Goal: Information Seeking & Learning: Learn about a topic

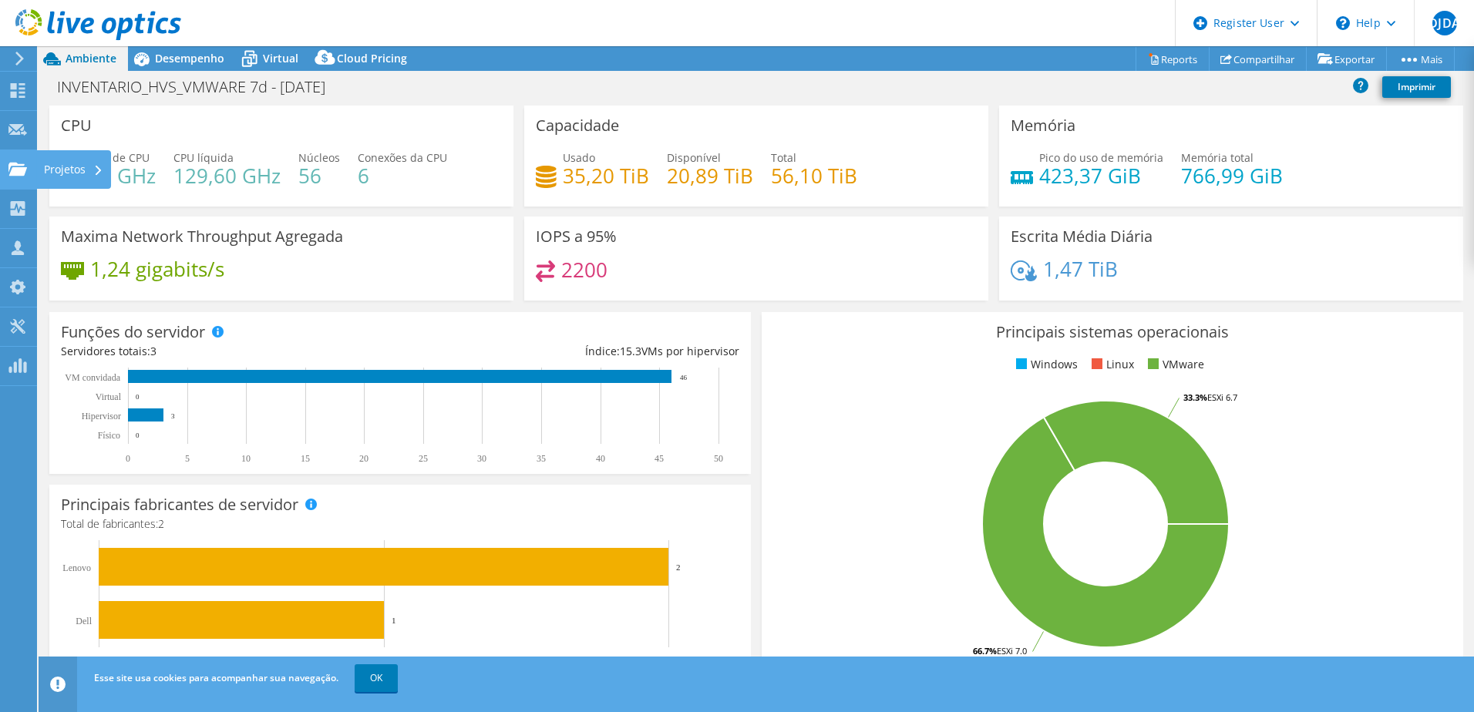
click at [12, 167] on use at bounding box center [17, 168] width 18 height 13
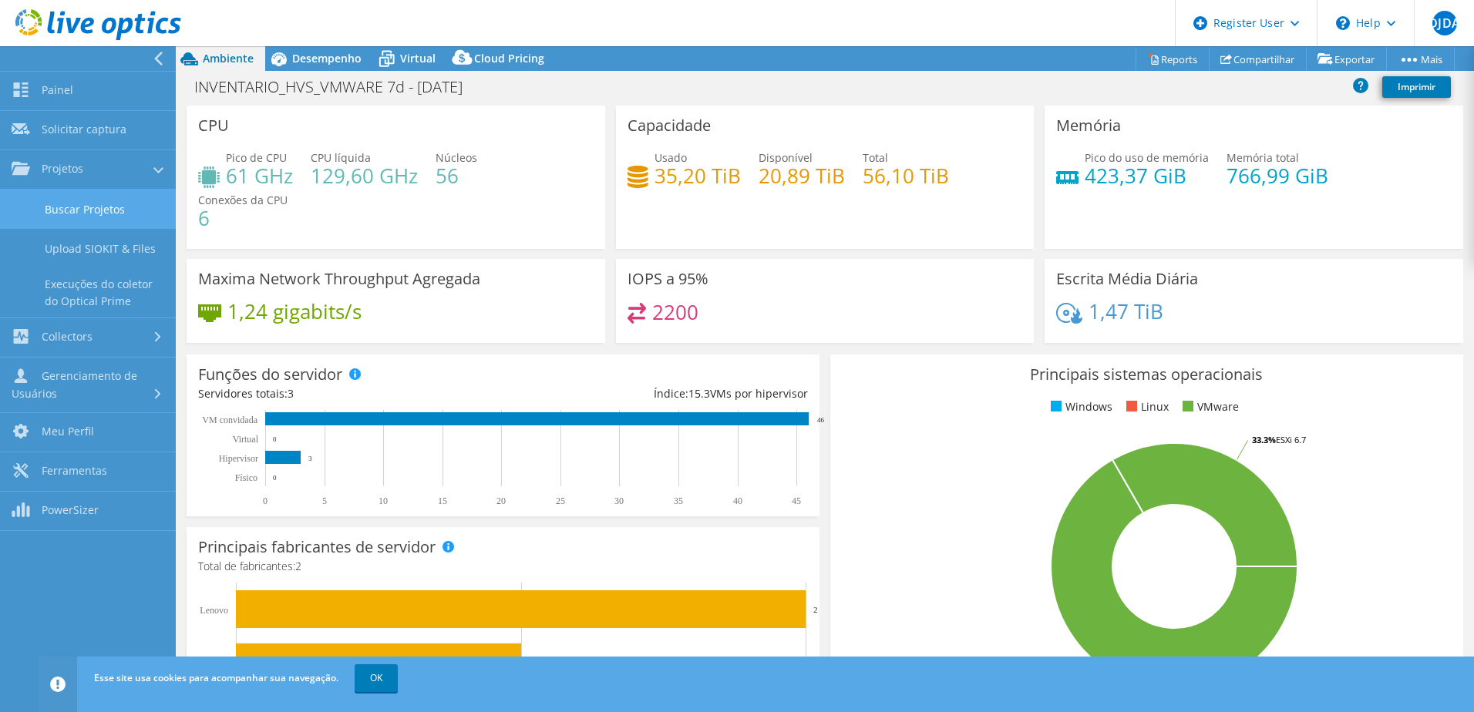
click at [72, 204] on link "Buscar Projetos" at bounding box center [88, 209] width 176 height 39
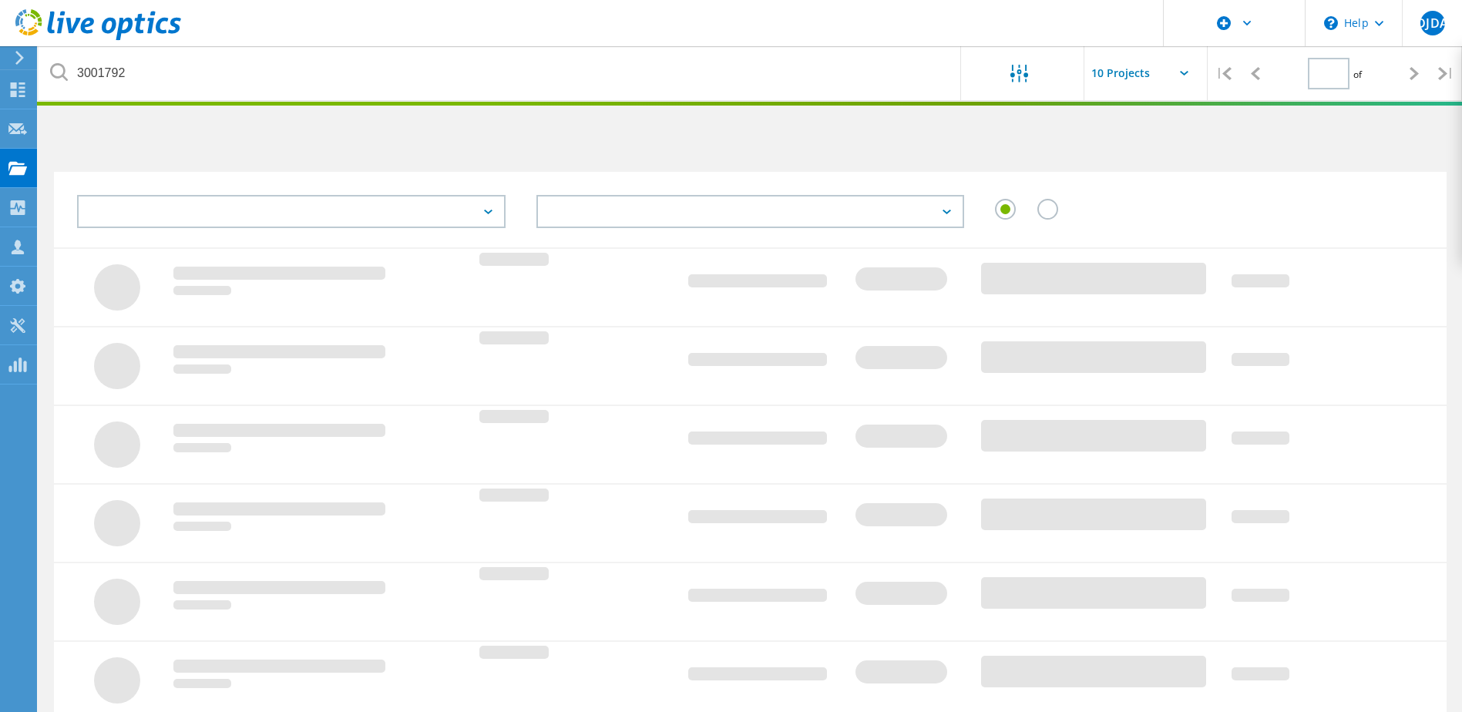
type input "1"
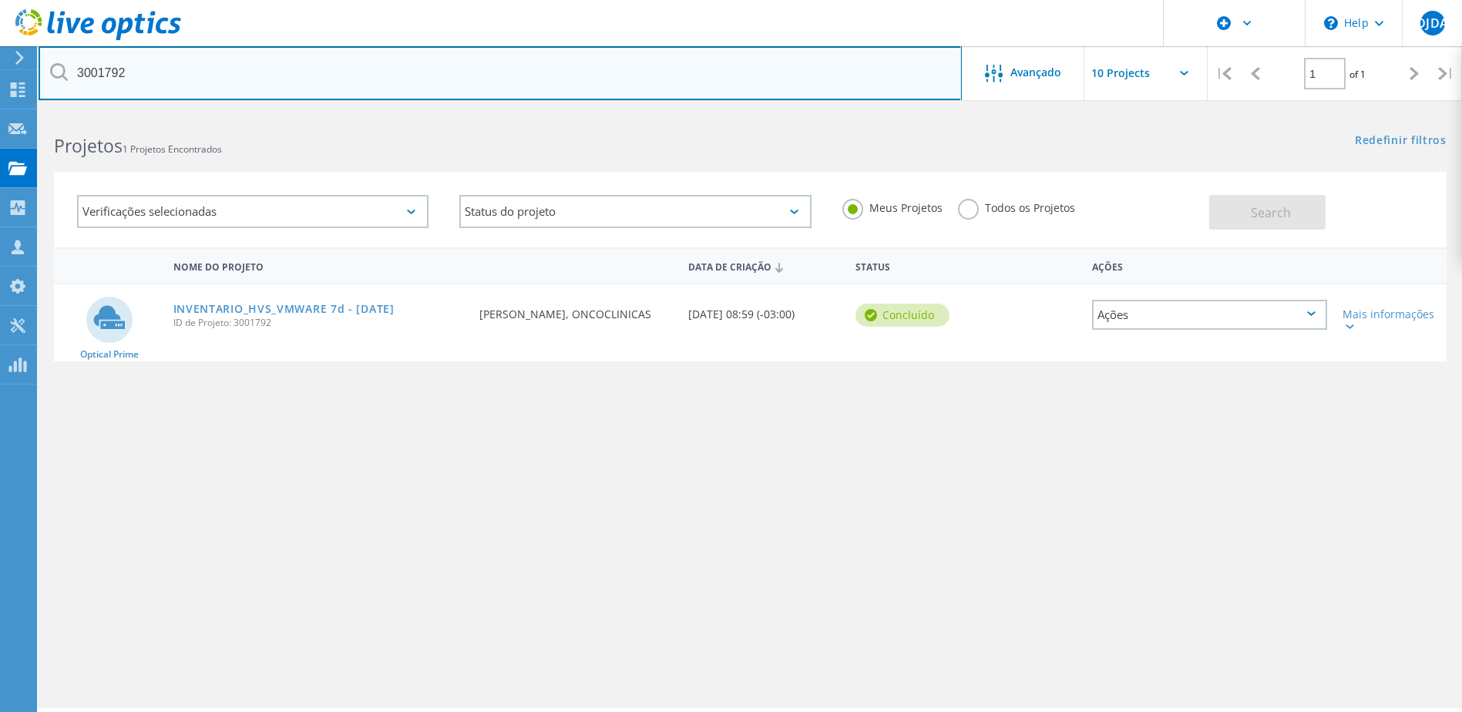
click at [192, 85] on input "3001792" at bounding box center [500, 73] width 923 height 54
paste input "21758"
type input "3021758"
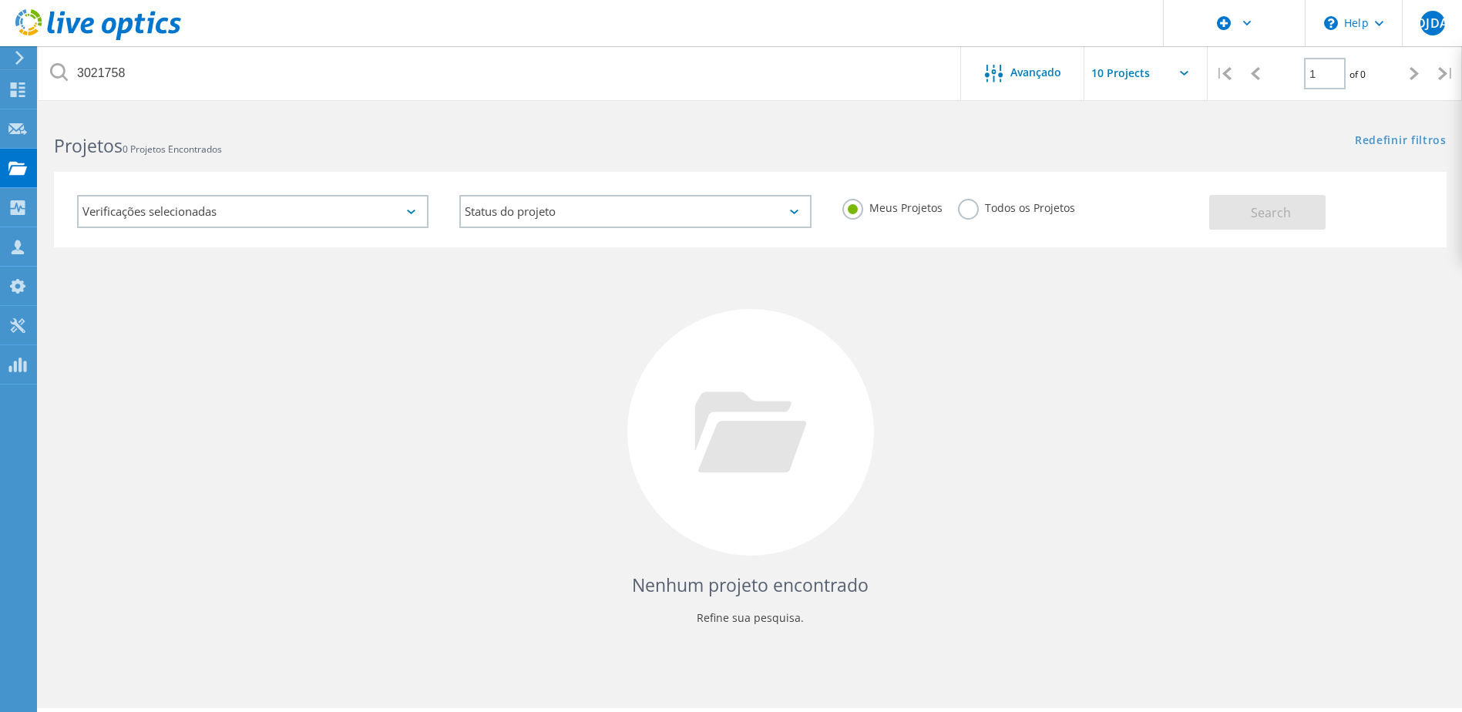
click at [972, 212] on label "Todos os Projetos" at bounding box center [1016, 206] width 117 height 15
click at [0, 0] on input "Todos os Projetos" at bounding box center [0, 0] width 0 height 0
click at [1227, 214] on button "Search" at bounding box center [1267, 212] width 116 height 35
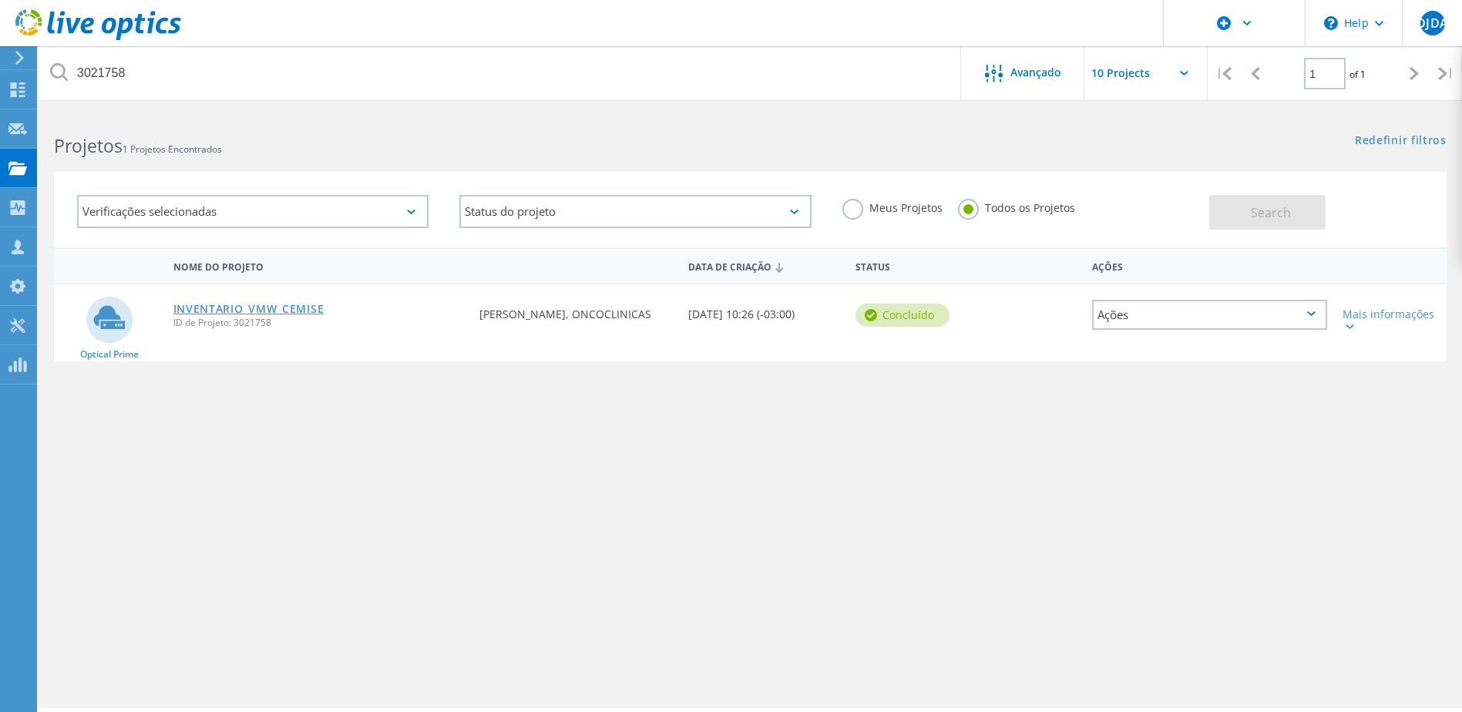
click at [222, 306] on link "INVENTARIO_VMW_CEMISE" at bounding box center [248, 309] width 151 height 11
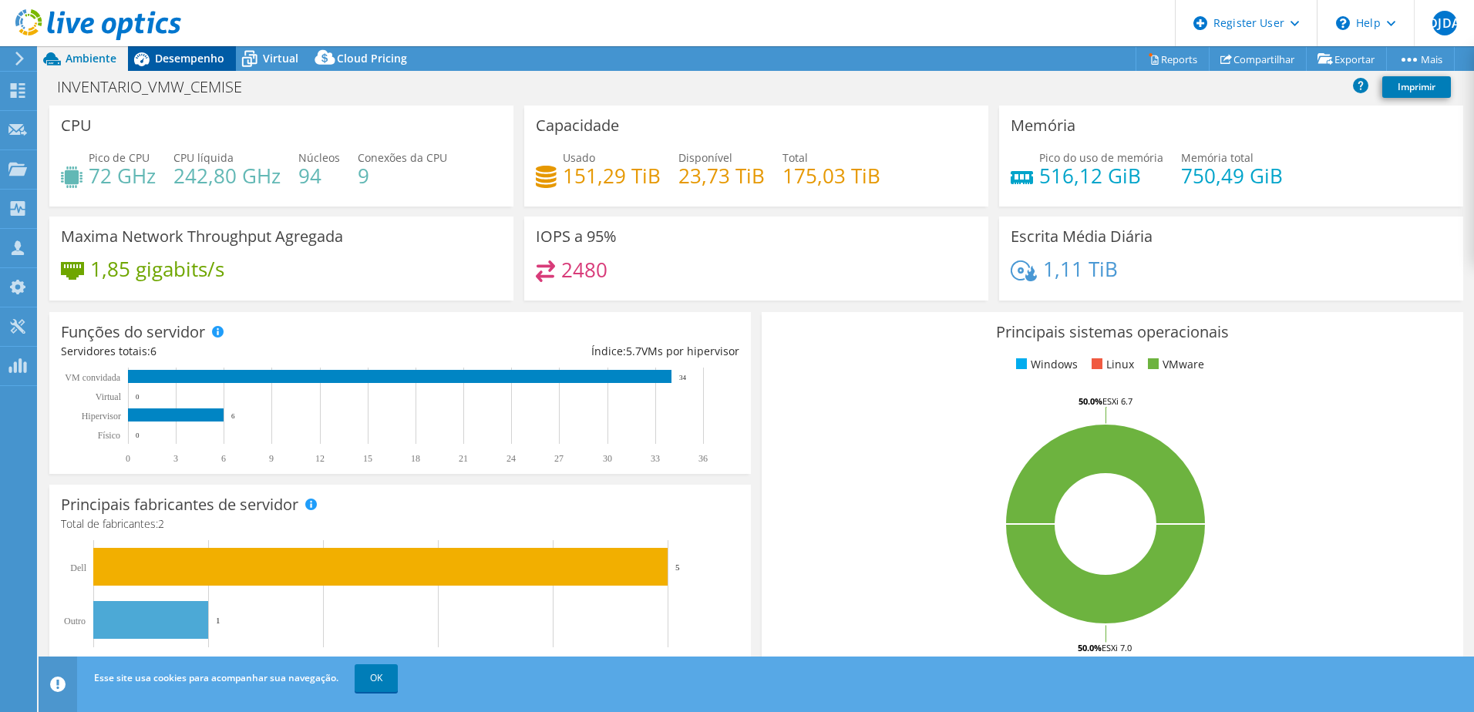
click at [200, 52] on span "Desempenho" at bounding box center [189, 58] width 69 height 15
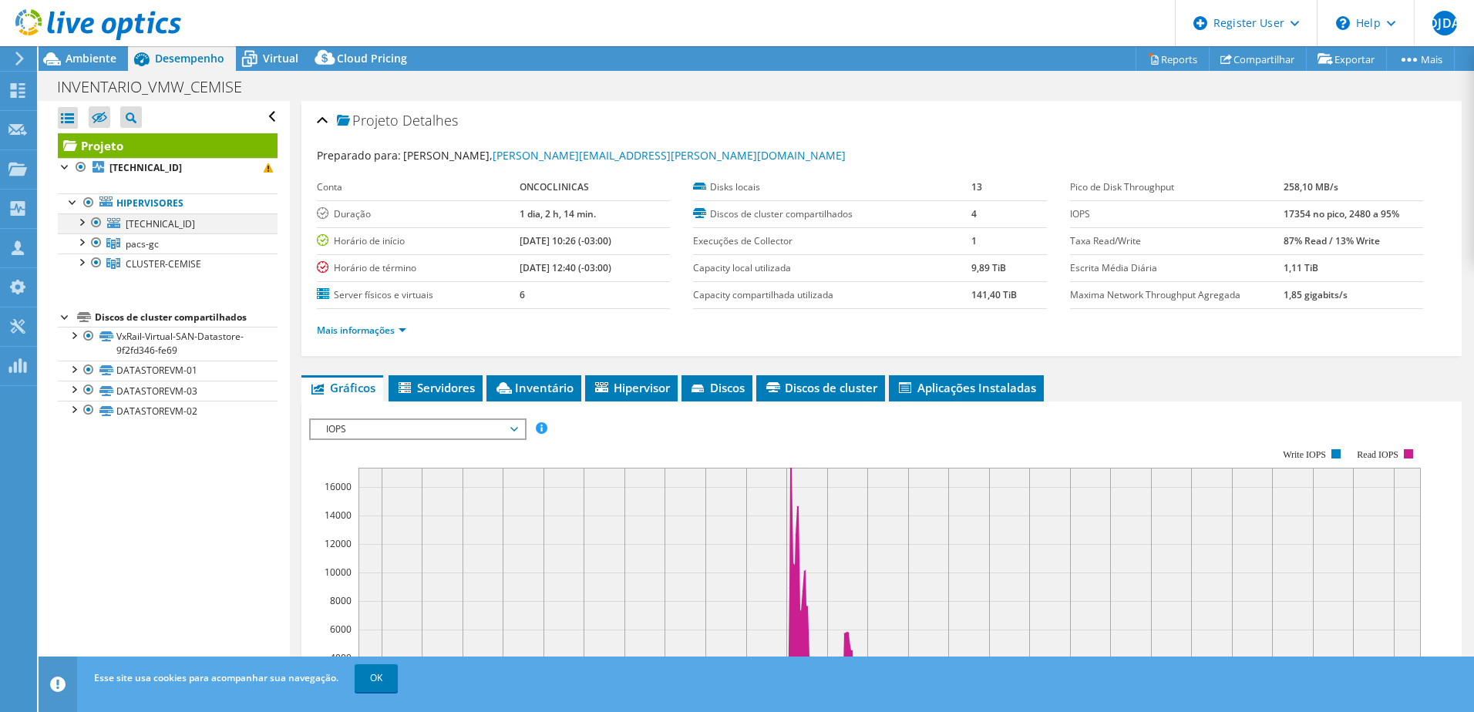
click at [81, 219] on div at bounding box center [80, 220] width 15 height 15
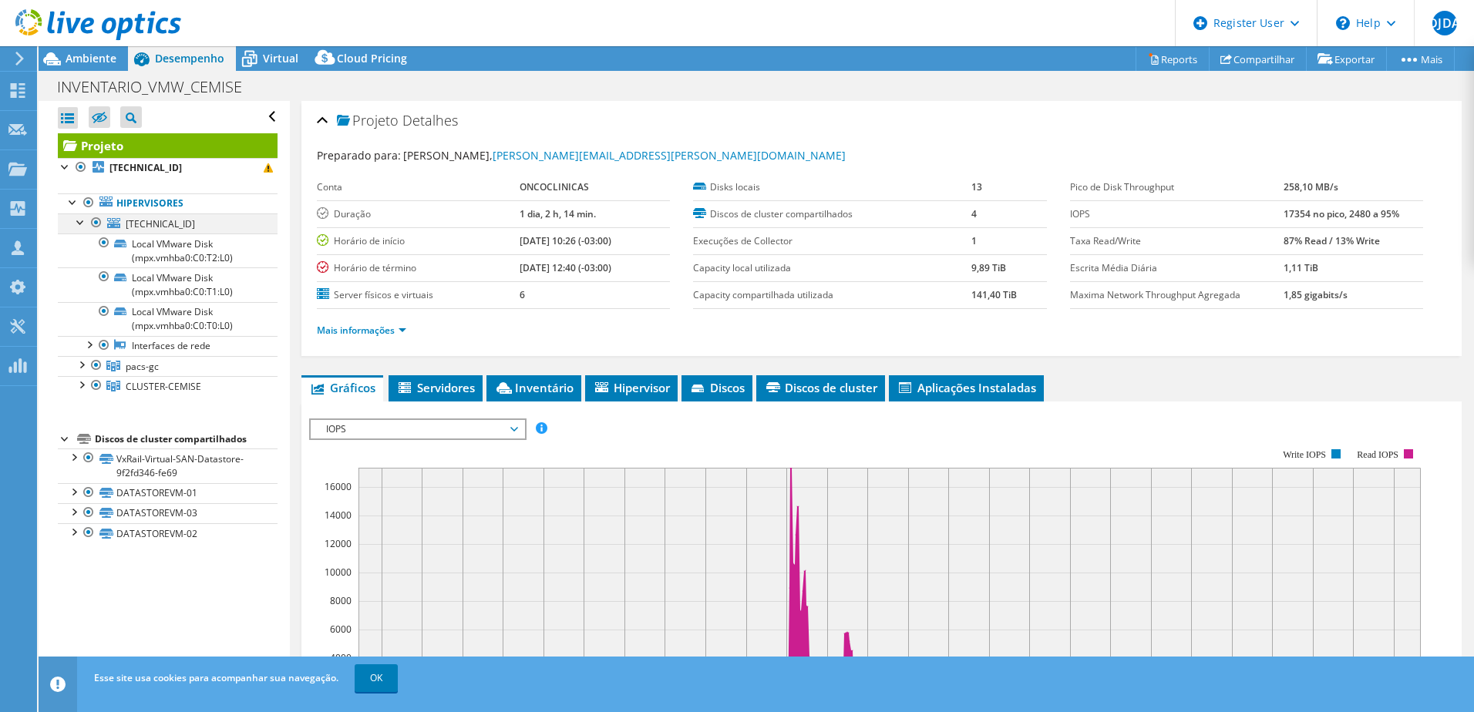
click at [81, 219] on div at bounding box center [80, 220] width 15 height 15
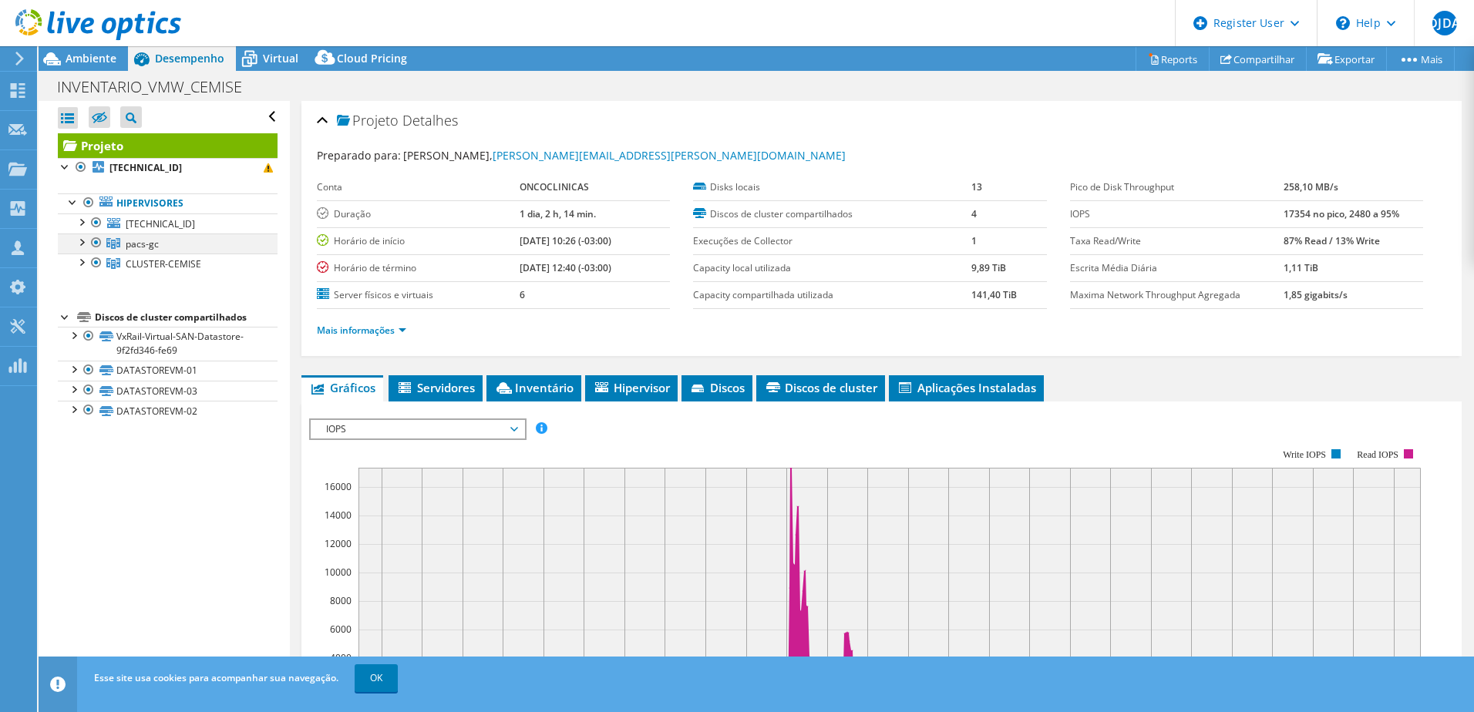
click at [82, 247] on div at bounding box center [80, 241] width 15 height 15
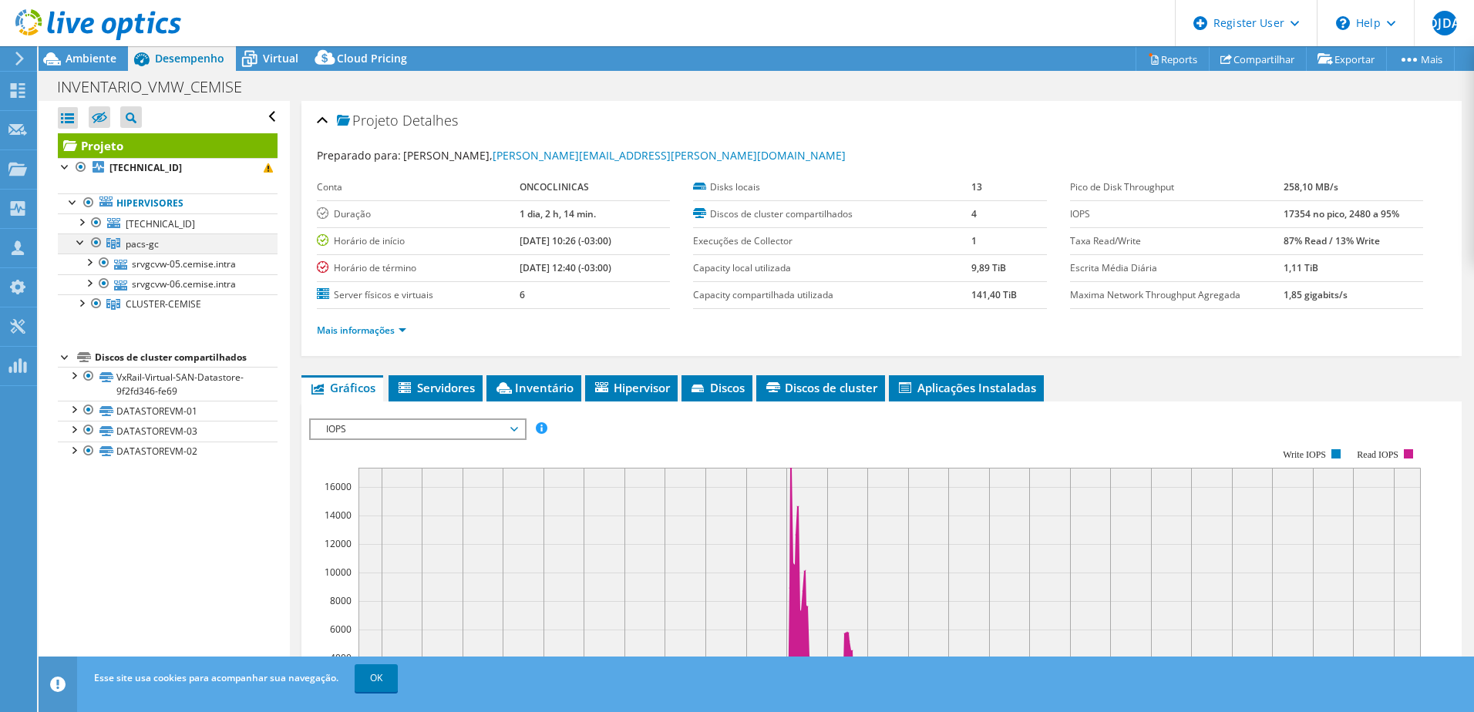
click at [82, 247] on div at bounding box center [80, 241] width 15 height 15
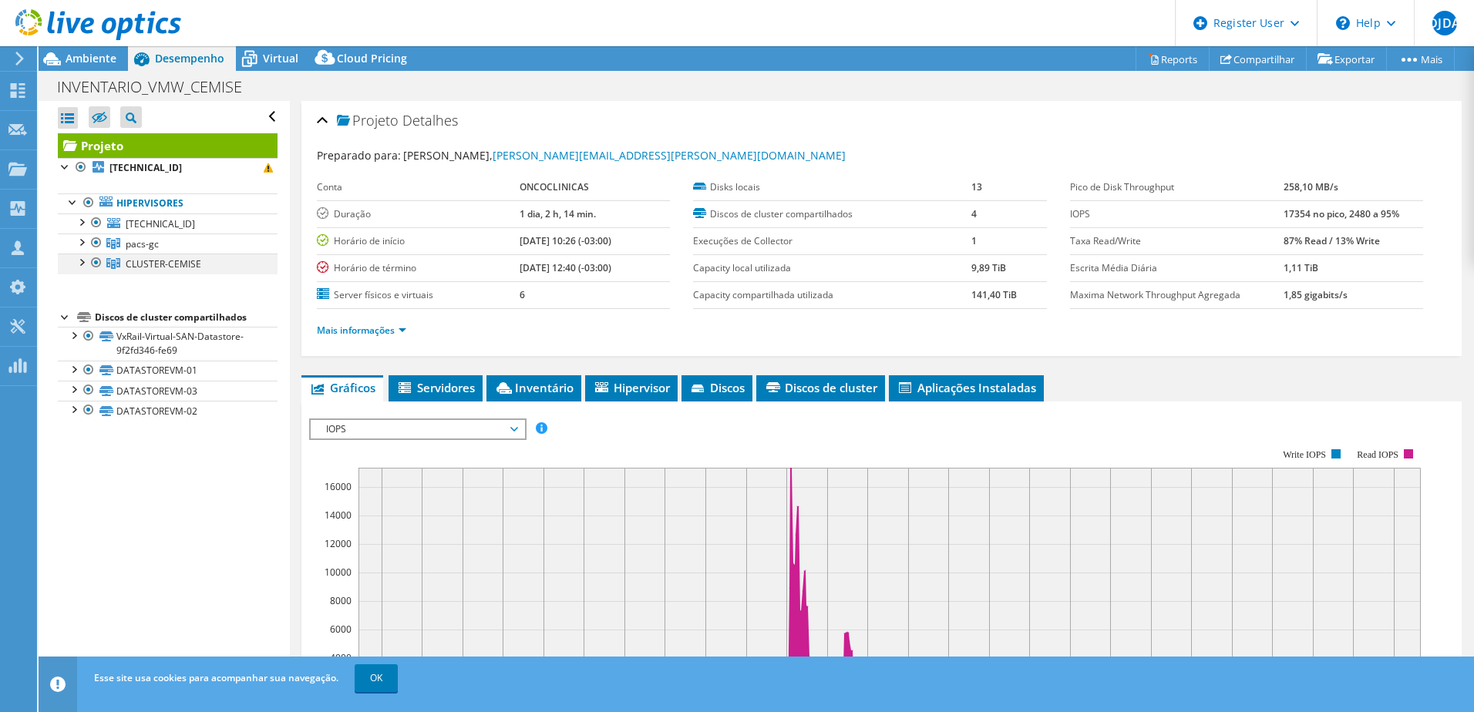
click at [82, 264] on div at bounding box center [80, 261] width 15 height 15
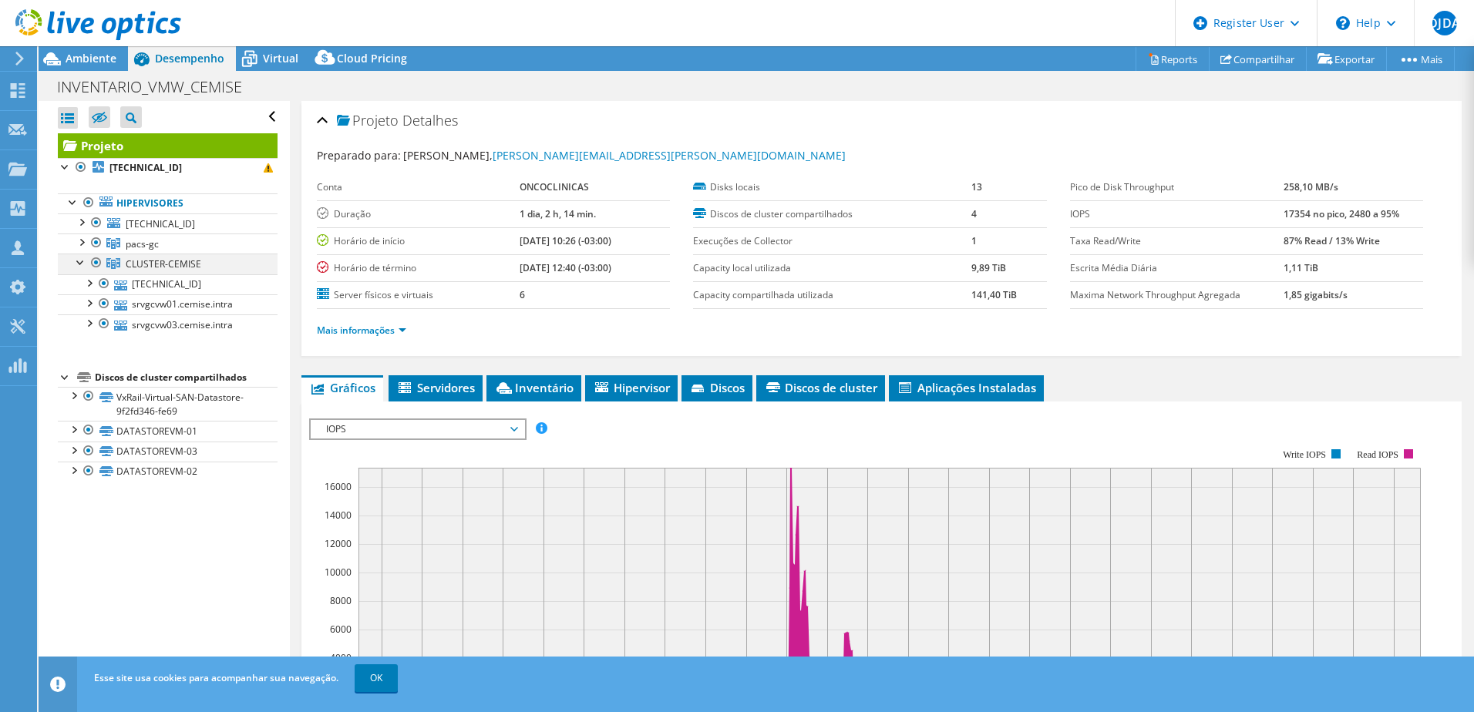
click at [82, 264] on div at bounding box center [80, 261] width 15 height 15
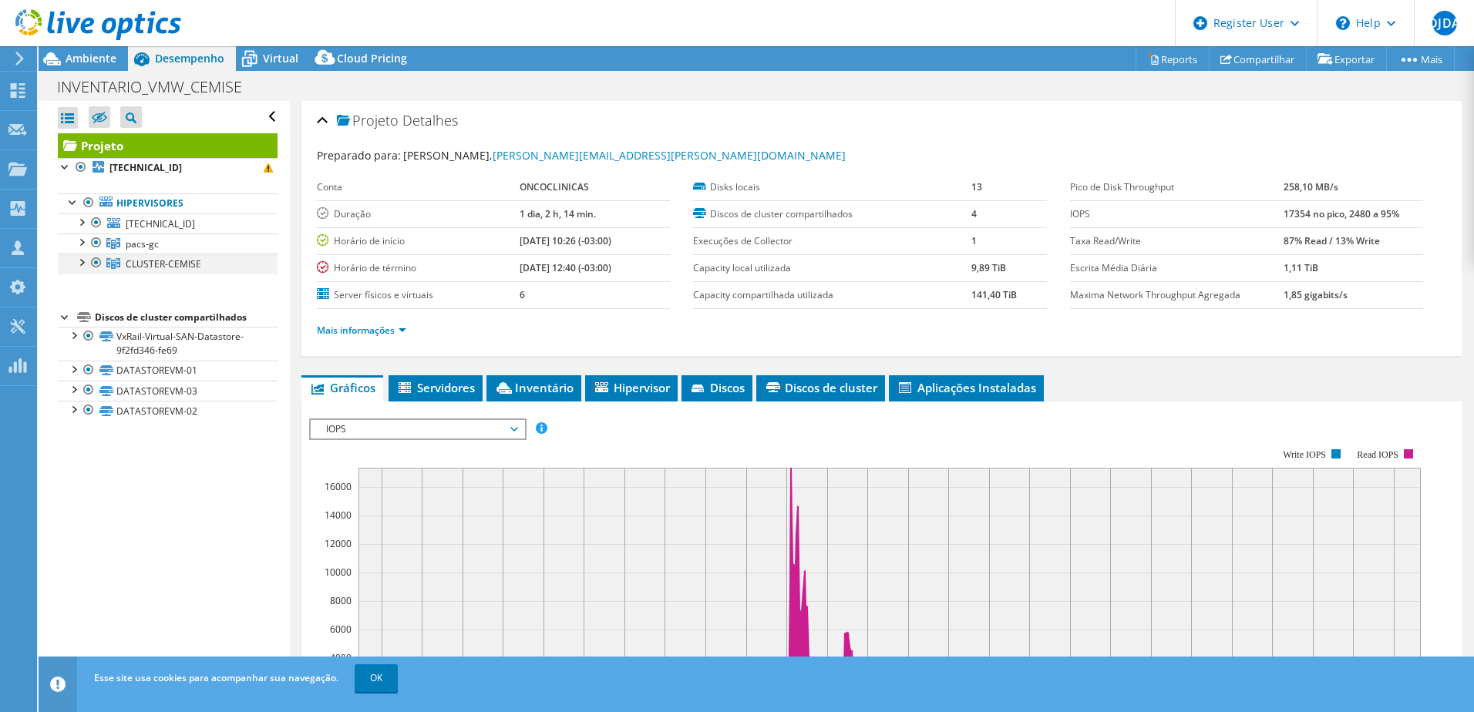
click at [82, 264] on div at bounding box center [80, 261] width 15 height 15
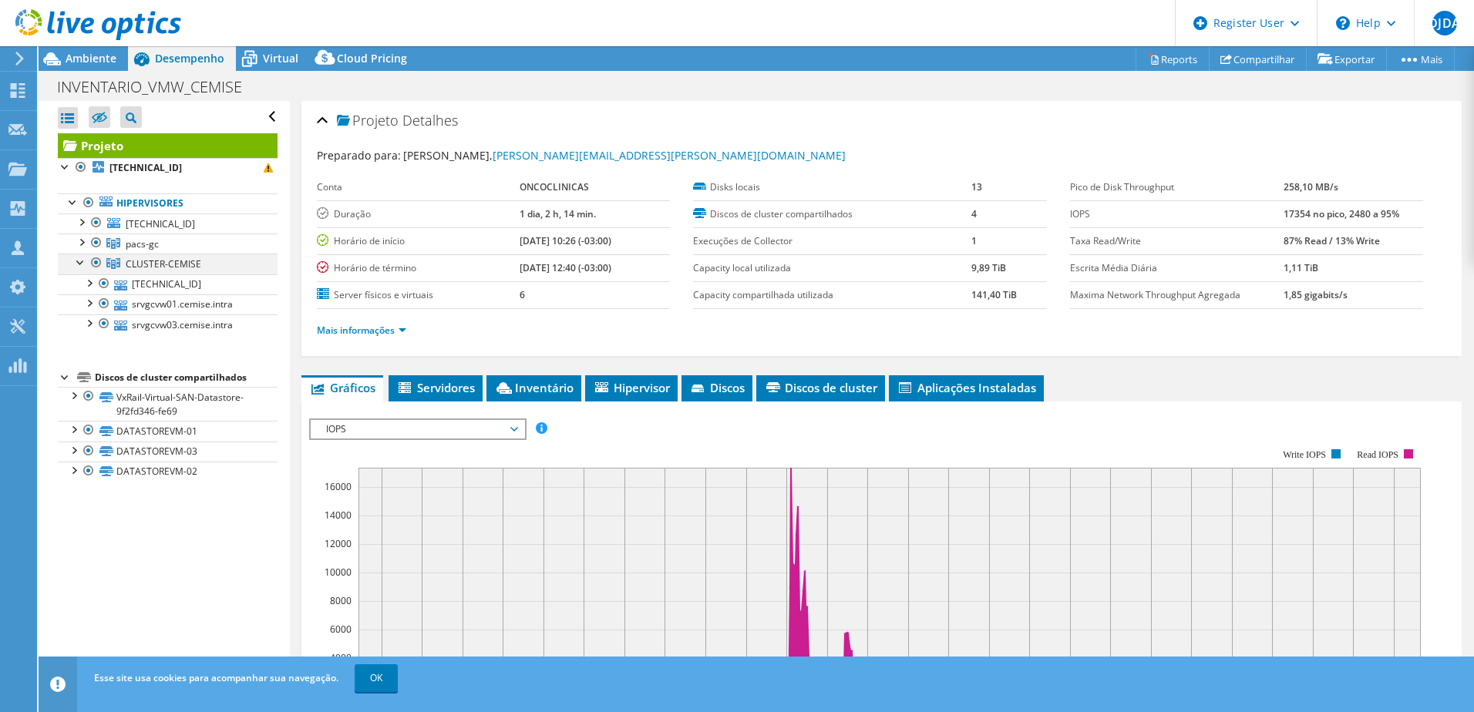
click at [82, 264] on div at bounding box center [80, 261] width 15 height 15
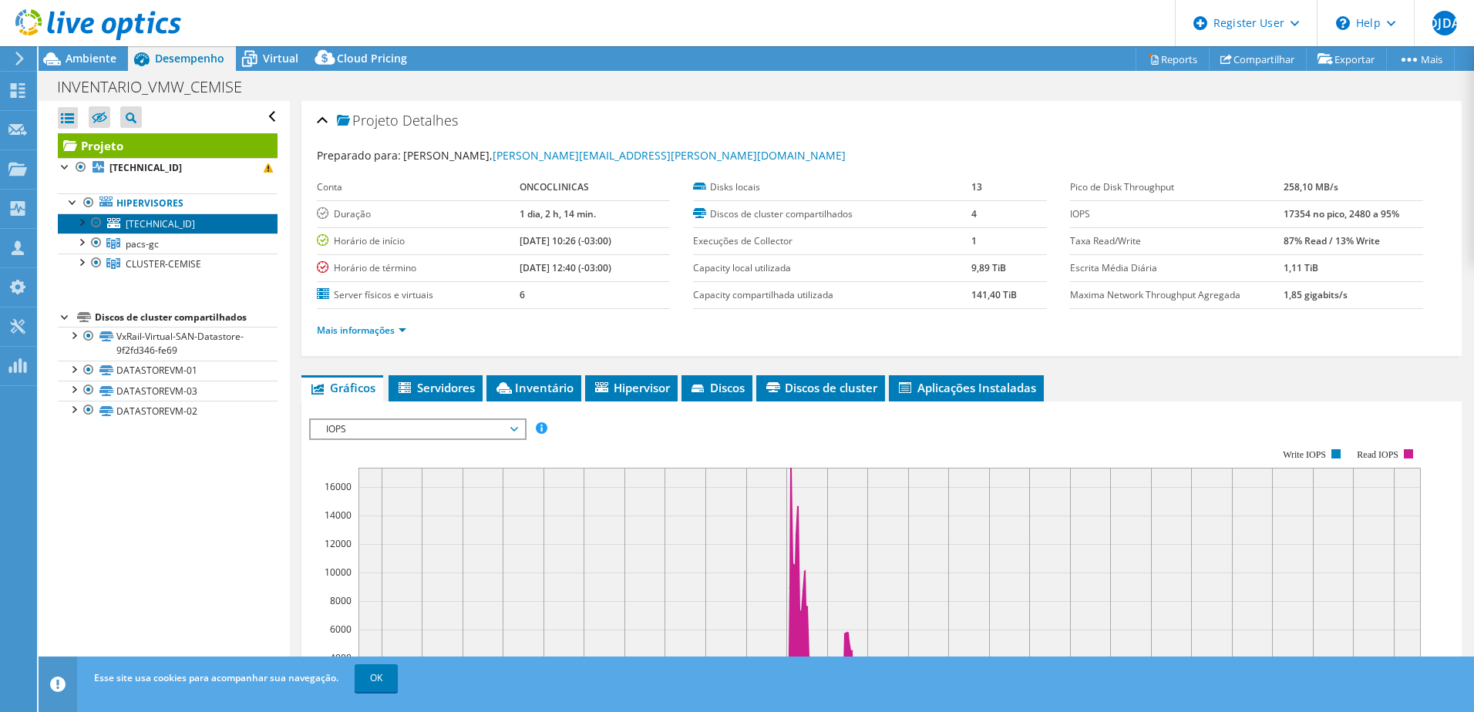
click at [157, 225] on span "192.105.0.36" at bounding box center [160, 223] width 69 height 13
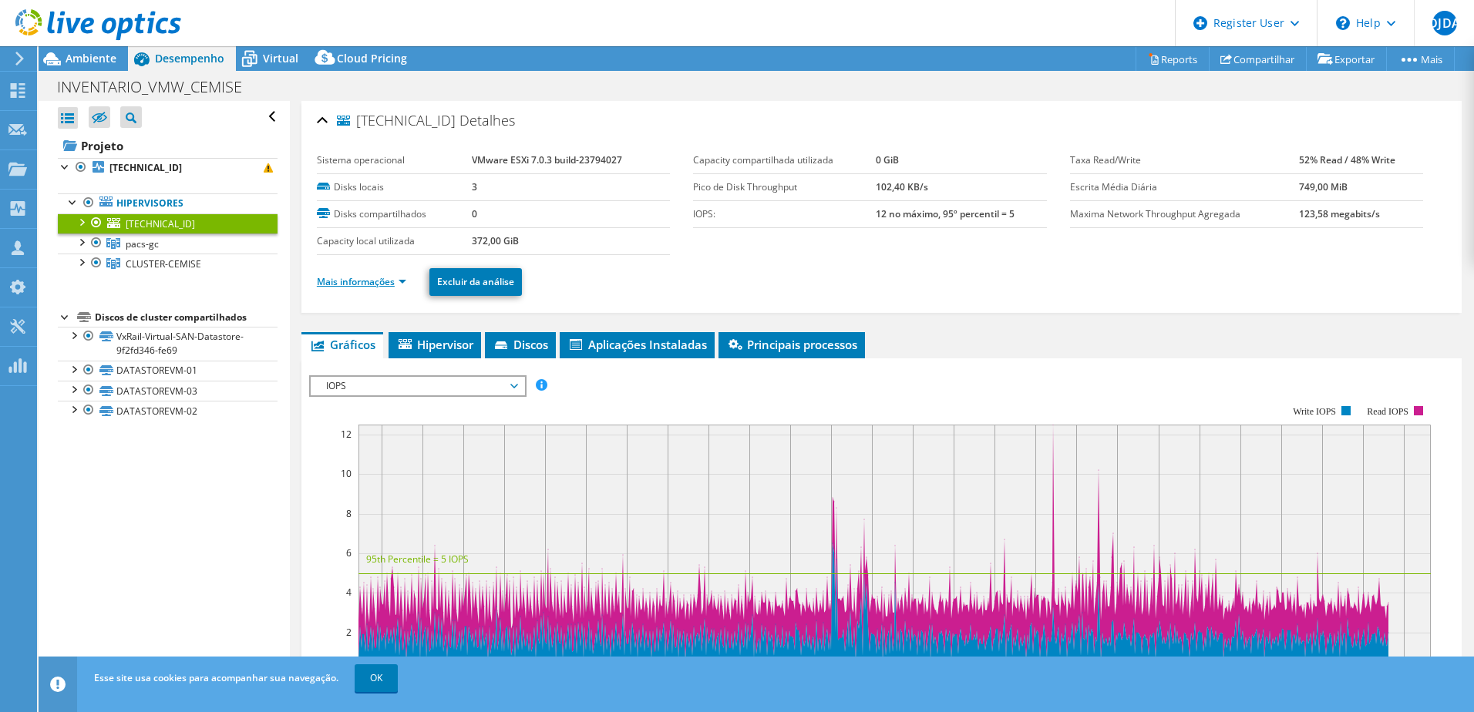
click at [406, 282] on link "Mais informações" at bounding box center [361, 281] width 89 height 13
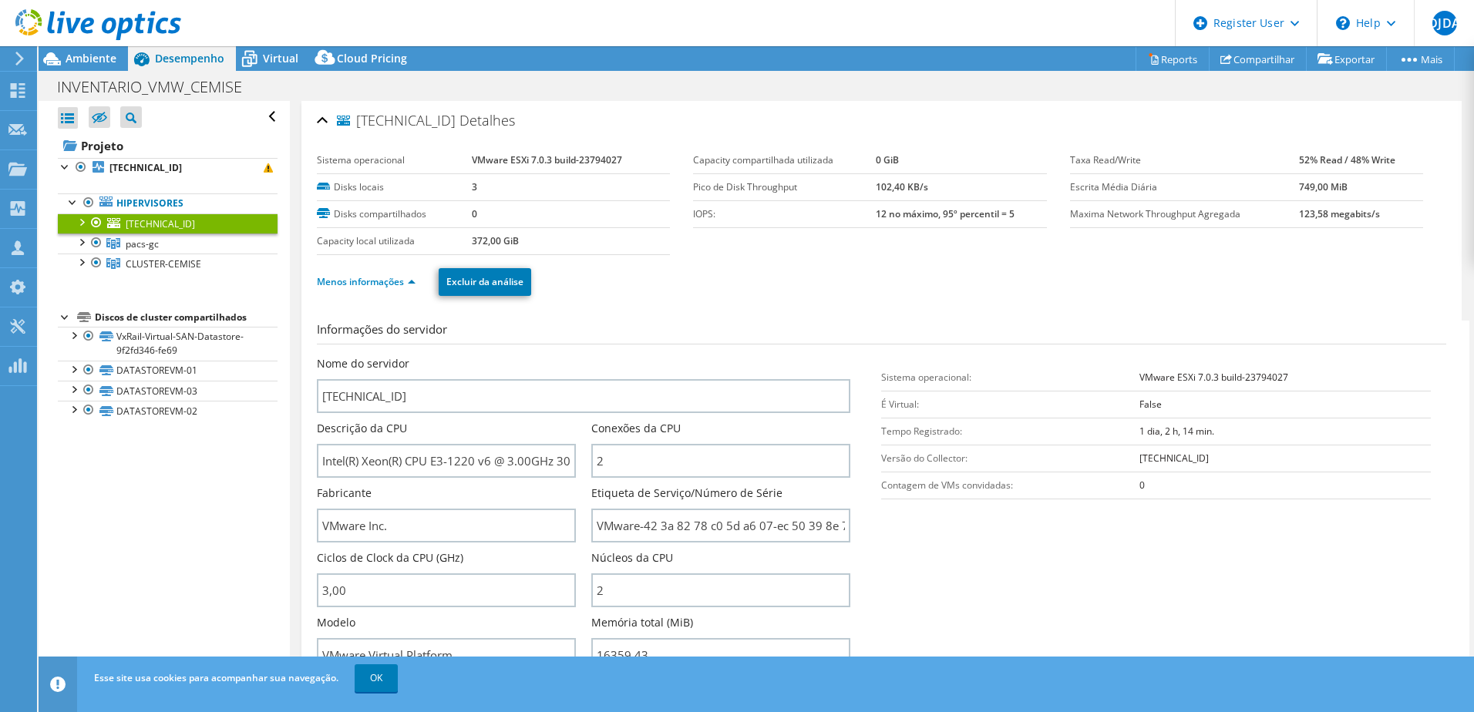
click at [82, 224] on div at bounding box center [80, 220] width 15 height 15
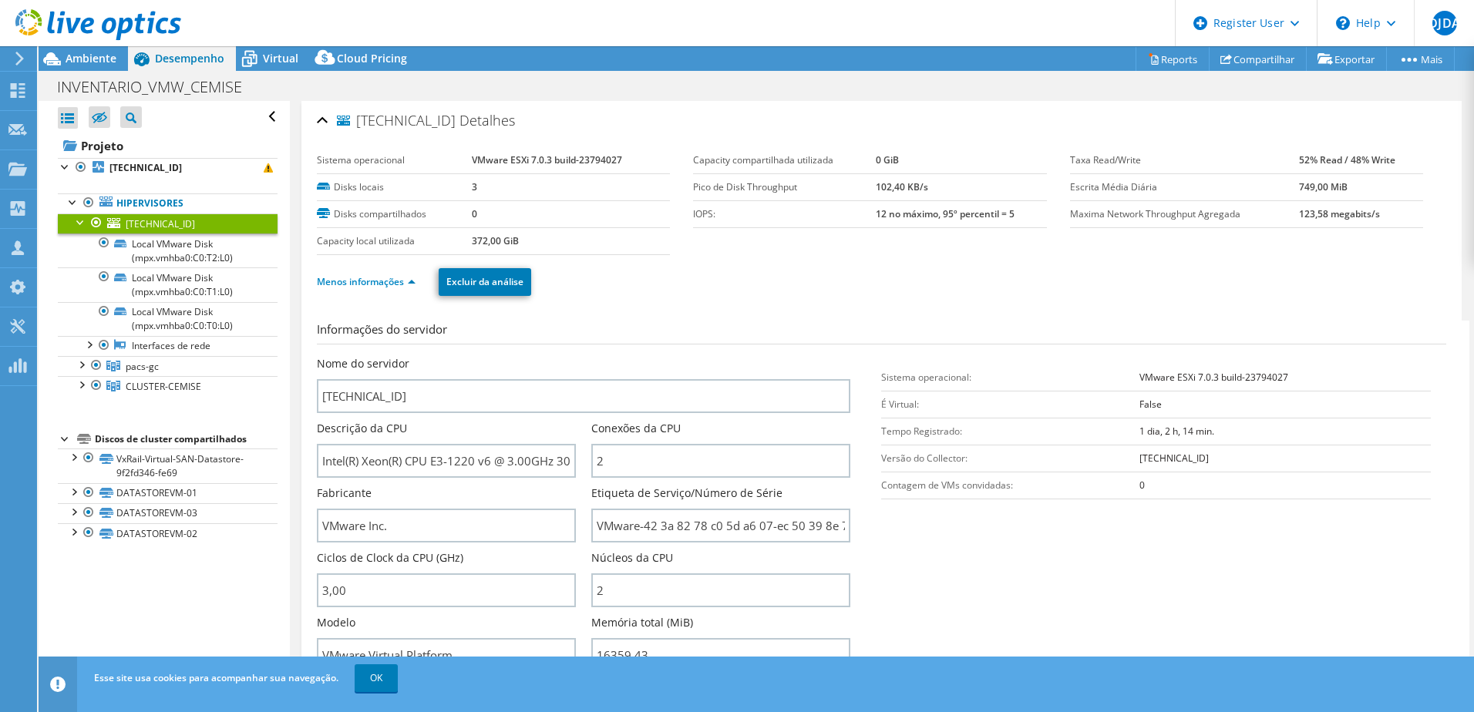
click at [82, 224] on div at bounding box center [80, 220] width 15 height 15
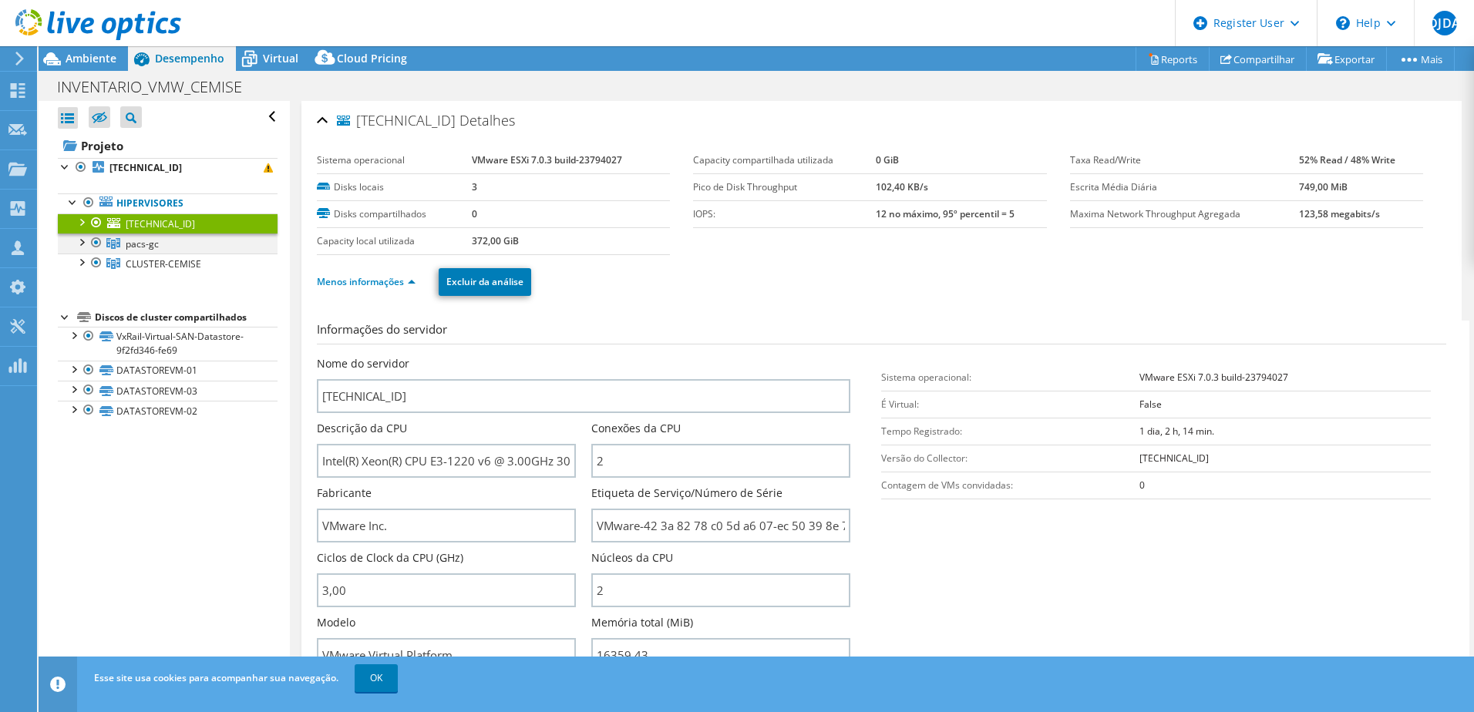
click at [85, 242] on div at bounding box center [80, 241] width 15 height 15
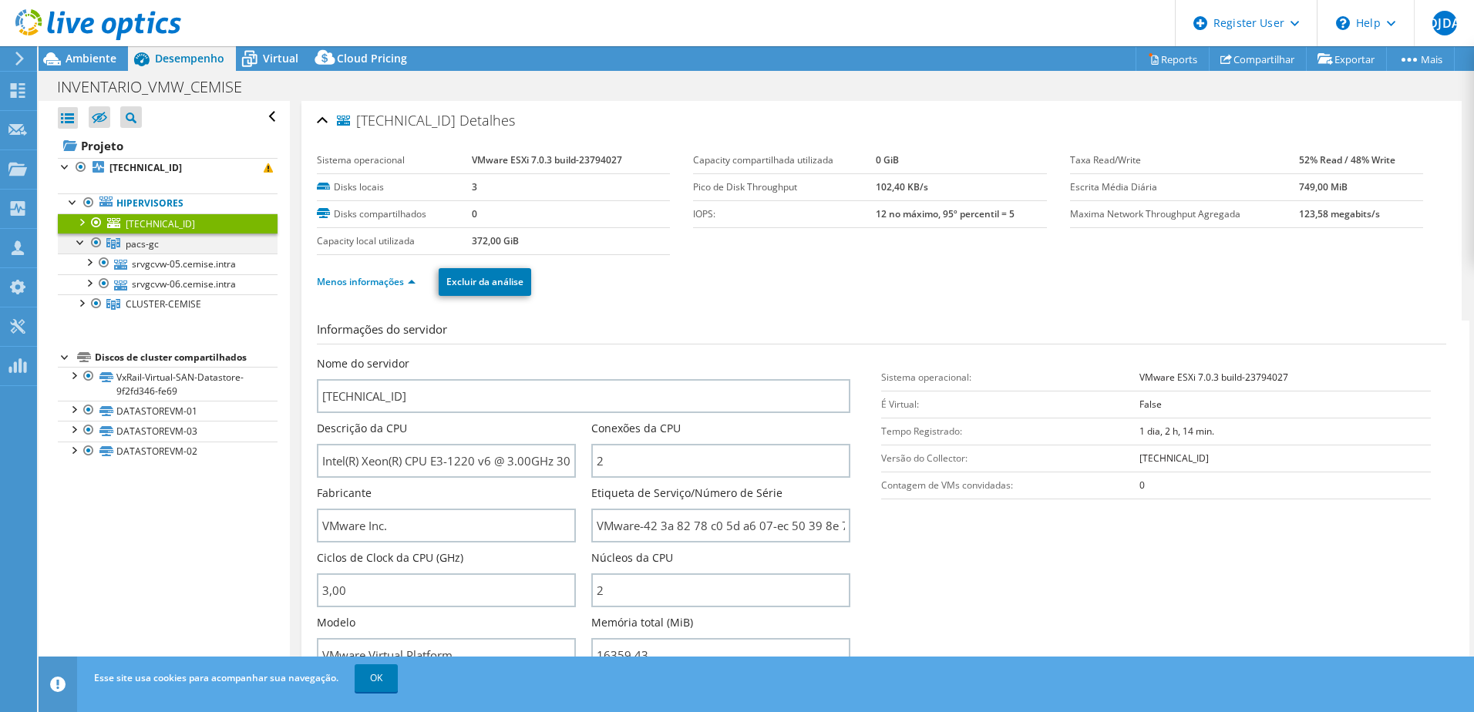
click at [85, 242] on div at bounding box center [80, 241] width 15 height 15
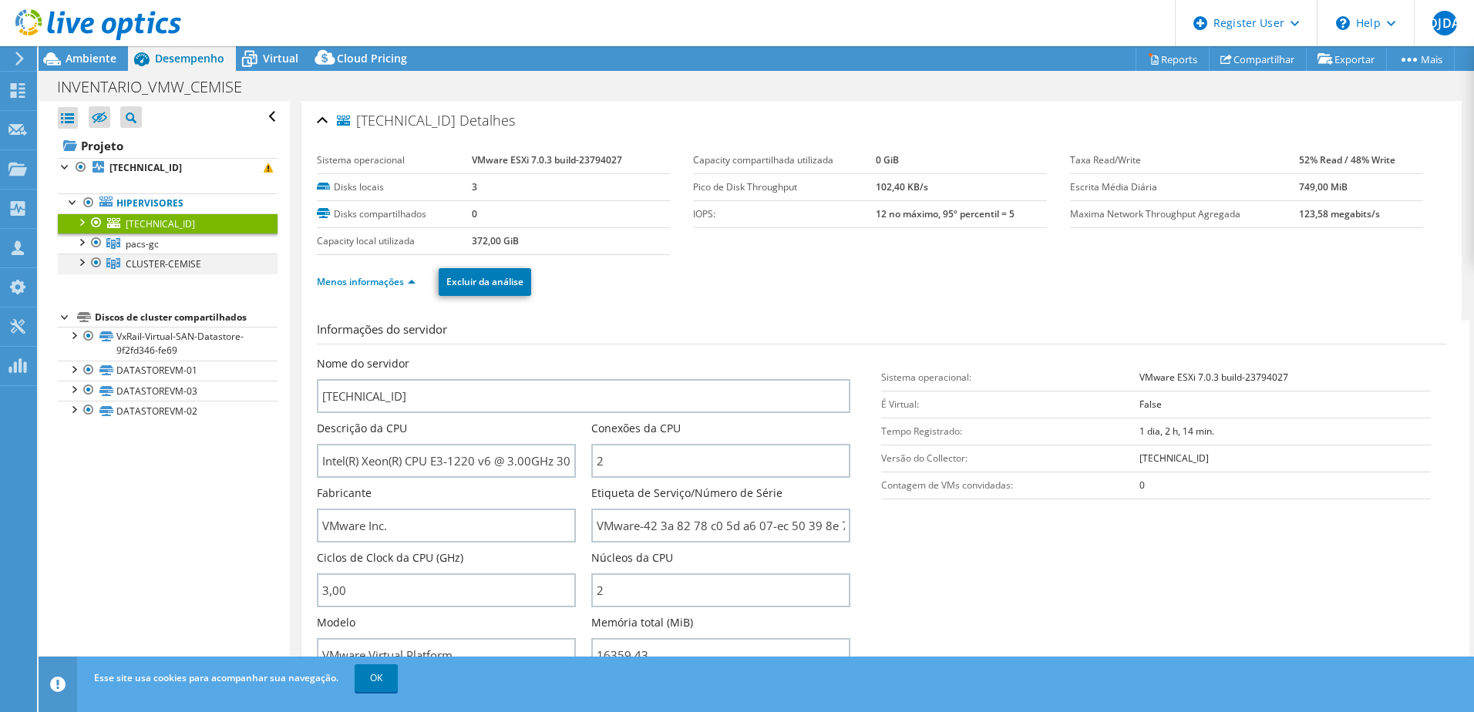
click at [79, 261] on div at bounding box center [80, 261] width 15 height 15
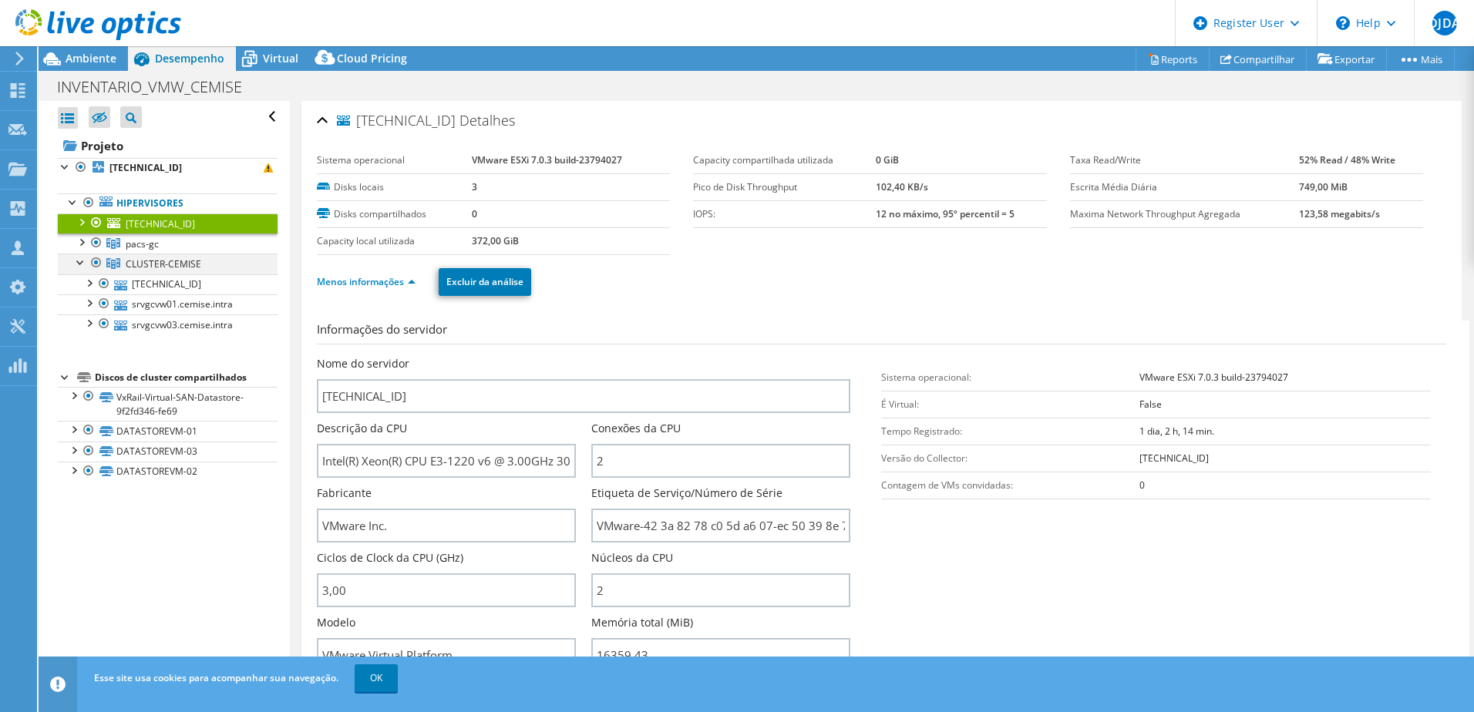
click at [80, 267] on div at bounding box center [80, 261] width 15 height 15
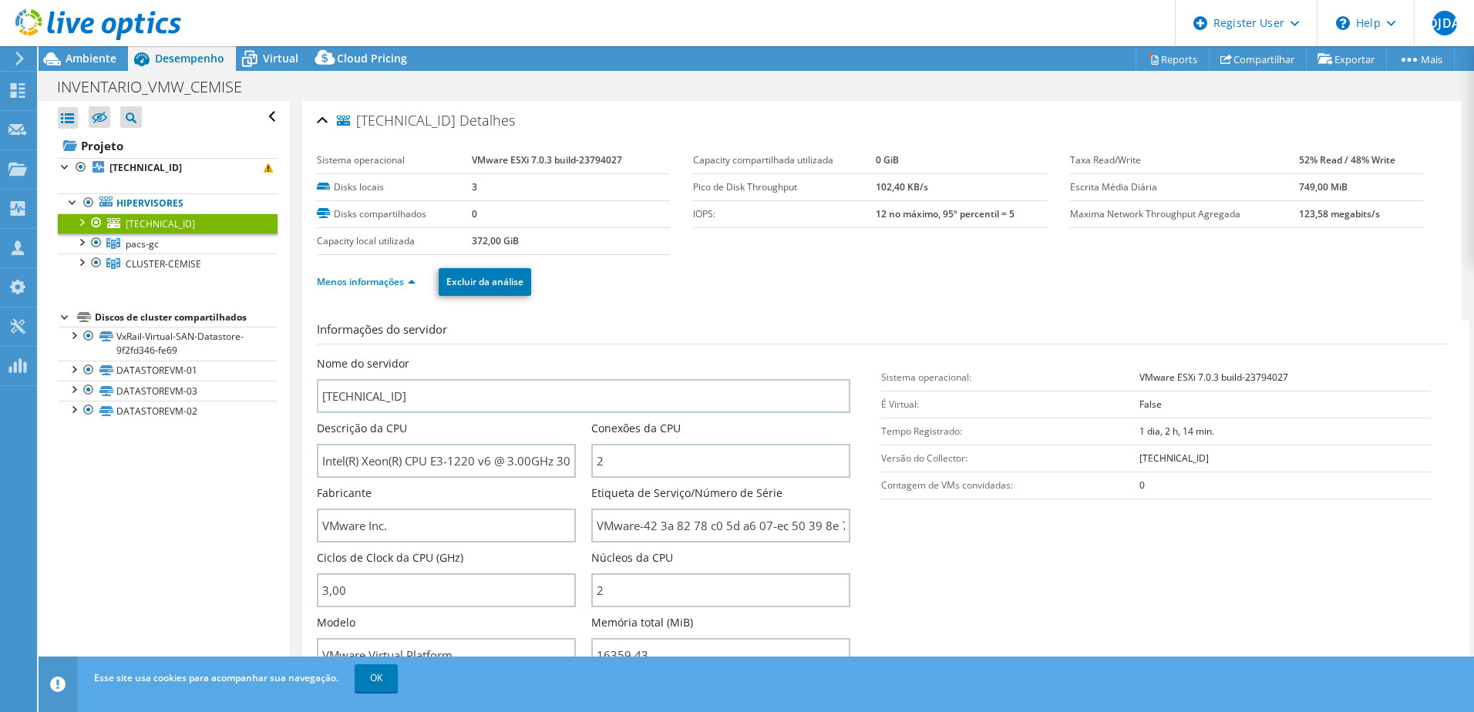
click at [855, 369] on div "Nome do servidor 192.105.0.36" at bounding box center [591, 384] width 549 height 57
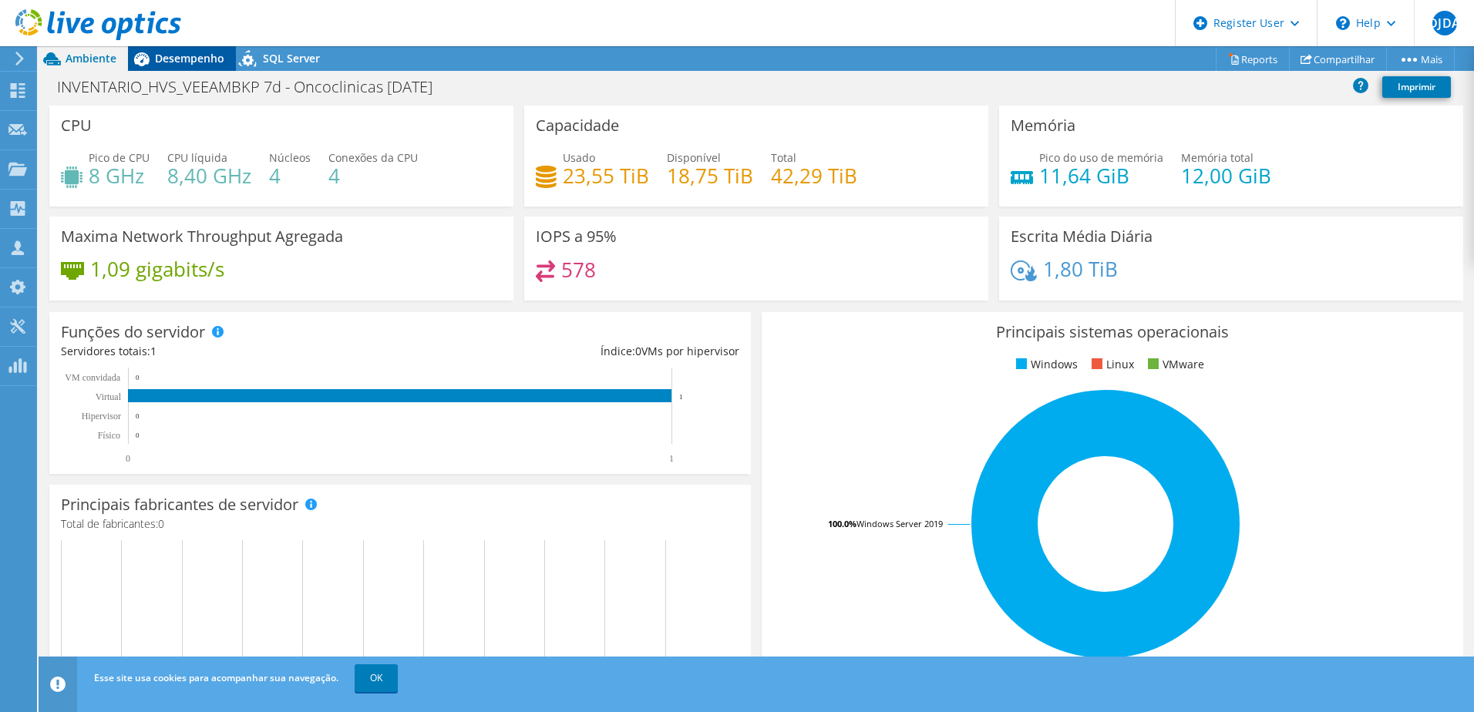
click at [218, 59] on span "Desempenho" at bounding box center [189, 58] width 69 height 15
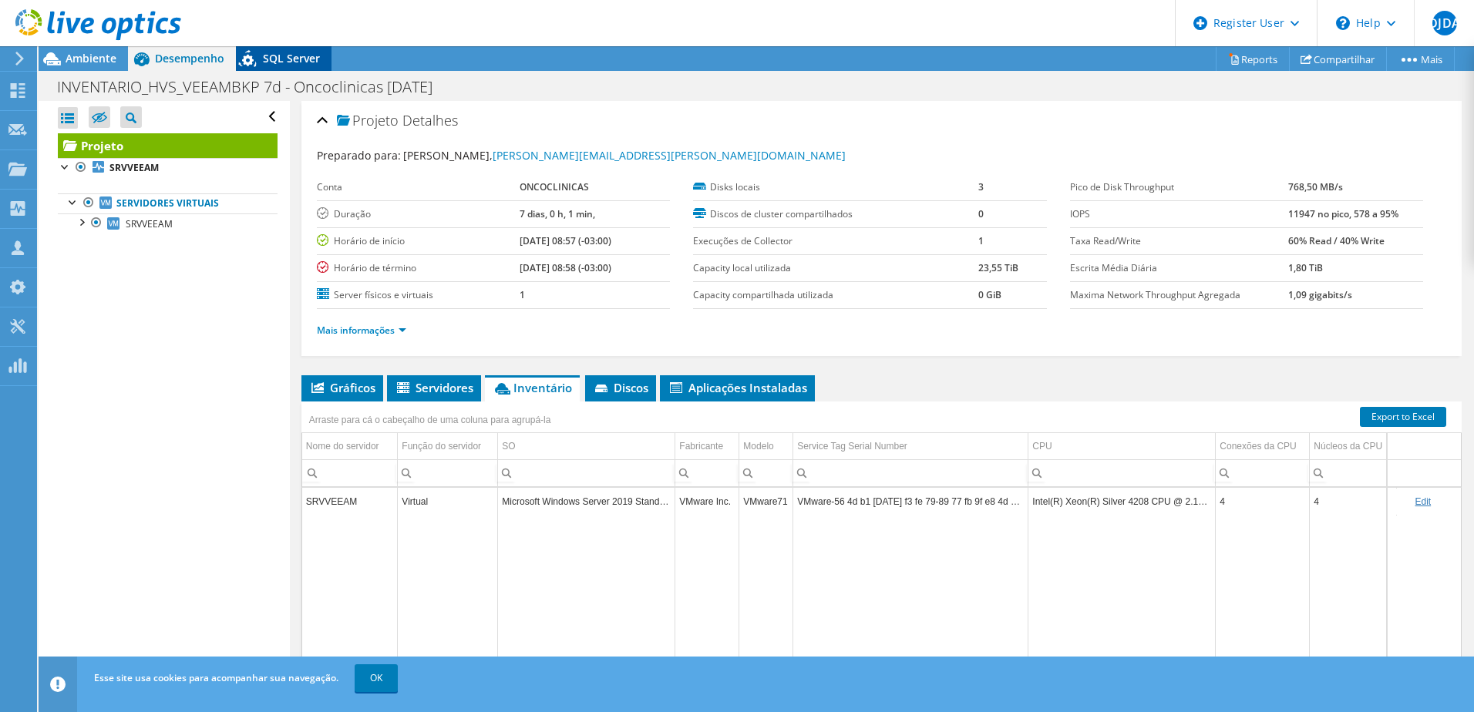
click at [296, 58] on span "SQL Server" at bounding box center [291, 58] width 57 height 15
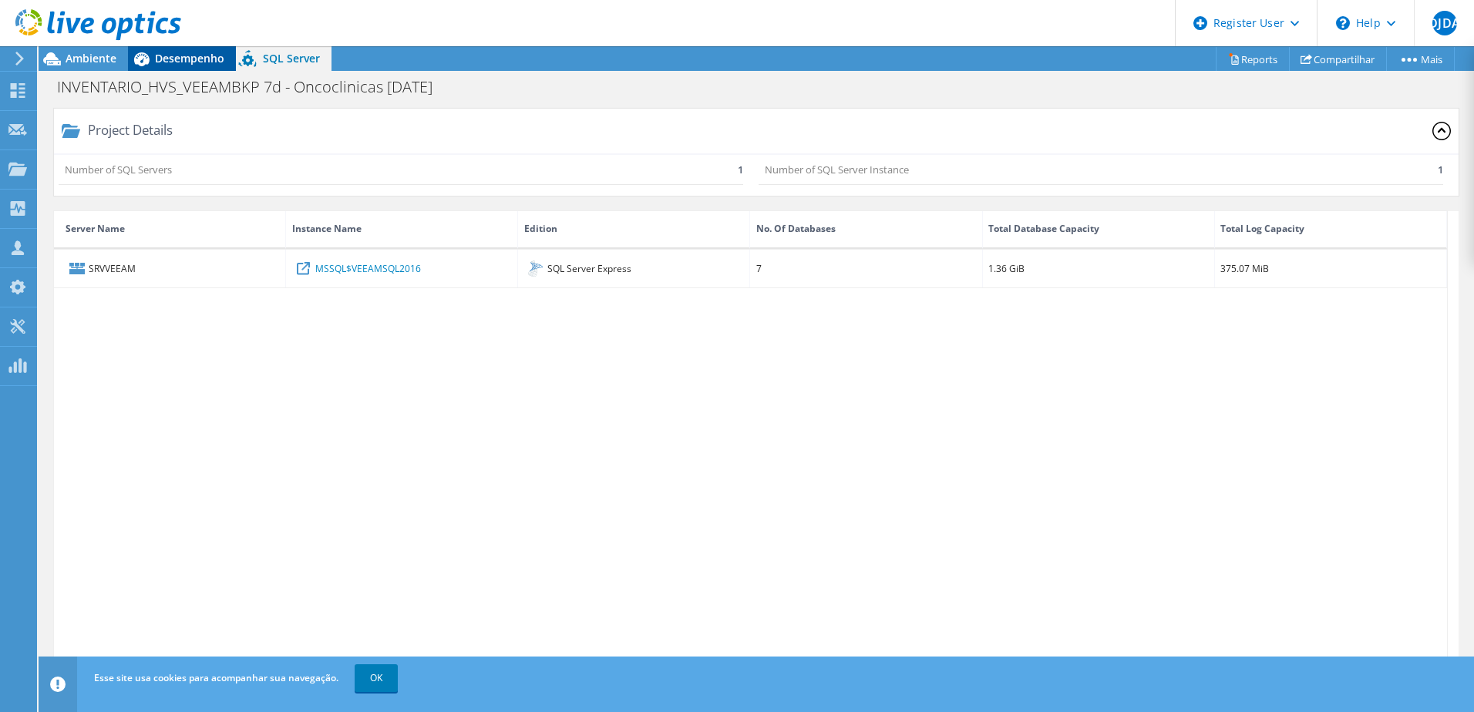
click at [190, 54] on span "Desempenho" at bounding box center [189, 58] width 69 height 15
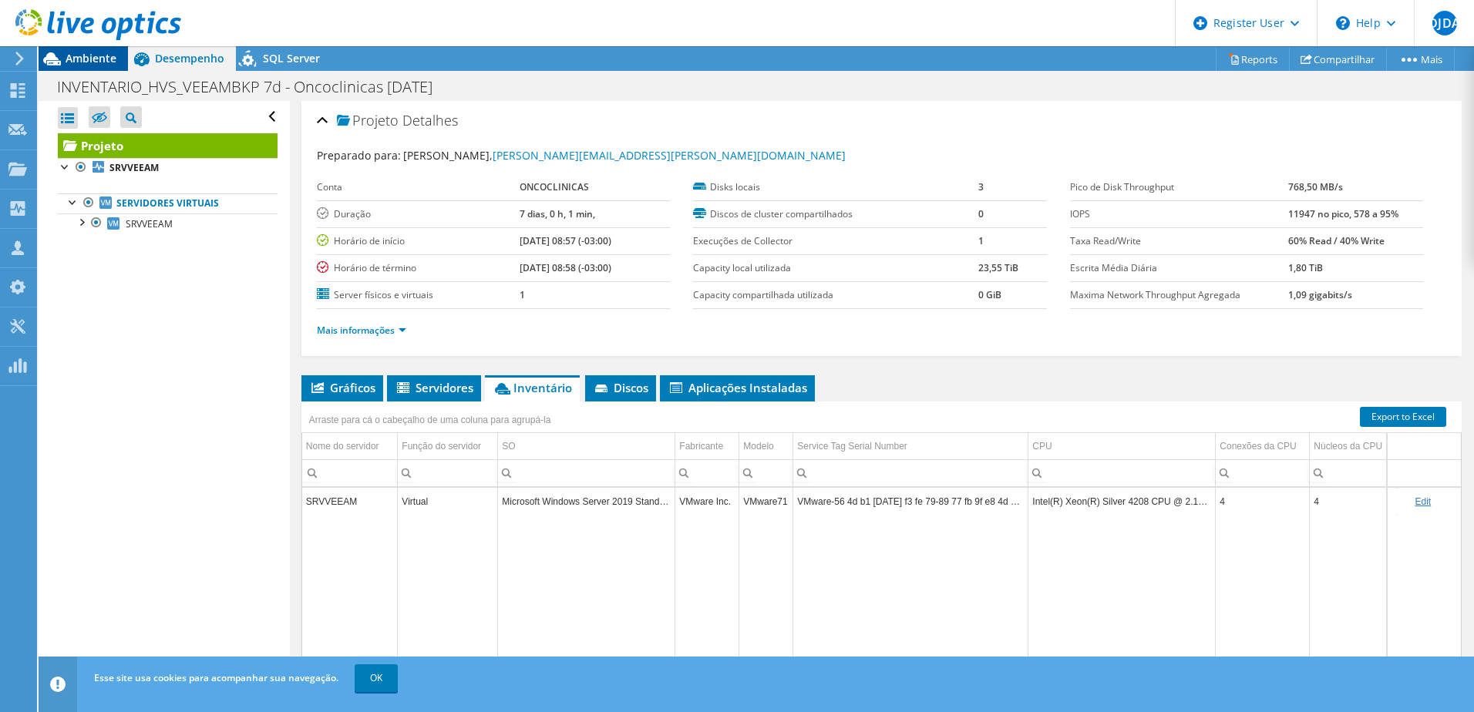
click at [71, 65] on span "Ambiente" at bounding box center [91, 58] width 51 height 15
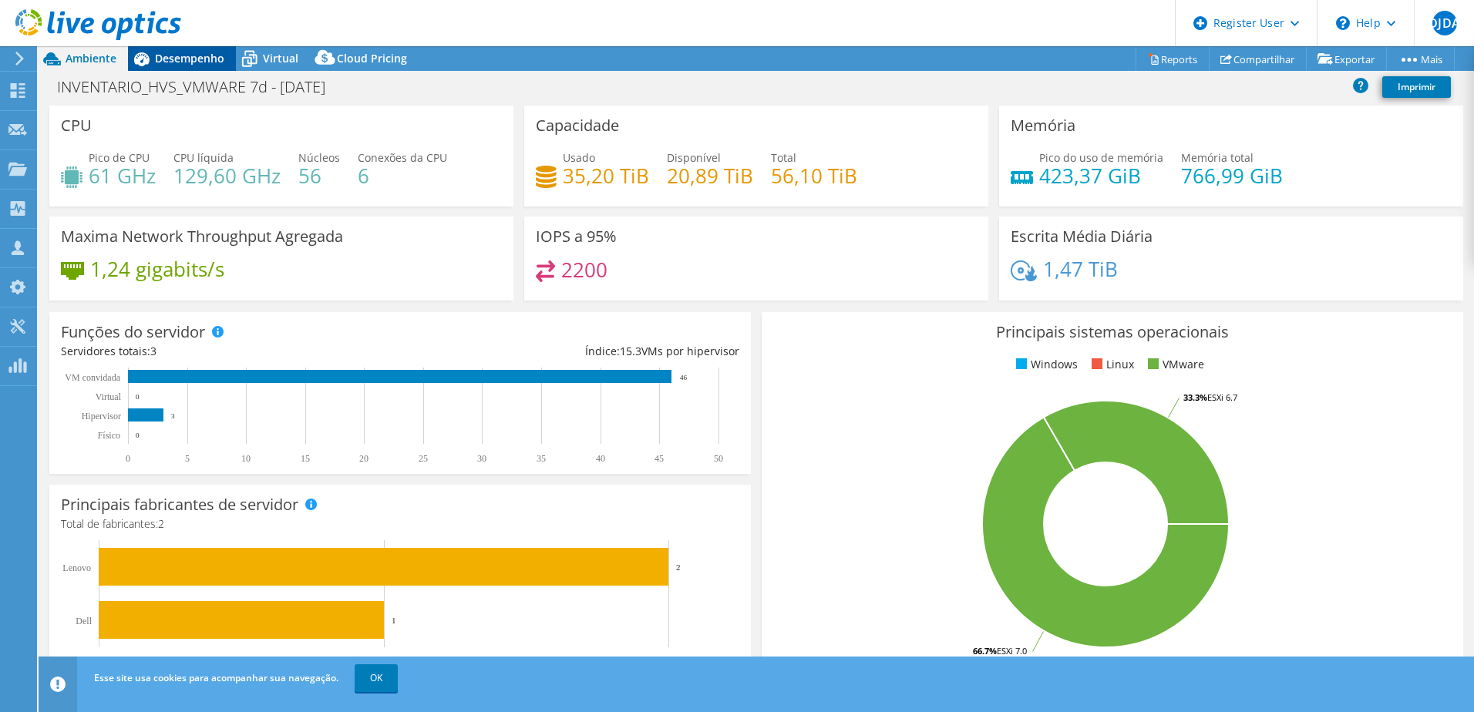
click at [201, 64] on span "Desempenho" at bounding box center [189, 58] width 69 height 15
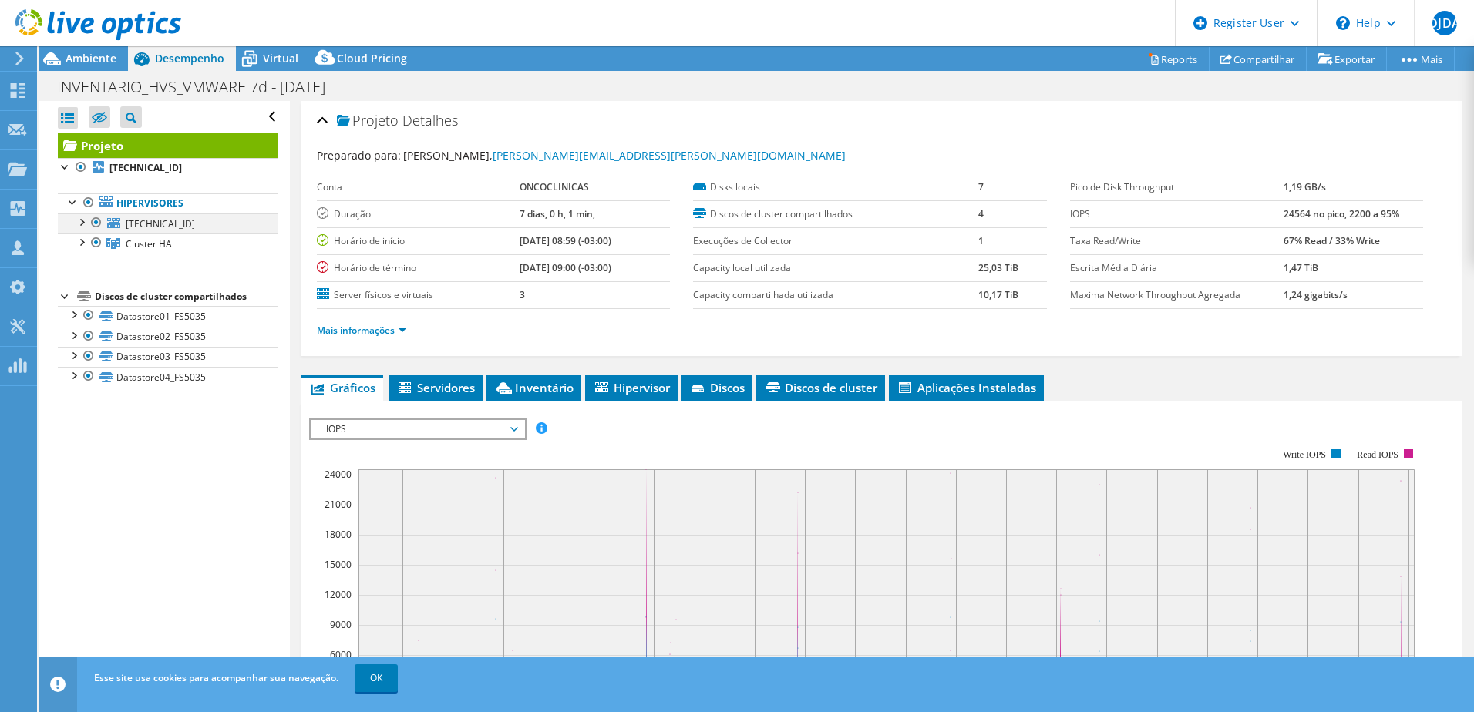
click at [81, 221] on div at bounding box center [80, 220] width 15 height 15
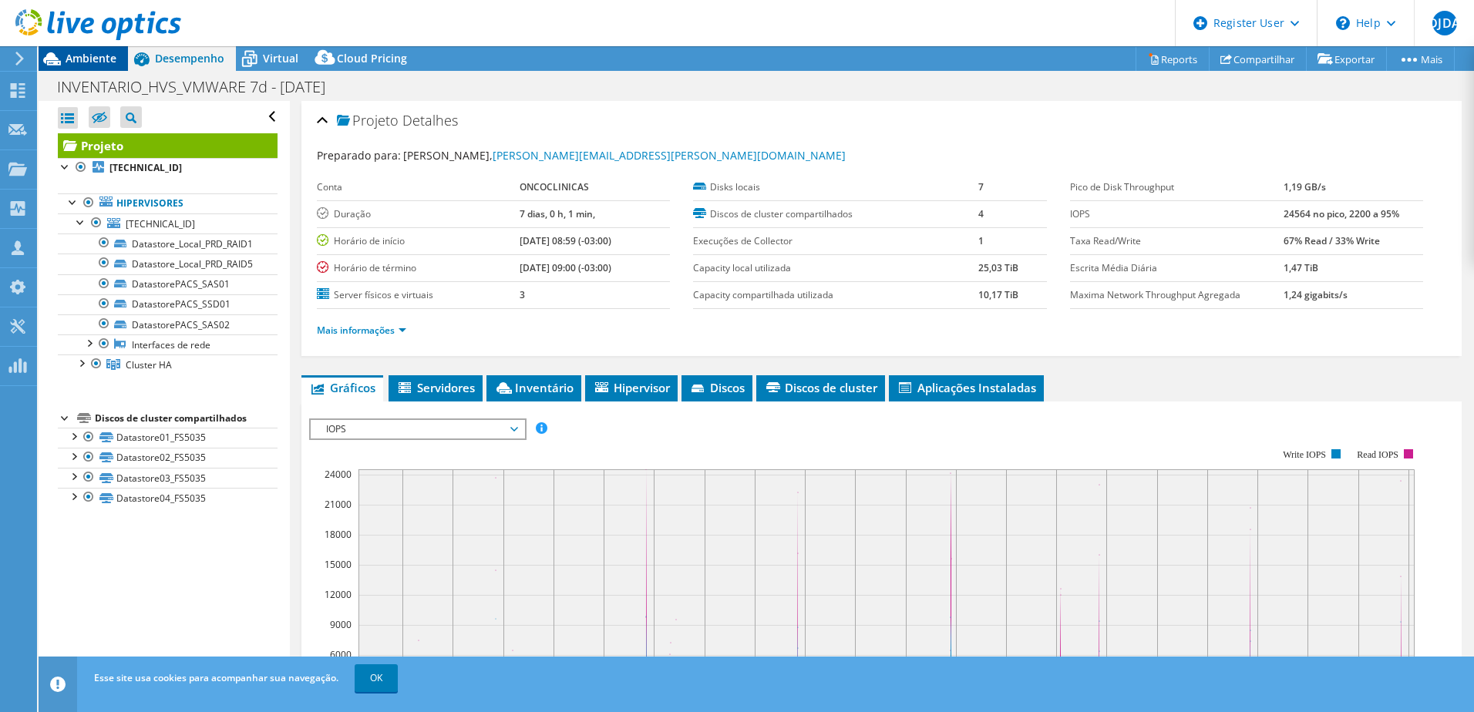
click at [94, 55] on span "Ambiente" at bounding box center [91, 58] width 51 height 15
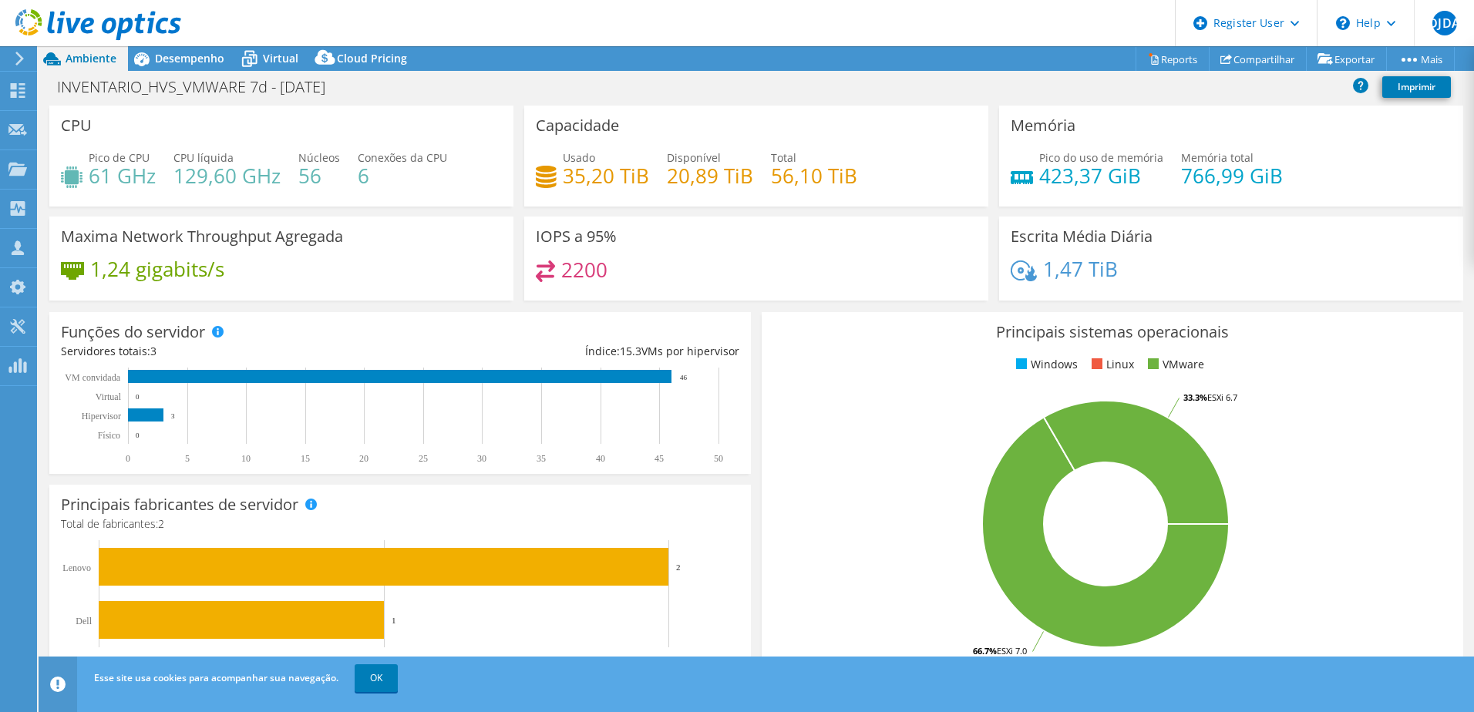
click at [179, 49] on div at bounding box center [90, 26] width 181 height 52
click at [177, 59] on span "Desempenho" at bounding box center [189, 58] width 69 height 15
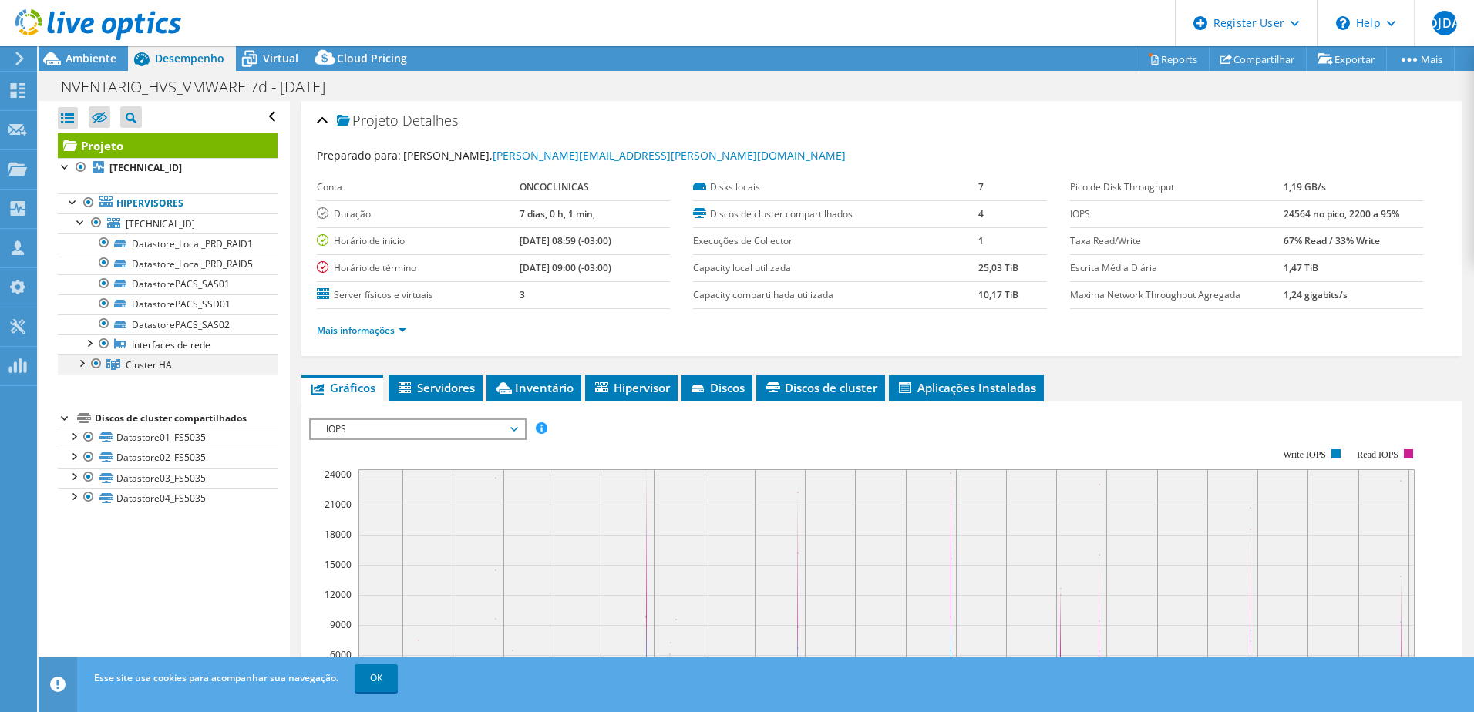
click at [82, 359] on div at bounding box center [80, 362] width 15 height 15
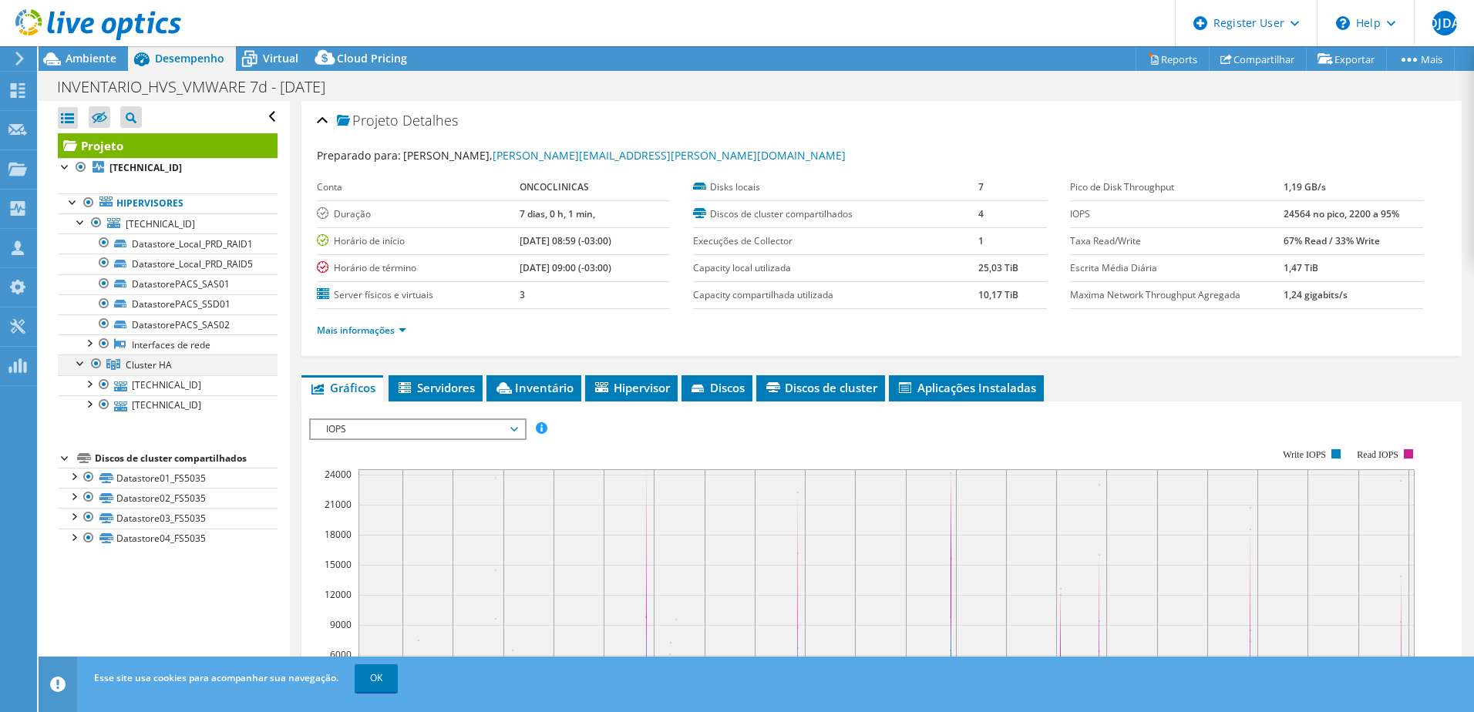
click at [82, 359] on div at bounding box center [80, 362] width 15 height 15
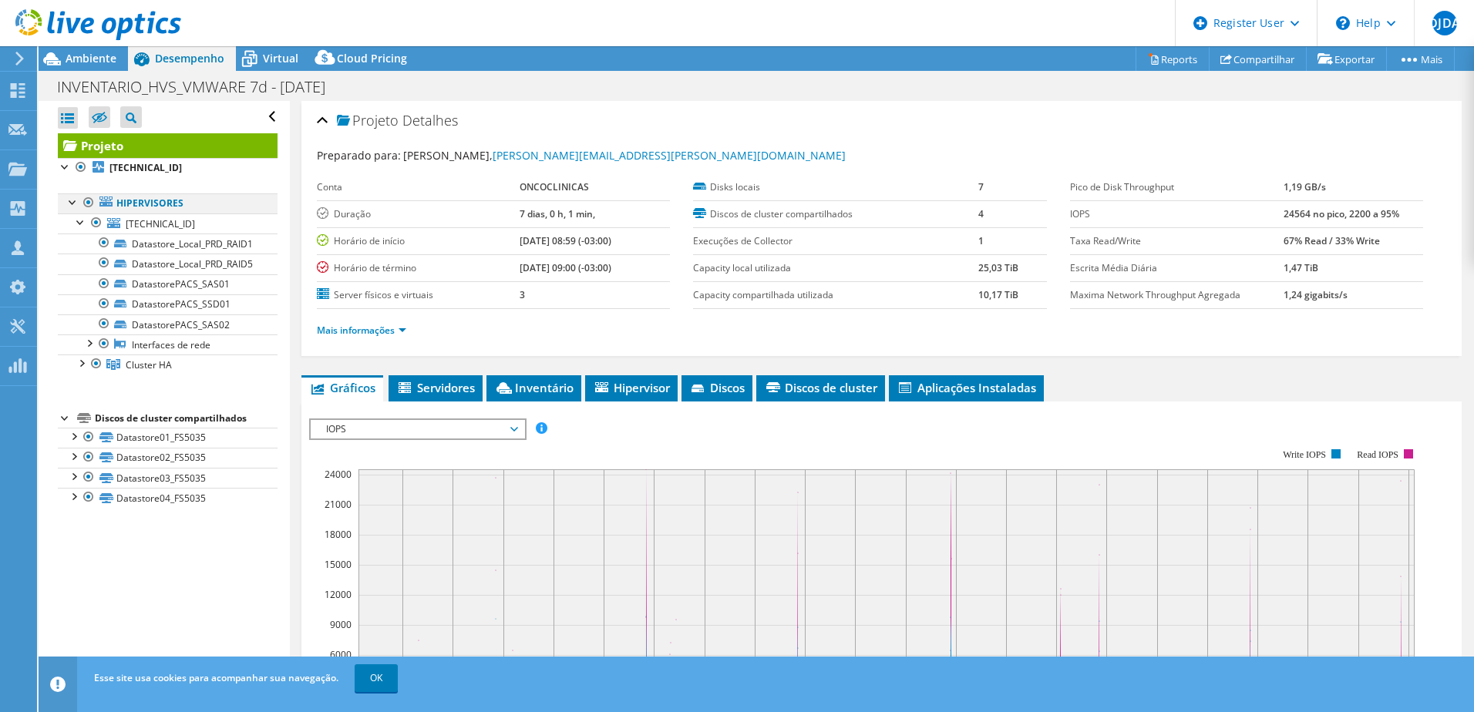
click at [86, 201] on div at bounding box center [88, 202] width 15 height 18
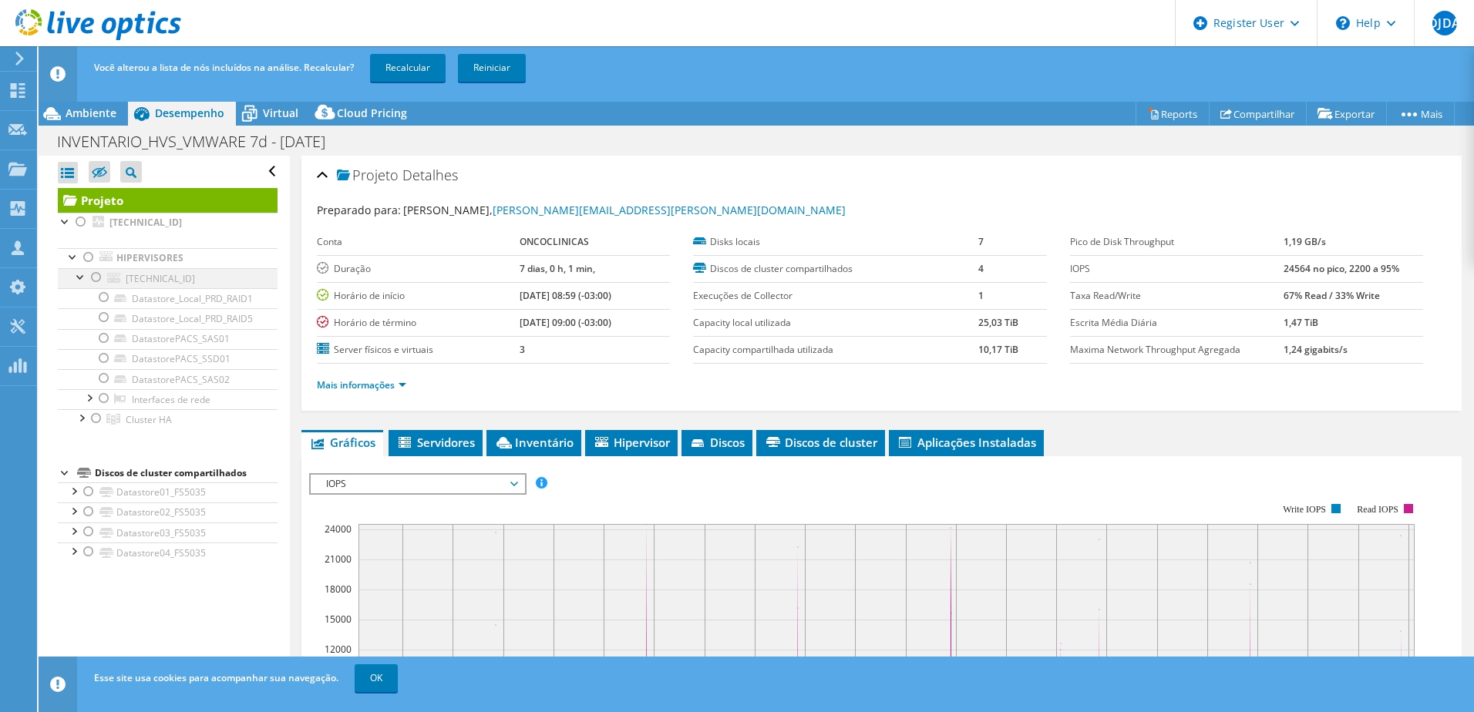
click at [98, 277] on div at bounding box center [96, 277] width 15 height 18
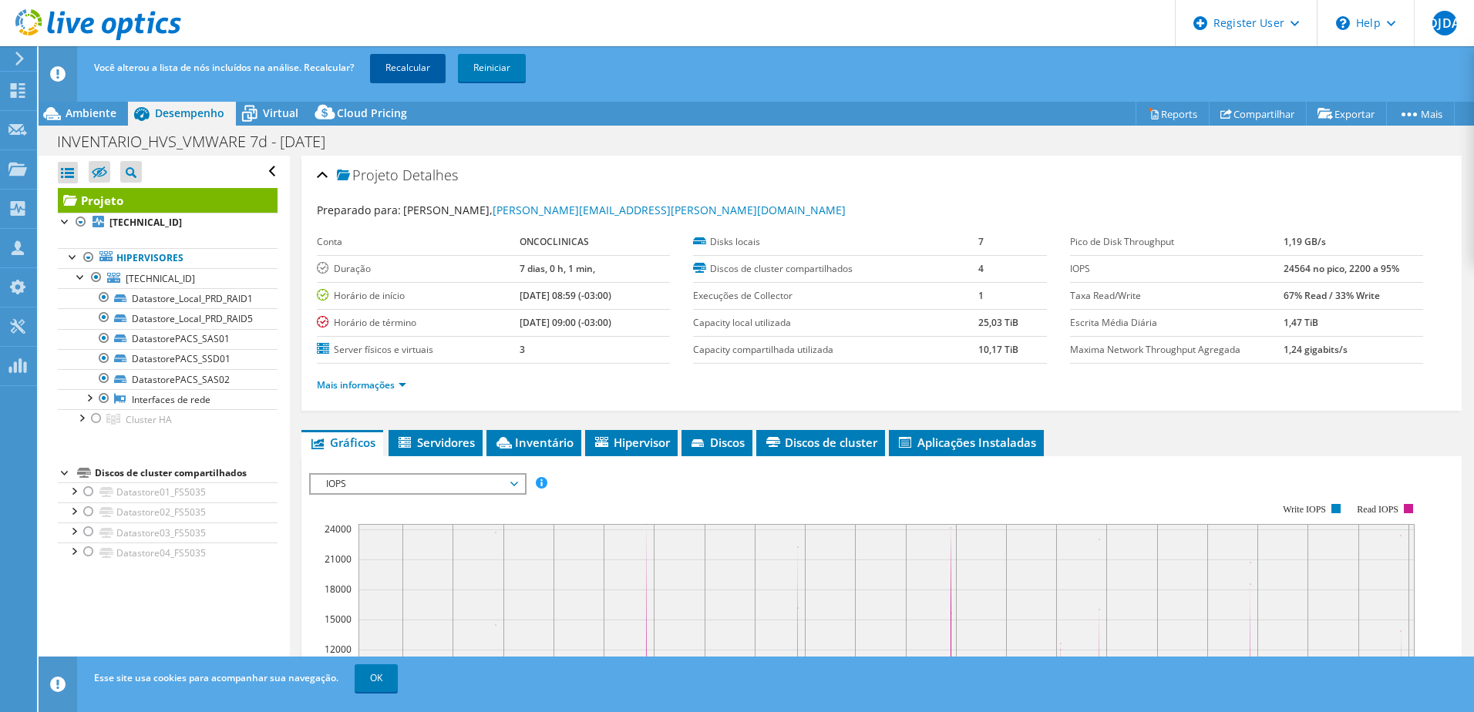
click at [402, 74] on link "Recalcular" at bounding box center [408, 68] width 76 height 28
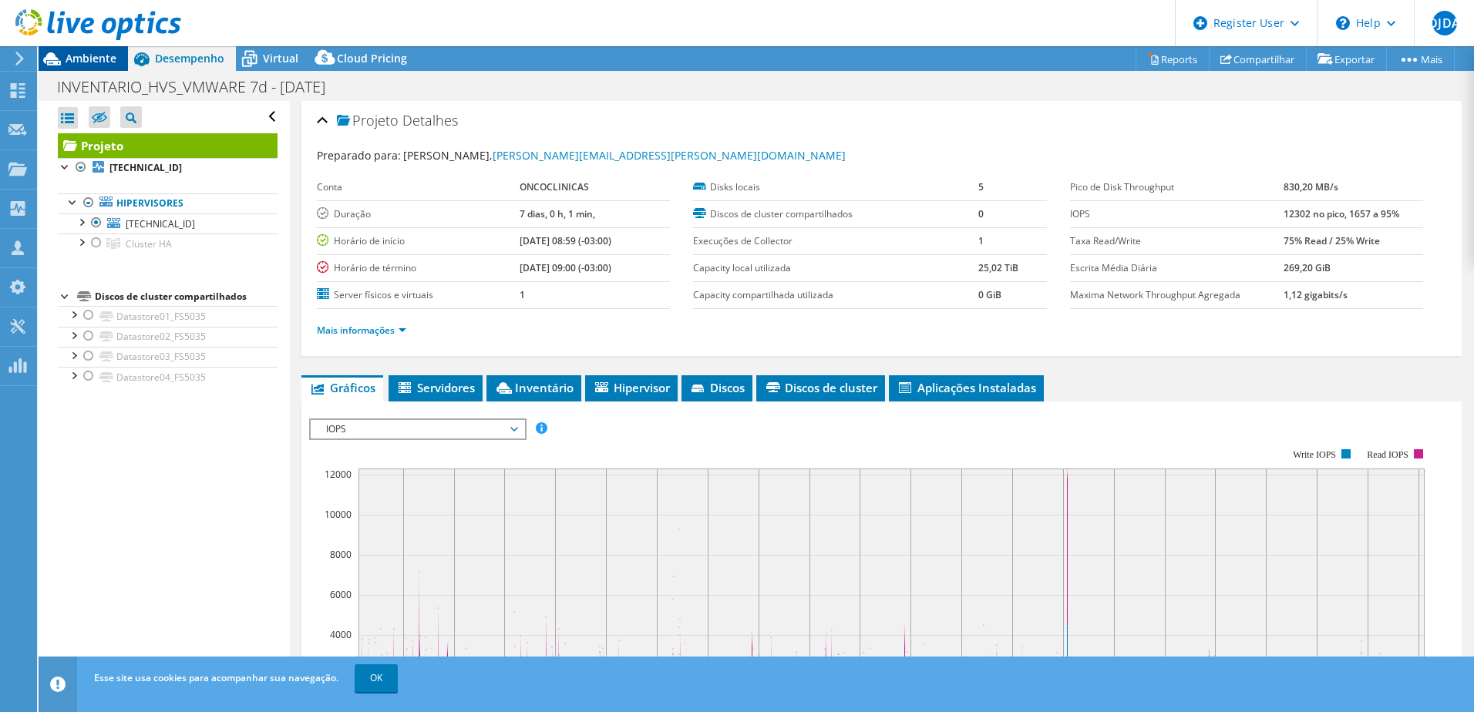
click at [100, 55] on span "Ambiente" at bounding box center [91, 58] width 51 height 15
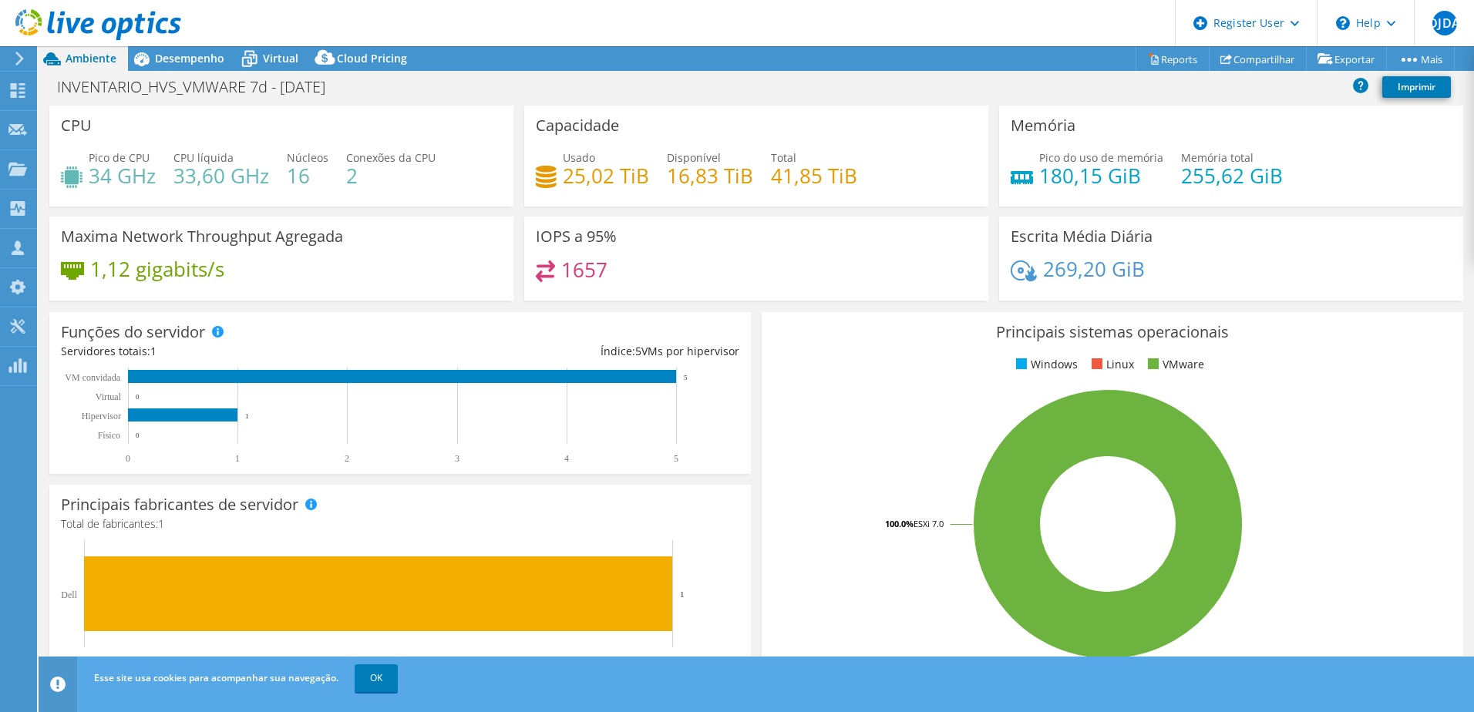
click at [180, 49] on div at bounding box center [90, 26] width 181 height 52
click at [179, 58] on span "Desempenho" at bounding box center [189, 58] width 69 height 15
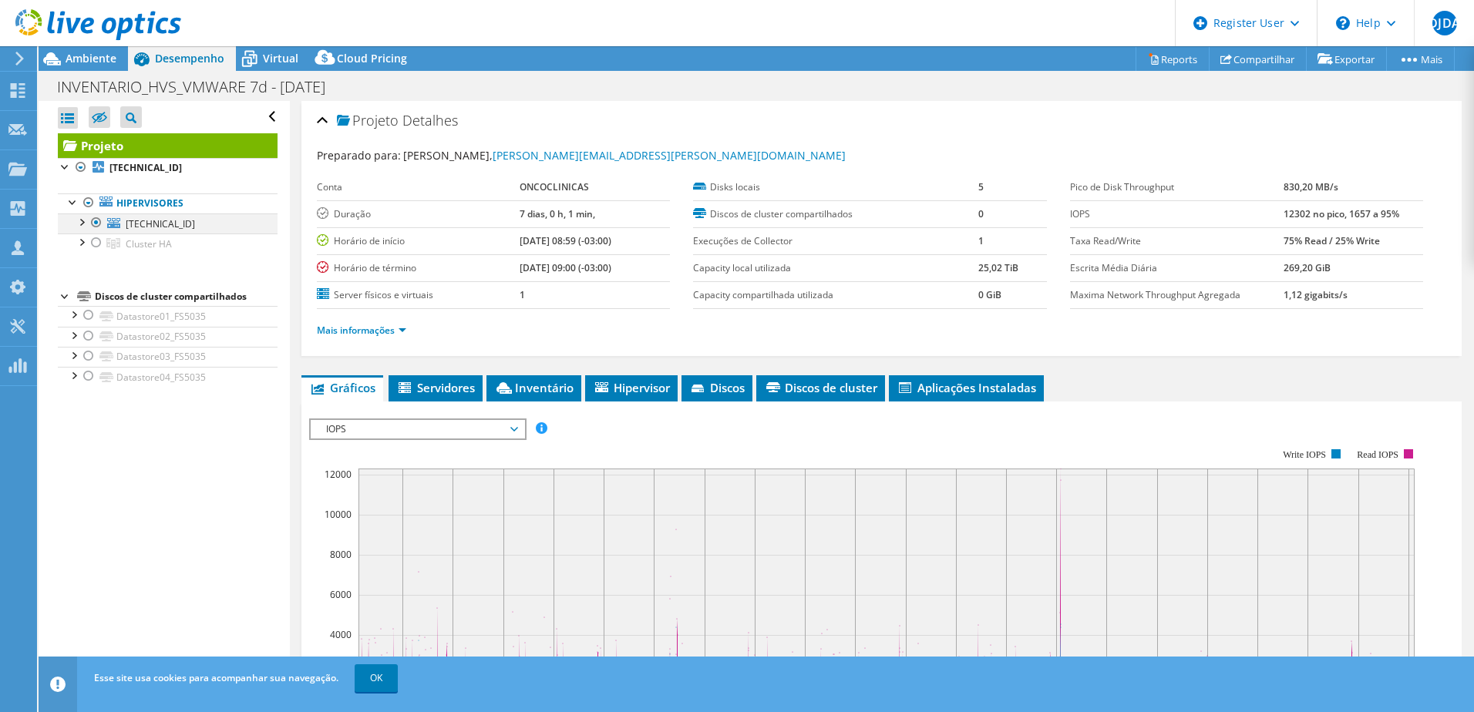
click at [81, 223] on div at bounding box center [80, 220] width 15 height 15
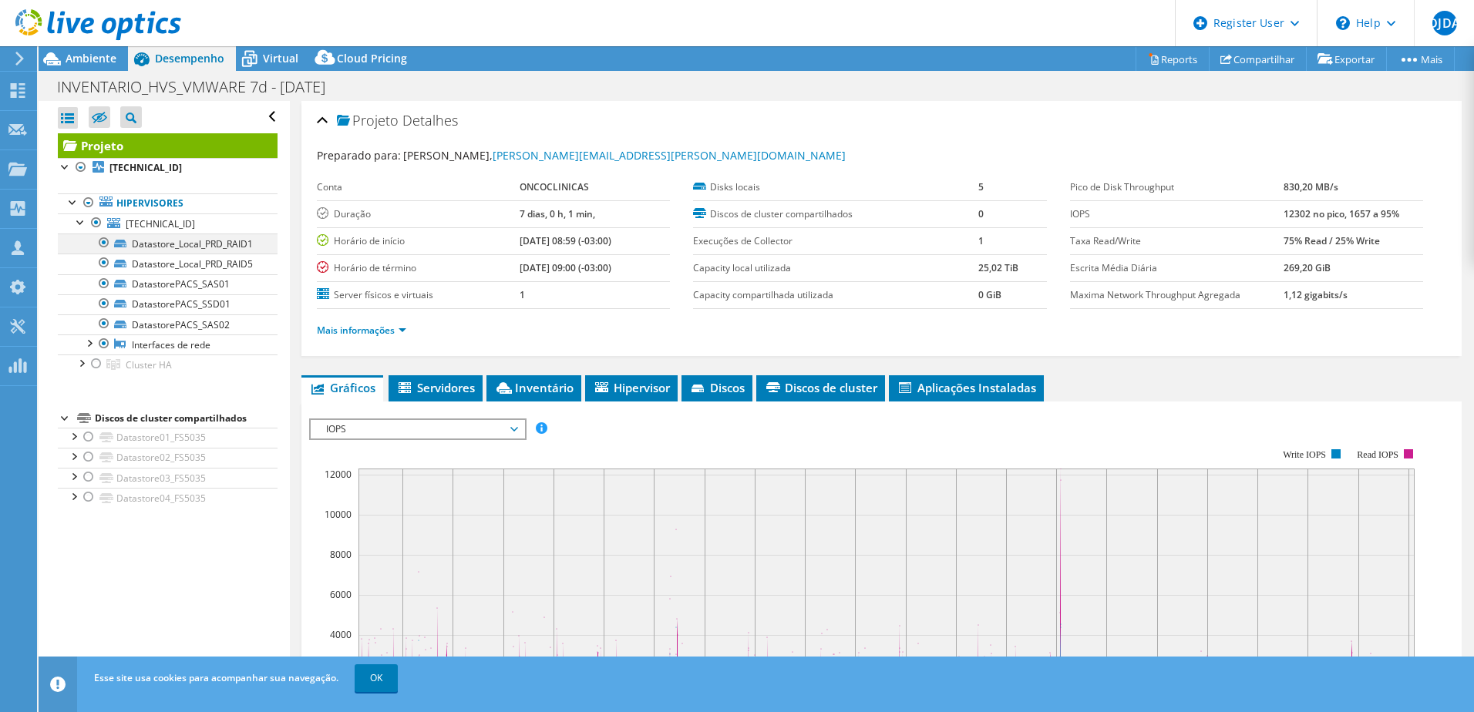
click at [102, 247] on div at bounding box center [103, 243] width 15 height 18
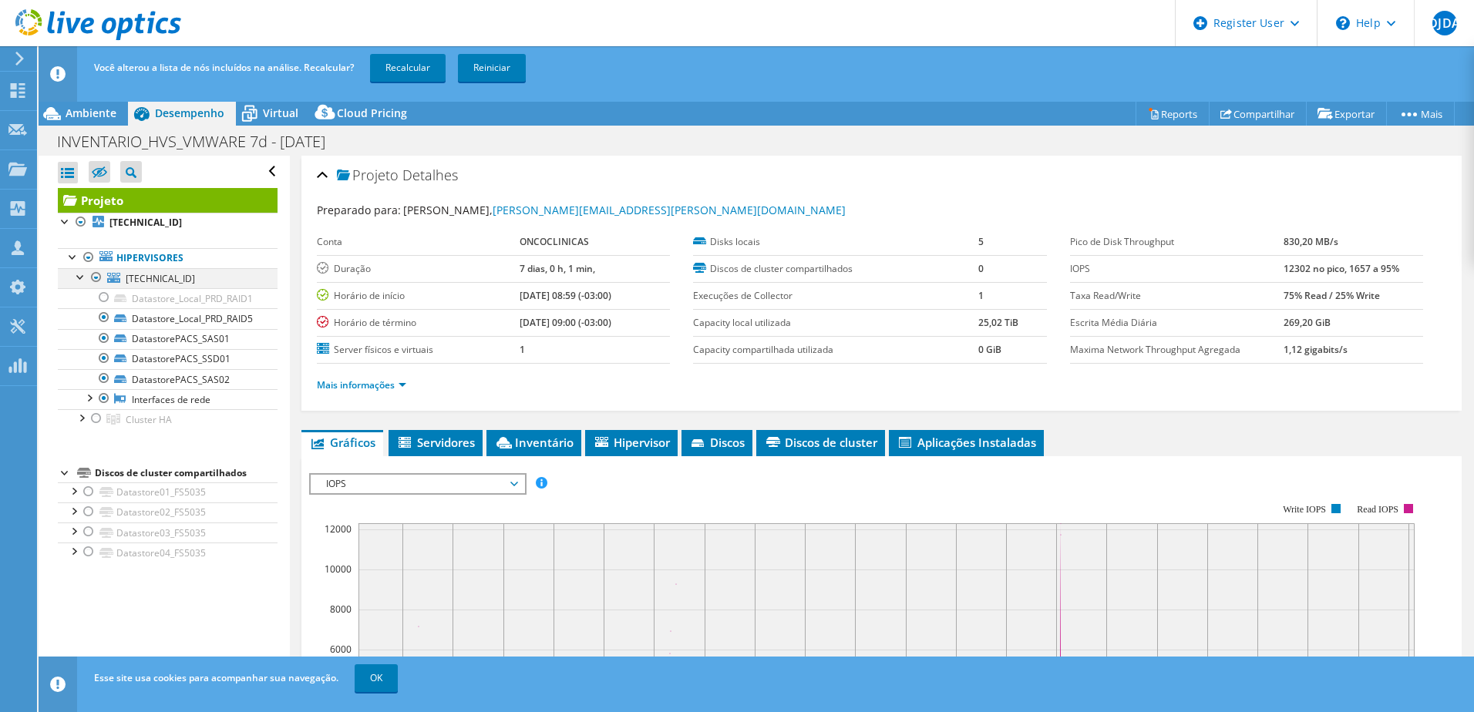
click at [101, 259] on icon at bounding box center [105, 256] width 13 height 10
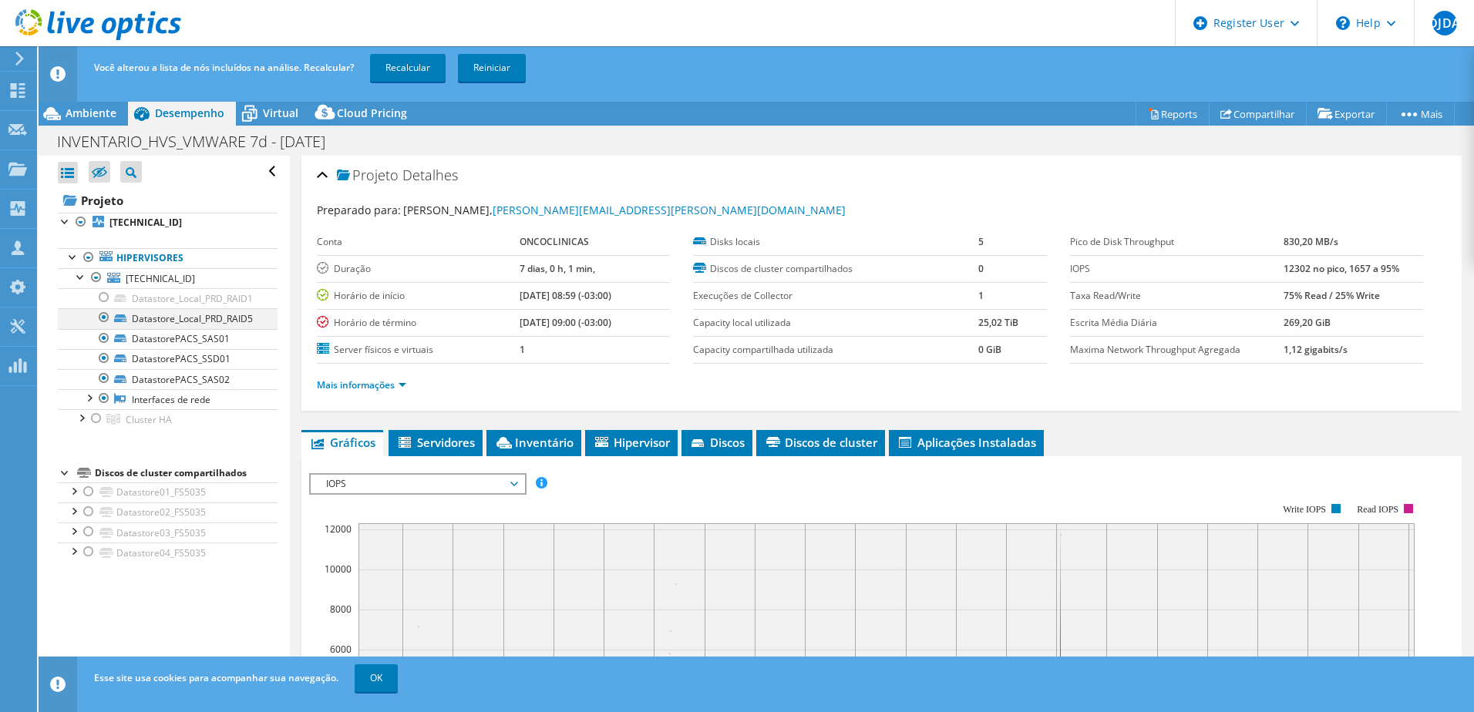
click at [107, 317] on div at bounding box center [103, 317] width 15 height 18
click at [92, 402] on div at bounding box center [88, 396] width 15 height 15
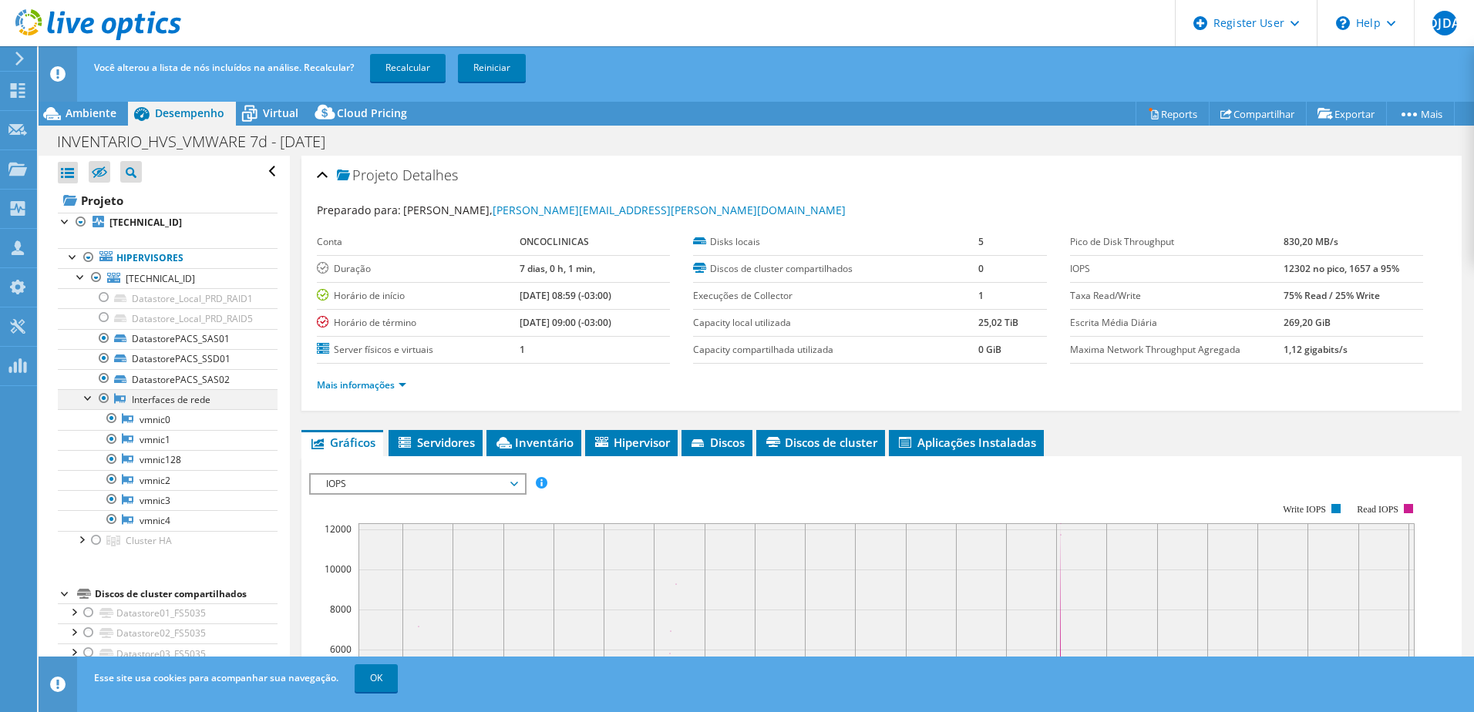
click at [88, 397] on div at bounding box center [88, 396] width 15 height 15
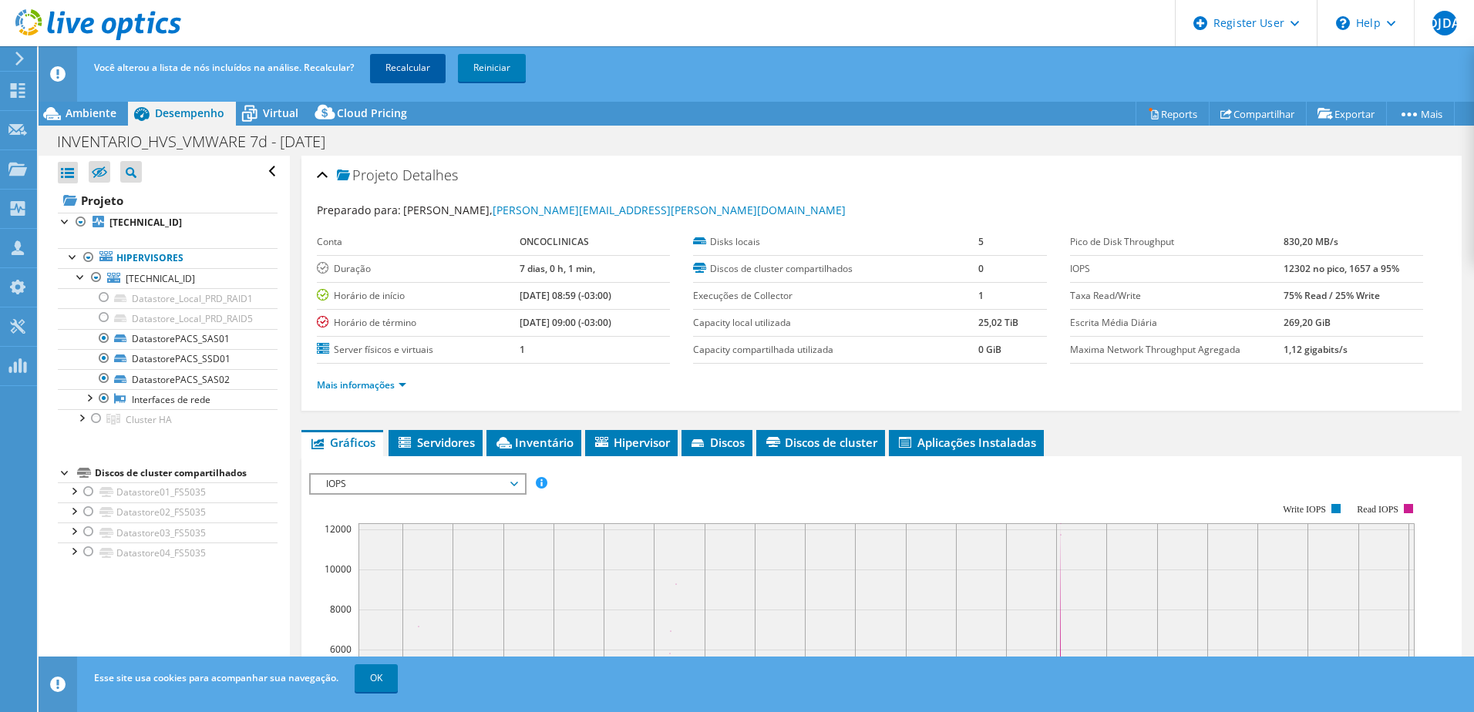
click at [415, 65] on link "Recalcular" at bounding box center [408, 68] width 76 height 28
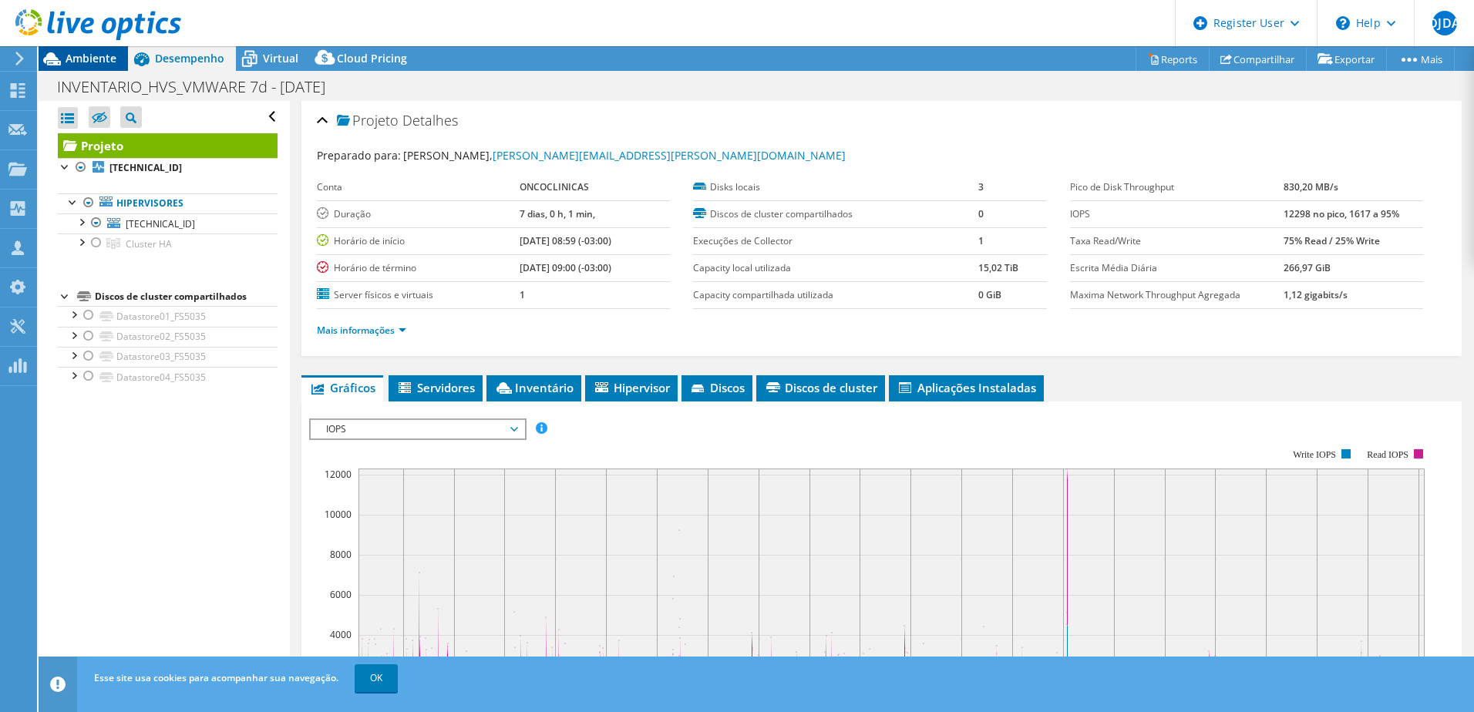
click at [66, 55] on span "Ambiente" at bounding box center [91, 58] width 51 height 15
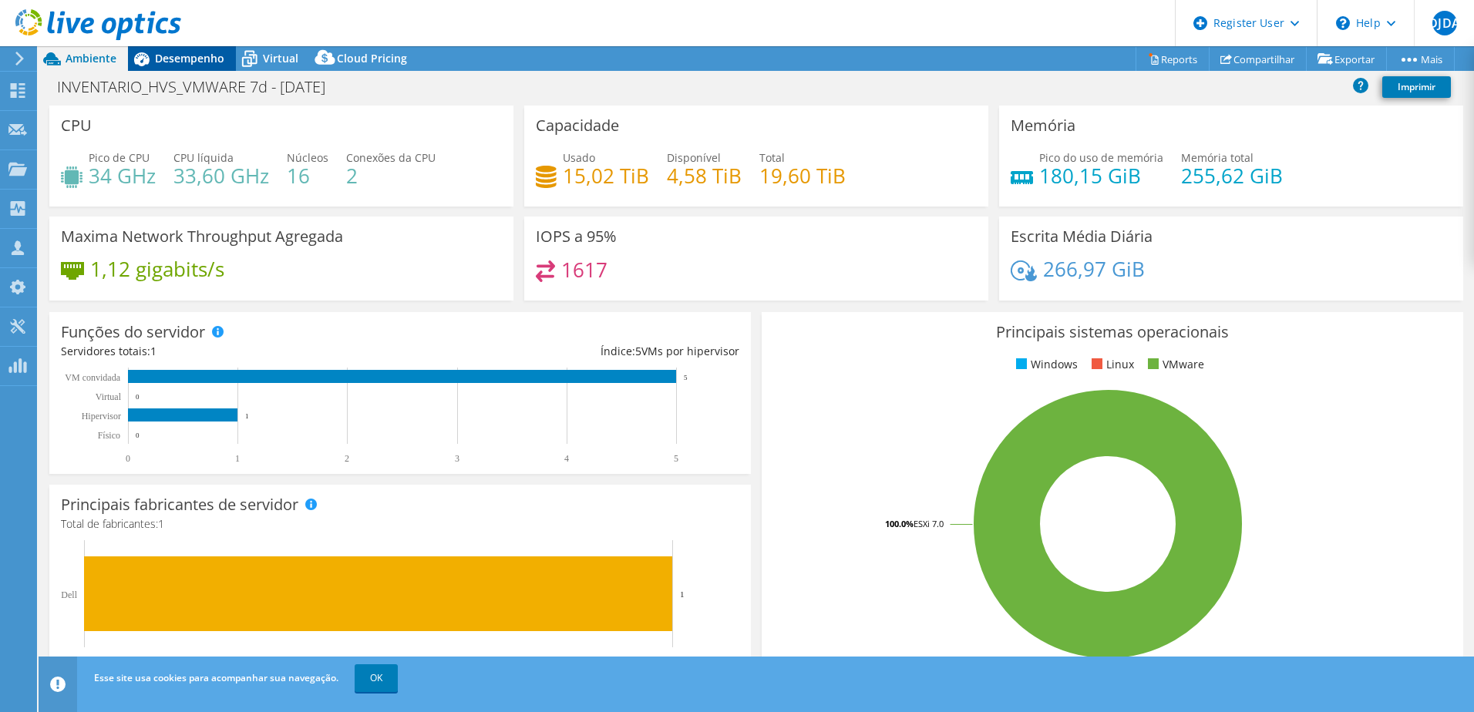
click at [200, 60] on span "Desempenho" at bounding box center [189, 58] width 69 height 15
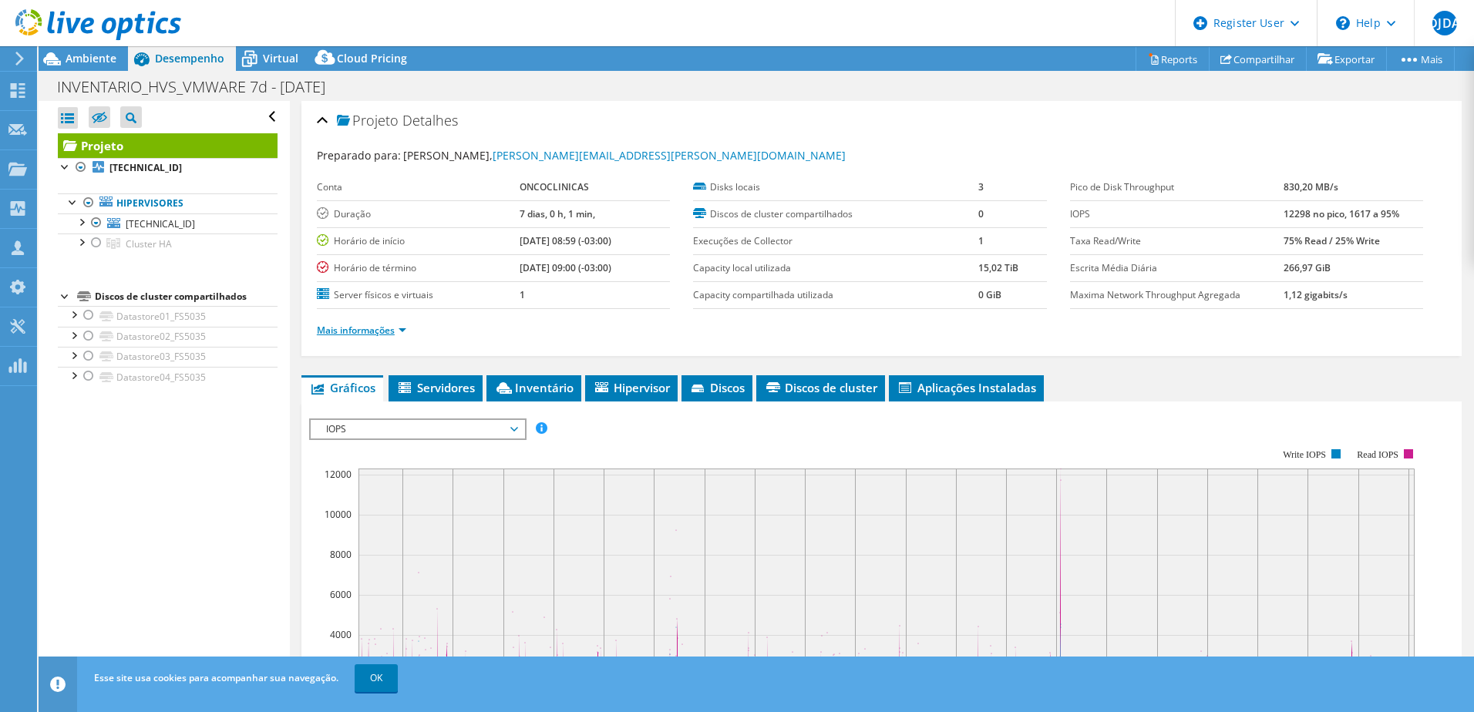
click at [402, 328] on link "Mais informações" at bounding box center [361, 330] width 89 height 13
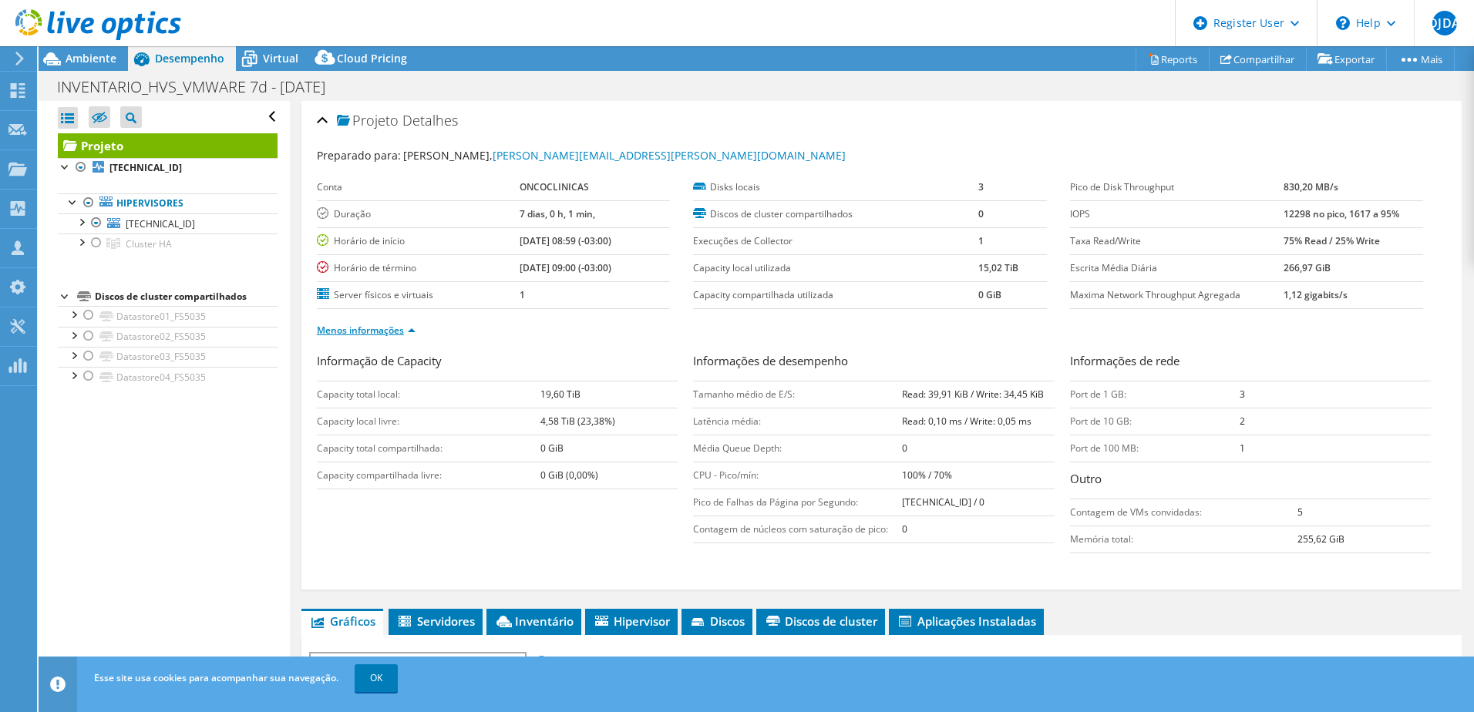
click at [402, 328] on link "Menos informações" at bounding box center [366, 330] width 99 height 13
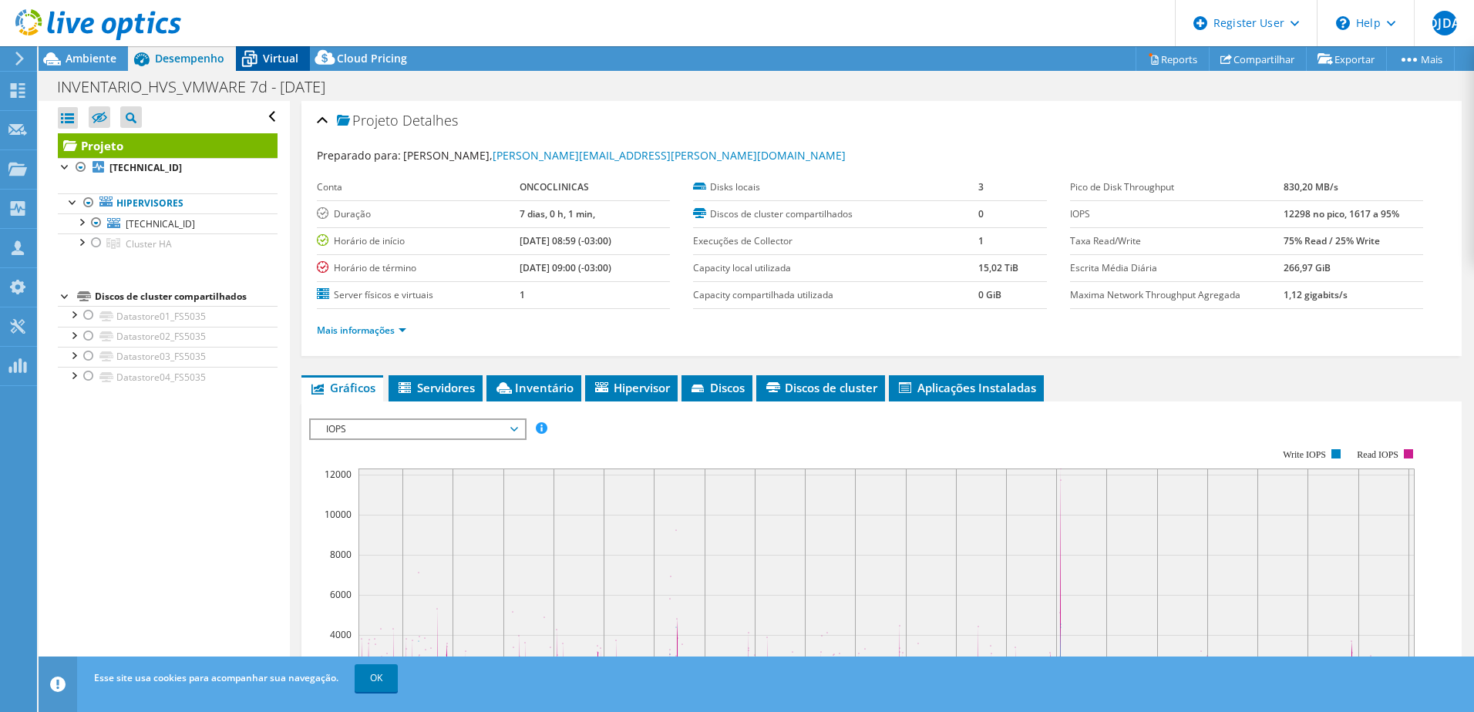
click at [277, 55] on span "Virtual" at bounding box center [280, 58] width 35 height 15
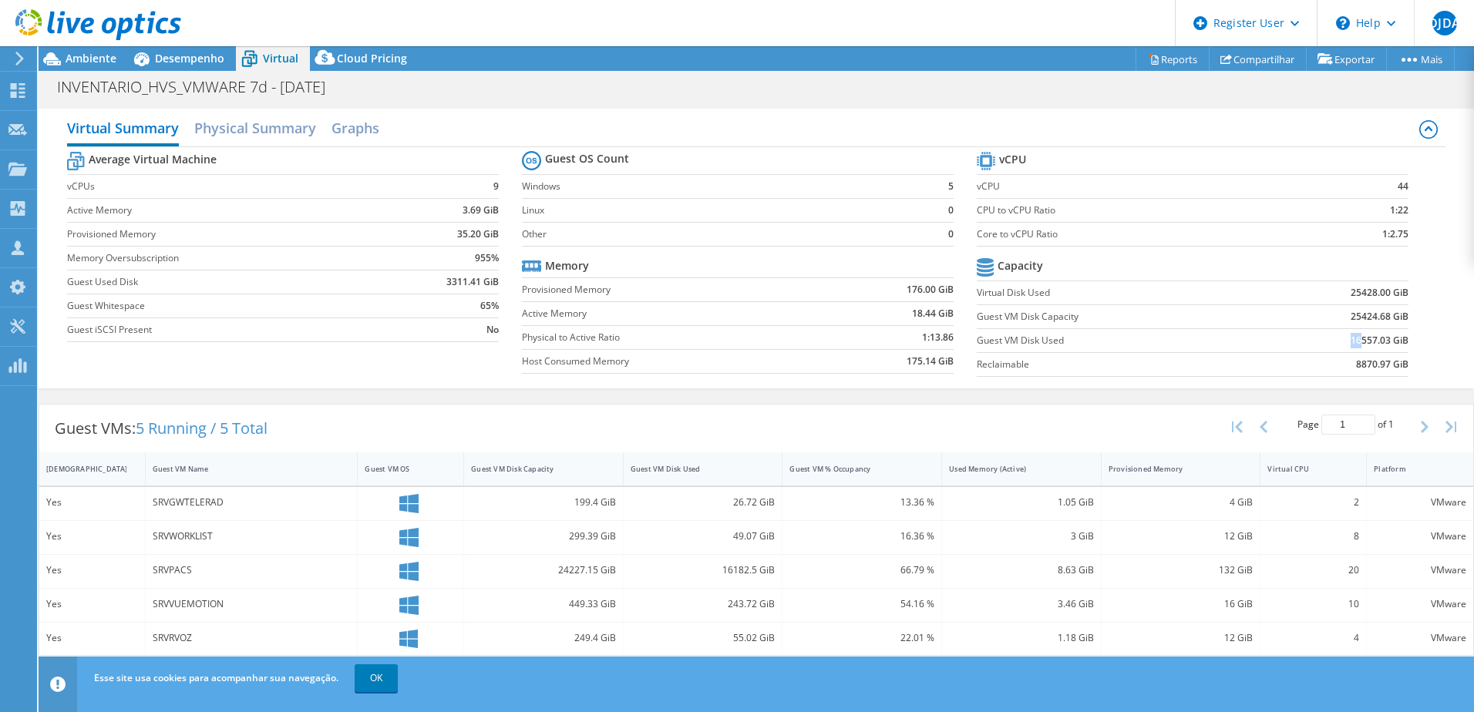
drag, startPoint x: 1349, startPoint y: 341, endPoint x: 1363, endPoint y: 344, distance: 14.1
click at [1363, 344] on td "16557.03 GiB" at bounding box center [1334, 340] width 150 height 24
click at [88, 49] on div at bounding box center [90, 26] width 181 height 52
click at [88, 55] on span "Ambiente" at bounding box center [91, 58] width 51 height 15
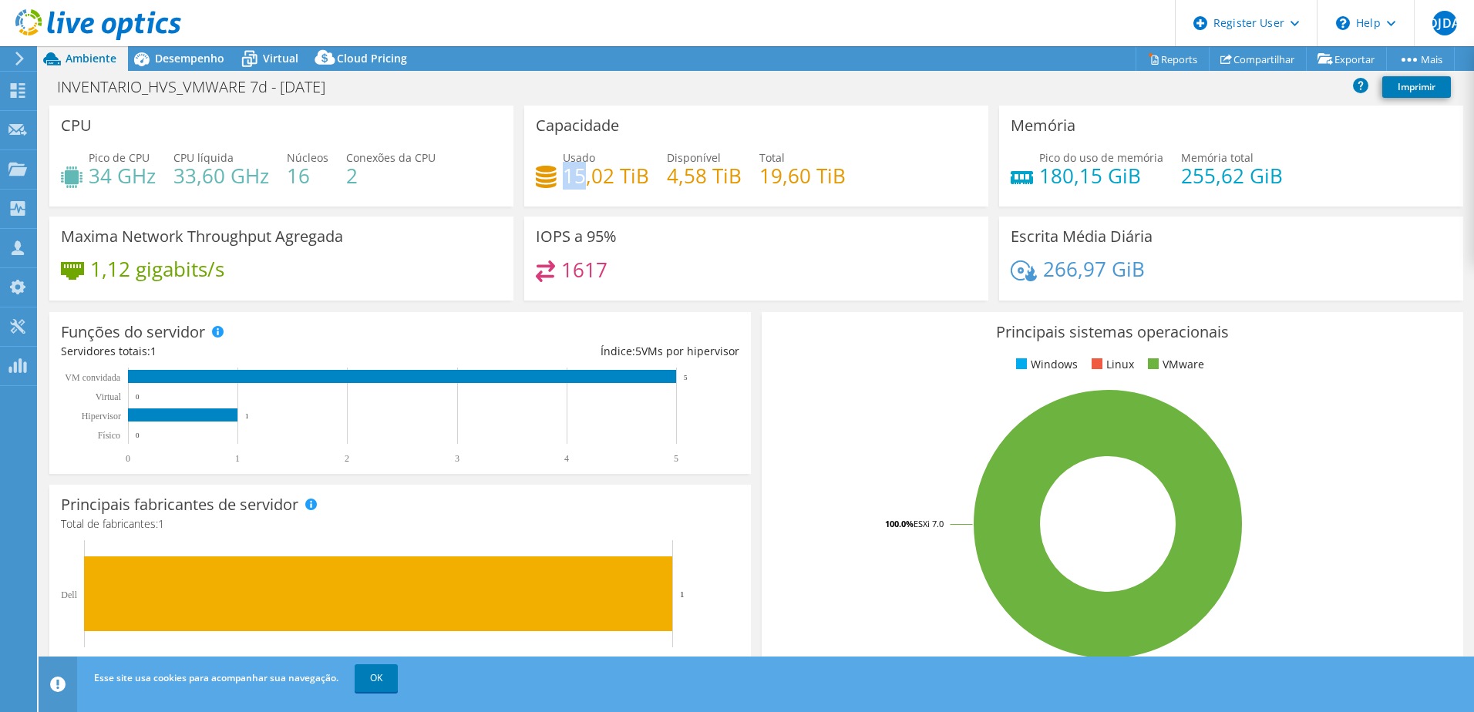
drag, startPoint x: 563, startPoint y: 179, endPoint x: 583, endPoint y: 176, distance: 21.0
click at [583, 176] on h4 "15,02 TiB" at bounding box center [606, 175] width 86 height 17
click at [181, 56] on span "Desempenho" at bounding box center [189, 58] width 69 height 15
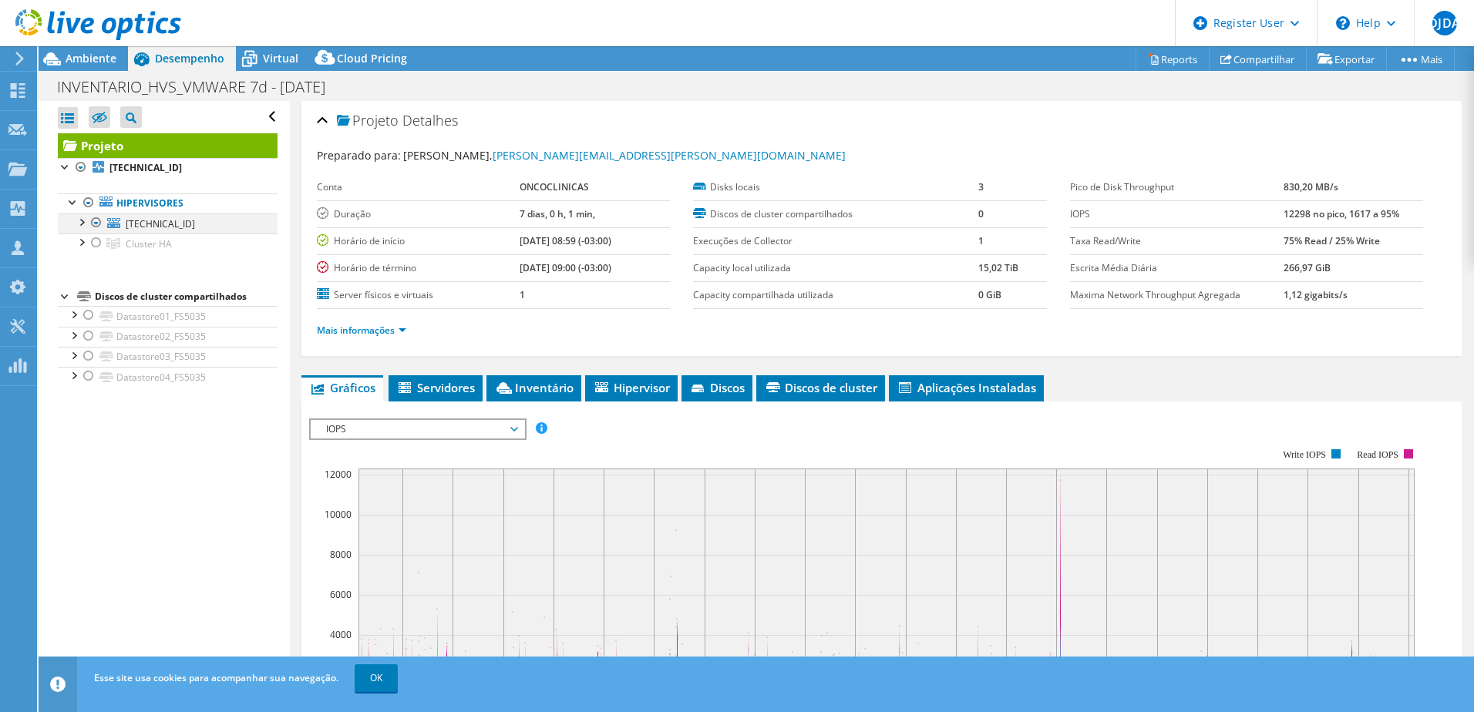
click at [78, 227] on div at bounding box center [80, 220] width 15 height 15
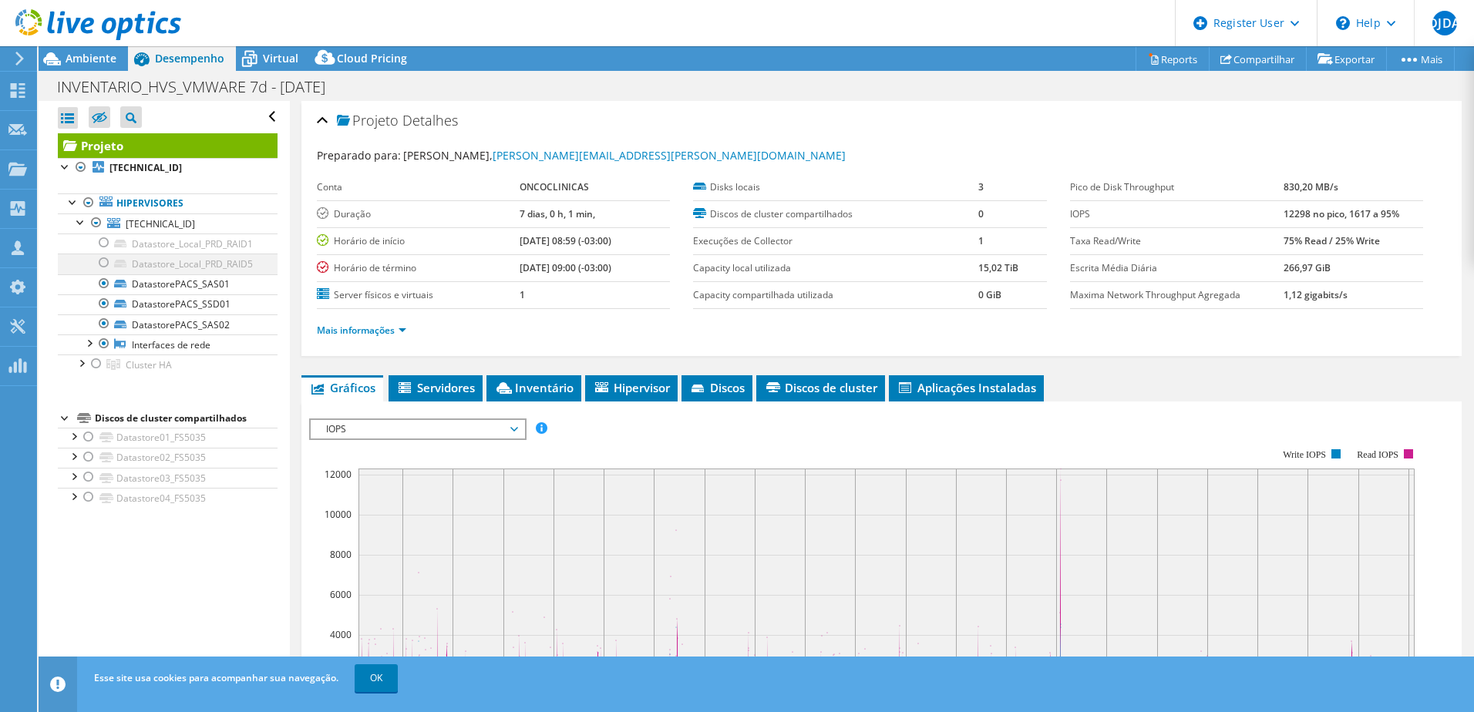
click at [109, 263] on div at bounding box center [103, 263] width 15 height 18
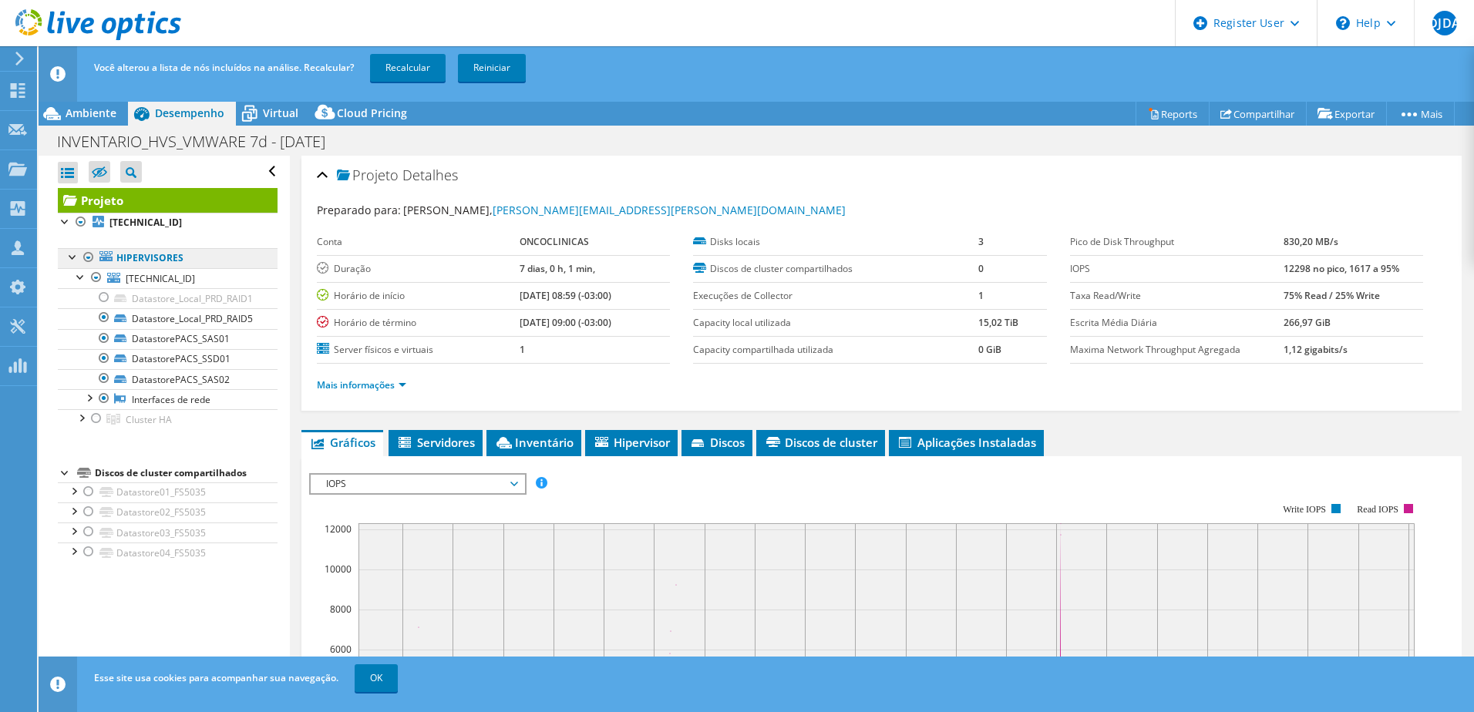
click at [100, 243] on ul "Hipervisores 10.19.1.150 Datastore_Local_PRD_RAID1" at bounding box center [168, 339] width 220 height 213
click at [105, 301] on div at bounding box center [103, 297] width 15 height 18
click at [399, 69] on link "Recalcular" at bounding box center [408, 68] width 76 height 28
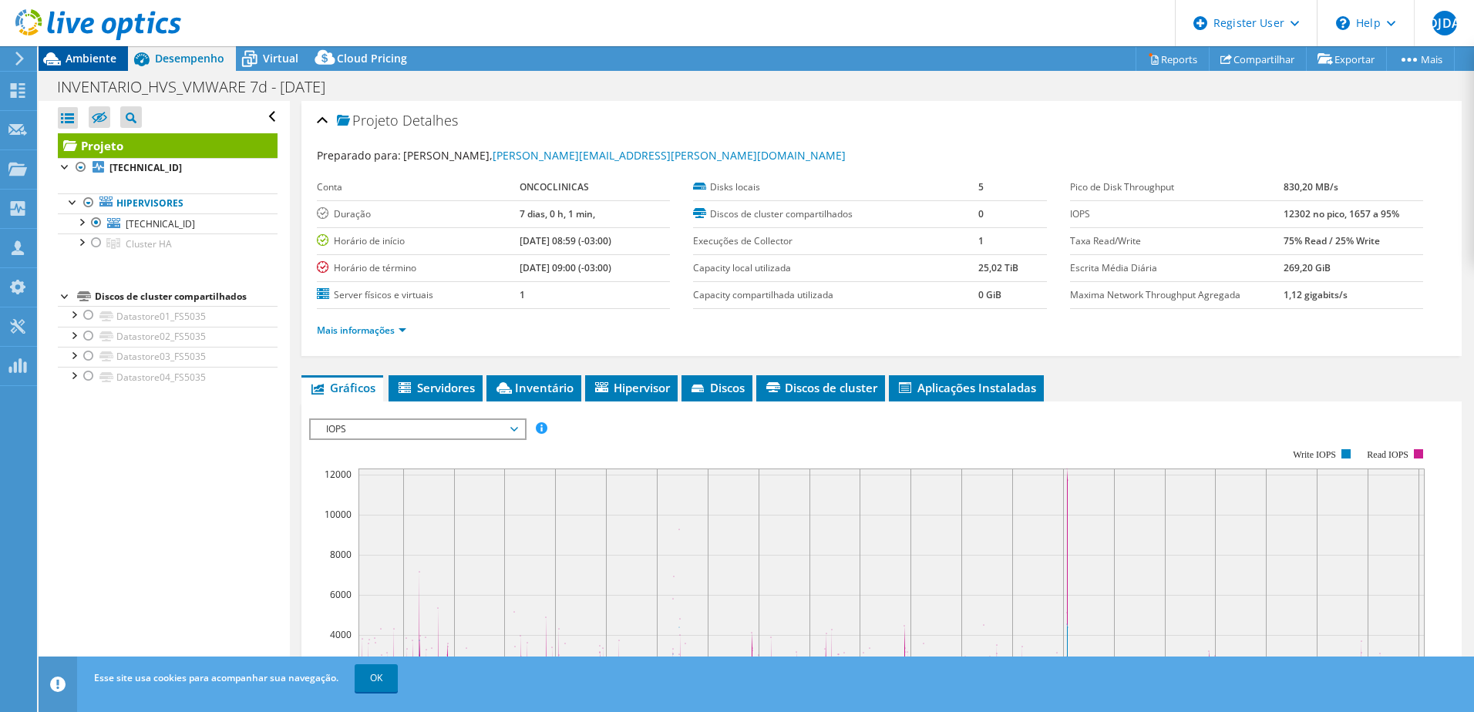
click at [89, 61] on span "Ambiente" at bounding box center [91, 58] width 51 height 15
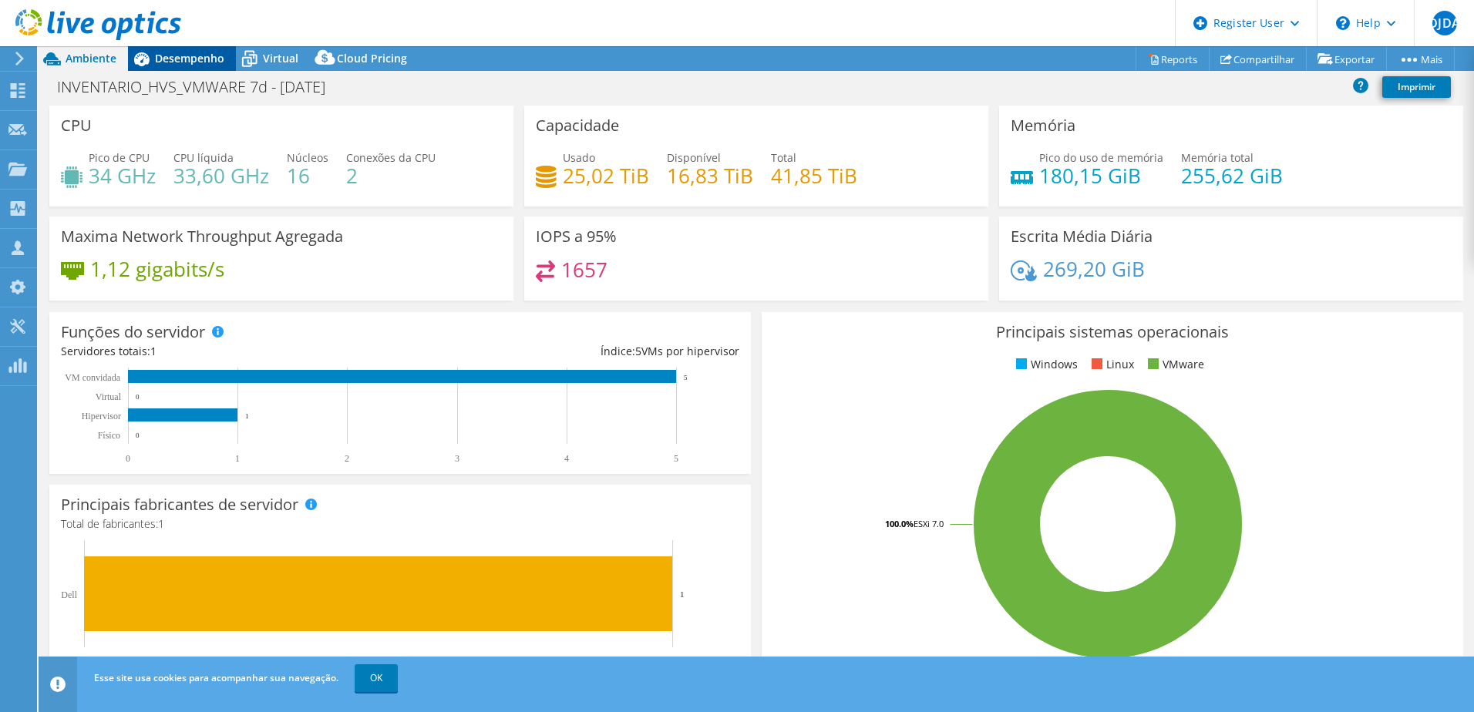
click at [175, 65] on span "Desempenho" at bounding box center [189, 58] width 69 height 15
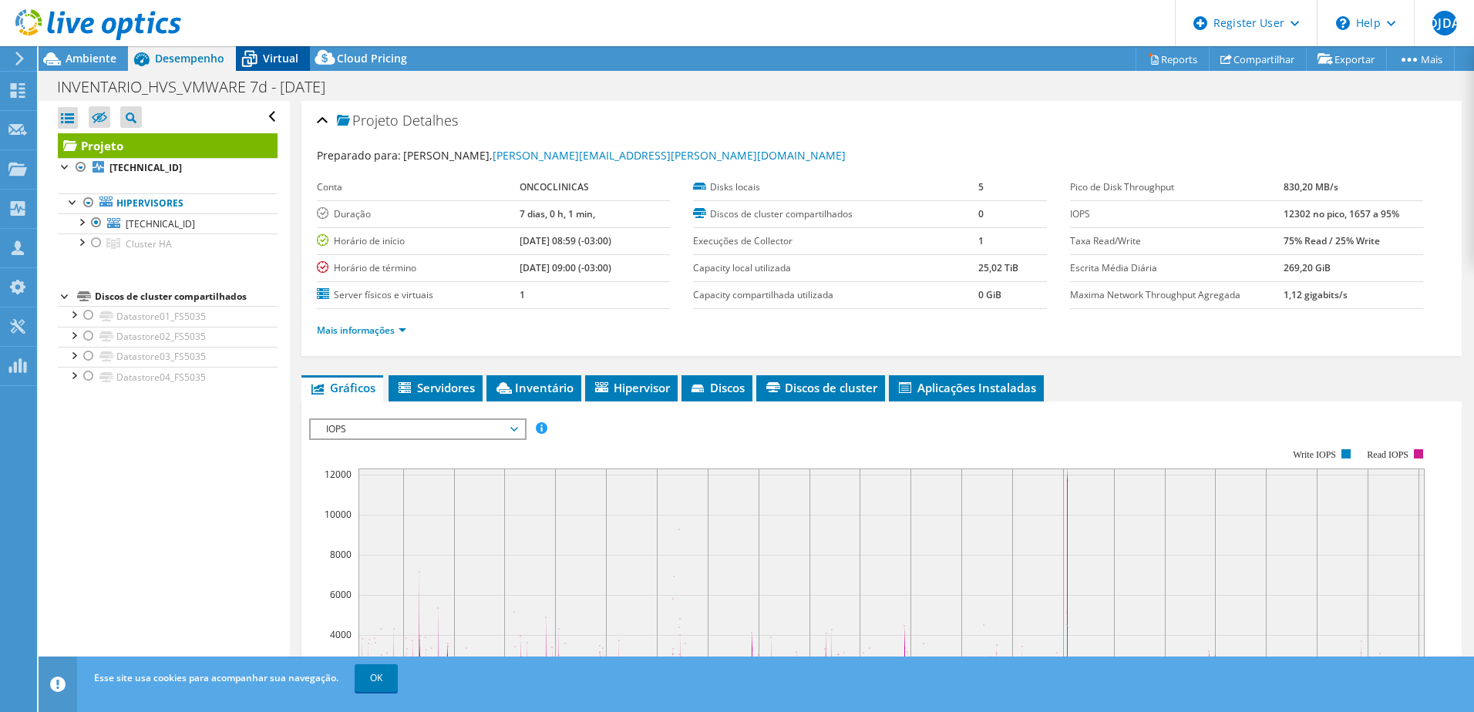
click at [262, 67] on icon at bounding box center [249, 58] width 27 height 27
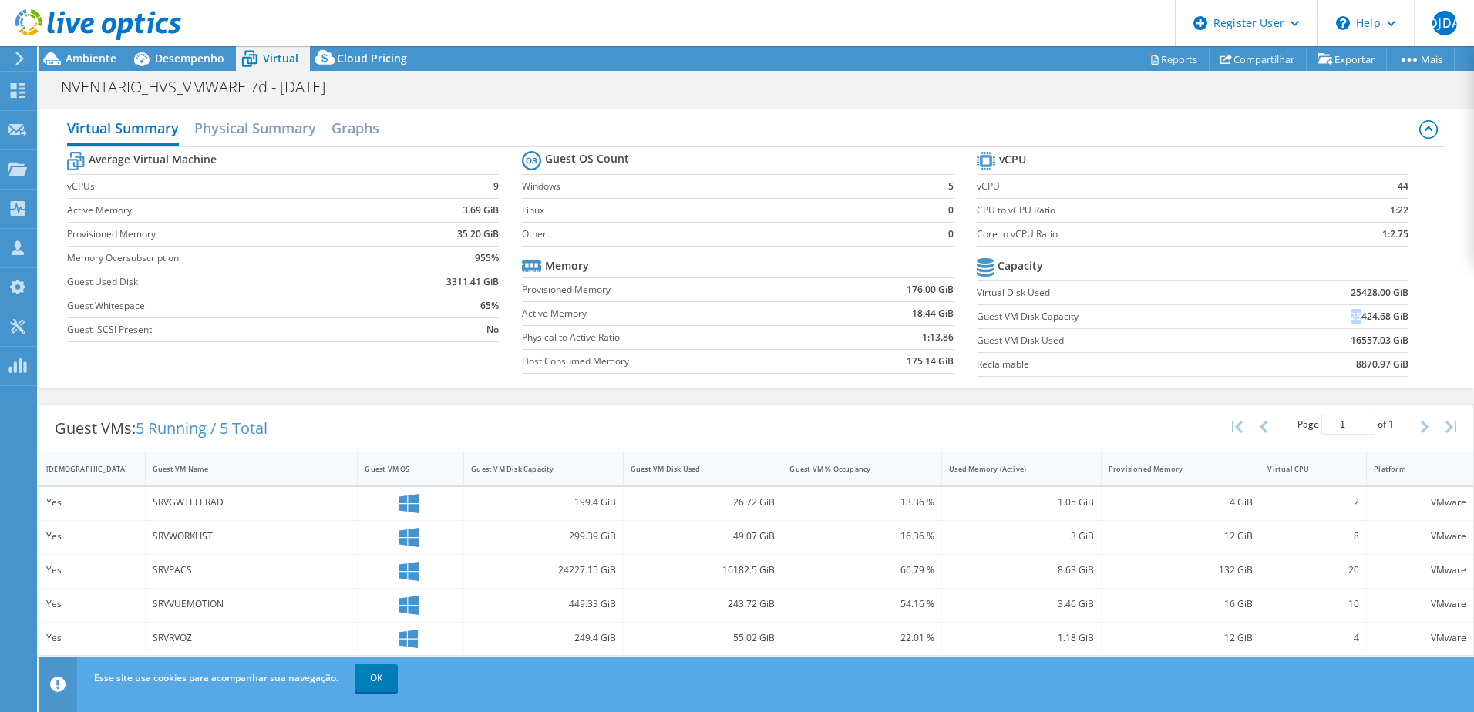
click at [1359, 318] on b "25424.68 GiB" at bounding box center [1379, 316] width 58 height 15
select select "USD"
drag, startPoint x: 0, startPoint y: 0, endPoint x: 1362, endPoint y: 338, distance: 1403.2
click at [1362, 338] on td "16557.03 GiB" at bounding box center [1334, 340] width 150 height 24
click at [97, 56] on span "Ambiente" at bounding box center [91, 58] width 51 height 15
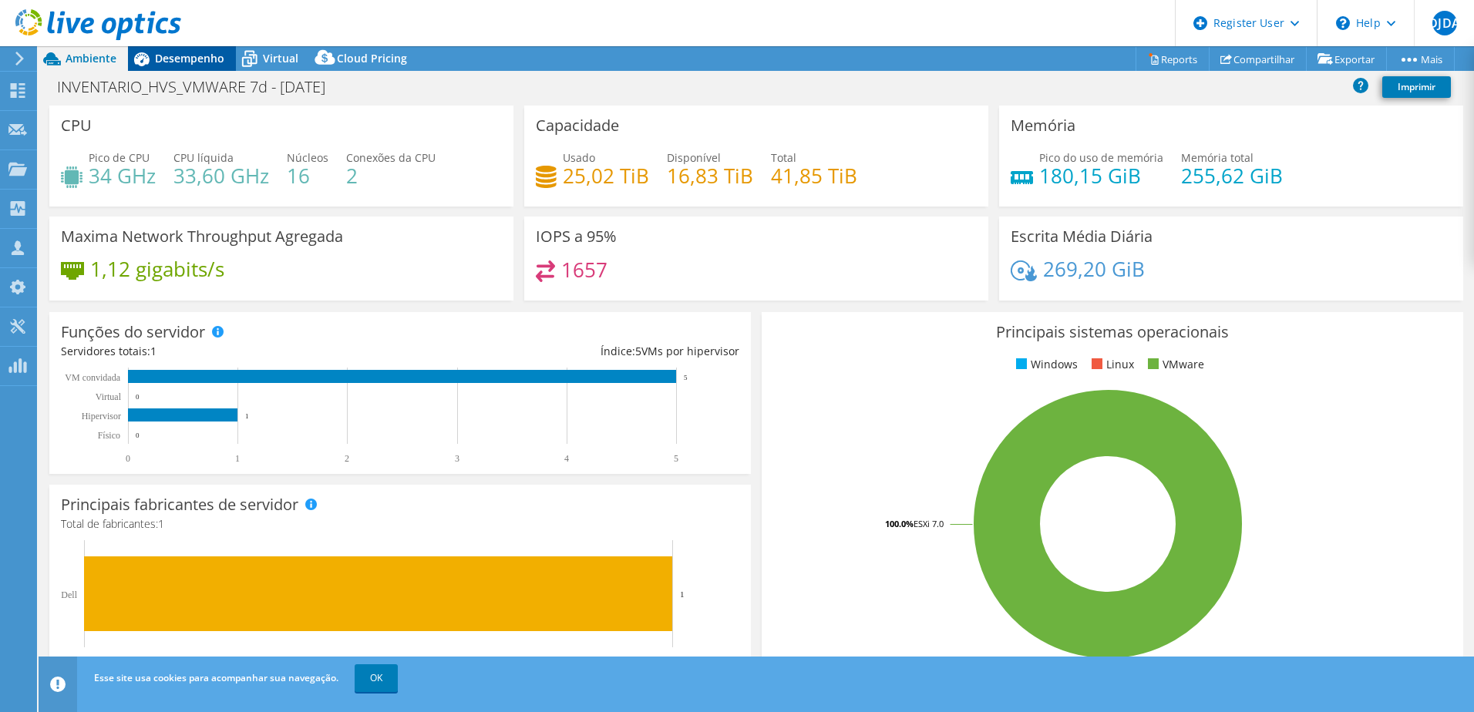
click at [172, 62] on span "Desempenho" at bounding box center [189, 58] width 69 height 15
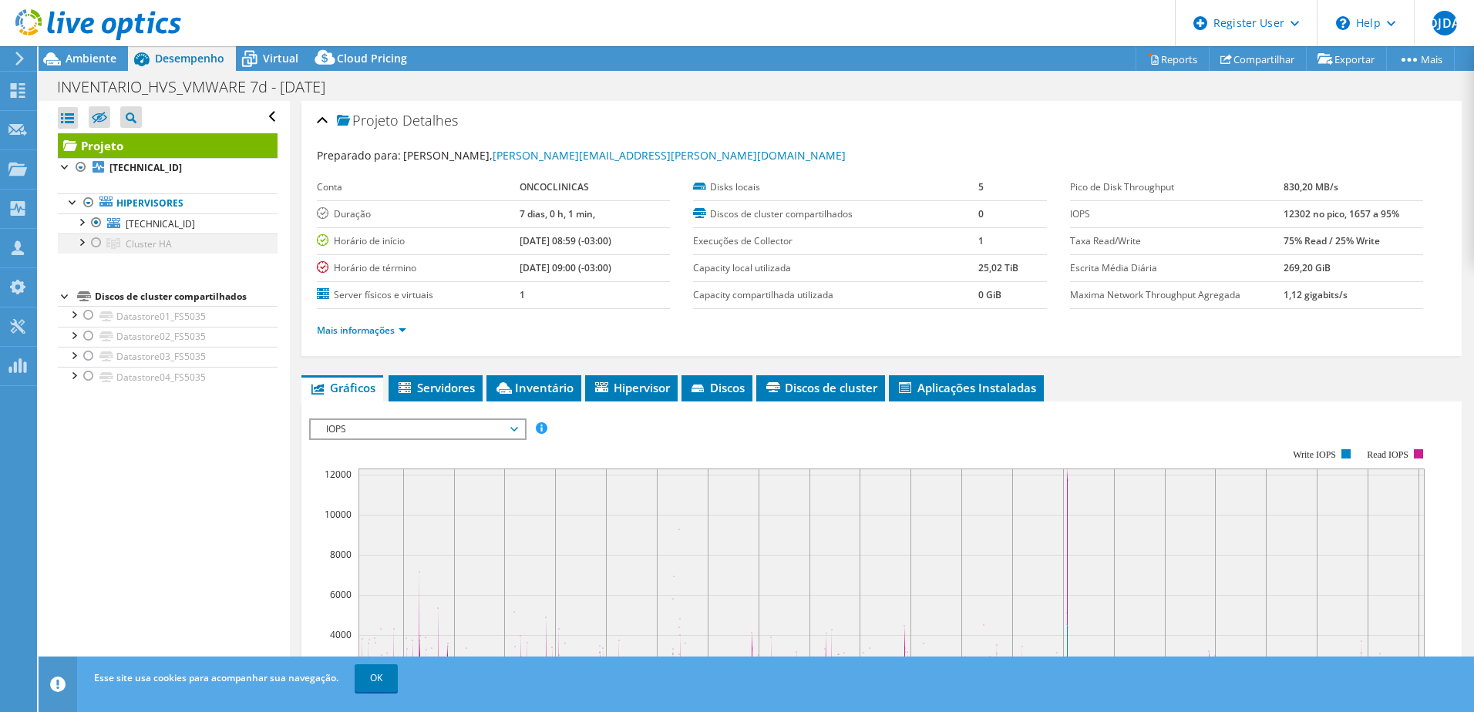
click at [80, 244] on div at bounding box center [80, 241] width 15 height 15
click at [82, 217] on div at bounding box center [80, 220] width 15 height 15
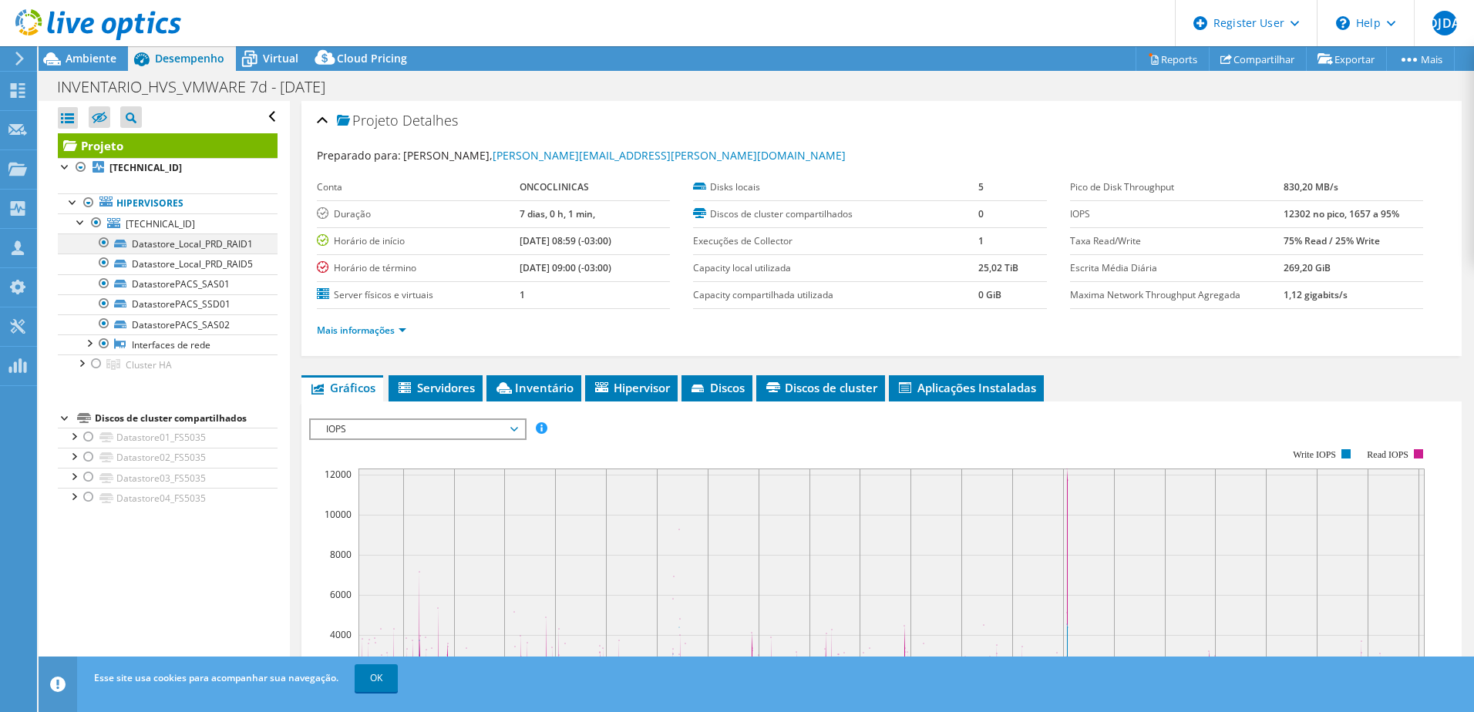
click at [100, 241] on div at bounding box center [103, 243] width 15 height 18
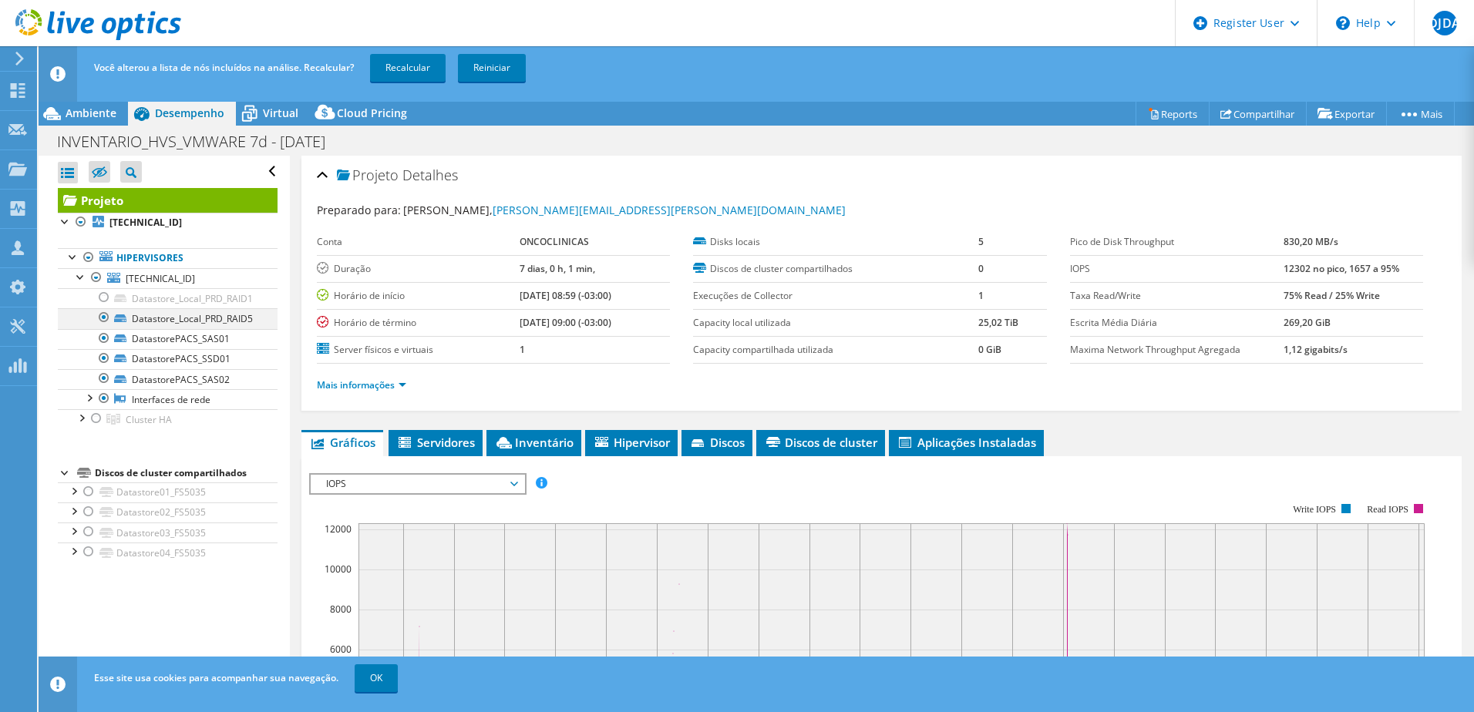
click at [105, 318] on div at bounding box center [103, 317] width 15 height 18
click at [408, 72] on link "Recalcular" at bounding box center [408, 68] width 76 height 28
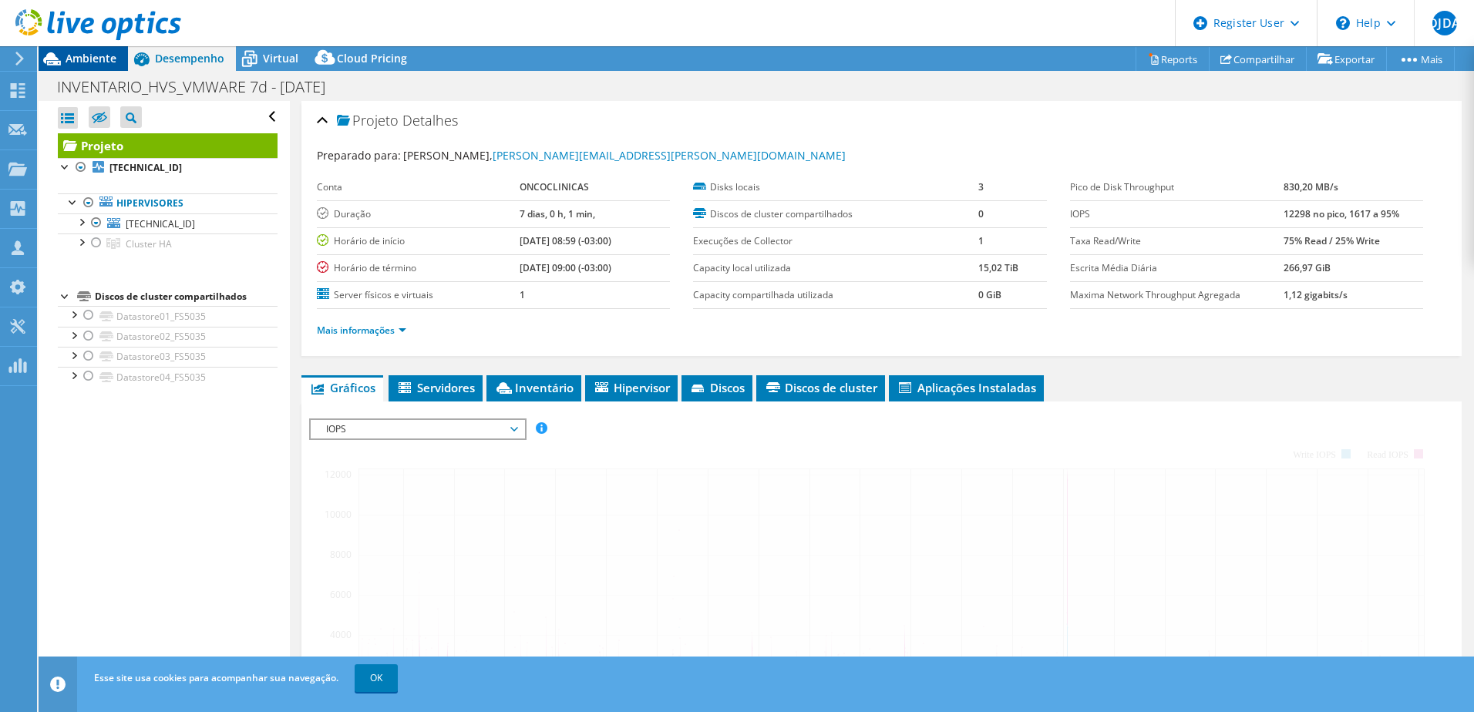
click at [108, 60] on span "Ambiente" at bounding box center [91, 58] width 51 height 15
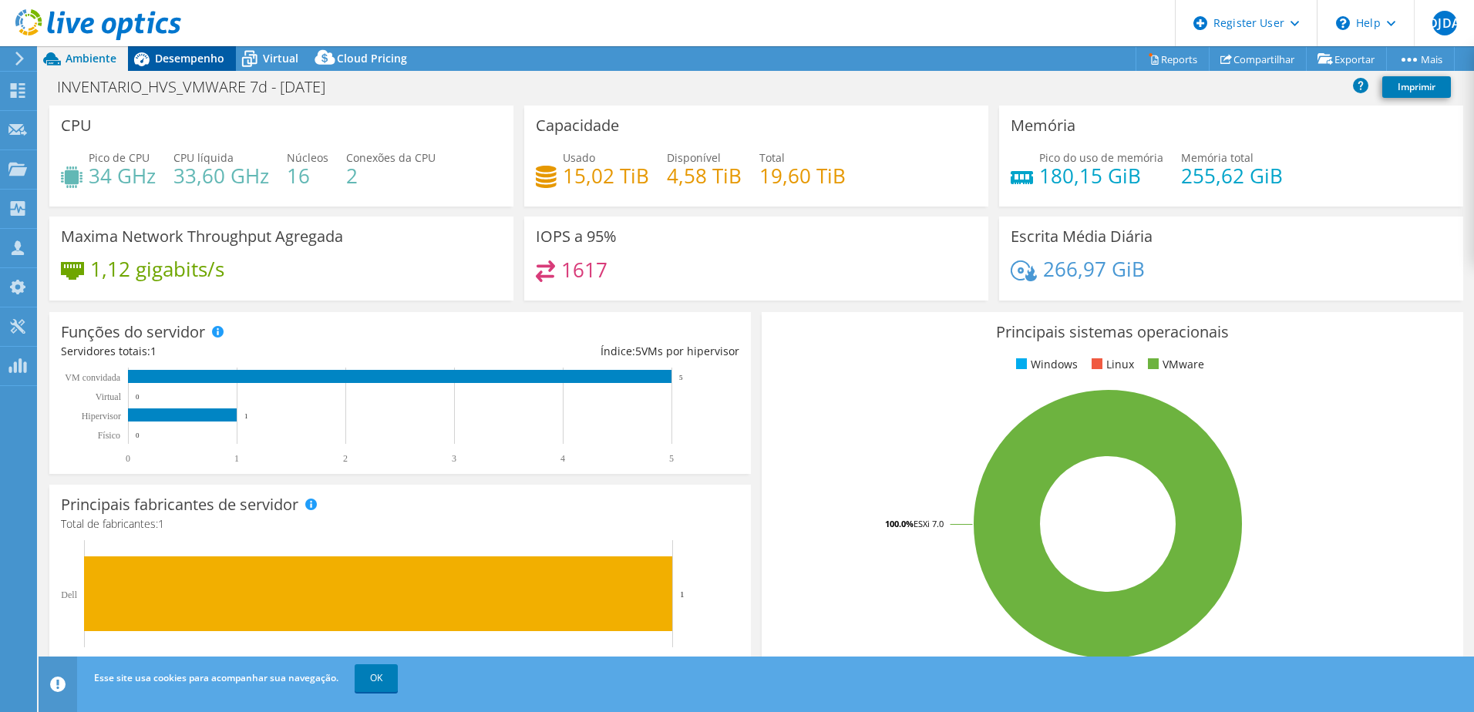
click at [196, 61] on span "Desempenho" at bounding box center [189, 58] width 69 height 15
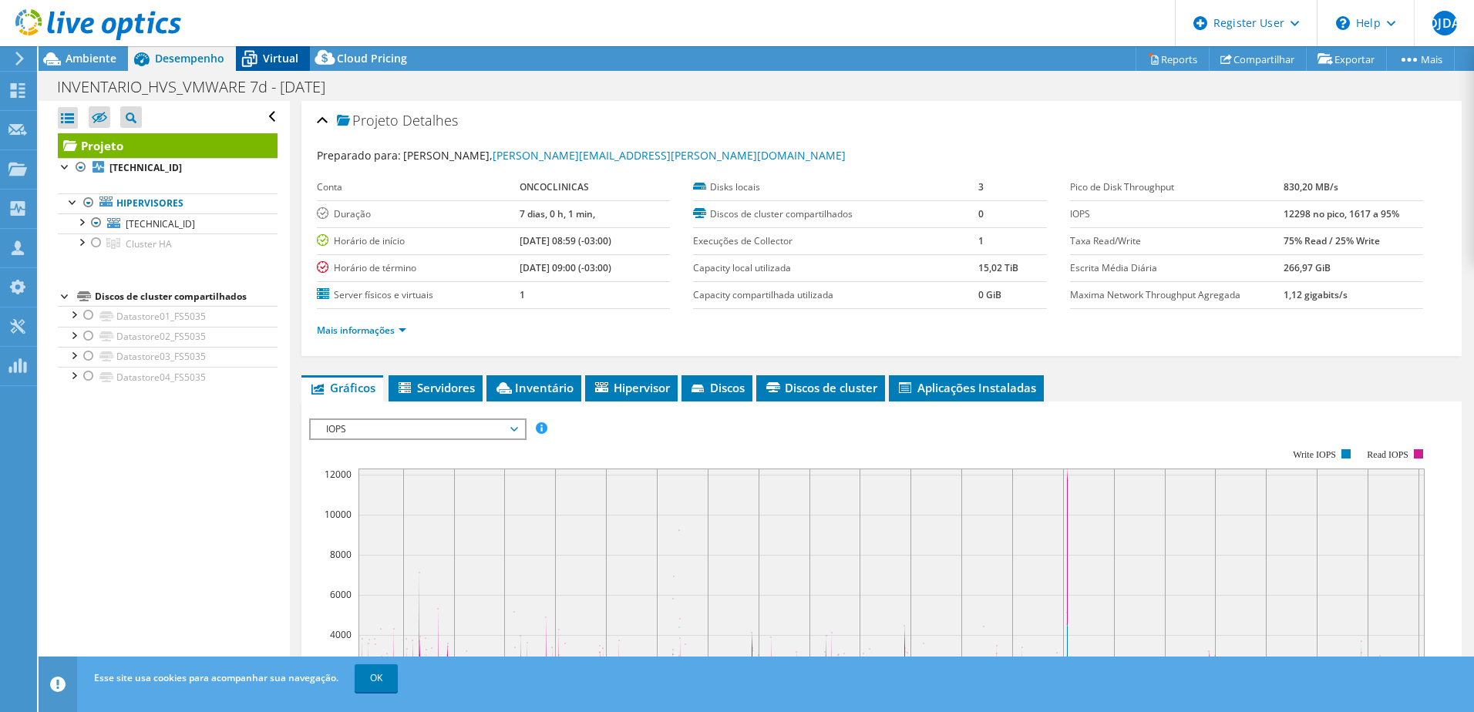
click at [269, 61] on span "Virtual" at bounding box center [280, 58] width 35 height 15
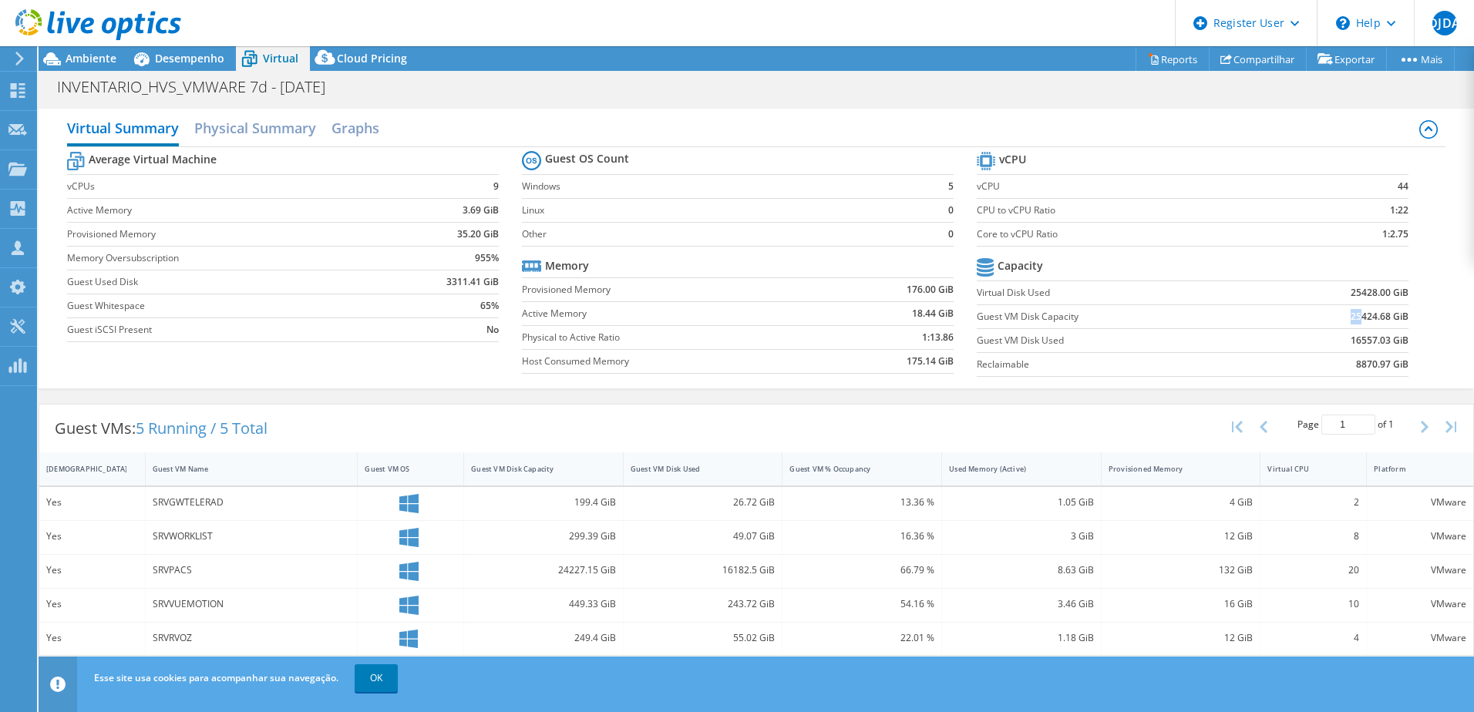
drag, startPoint x: 1354, startPoint y: 321, endPoint x: 1363, endPoint y: 323, distance: 8.8
click at [1363, 323] on td "25424.68 GiB" at bounding box center [1334, 316] width 150 height 24
click at [207, 52] on span "Desempenho" at bounding box center [189, 58] width 69 height 15
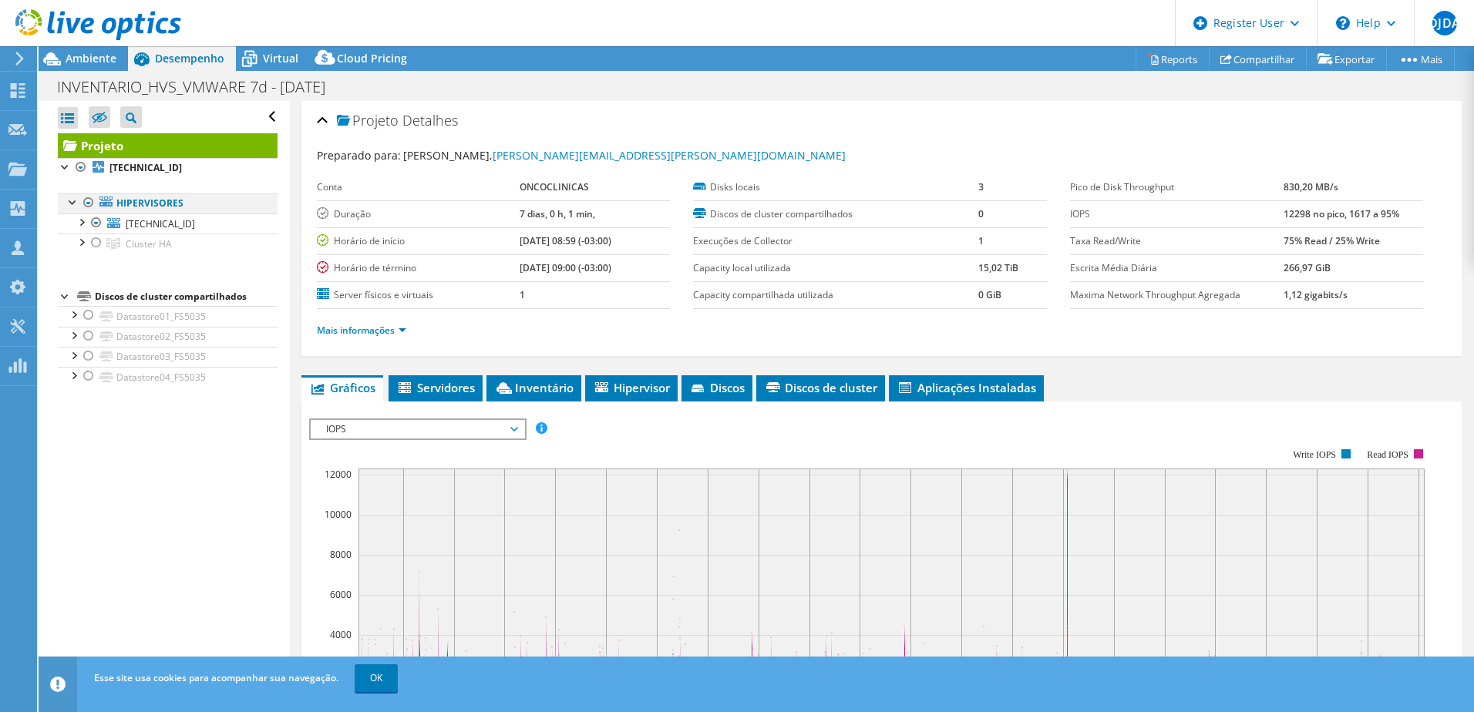
click at [89, 200] on div at bounding box center [88, 202] width 15 height 18
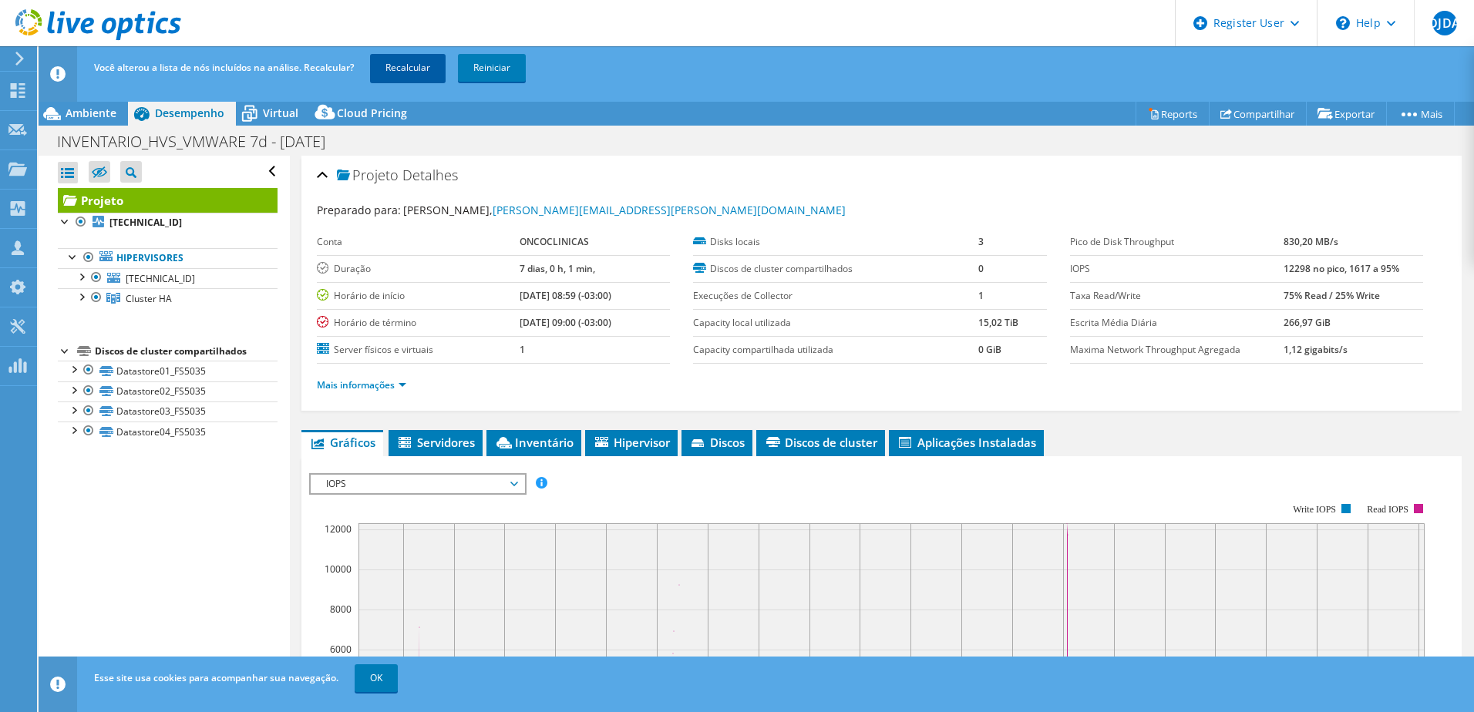
click at [401, 71] on link "Recalcular" at bounding box center [408, 68] width 76 height 28
click at [85, 299] on div at bounding box center [80, 295] width 15 height 15
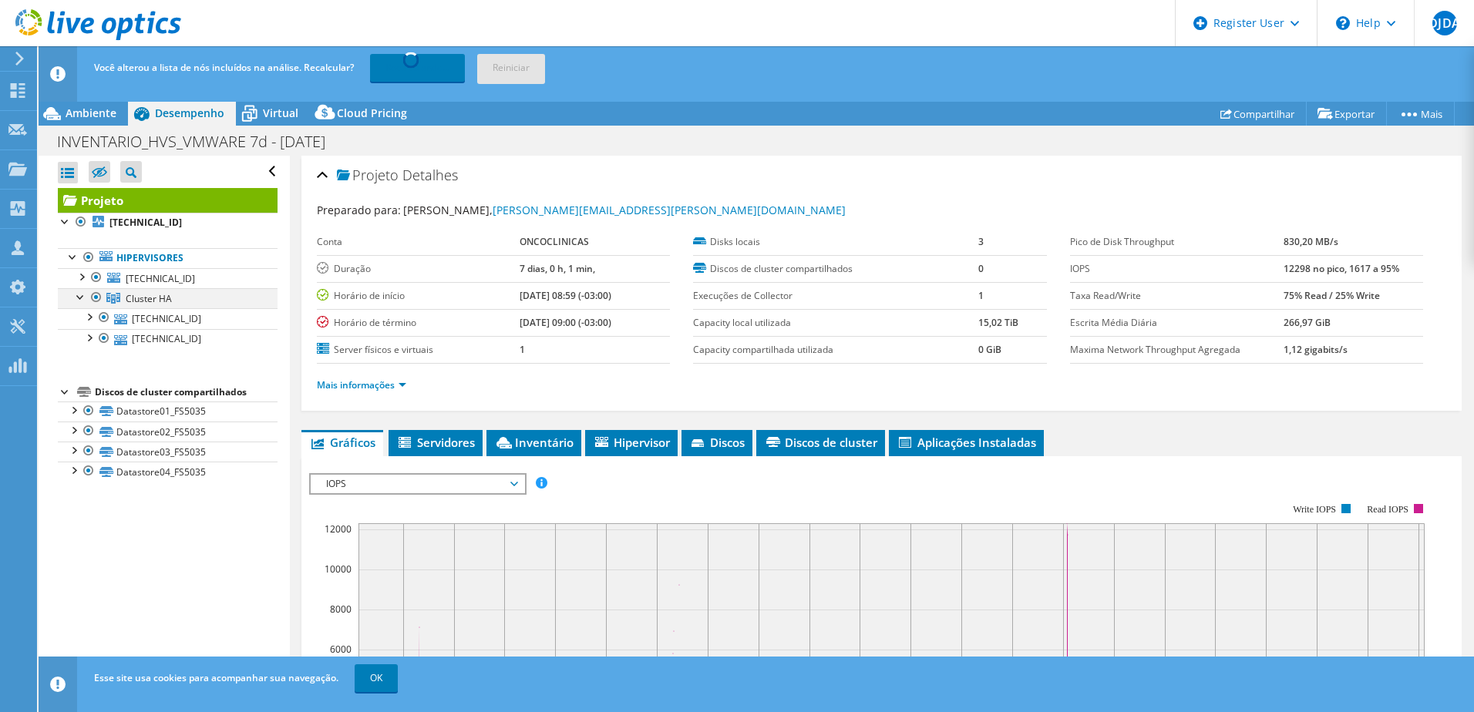
click at [85, 299] on div at bounding box center [80, 295] width 15 height 15
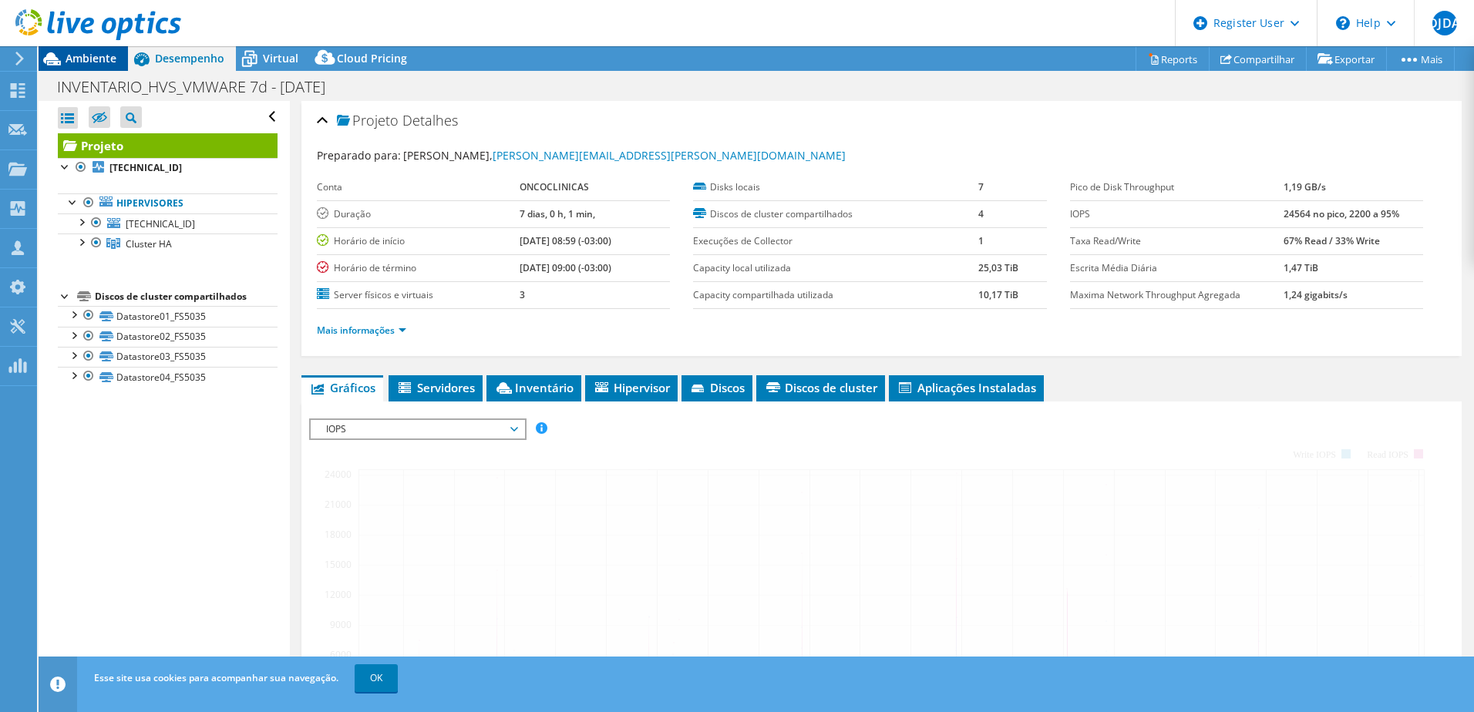
click at [99, 57] on span "Ambiente" at bounding box center [91, 58] width 51 height 15
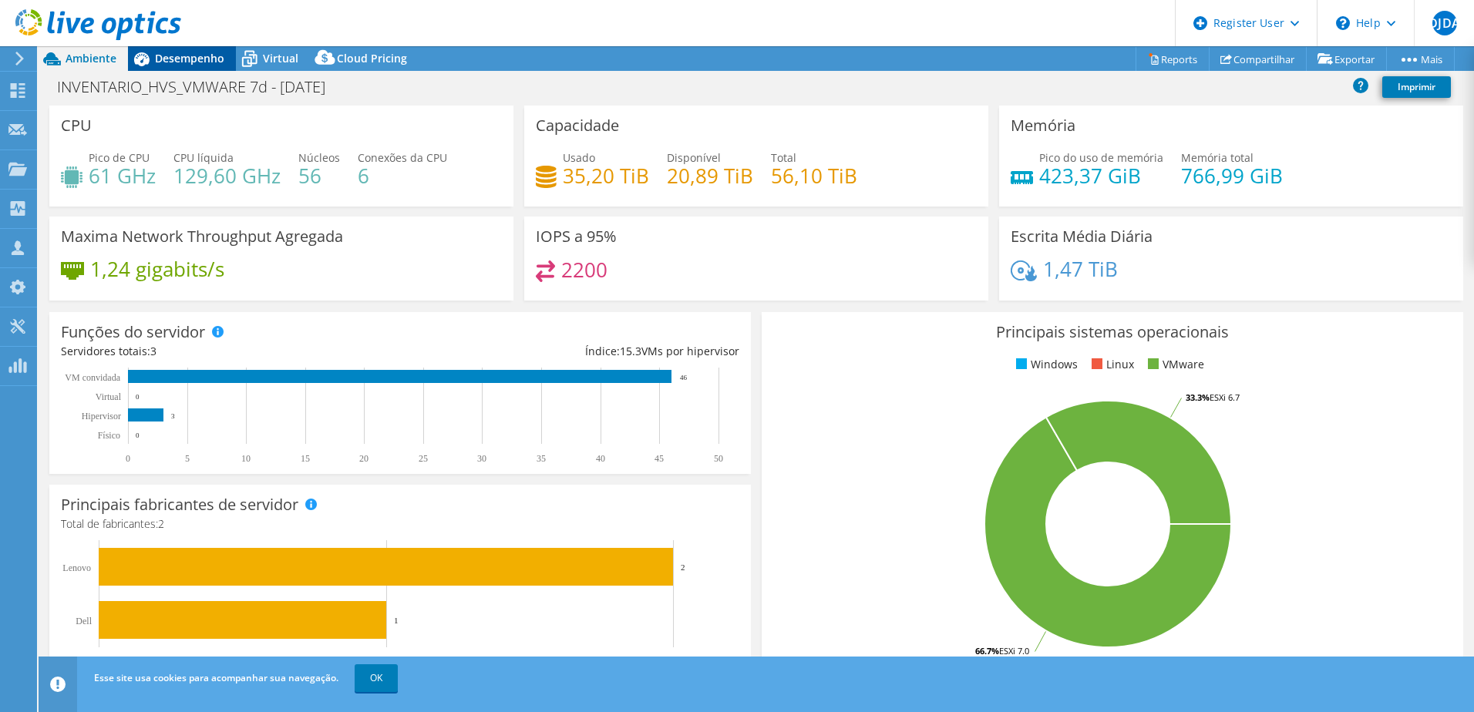
click at [193, 59] on span "Desempenho" at bounding box center [189, 58] width 69 height 15
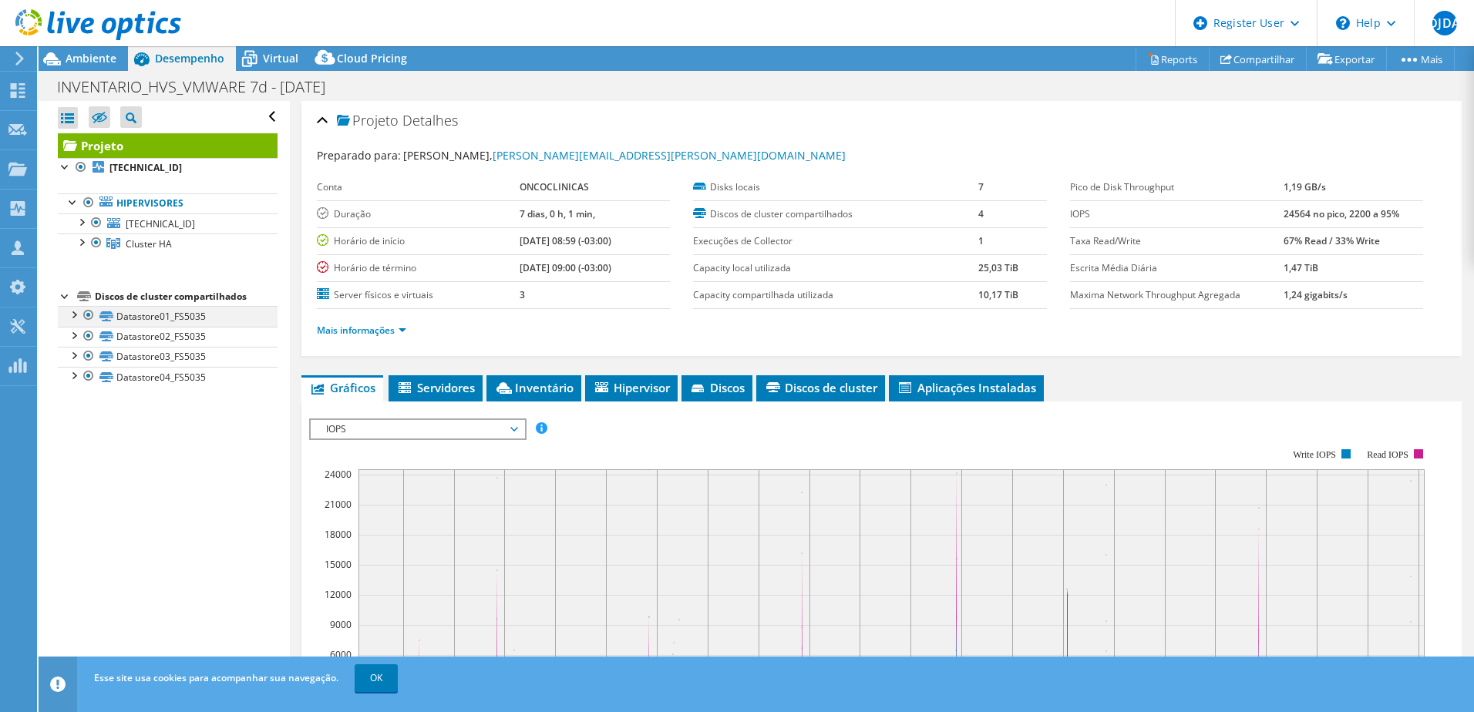
click at [70, 317] on div at bounding box center [73, 313] width 15 height 15
click at [73, 314] on div at bounding box center [73, 313] width 15 height 15
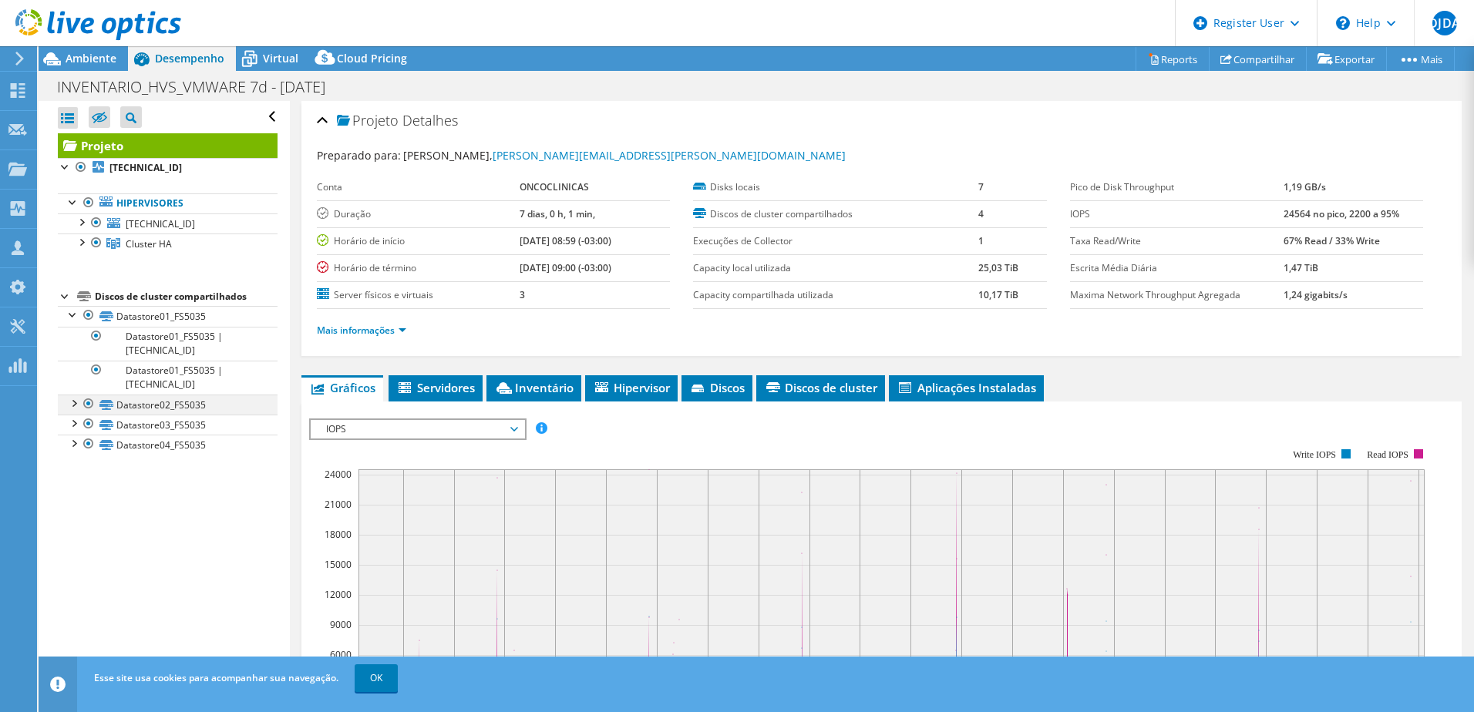
click at [71, 408] on div at bounding box center [73, 402] width 15 height 15
click at [72, 493] on div at bounding box center [73, 490] width 15 height 15
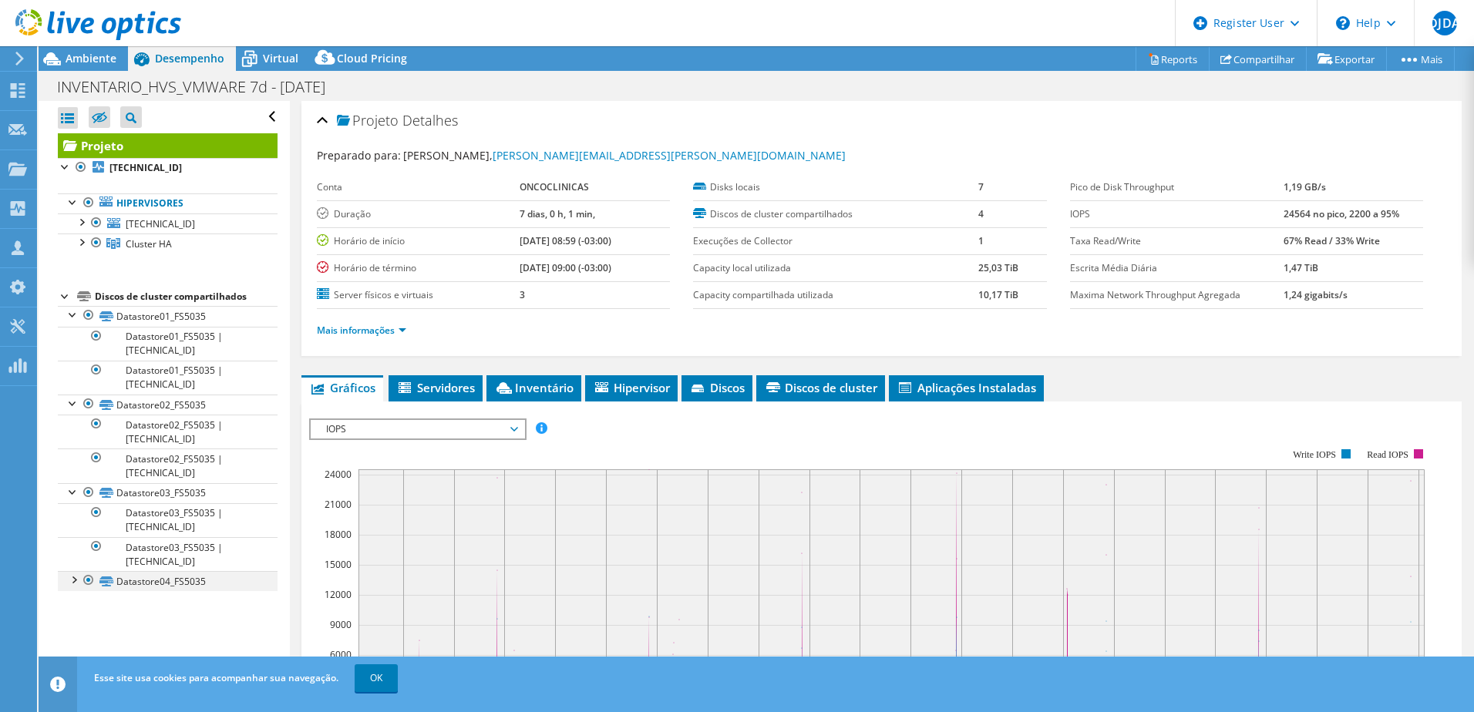
click at [72, 583] on div at bounding box center [73, 578] width 15 height 15
click at [379, 677] on link "OK" at bounding box center [376, 678] width 43 height 28
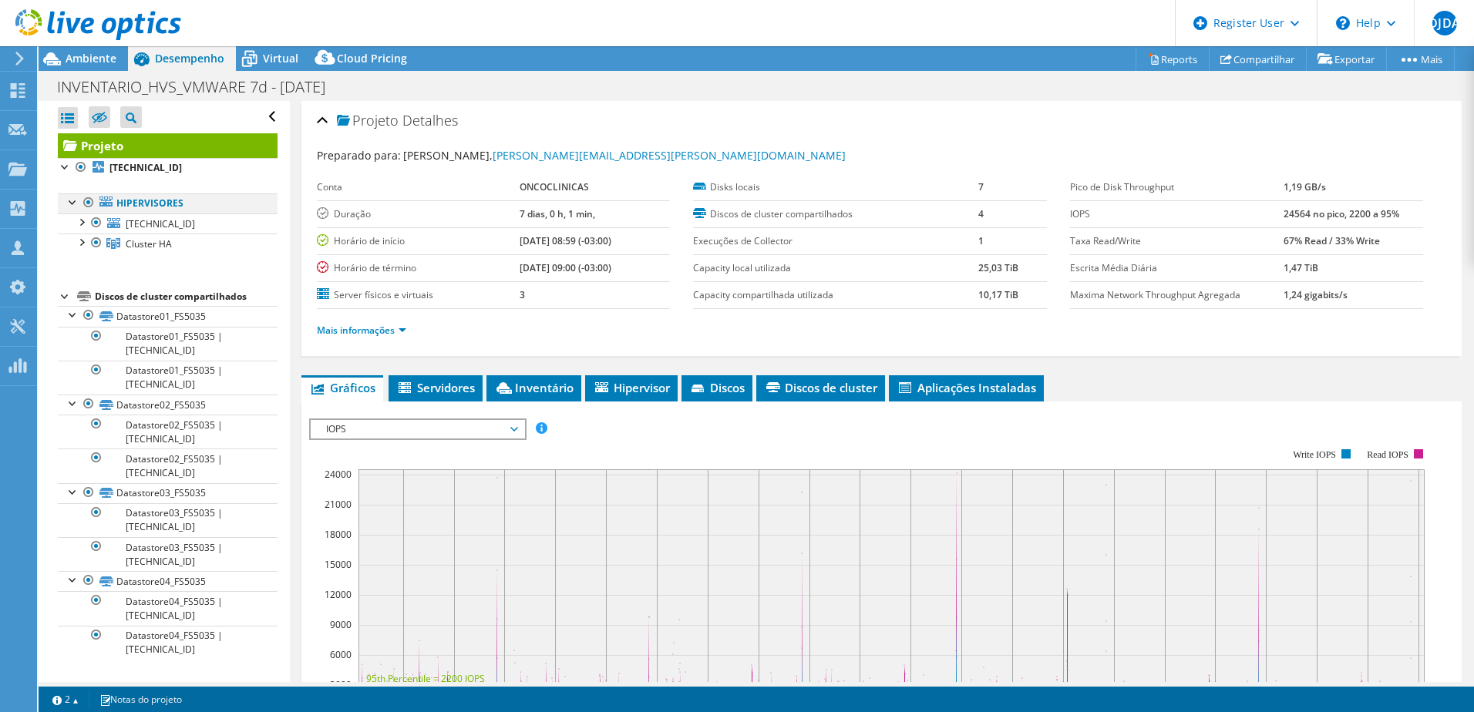
click at [71, 200] on div at bounding box center [73, 200] width 15 height 15
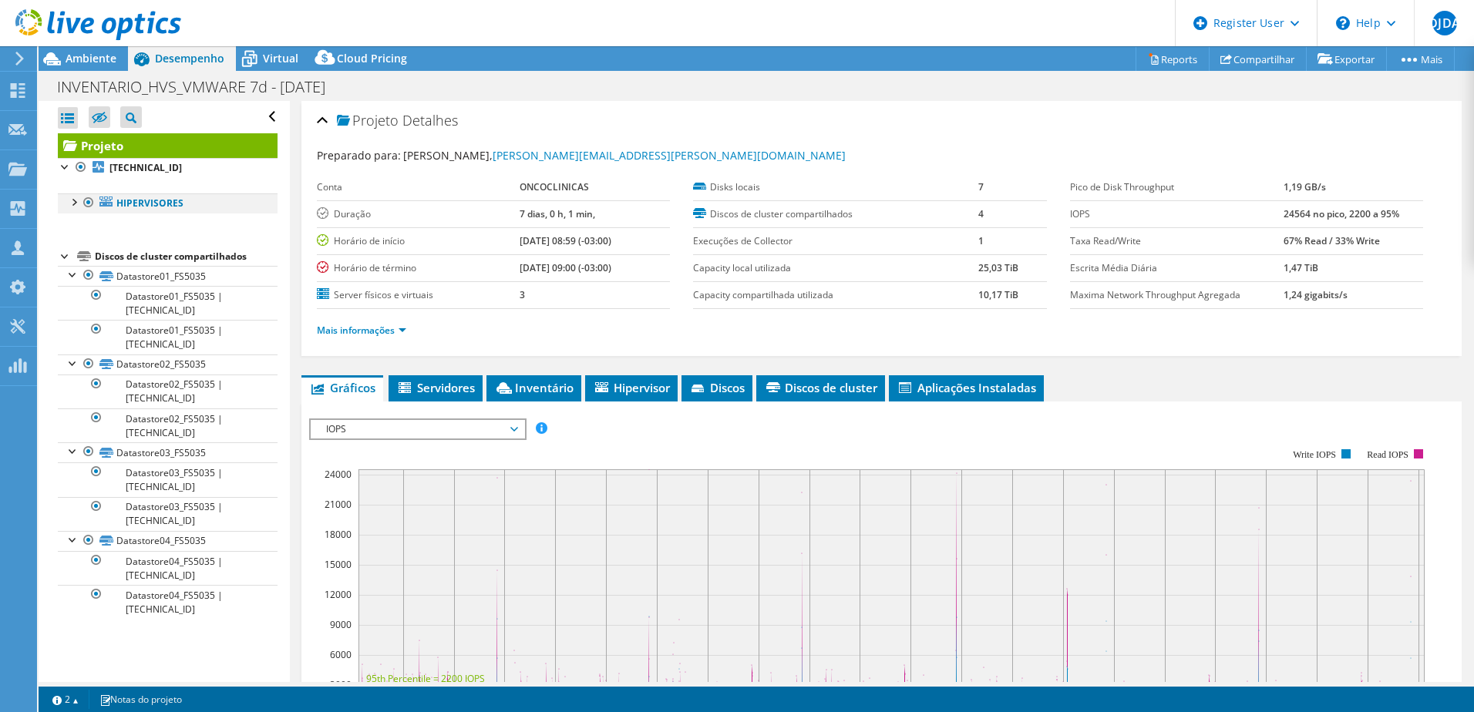
click at [74, 204] on div at bounding box center [73, 200] width 15 height 15
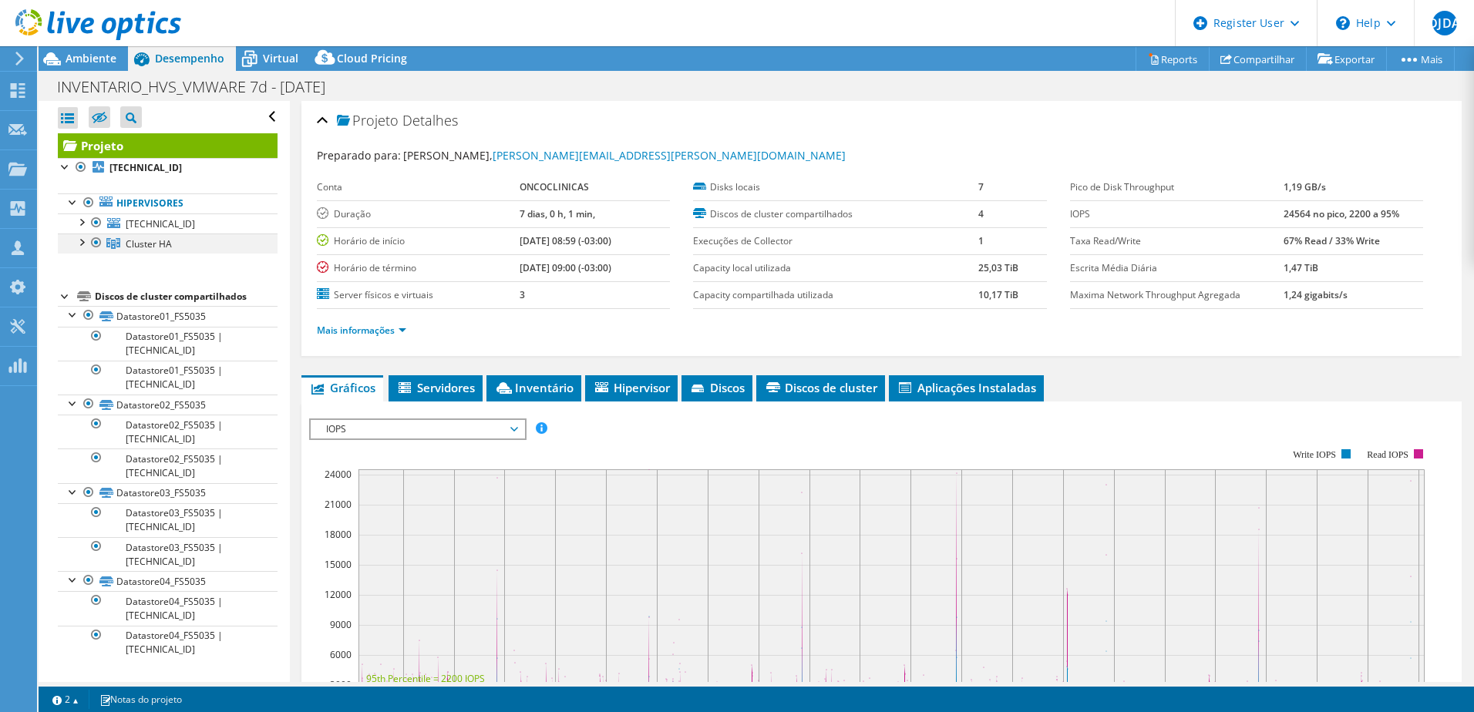
click at [83, 240] on div at bounding box center [80, 241] width 15 height 15
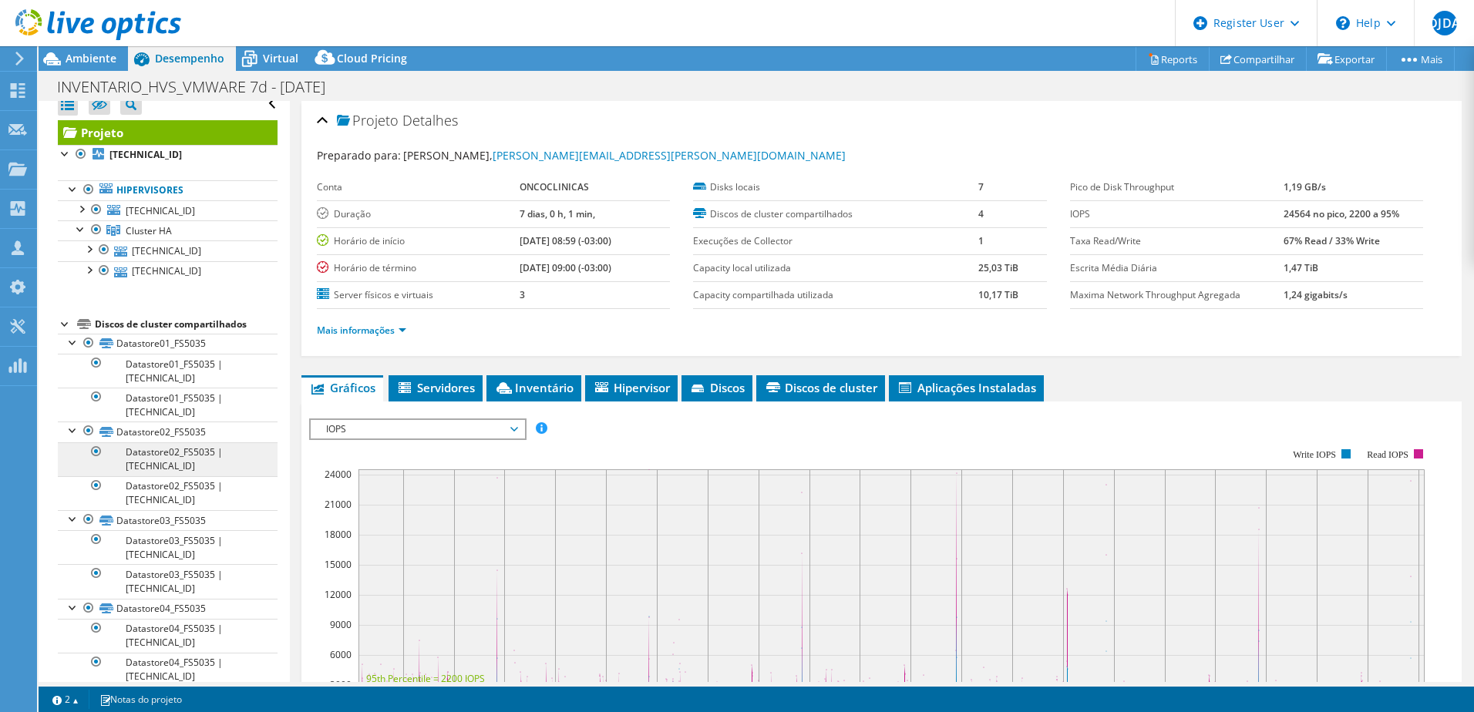
scroll to position [36, 0]
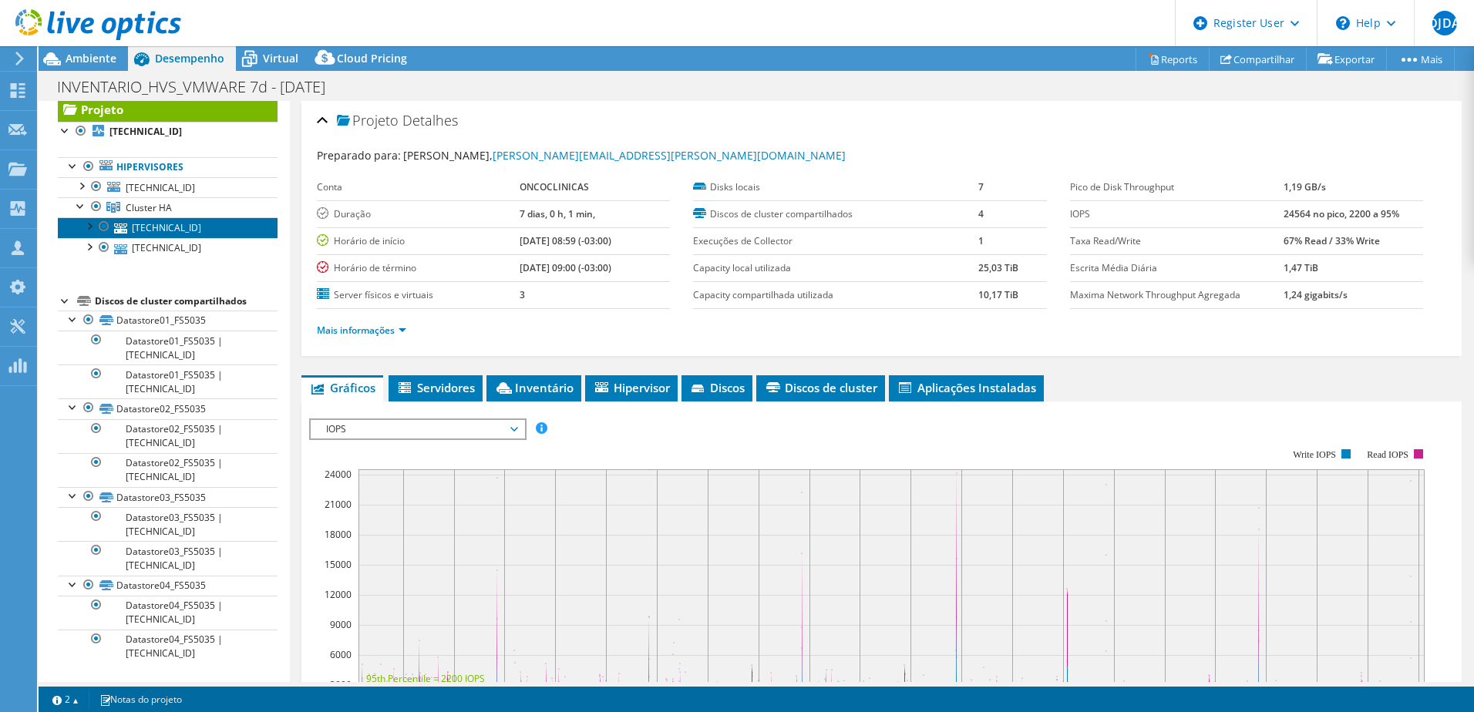
click at [160, 230] on link "10.19.1.82" at bounding box center [168, 227] width 220 height 20
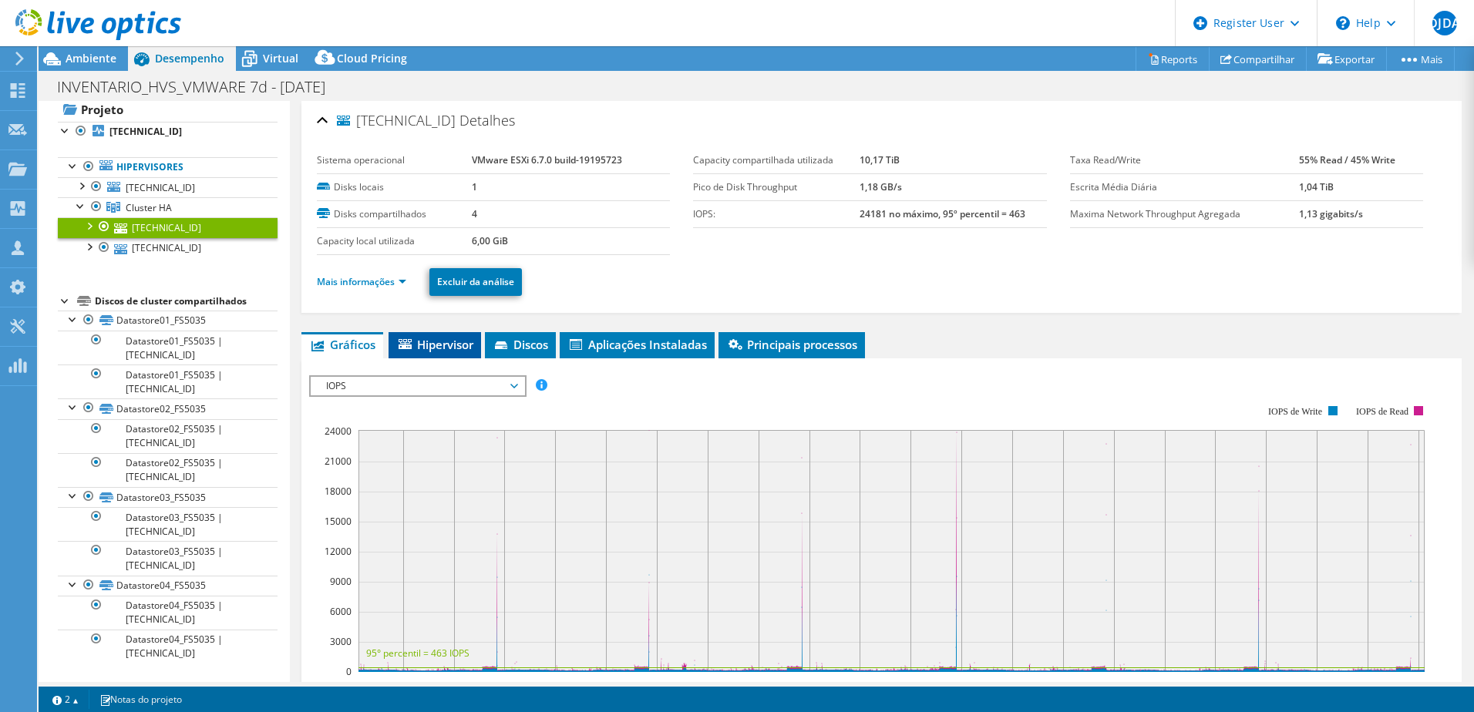
click span "Hipervisor"
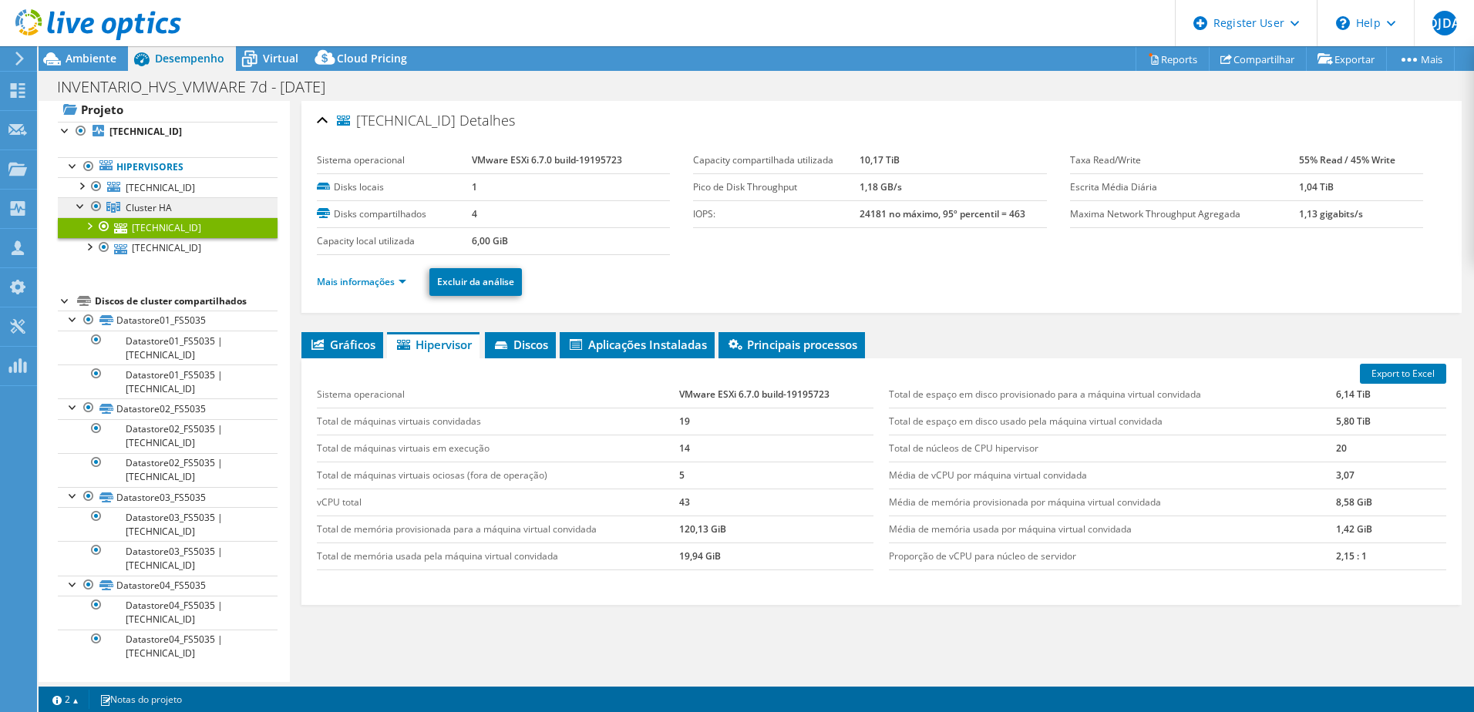
click span "Cluster HA"
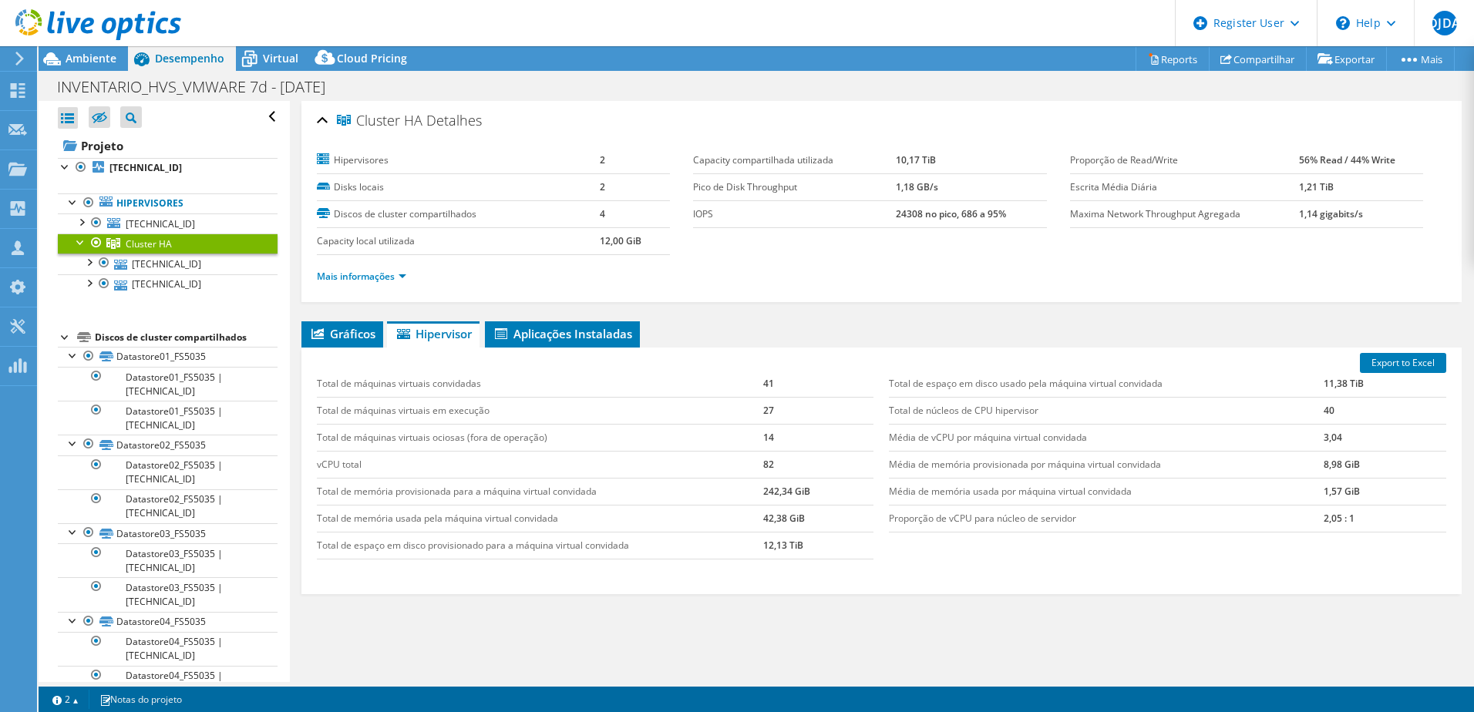
select select "USD"
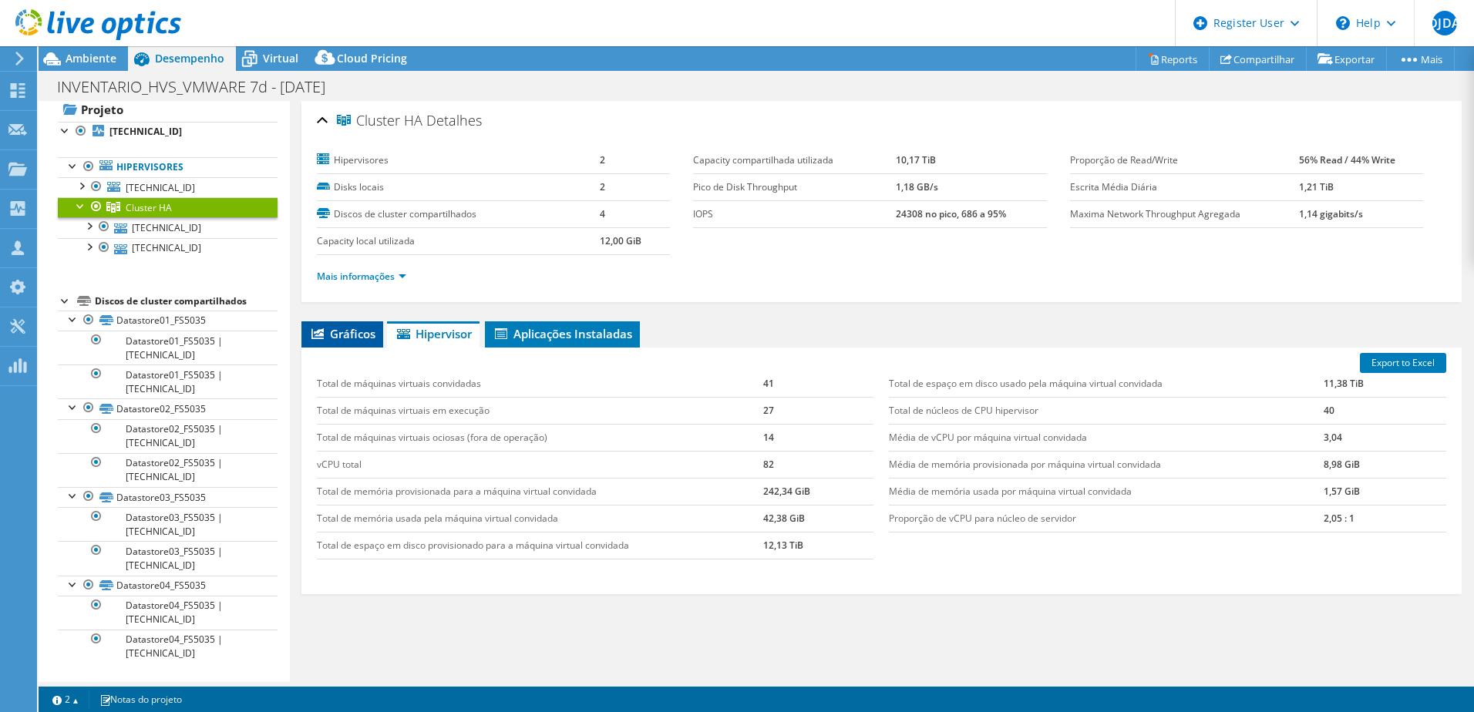
click at [358, 336] on span "Gráficos" at bounding box center [342, 333] width 66 height 15
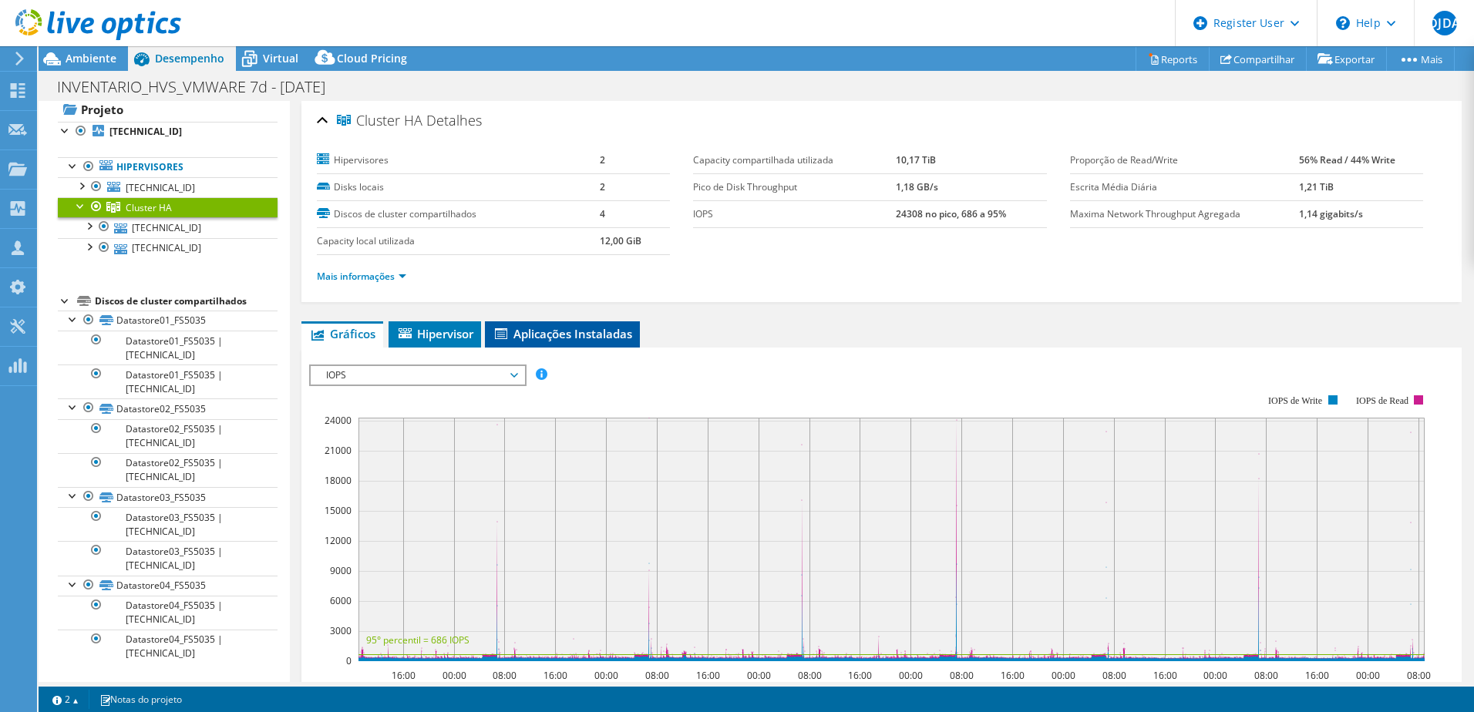
click at [581, 338] on span "Aplicações Instaladas" at bounding box center [561, 333] width 139 height 15
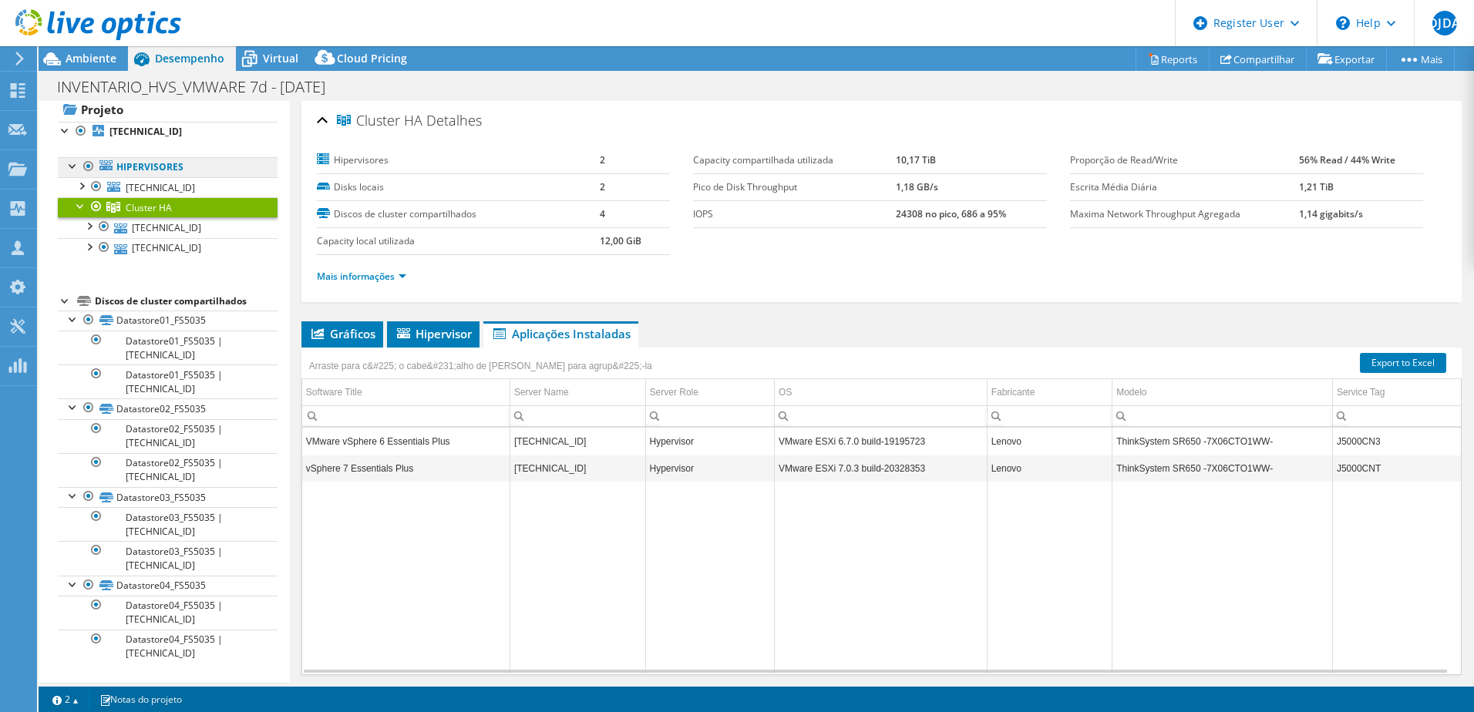
click at [160, 162] on link "Hipervisores" at bounding box center [168, 167] width 220 height 20
click at [121, 166] on link "Hipervisores" at bounding box center [168, 167] width 220 height 20
click at [130, 132] on b "[TECHNICAL_ID]" at bounding box center [145, 131] width 72 height 13
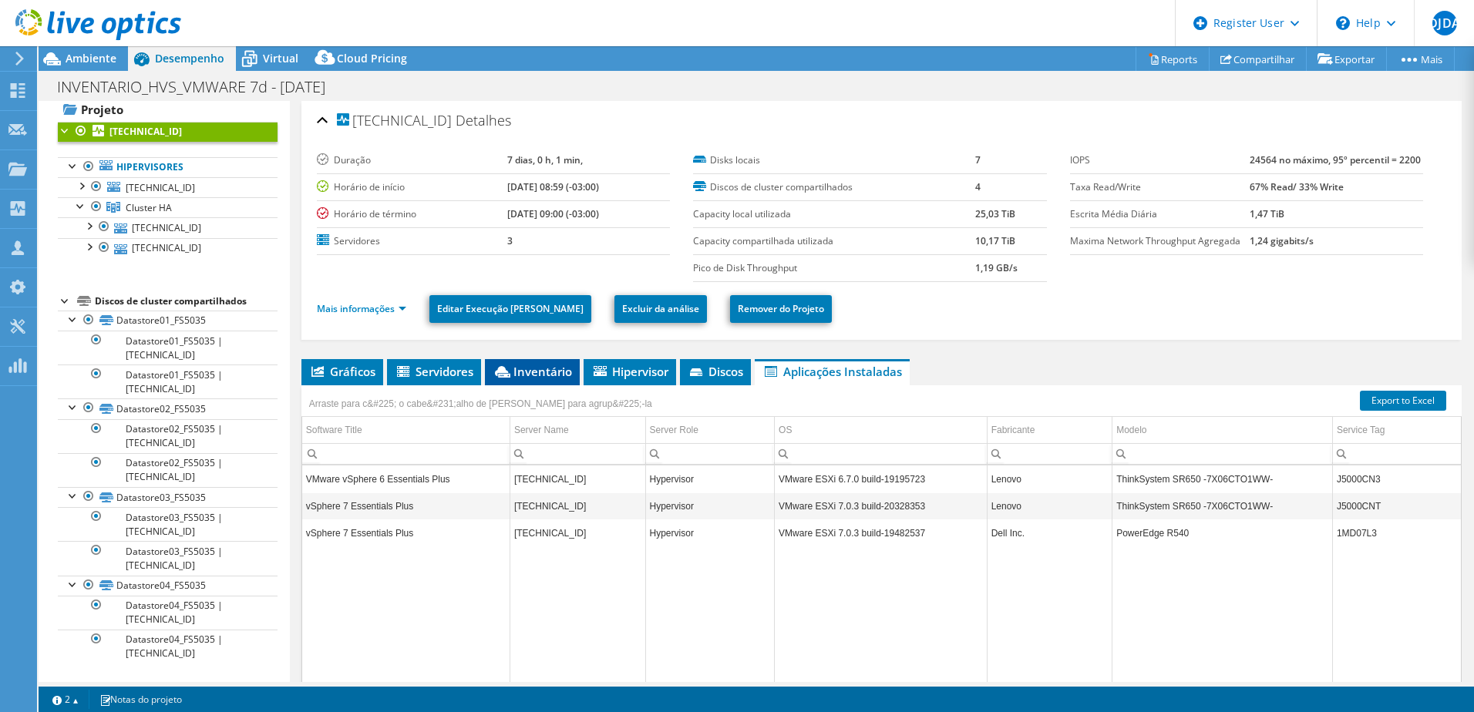
click at [543, 377] on span "Inventário" at bounding box center [531, 371] width 79 height 15
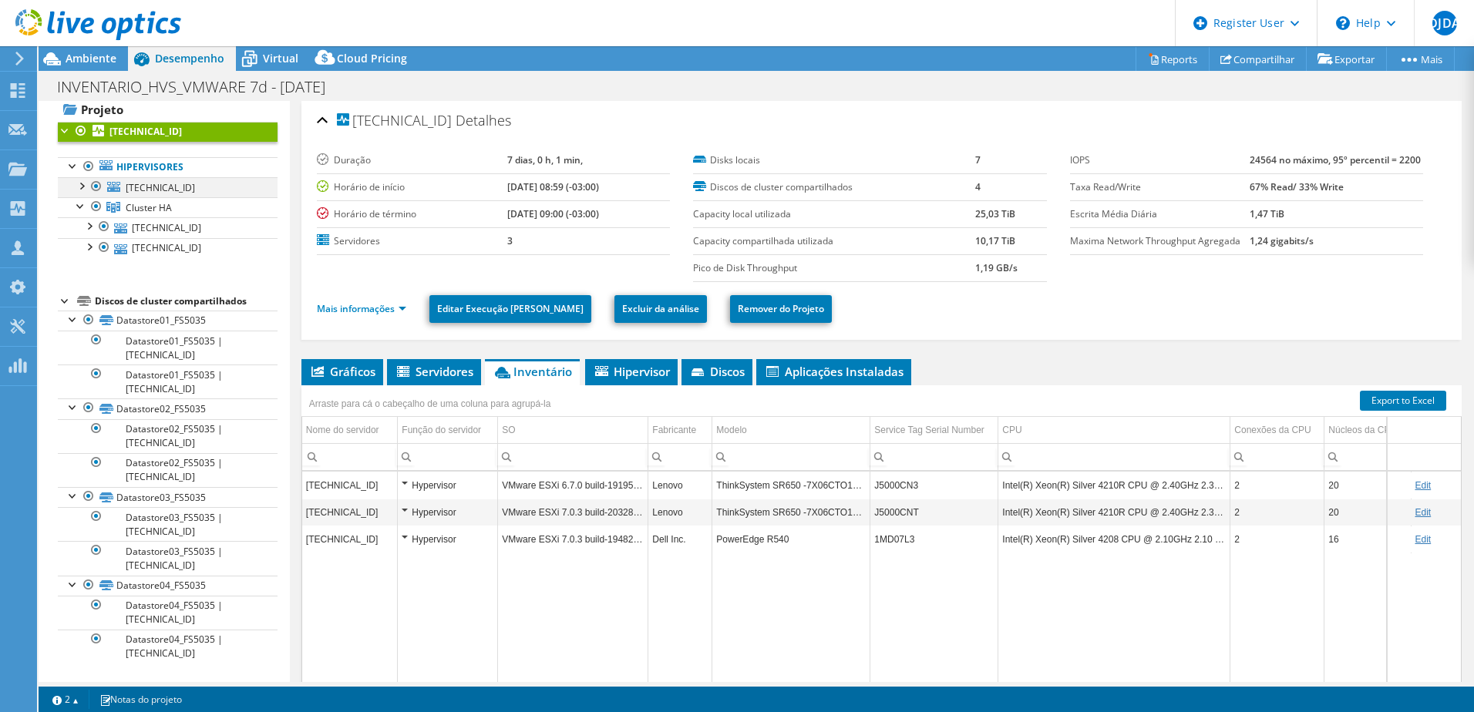
click at [79, 190] on div at bounding box center [80, 184] width 15 height 15
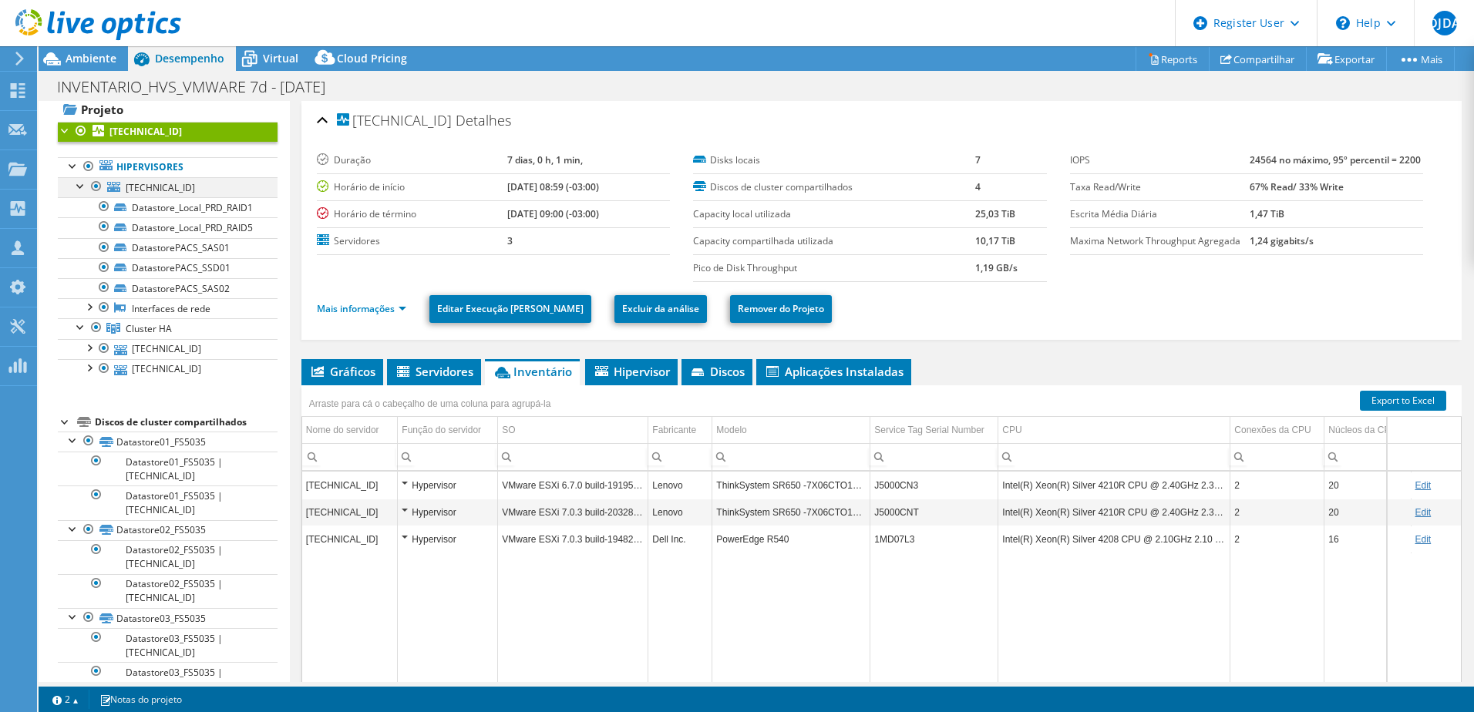
click at [79, 190] on div at bounding box center [80, 184] width 15 height 15
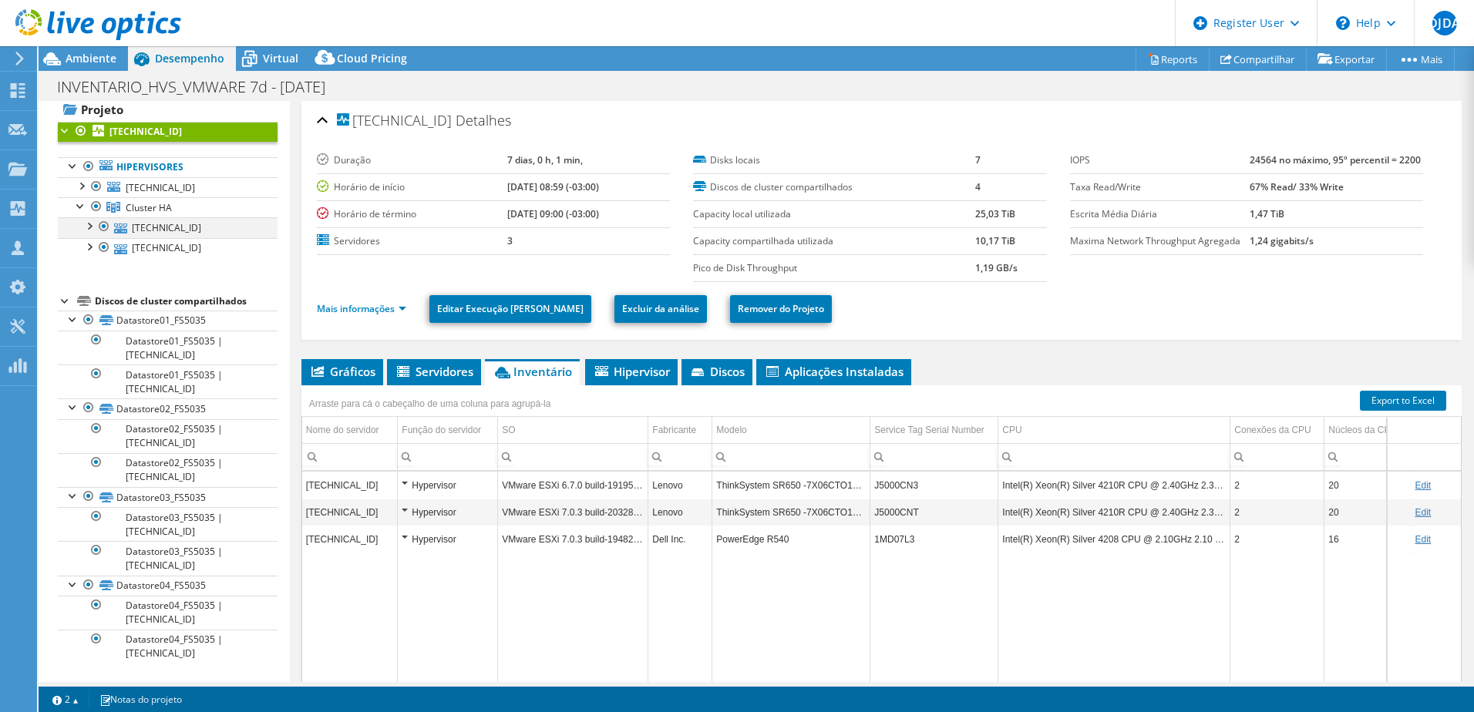
click at [84, 226] on div at bounding box center [88, 224] width 15 height 15
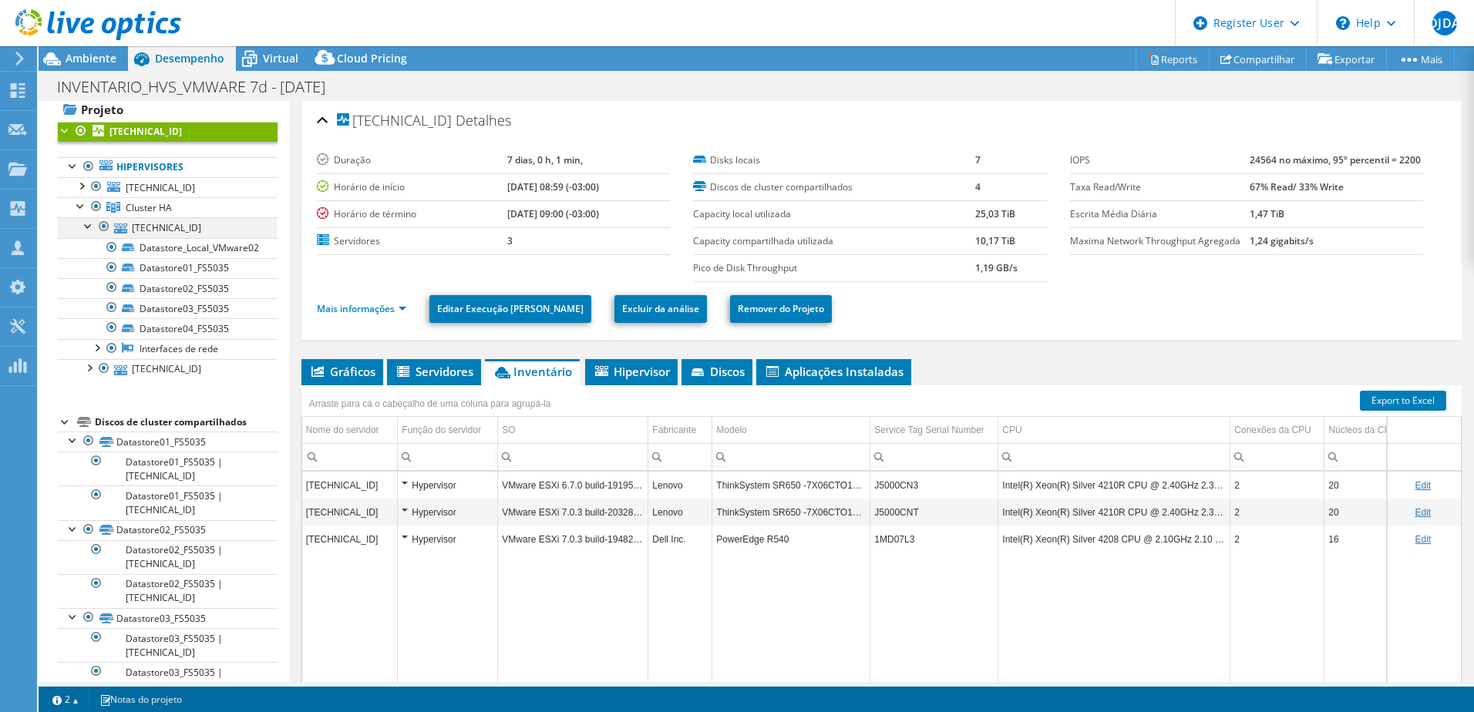
click at [84, 226] on div at bounding box center [88, 224] width 15 height 15
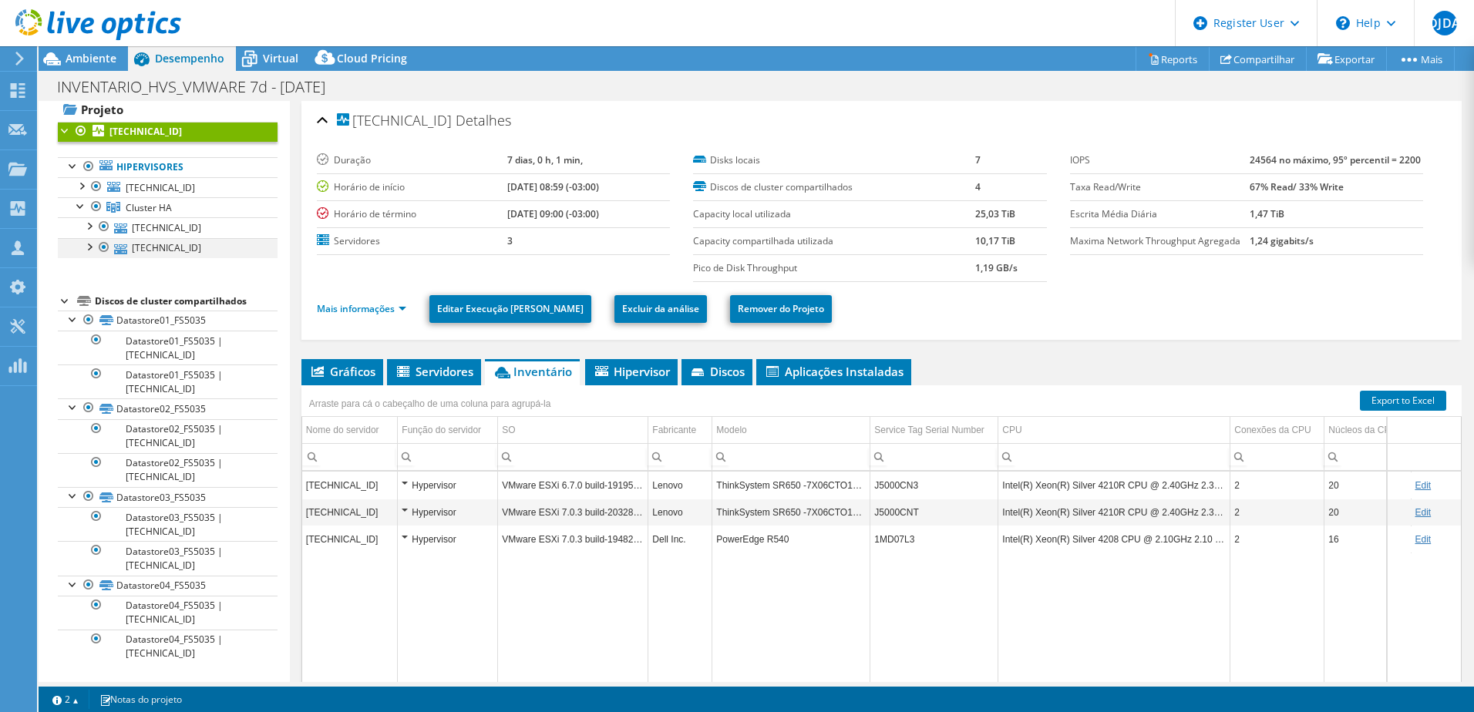
click at [90, 247] on div at bounding box center [88, 245] width 15 height 15
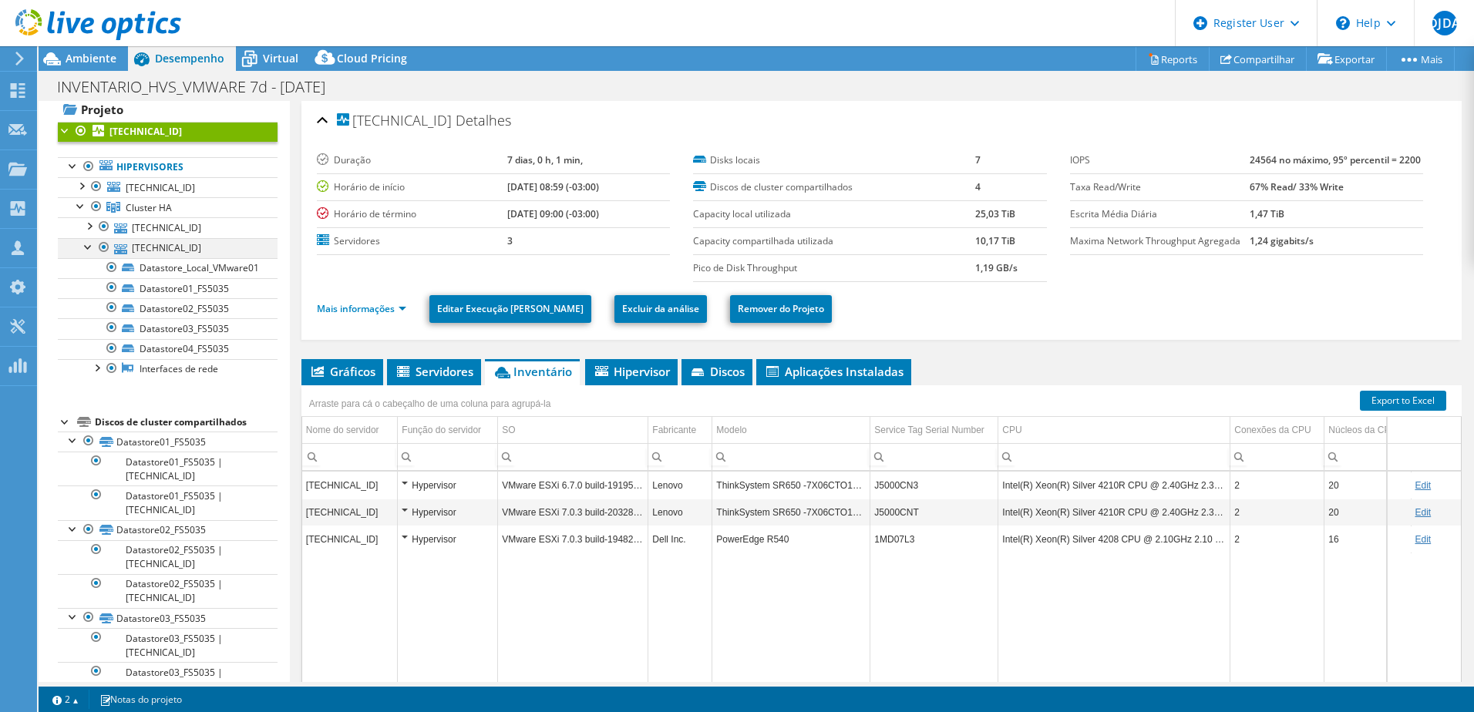
click at [90, 247] on div at bounding box center [88, 245] width 15 height 15
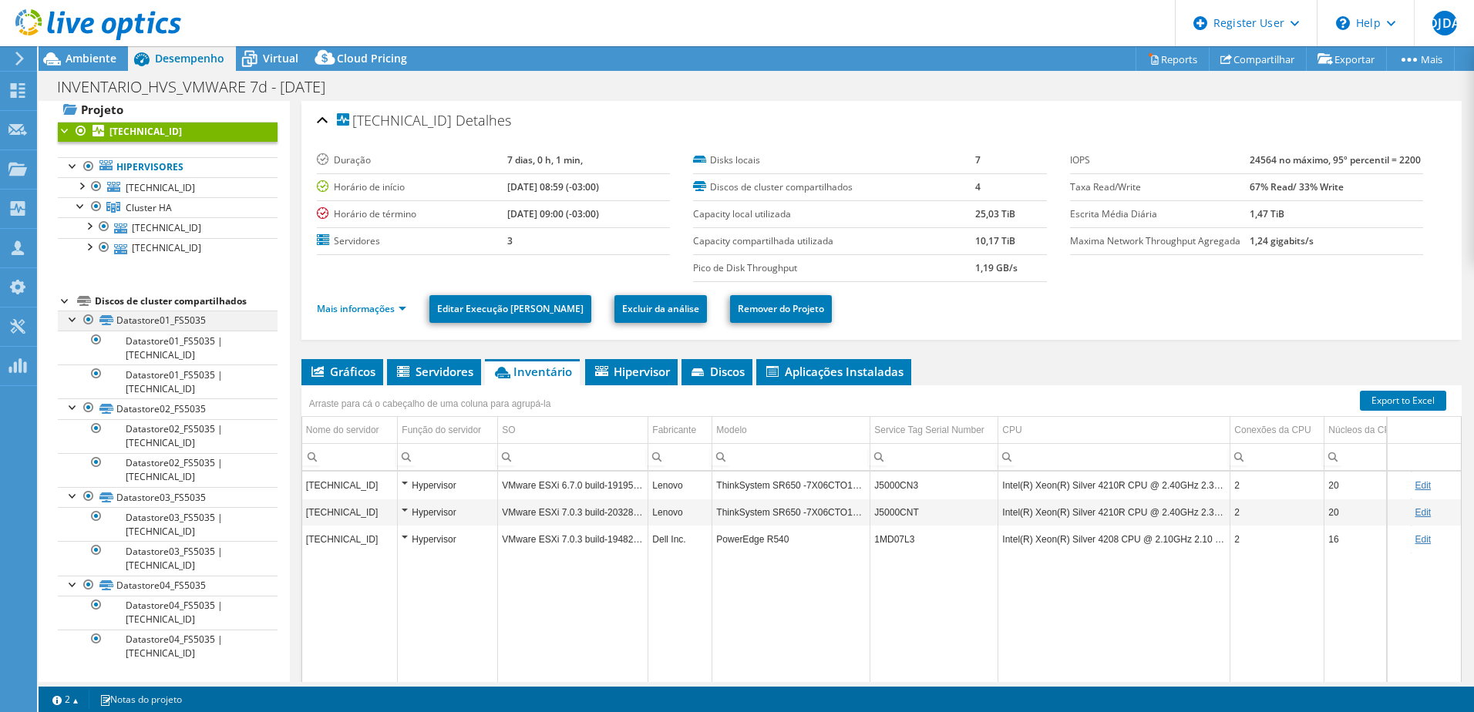
click at [72, 322] on div at bounding box center [73, 318] width 15 height 15
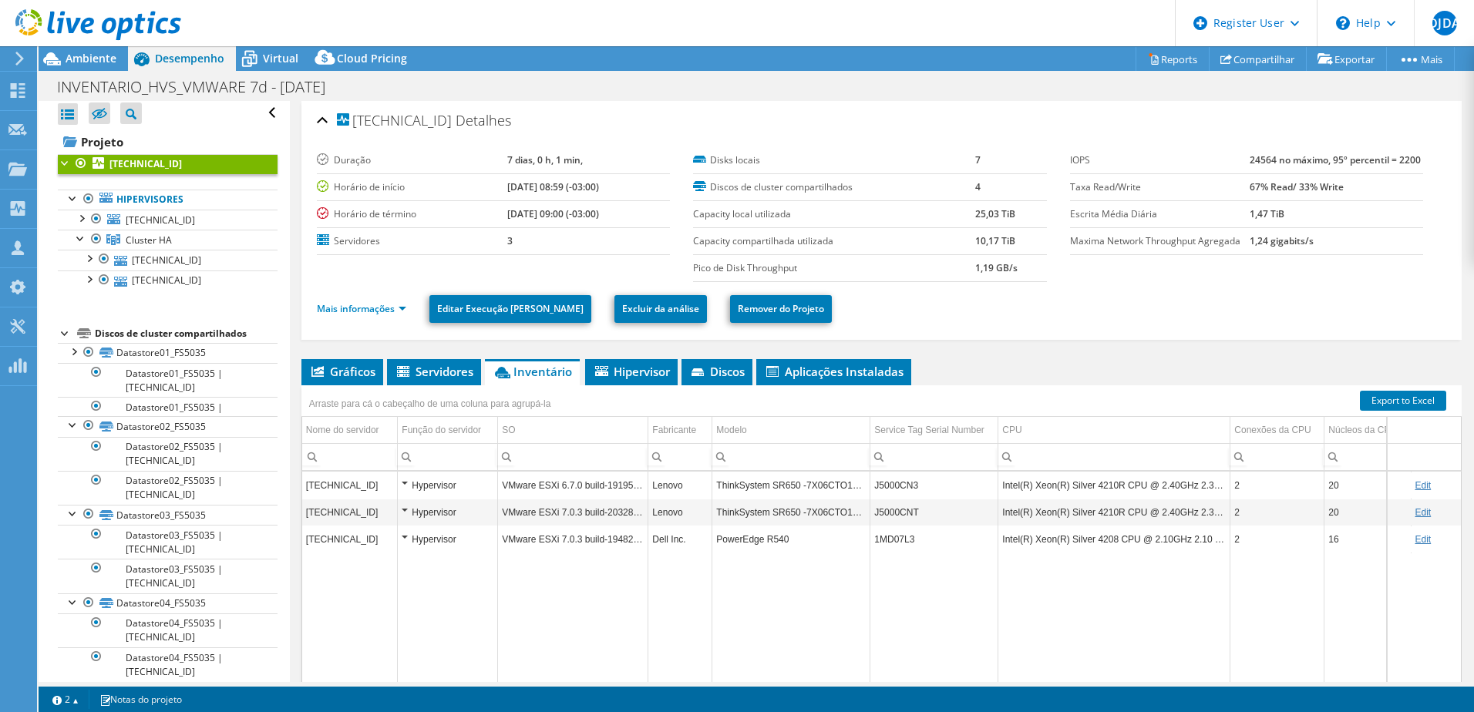
scroll to position [0, 0]
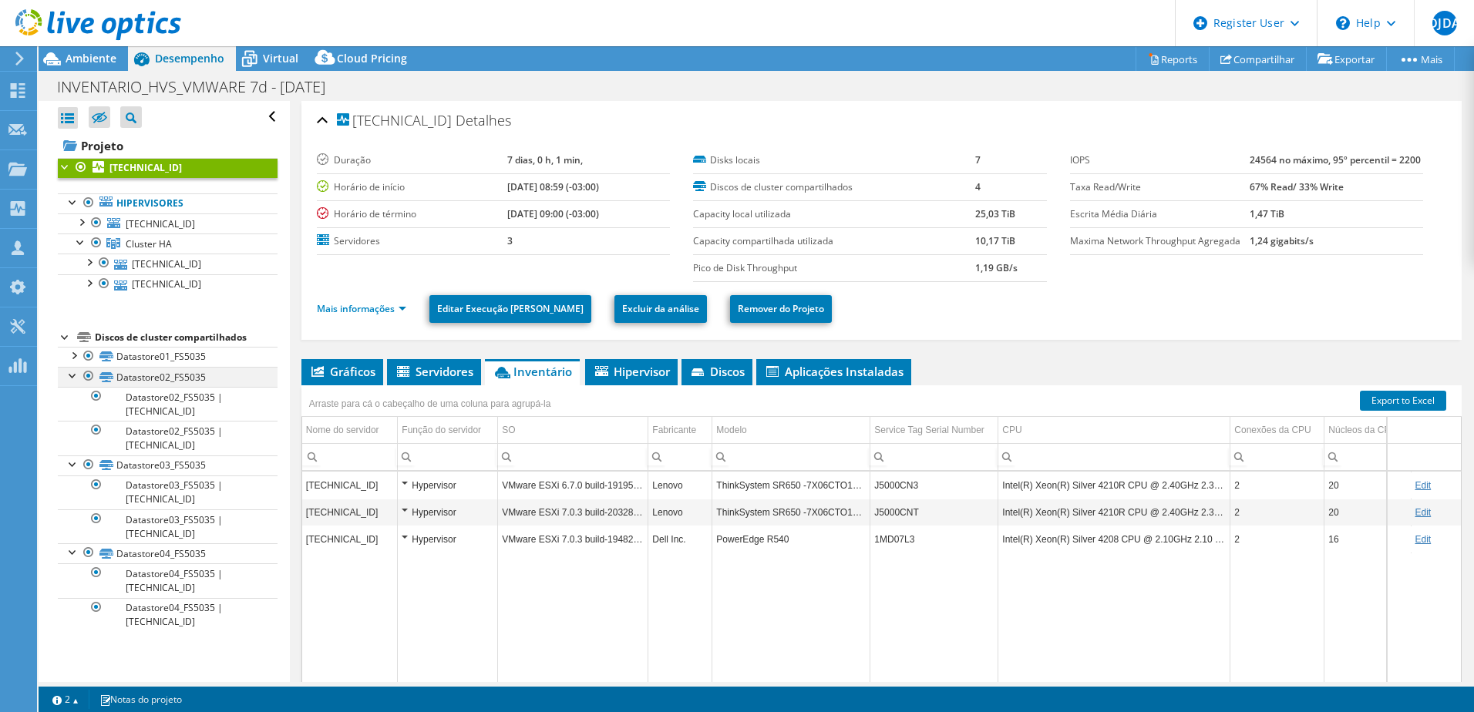
click at [69, 375] on div at bounding box center [73, 374] width 15 height 15
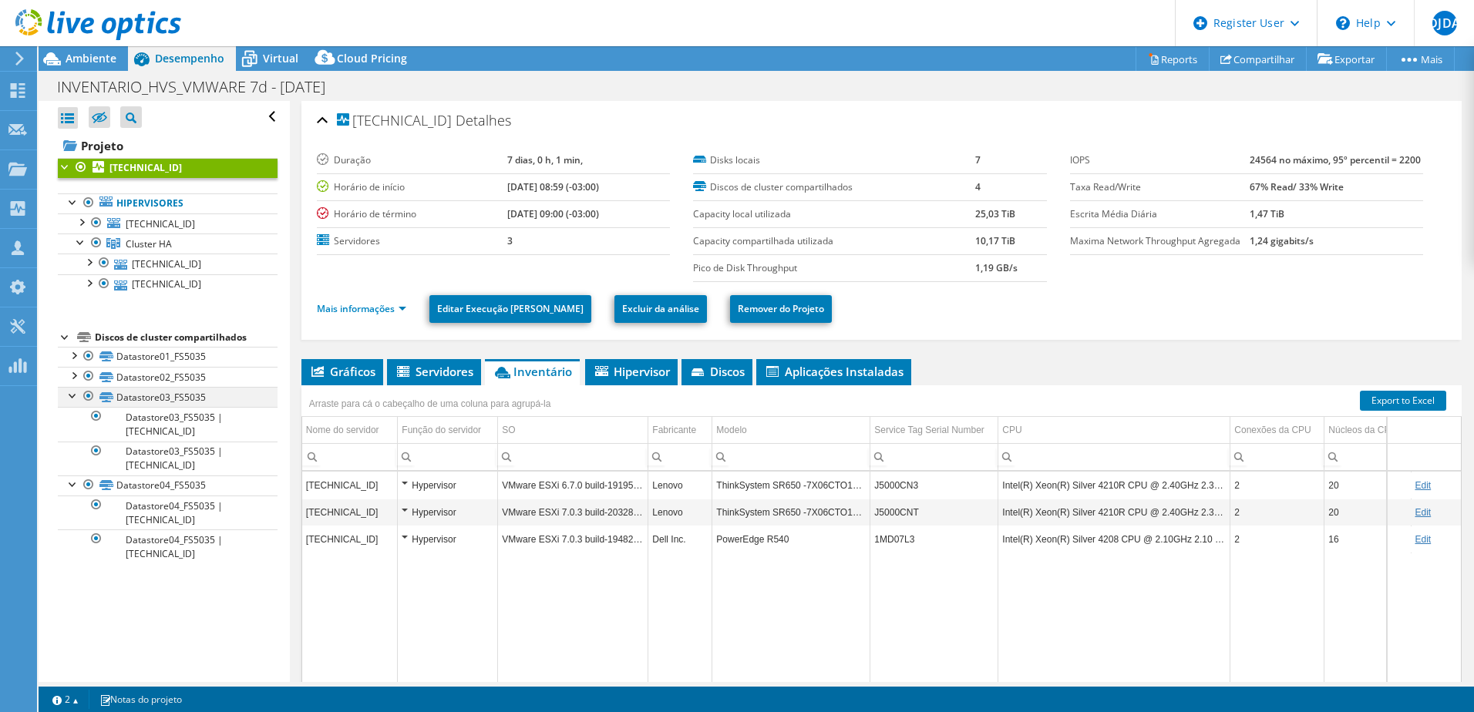
click at [69, 398] on div at bounding box center [73, 394] width 15 height 15
click at [72, 418] on div at bounding box center [73, 414] width 15 height 15
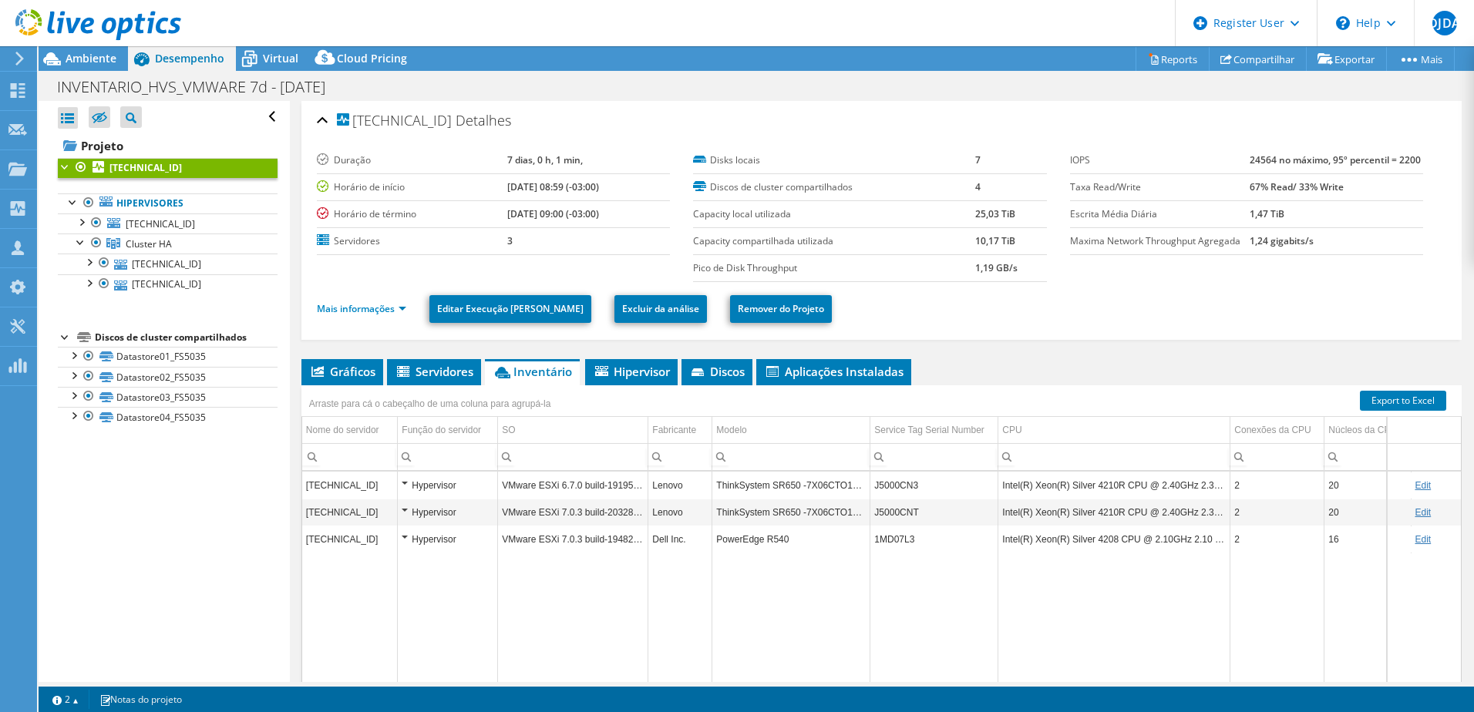
click at [154, 469] on div "Abrir Todos Fechar Todos Ocultar nós excluídos Filtro de árvore do projeto" at bounding box center [164, 391] width 250 height 581
click at [95, 220] on div at bounding box center [96, 222] width 15 height 18
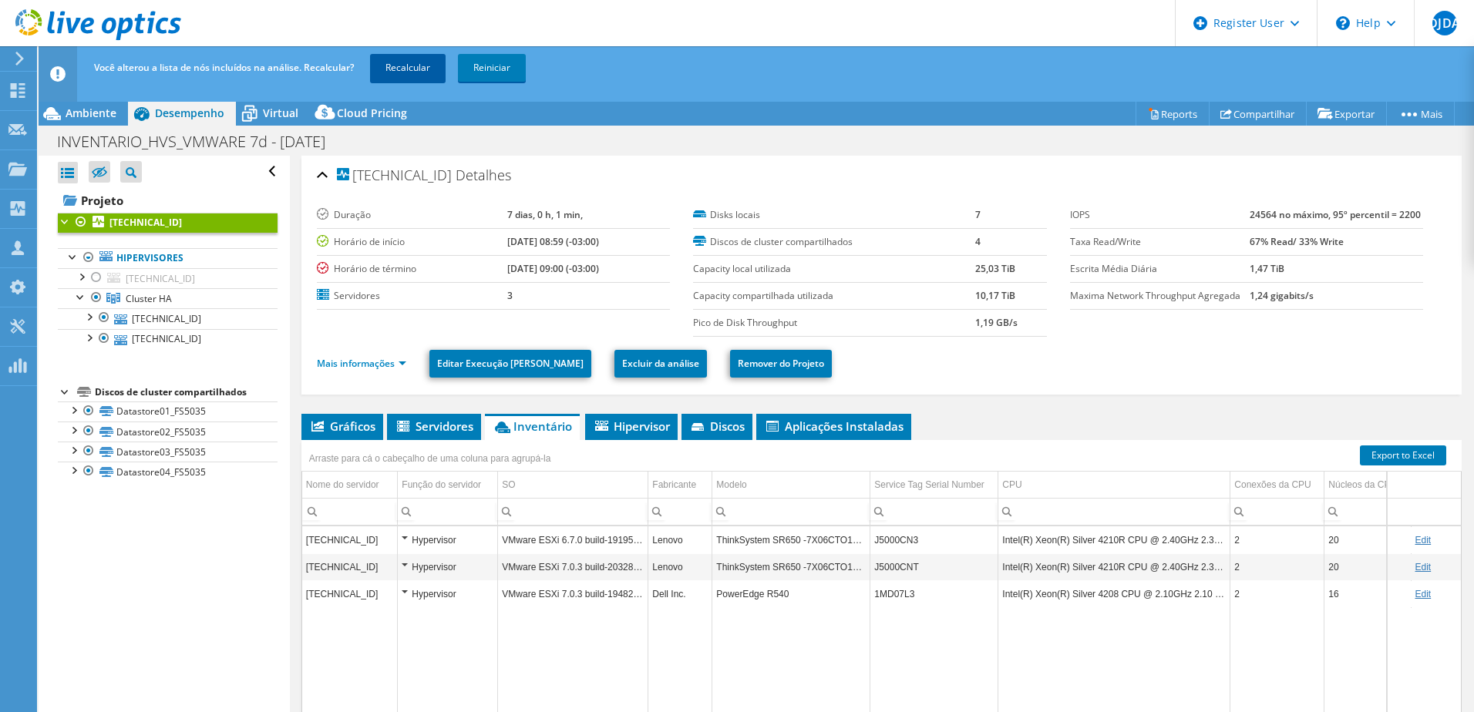
click at [413, 69] on link "Recalcular" at bounding box center [408, 68] width 76 height 28
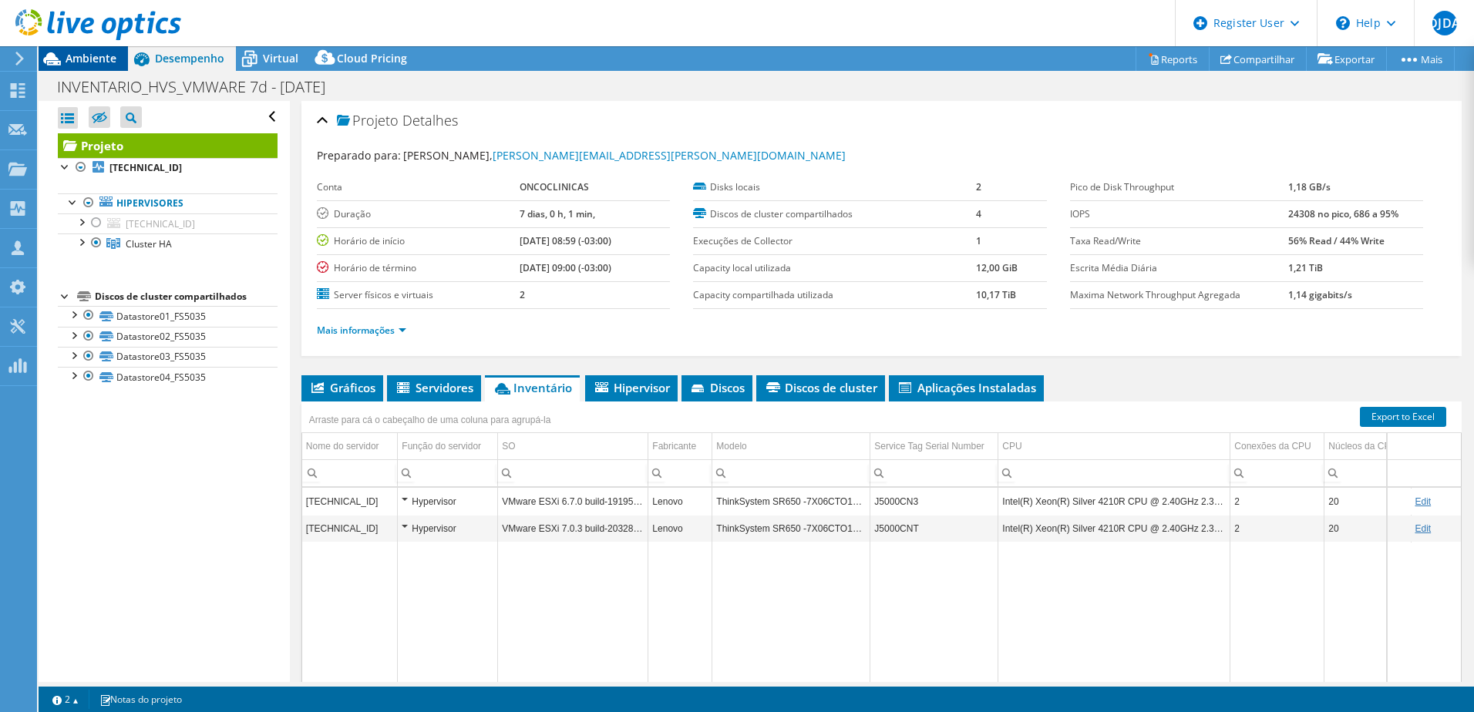
click at [92, 60] on span "Ambiente" at bounding box center [91, 58] width 51 height 15
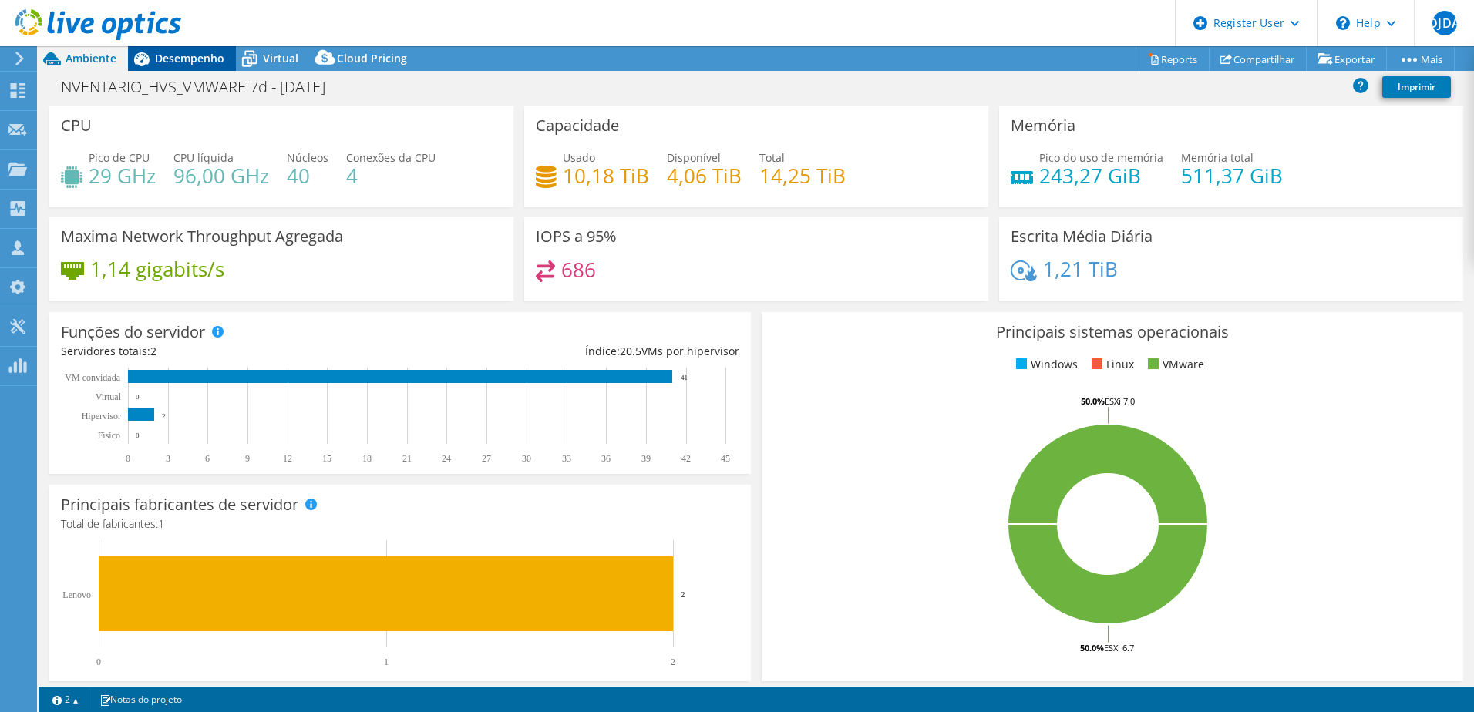
click at [186, 64] on span "Desempenho" at bounding box center [189, 58] width 69 height 15
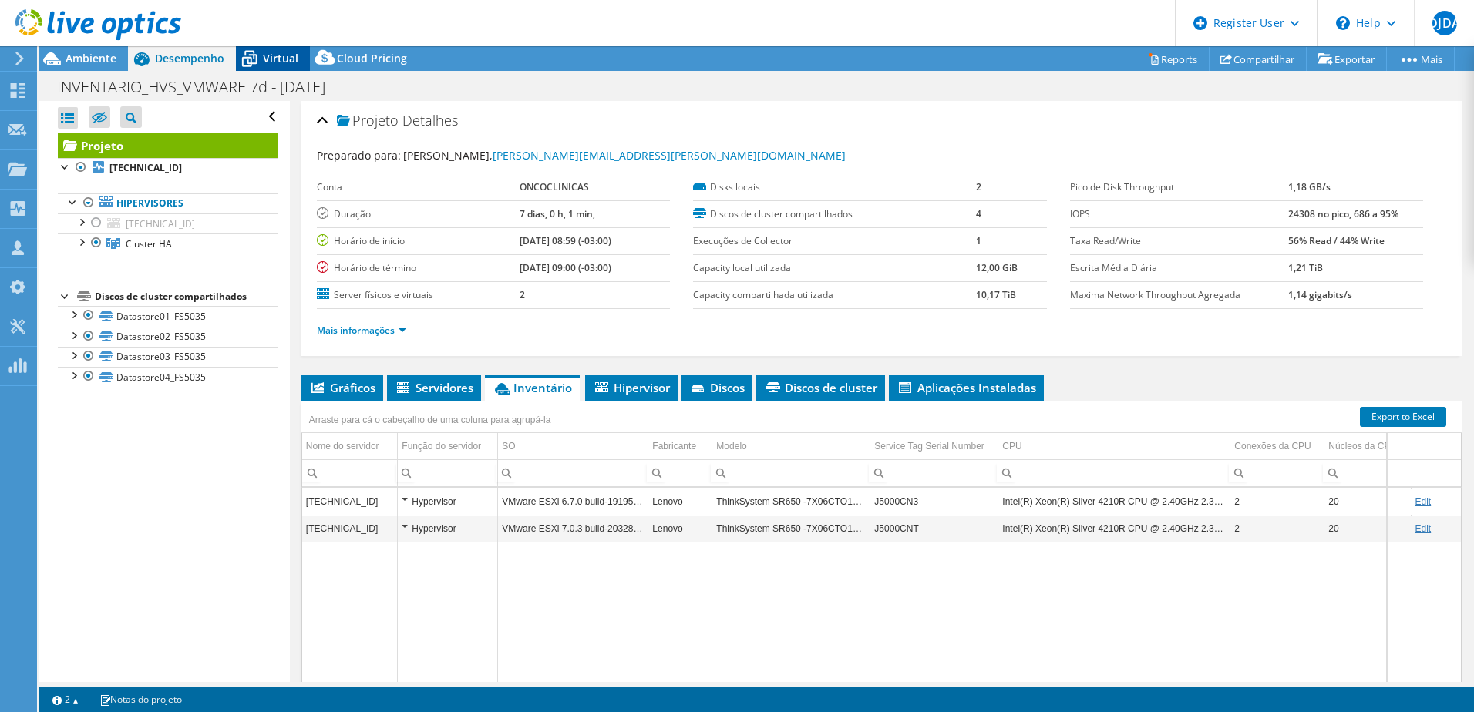
click at [280, 56] on span "Virtual" at bounding box center [280, 58] width 35 height 15
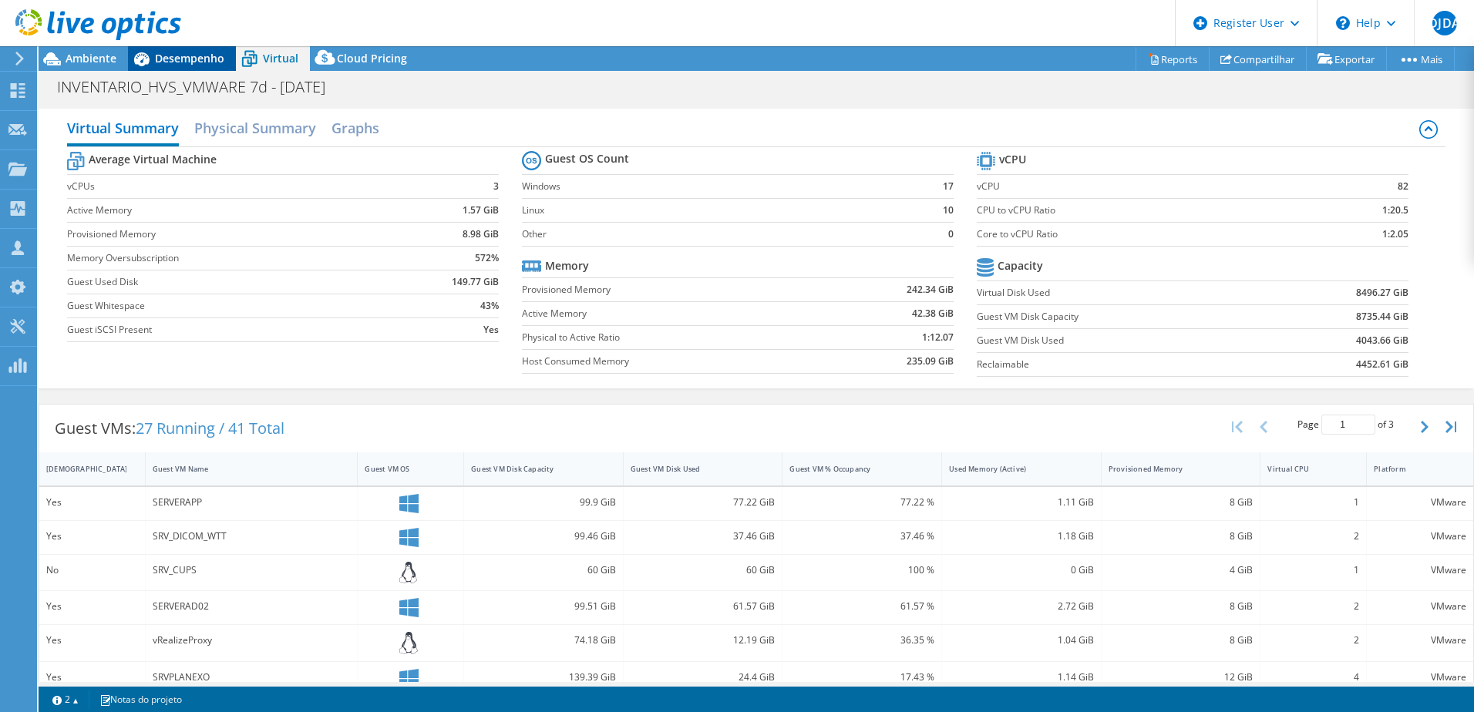
click at [171, 57] on span "Desempenho" at bounding box center [189, 58] width 69 height 15
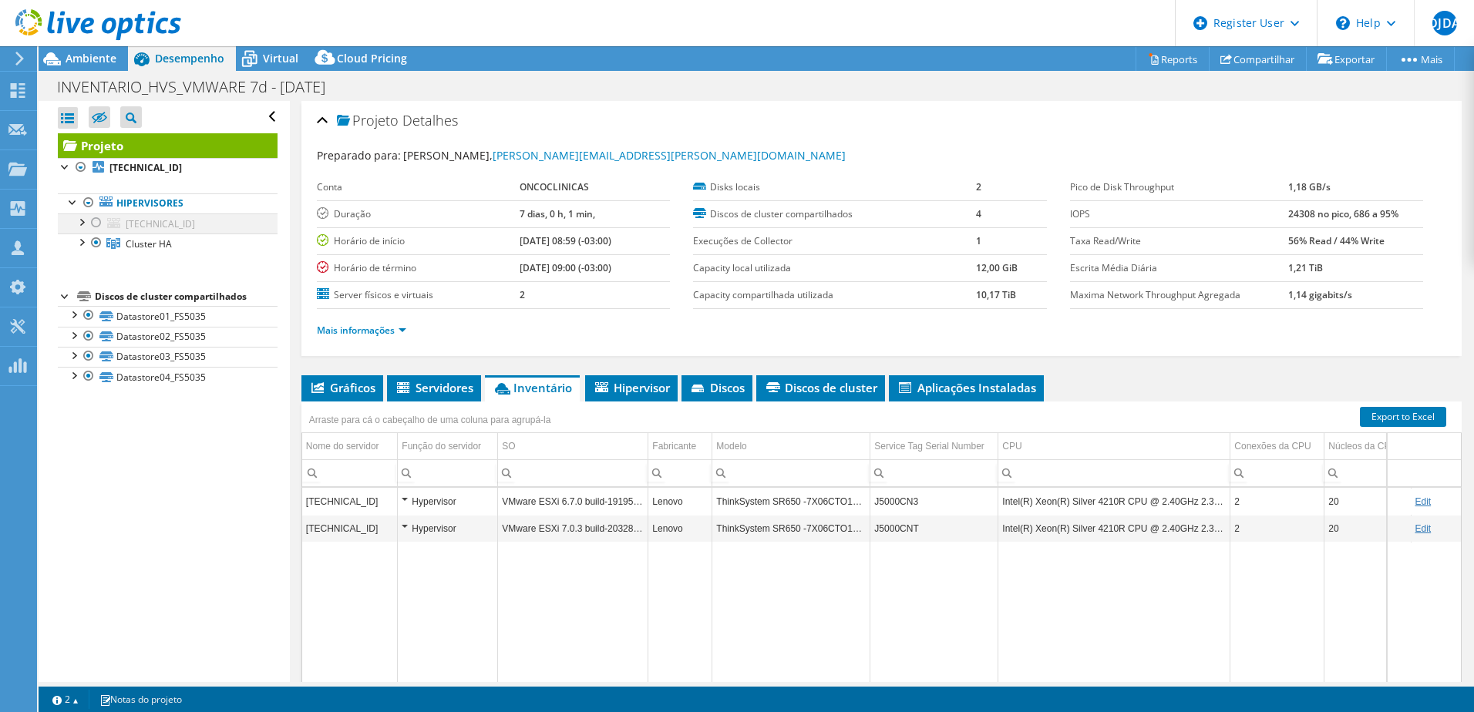
click at [97, 221] on div at bounding box center [96, 222] width 15 height 18
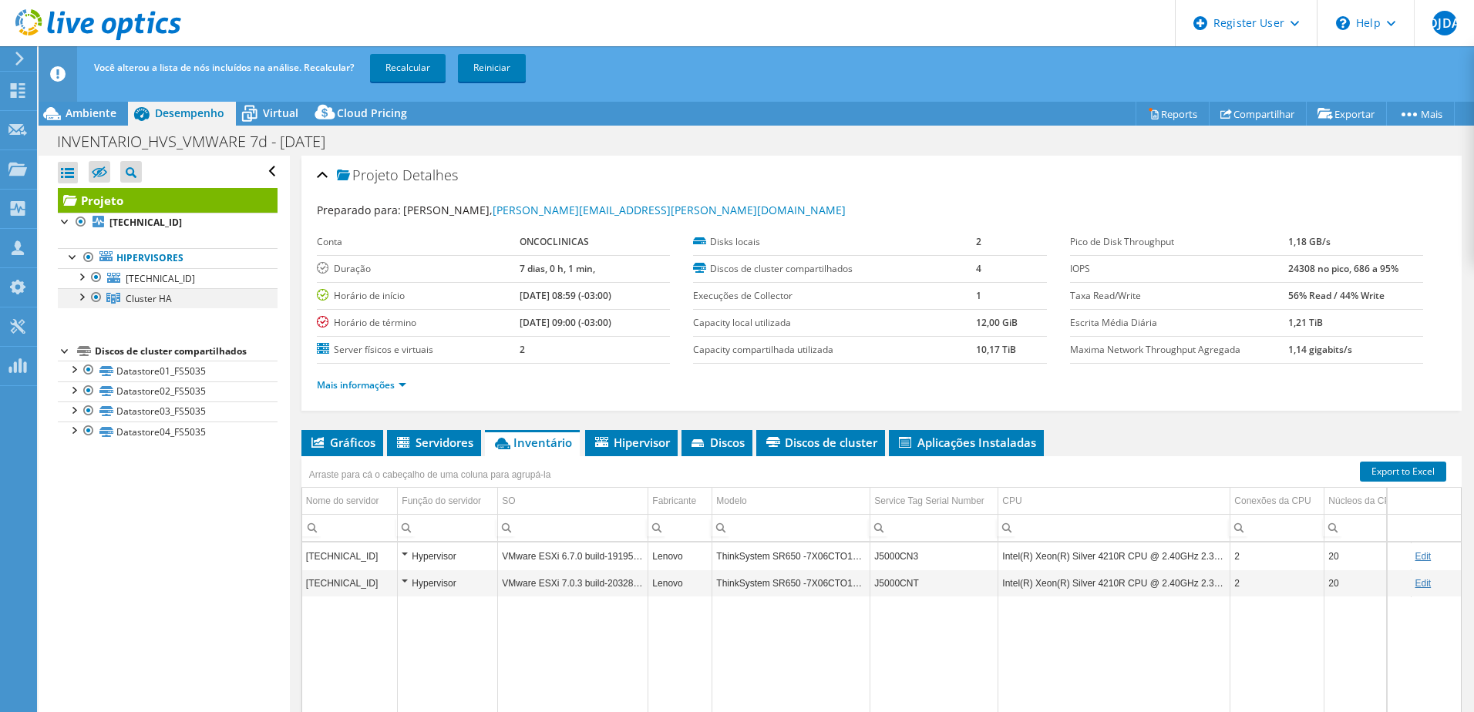
click at [93, 298] on div at bounding box center [96, 297] width 15 height 18
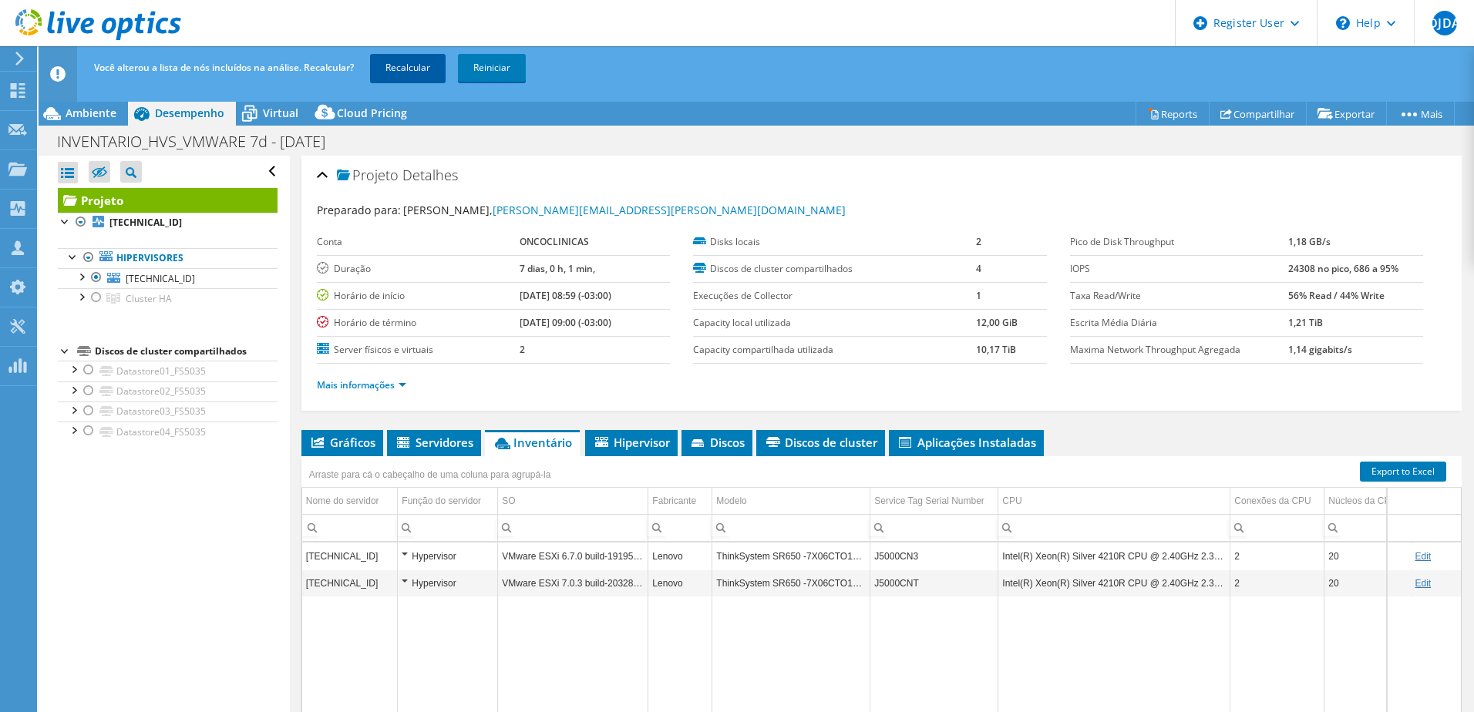
click at [408, 66] on link "Recalcular" at bounding box center [408, 68] width 76 height 28
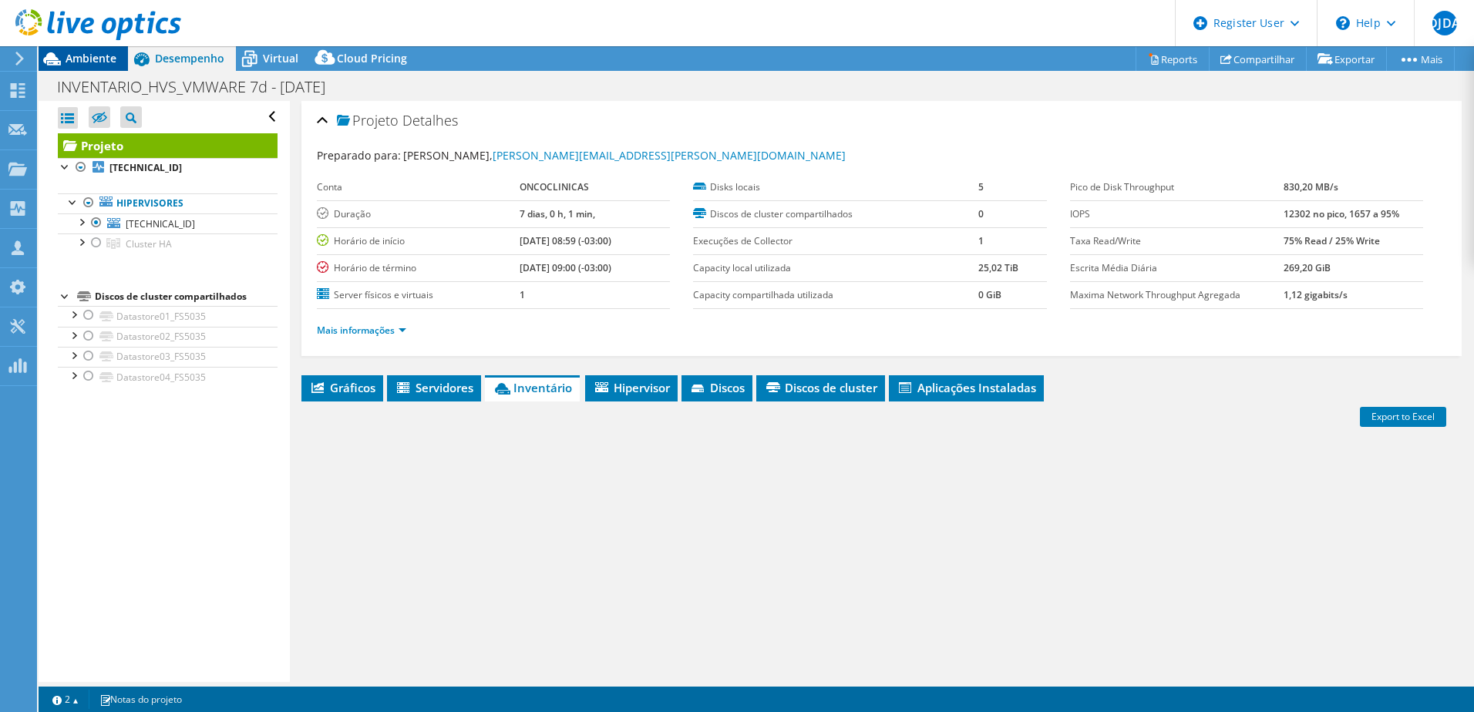
click at [92, 52] on span "Ambiente" at bounding box center [91, 58] width 51 height 15
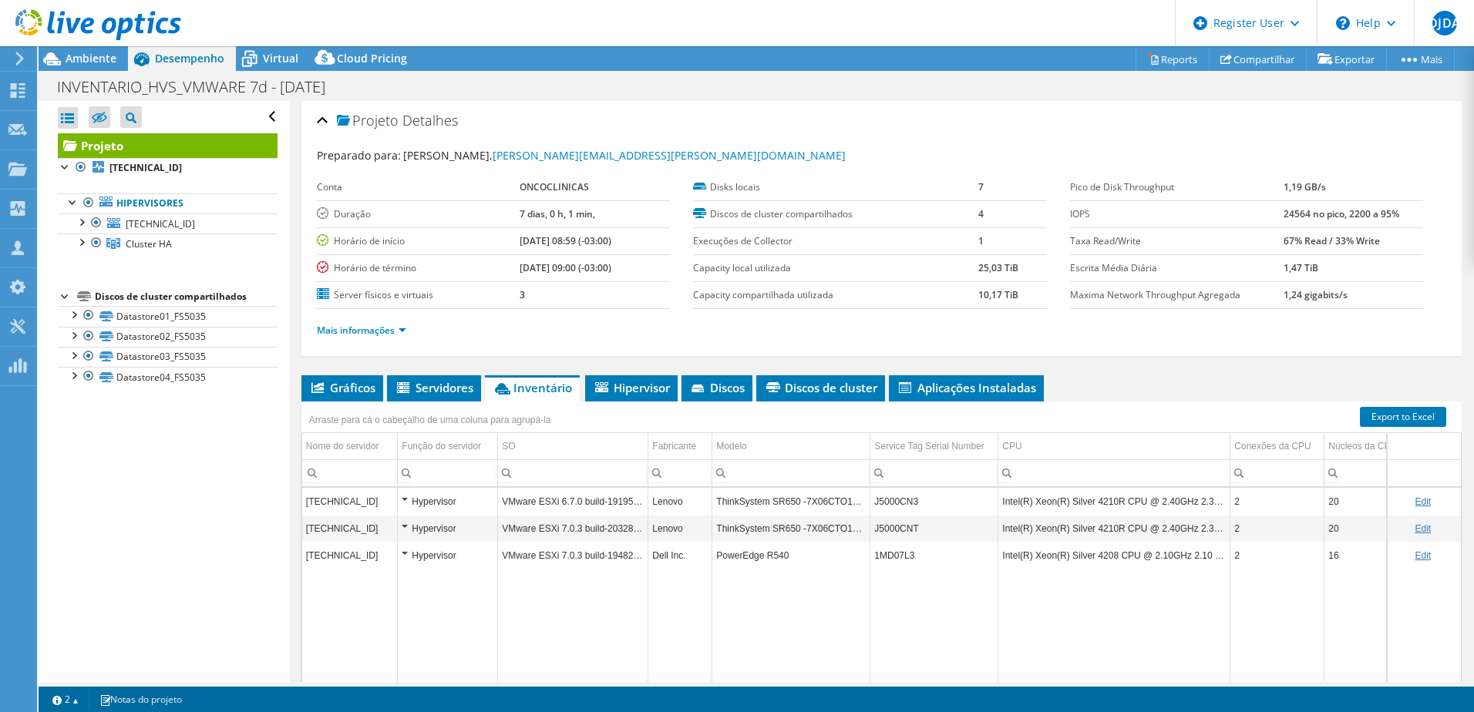
select select "USD"
click at [113, 59] on span "Ambiente" at bounding box center [91, 58] width 51 height 15
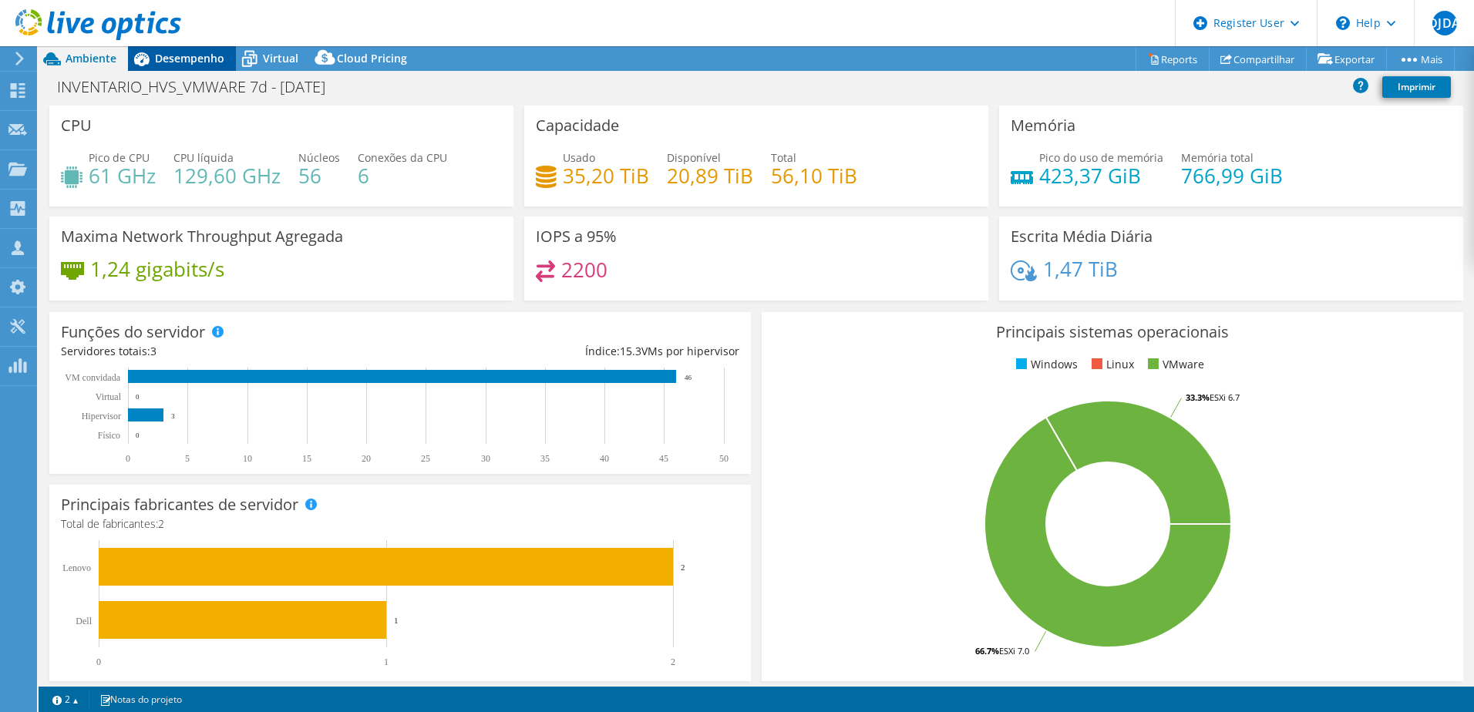
click at [196, 55] on span "Desempenho" at bounding box center [189, 58] width 69 height 15
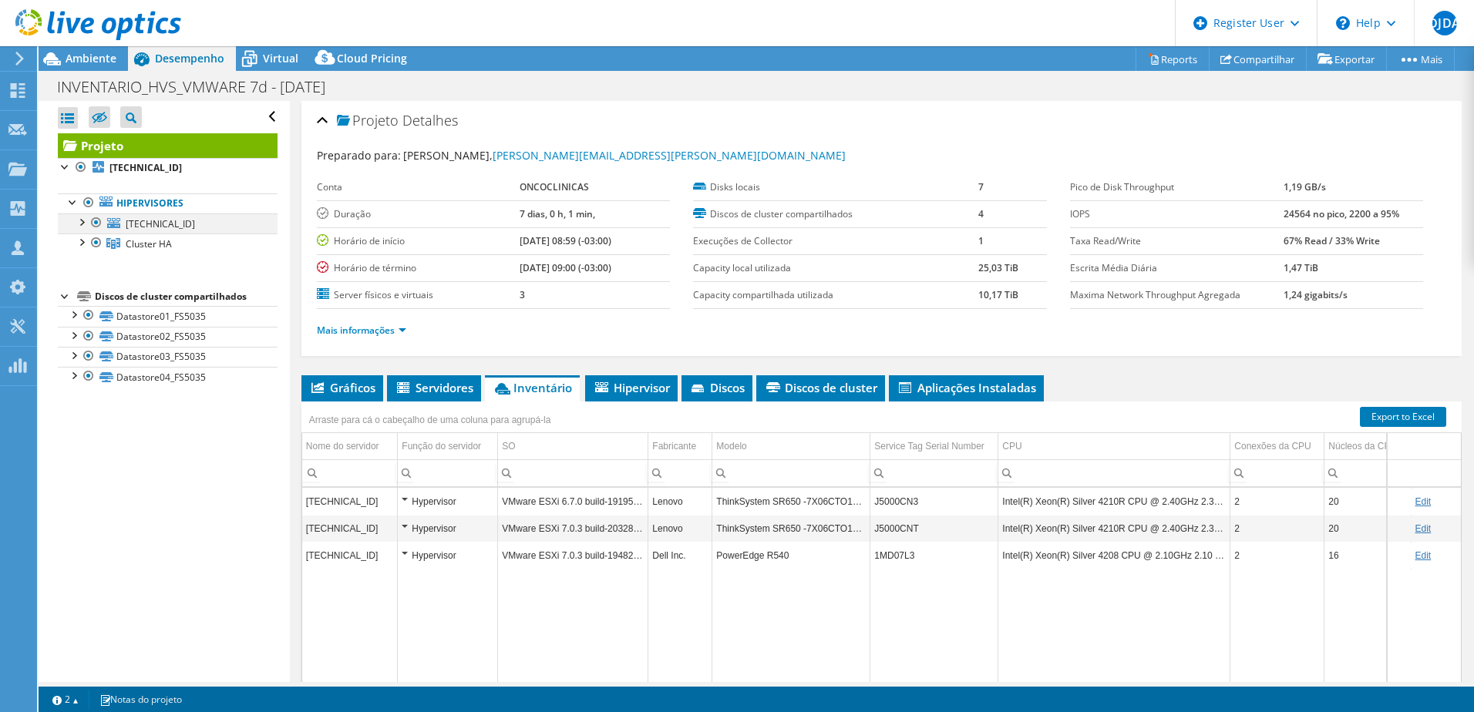
click at [82, 223] on div at bounding box center [80, 220] width 15 height 15
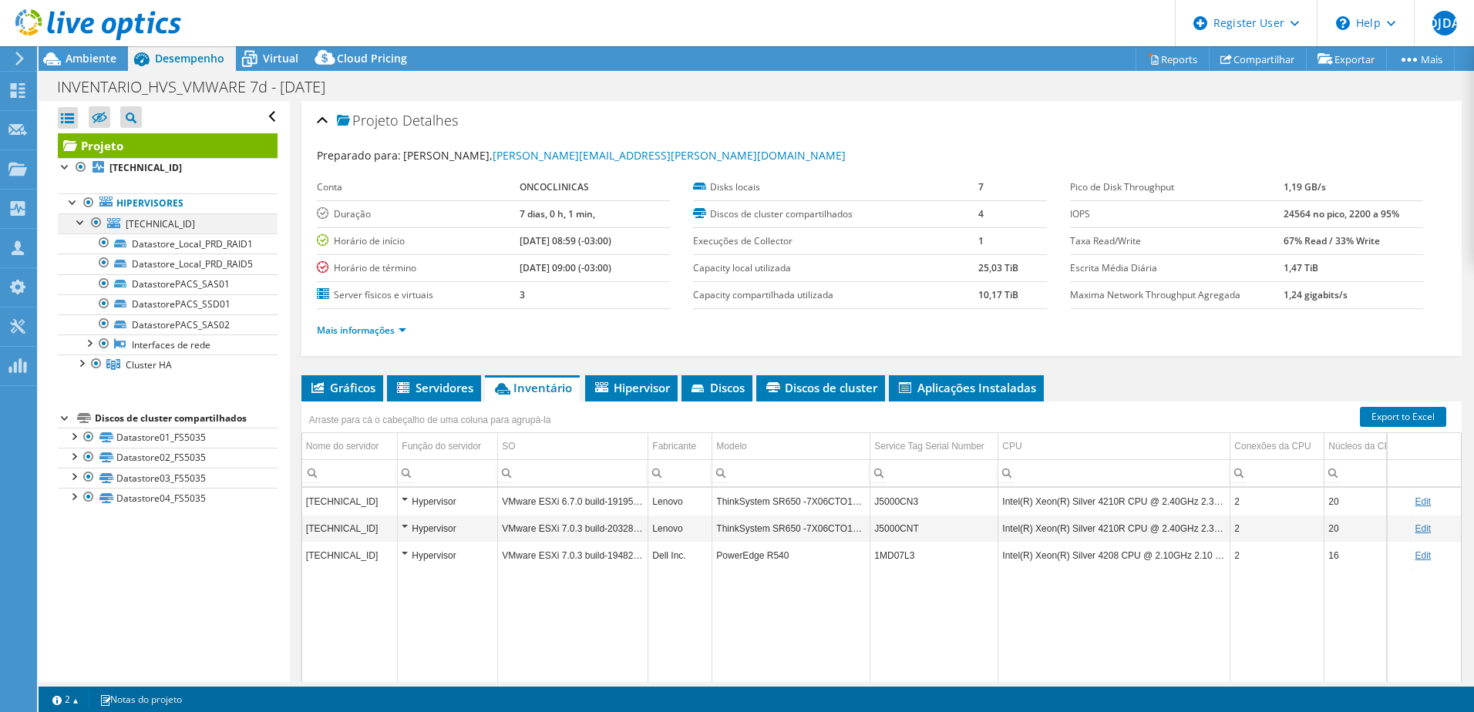
click at [82, 223] on div at bounding box center [80, 220] width 15 height 15
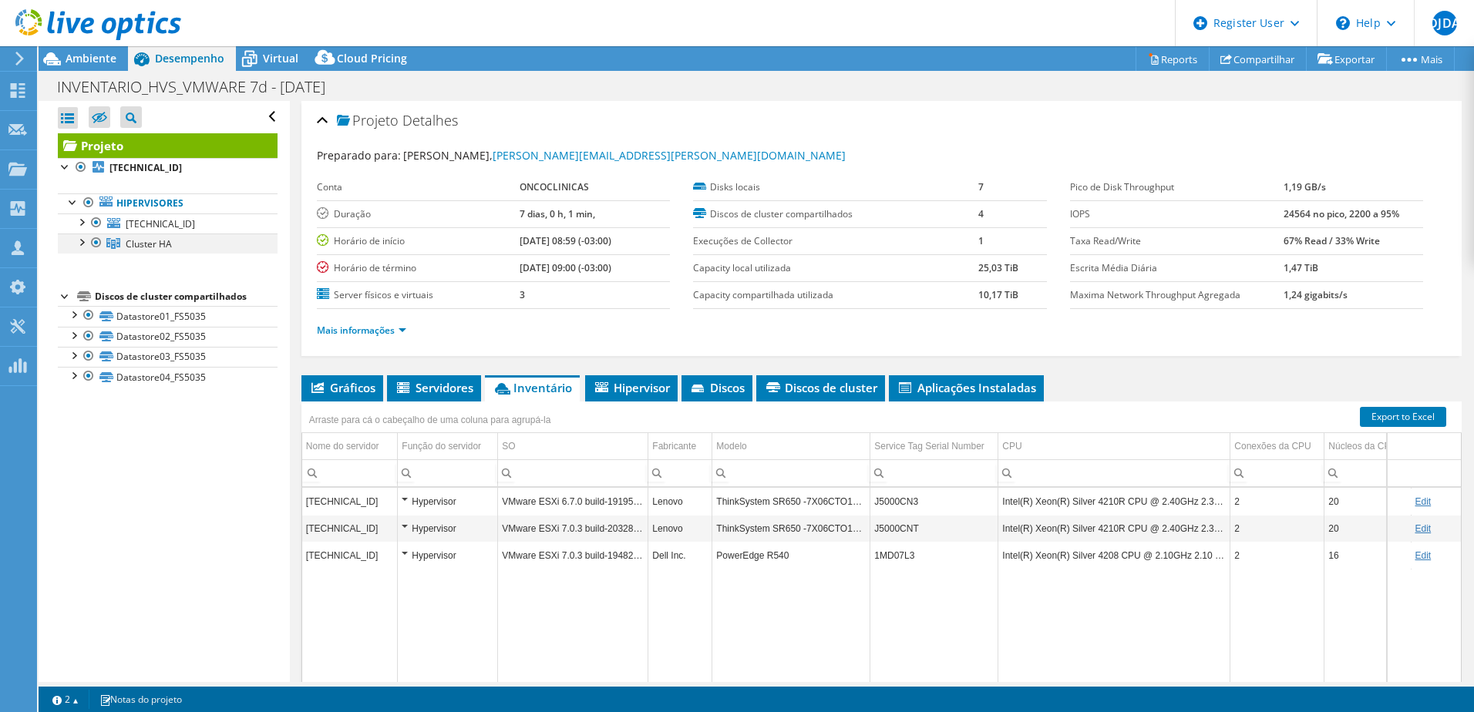
click at [76, 244] on div at bounding box center [80, 241] width 15 height 15
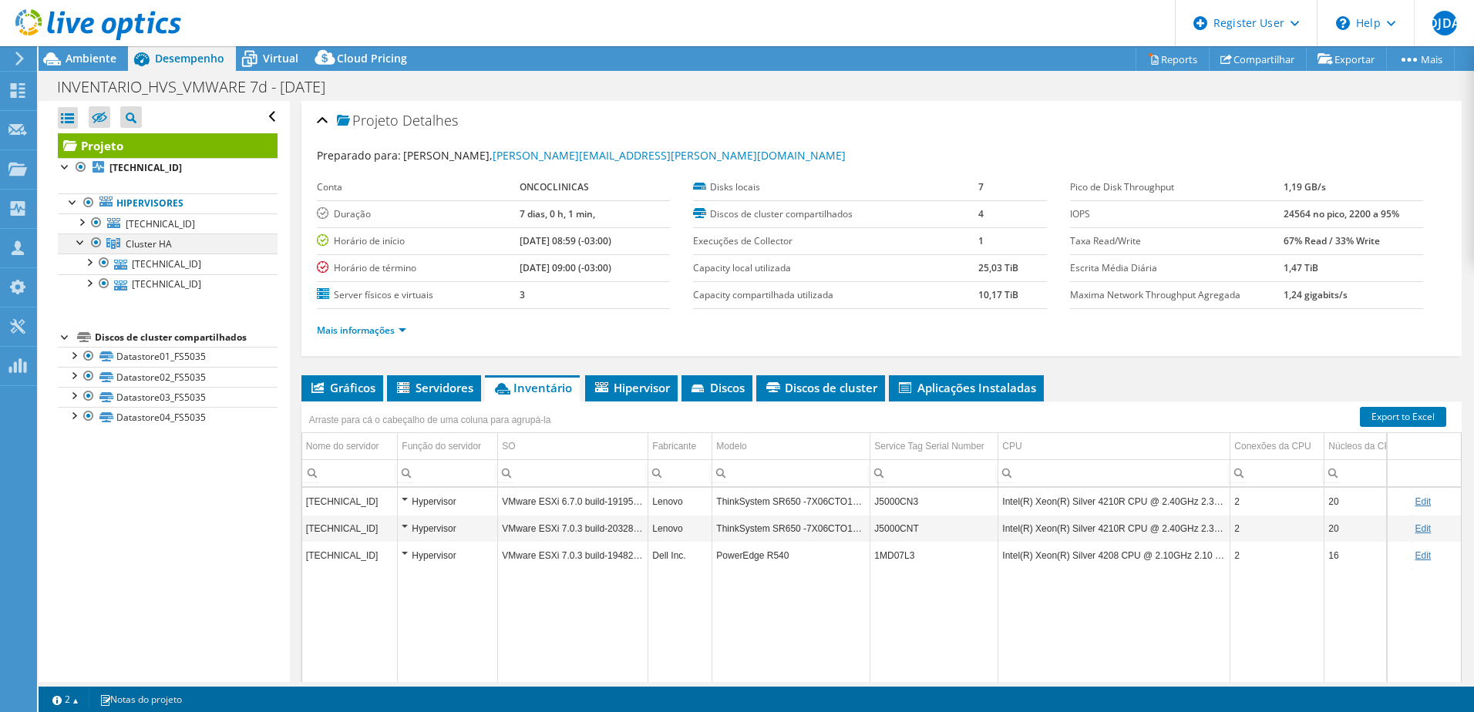
click at [80, 244] on div at bounding box center [80, 241] width 15 height 15
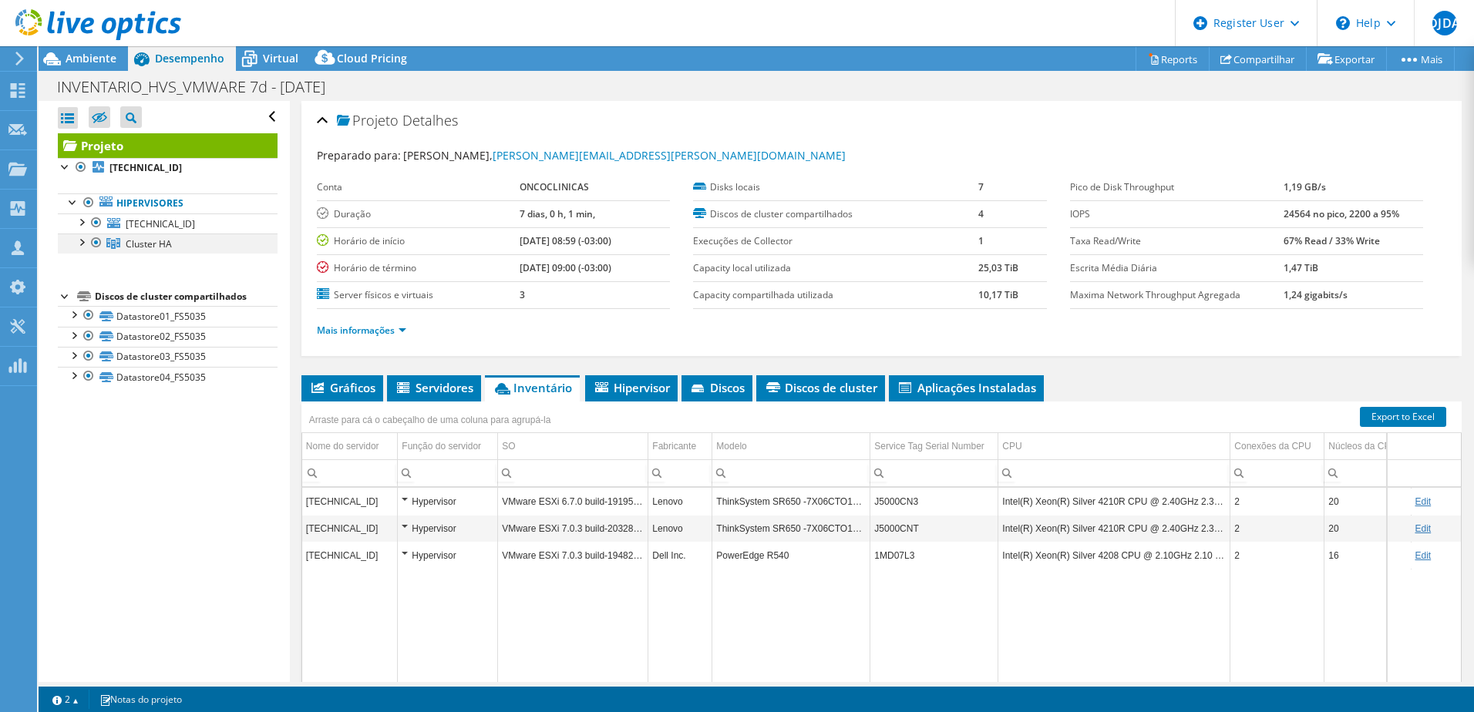
click at [82, 241] on div at bounding box center [80, 241] width 15 height 15
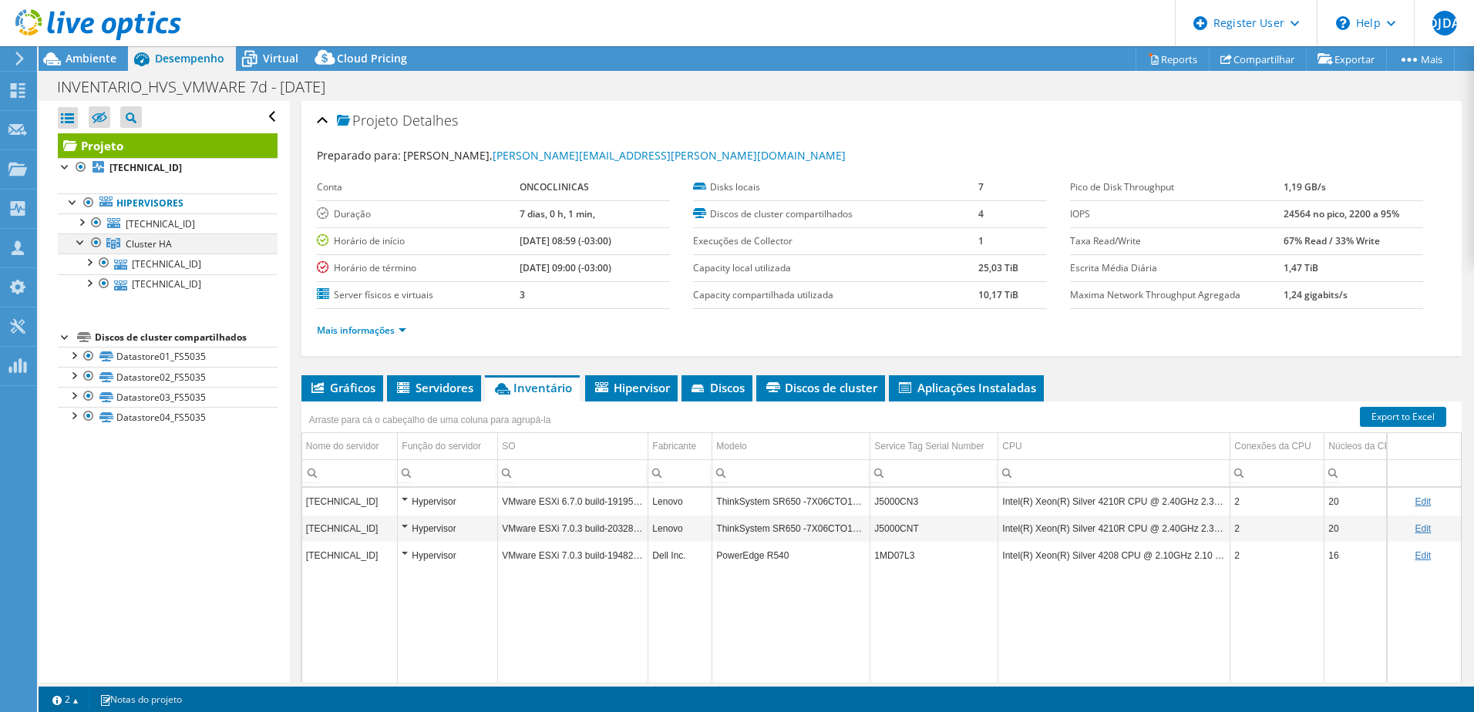
click at [82, 241] on div at bounding box center [80, 241] width 15 height 15
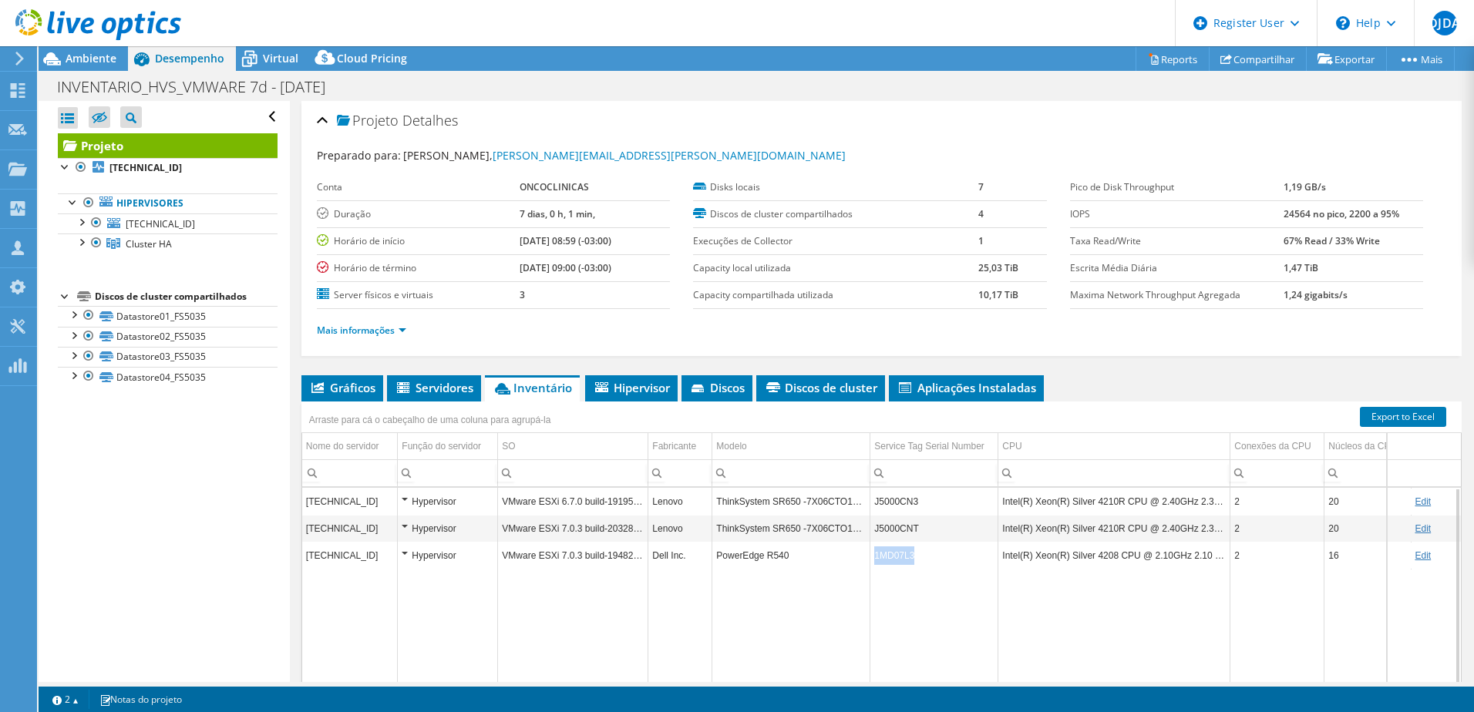
drag, startPoint x: 927, startPoint y: 557, endPoint x: 873, endPoint y: 559, distance: 54.0
click at [873, 559] on td "1MD07L3" at bounding box center [934, 555] width 128 height 27
copy td "1MD07L3"
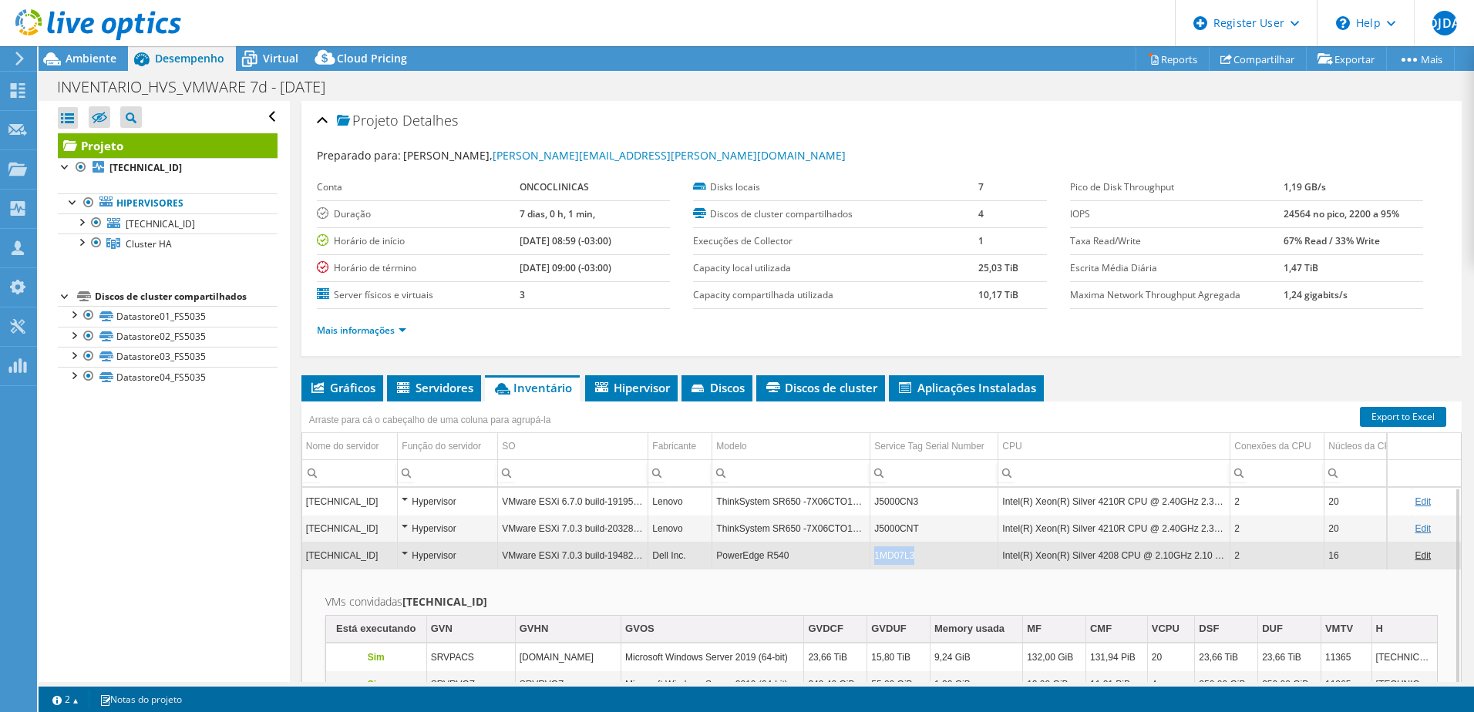
copy td "1MD07L3"
drag, startPoint x: 920, startPoint y: 557, endPoint x: 876, endPoint y: 558, distance: 43.9
click at [876, 558] on td "1MD07L3" at bounding box center [934, 555] width 128 height 27
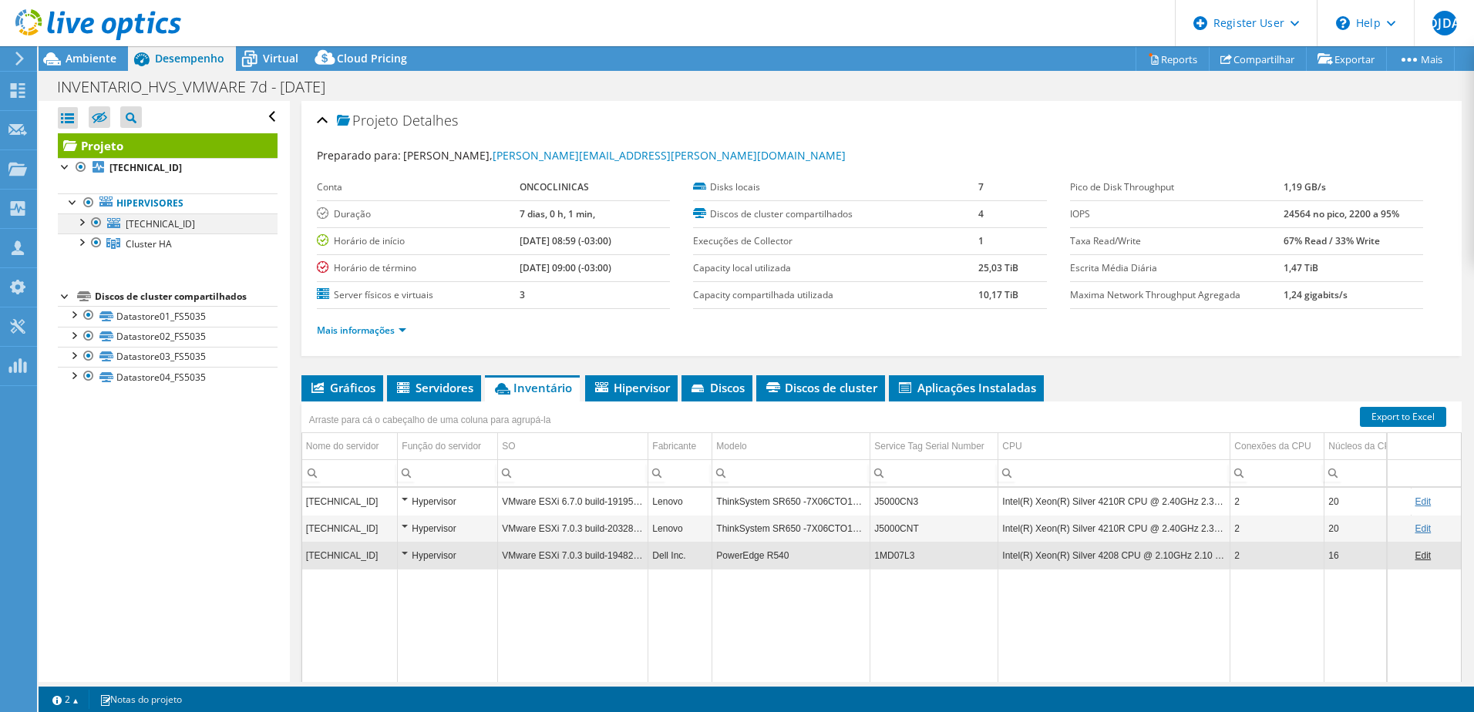
click at [82, 220] on div at bounding box center [80, 220] width 15 height 15
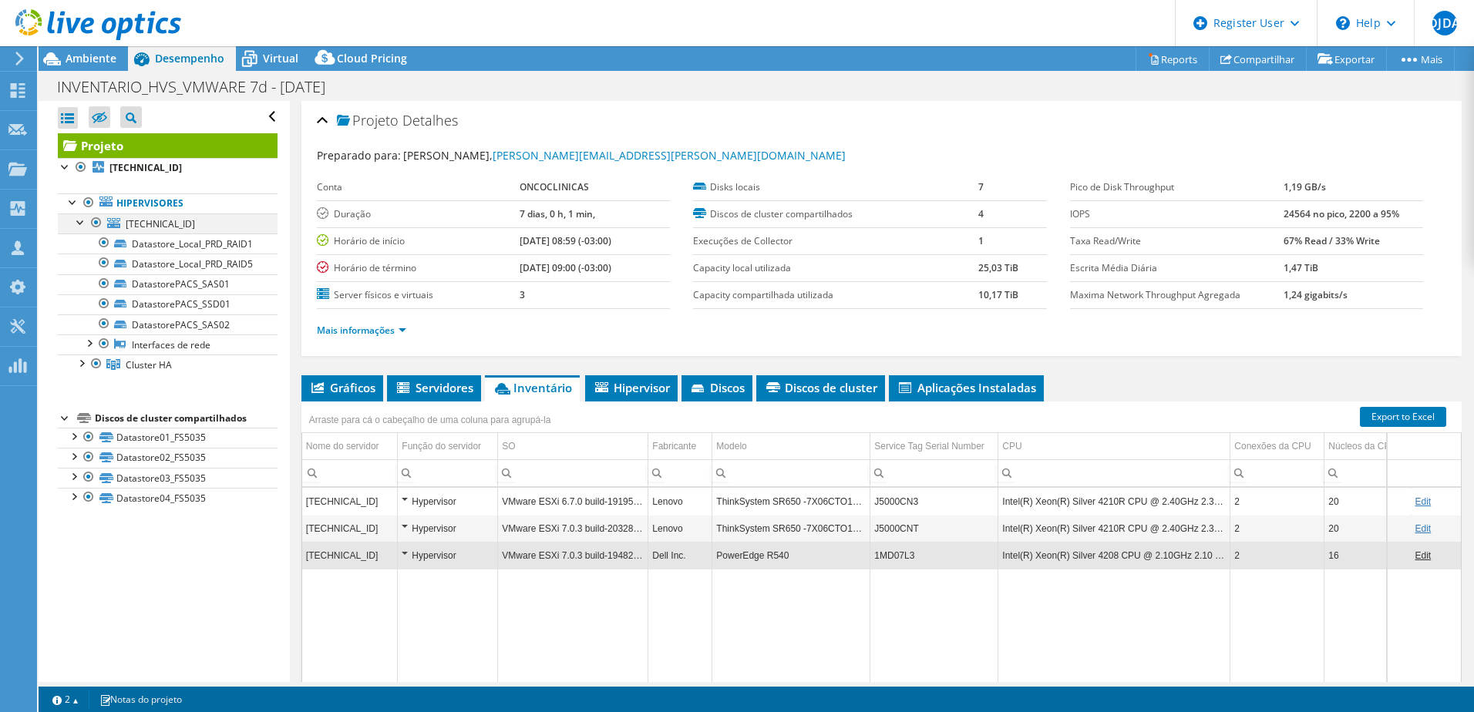
click at [76, 221] on div at bounding box center [80, 220] width 15 height 15
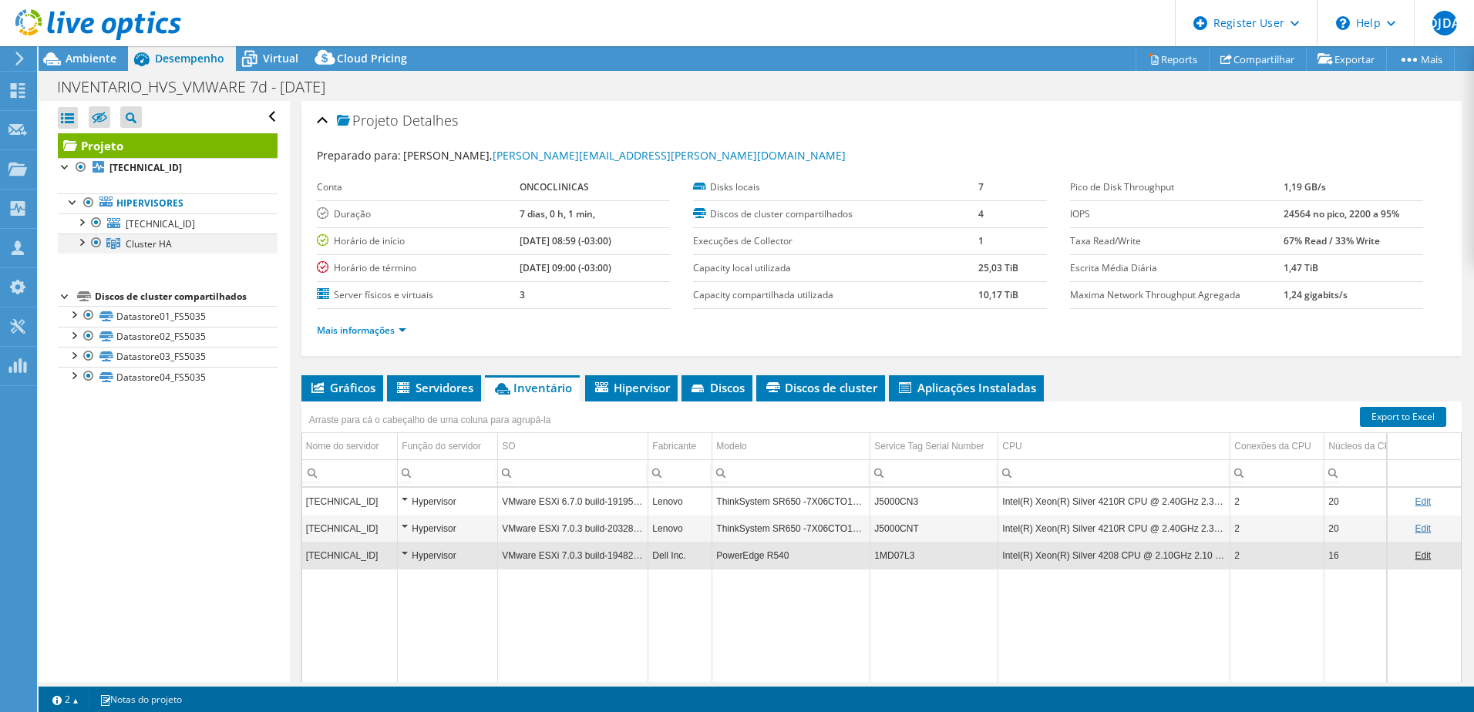
click at [81, 237] on div at bounding box center [80, 241] width 15 height 15
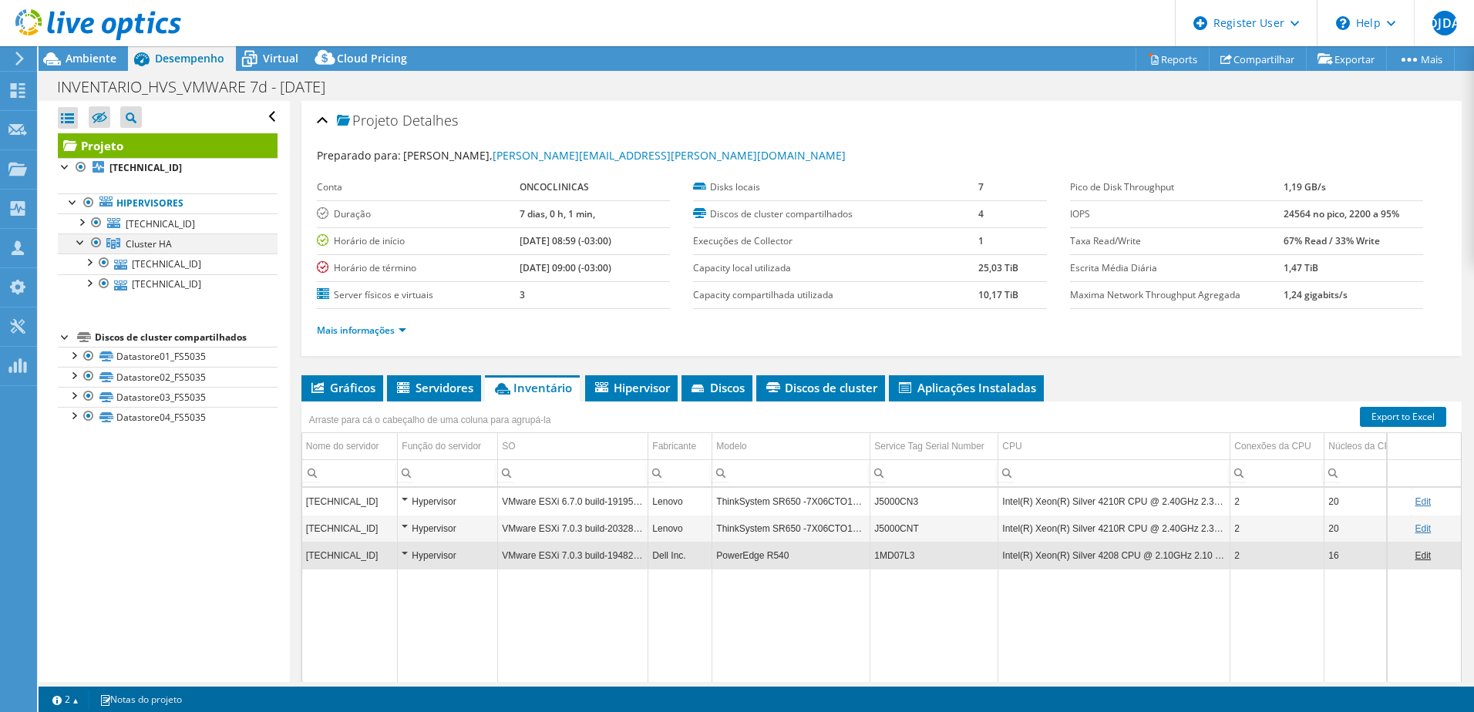
click at [81, 237] on div at bounding box center [80, 241] width 15 height 15
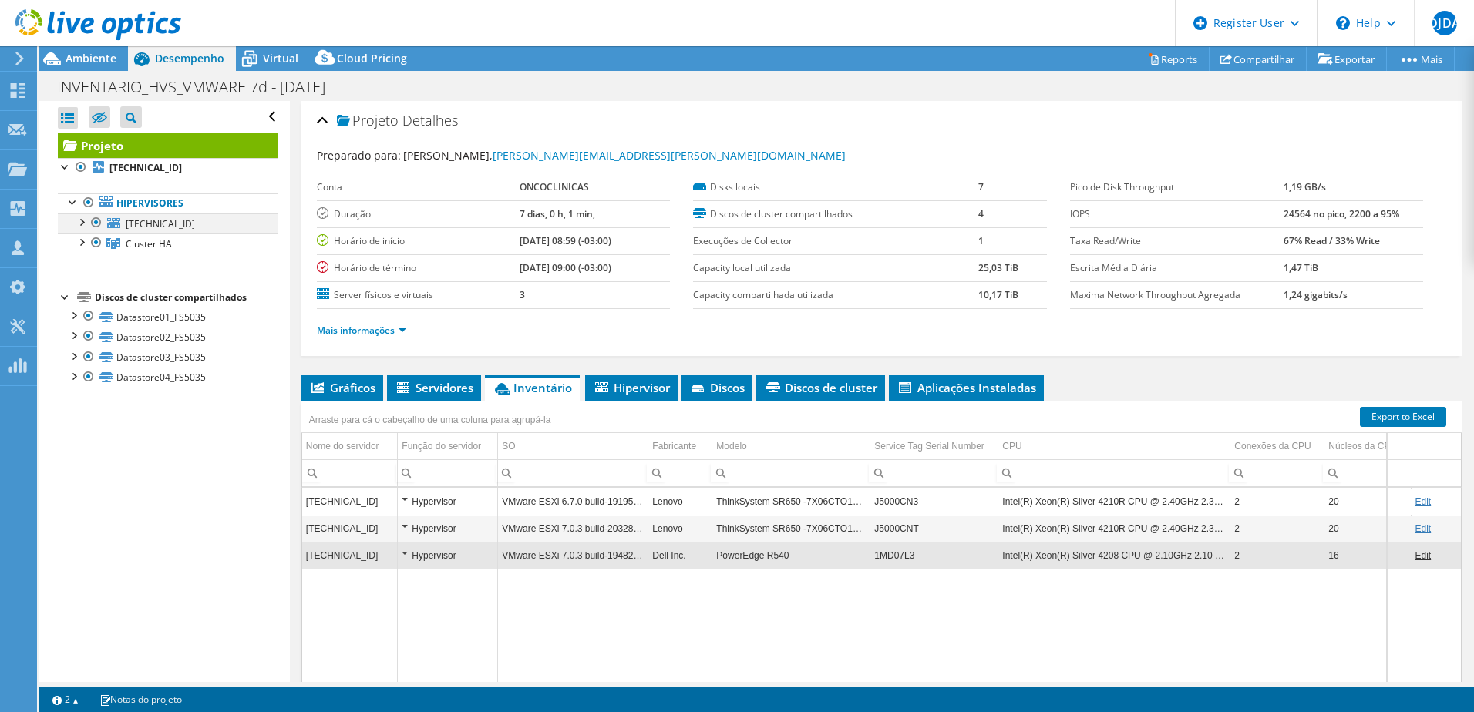
click at [79, 218] on div at bounding box center [80, 220] width 15 height 15
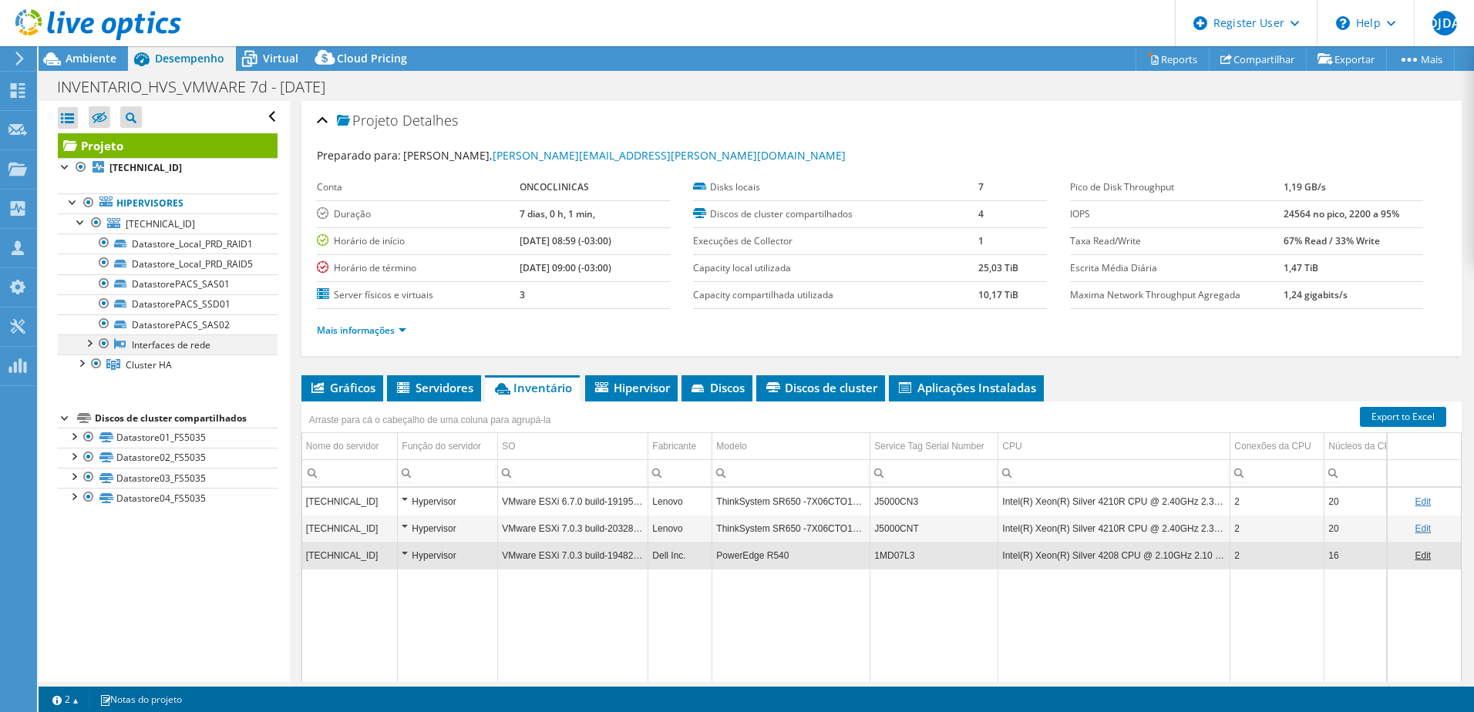
click at [92, 341] on div at bounding box center [88, 341] width 15 height 15
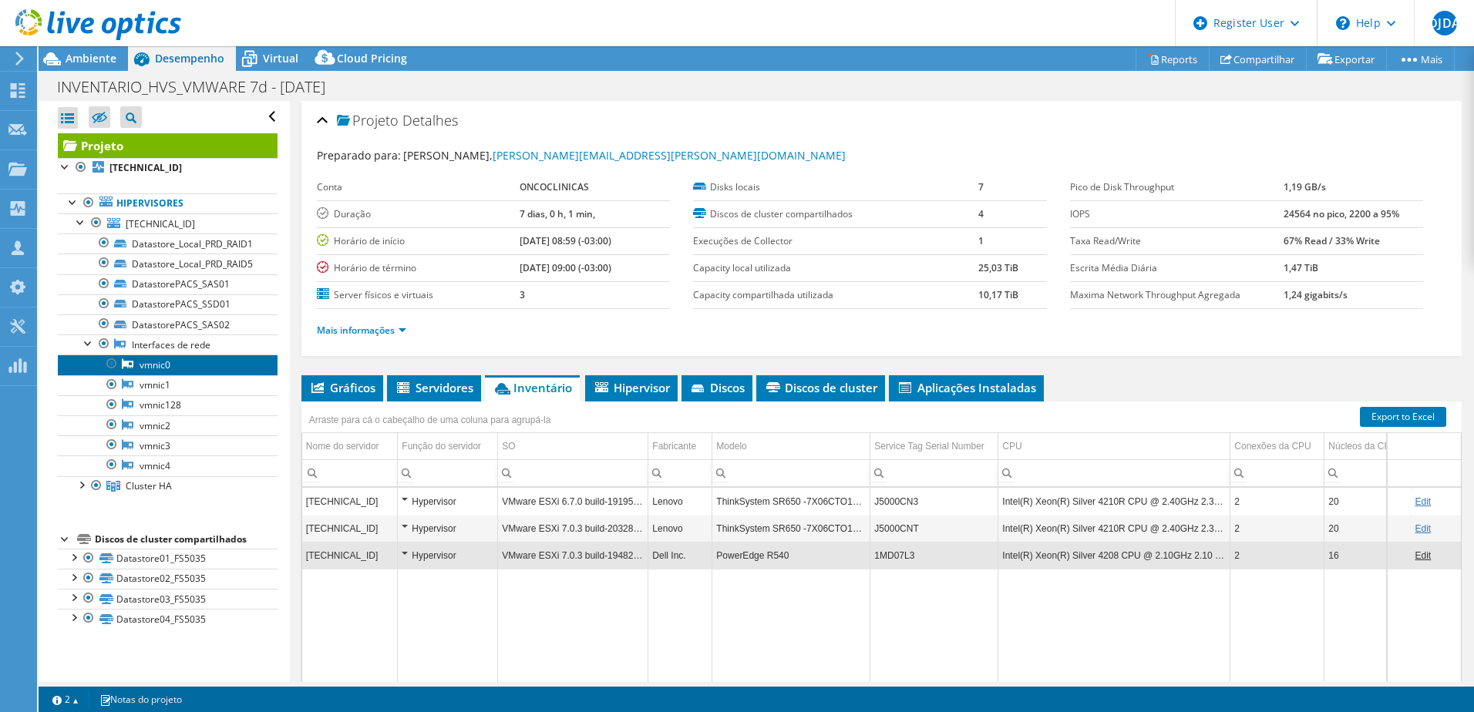
click at [156, 365] on link "vmnic0" at bounding box center [168, 365] width 220 height 20
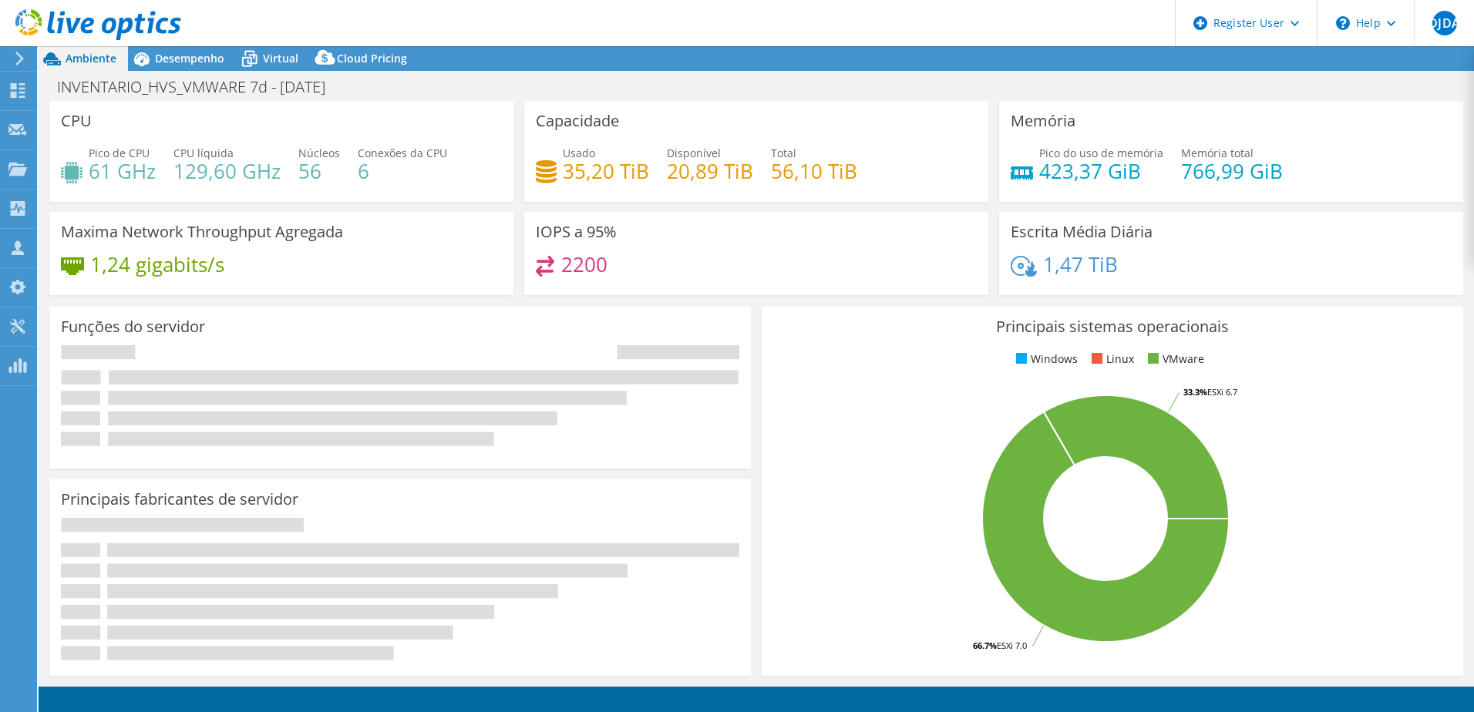
select select "USD"
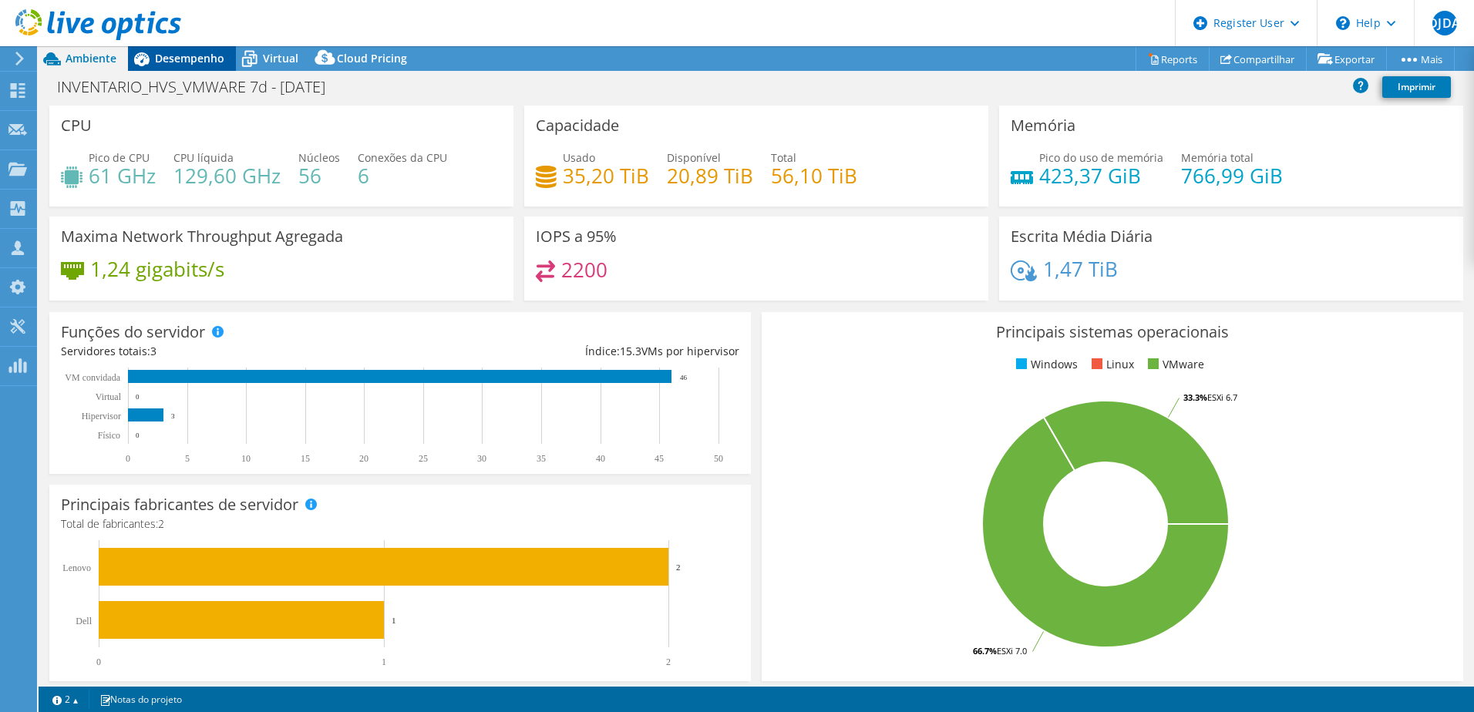
click at [198, 58] on span "Desempenho" at bounding box center [189, 58] width 69 height 15
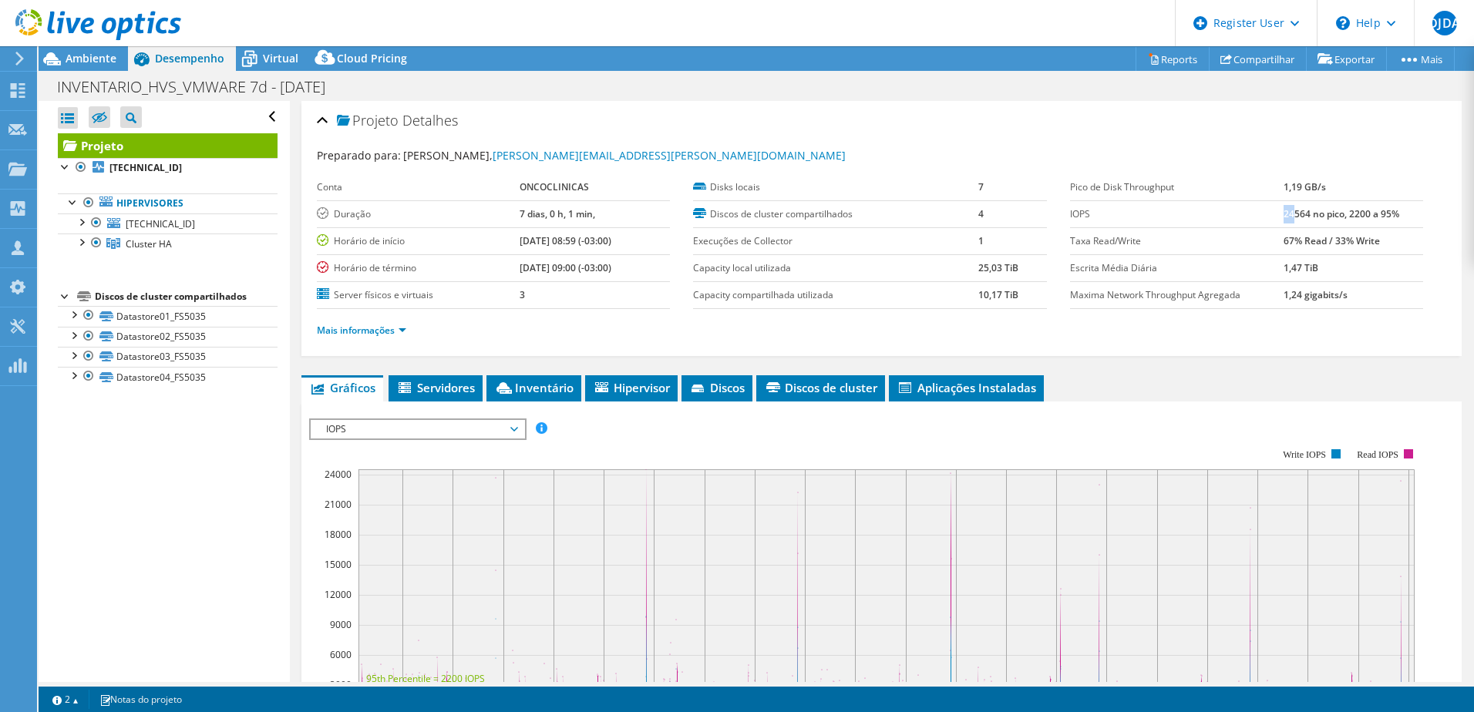
drag, startPoint x: 1285, startPoint y: 214, endPoint x: 1275, endPoint y: 215, distance: 10.0
click at [1283, 215] on b "24564 no pico, 2200 a 95%" at bounding box center [1341, 213] width 116 height 13
click at [373, 333] on link "Mais informações" at bounding box center [361, 330] width 89 height 13
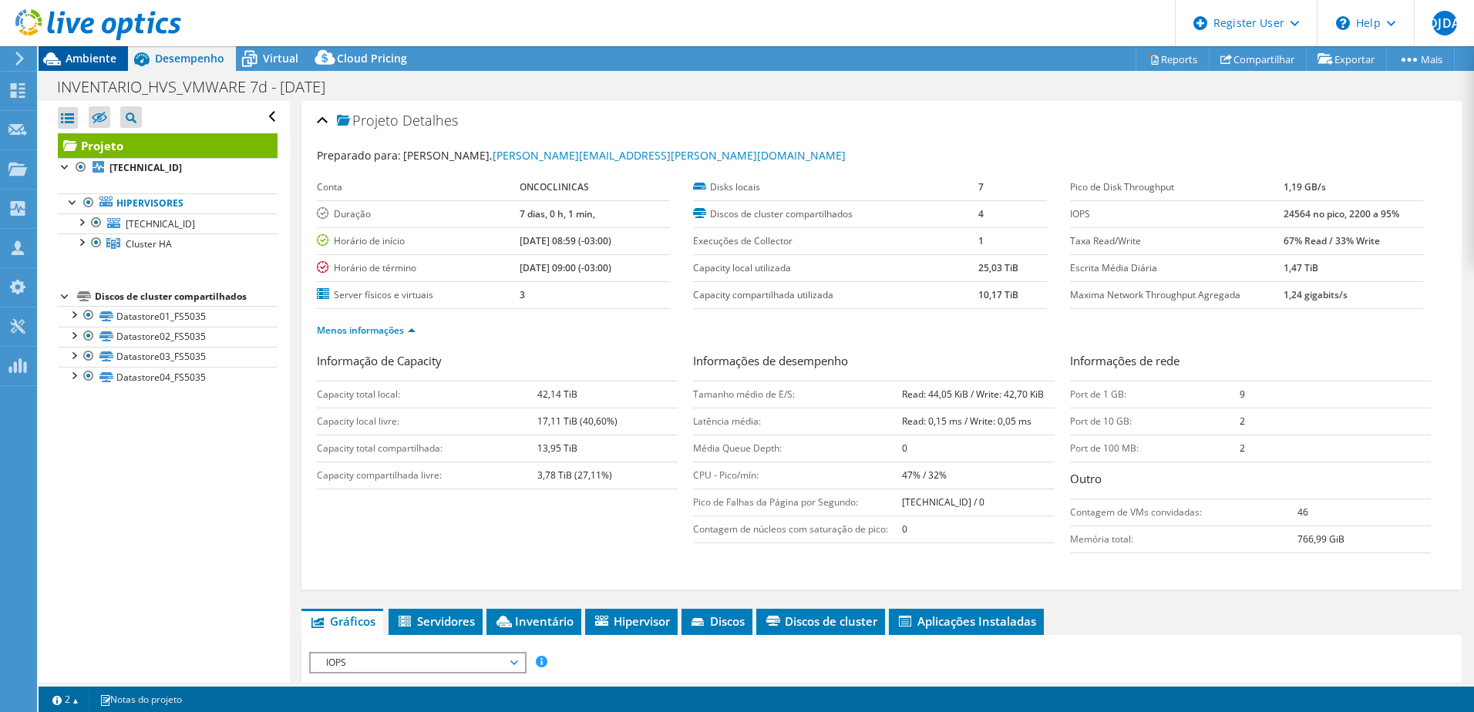
click at [97, 52] on span "Ambiente" at bounding box center [91, 58] width 51 height 15
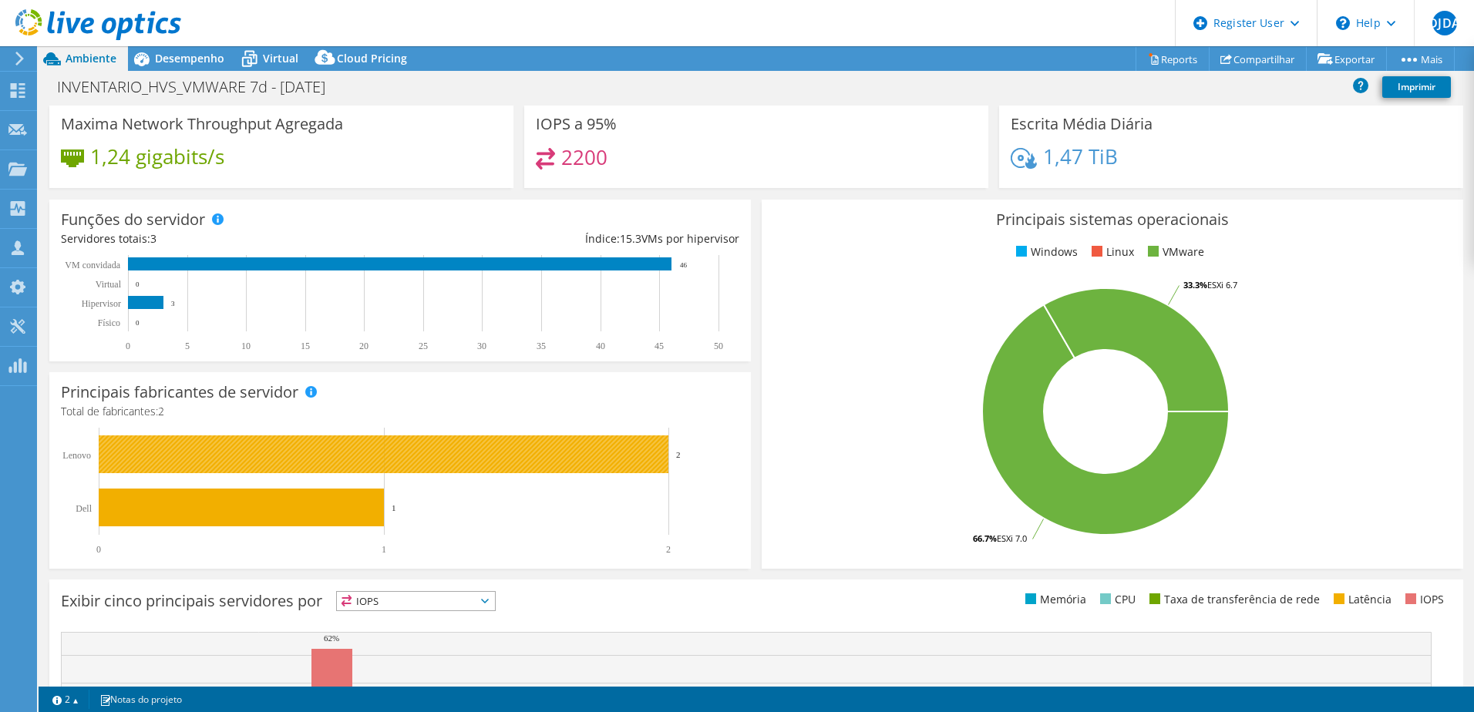
scroll to position [8, 0]
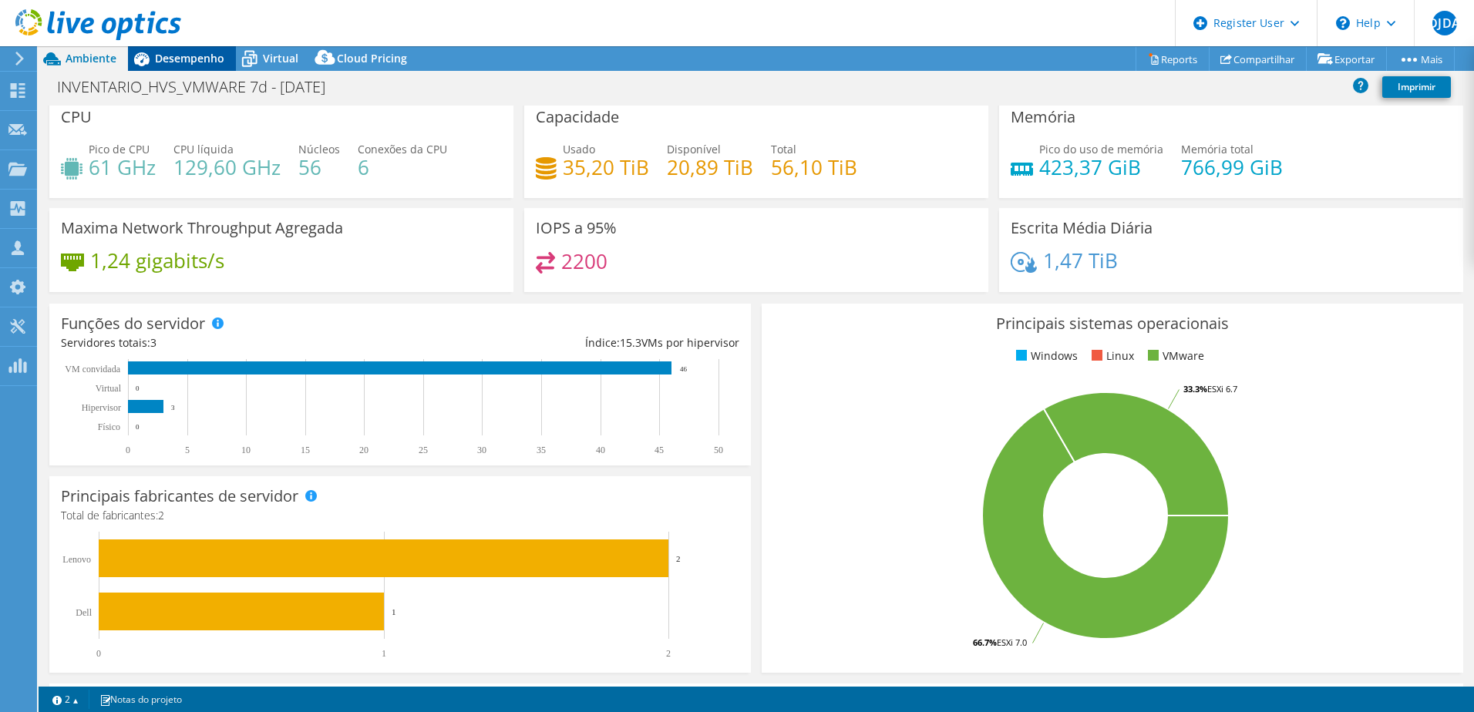
click at [207, 61] on span "Desempenho" at bounding box center [189, 58] width 69 height 15
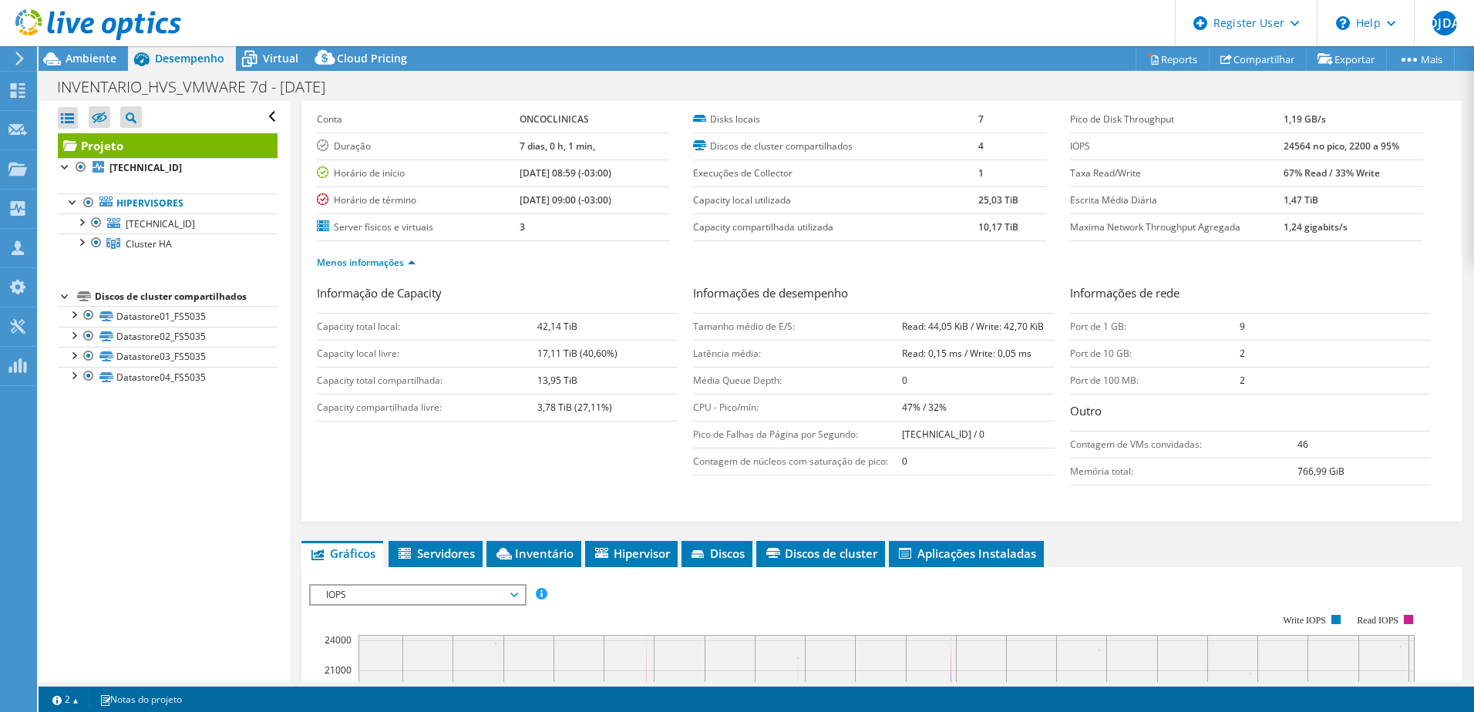
scroll to position [0, 0]
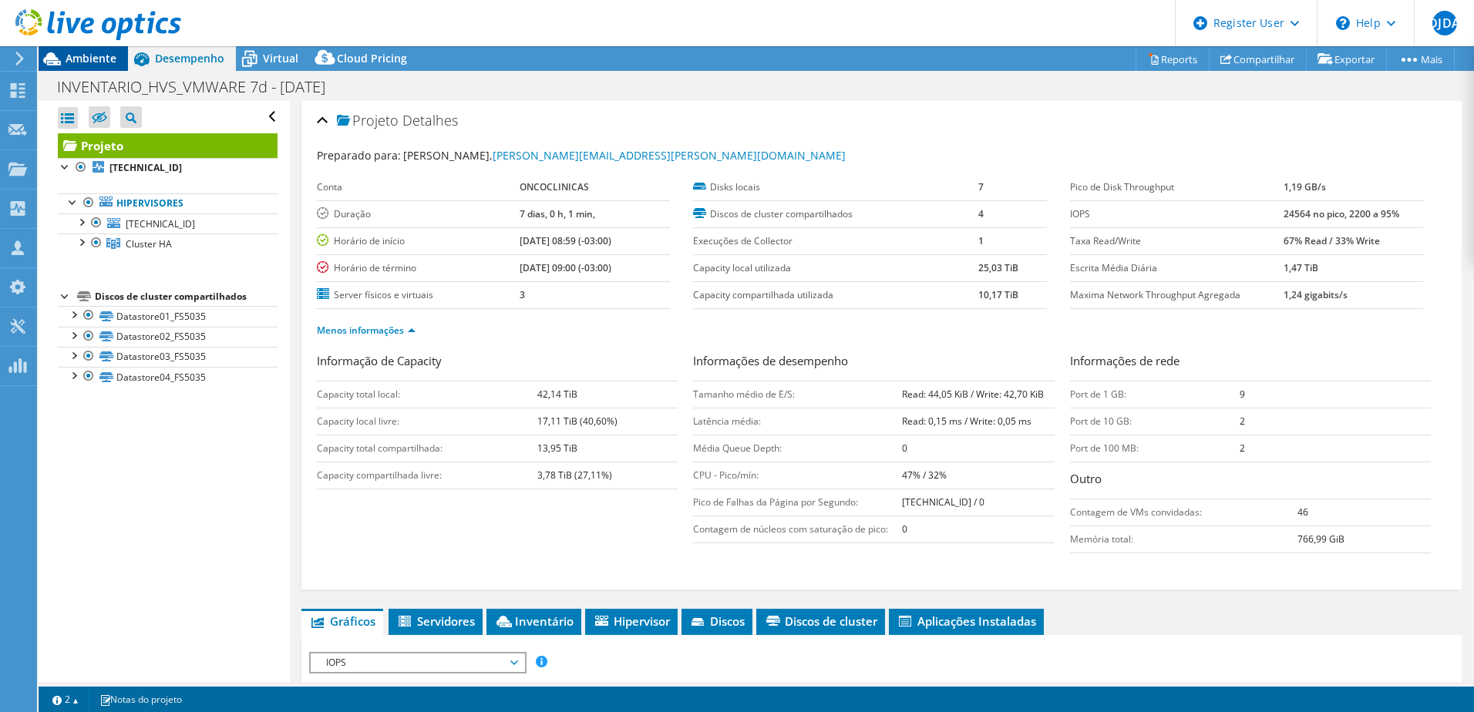
click at [61, 61] on icon at bounding box center [52, 58] width 27 height 27
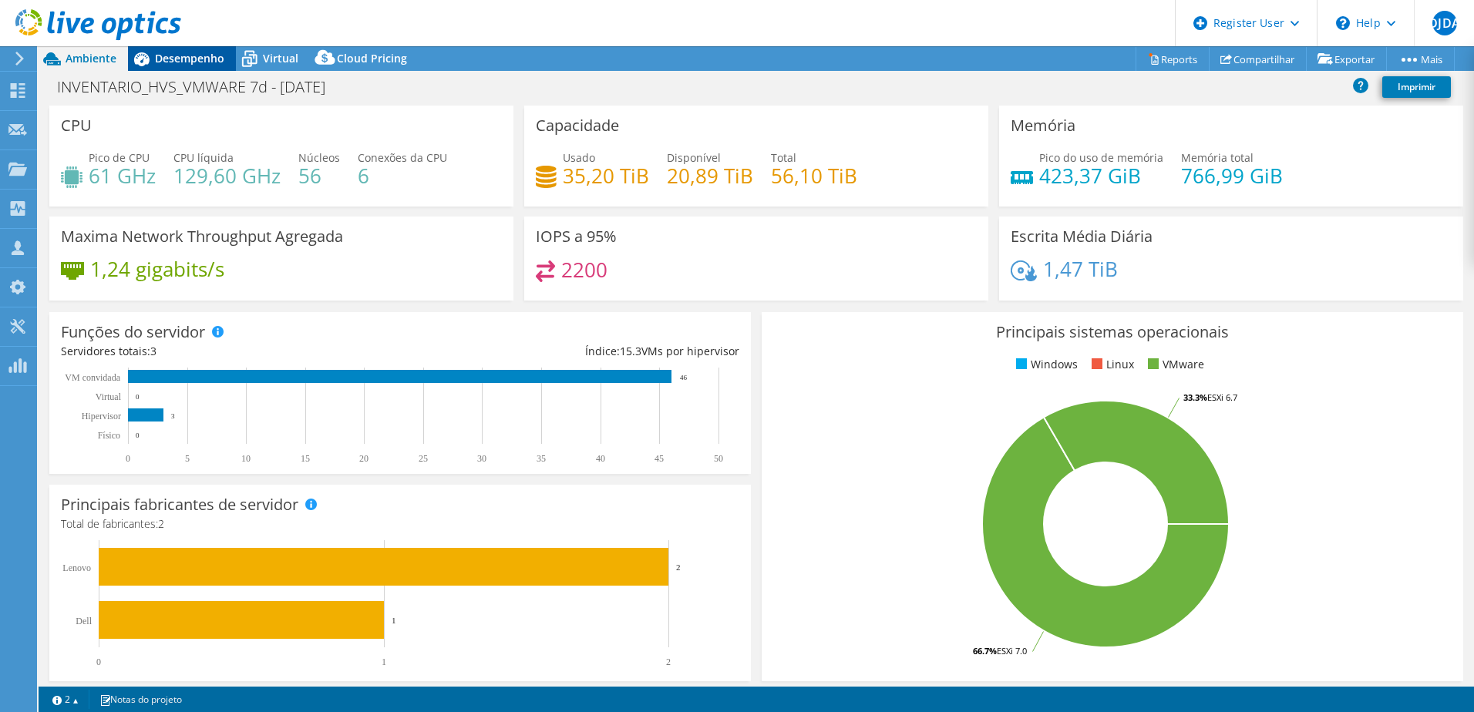
click at [164, 66] on div "Desempenho" at bounding box center [182, 58] width 108 height 25
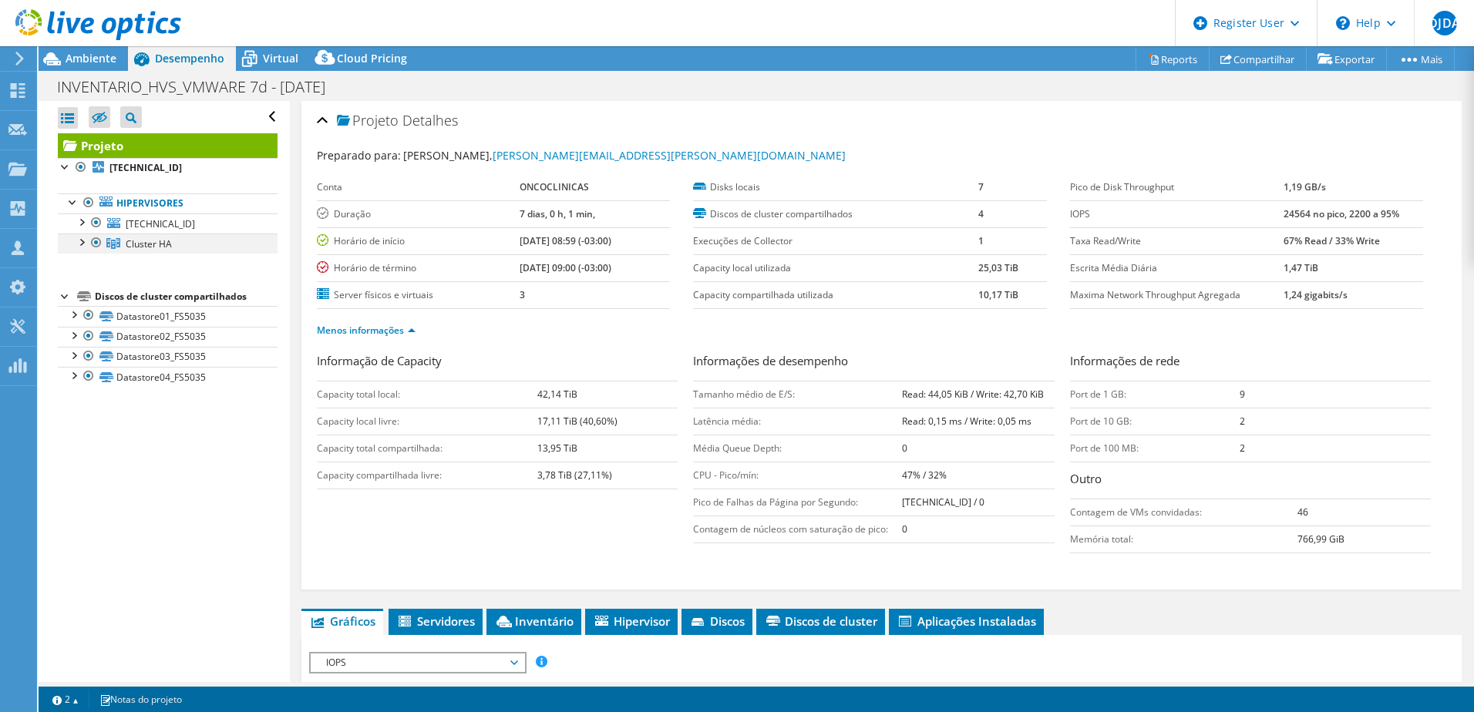
click at [91, 242] on div at bounding box center [96, 243] width 15 height 18
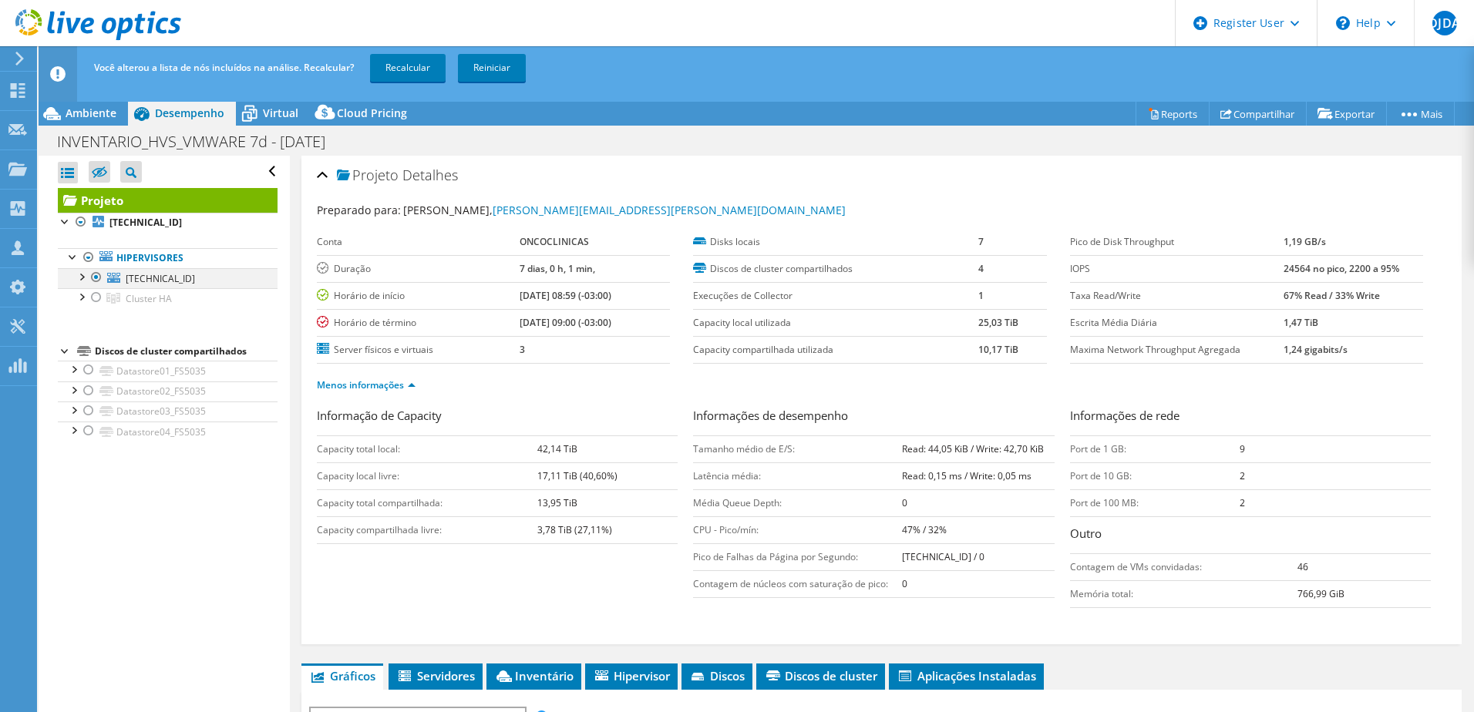
click at [83, 277] on div at bounding box center [80, 275] width 15 height 15
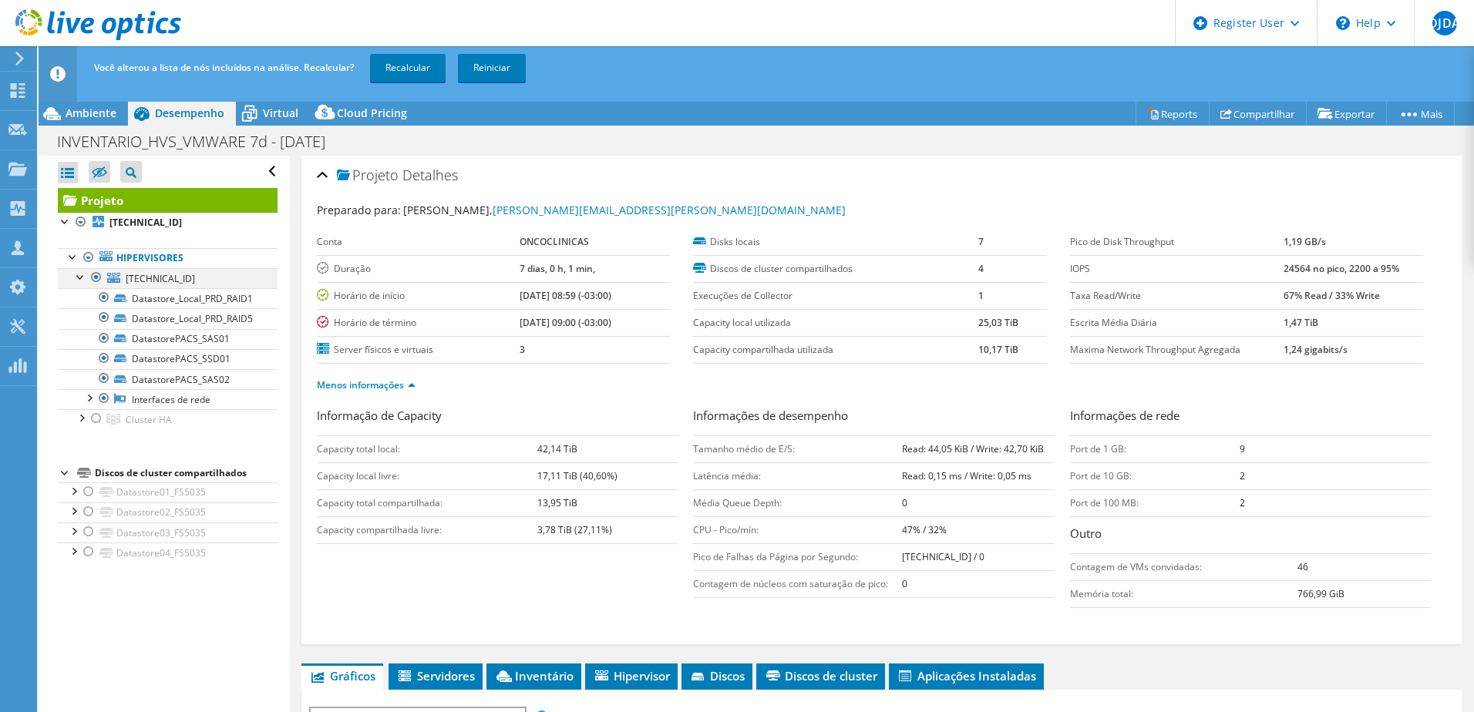
click at [96, 271] on div at bounding box center [96, 277] width 15 height 18
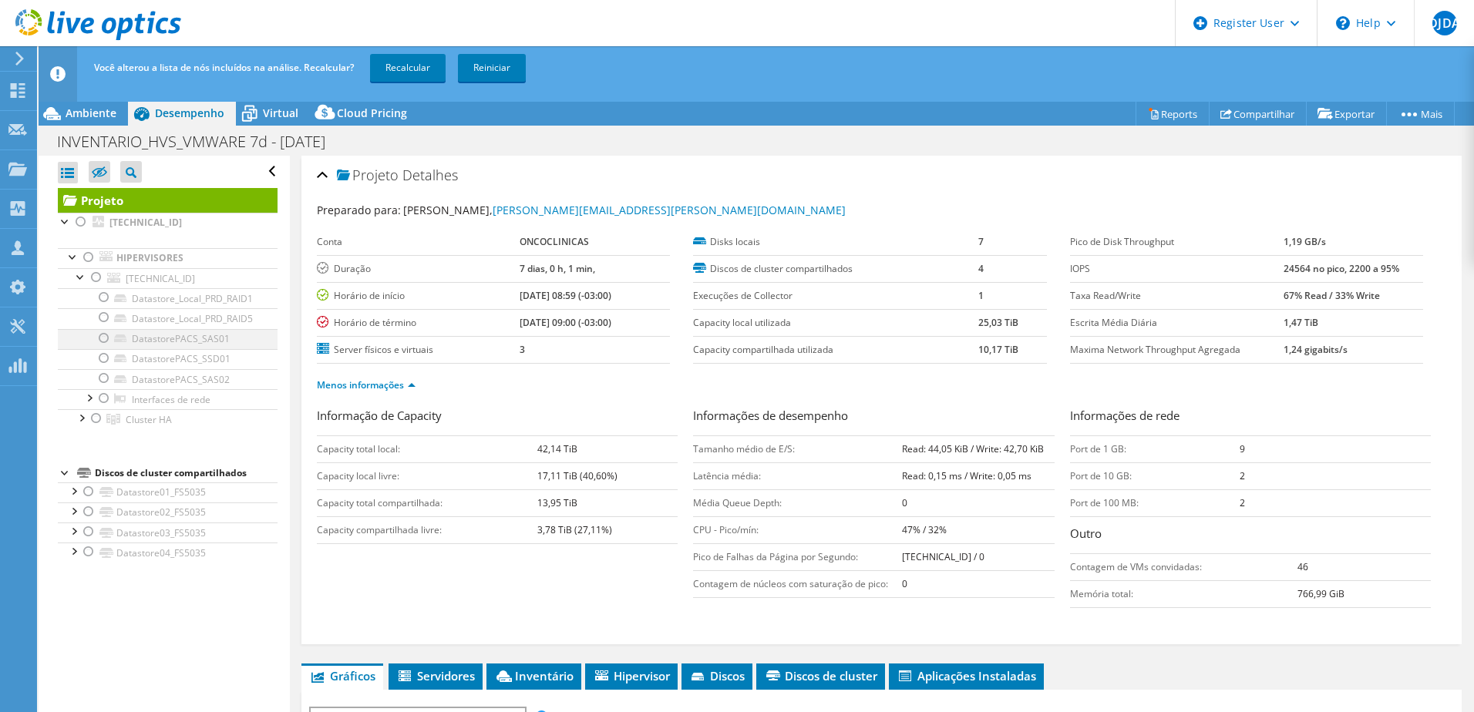
click at [99, 339] on div at bounding box center [103, 338] width 15 height 18
click at [103, 362] on div at bounding box center [103, 358] width 15 height 18
click at [105, 382] on div at bounding box center [103, 378] width 15 height 18
click at [404, 70] on link "Recalcular" at bounding box center [408, 68] width 76 height 28
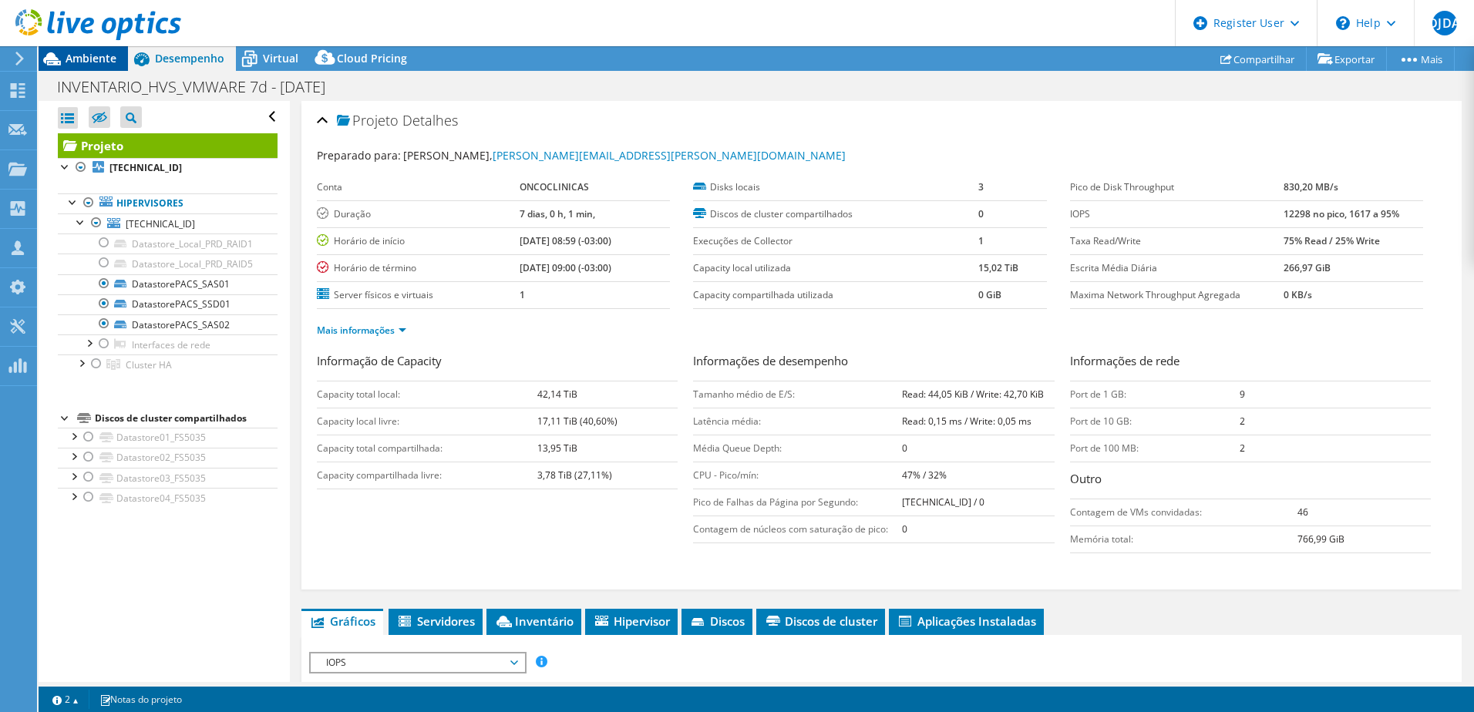
click at [104, 67] on div "Ambiente" at bounding box center [83, 58] width 89 height 25
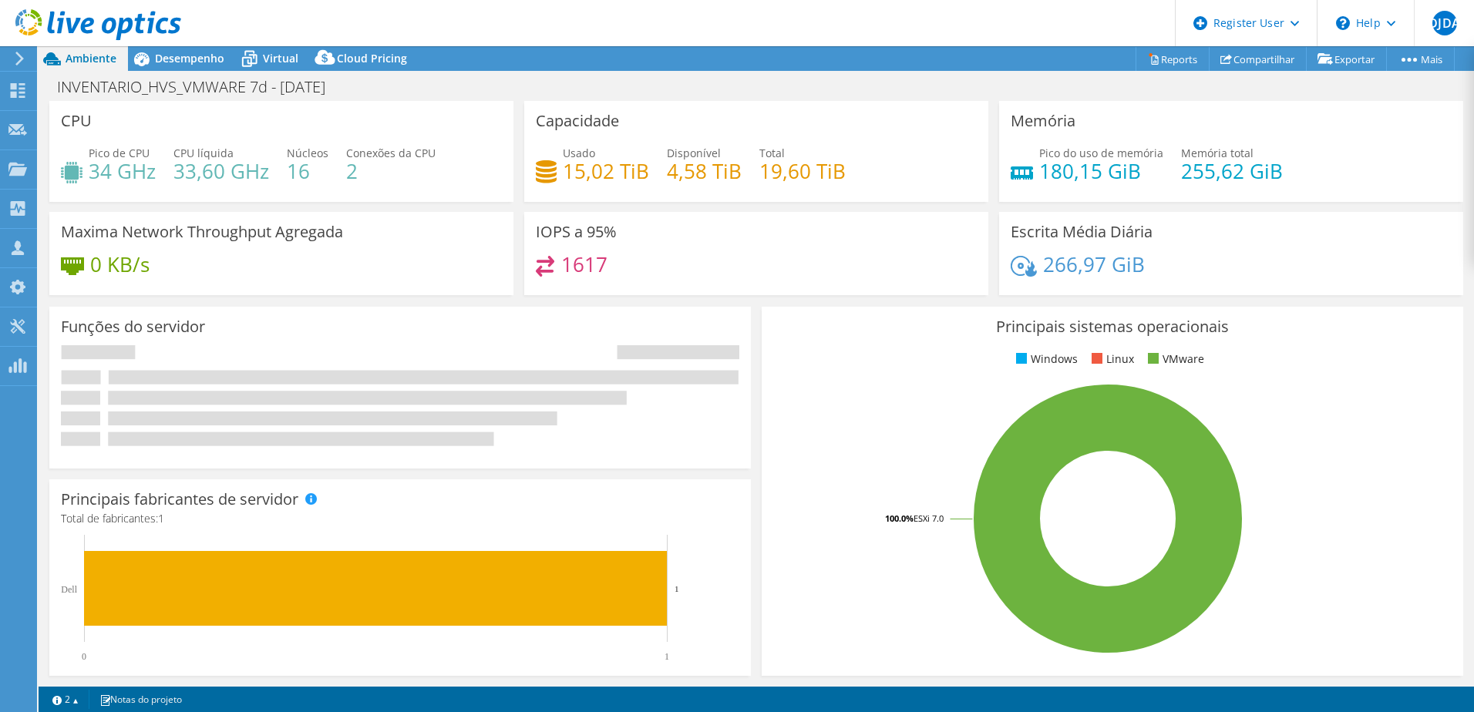
click at [107, 59] on span "Ambiente" at bounding box center [91, 58] width 51 height 15
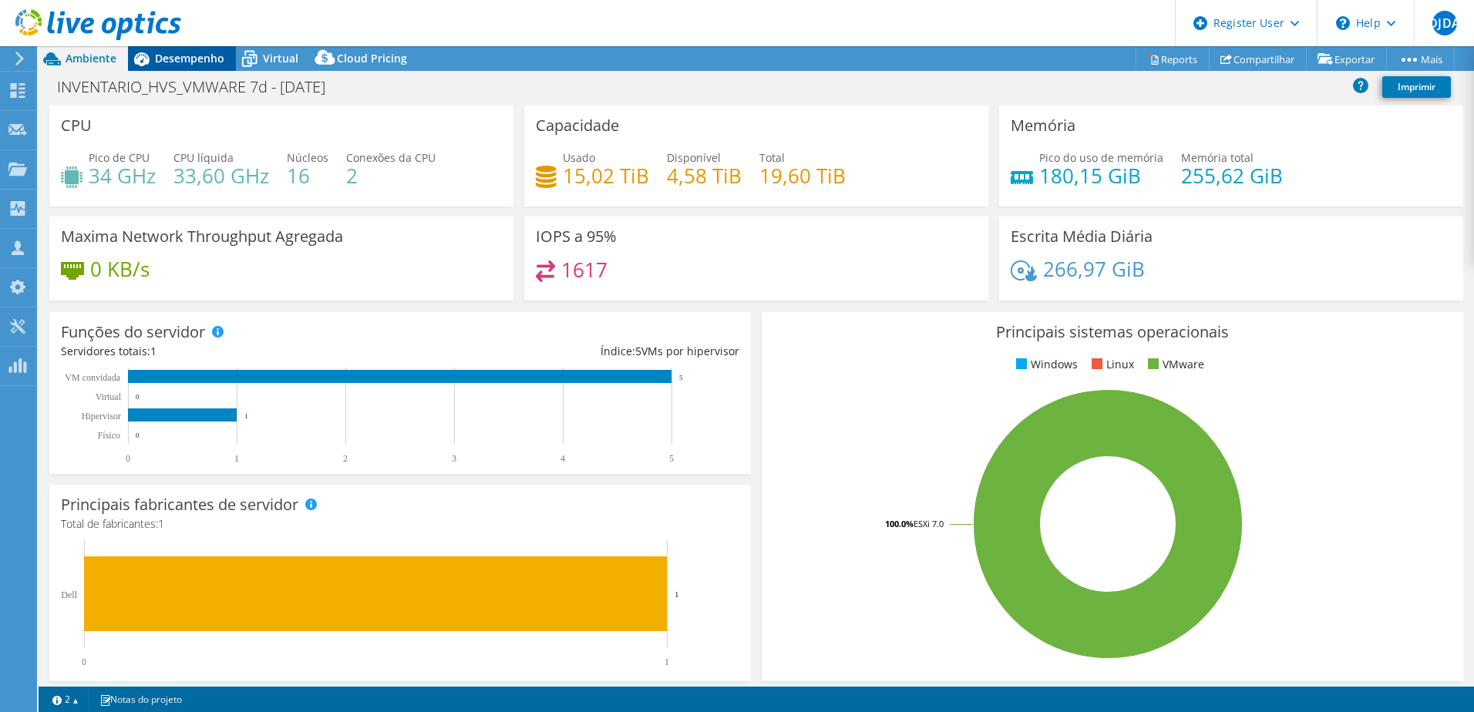
click at [207, 58] on span "Desempenho" at bounding box center [189, 58] width 69 height 15
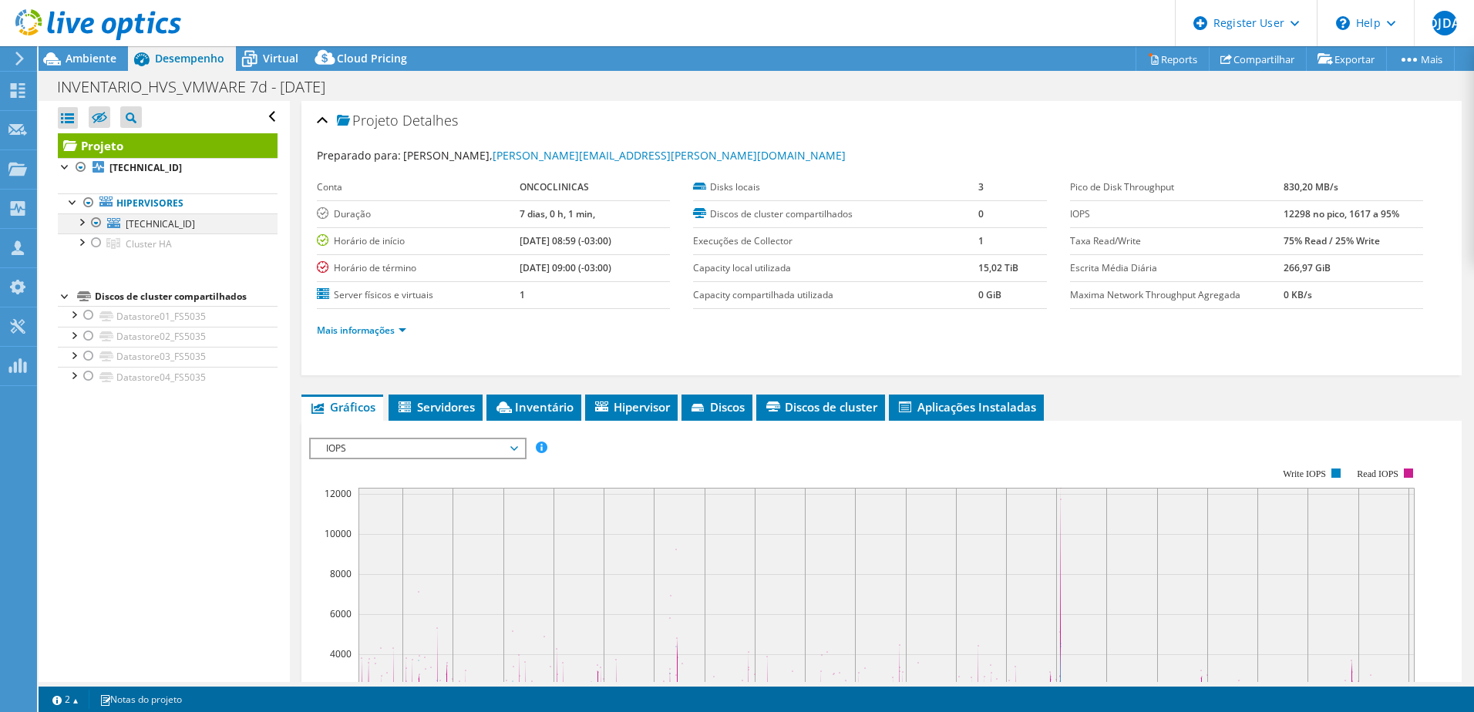
click at [97, 222] on div at bounding box center [96, 222] width 15 height 18
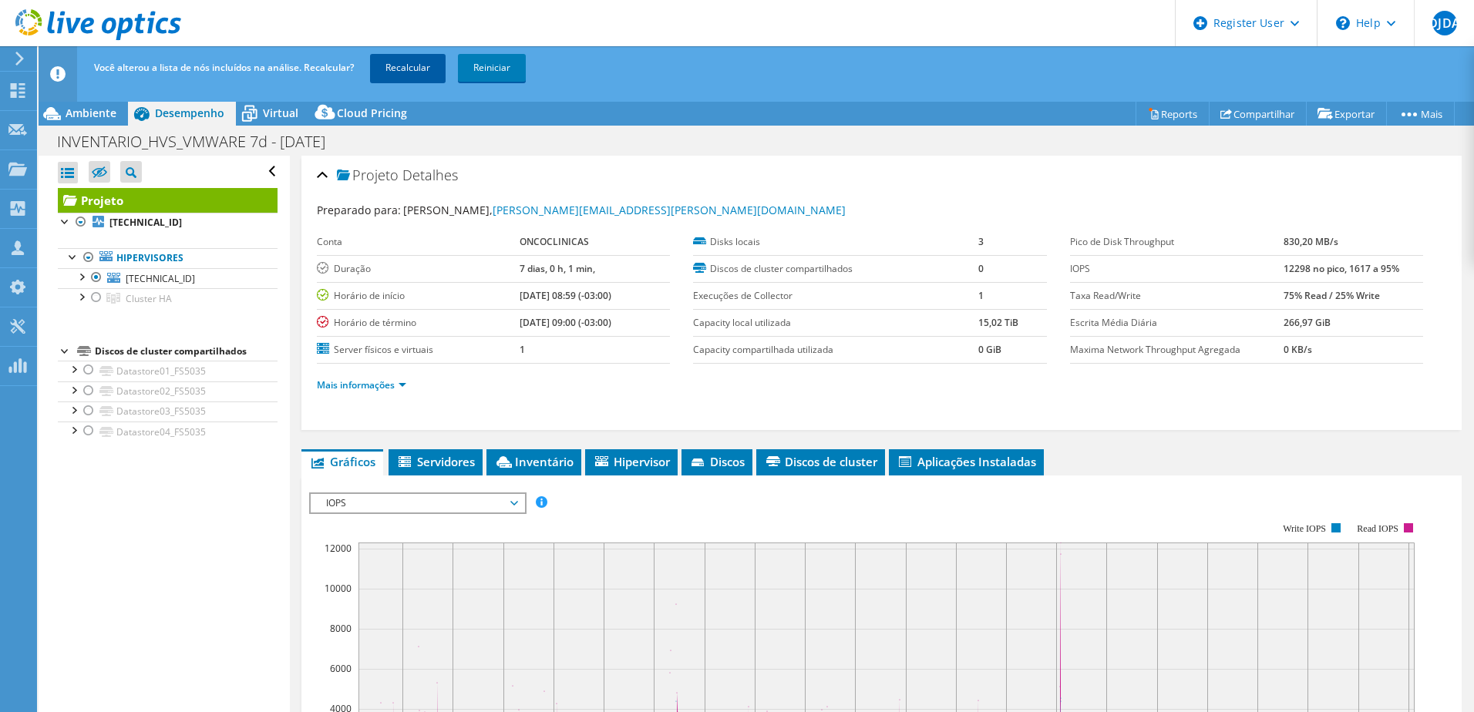
click at [403, 69] on link "Recalcular" at bounding box center [408, 68] width 76 height 28
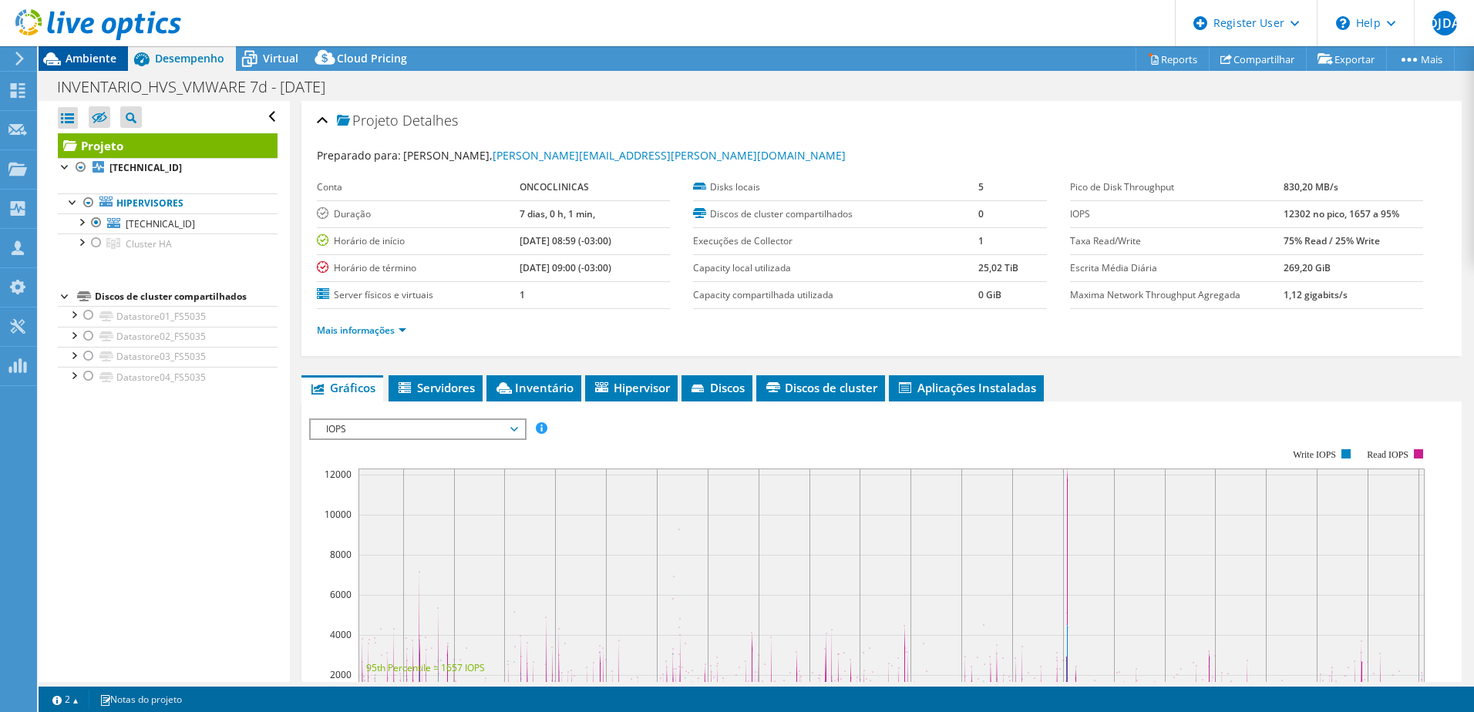
click at [114, 58] on span "Ambiente" at bounding box center [91, 58] width 51 height 15
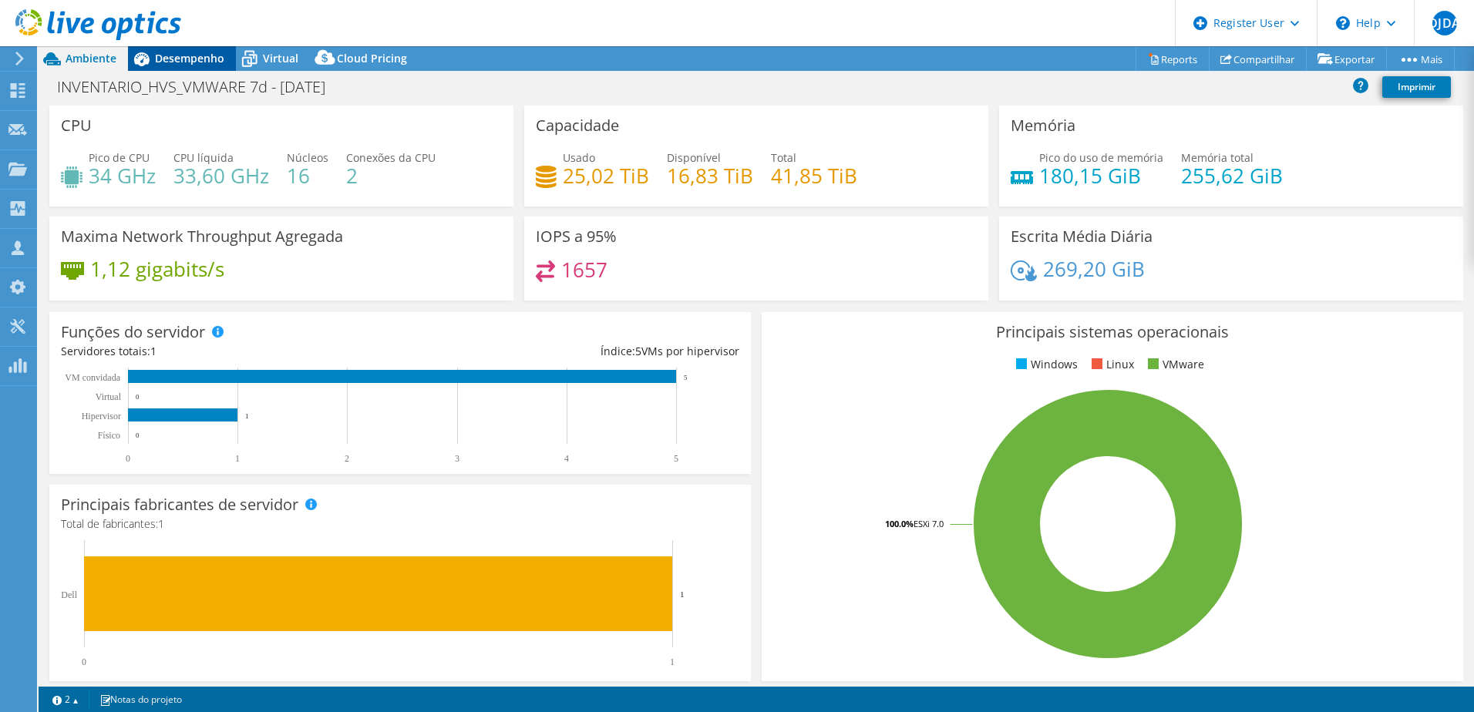
click at [183, 53] on span "Desempenho" at bounding box center [189, 58] width 69 height 15
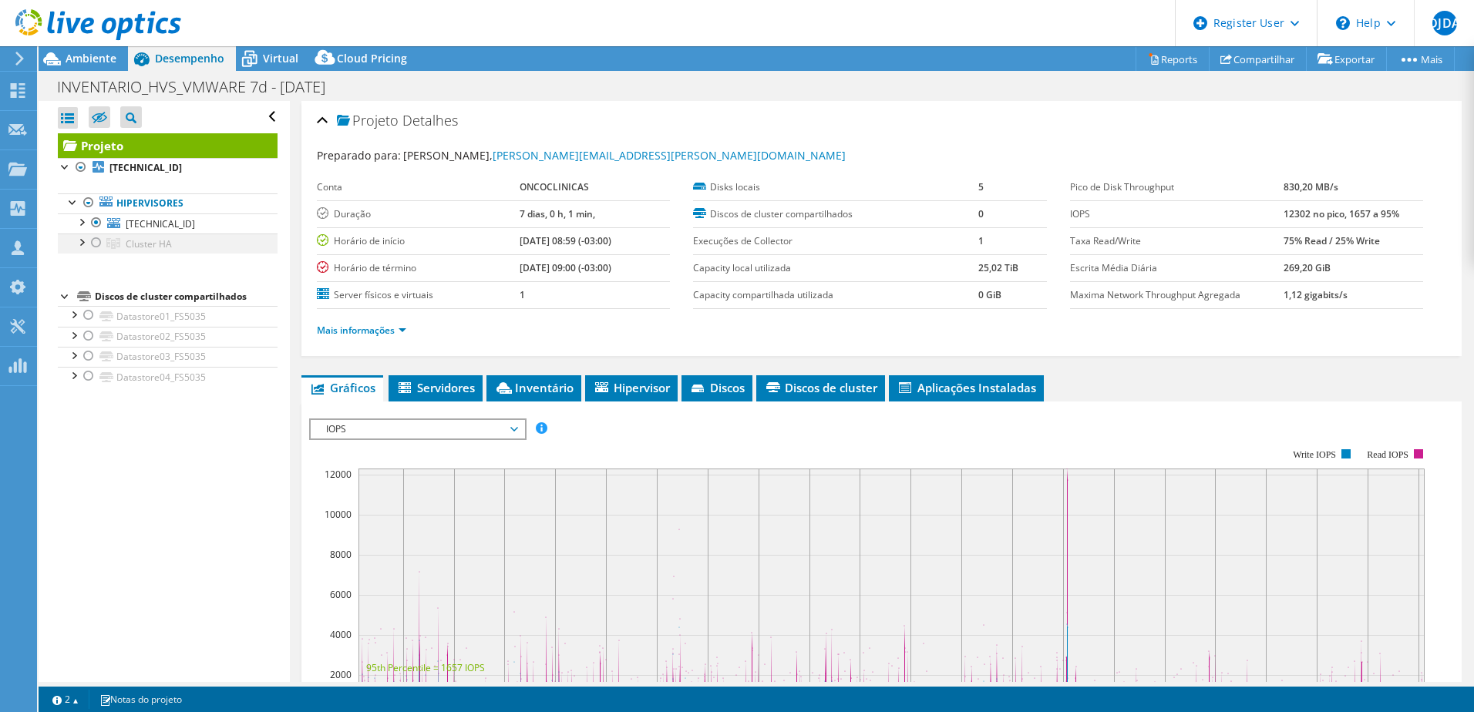
click at [98, 240] on div at bounding box center [96, 243] width 15 height 18
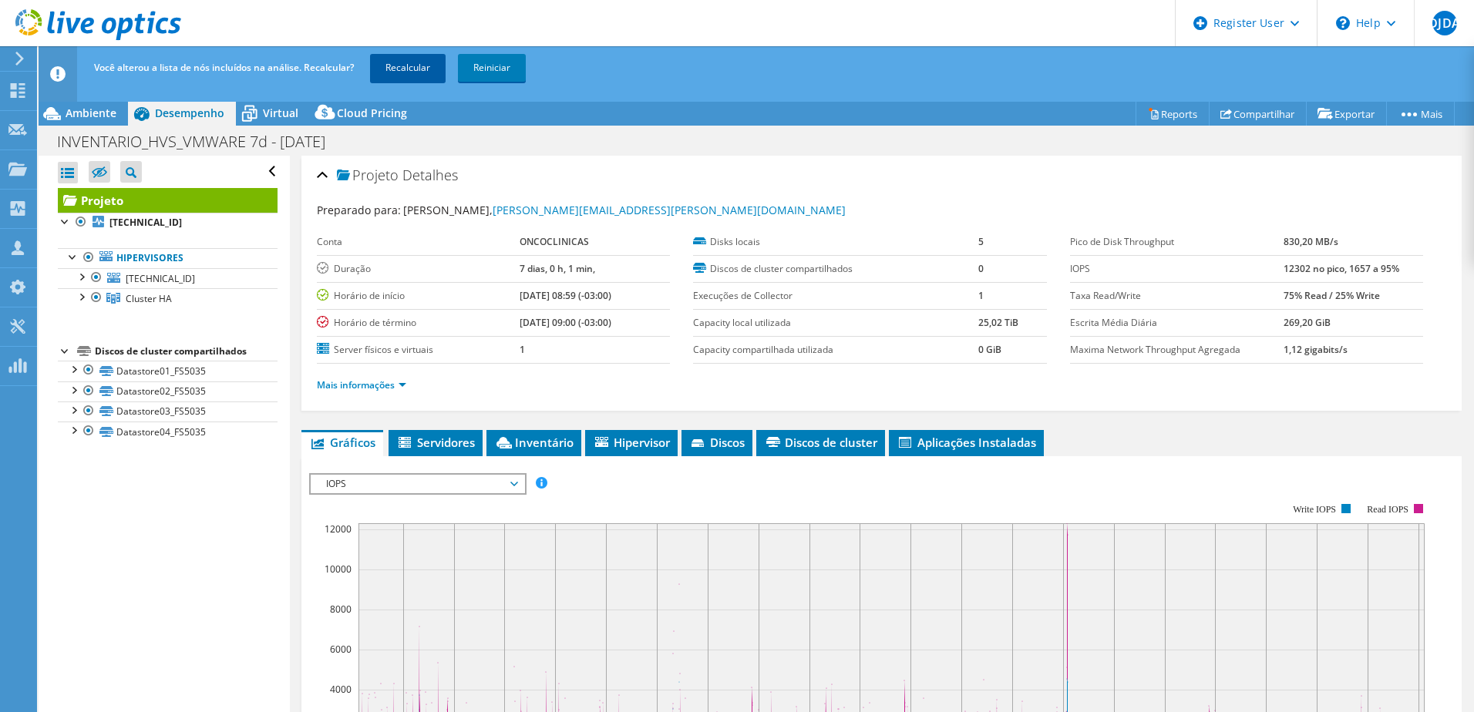
click at [399, 76] on link "Recalcular" at bounding box center [408, 68] width 76 height 28
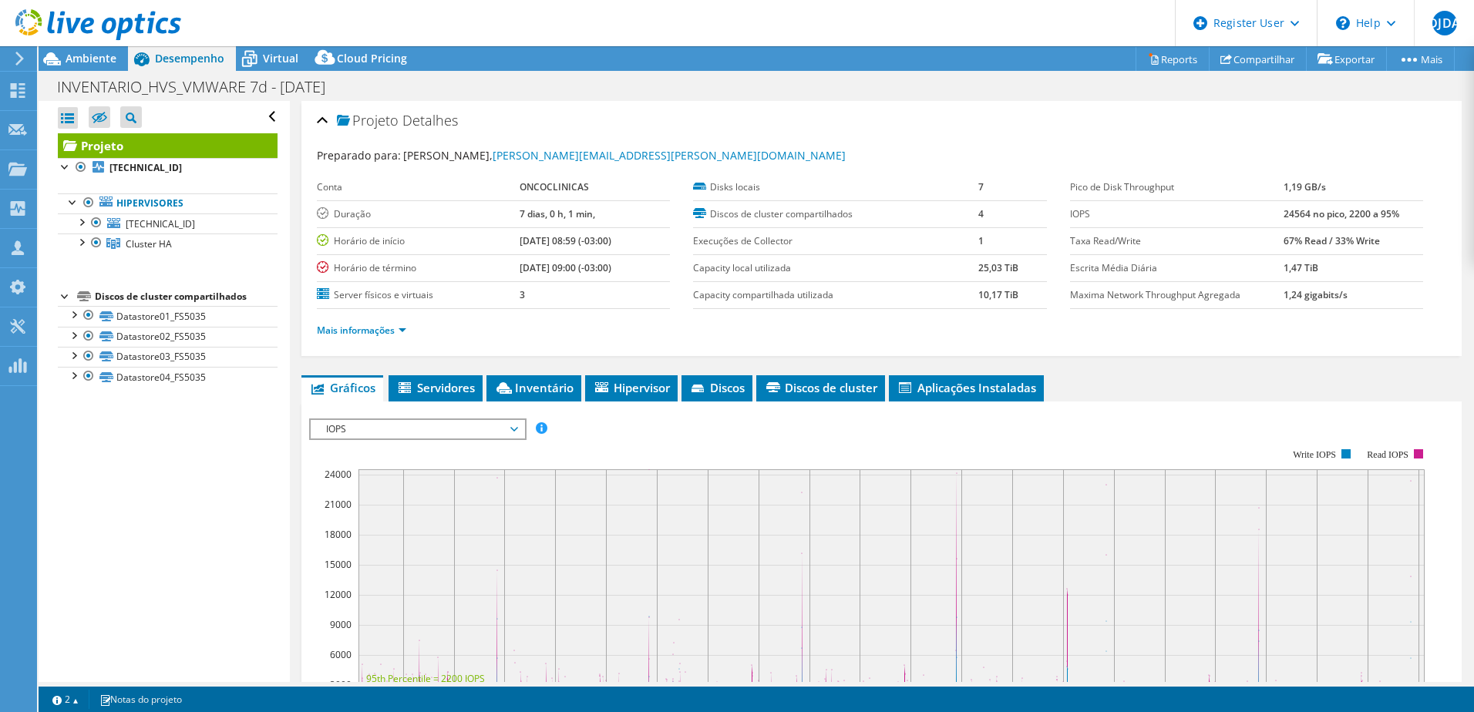
click at [108, 51] on div at bounding box center [90, 26] width 181 height 52
click at [96, 57] on span "Ambiente" at bounding box center [91, 58] width 51 height 15
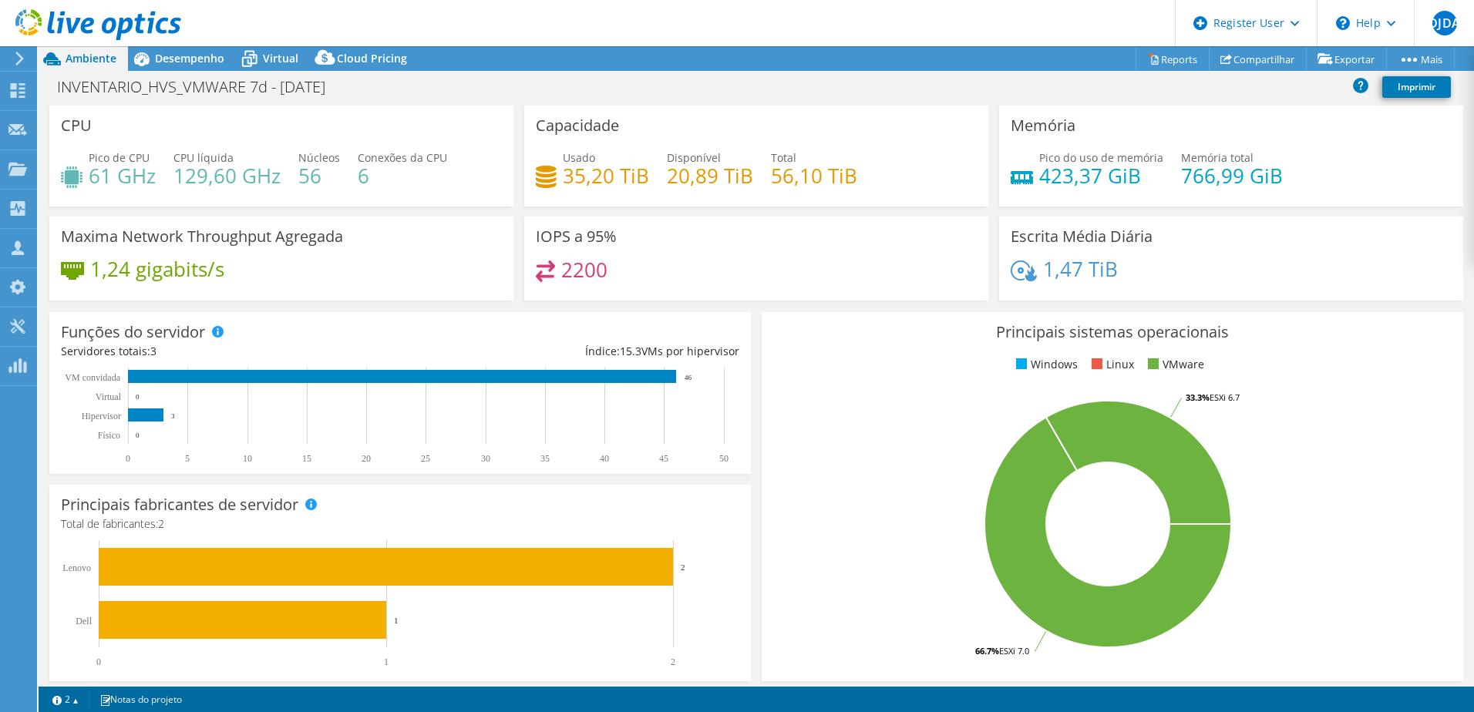
click at [756, 337] on div "Principais sistemas operacionais Windows Linux VMware 66.7% ESXi 7.0 33.3% ESXi…" at bounding box center [1112, 497] width 712 height 380
click at [189, 55] on span "Desempenho" at bounding box center [189, 58] width 69 height 15
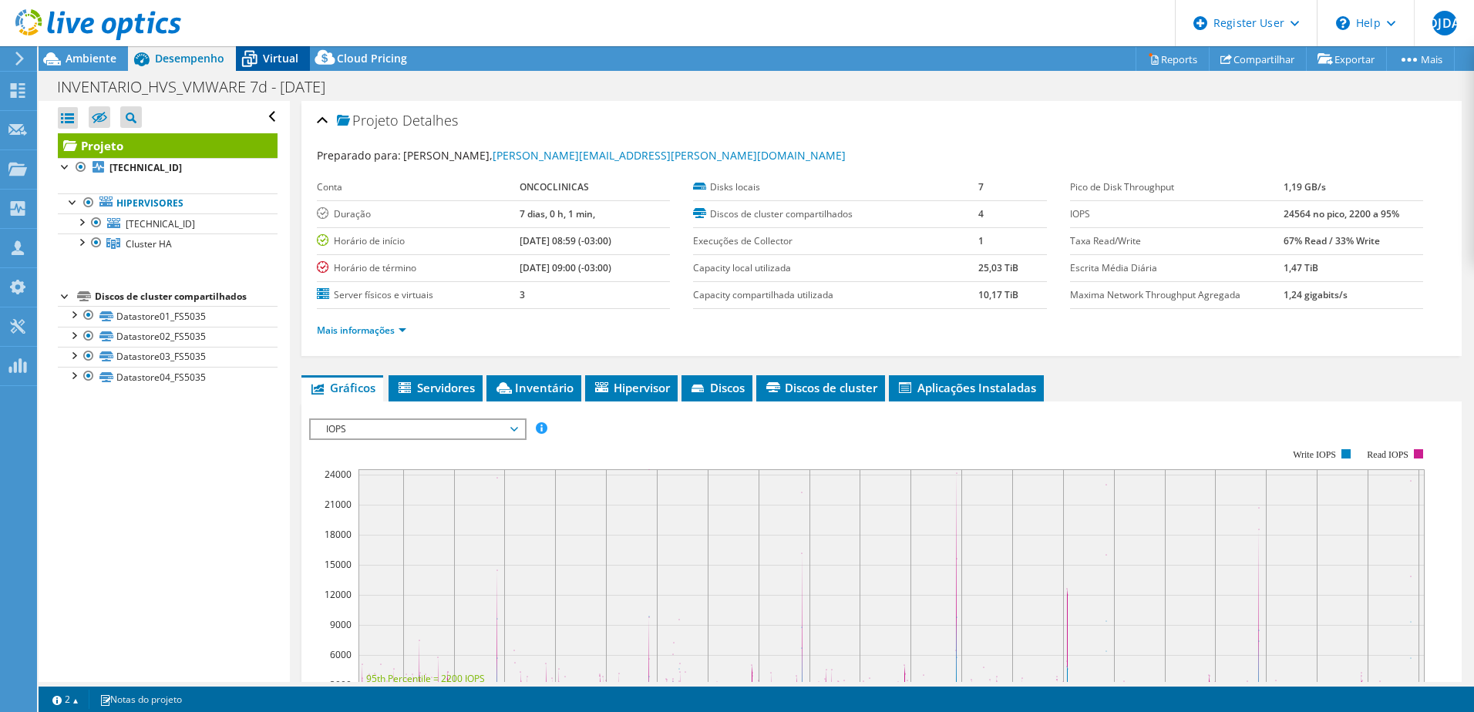
click at [269, 54] on span "Virtual" at bounding box center [280, 58] width 35 height 15
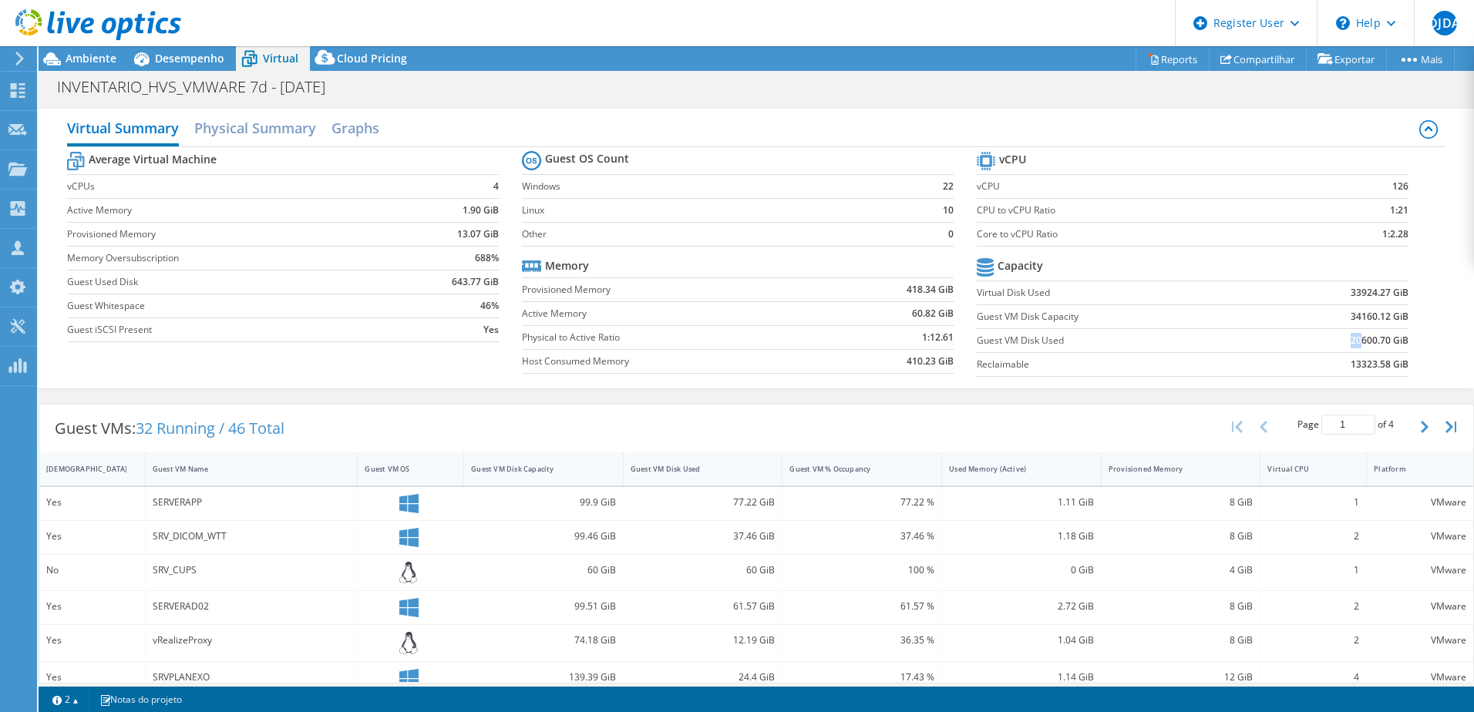
drag, startPoint x: 1339, startPoint y: 338, endPoint x: 1351, endPoint y: 341, distance: 12.2
click at [1351, 341] on b "20600.70 GiB" at bounding box center [1379, 340] width 58 height 15
drag, startPoint x: 1351, startPoint y: 341, endPoint x: 1350, endPoint y: 318, distance: 23.9
click at [1350, 318] on b "34160.12 GiB" at bounding box center [1379, 316] width 58 height 15
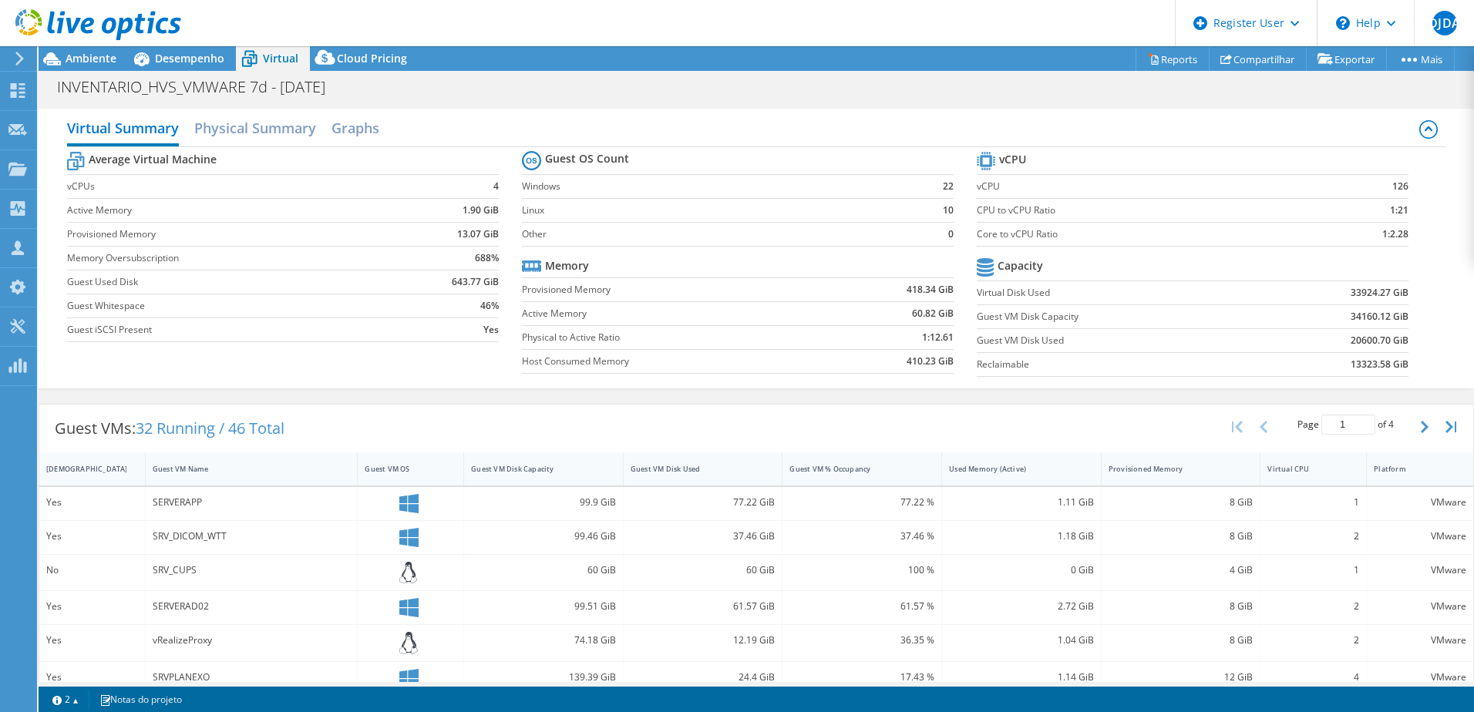
drag, startPoint x: 1349, startPoint y: 318, endPoint x: 1341, endPoint y: 300, distance: 20.0
click at [1350, 300] on b "33924.27 GiB" at bounding box center [1379, 292] width 58 height 15
drag, startPoint x: 1341, startPoint y: 344, endPoint x: 1381, endPoint y: 339, distance: 40.3
click at [1381, 339] on b "20600.70 GiB" at bounding box center [1379, 340] width 58 height 15
copy b "20600.70"
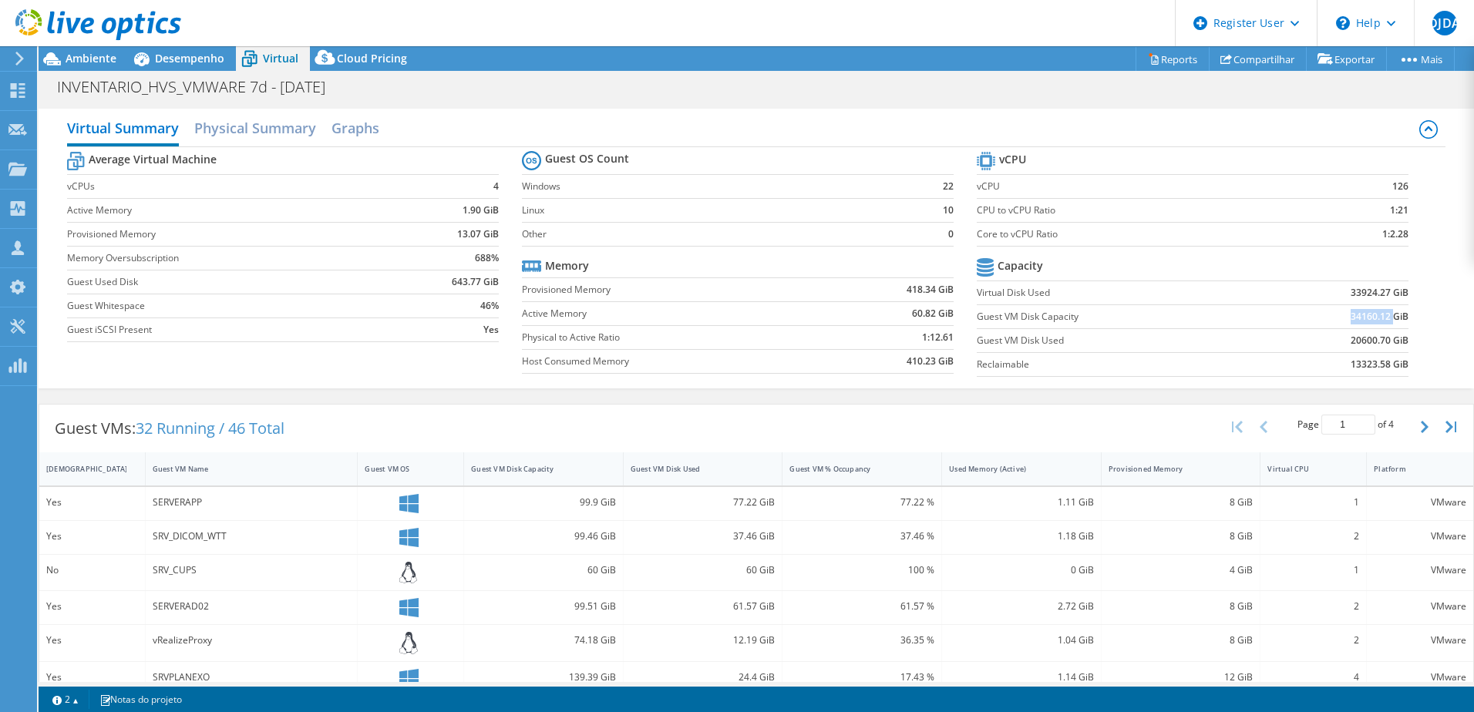
drag, startPoint x: 1339, startPoint y: 316, endPoint x: 1381, endPoint y: 316, distance: 41.6
click at [1381, 316] on b "34160.12 GiB" at bounding box center [1379, 316] width 58 height 15
copy b "34160.12"
drag, startPoint x: 1340, startPoint y: 362, endPoint x: 1377, endPoint y: 364, distance: 37.0
click at [1377, 364] on b "13323.58 GiB" at bounding box center [1379, 364] width 58 height 15
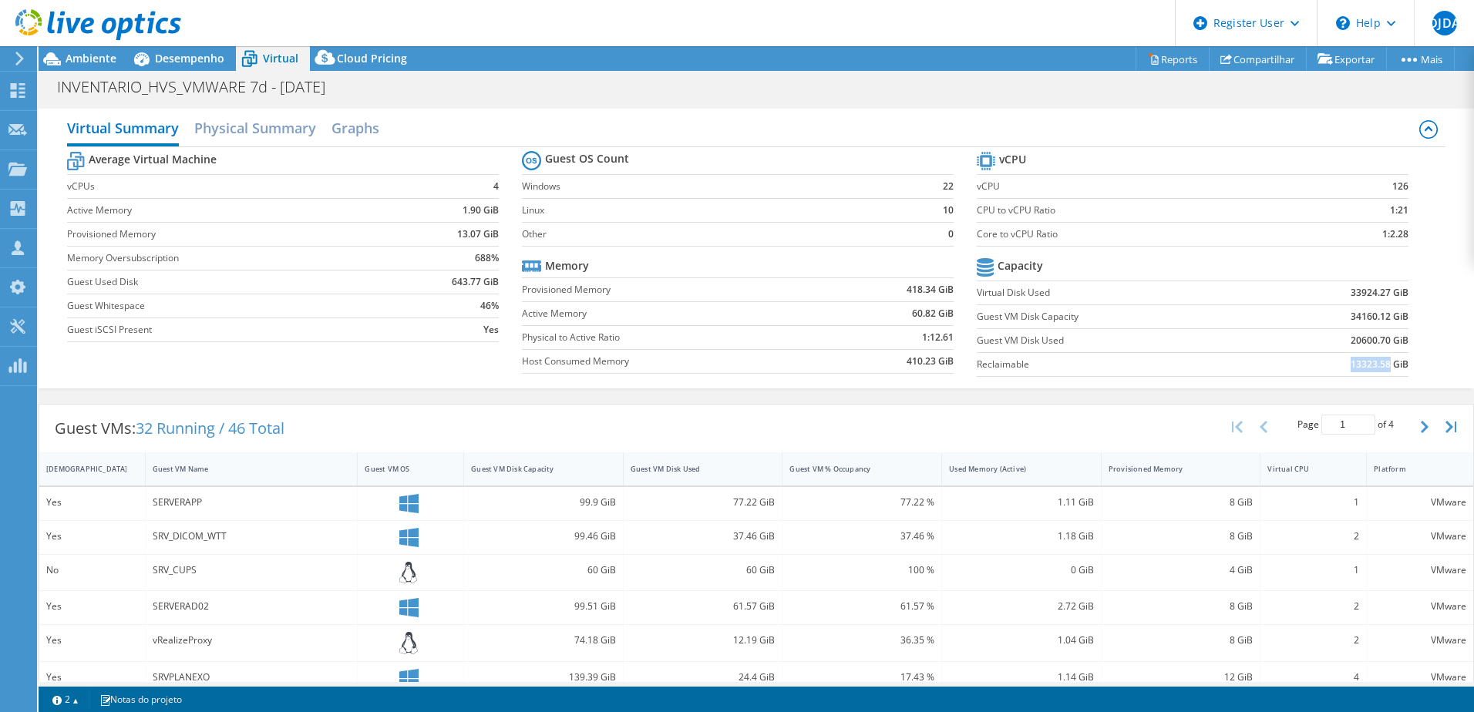
copy b "13323.58"
click at [60, 60] on icon at bounding box center [52, 58] width 27 height 27
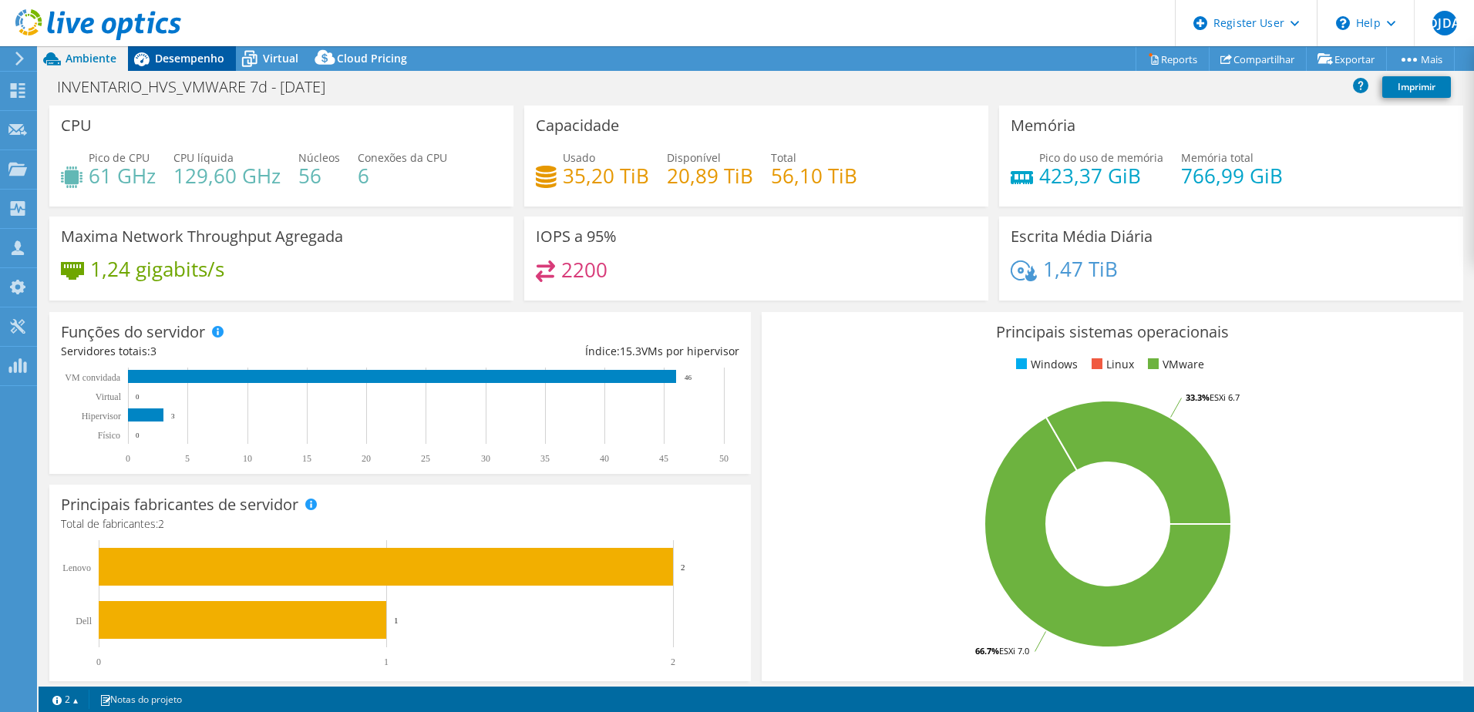
click at [180, 55] on span "Desempenho" at bounding box center [189, 58] width 69 height 15
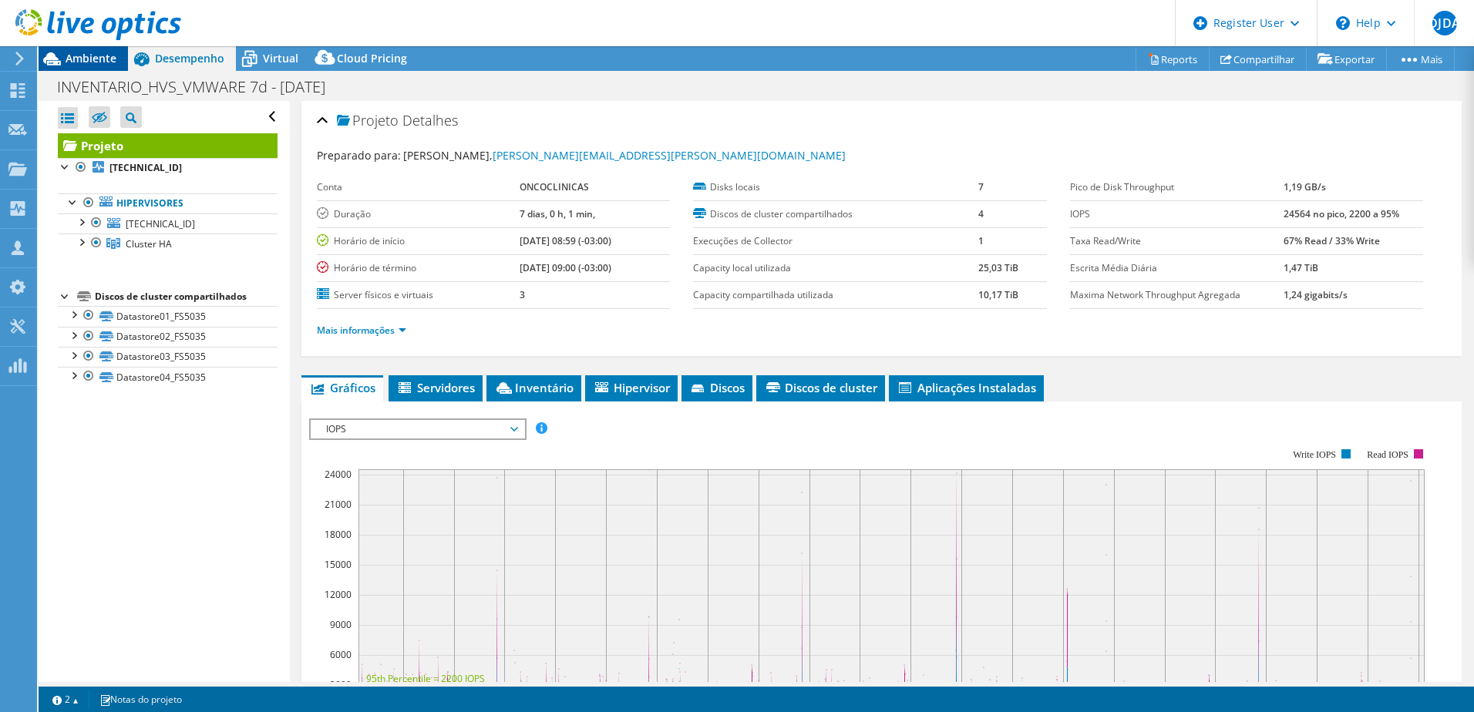
click at [99, 61] on span "Ambiente" at bounding box center [91, 58] width 51 height 15
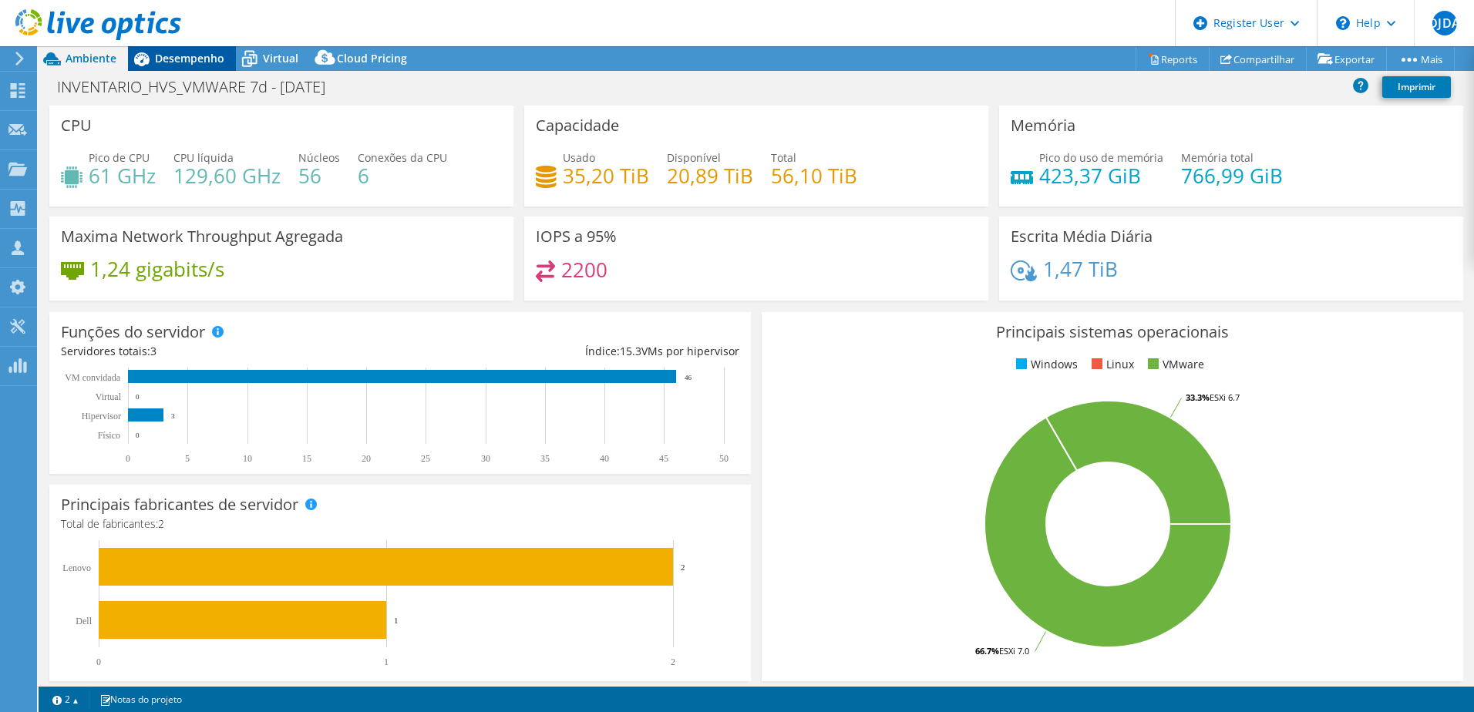
click at [202, 59] on span "Desempenho" at bounding box center [189, 58] width 69 height 15
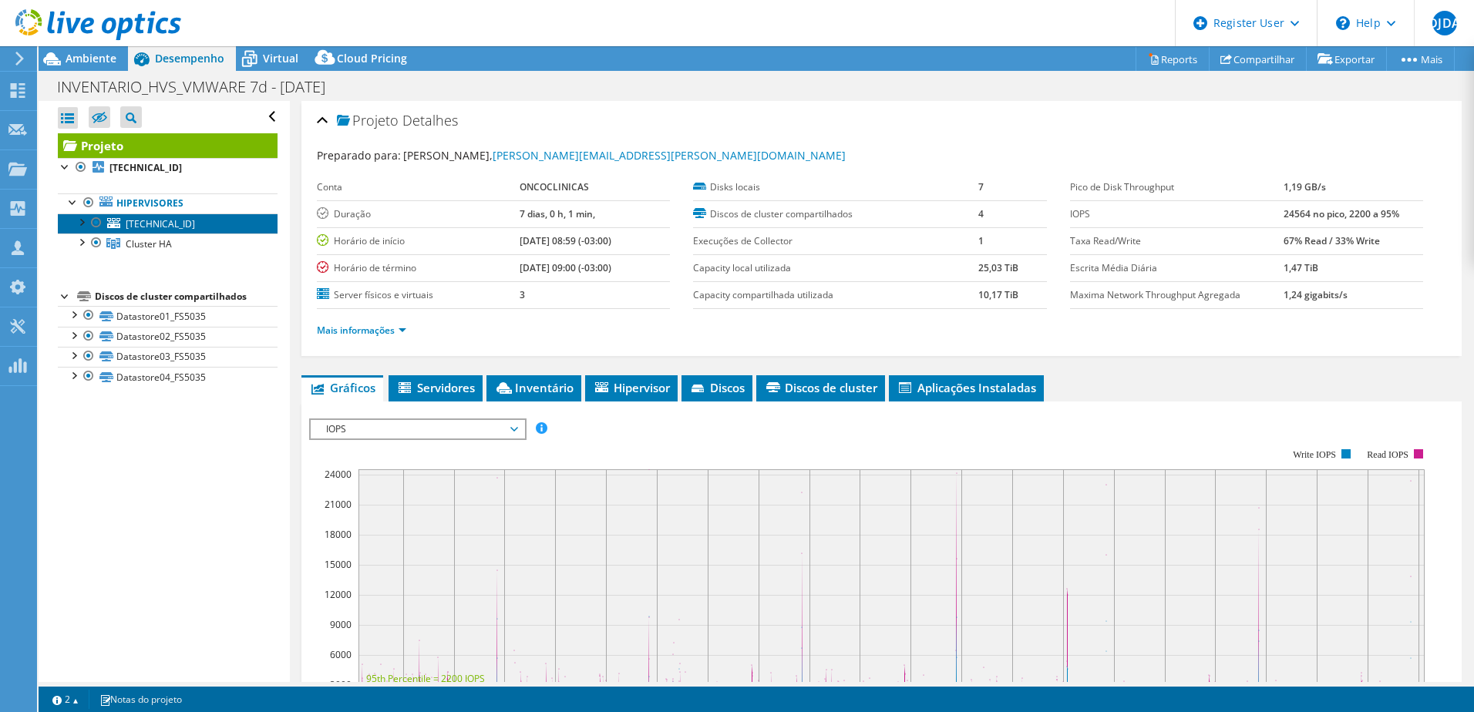
click at [126, 224] on span "10.19.1.150" at bounding box center [160, 223] width 69 height 13
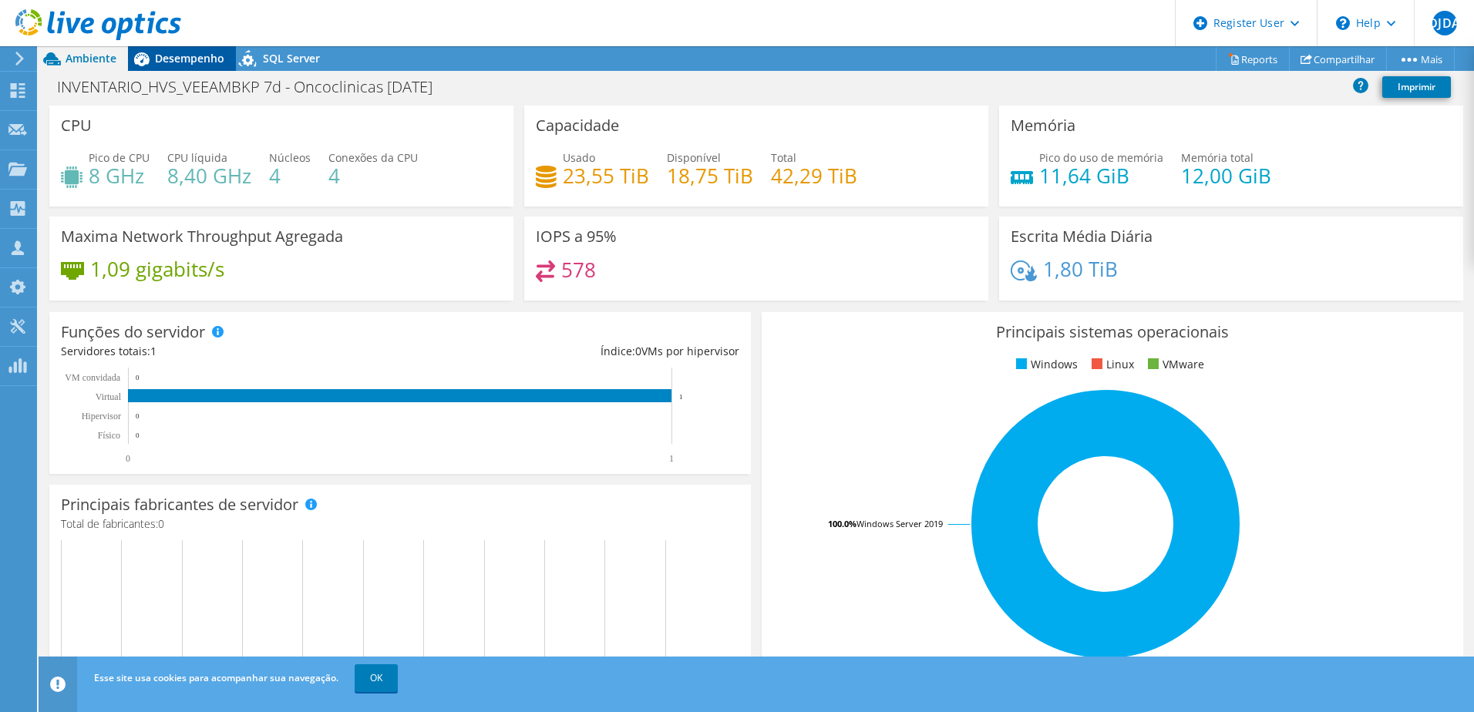
click at [196, 60] on span "Desempenho" at bounding box center [189, 58] width 69 height 15
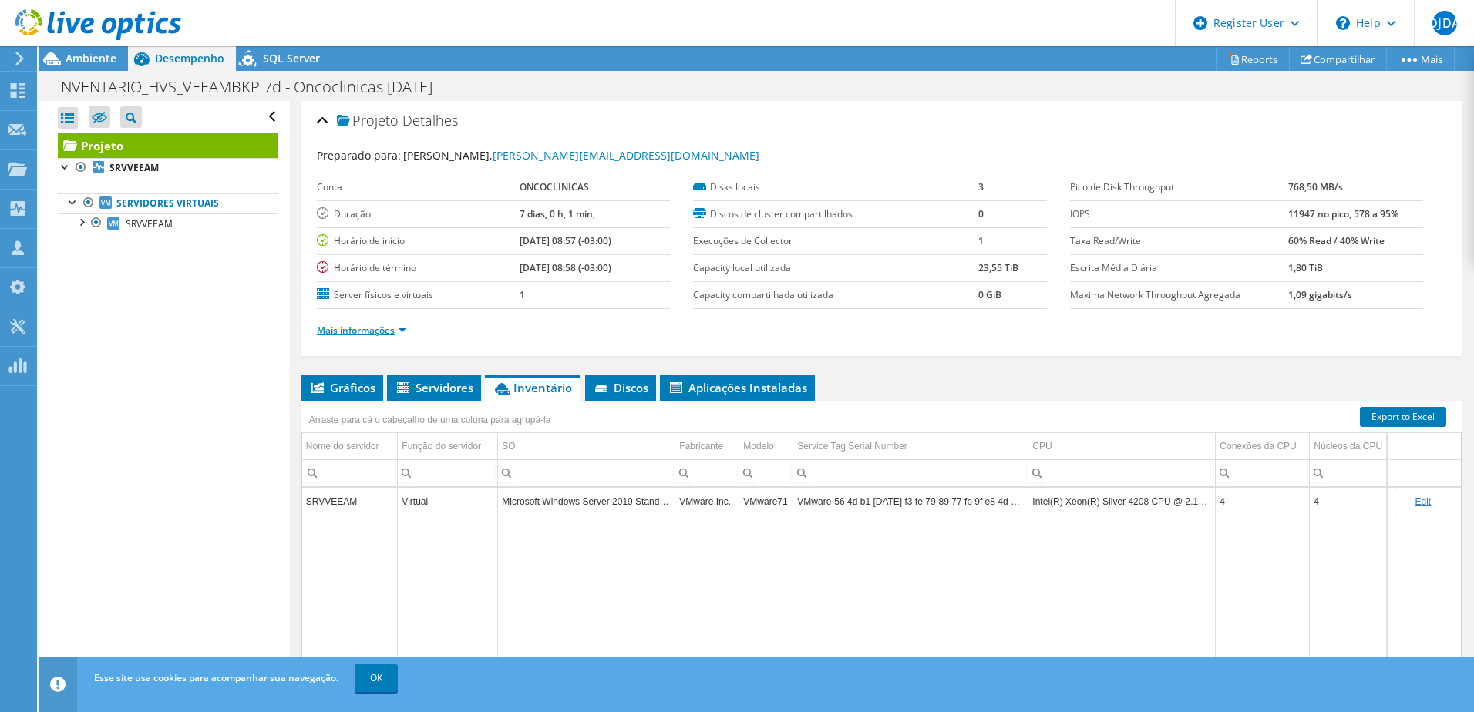
click at [405, 333] on link "Mais informações" at bounding box center [361, 330] width 89 height 13
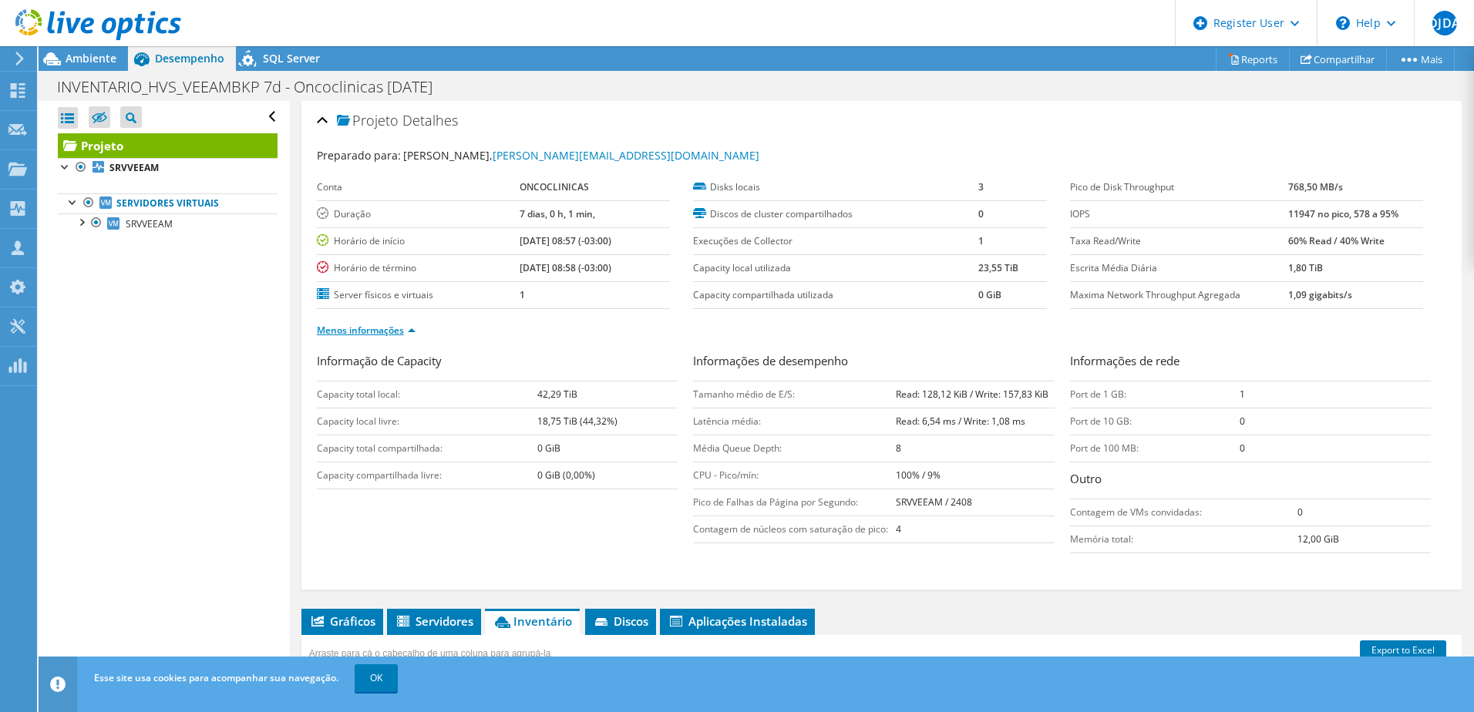
click at [401, 332] on link "Menos informações" at bounding box center [366, 330] width 99 height 13
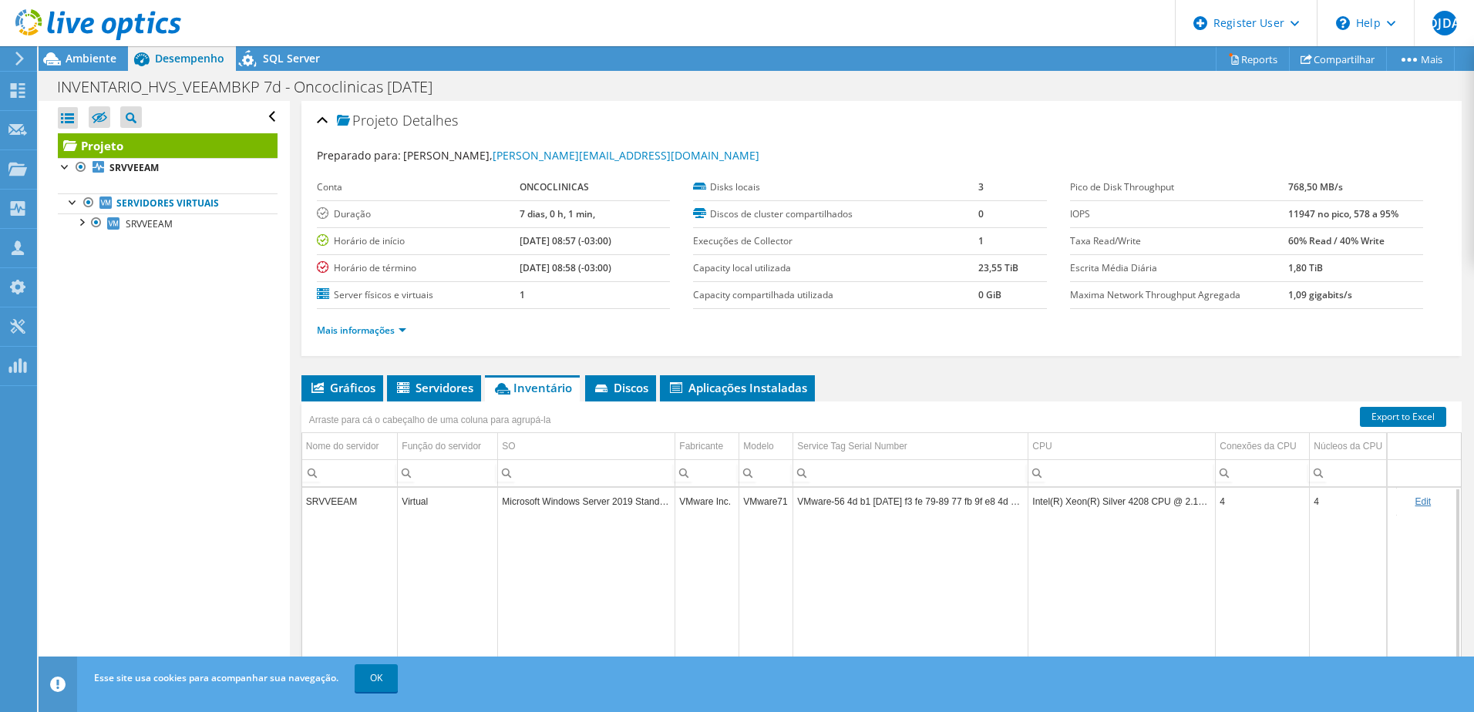
click at [1129, 500] on td "Intel(R) Xeon(R) Silver 4208 CPU @ 2.10GHz" at bounding box center [1121, 501] width 187 height 27
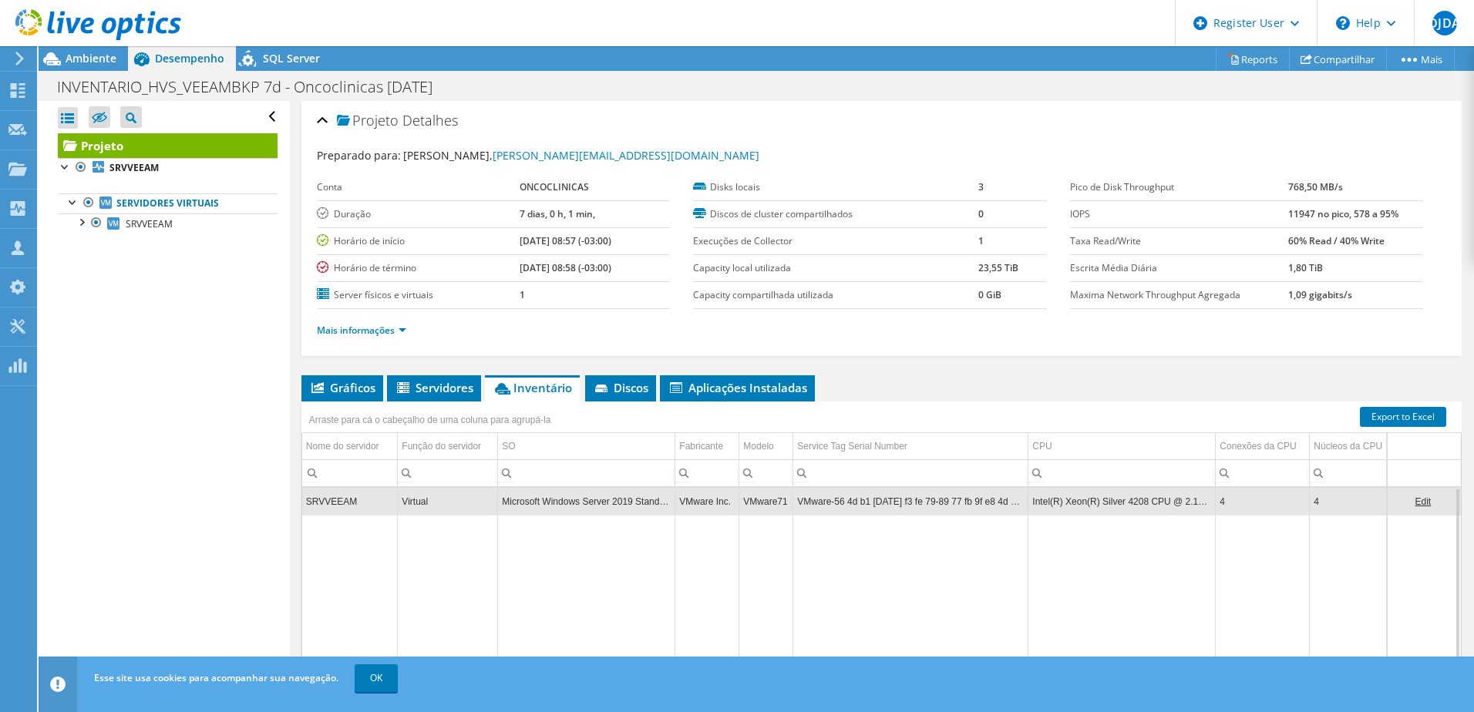
click at [1121, 500] on td "Intel(R) Xeon(R) Silver 4208 CPU @ 2.10GHz" at bounding box center [1121, 501] width 187 height 27
drag, startPoint x: 1033, startPoint y: 502, endPoint x: 1212, endPoint y: 502, distance: 179.6
click at [1212, 502] on td "Intel(R) Xeon(R) Silver 4208 CPU @ 2.10GHz" at bounding box center [1121, 501] width 187 height 27
click at [89, 62] on span "Ambiente" at bounding box center [91, 58] width 51 height 15
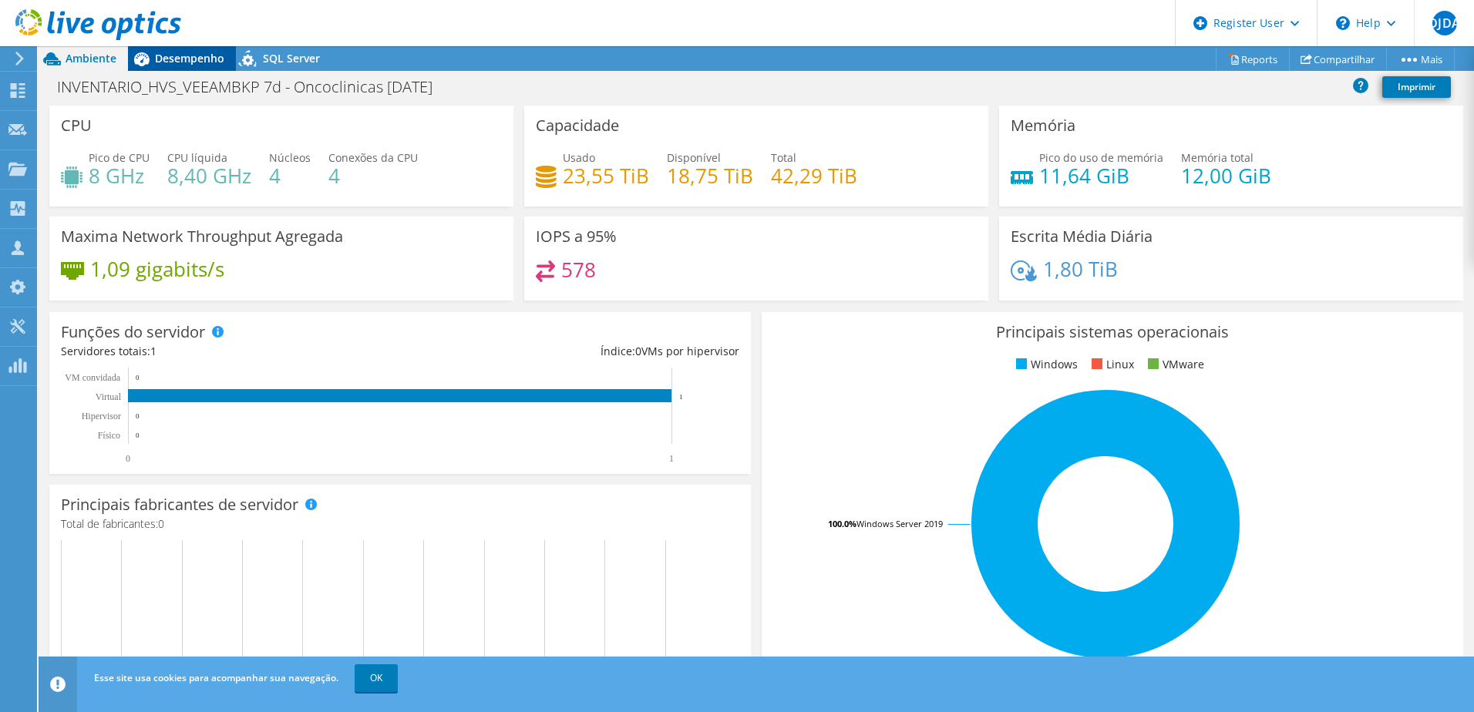
click at [176, 51] on span "Desempenho" at bounding box center [189, 58] width 69 height 15
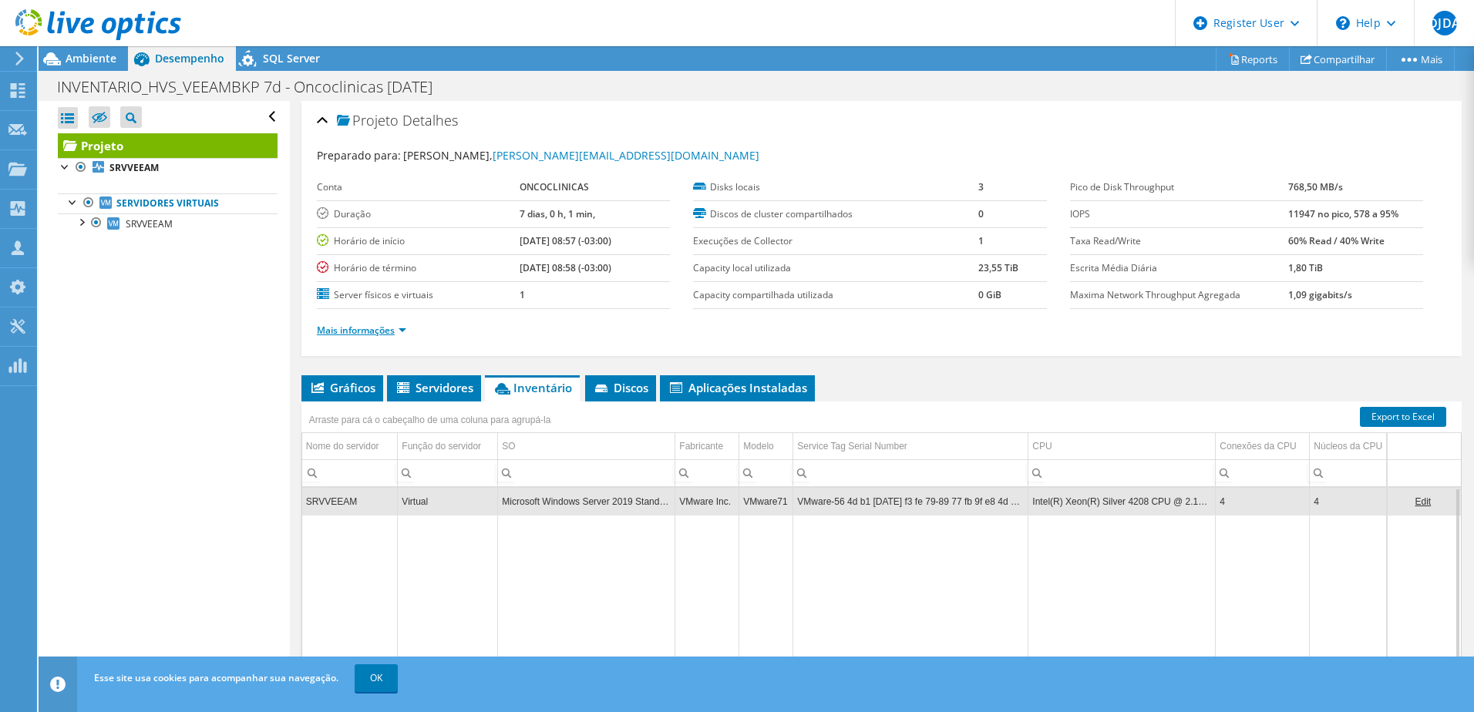
click at [381, 325] on link "Mais informações" at bounding box center [361, 330] width 89 height 13
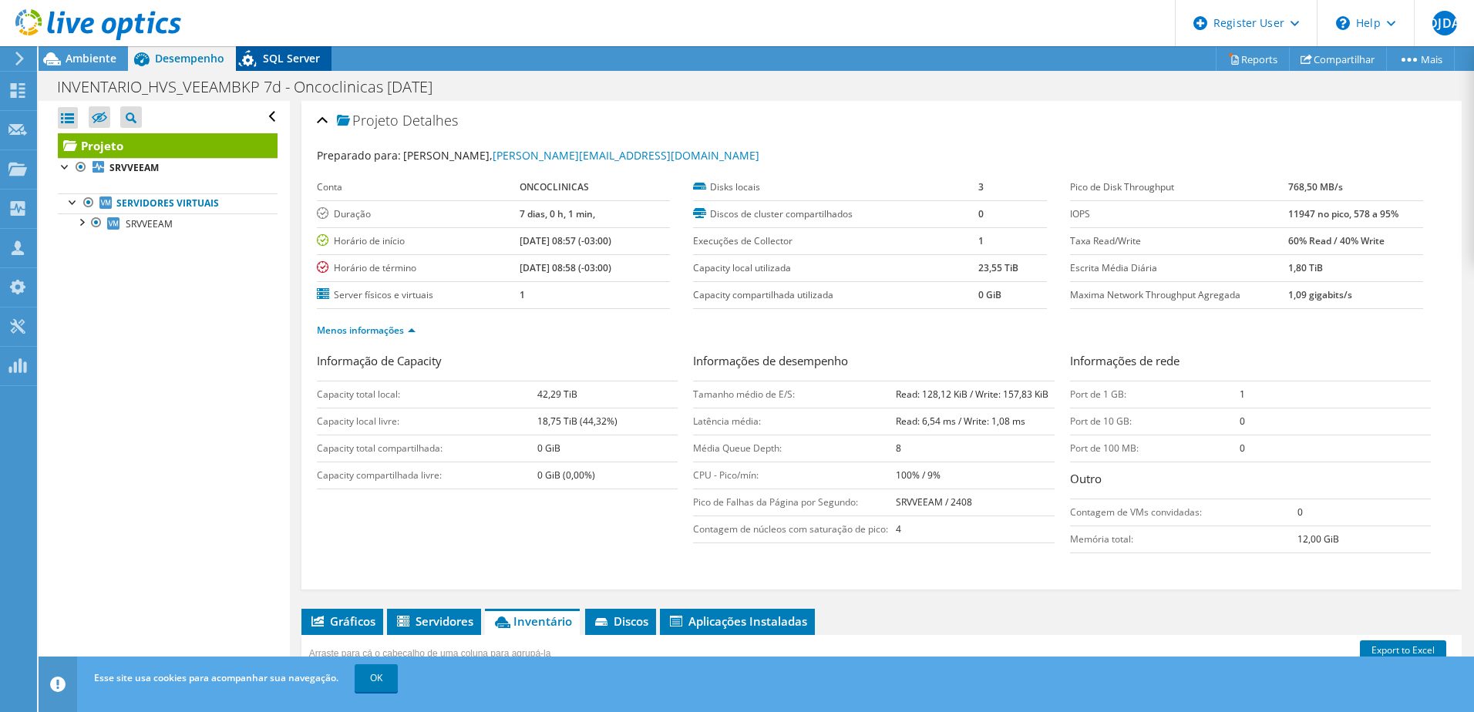
click at [278, 54] on span "SQL Server" at bounding box center [291, 58] width 57 height 15
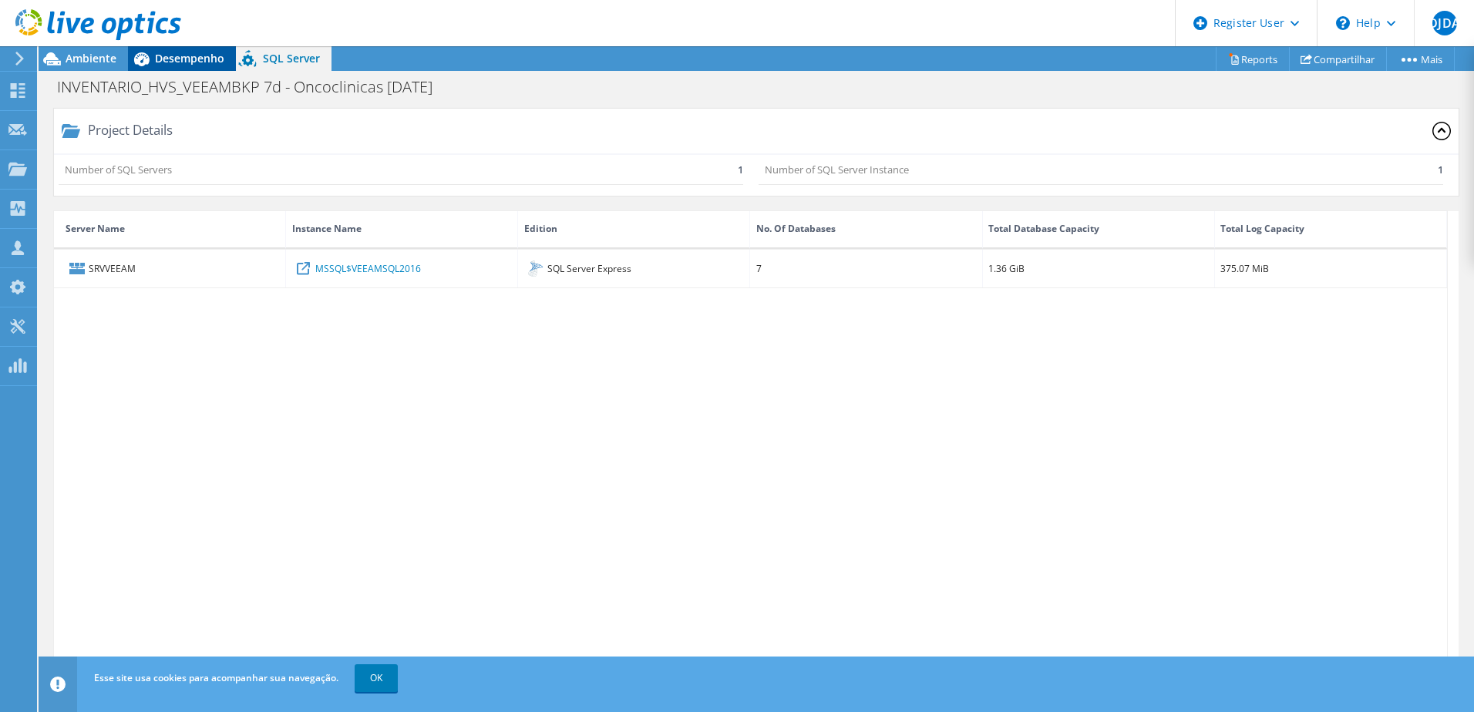
click at [190, 51] on span "Desempenho" at bounding box center [189, 58] width 69 height 15
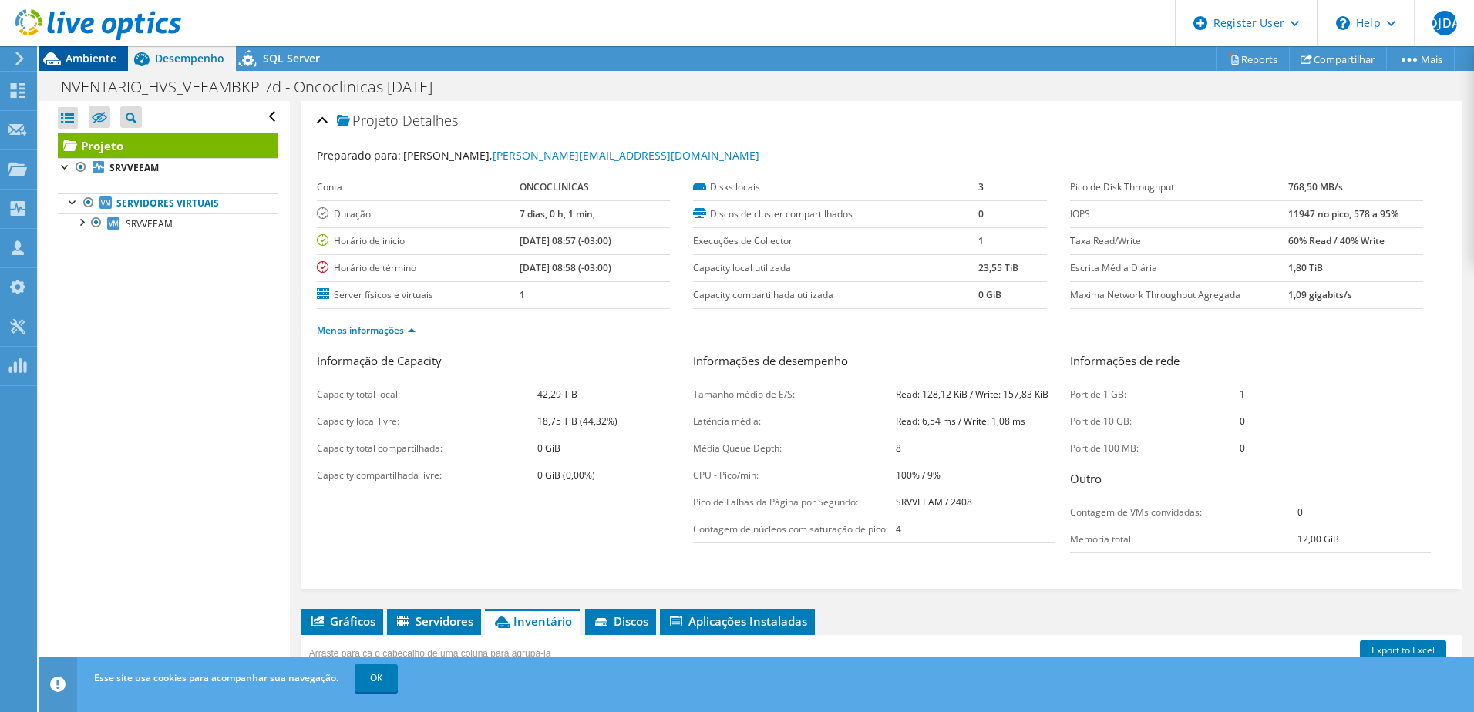
click at [92, 66] on div "Ambiente" at bounding box center [83, 58] width 89 height 25
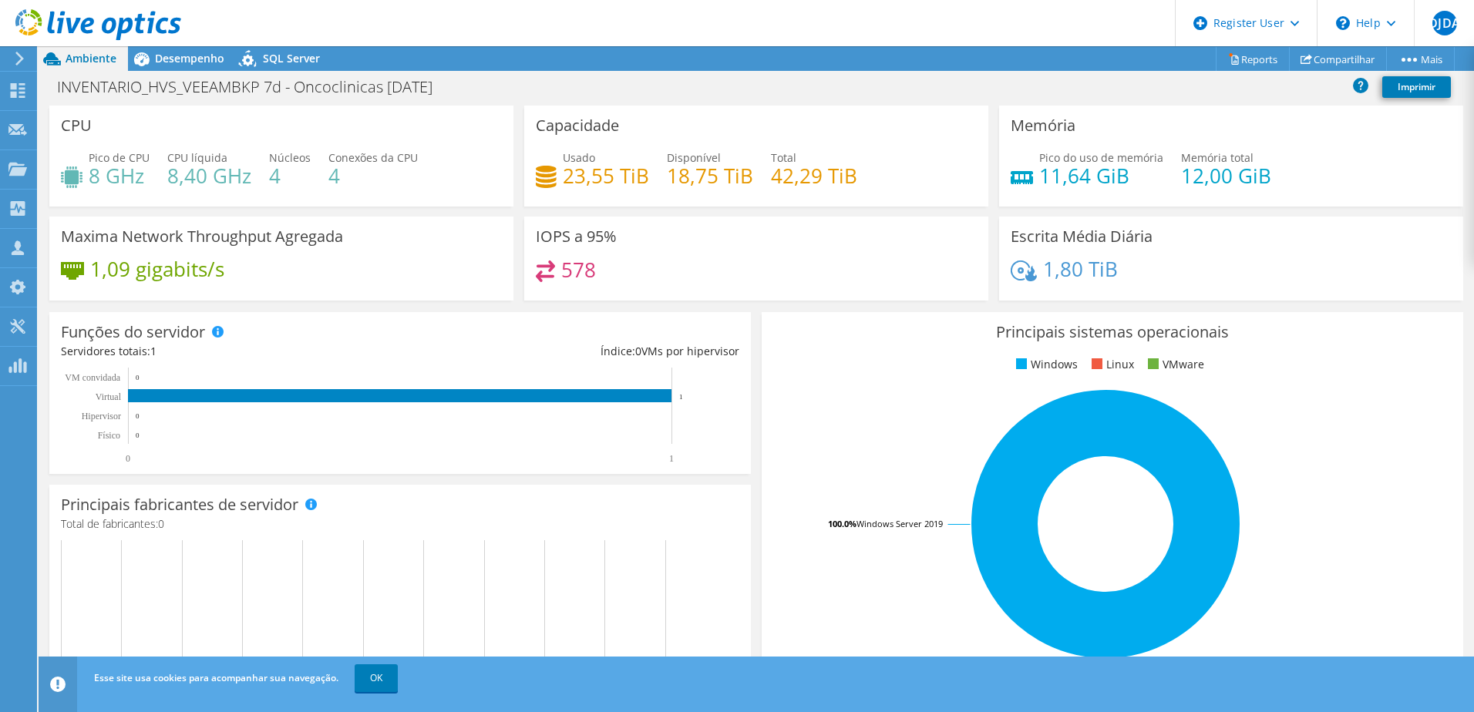
click at [162, 45] on div at bounding box center [90, 26] width 181 height 52
click at [164, 57] on span "Desempenho" at bounding box center [189, 58] width 69 height 15
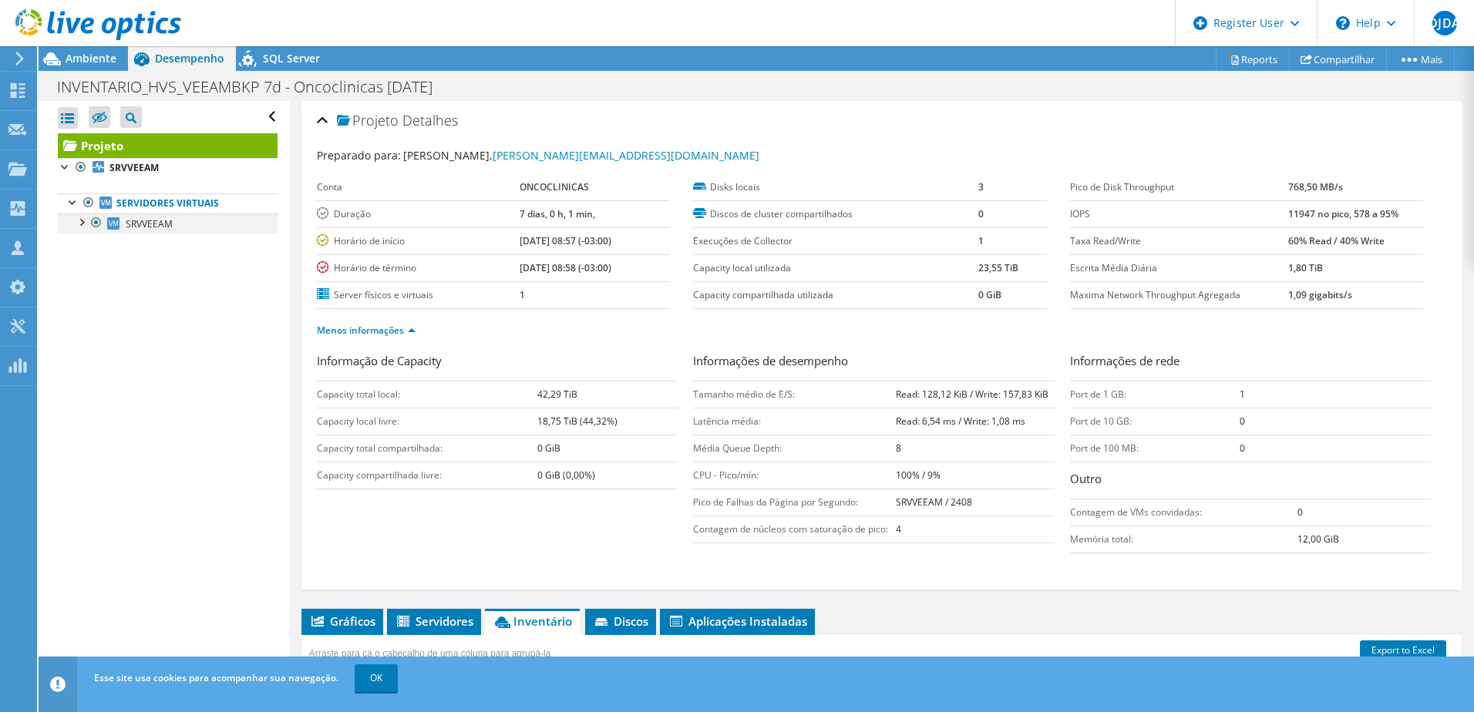
click at [83, 221] on div at bounding box center [80, 220] width 15 height 15
click at [158, 220] on span "SRVVEEAM" at bounding box center [149, 223] width 47 height 13
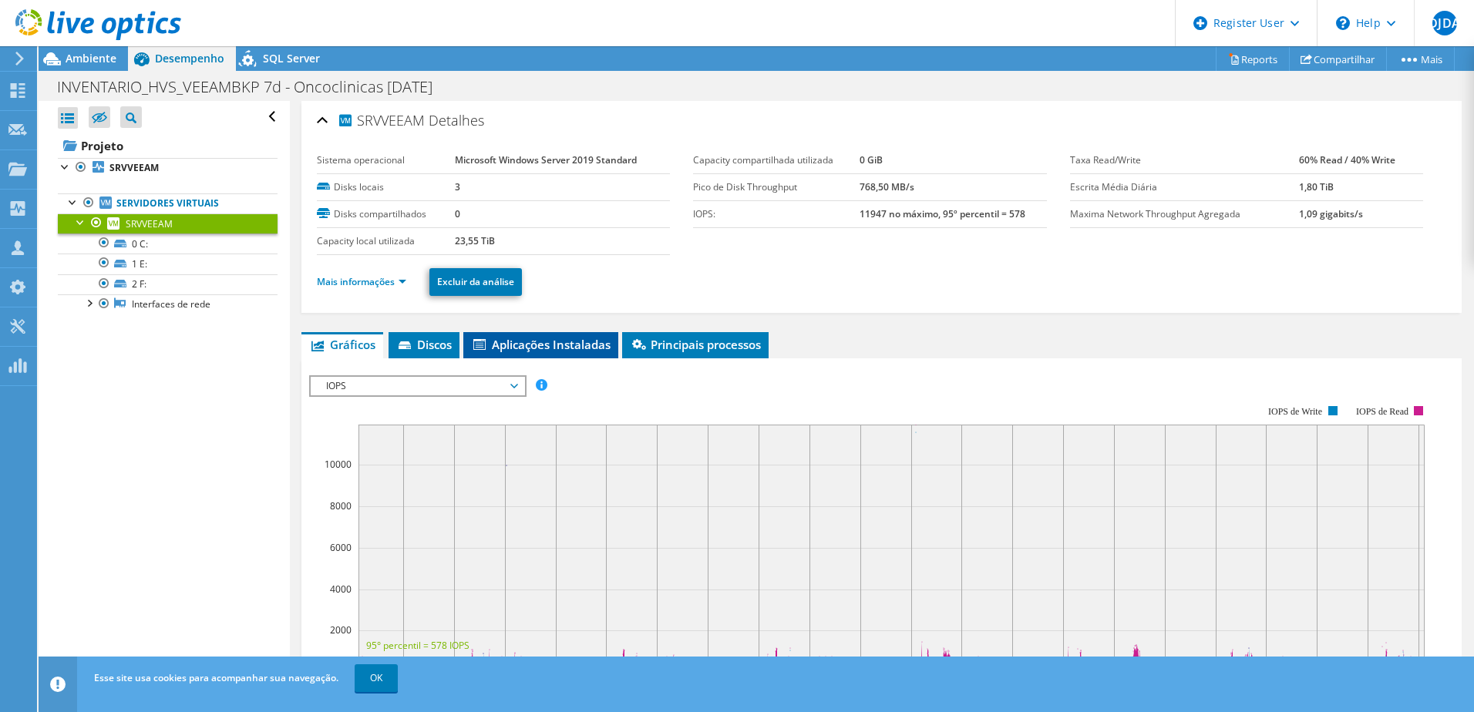
click at [532, 340] on span "Aplicações Instaladas" at bounding box center [540, 344] width 139 height 15
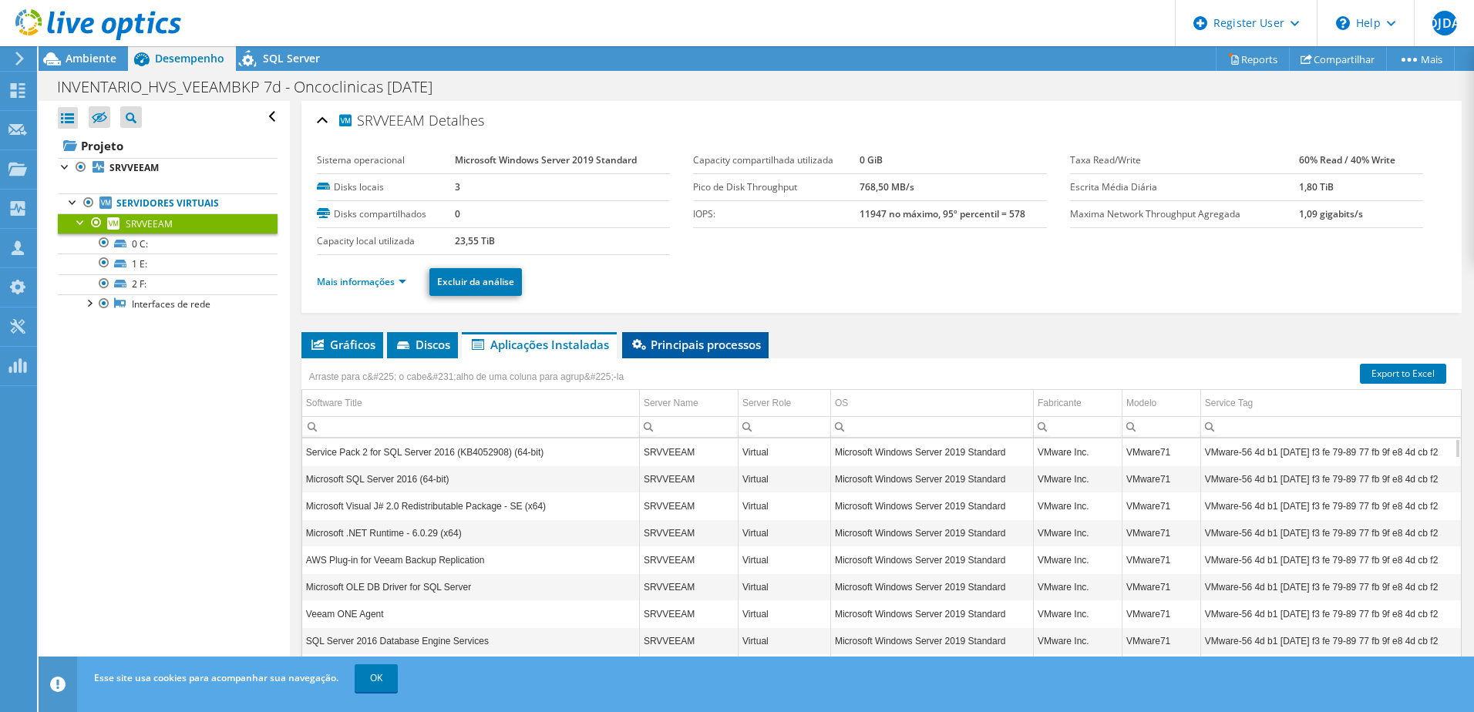
click at [684, 336] on li "Principais processos" at bounding box center [695, 345] width 146 height 26
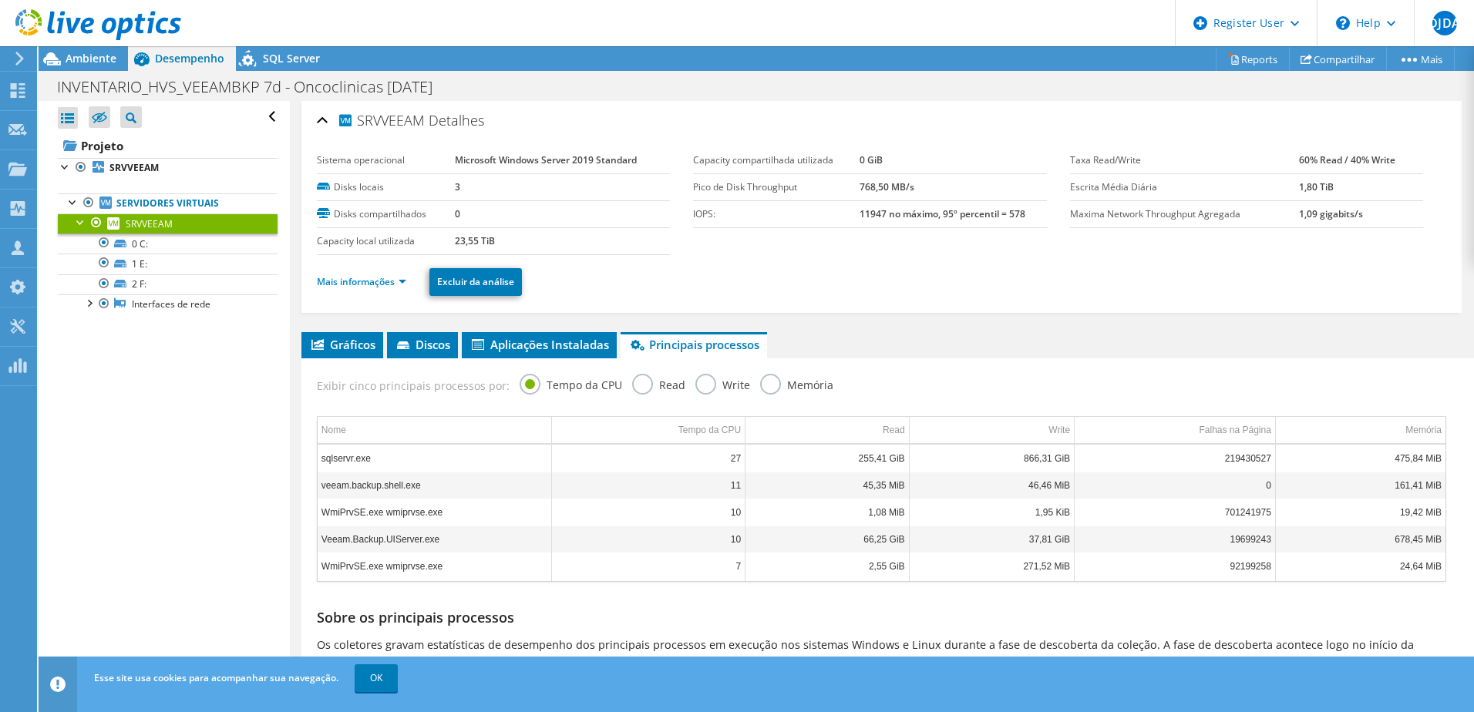
click at [541, 330] on div "SRVVEEAM Detalhes Sistema operacional Microsoft Windows Server 2019 Standard Di…" at bounding box center [881, 423] width 1183 height 644
click at [539, 342] on span "Aplicações Instaladas" at bounding box center [538, 344] width 139 height 15
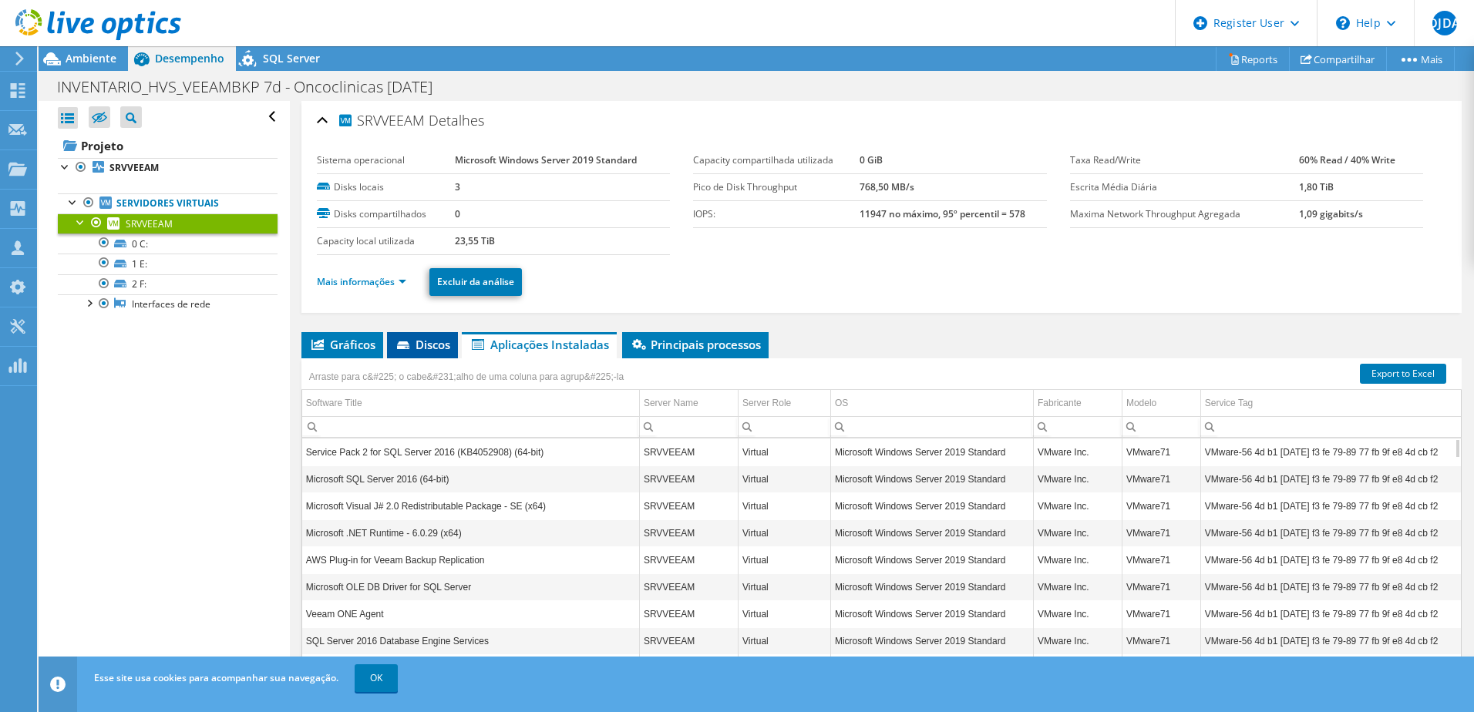
click at [423, 338] on span "Discos" at bounding box center [422, 344] width 55 height 15
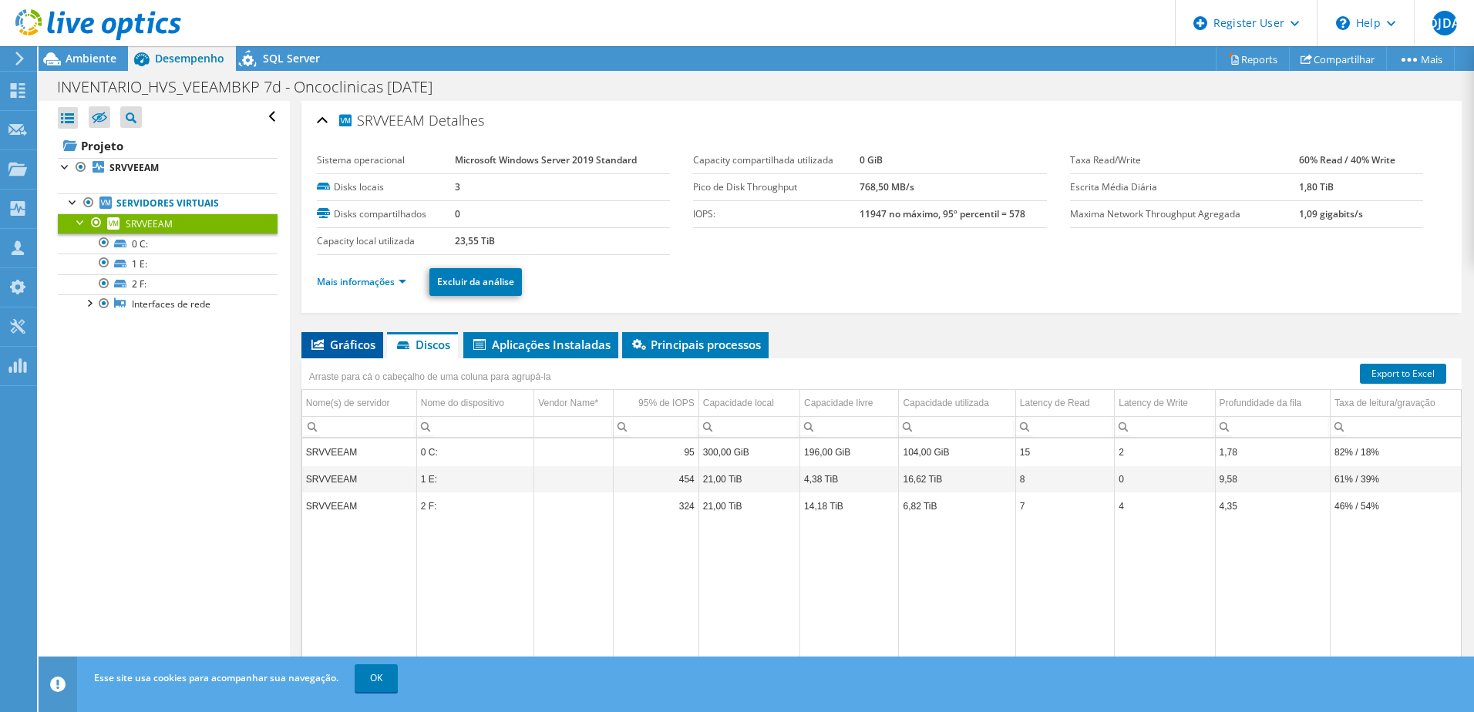
click at [338, 340] on span "Gráficos" at bounding box center [342, 344] width 66 height 15
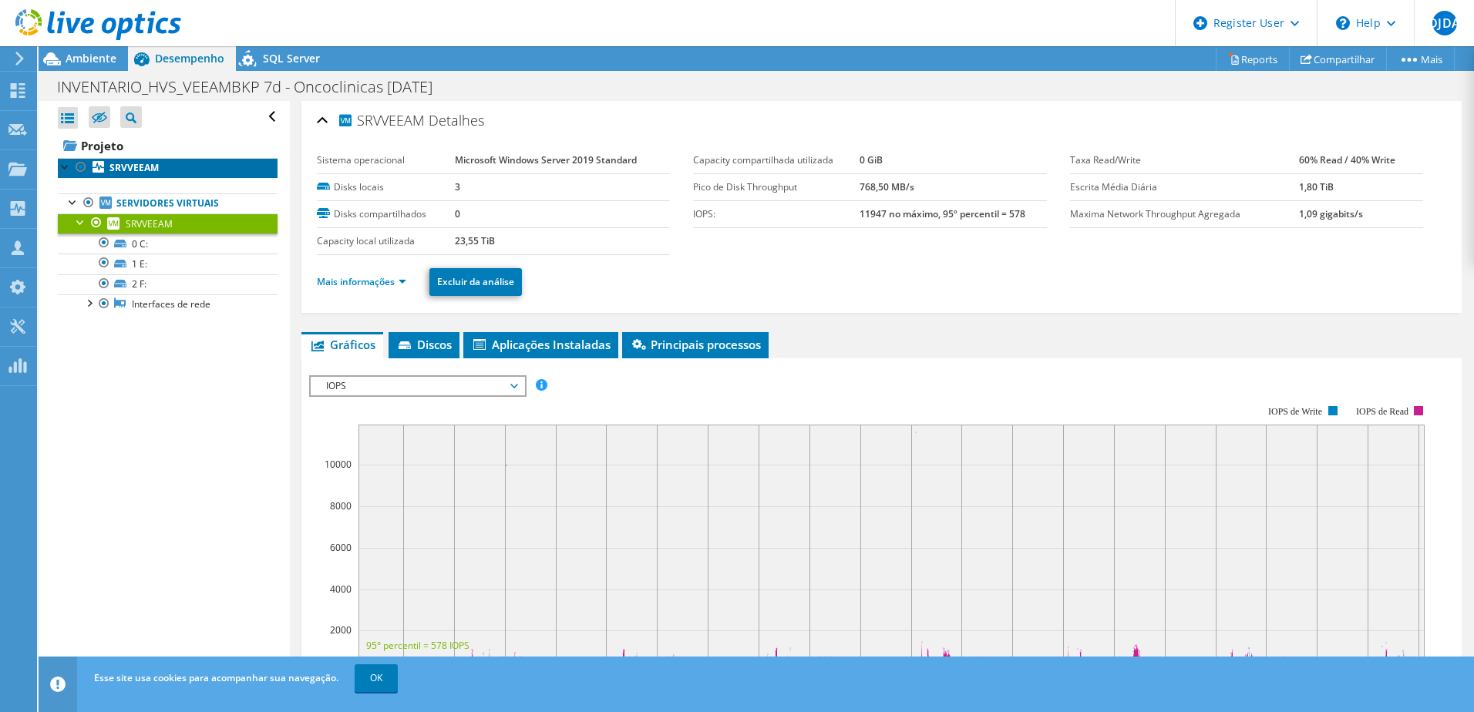
click at [138, 171] on b "SRVVEEAM" at bounding box center [133, 167] width 49 height 13
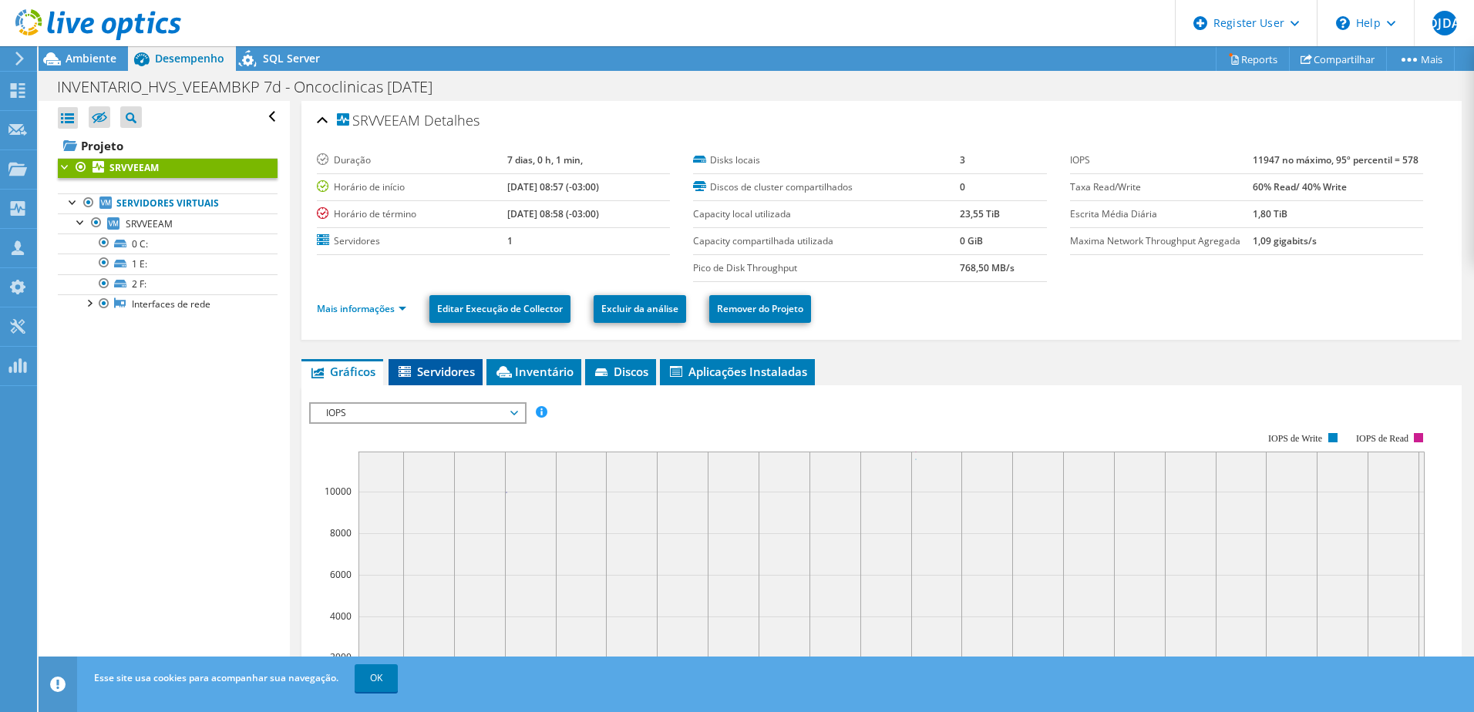
click at [451, 372] on span "Servidores" at bounding box center [435, 371] width 79 height 15
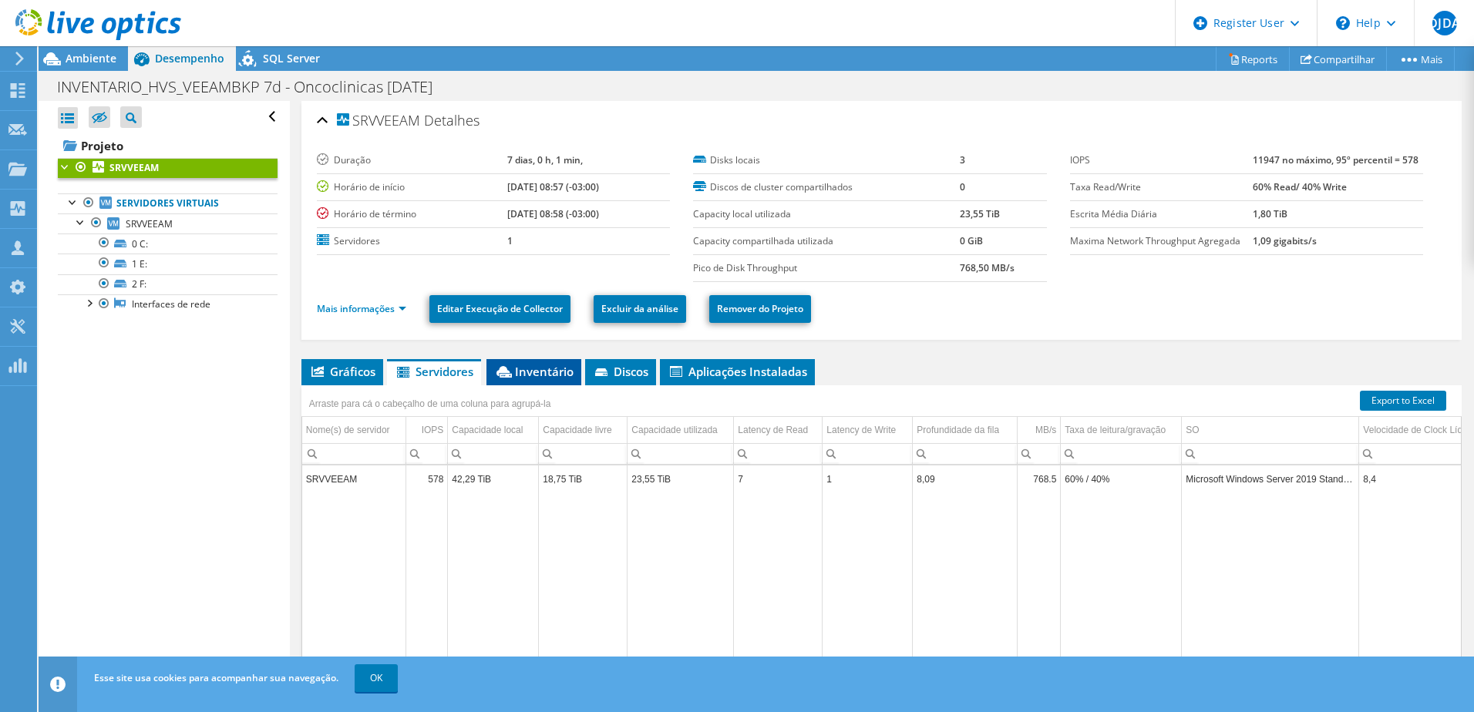
click at [536, 377] on span "Inventário" at bounding box center [533, 371] width 79 height 15
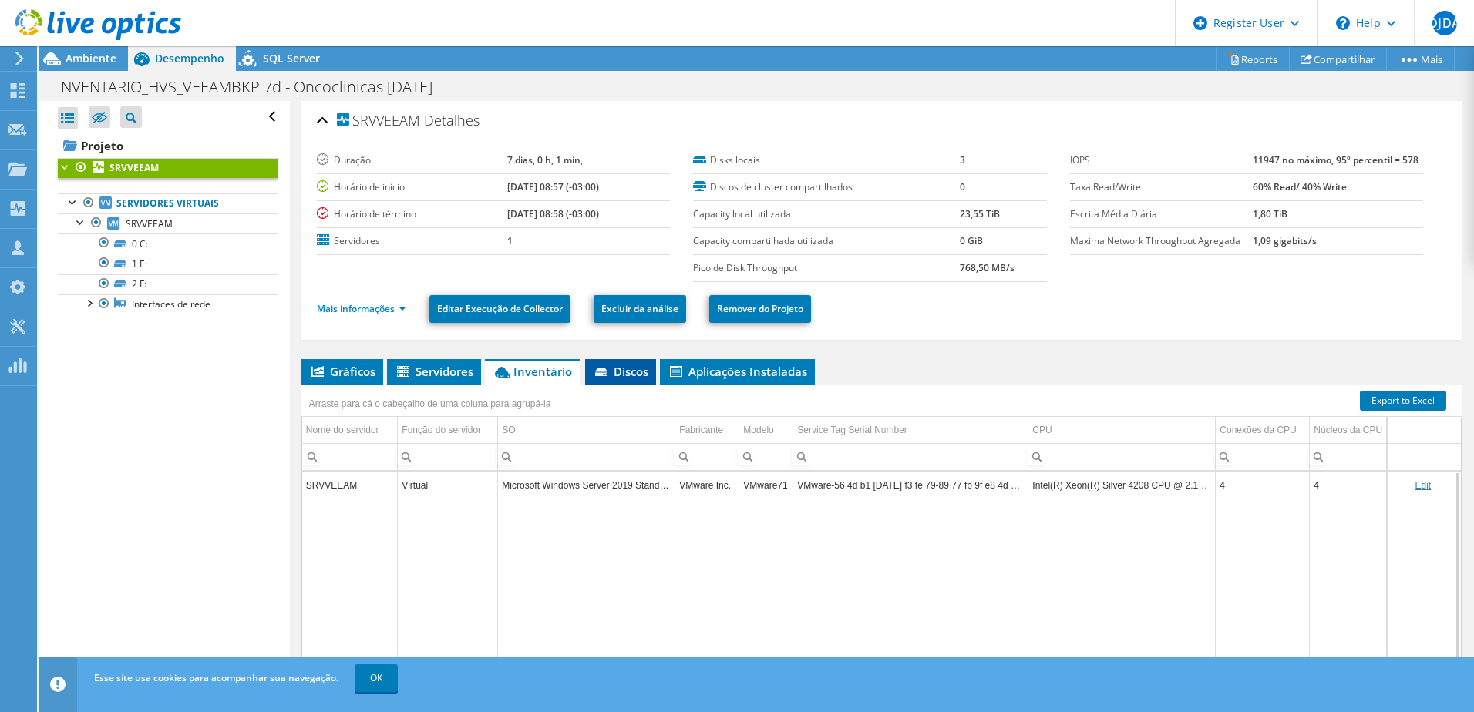
click at [625, 375] on span "Discos" at bounding box center [620, 371] width 55 height 15
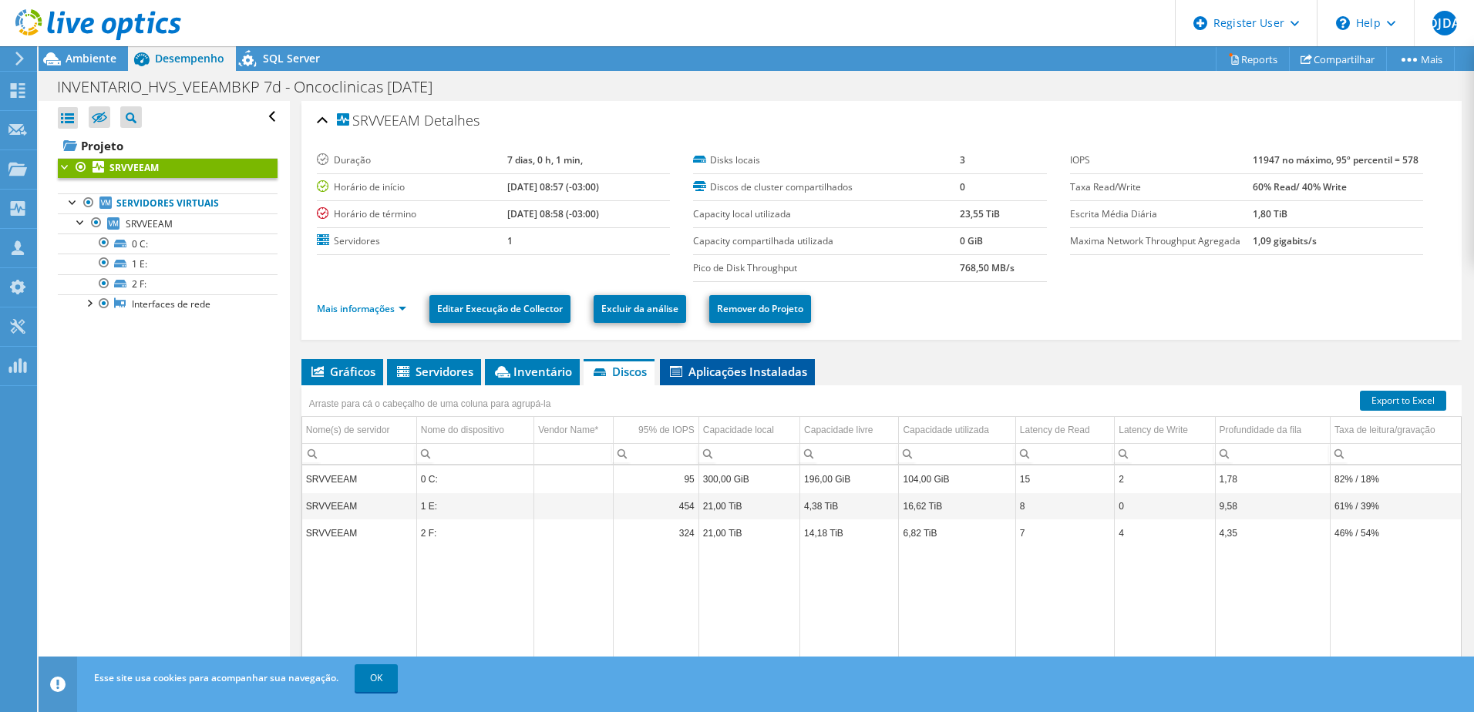
click at [726, 372] on span "Aplicações Instaladas" at bounding box center [736, 371] width 139 height 15
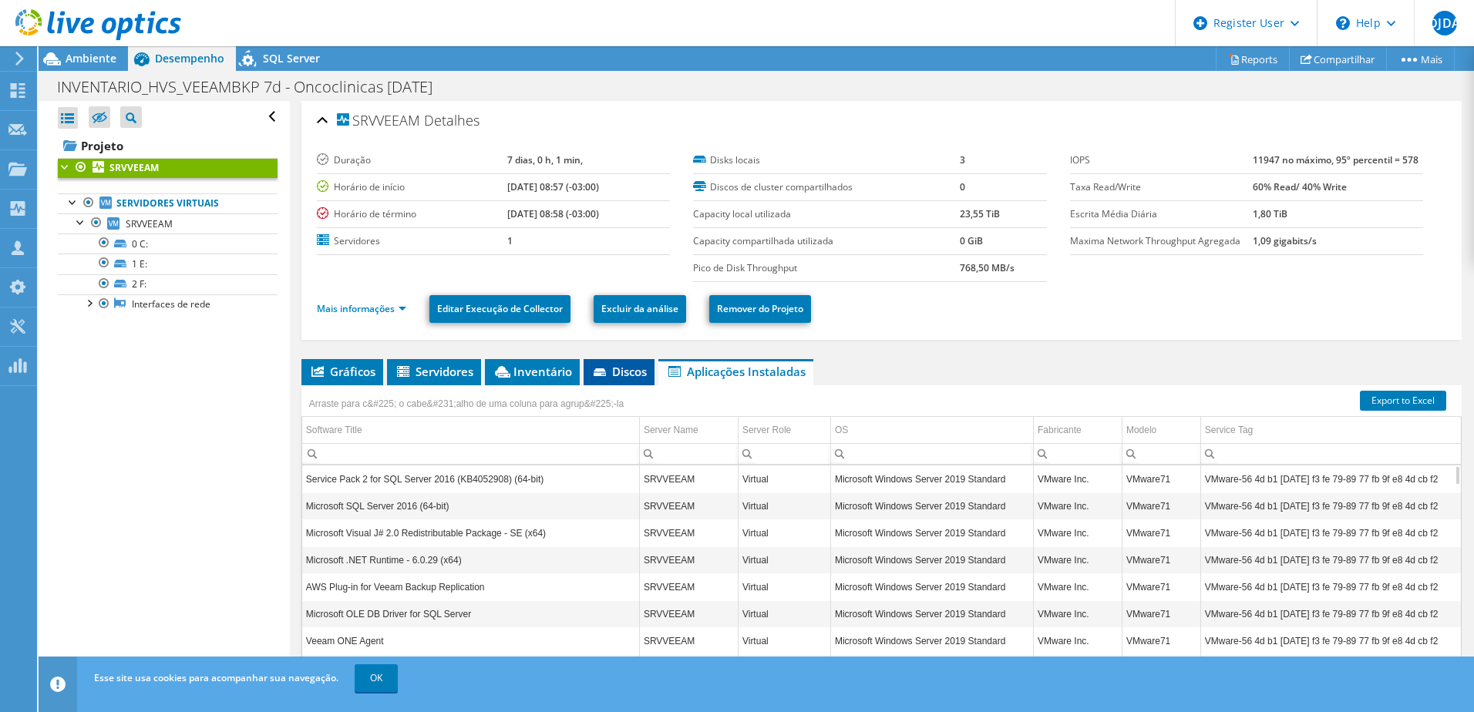
click at [609, 374] on icon at bounding box center [600, 373] width 15 height 10
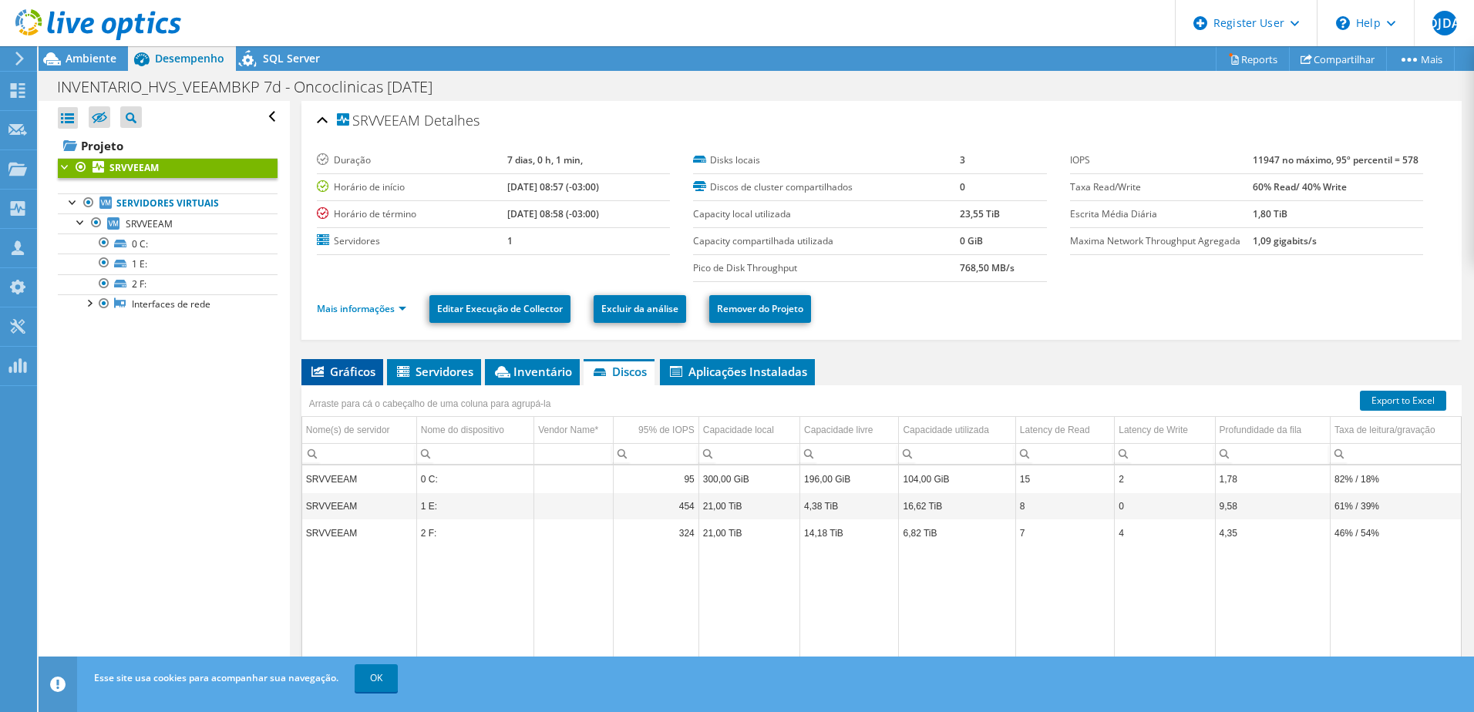
click at [333, 373] on span "Gráficos" at bounding box center [342, 371] width 66 height 15
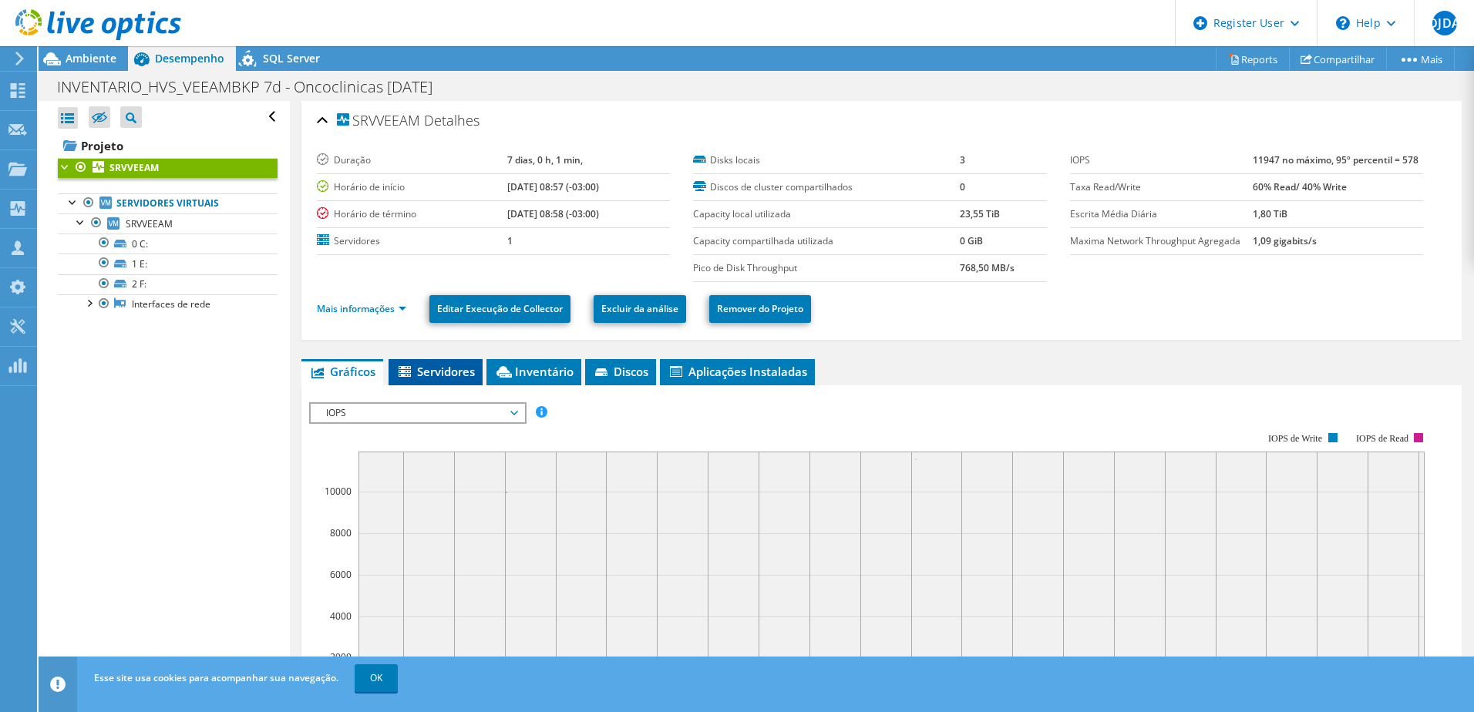
click at [424, 368] on span "Servidores" at bounding box center [435, 371] width 79 height 15
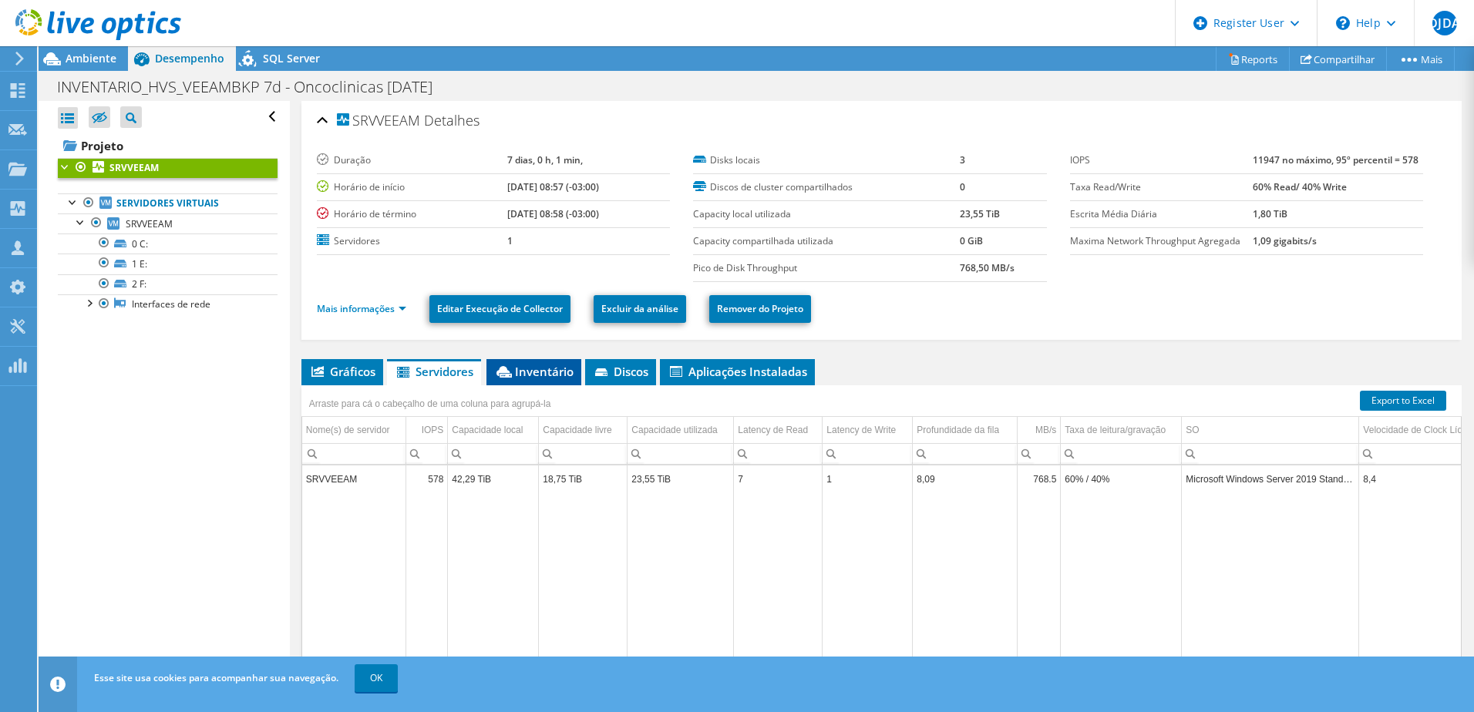
click at [547, 371] on span "Inventário" at bounding box center [533, 371] width 79 height 15
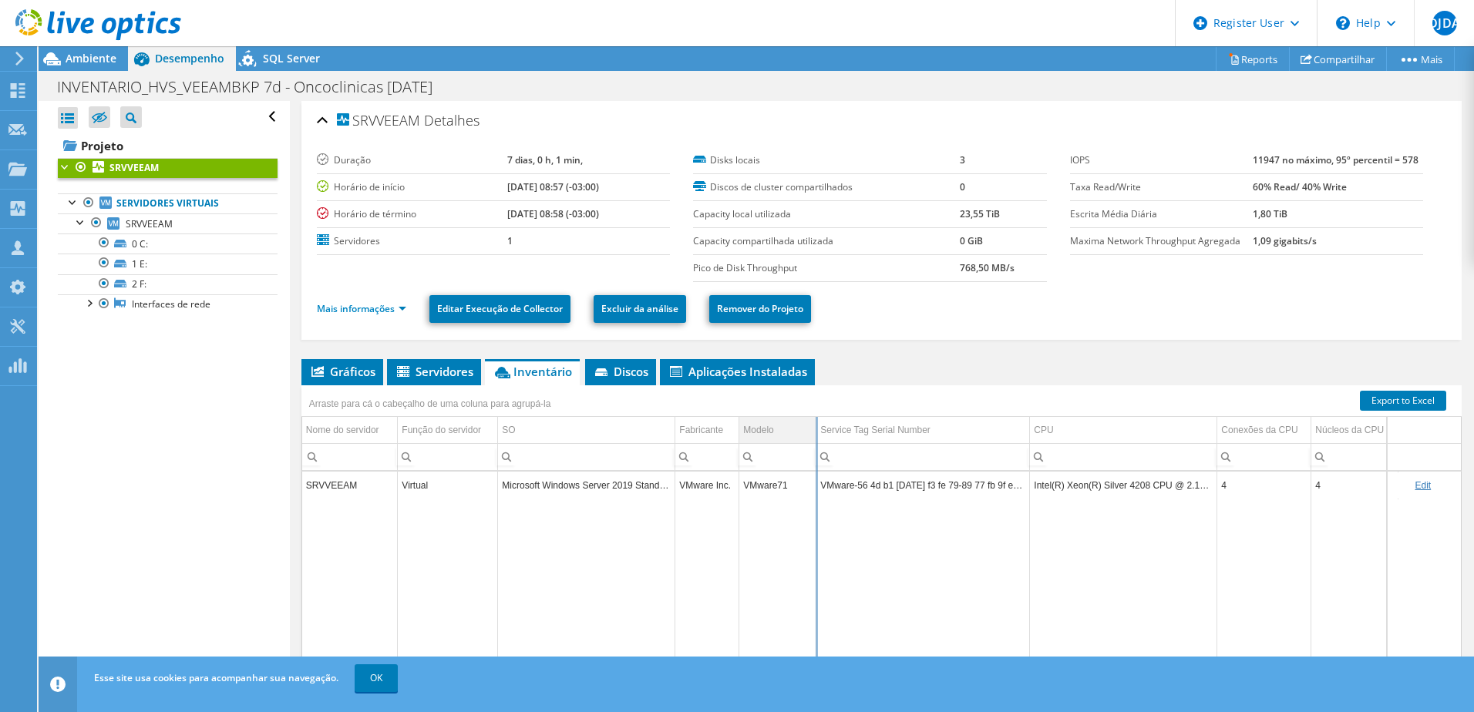
drag, startPoint x: 793, startPoint y: 432, endPoint x: 812, endPoint y: 433, distance: 19.3
click at [814, 433] on div "Arraste para cá o cabeçalho de uma coluna para agrupá-la Nome do servidor Funçã…" at bounding box center [881, 549] width 1160 height 328
click at [807, 433] on td "Modelo" at bounding box center [777, 430] width 76 height 27
click at [272, 61] on span "SQL Server" at bounding box center [291, 58] width 57 height 15
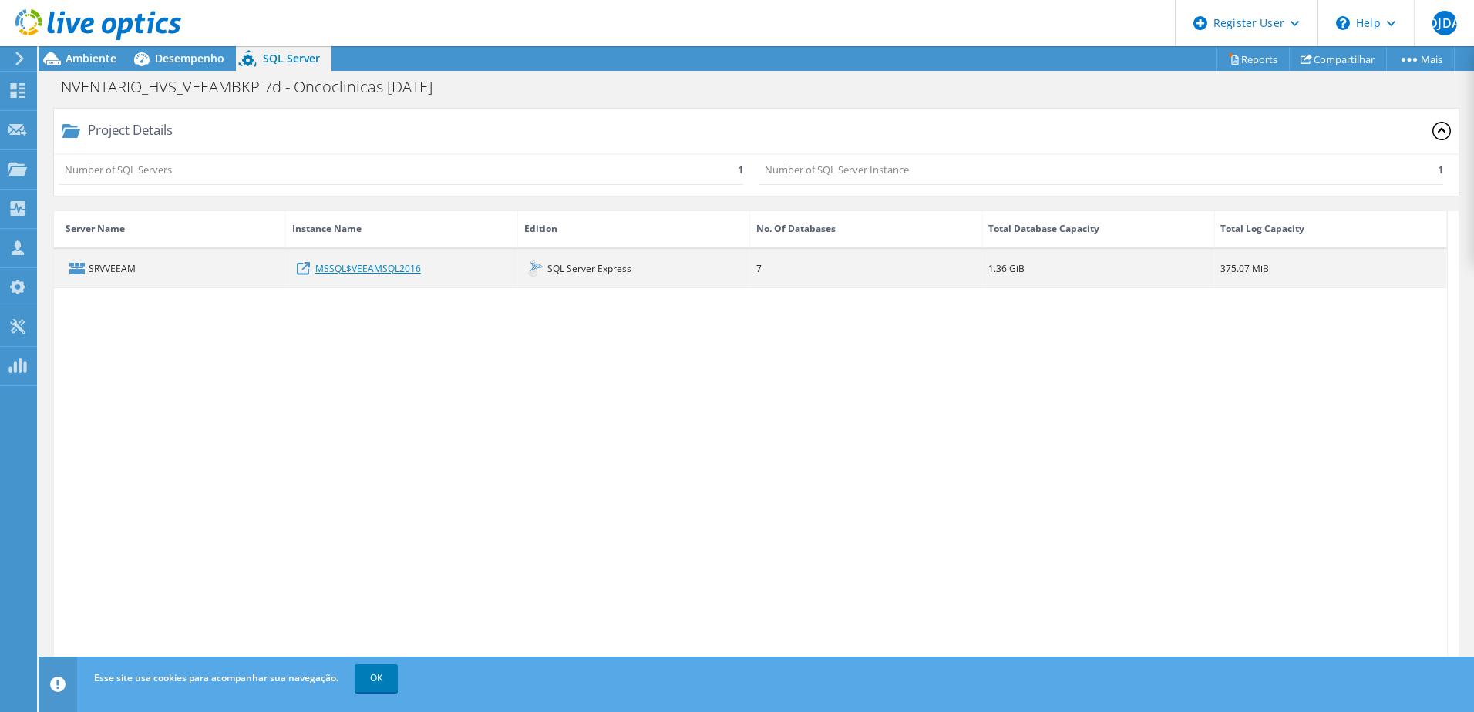
click at [363, 264] on link "MSSQL$VEEAMSQL2016" at bounding box center [368, 268] width 106 height 17
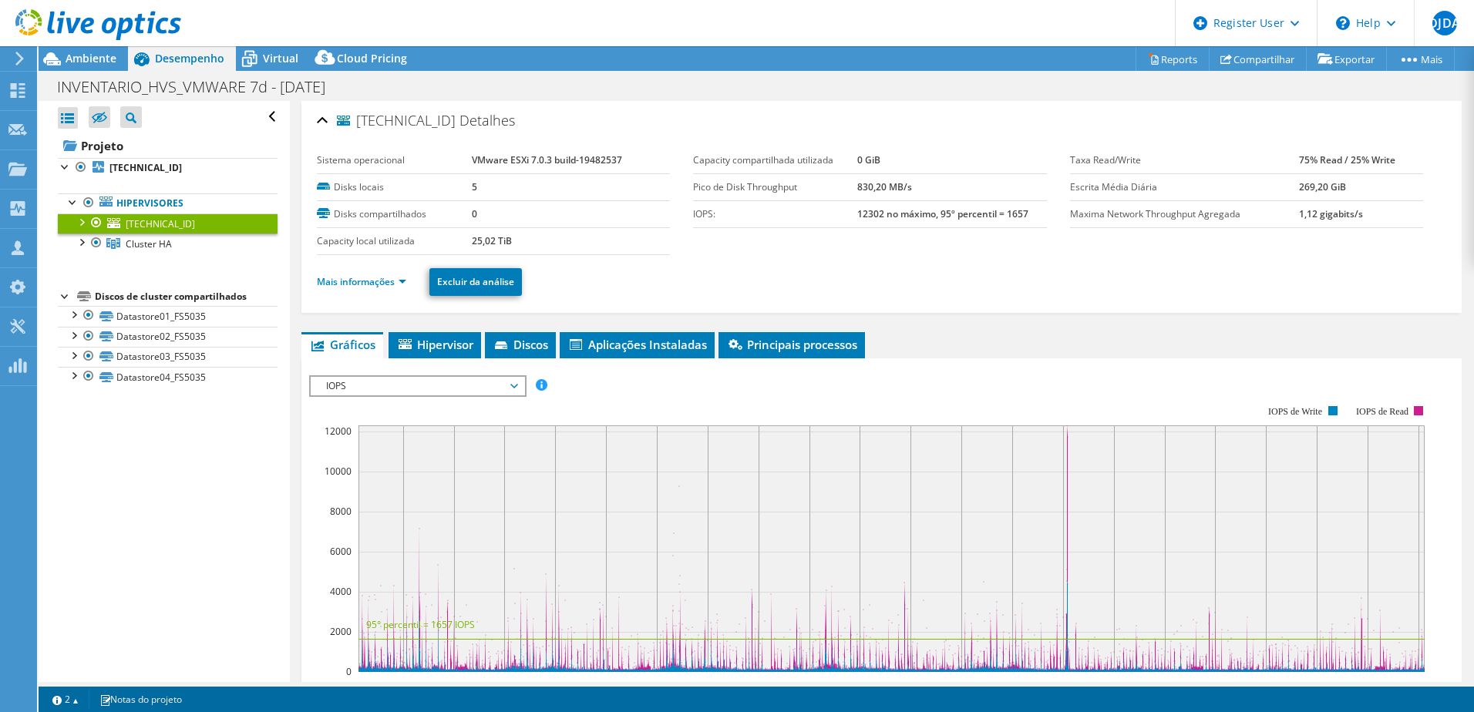
select select "USD"
click at [139, 168] on b "10.19.1.82" at bounding box center [145, 167] width 72 height 13
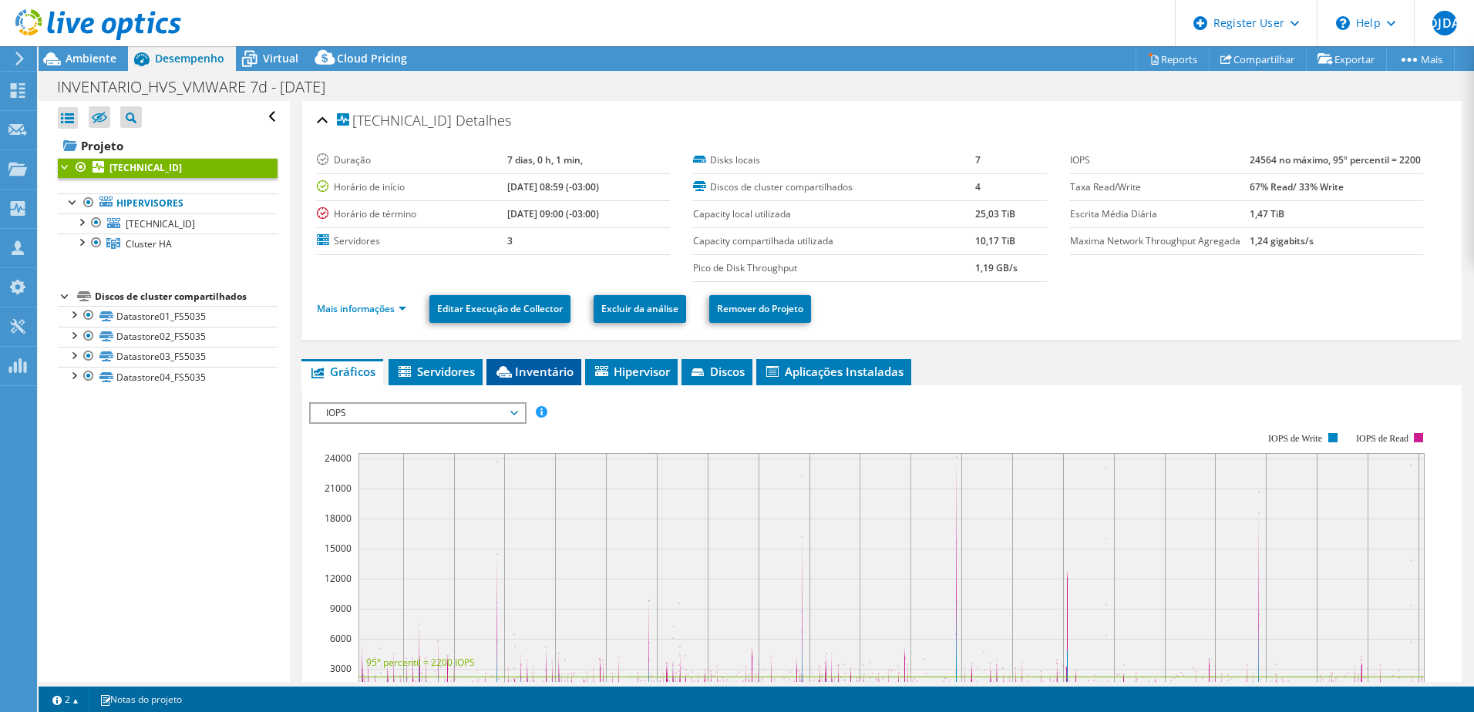
click at [540, 374] on span "Inventário" at bounding box center [533, 371] width 79 height 15
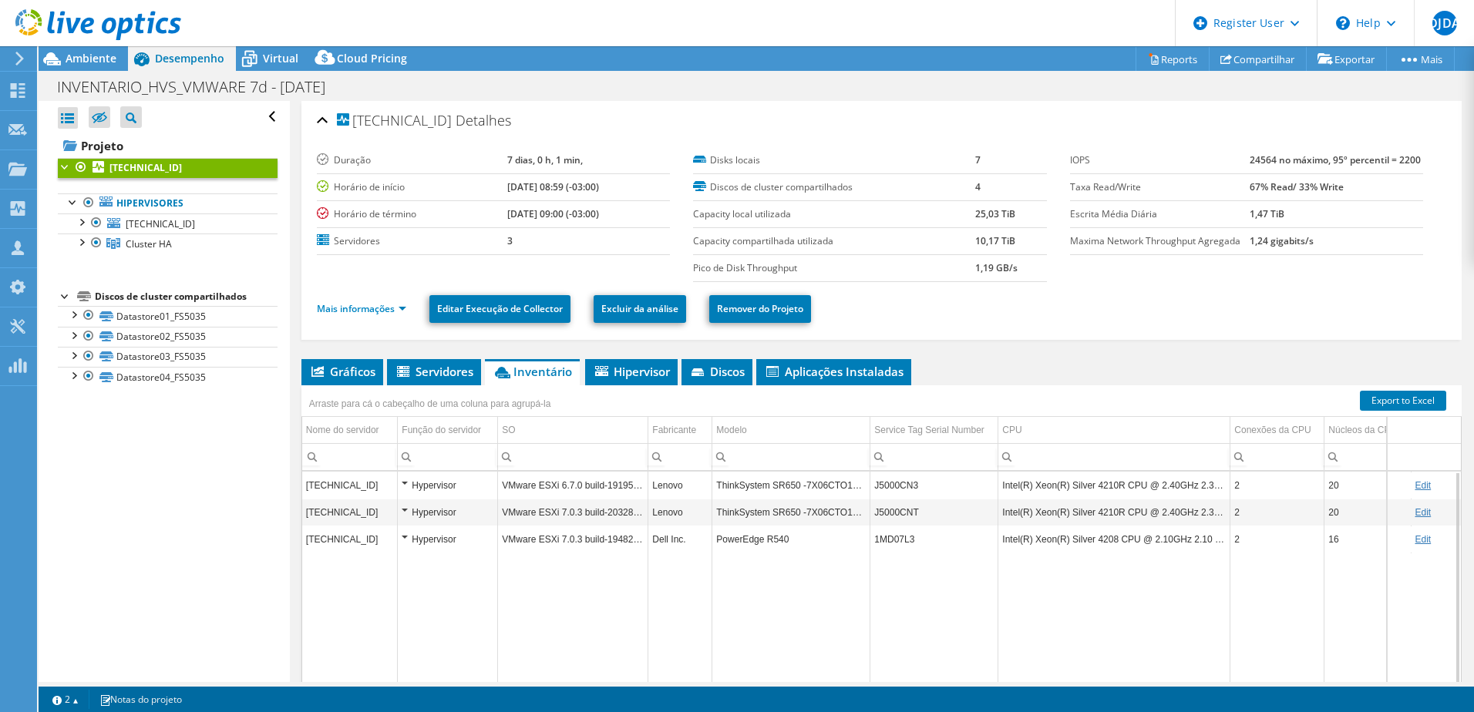
click at [1163, 546] on td "Intel(R) Xeon(R) Silver 4208 CPU @ 2.10GHz 2.10 GHz" at bounding box center [1114, 539] width 232 height 27
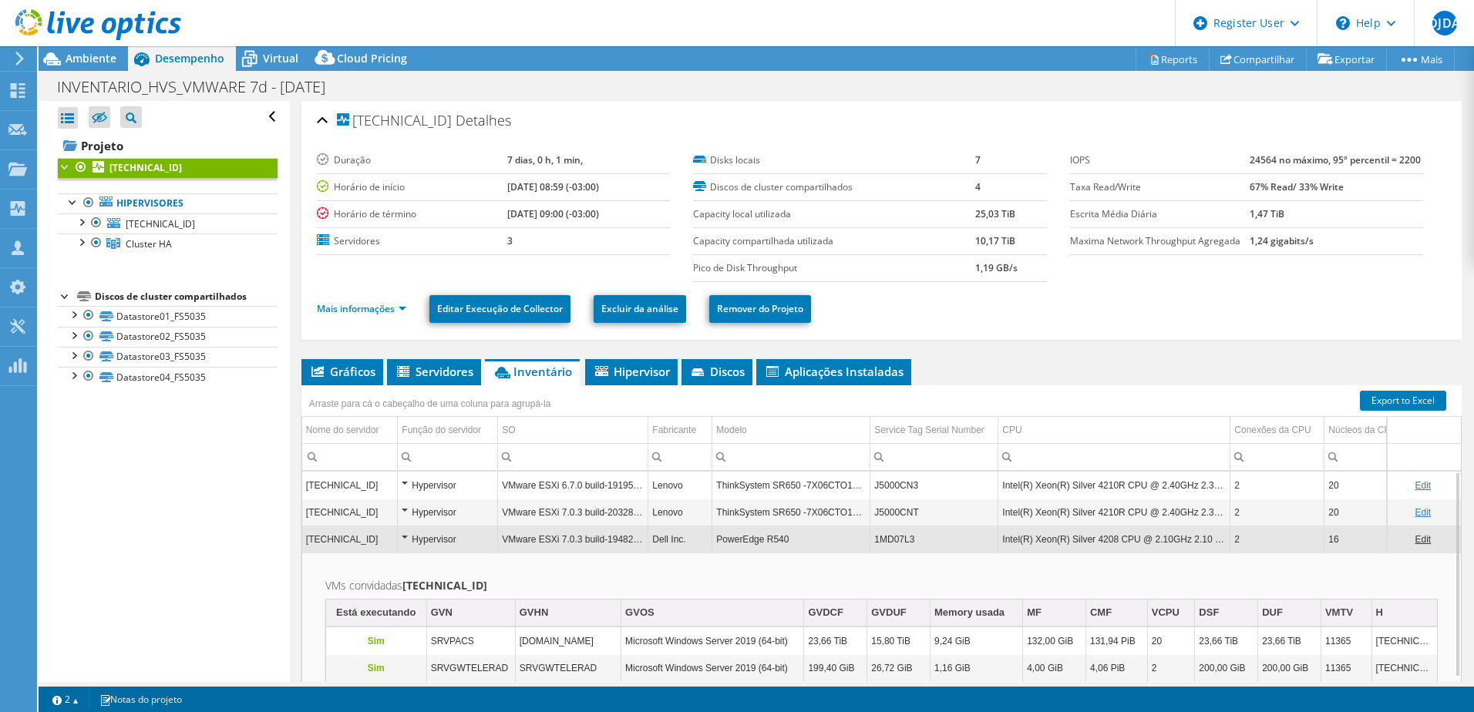
click at [626, 492] on td "VMware ESXi 6.7.0 build-19195723" at bounding box center [573, 485] width 150 height 27
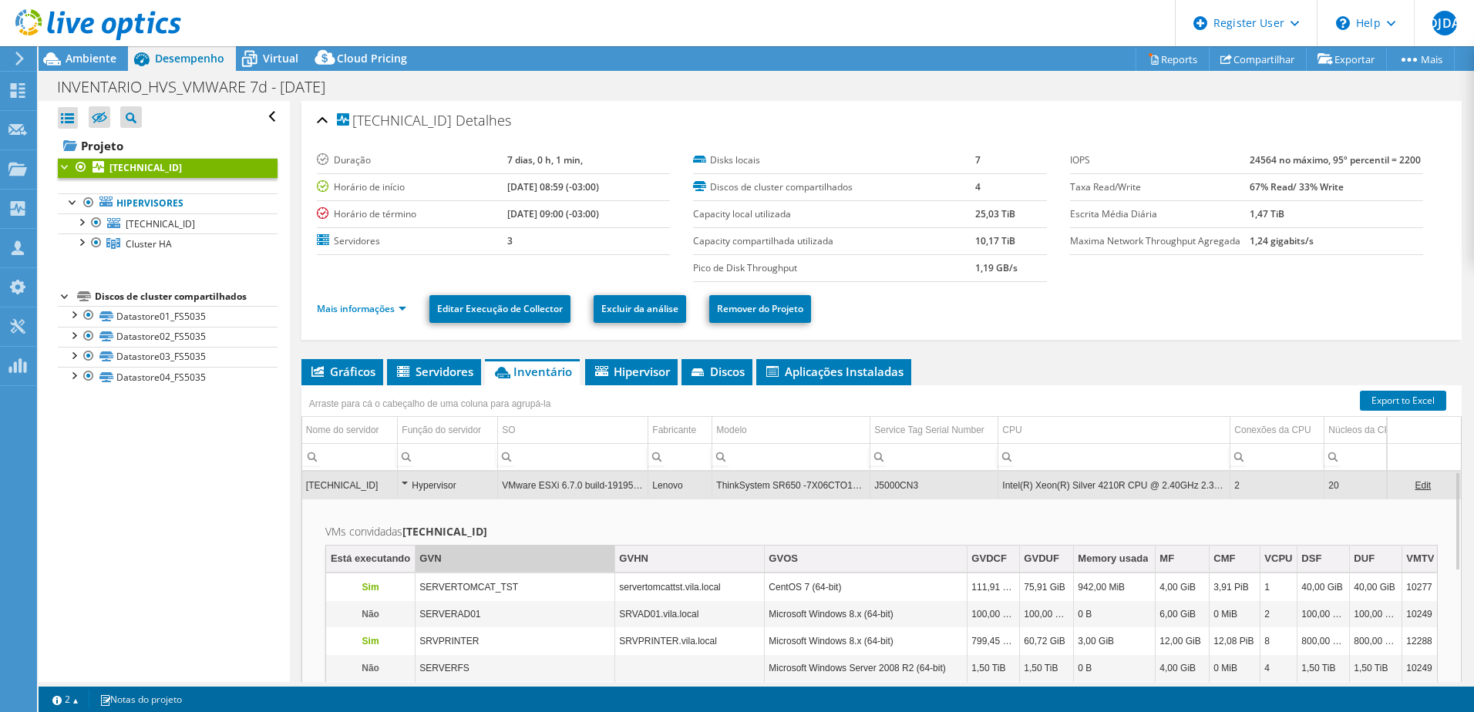
click at [494, 559] on td "GVN" at bounding box center [515, 559] width 200 height 27
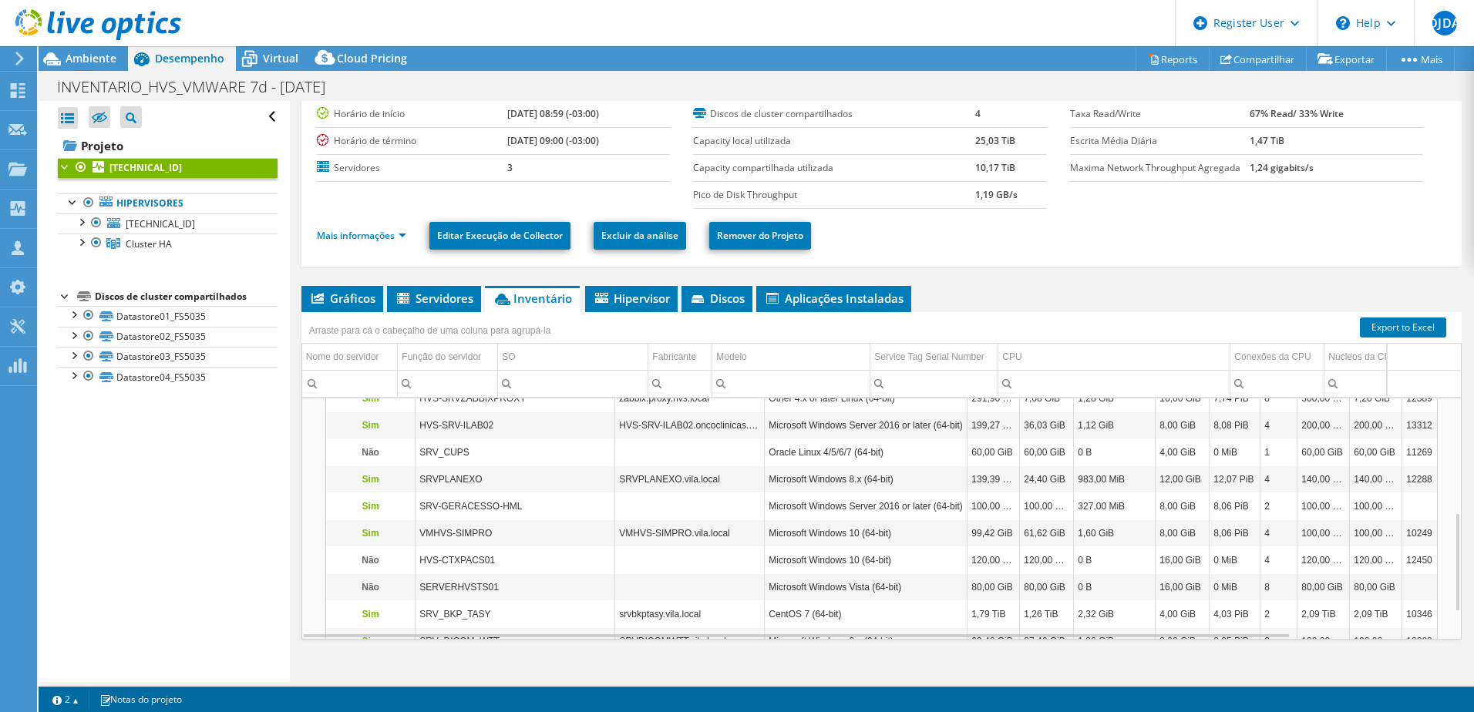
scroll to position [77, 0]
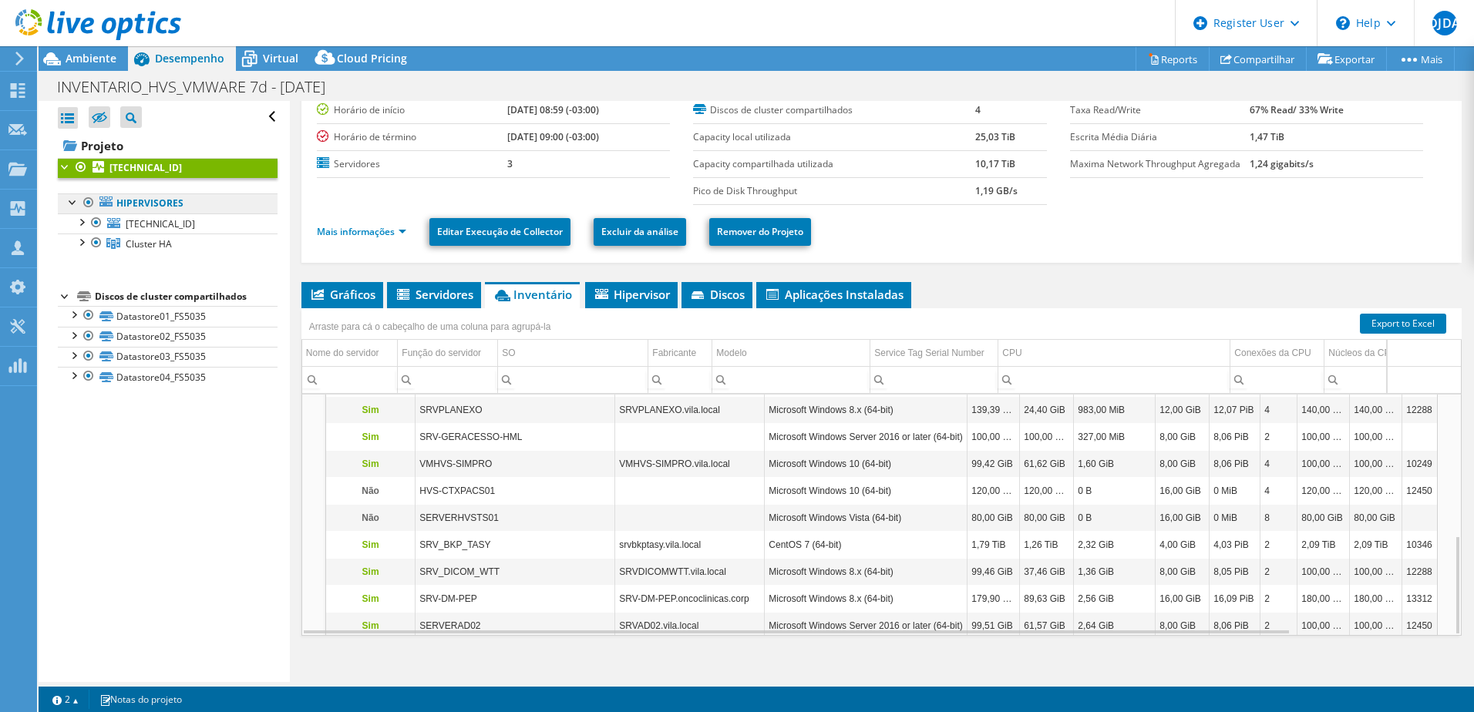
click at [142, 199] on link "Hipervisores" at bounding box center [168, 203] width 220 height 20
click at [136, 167] on b "10.19.1.82" at bounding box center [145, 167] width 72 height 13
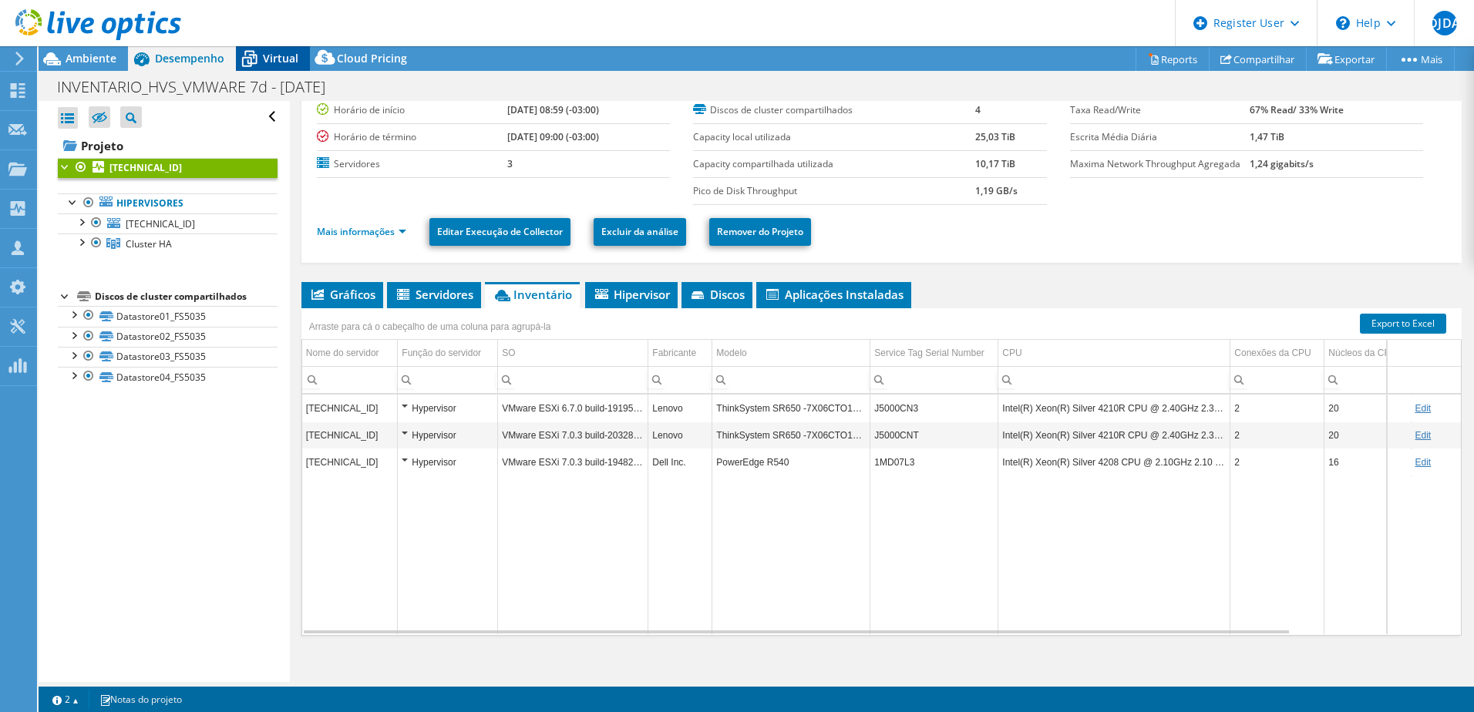
click at [259, 59] on icon at bounding box center [249, 58] width 27 height 27
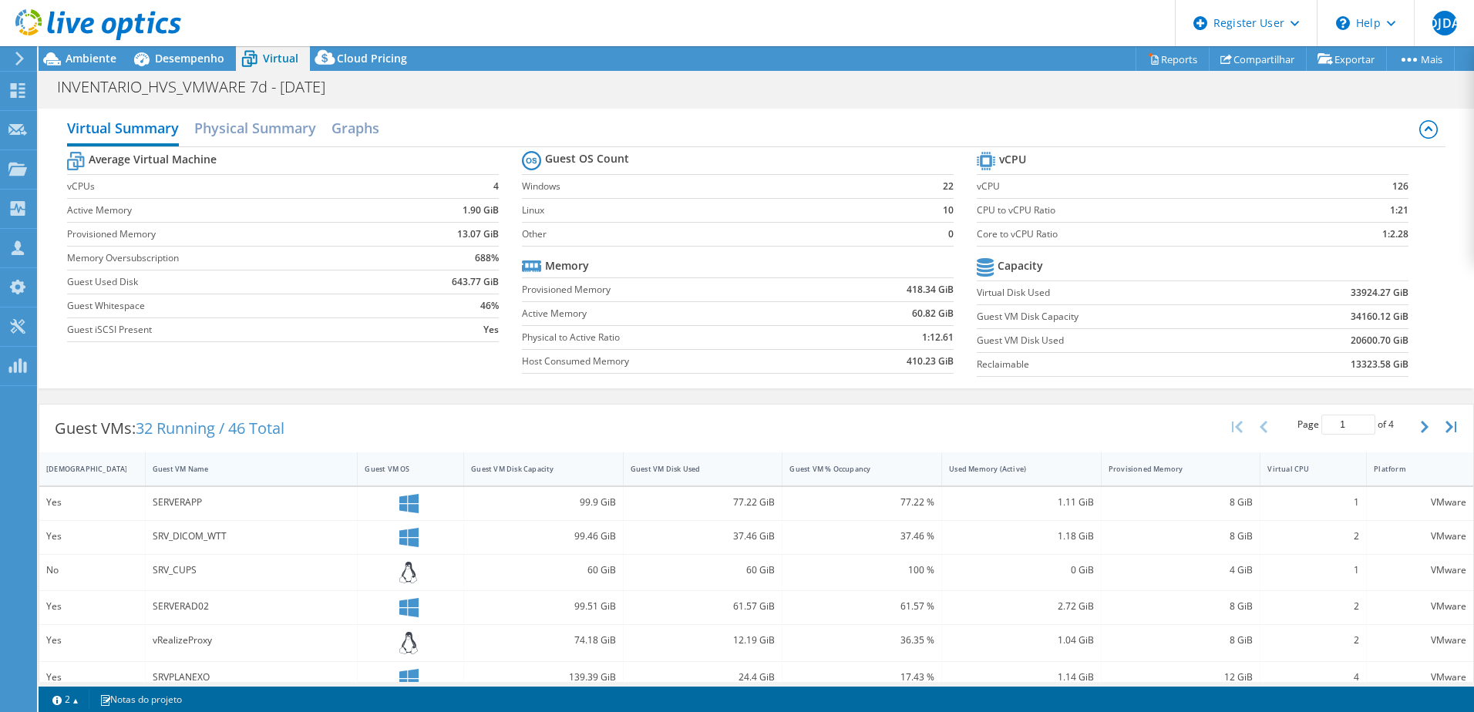
click at [227, 477] on div "Guest VM Name" at bounding box center [242, 469] width 193 height 24
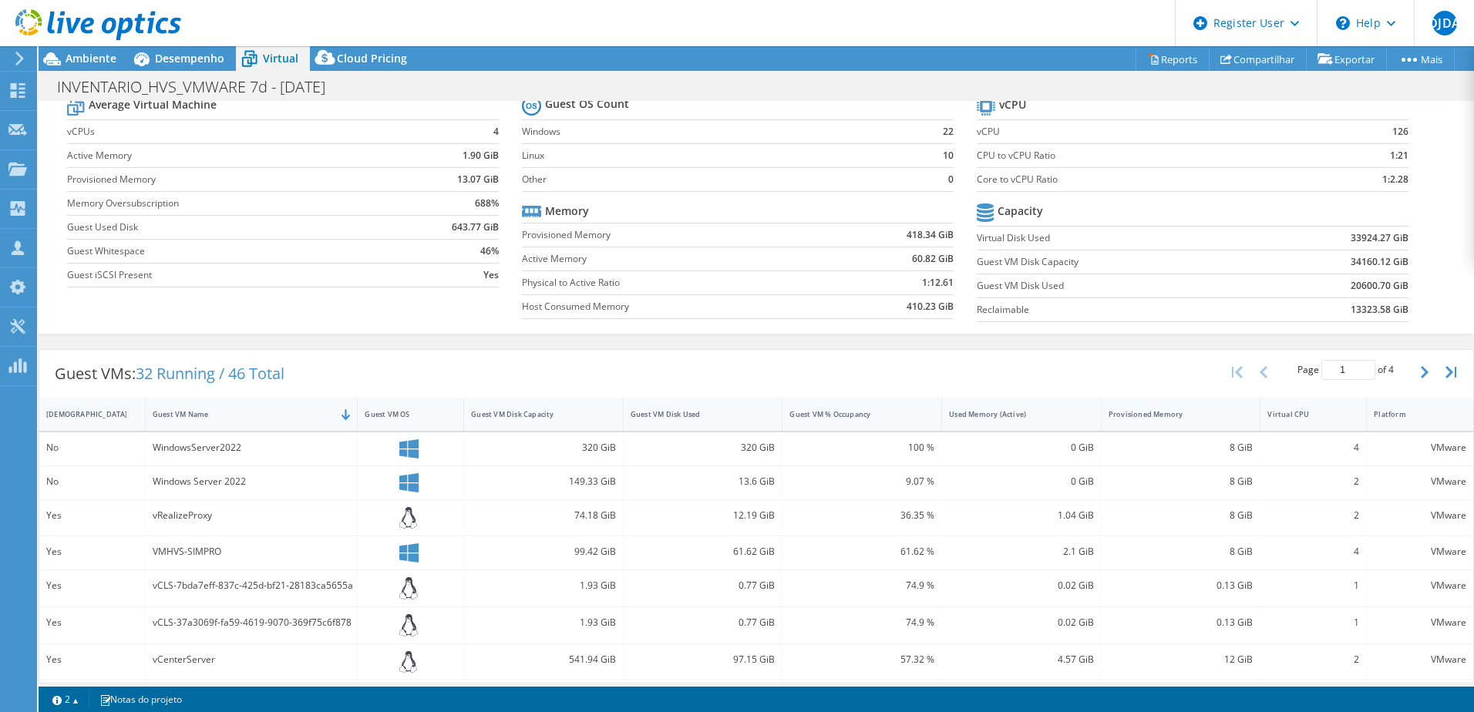
scroll to position [154, 0]
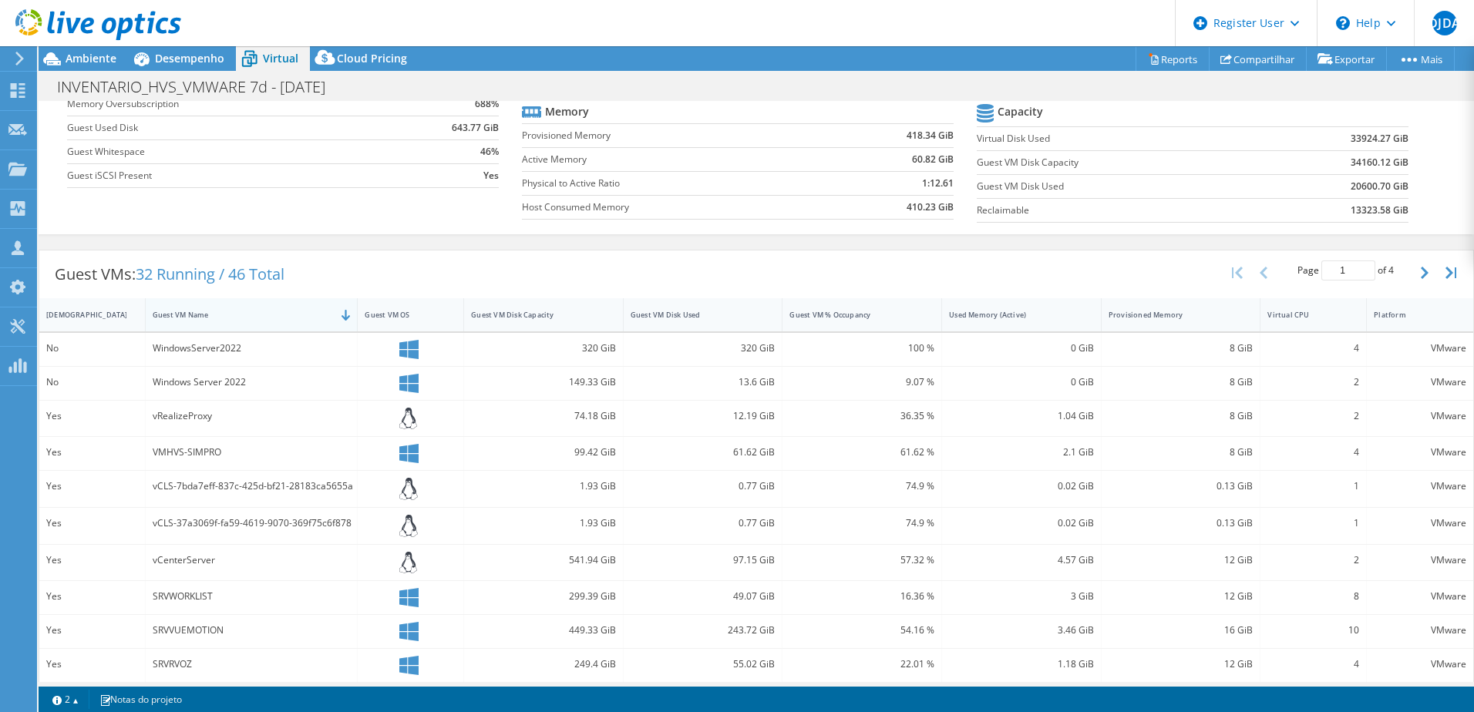
click at [227, 321] on div "Guest VM Name" at bounding box center [242, 315] width 193 height 24
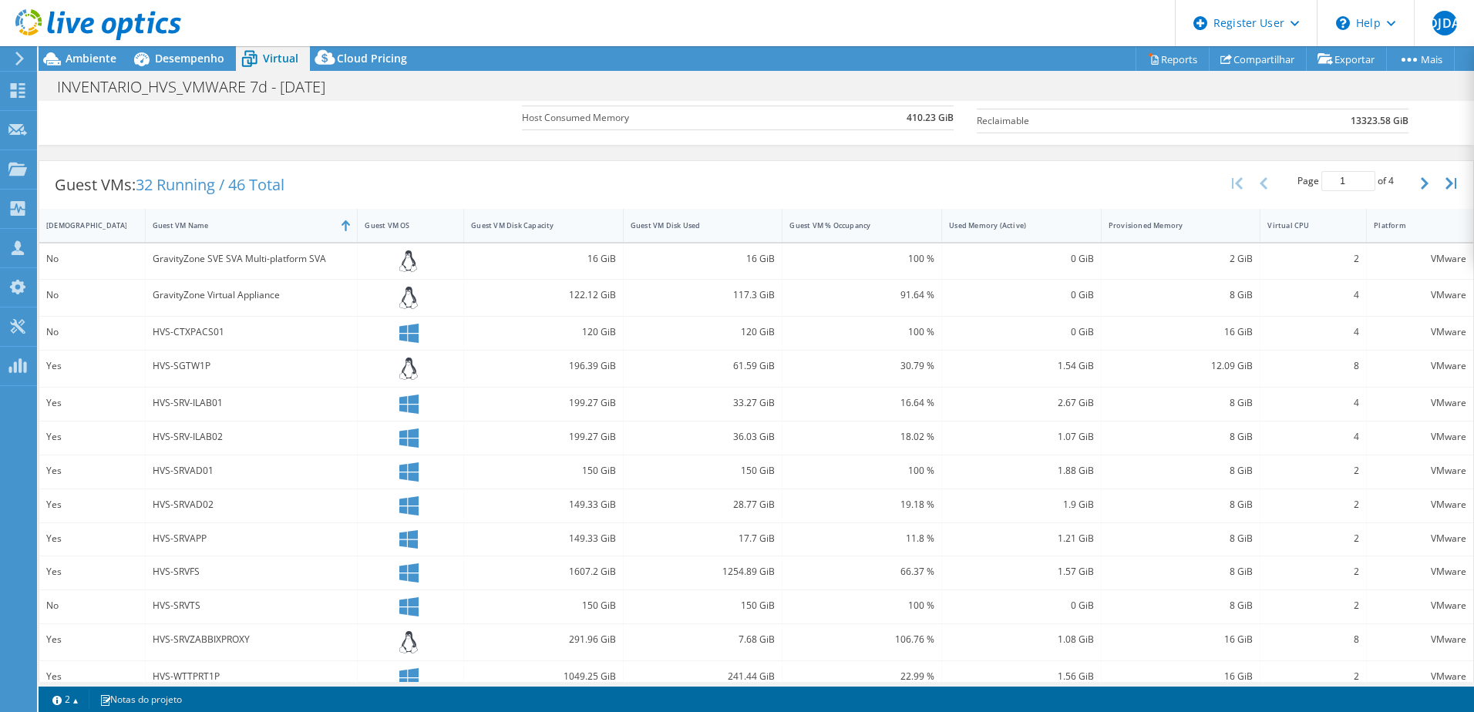
scroll to position [101, 0]
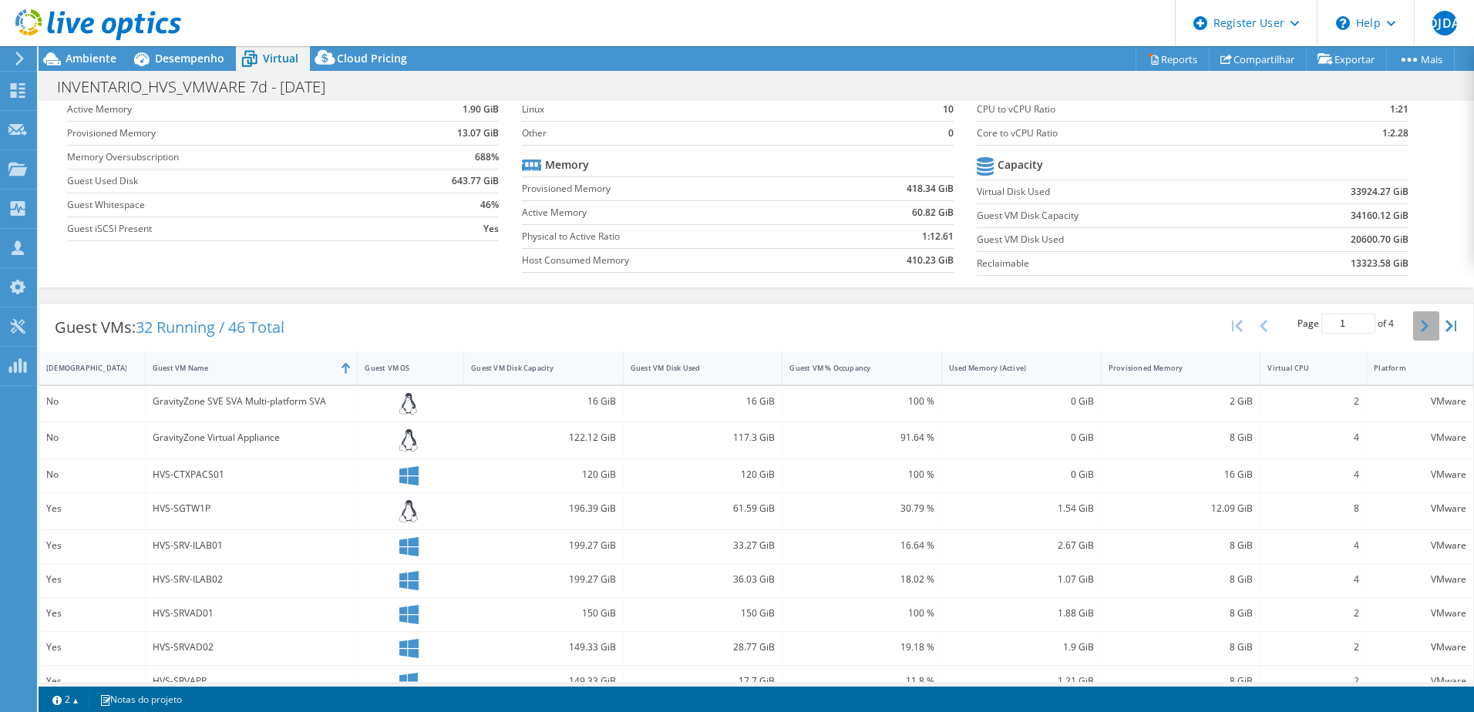
click at [1413, 326] on button "button" at bounding box center [1426, 325] width 26 height 29
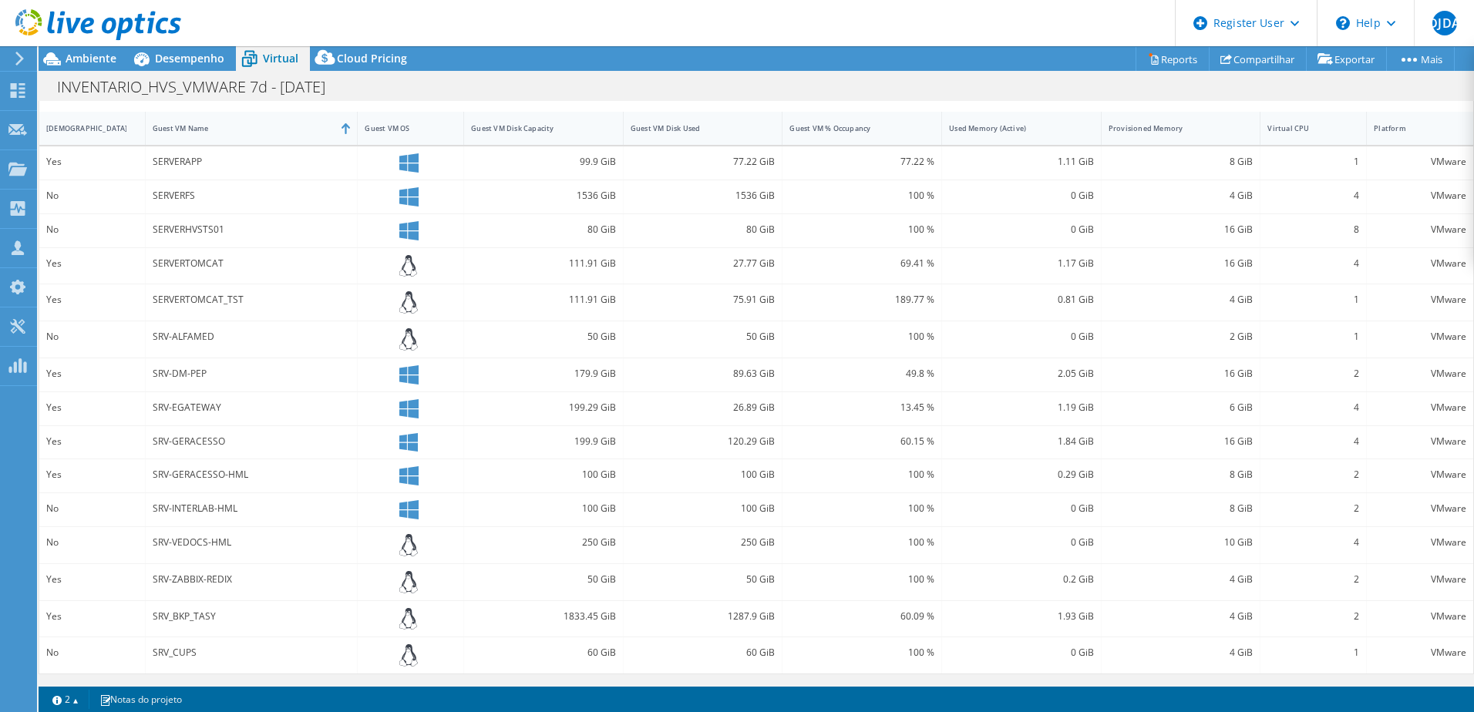
scroll to position [109, 0]
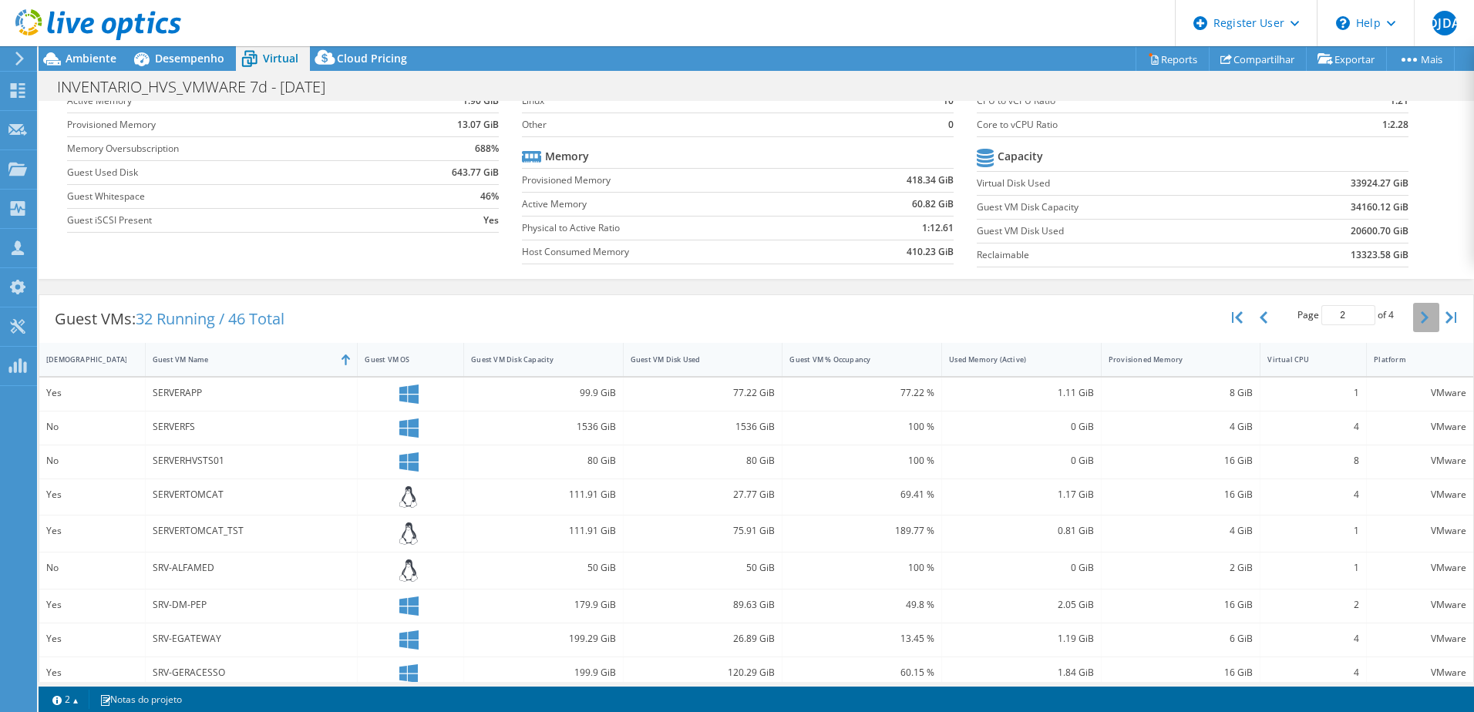
click at [1420, 312] on icon "button" at bounding box center [1424, 317] width 8 height 12
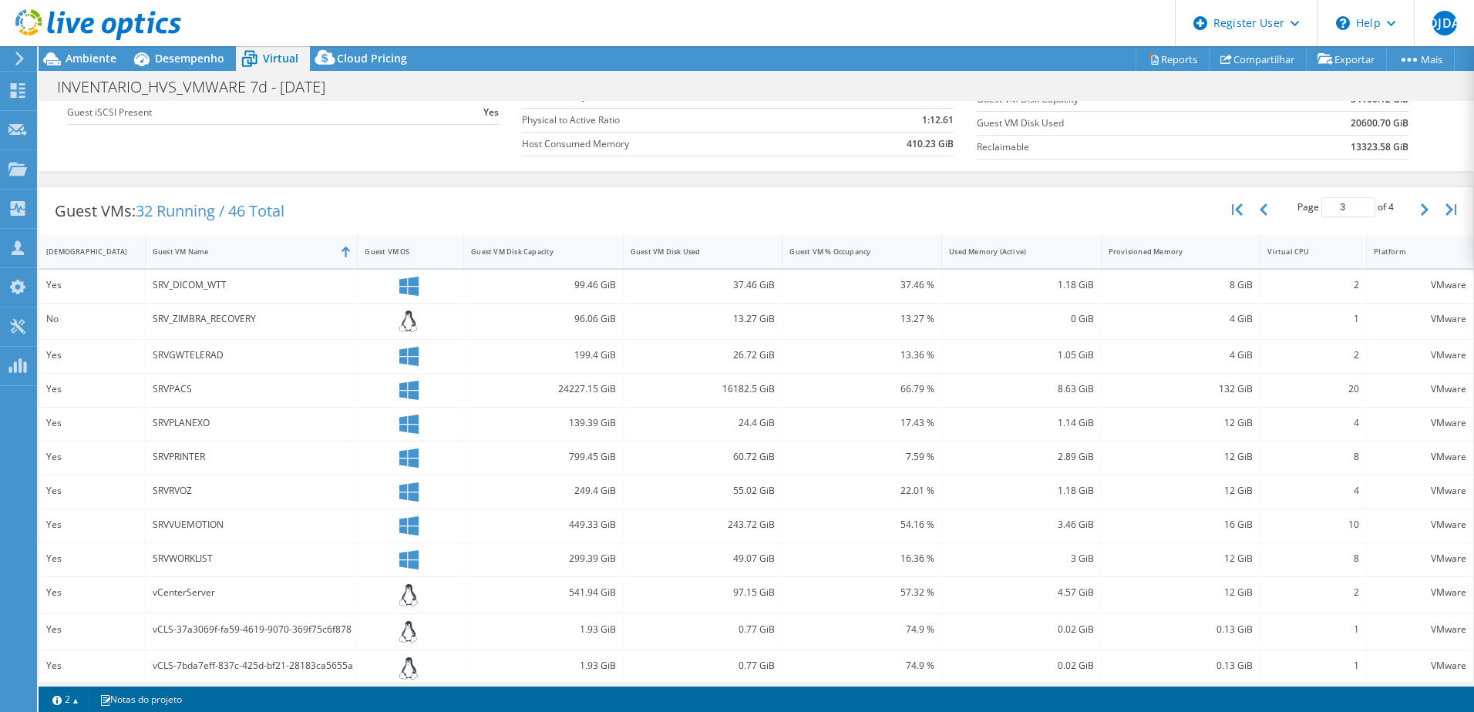
scroll to position [104, 0]
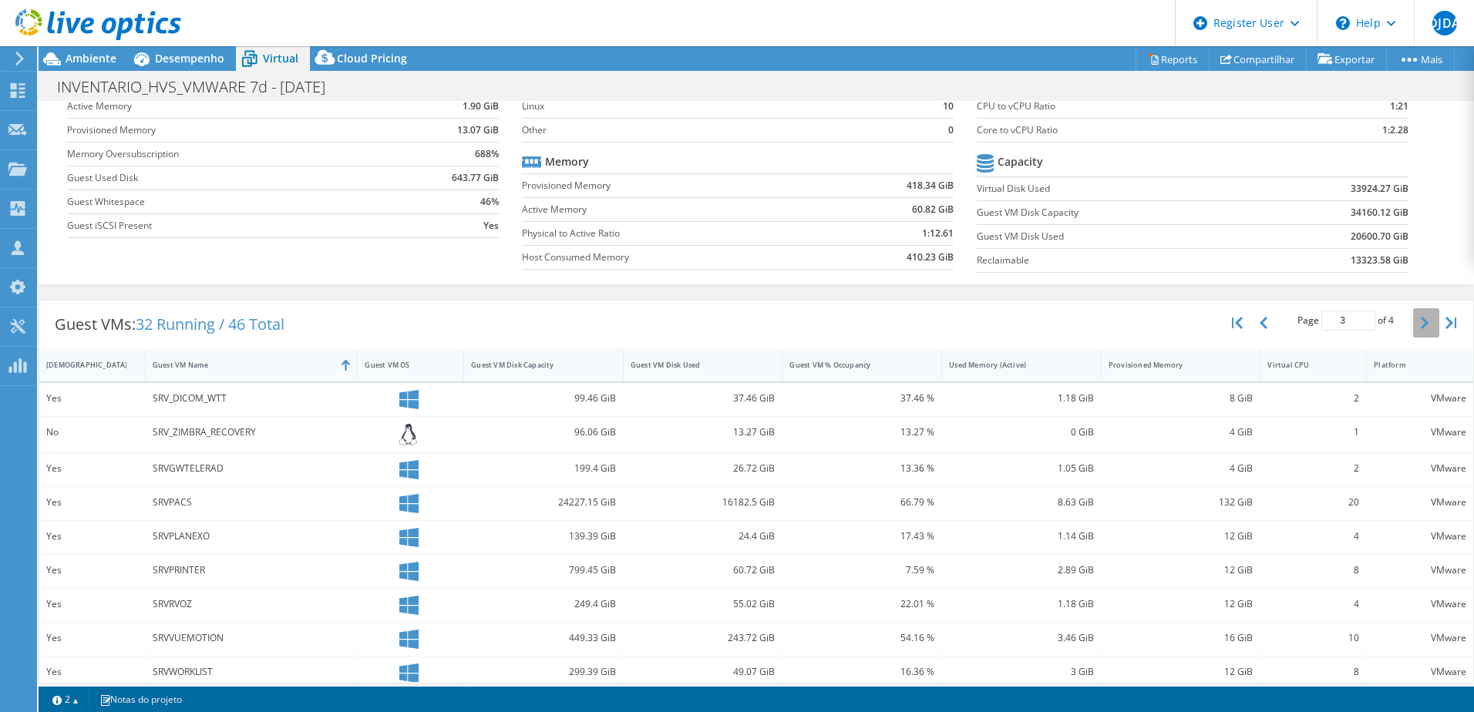
click at [1420, 321] on icon "button" at bounding box center [1424, 323] width 8 height 12
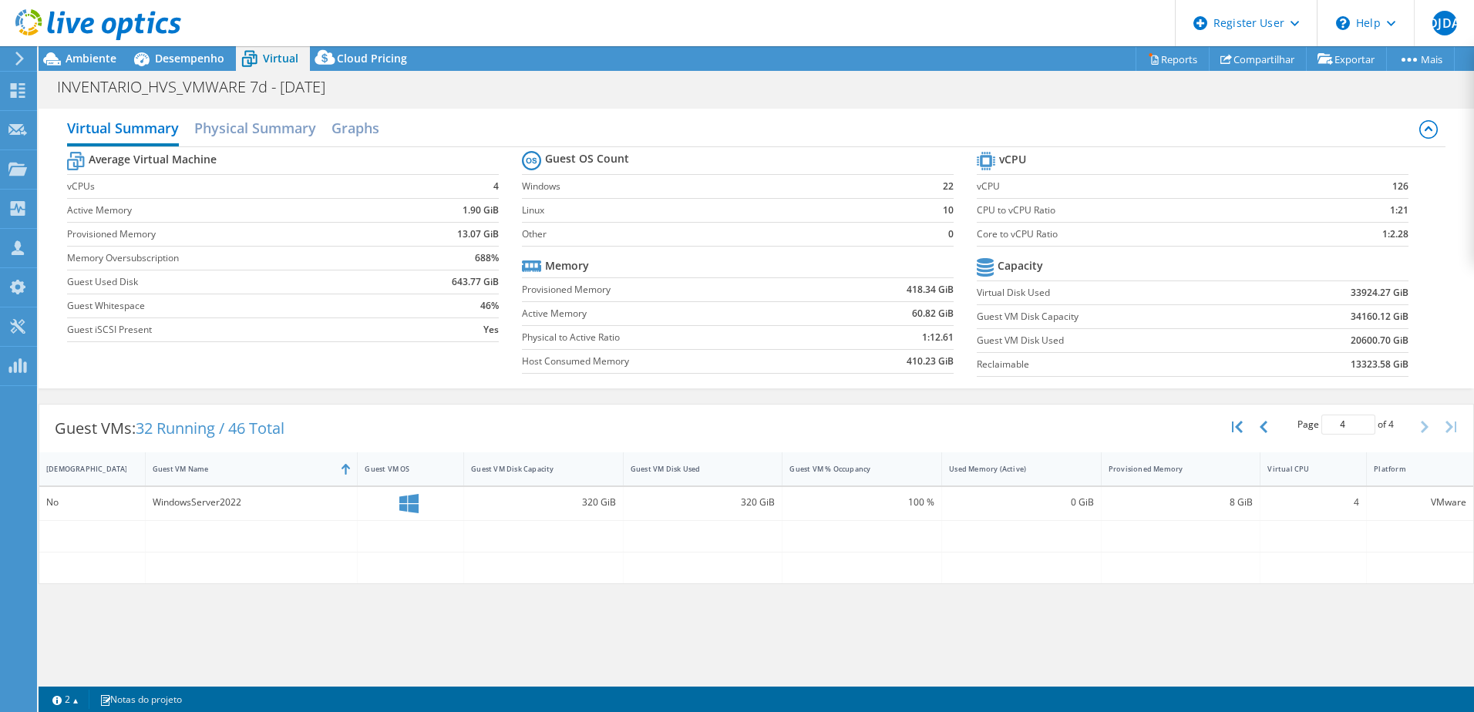
scroll to position [0, 0]
click at [1268, 425] on button "button" at bounding box center [1265, 426] width 26 height 29
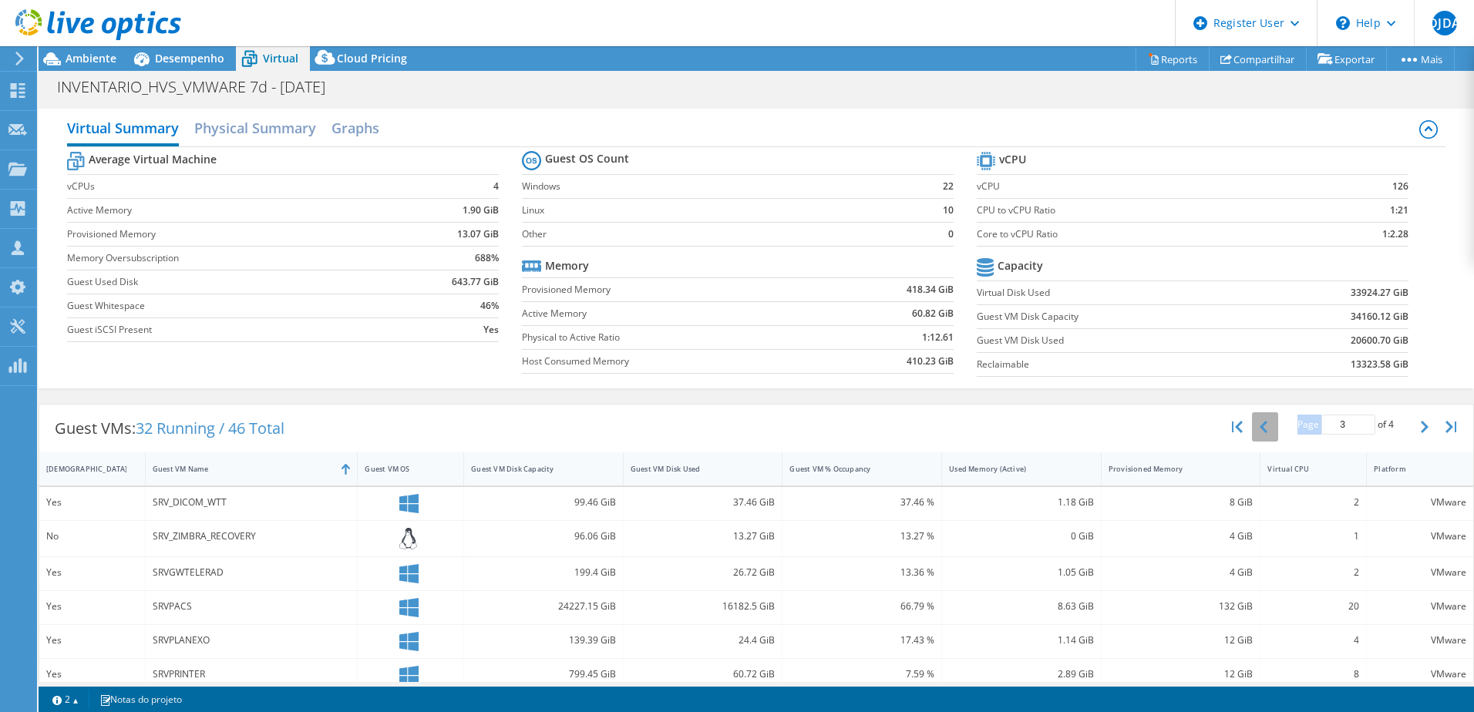
click at [1278, 425] on div "Page 1 of 4 5 rows 10 rows 20 rows 25 rows 50 rows 100 rows" at bounding box center [1345, 426] width 135 height 29
drag, startPoint x: 1268, startPoint y: 425, endPoint x: 1257, endPoint y: 427, distance: 11.0
click at [1257, 427] on button "button" at bounding box center [1265, 426] width 26 height 29
click at [1259, 427] on icon "button" at bounding box center [1263, 427] width 8 height 12
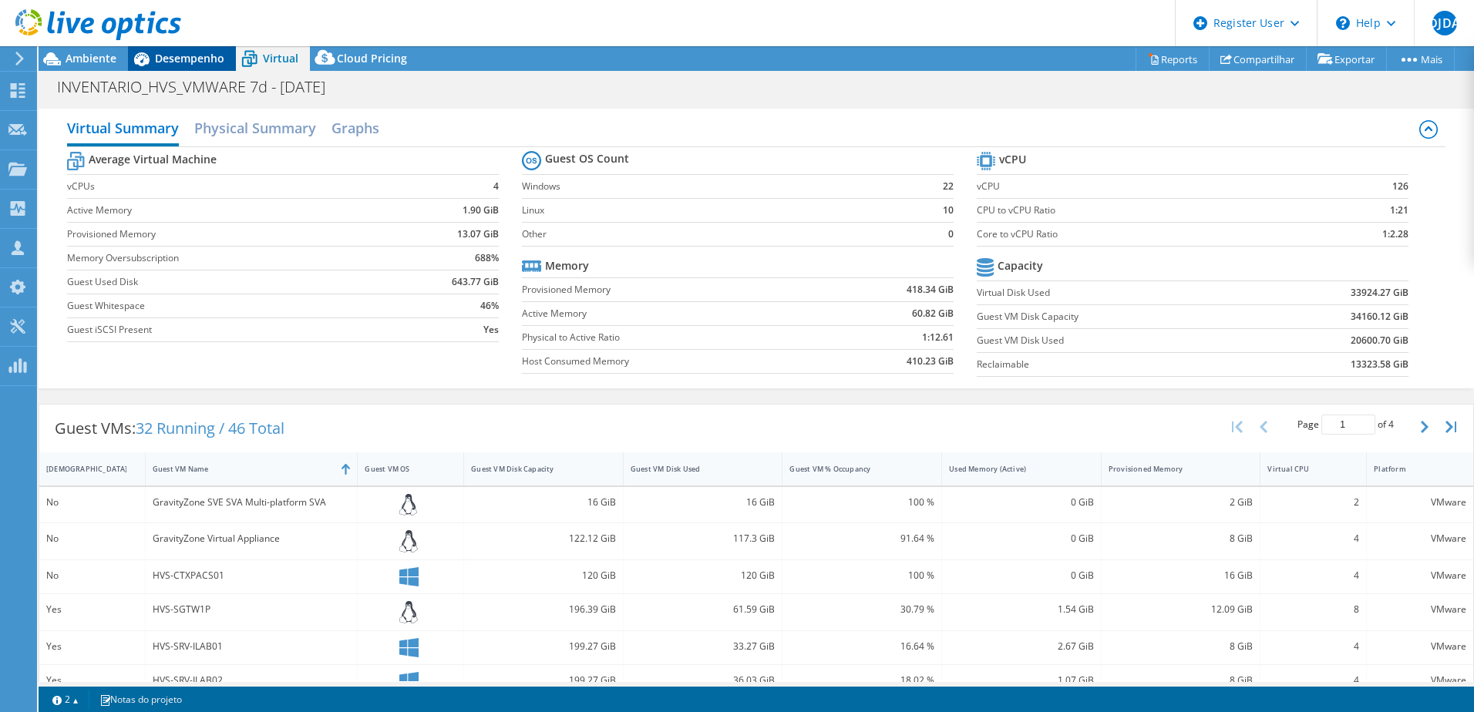
click at [182, 56] on span "Desempenho" at bounding box center [189, 58] width 69 height 15
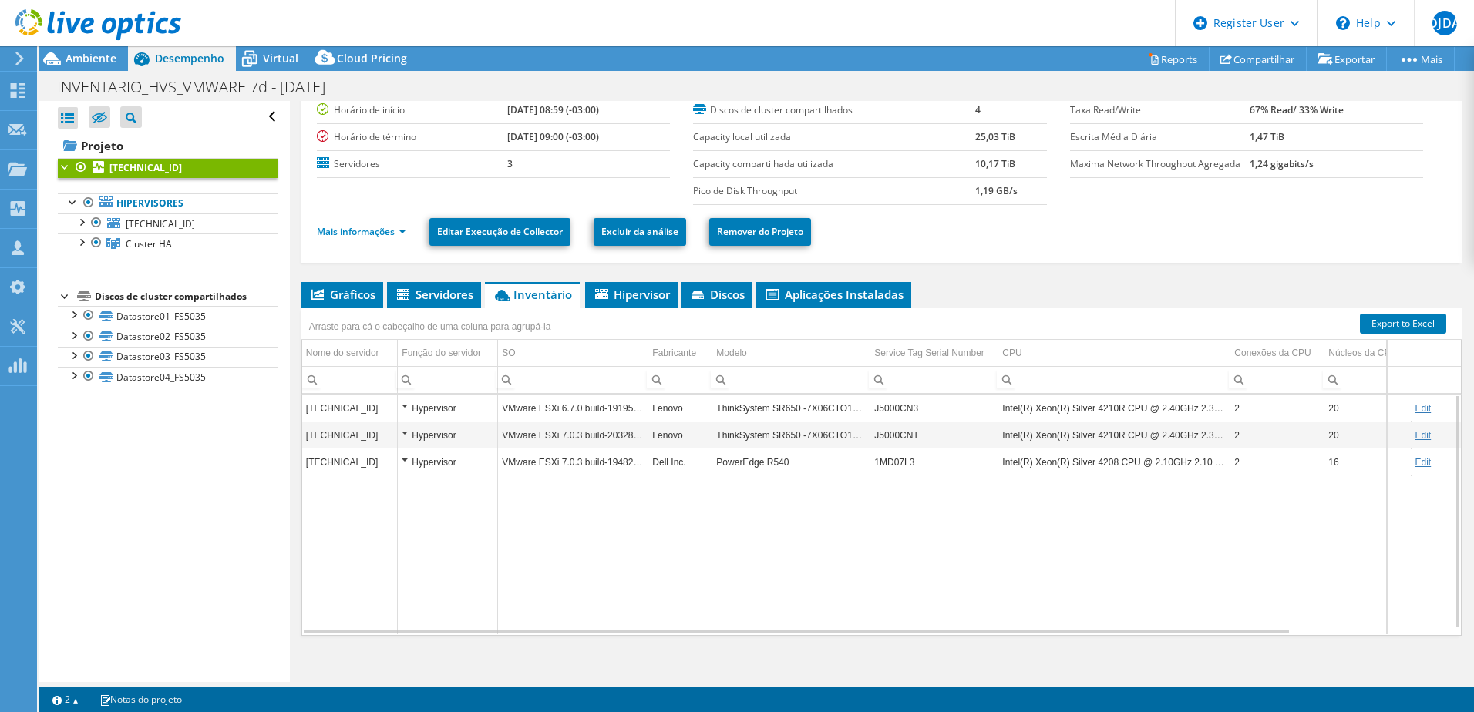
click at [406, 469] on div "Hypervisor" at bounding box center [448, 462] width 92 height 18
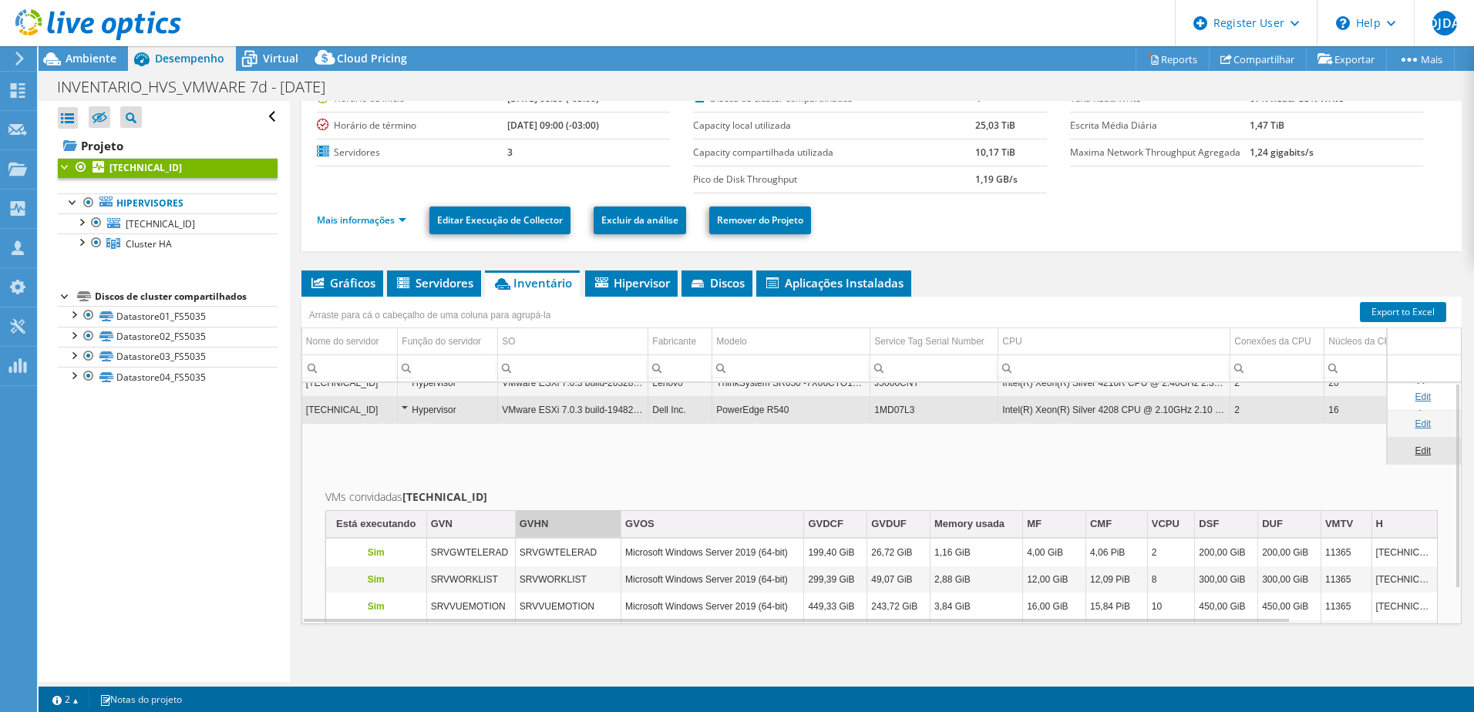
scroll to position [93, 0]
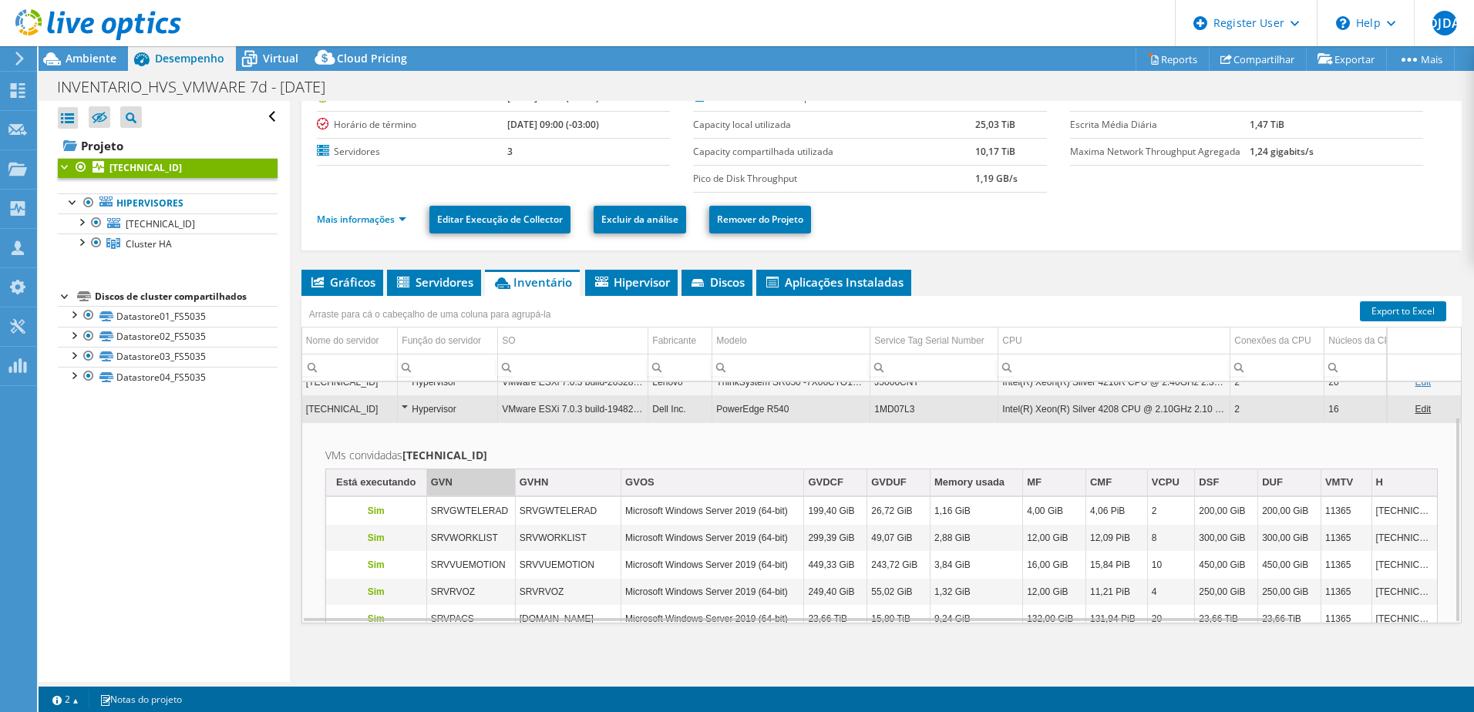
click at [465, 487] on td "GVN" at bounding box center [470, 482] width 89 height 27
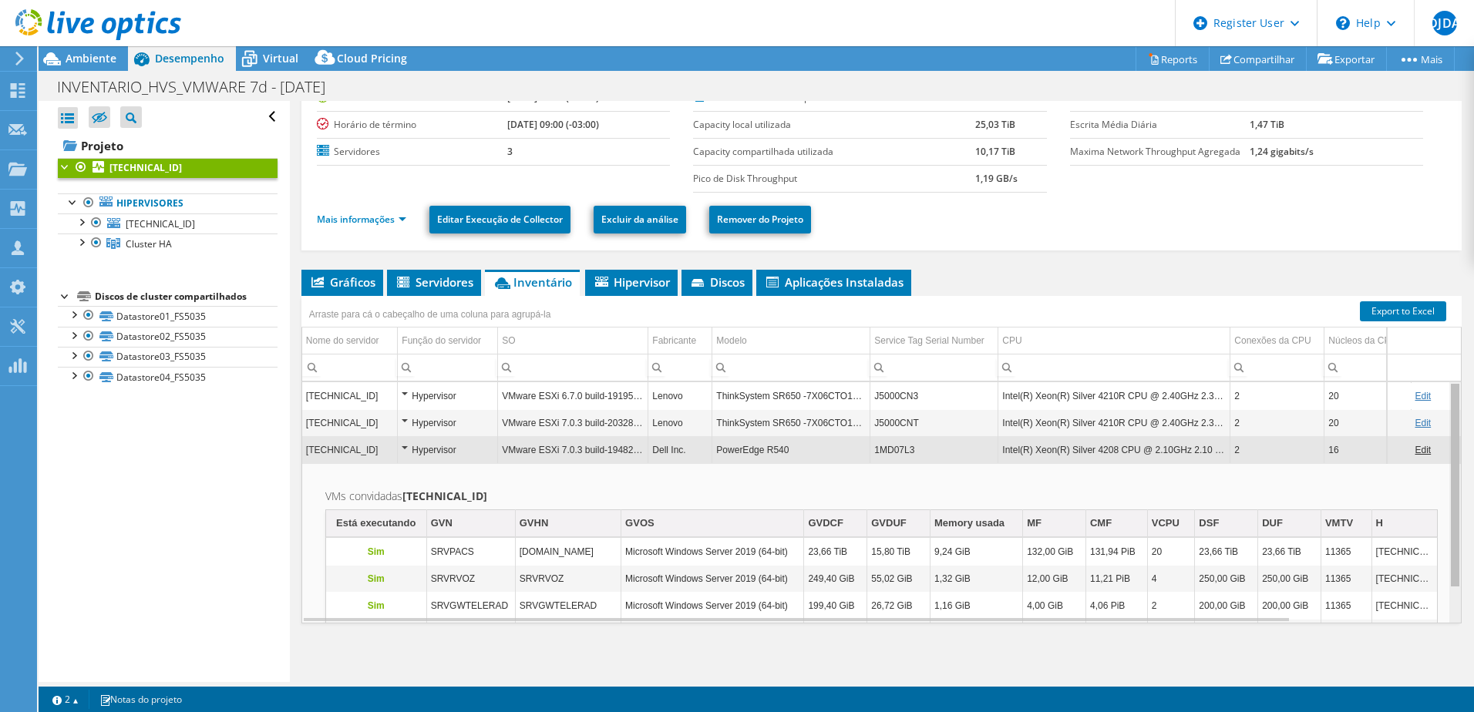
scroll to position [41, 0]
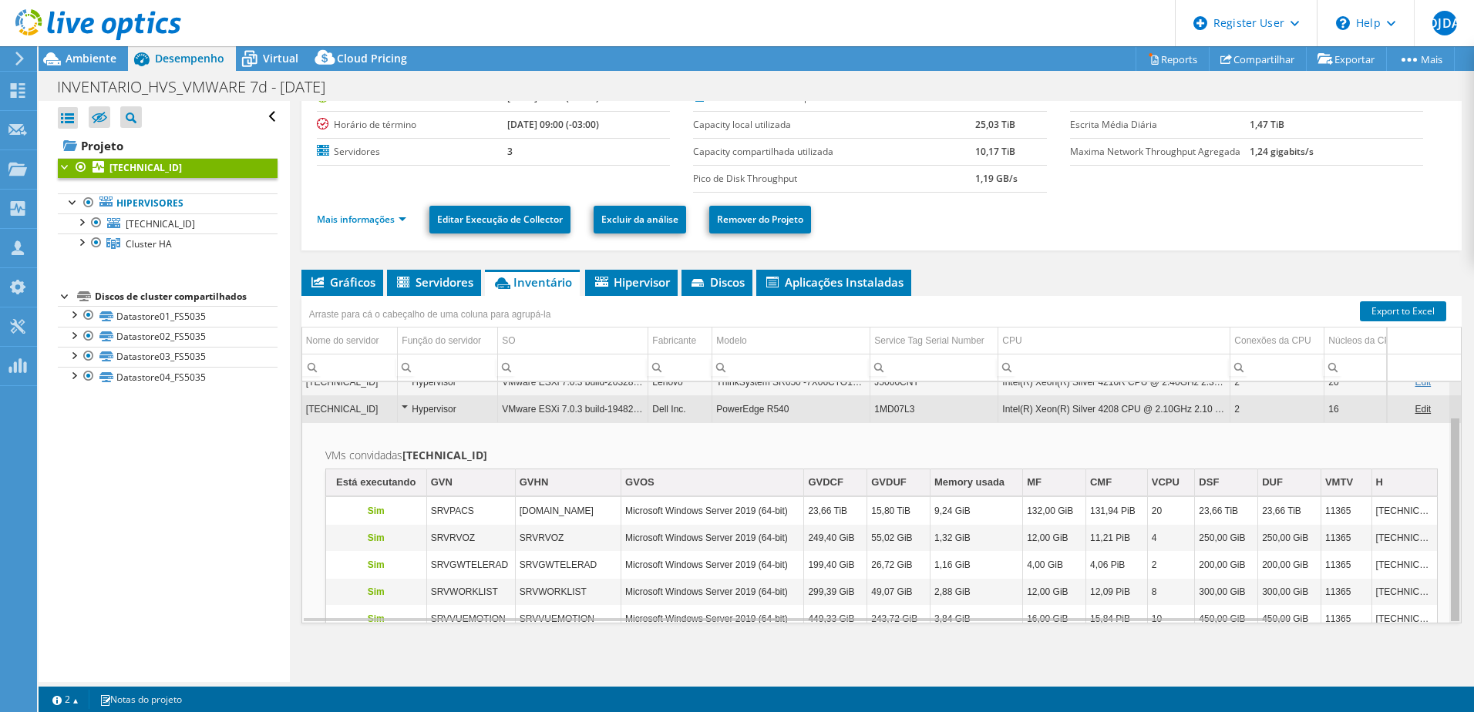
drag, startPoint x: 1444, startPoint y: 485, endPoint x: 1437, endPoint y: 555, distance: 70.6
click at [1437, 555] on body "DJDA Usuário Dell Diego Junior De Almeida Diego.Almeida1@dell.com Dell My Profi…" at bounding box center [737, 356] width 1474 height 712
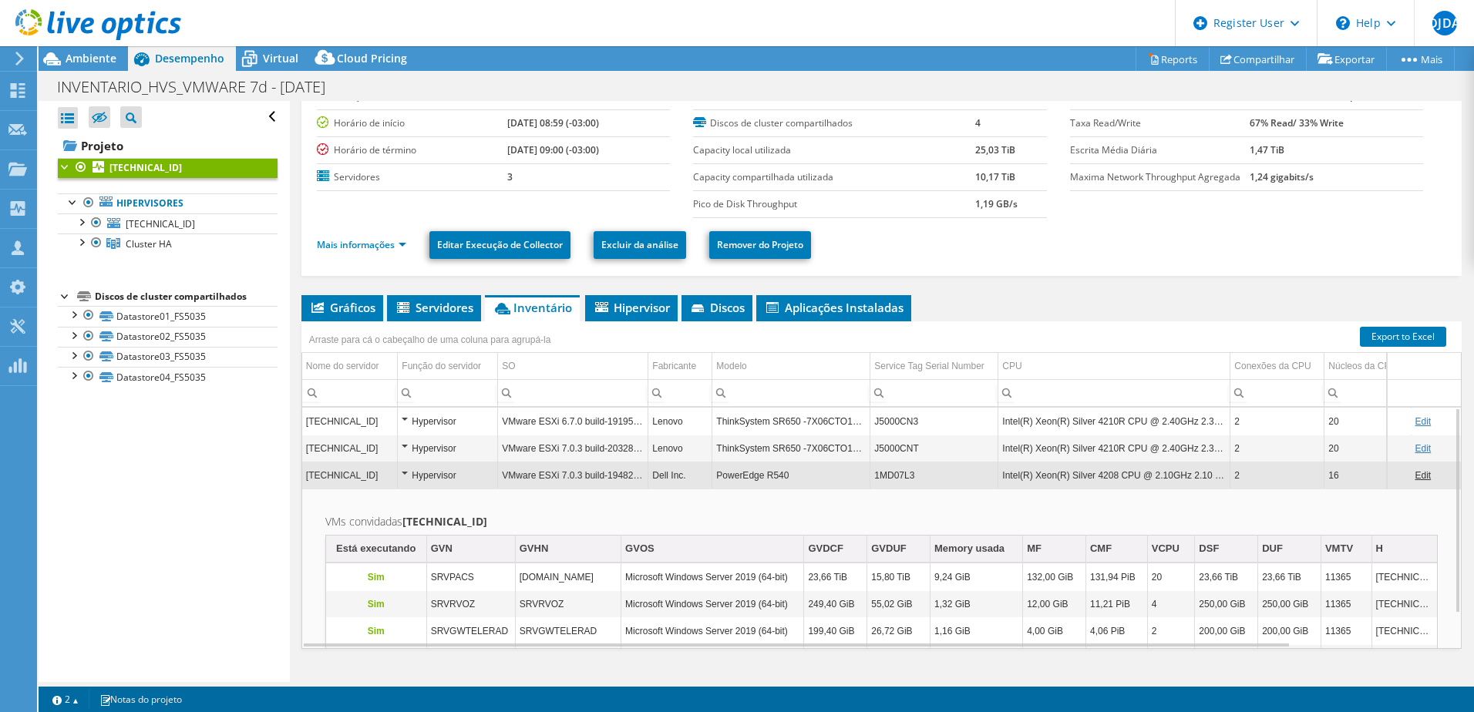
scroll to position [16, 0]
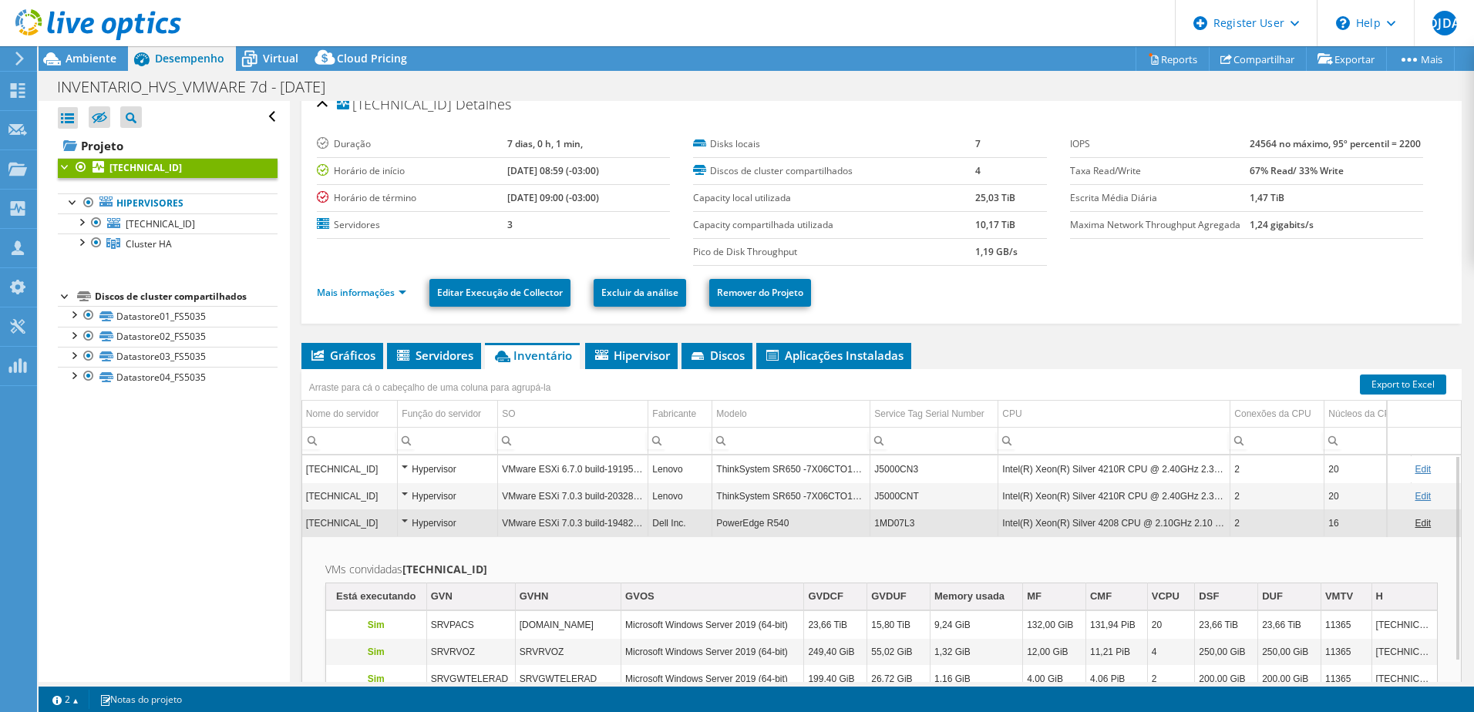
click at [462, 496] on div "Hypervisor" at bounding box center [448, 496] width 92 height 18
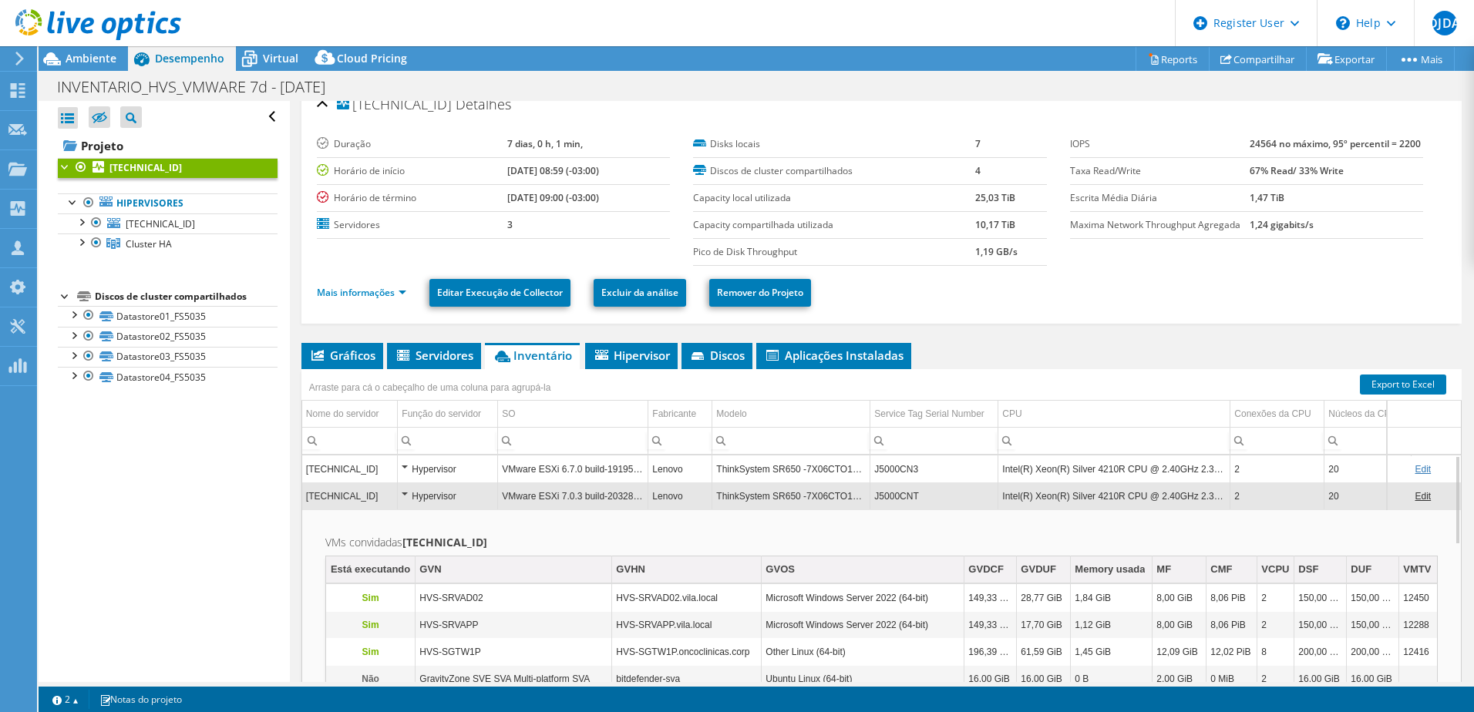
click at [453, 476] on div "Hypervisor" at bounding box center [448, 469] width 92 height 18
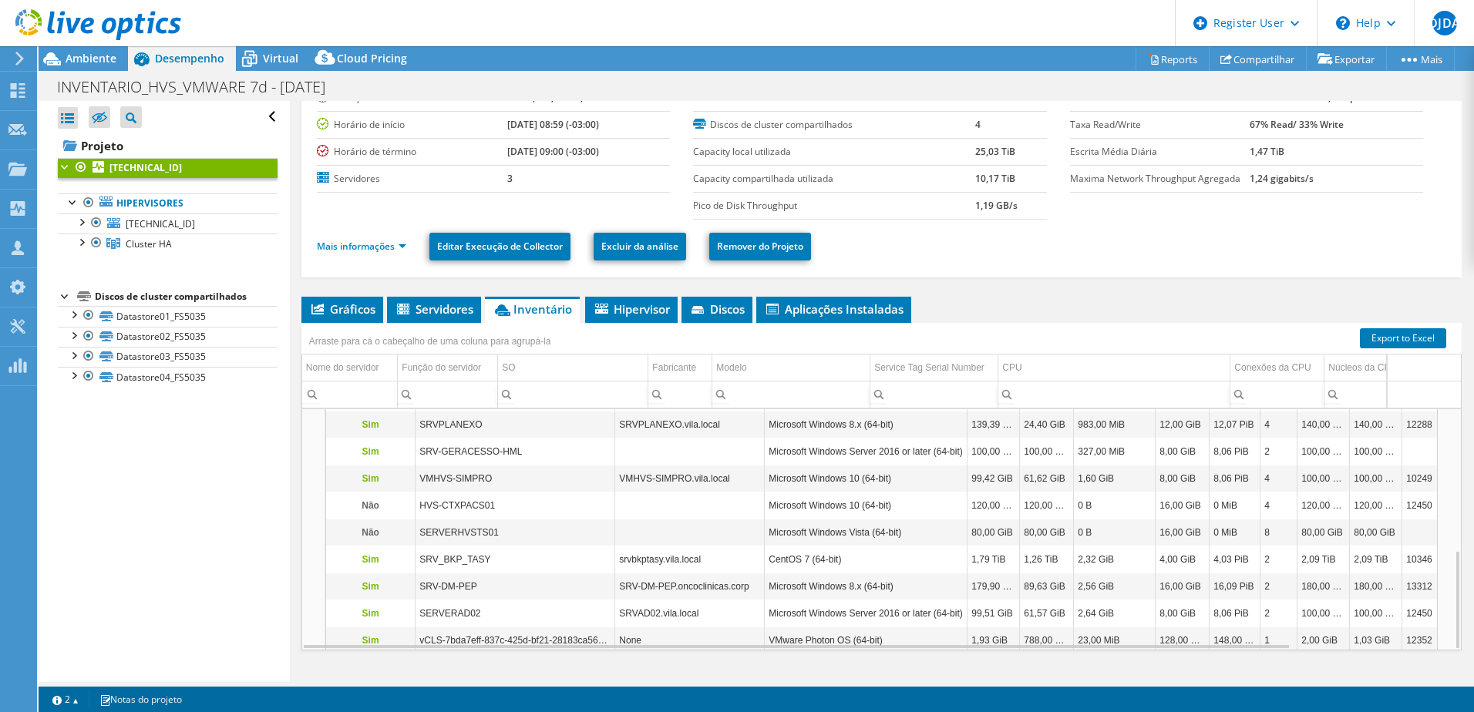
scroll to position [93, 0]
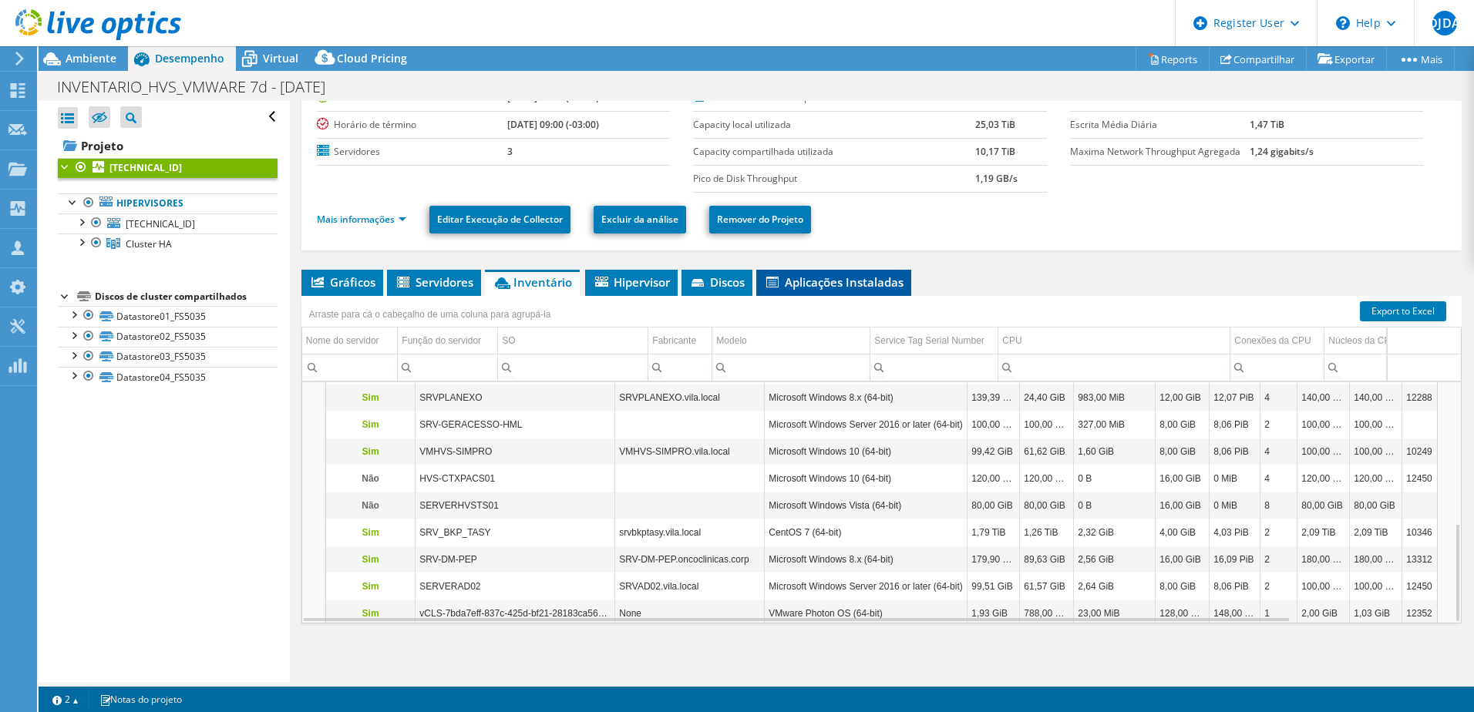
click at [818, 282] on span "Aplicações Instaladas" at bounding box center [833, 281] width 139 height 15
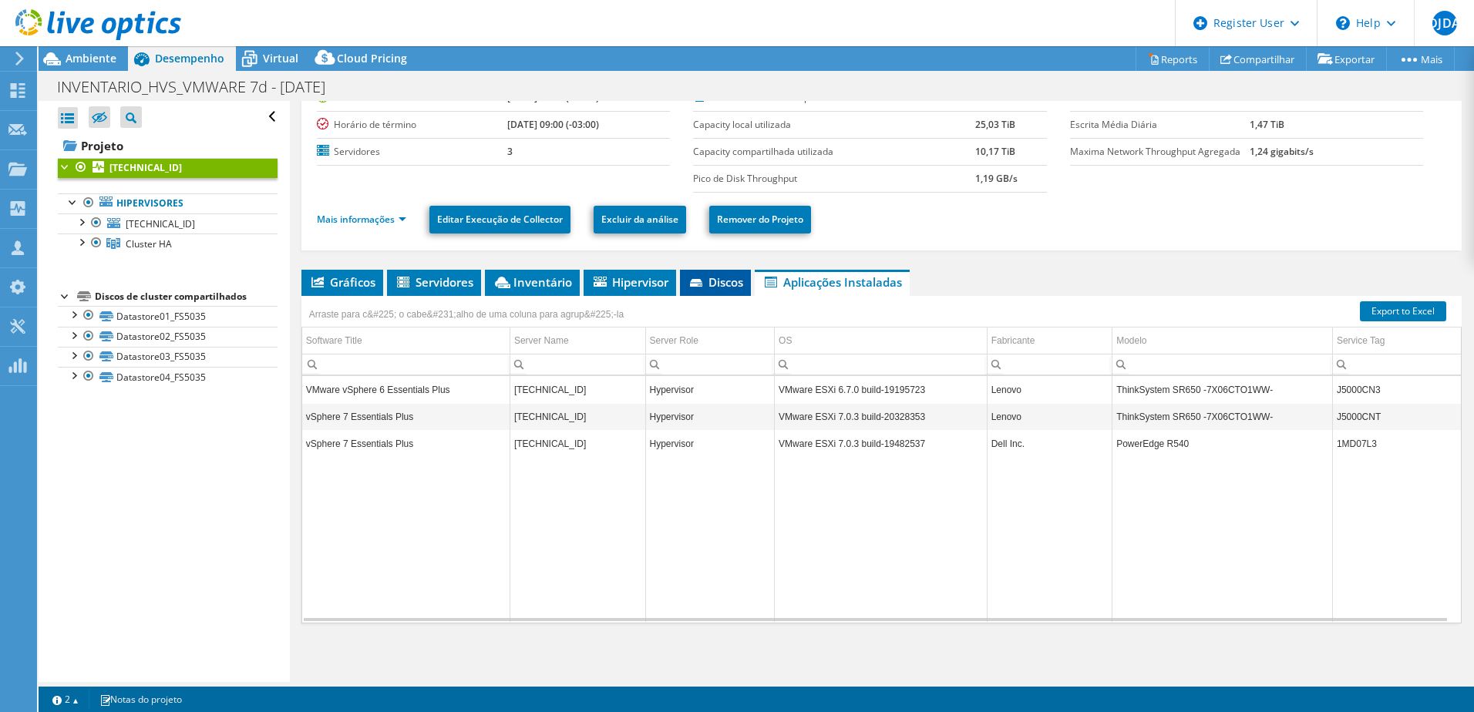
click at [724, 280] on span "Discos" at bounding box center [714, 281] width 55 height 15
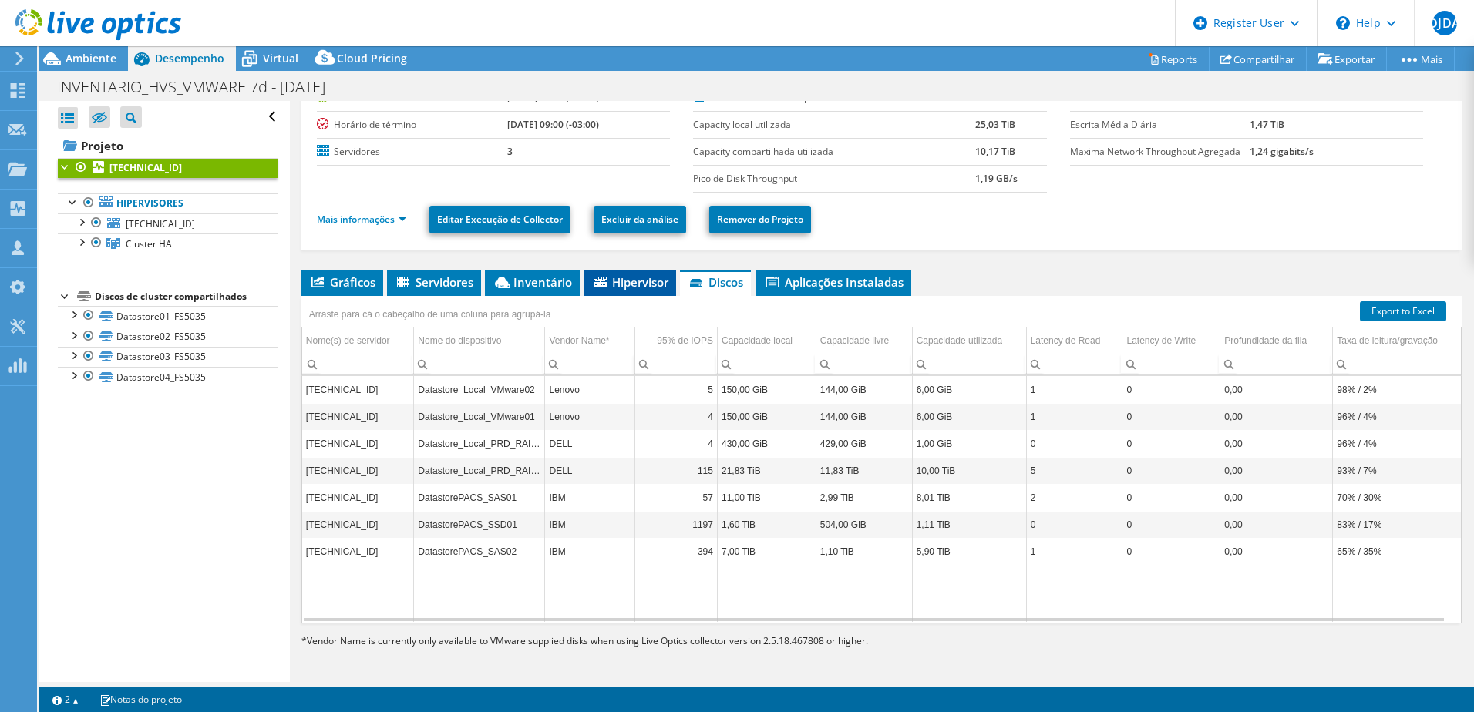
click at [622, 282] on span "Hipervisor" at bounding box center [629, 281] width 77 height 15
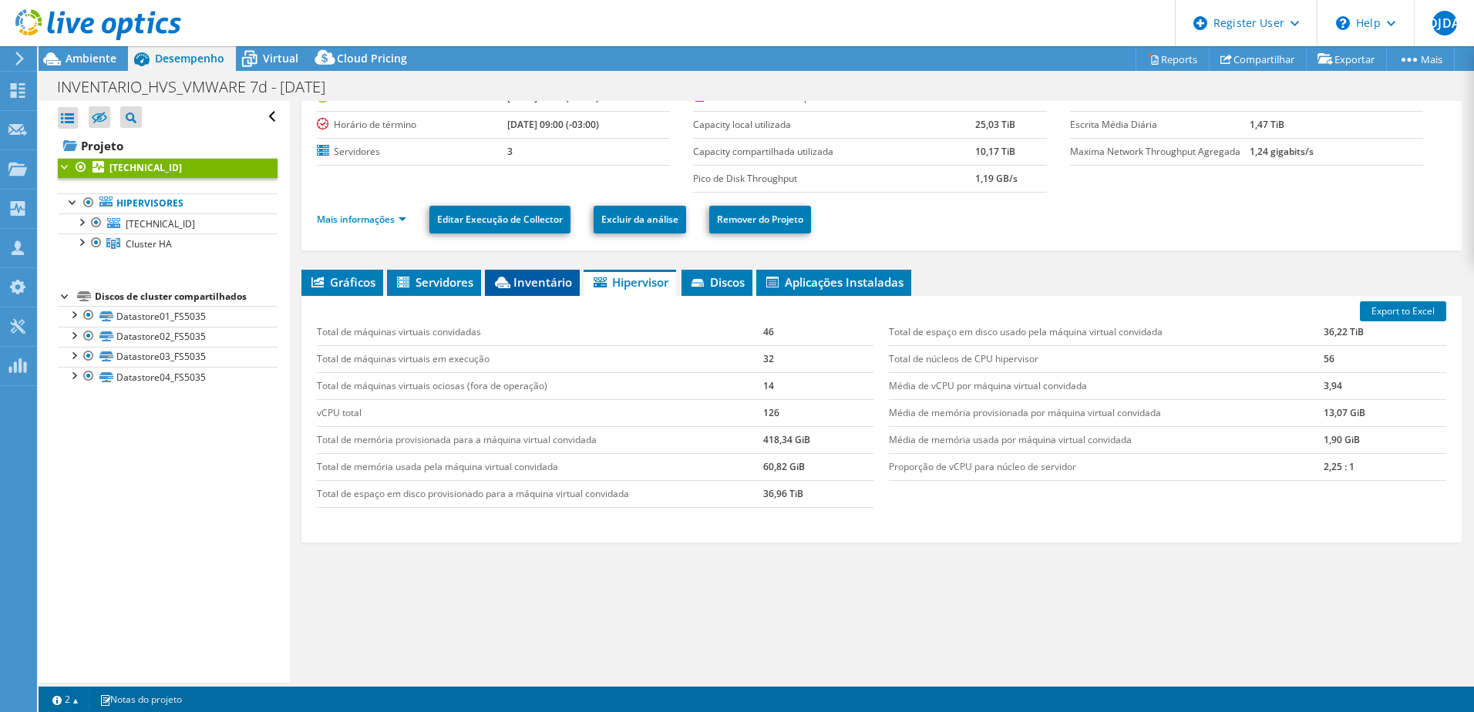
click at [502, 294] on li "Inventário" at bounding box center [532, 283] width 95 height 26
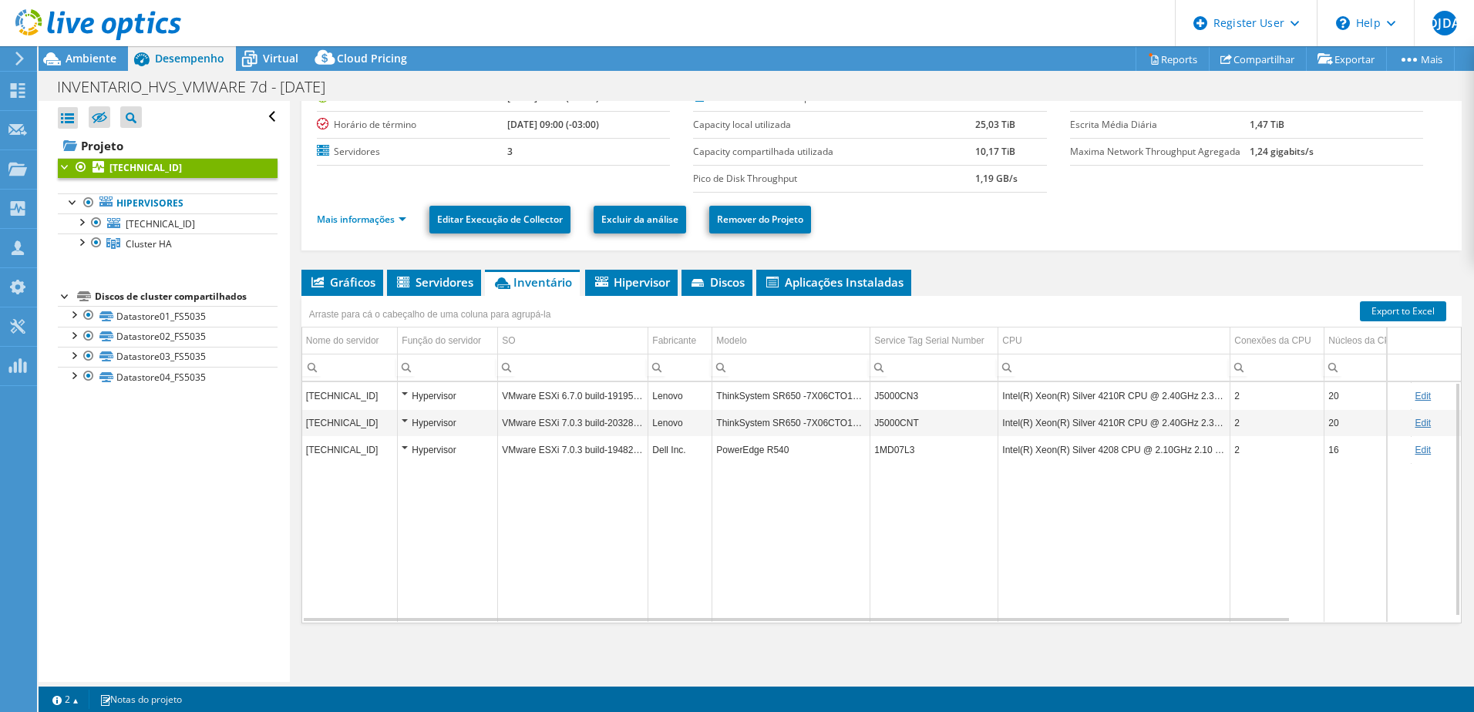
click at [679, 396] on td "Lenovo" at bounding box center [680, 395] width 64 height 27
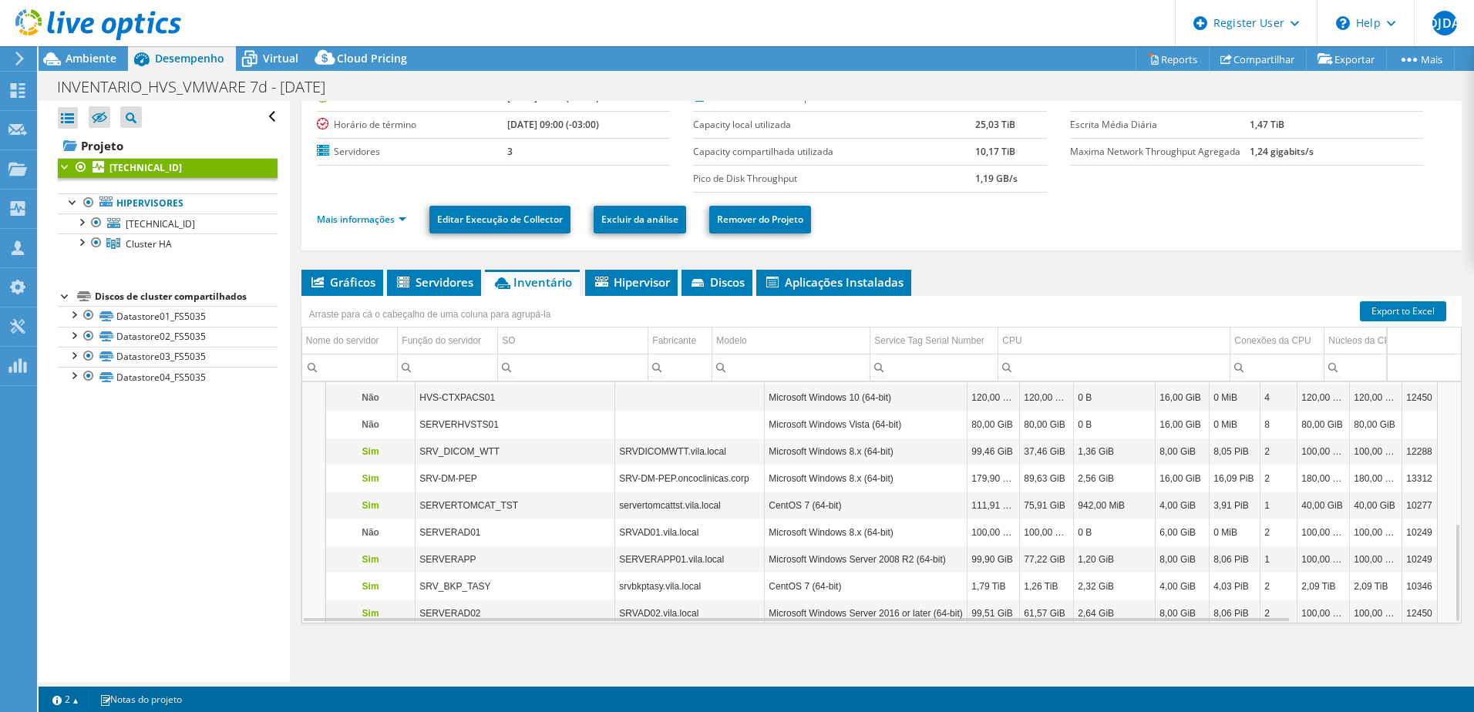
click at [433, 374] on input "Column Função do servidor, Filter cell" at bounding box center [447, 368] width 99 height 20
type input "veeam"
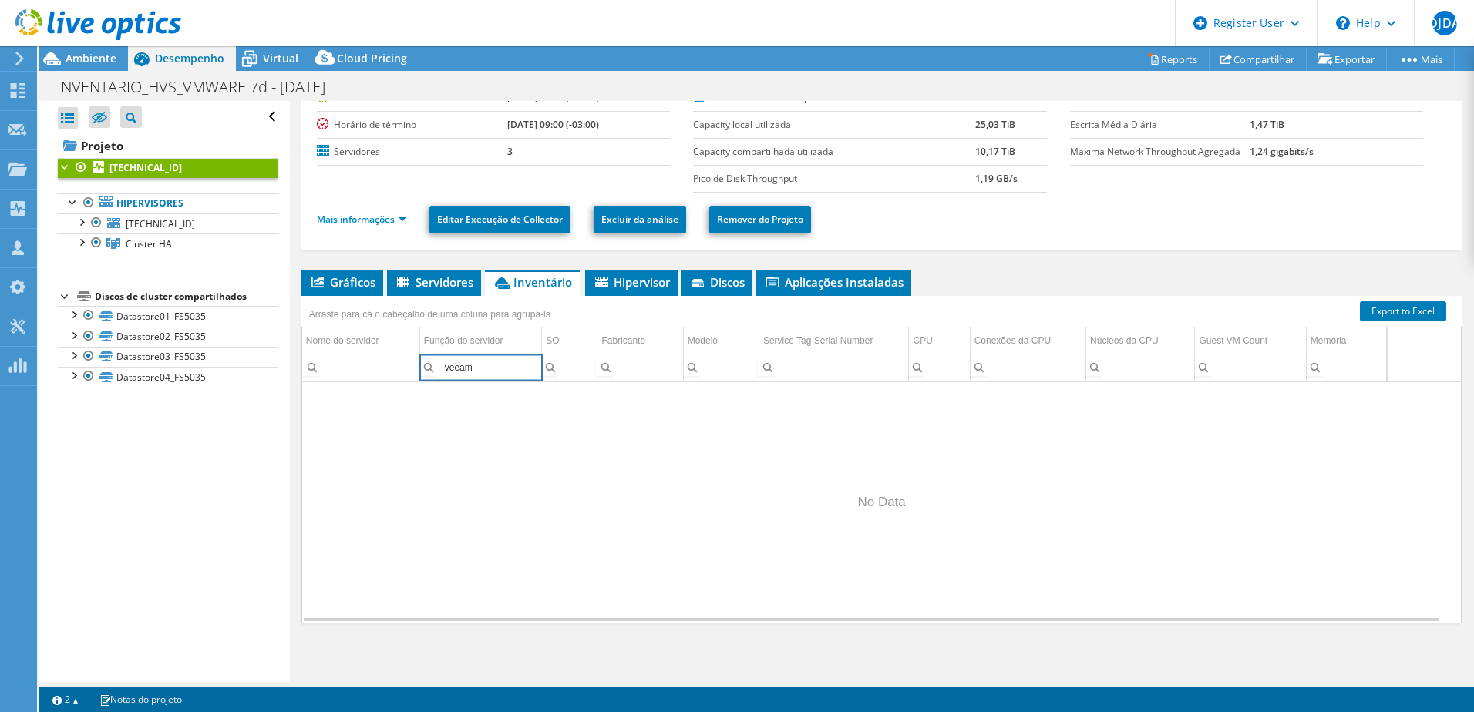
scroll to position [0, 0]
drag, startPoint x: 490, startPoint y: 374, endPoint x: 439, endPoint y: 370, distance: 51.8
click at [439, 370] on input "veeam" at bounding box center [480, 368] width 121 height 20
click at [348, 361] on input "Column Nome do servidor, Filter cell" at bounding box center [360, 368] width 117 height 20
paste input "veeam"
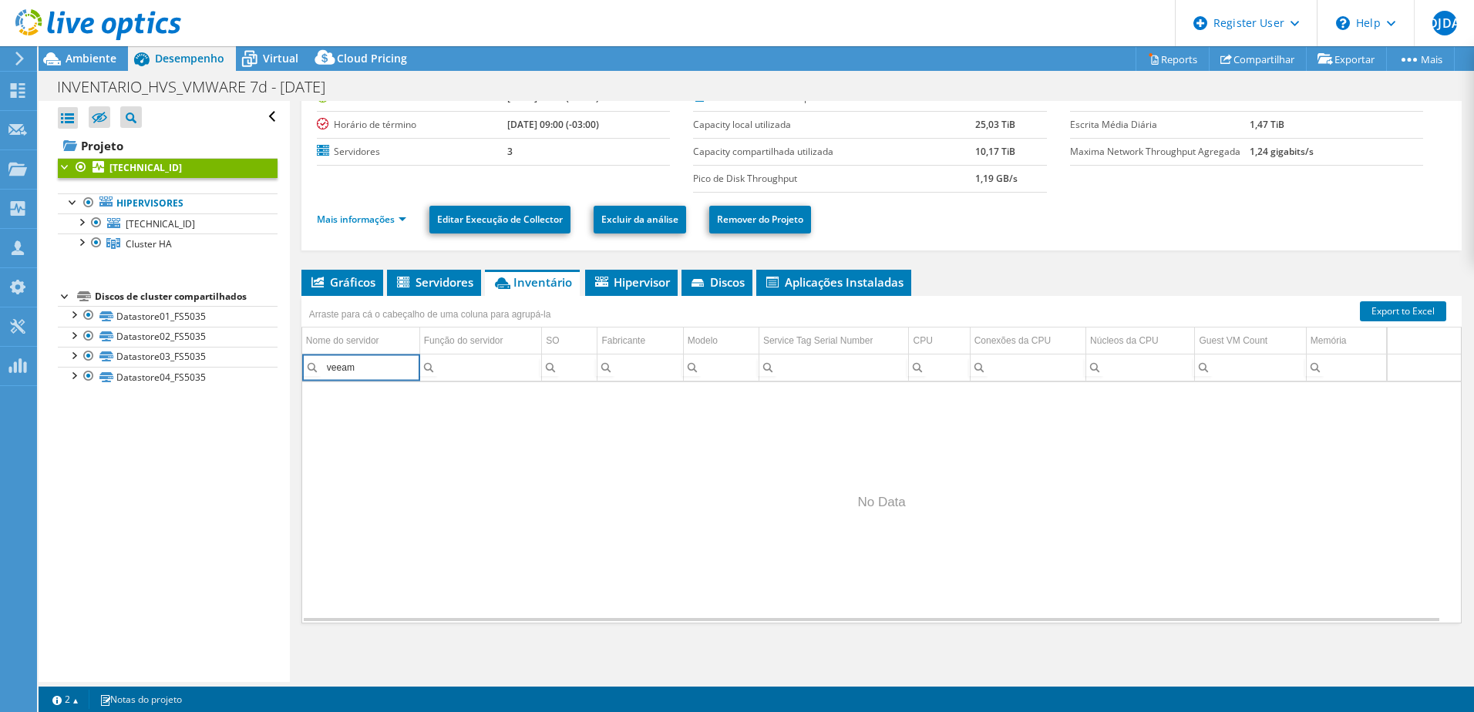
type input "veeam"
click at [519, 435] on div "Data grid" at bounding box center [881, 502] width 1158 height 240
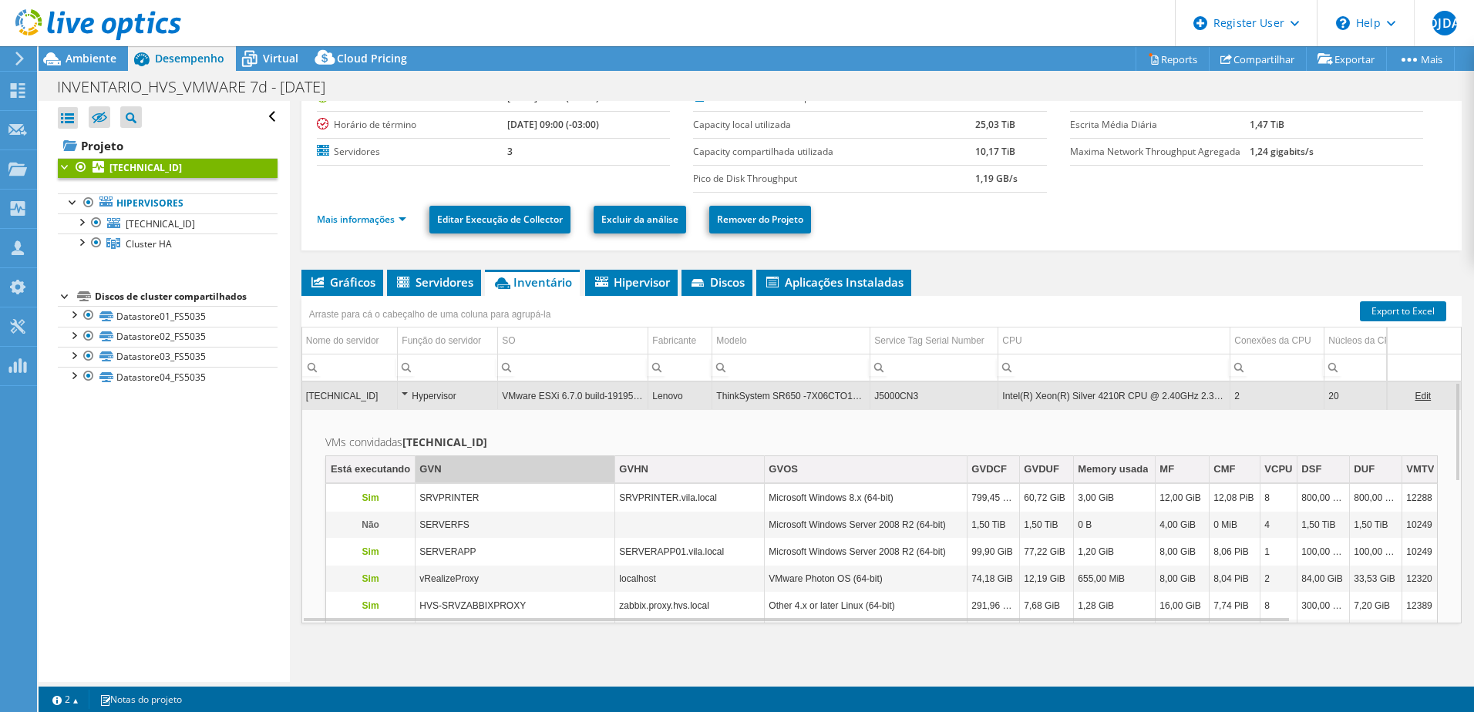
click at [478, 482] on td "GVN" at bounding box center [515, 469] width 200 height 27
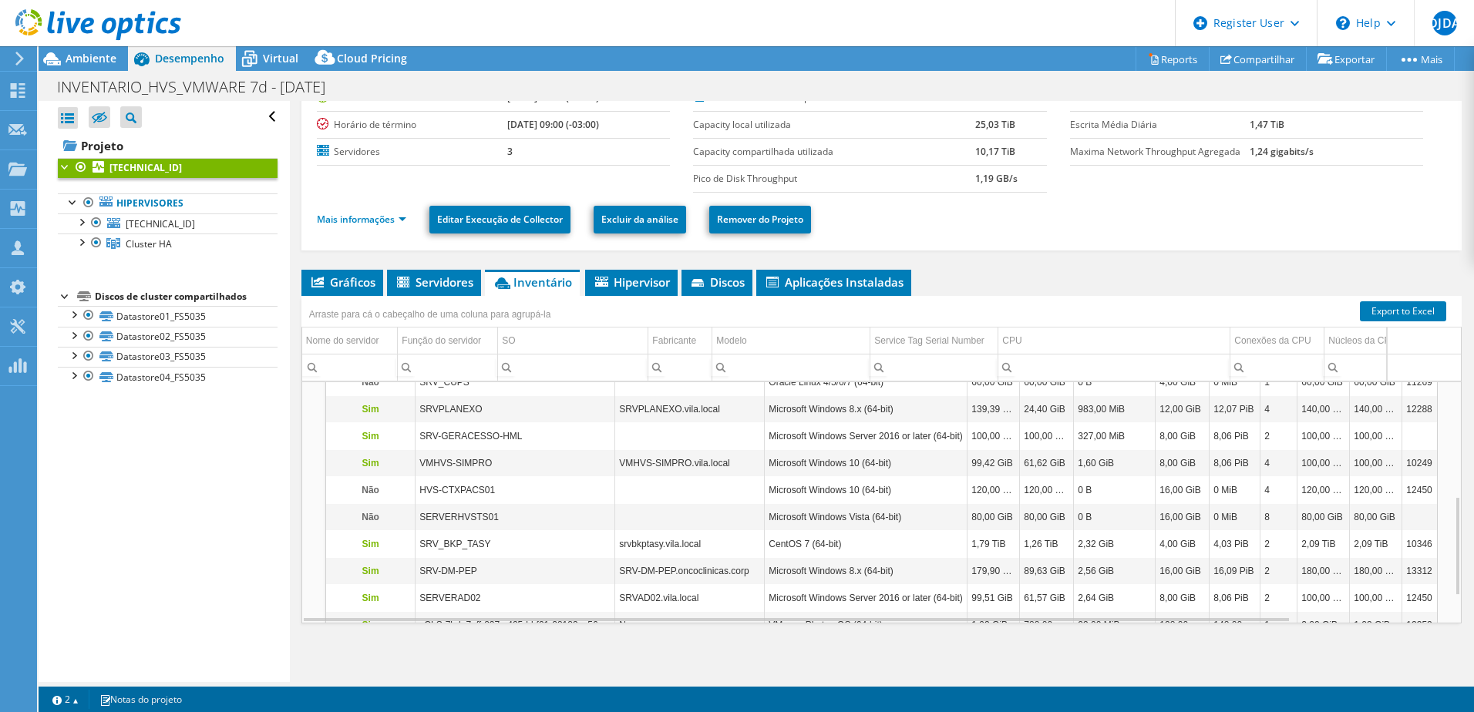
scroll to position [343, 0]
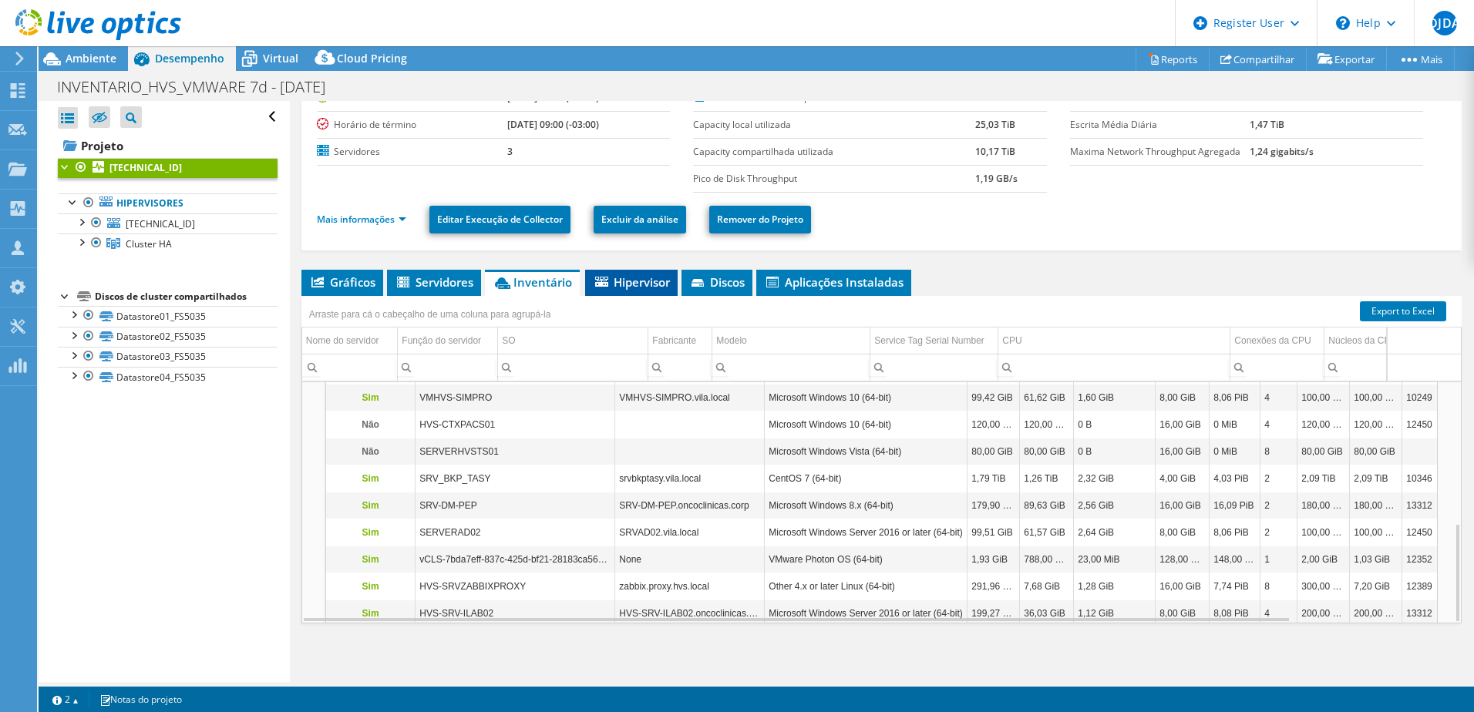
click at [636, 283] on span "Hipervisor" at bounding box center [631, 281] width 77 height 15
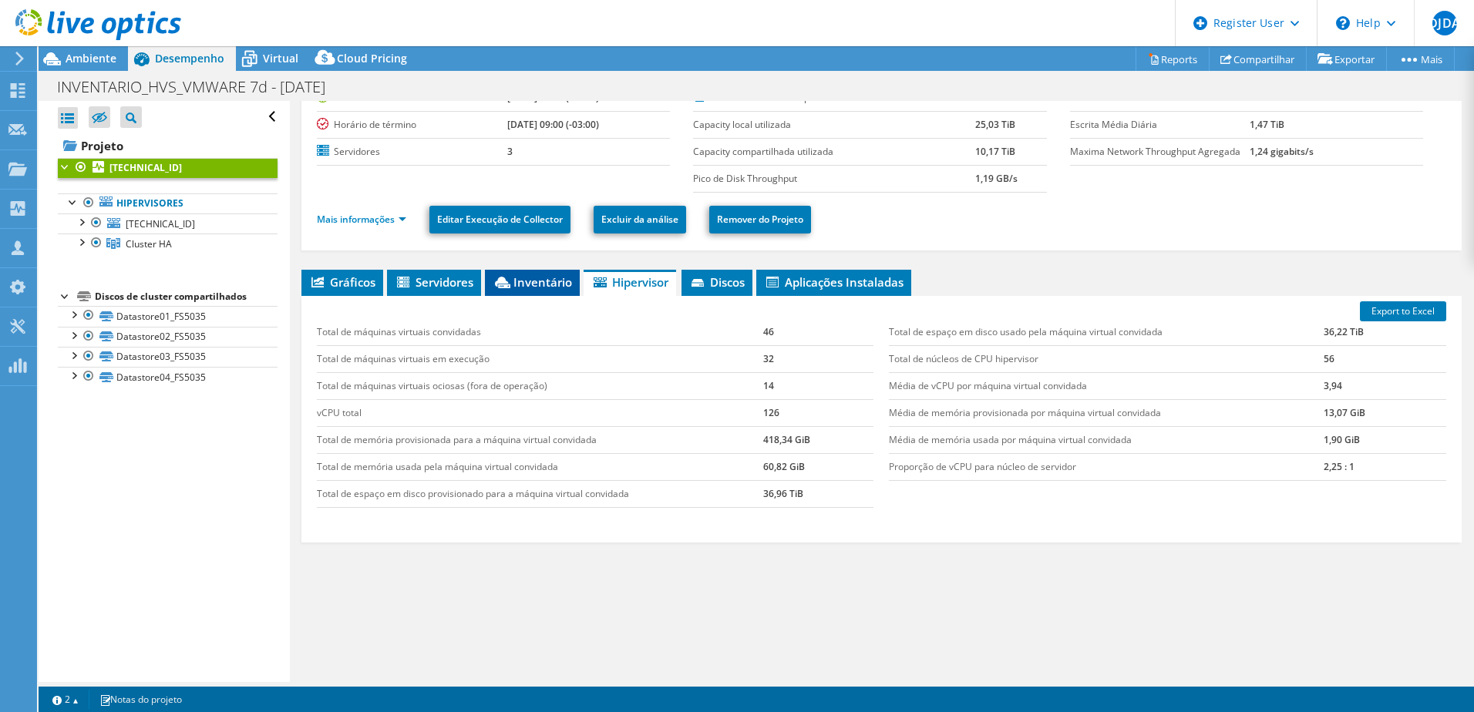
click at [535, 279] on span "Inventário" at bounding box center [531, 281] width 79 height 15
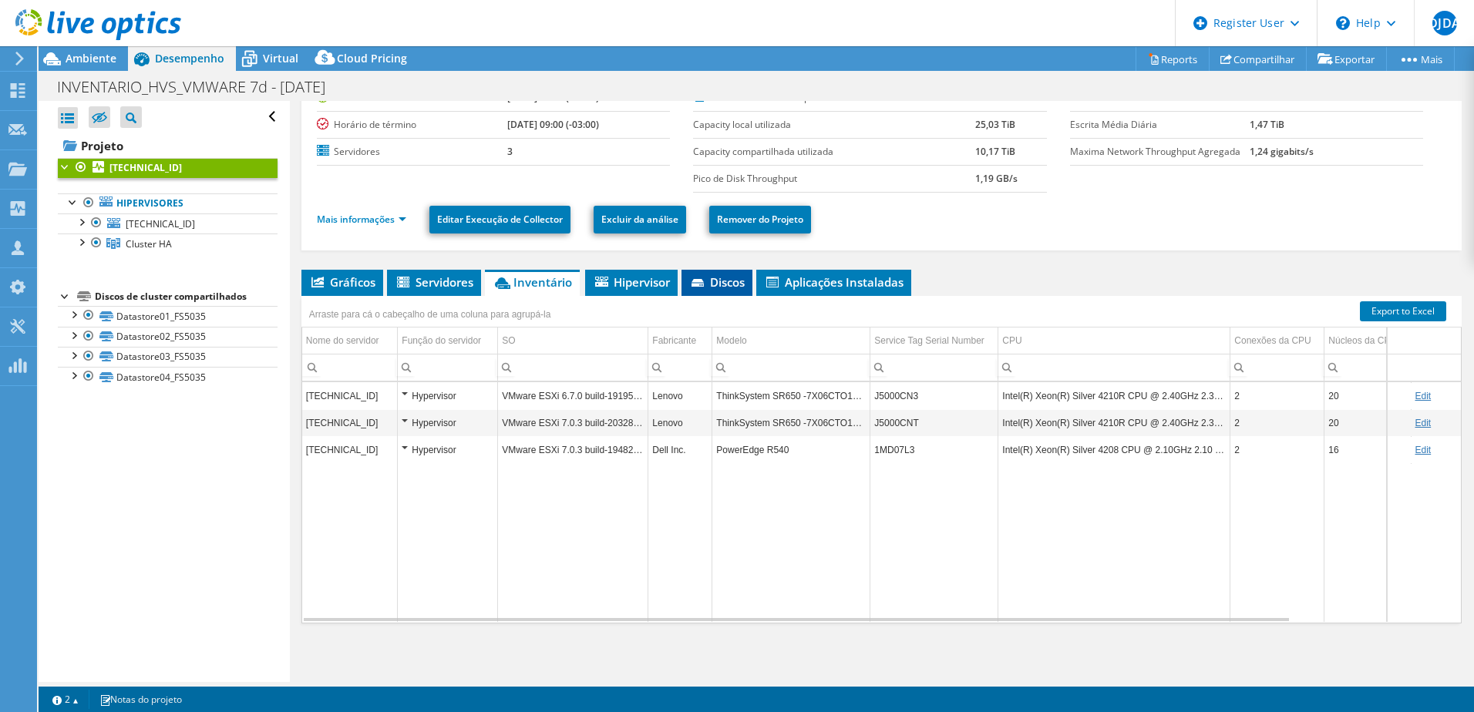
click at [705, 272] on li "Discos" at bounding box center [716, 283] width 71 height 26
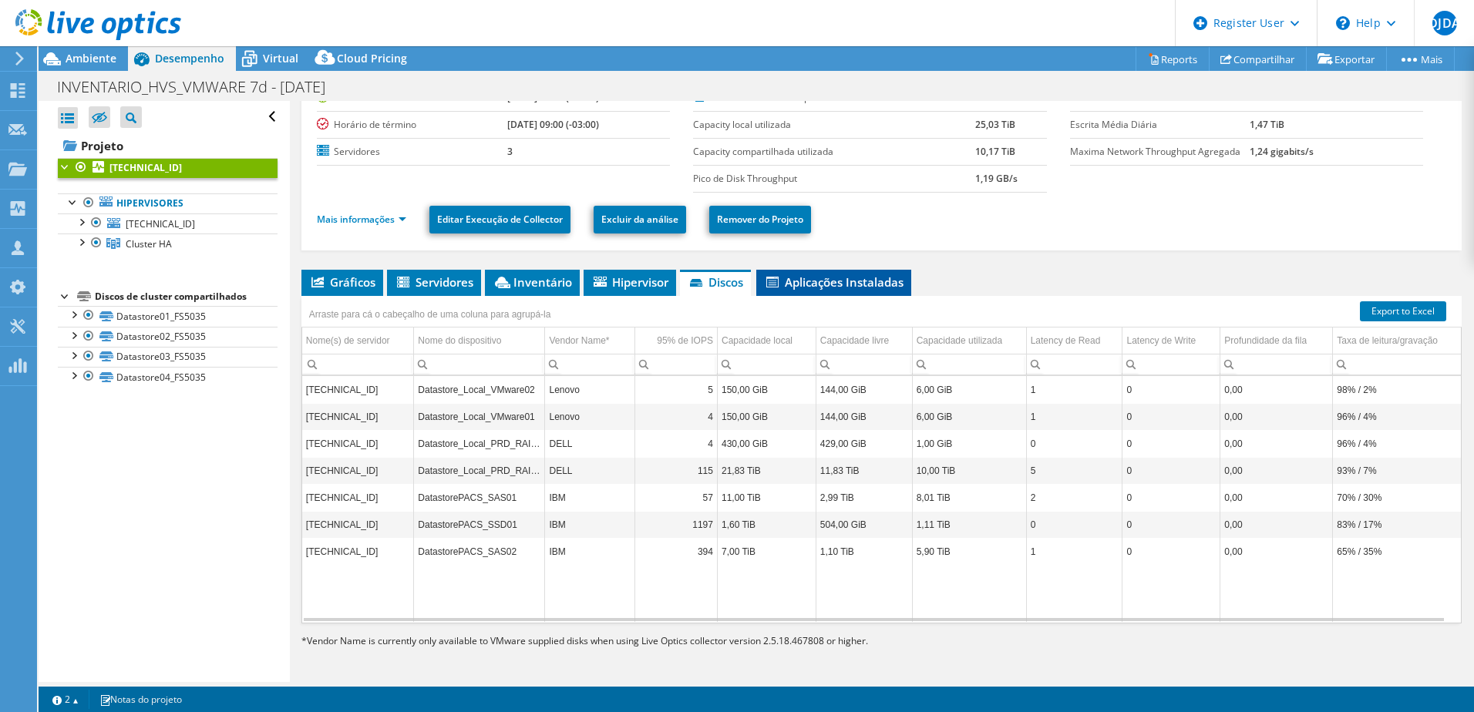
click at [810, 277] on span "Aplicações Instaladas" at bounding box center [833, 281] width 139 height 15
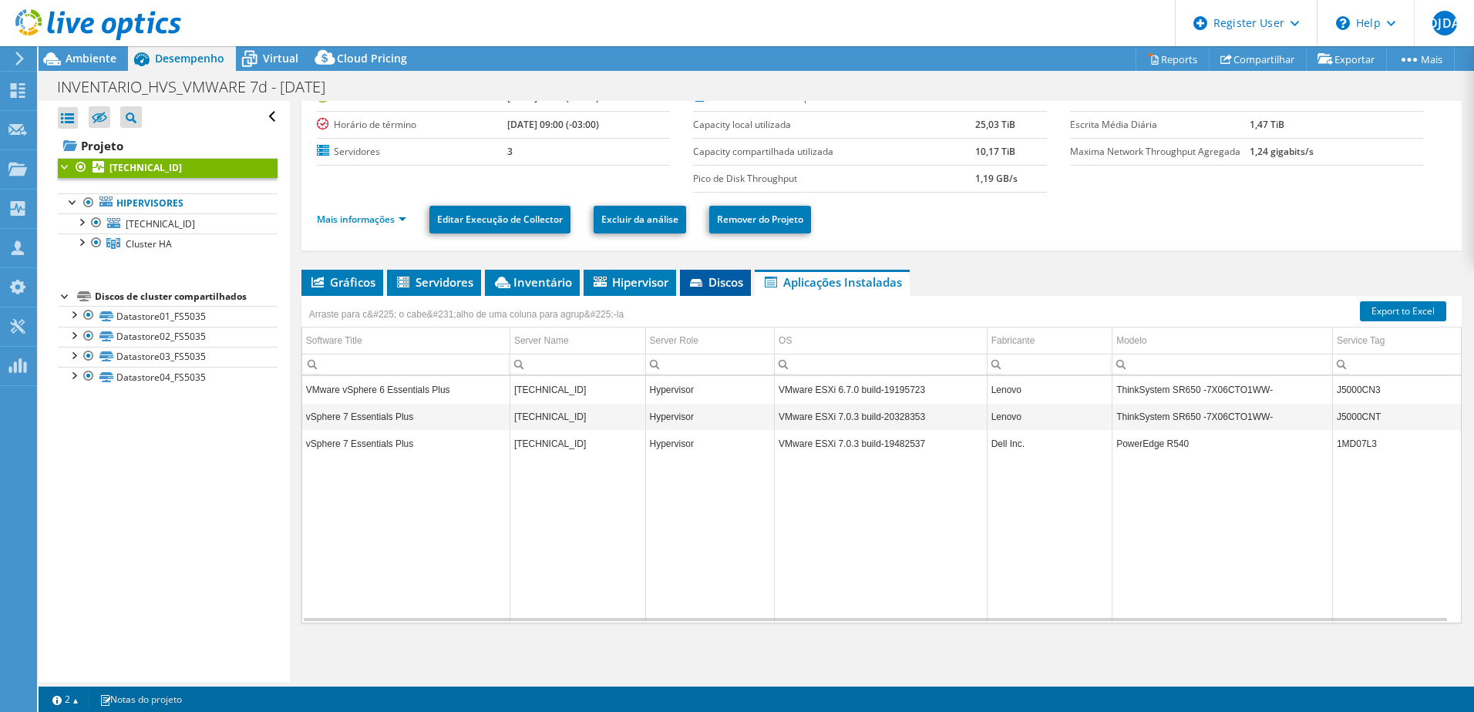
click at [701, 284] on icon at bounding box center [696, 283] width 12 height 8
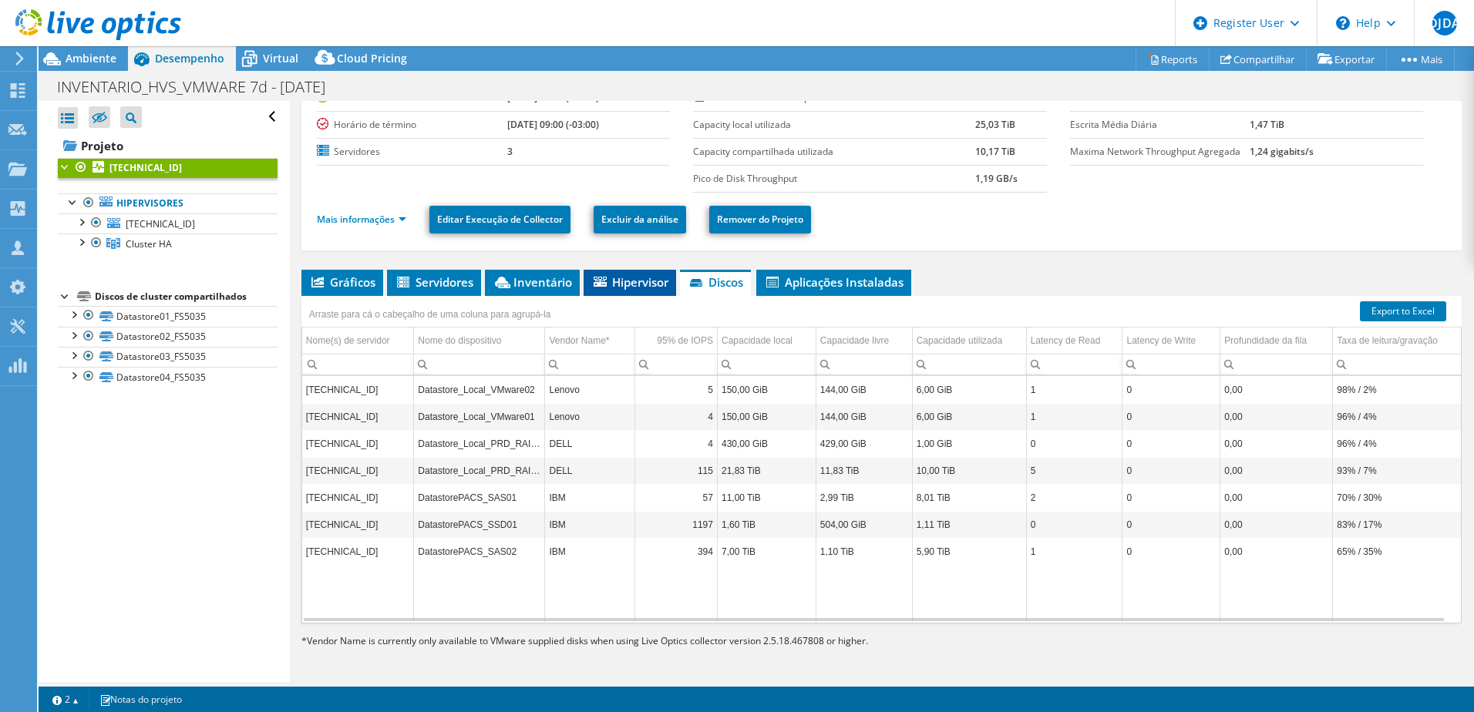
click at [607, 280] on icon at bounding box center [599, 282] width 13 height 10
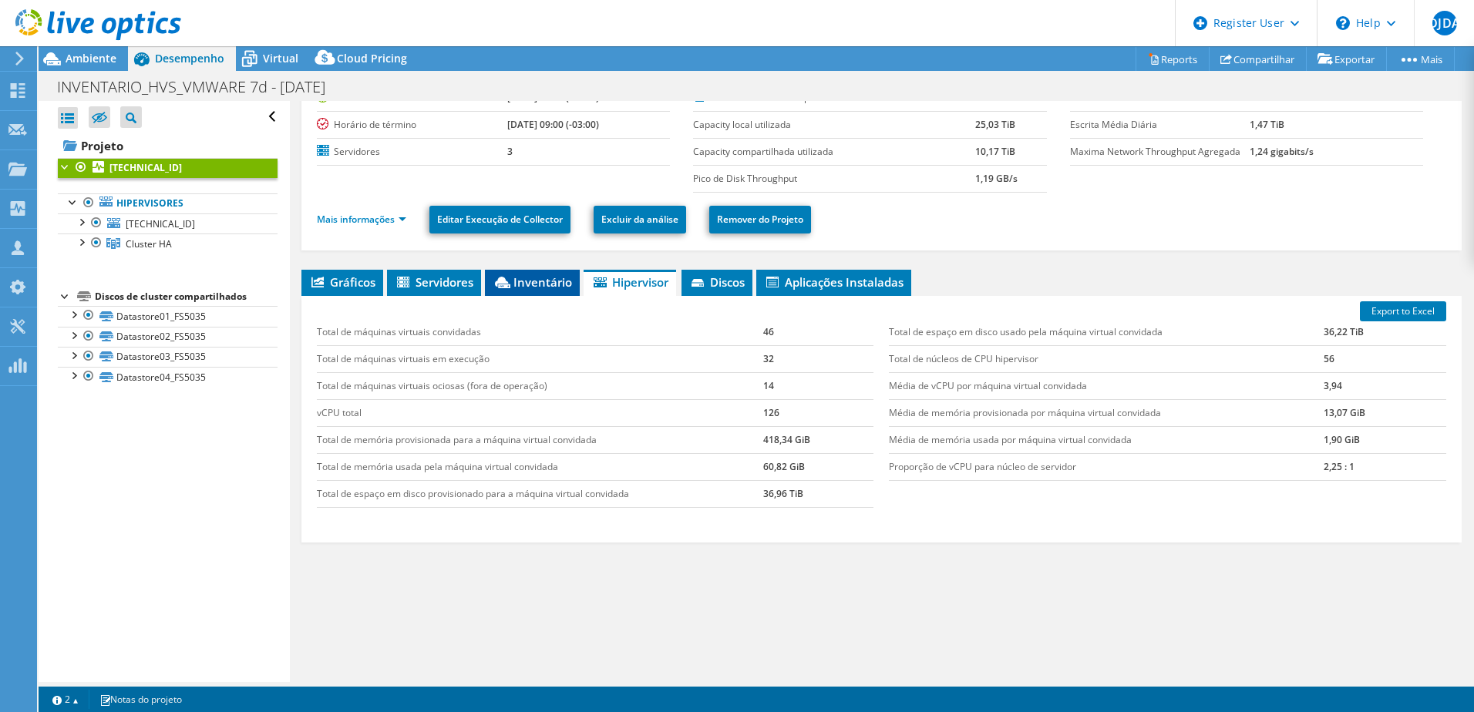
click at [510, 280] on icon at bounding box center [502, 283] width 15 height 12
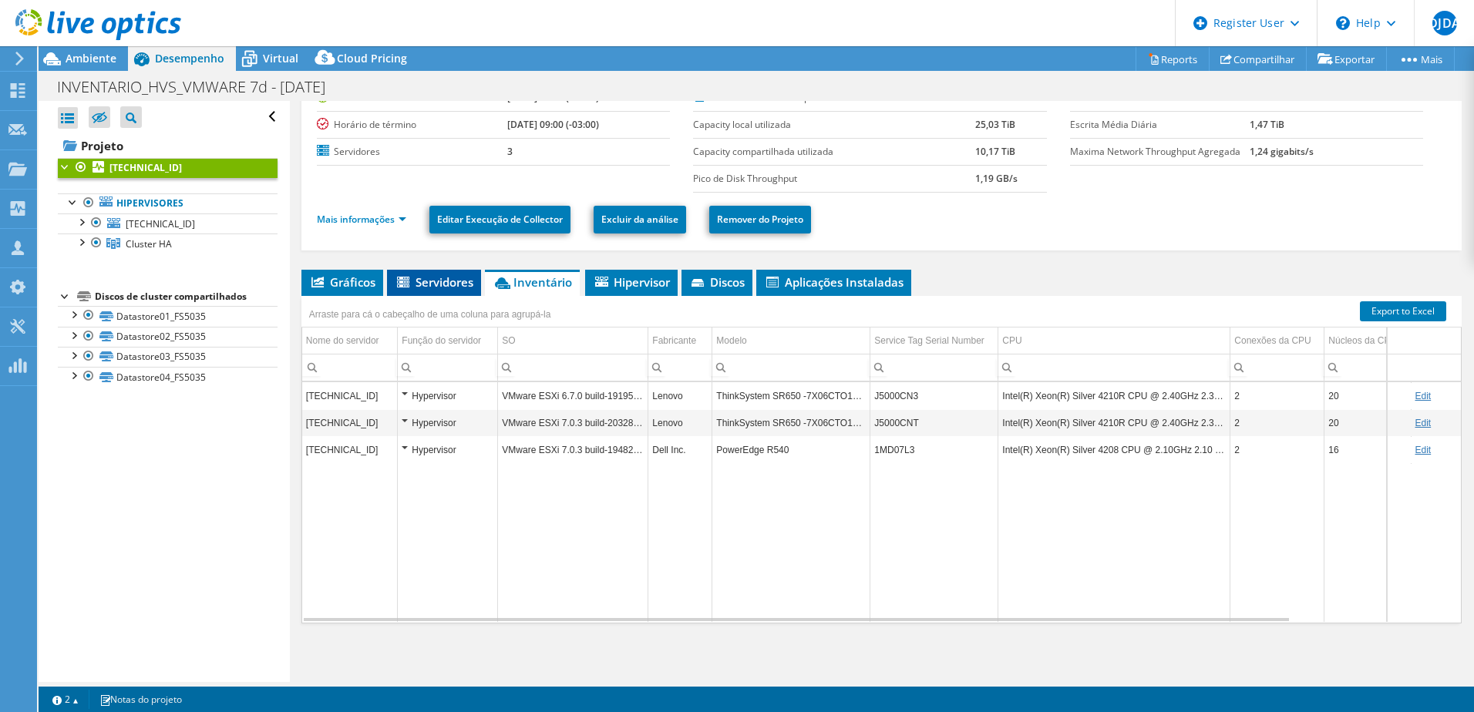
click at [430, 289] on span "Servidores" at bounding box center [434, 281] width 79 height 15
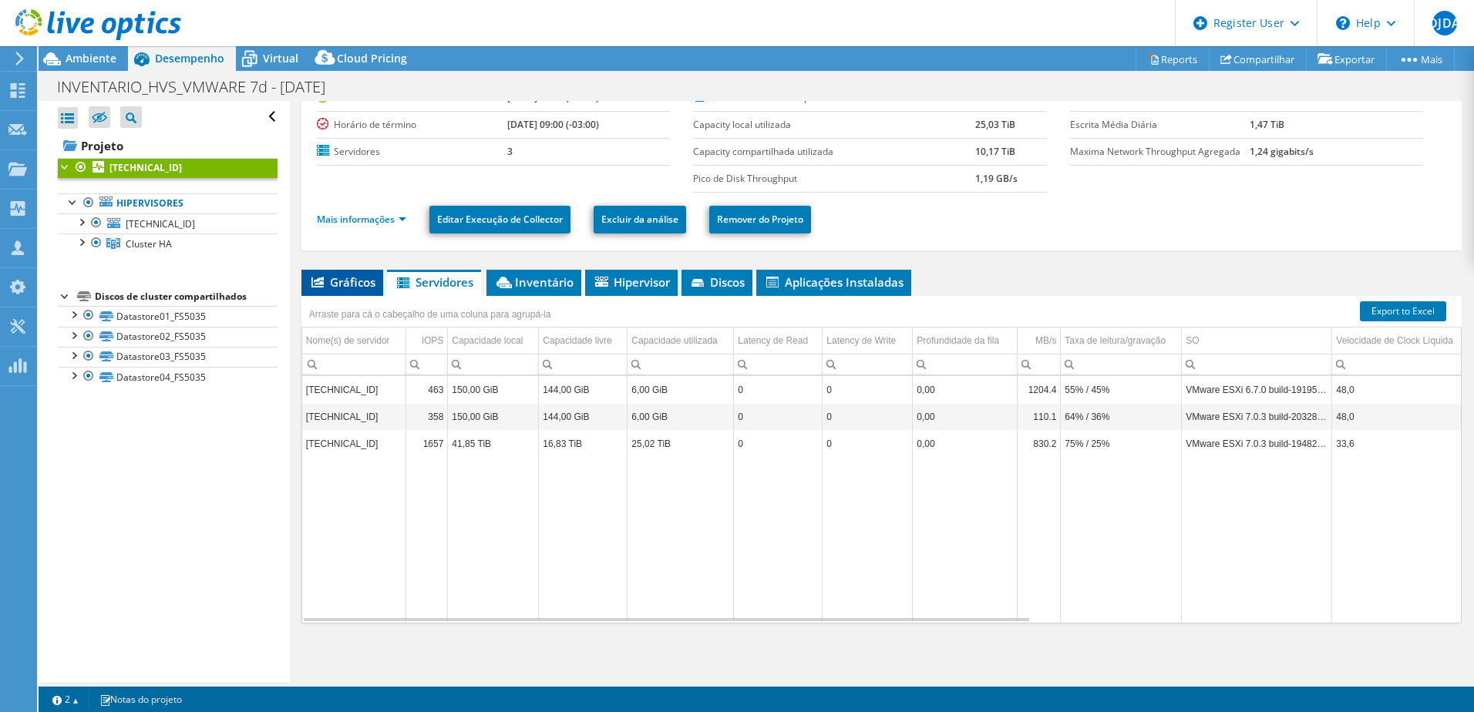
click at [327, 282] on span "Gráficos" at bounding box center [342, 281] width 66 height 15
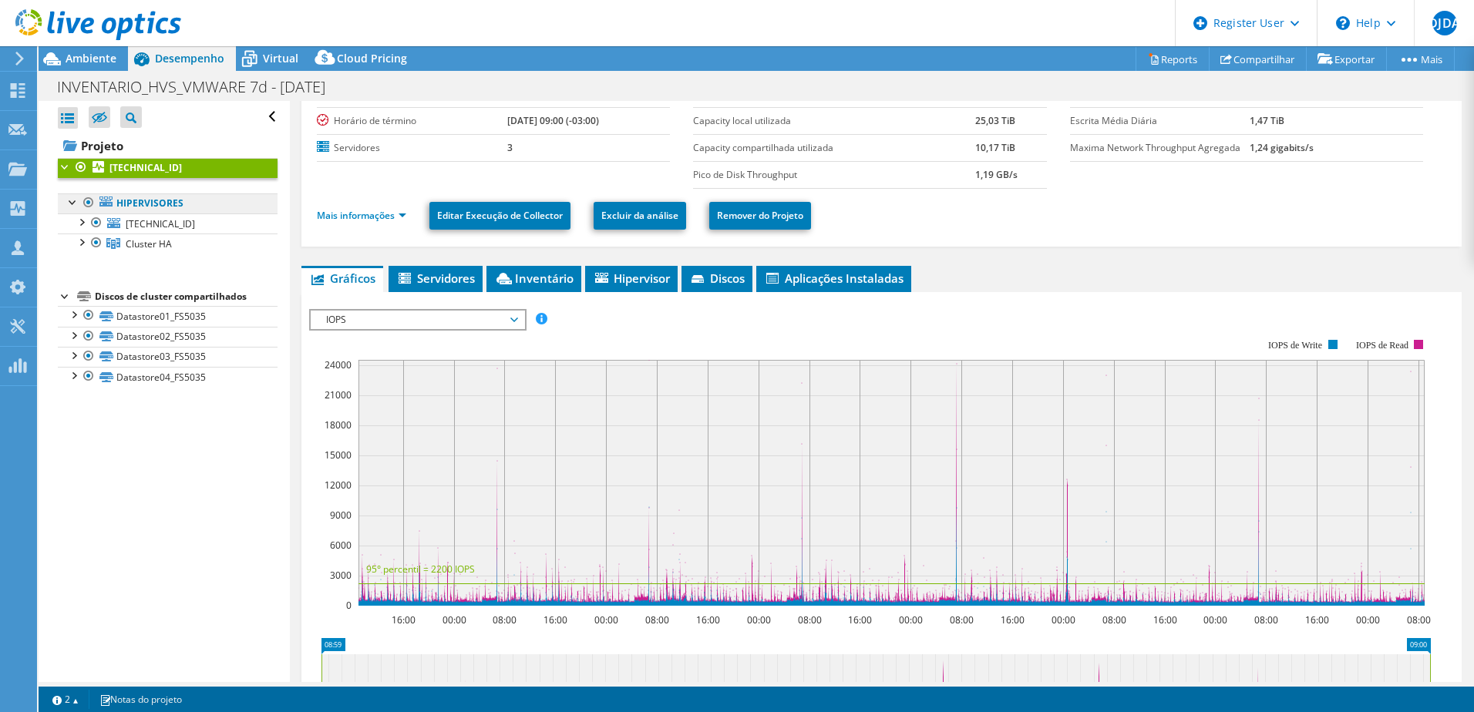
click at [146, 212] on link "Hipervisores" at bounding box center [168, 203] width 220 height 20
click at [153, 203] on link "Hipervisores" at bounding box center [168, 203] width 220 height 20
click at [157, 226] on span "10.19.1.150" at bounding box center [160, 223] width 69 height 13
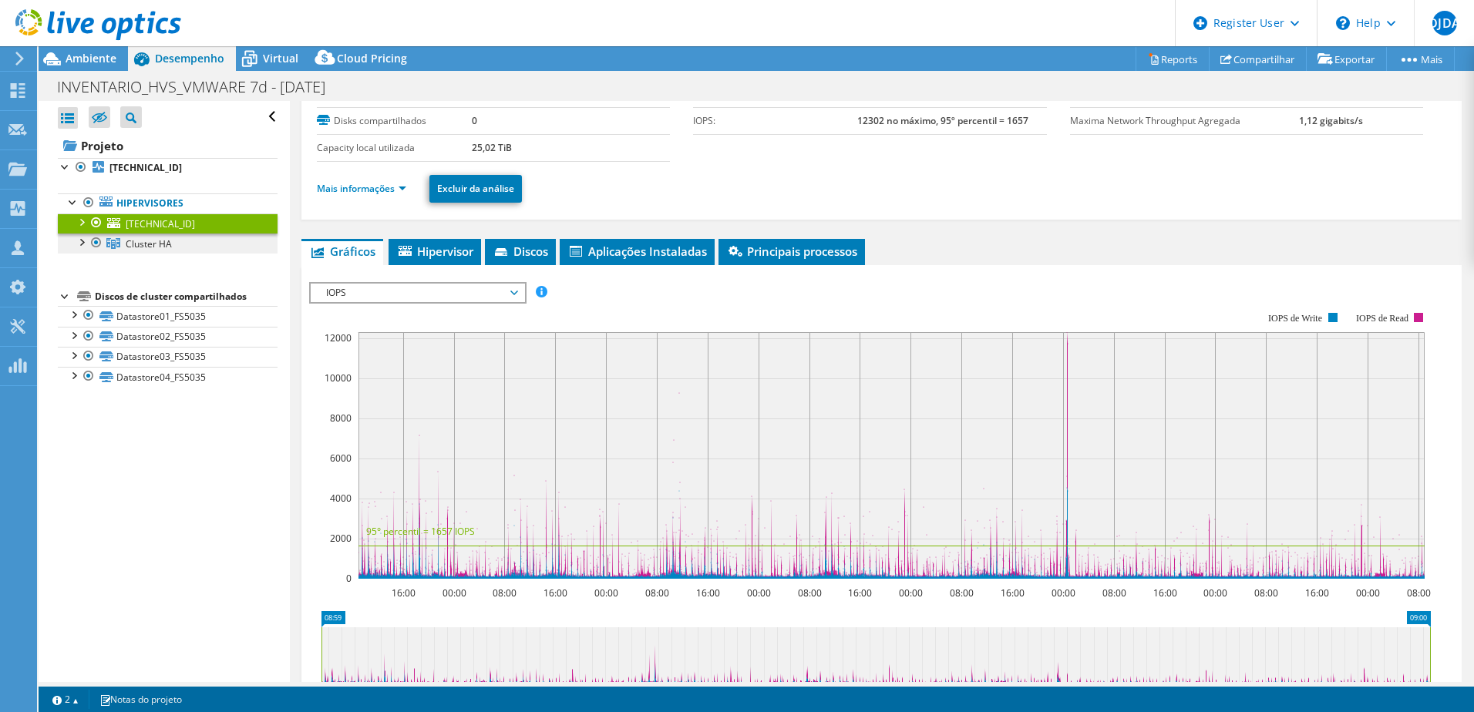
click at [160, 240] on span "Cluster HA" at bounding box center [149, 243] width 46 height 13
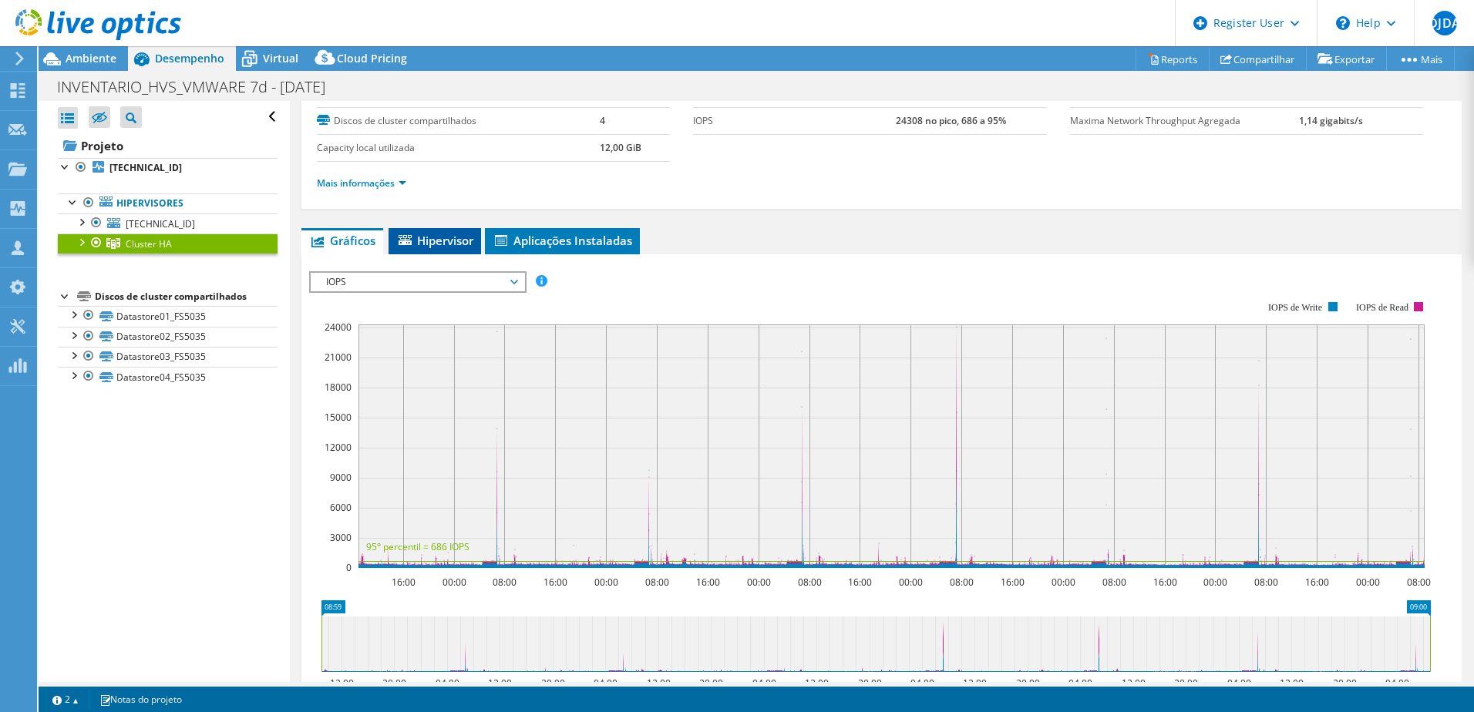
click at [432, 247] on span "Hipervisor" at bounding box center [434, 240] width 77 height 15
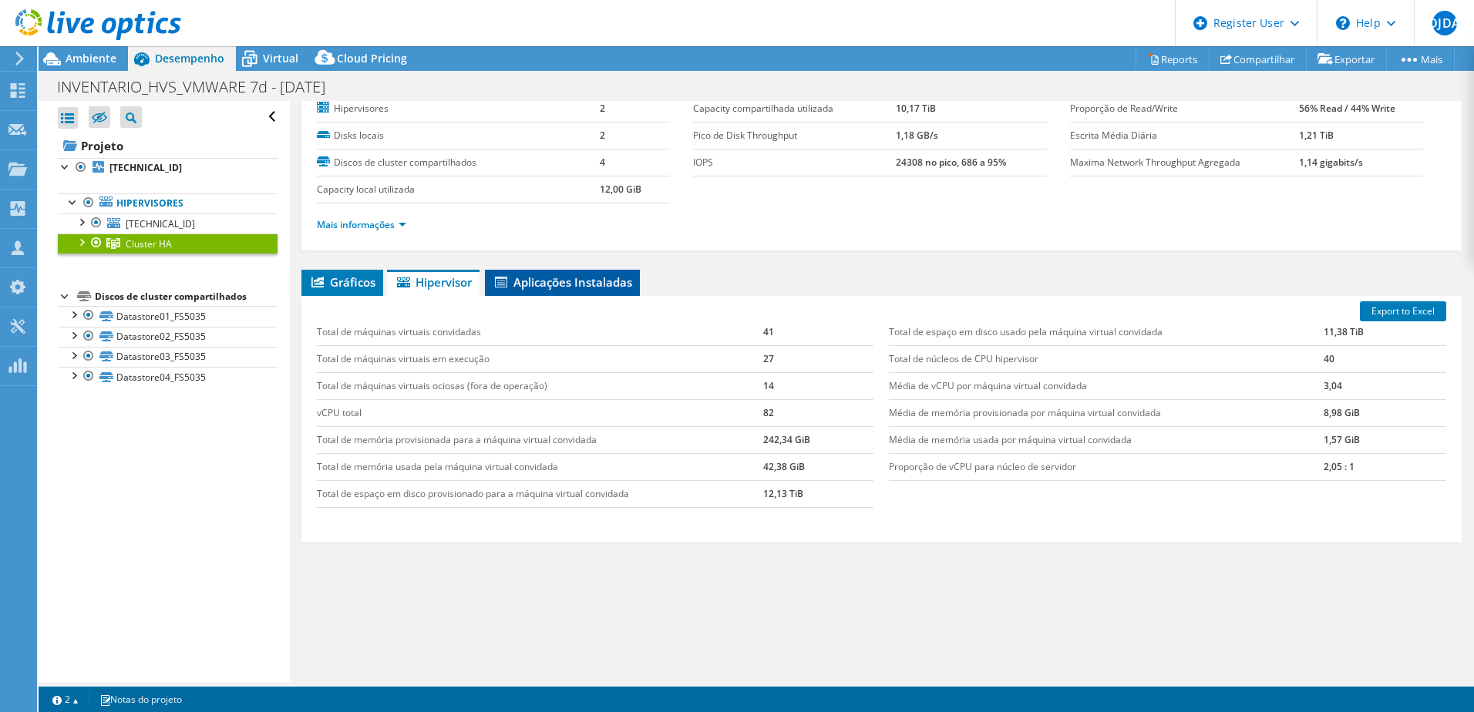
click at [620, 284] on span "Aplicações Instaladas" at bounding box center [561, 281] width 139 height 15
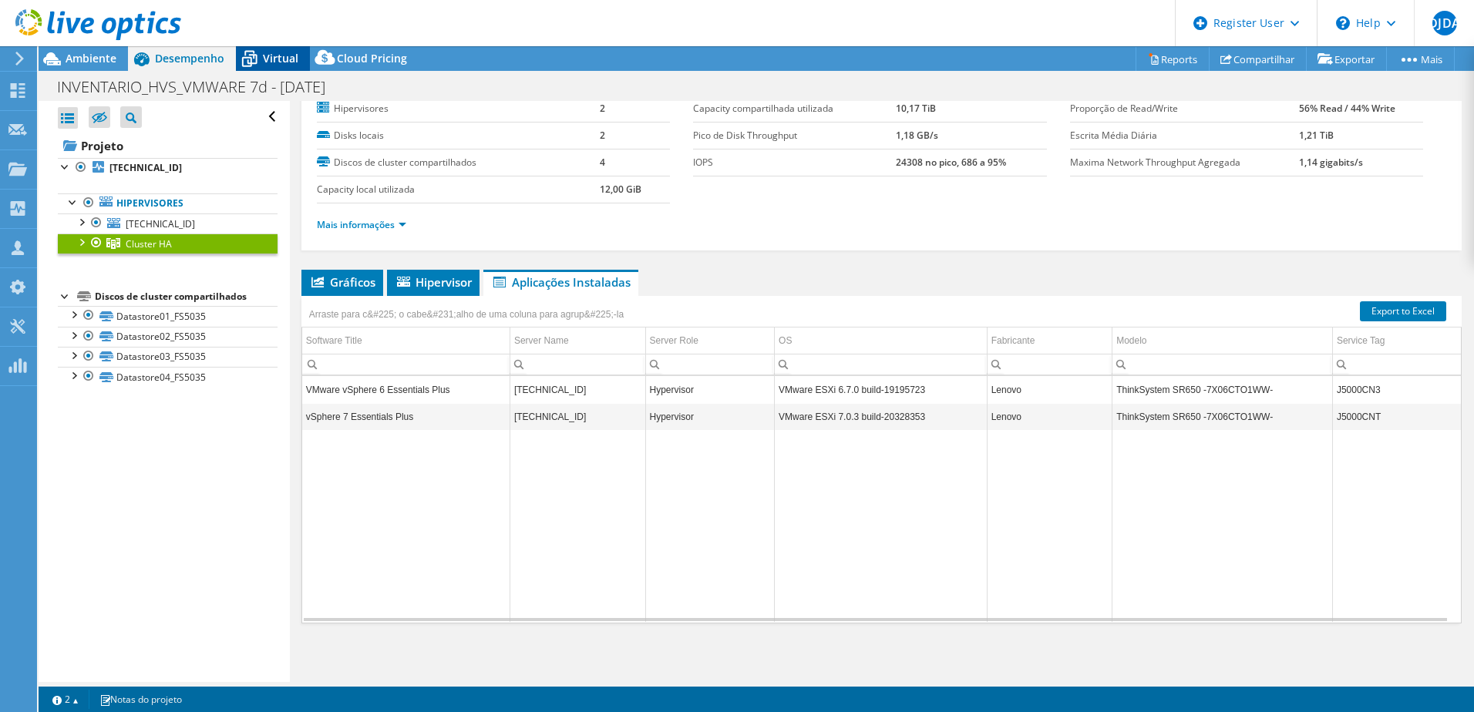
click at [259, 50] on icon at bounding box center [249, 58] width 27 height 27
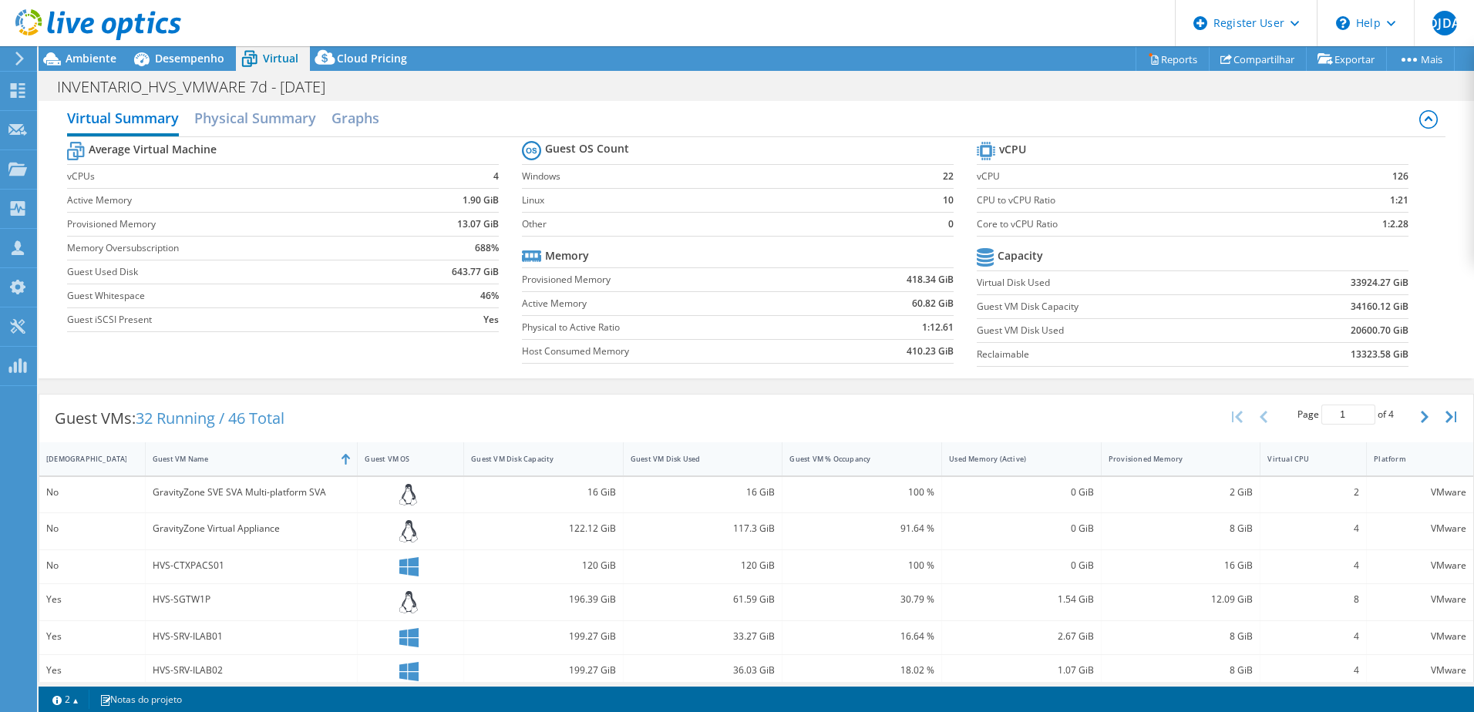
scroll to position [0, 0]
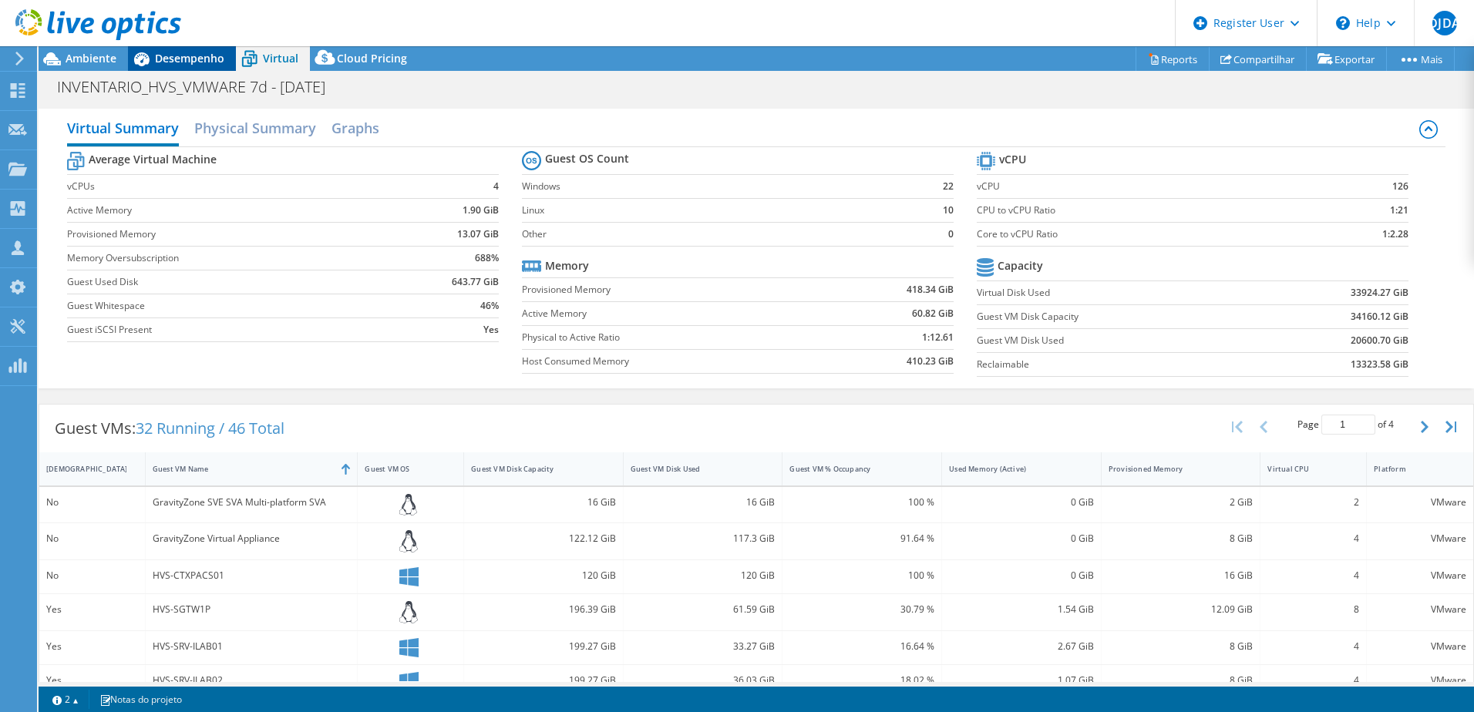
click at [183, 61] on span "Desempenho" at bounding box center [189, 58] width 69 height 15
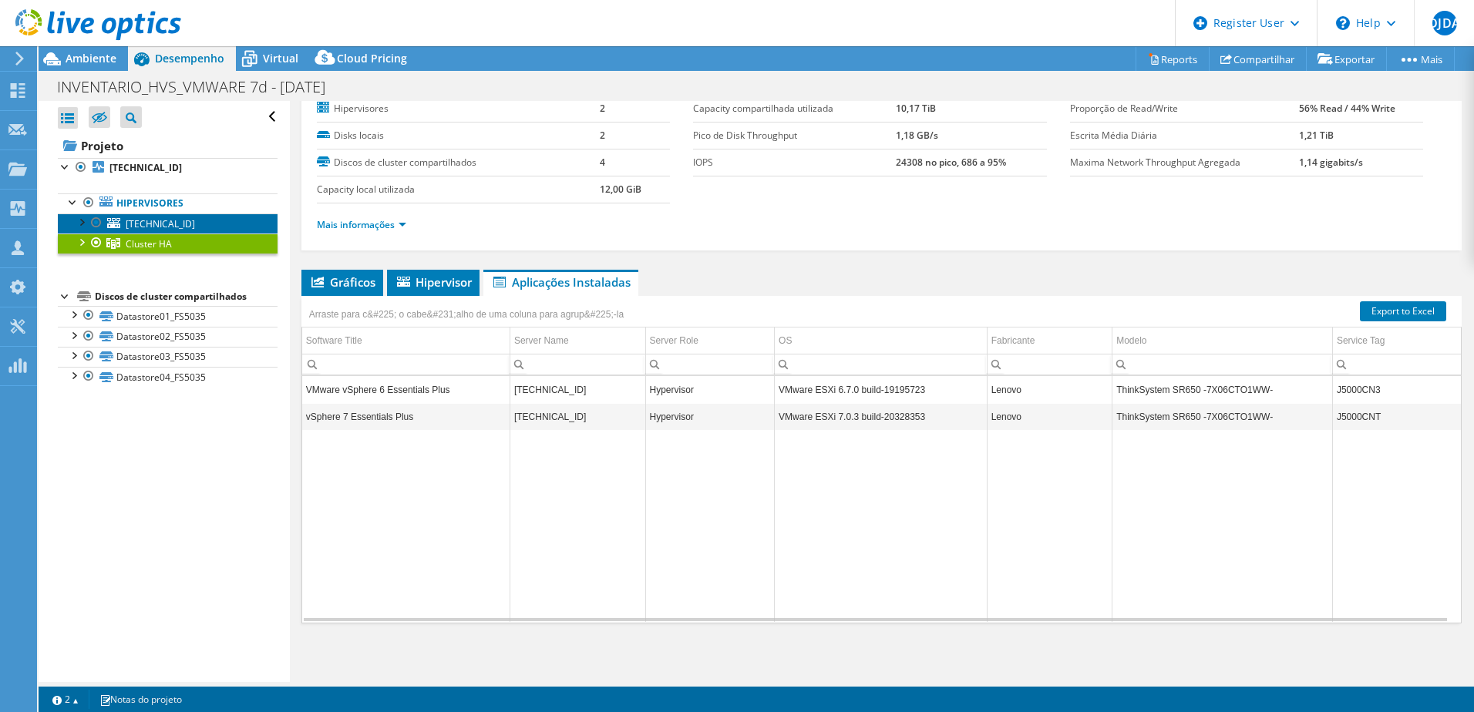
click at [145, 220] on span "10.19.1.150" at bounding box center [160, 223] width 69 height 13
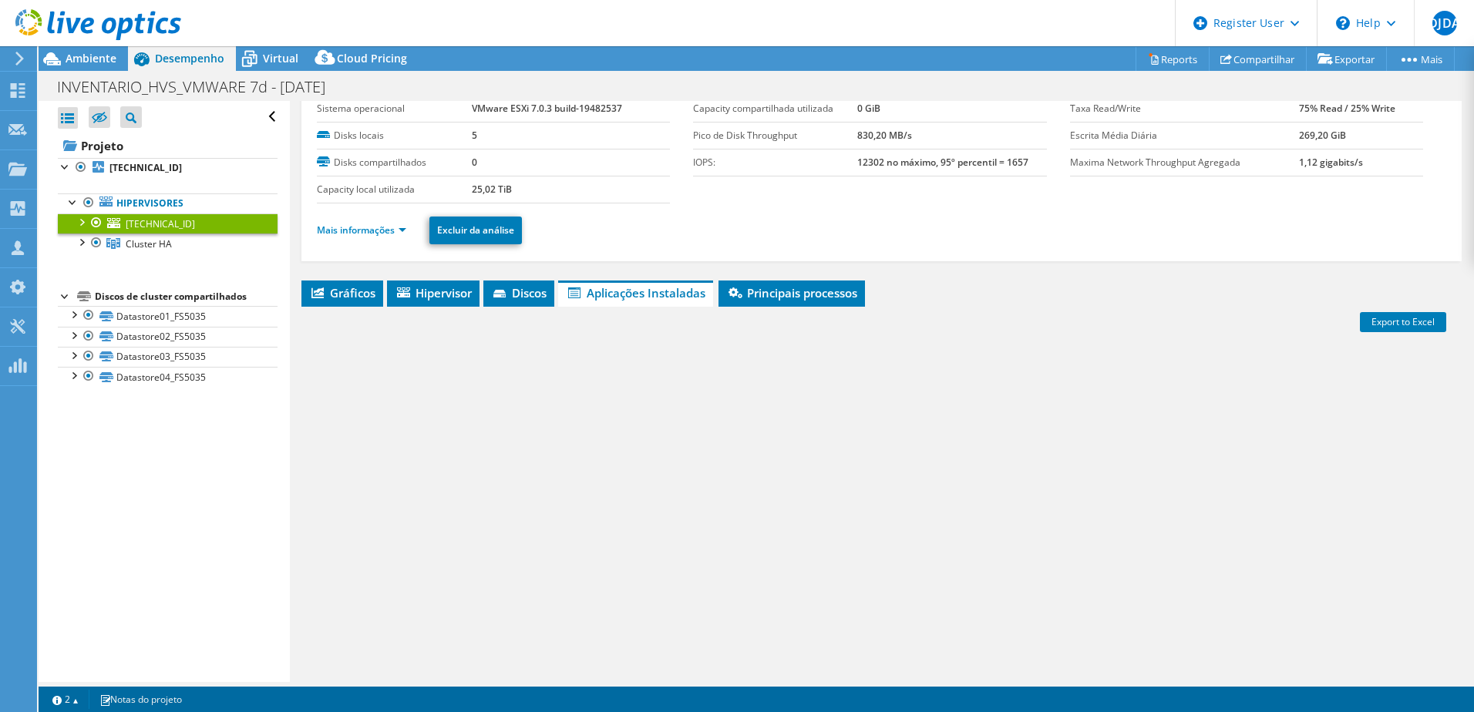
scroll to position [62, 0]
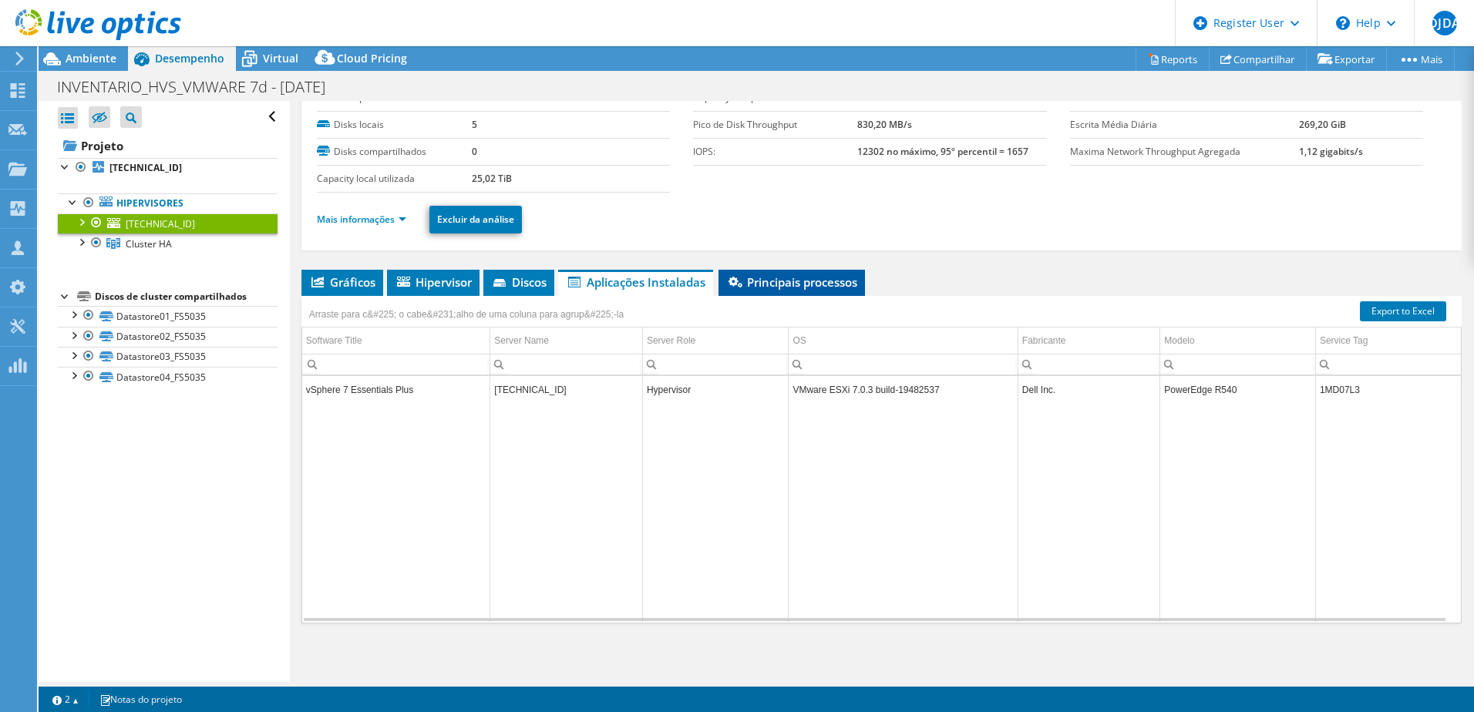
click at [813, 274] on li "Principais processos" at bounding box center [791, 283] width 146 height 26
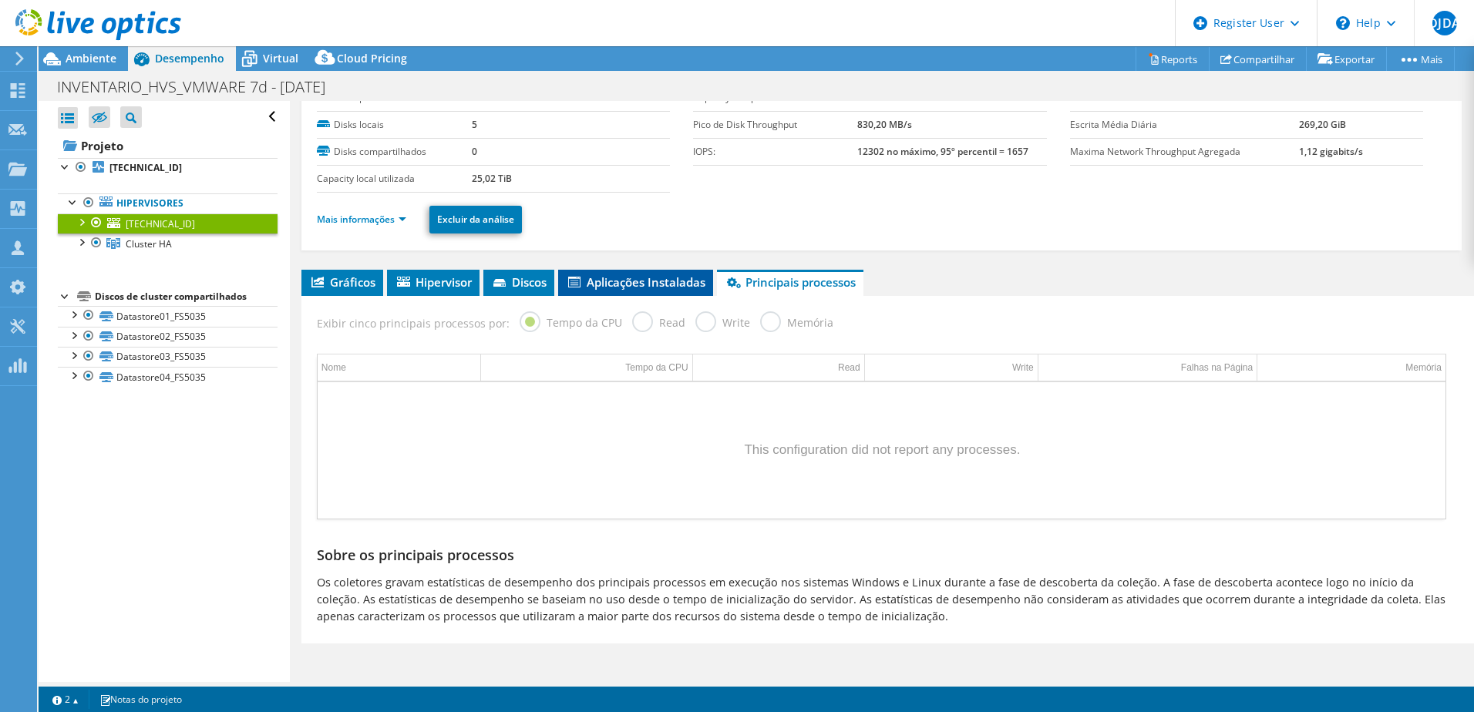
click at [644, 285] on span "Aplicações Instaladas" at bounding box center [635, 281] width 139 height 15
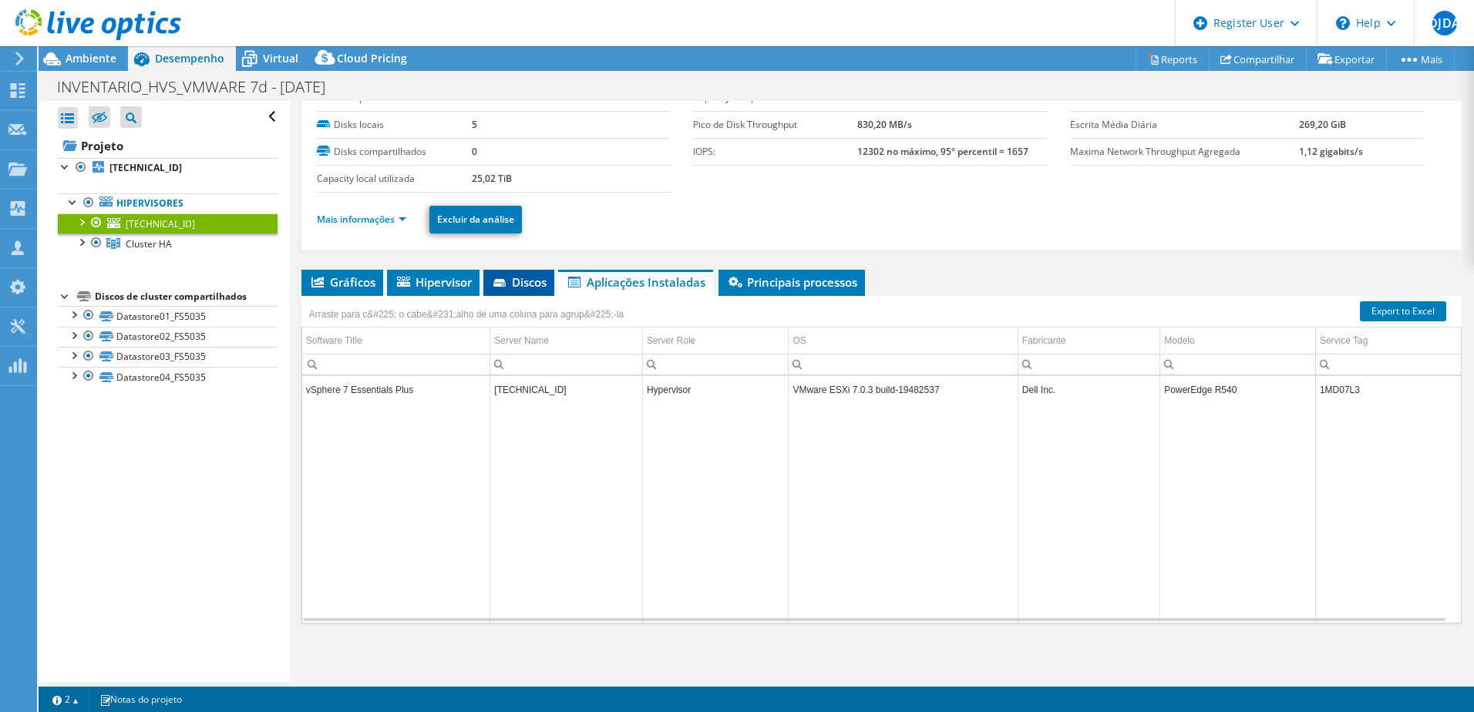
click at [536, 288] on span "Discos" at bounding box center [518, 281] width 55 height 15
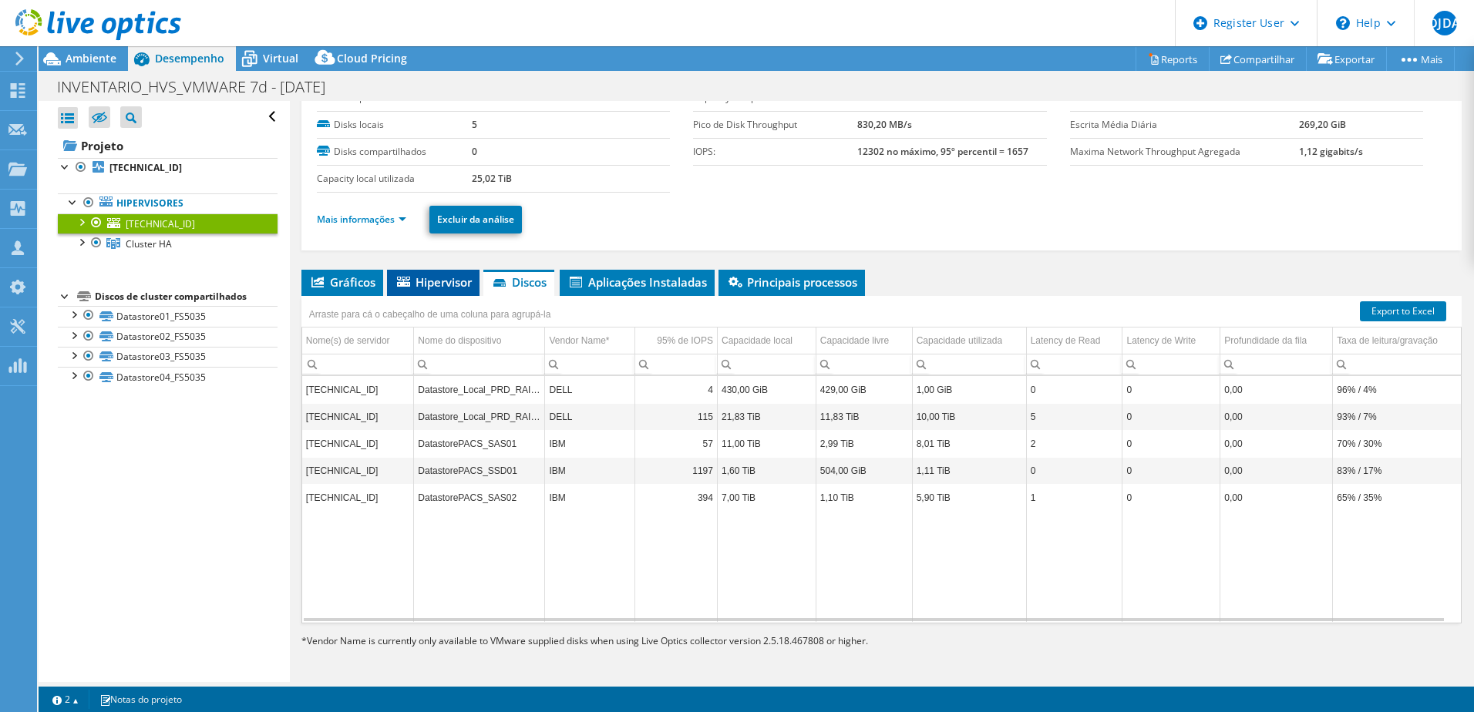
click at [437, 289] on span "Hipervisor" at bounding box center [433, 281] width 77 height 15
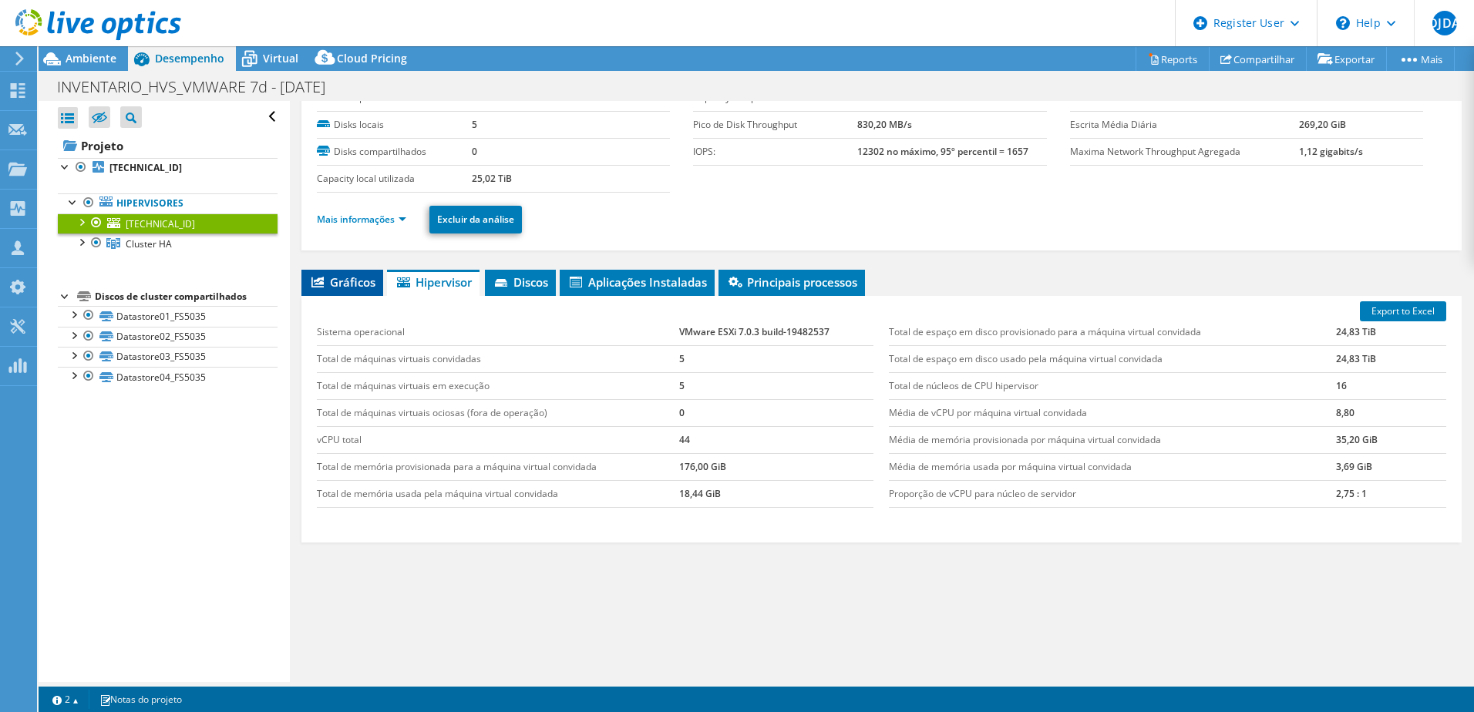
click at [349, 279] on span "Gráficos" at bounding box center [342, 281] width 66 height 15
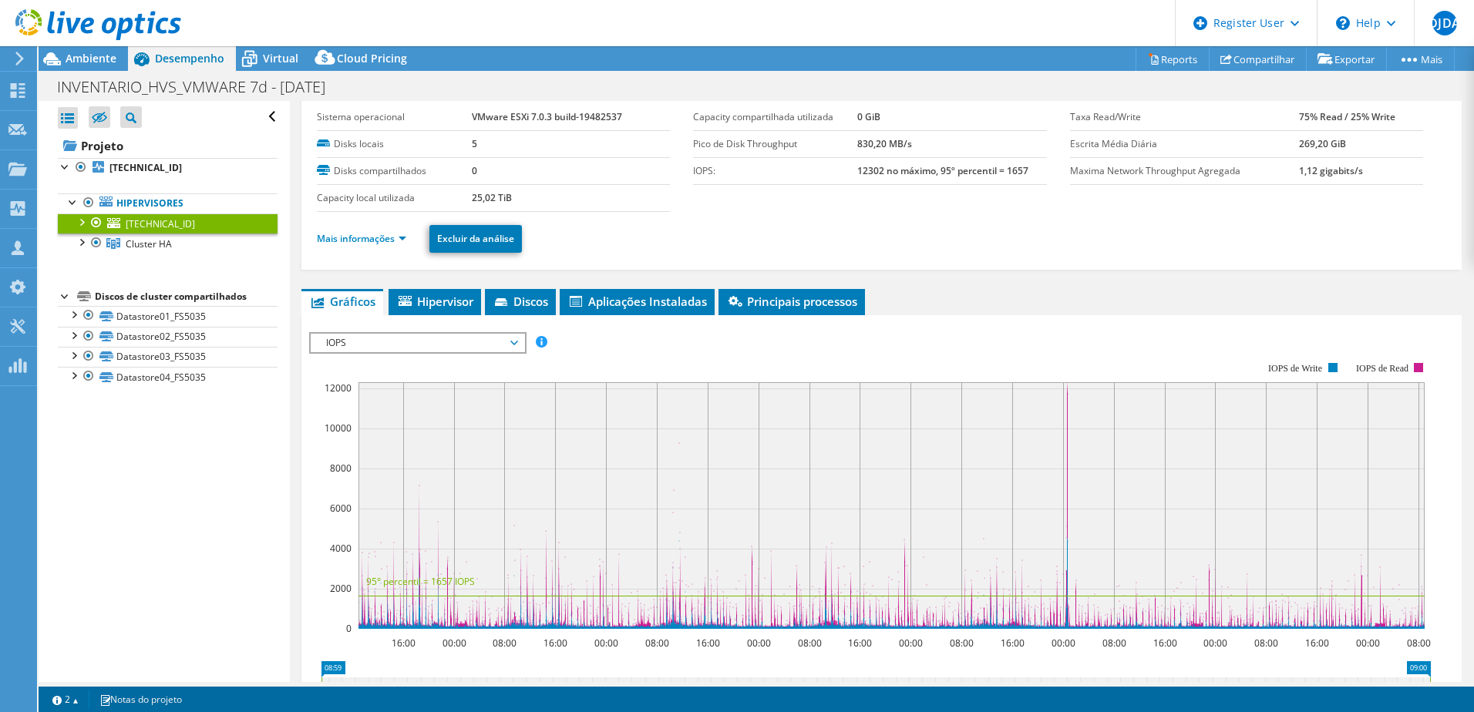
scroll to position [0, 0]
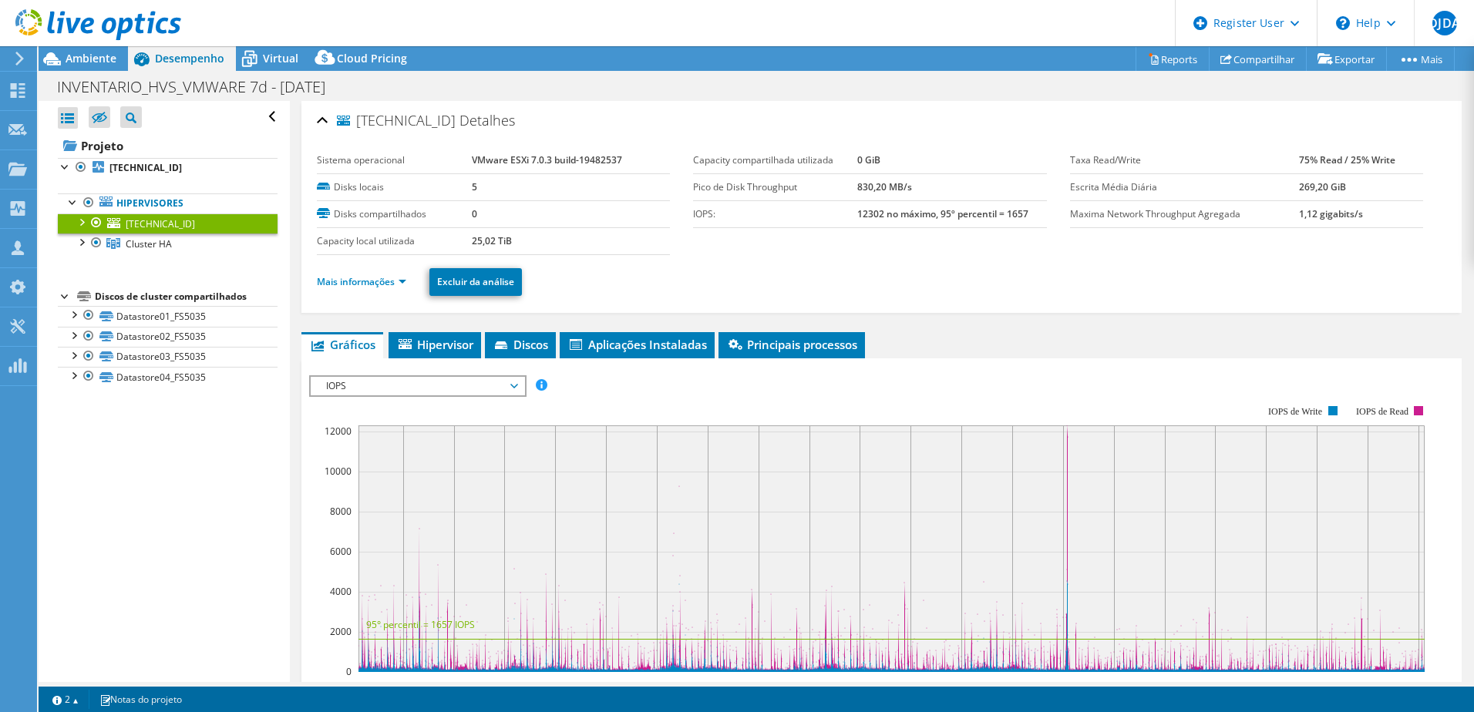
click at [393, 274] on li "Mais informações" at bounding box center [366, 282] width 99 height 17
click at [393, 279] on link "Mais informações" at bounding box center [361, 281] width 89 height 13
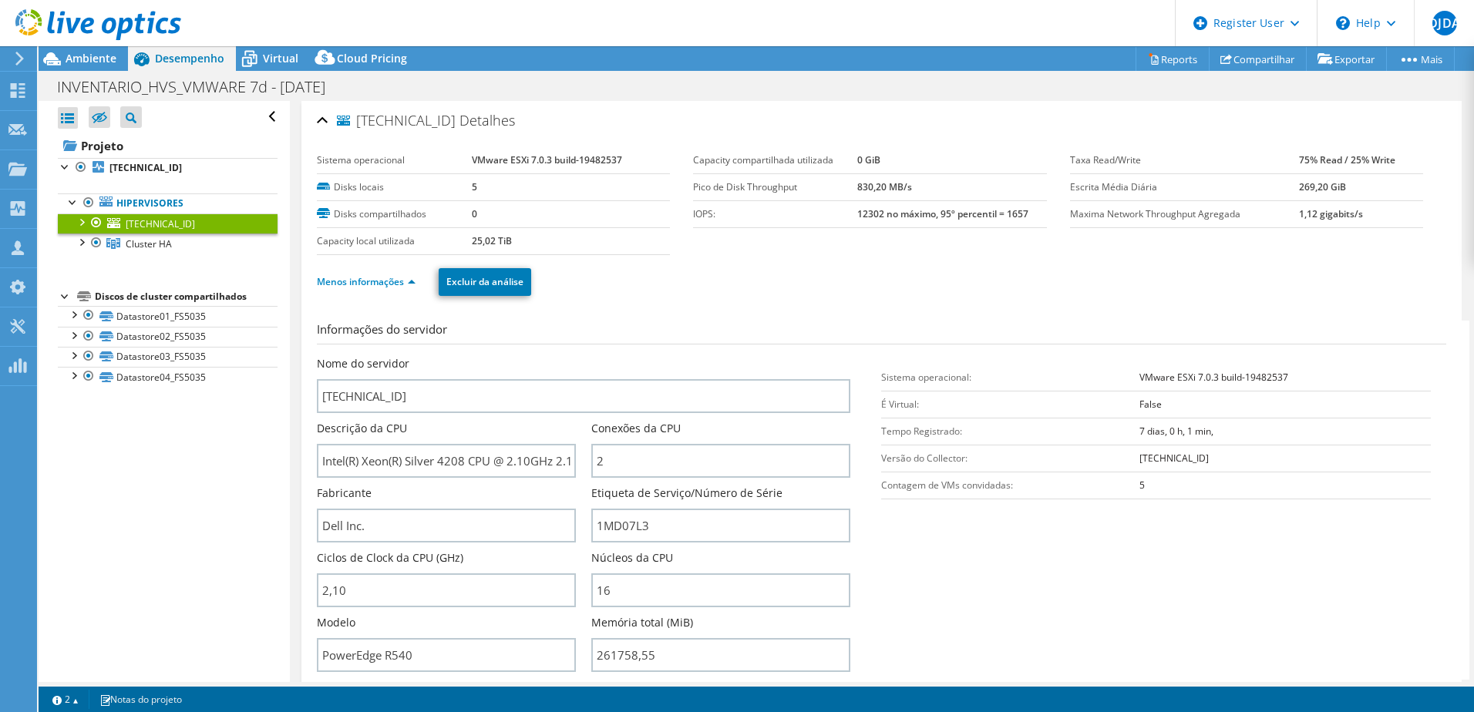
click at [325, 123] on div "10.19.1.150 Detalhes" at bounding box center [881, 121] width 1129 height 33
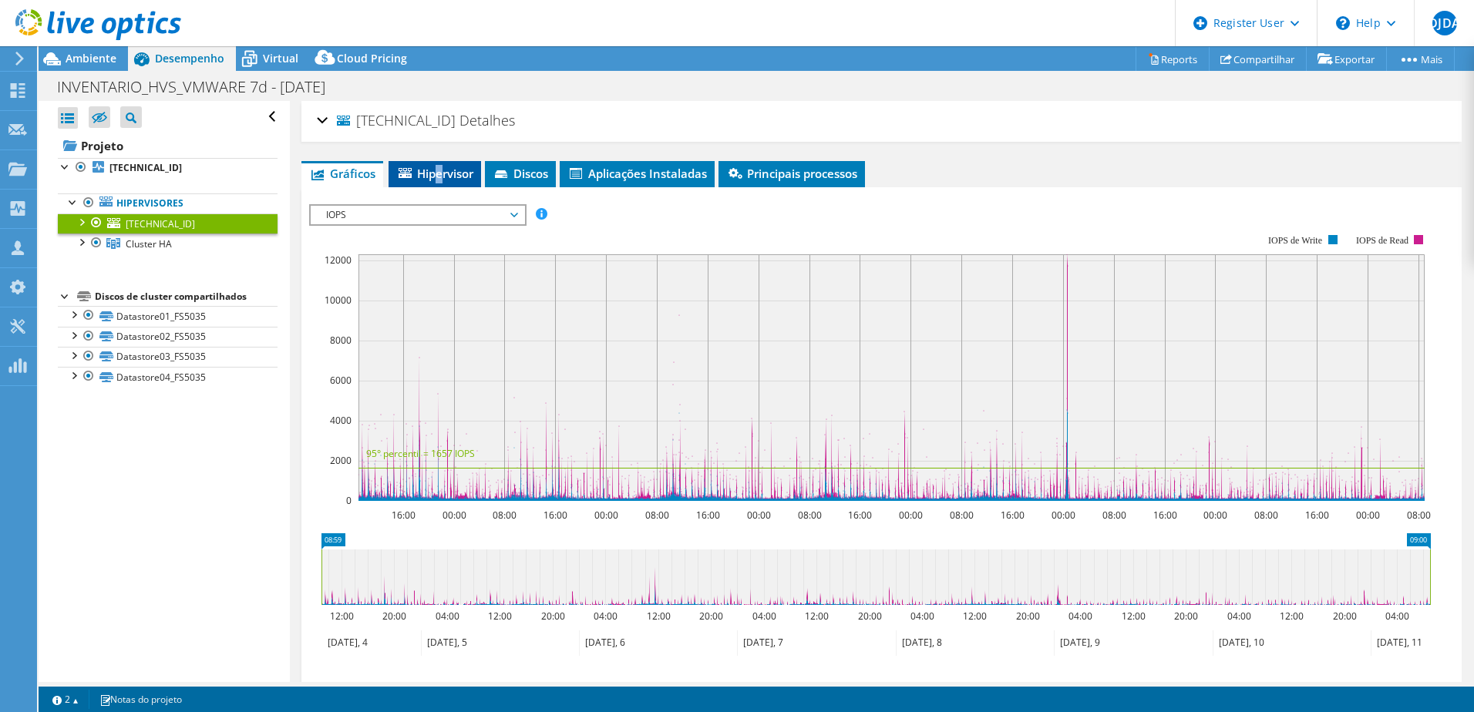
click at [440, 176] on span "Hipervisor" at bounding box center [434, 173] width 77 height 15
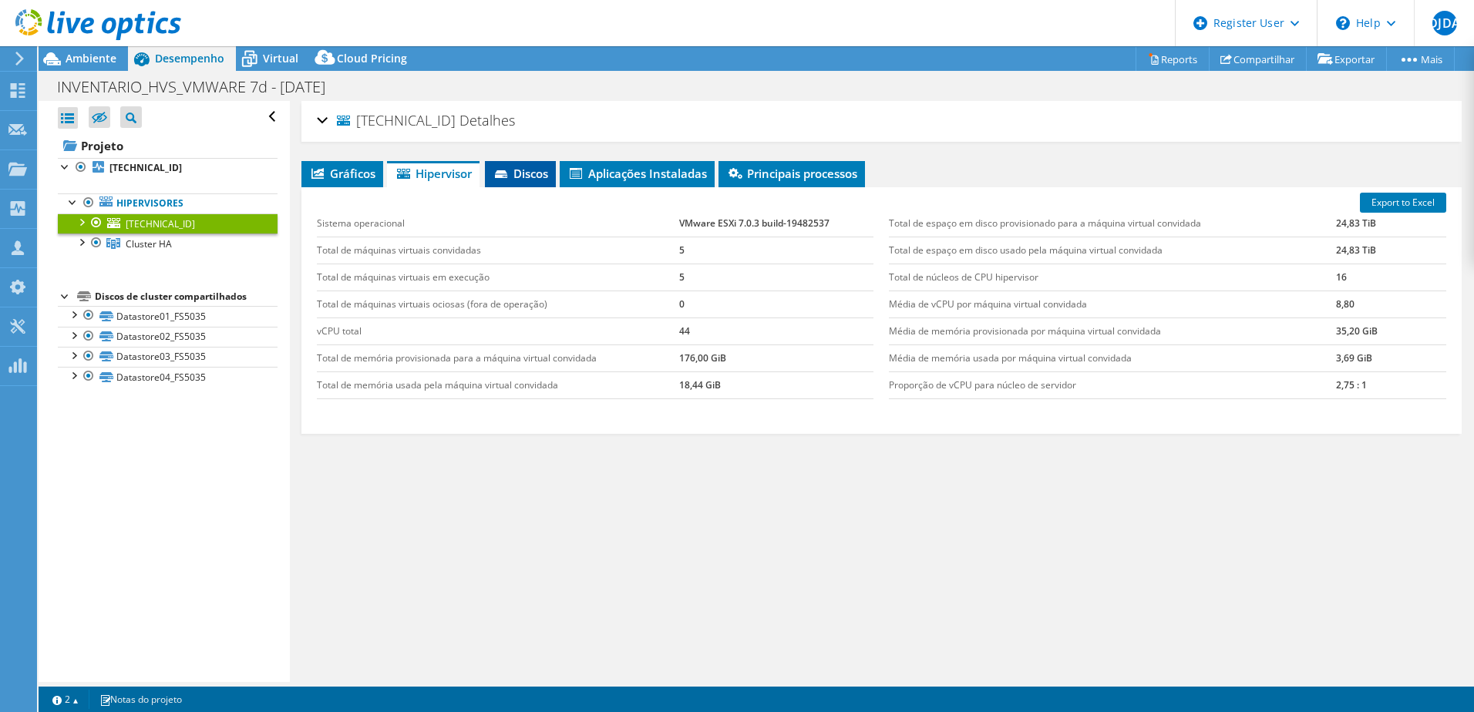
click at [526, 177] on span "Discos" at bounding box center [519, 173] width 55 height 15
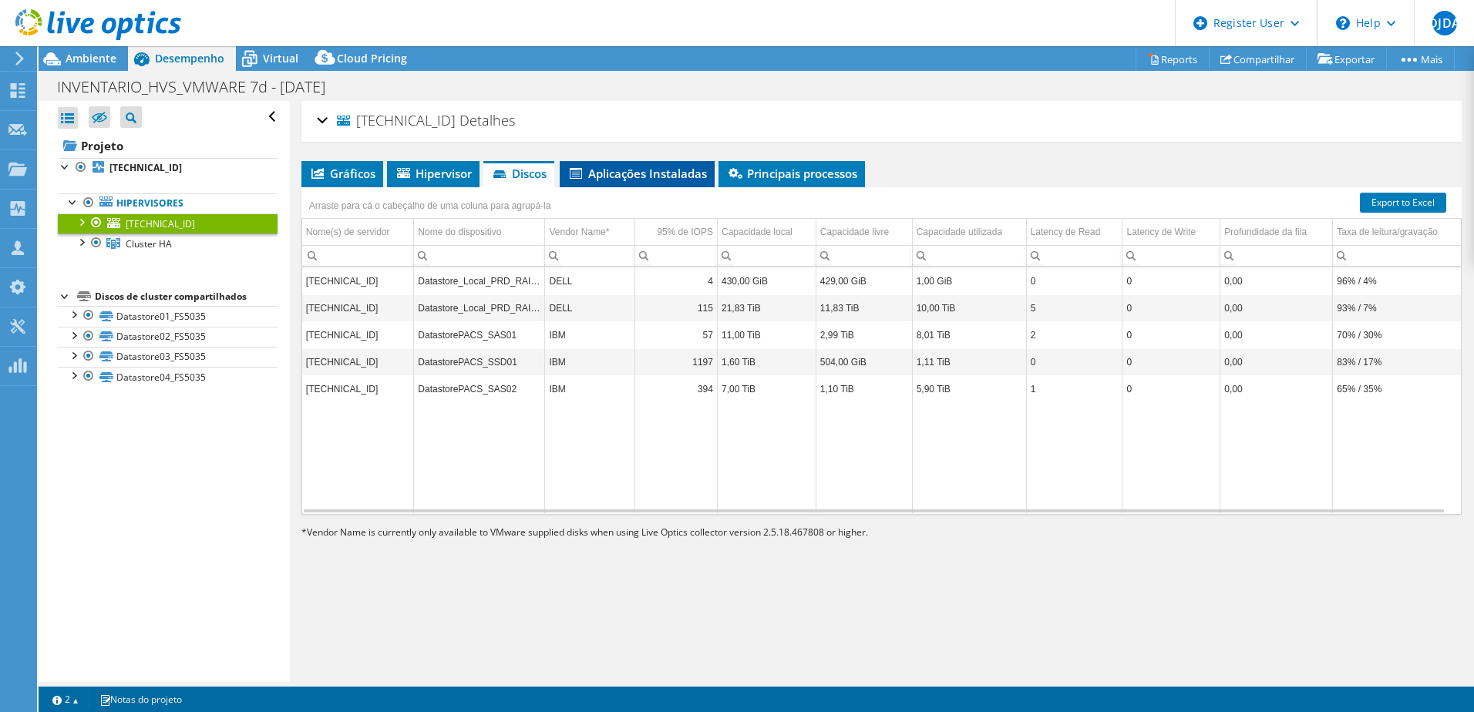
click at [600, 179] on span "Aplicações Instaladas" at bounding box center [636, 173] width 139 height 15
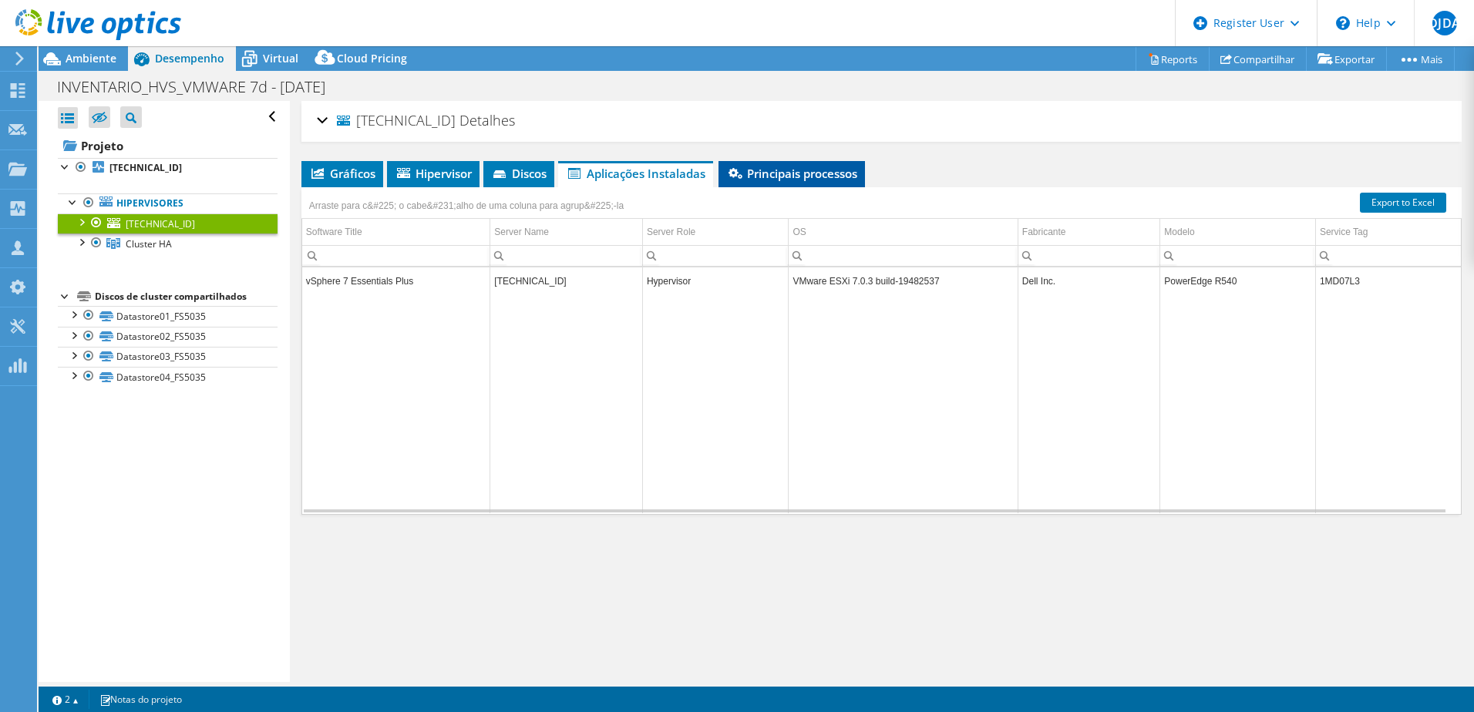
click at [811, 175] on span "Principais processos" at bounding box center [791, 173] width 131 height 15
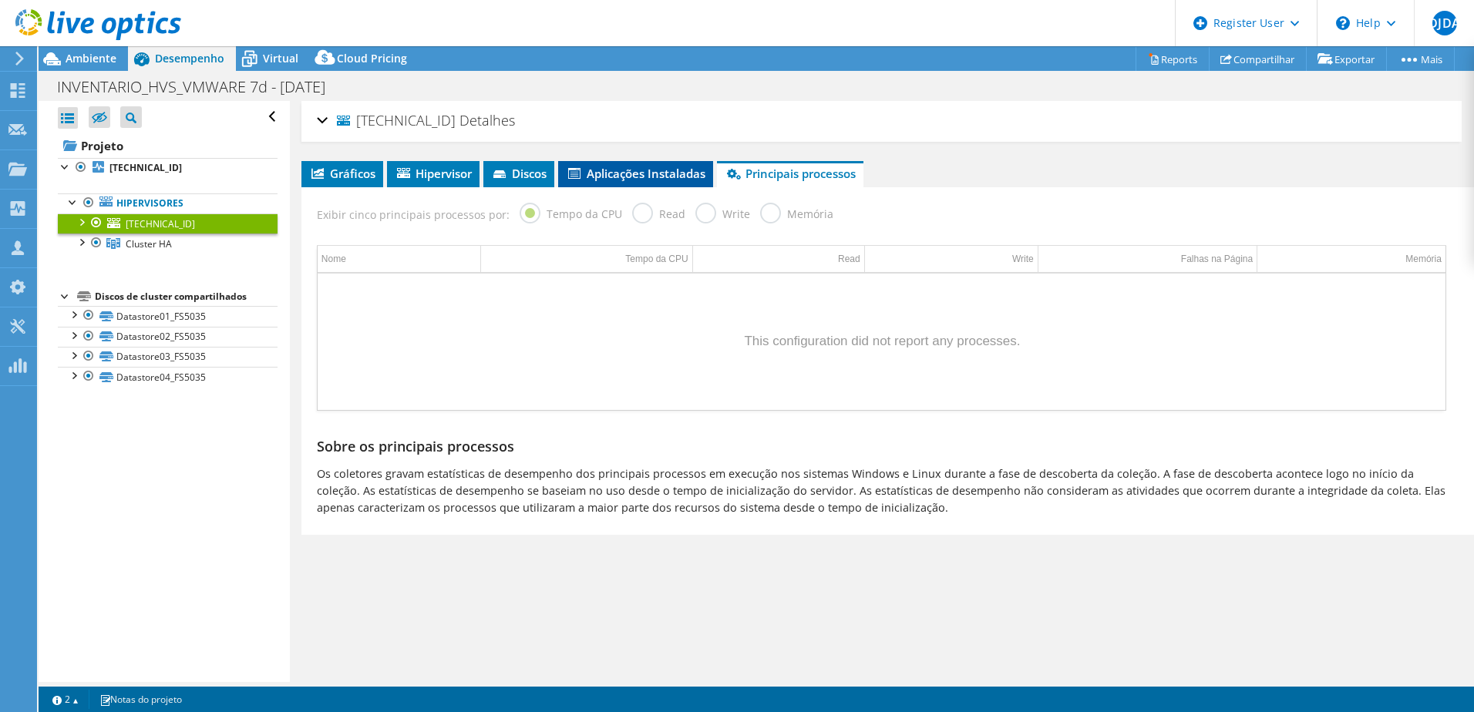
click at [690, 172] on span "Aplicações Instaladas" at bounding box center [635, 173] width 139 height 15
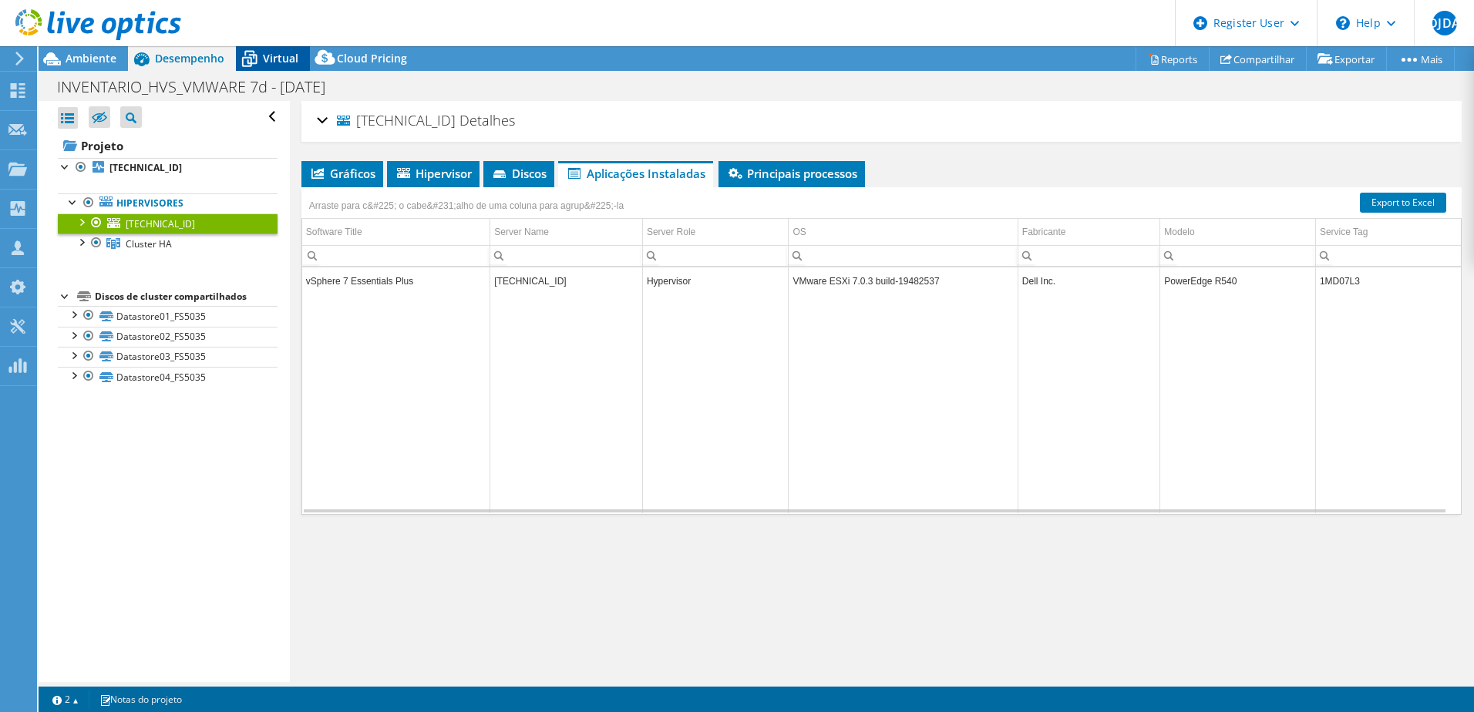
click at [274, 57] on span "Virtual" at bounding box center [280, 58] width 35 height 15
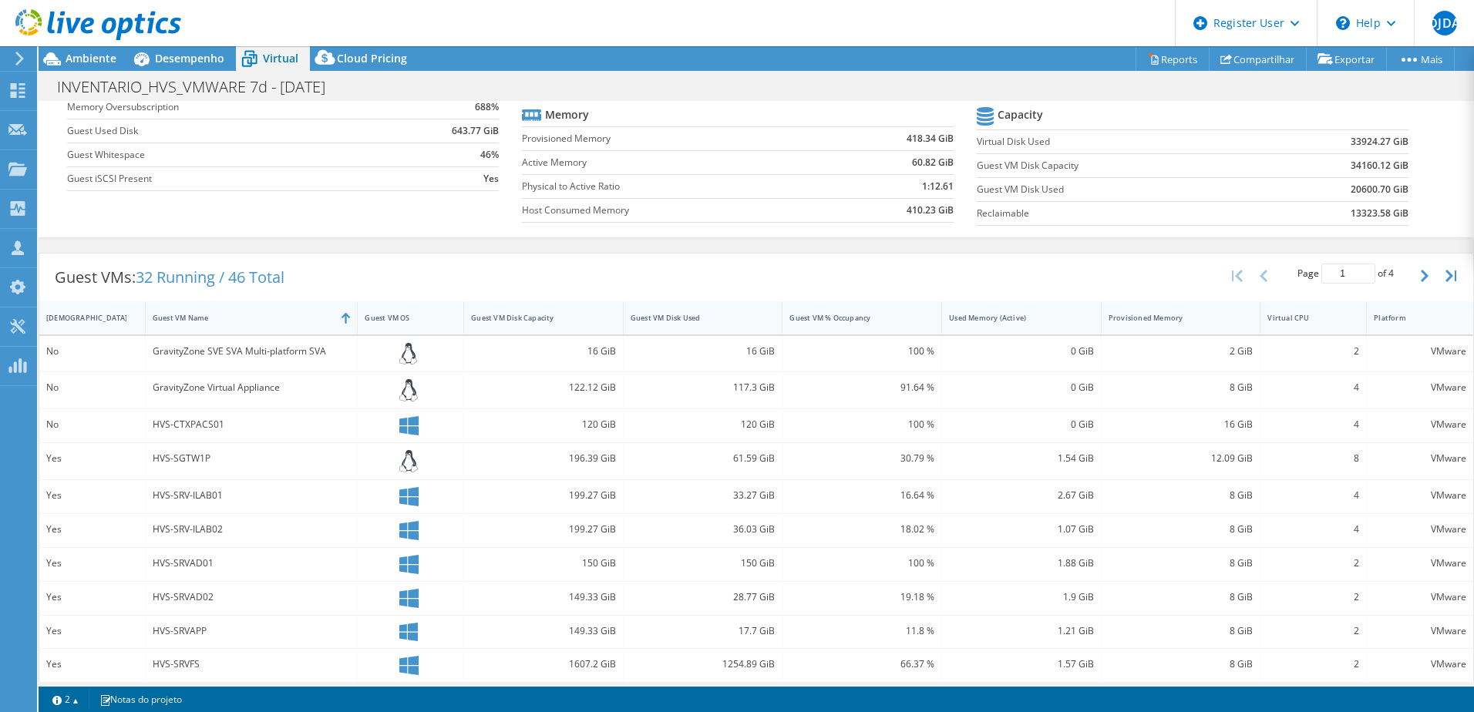
scroll to position [154, 0]
click at [170, 53] on span "Desempenho" at bounding box center [189, 58] width 69 height 15
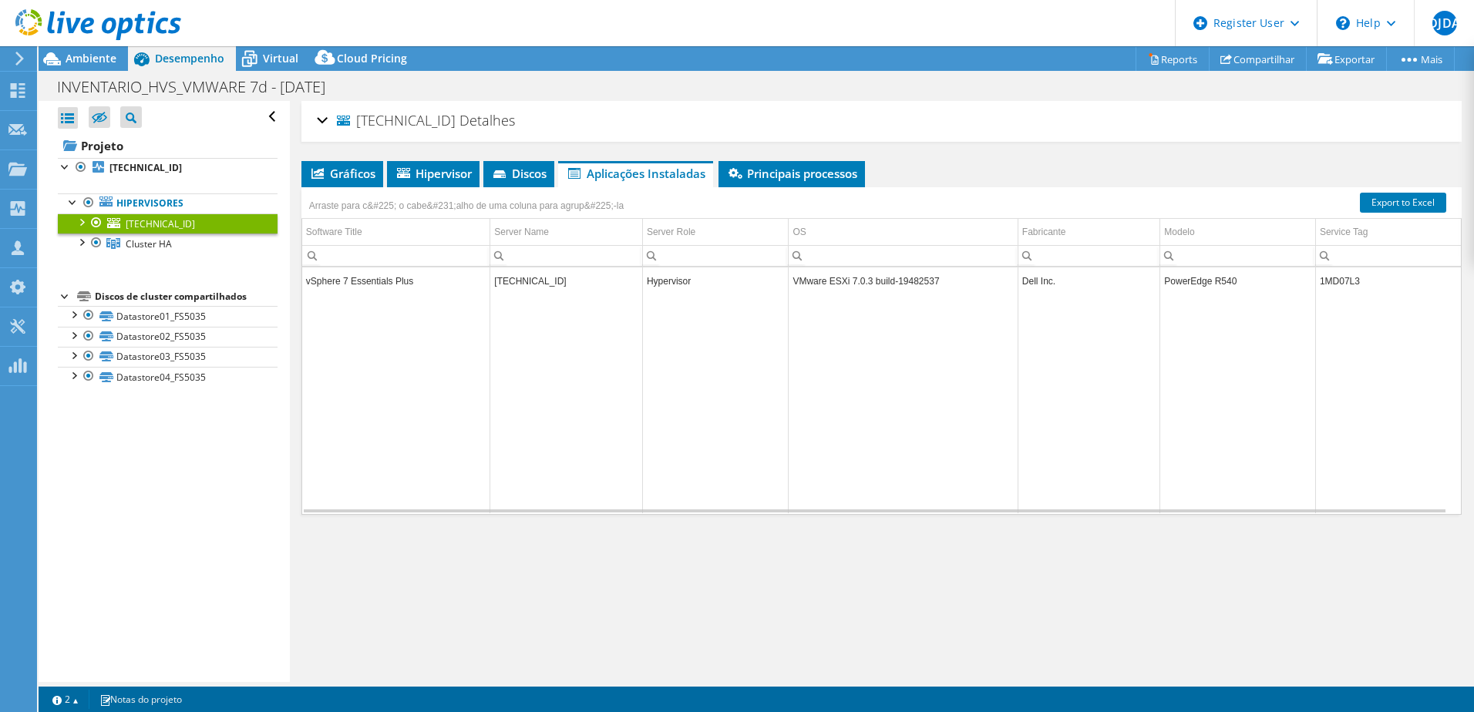
scroll to position [0, 0]
click at [342, 172] on span "Gráficos" at bounding box center [342, 173] width 66 height 15
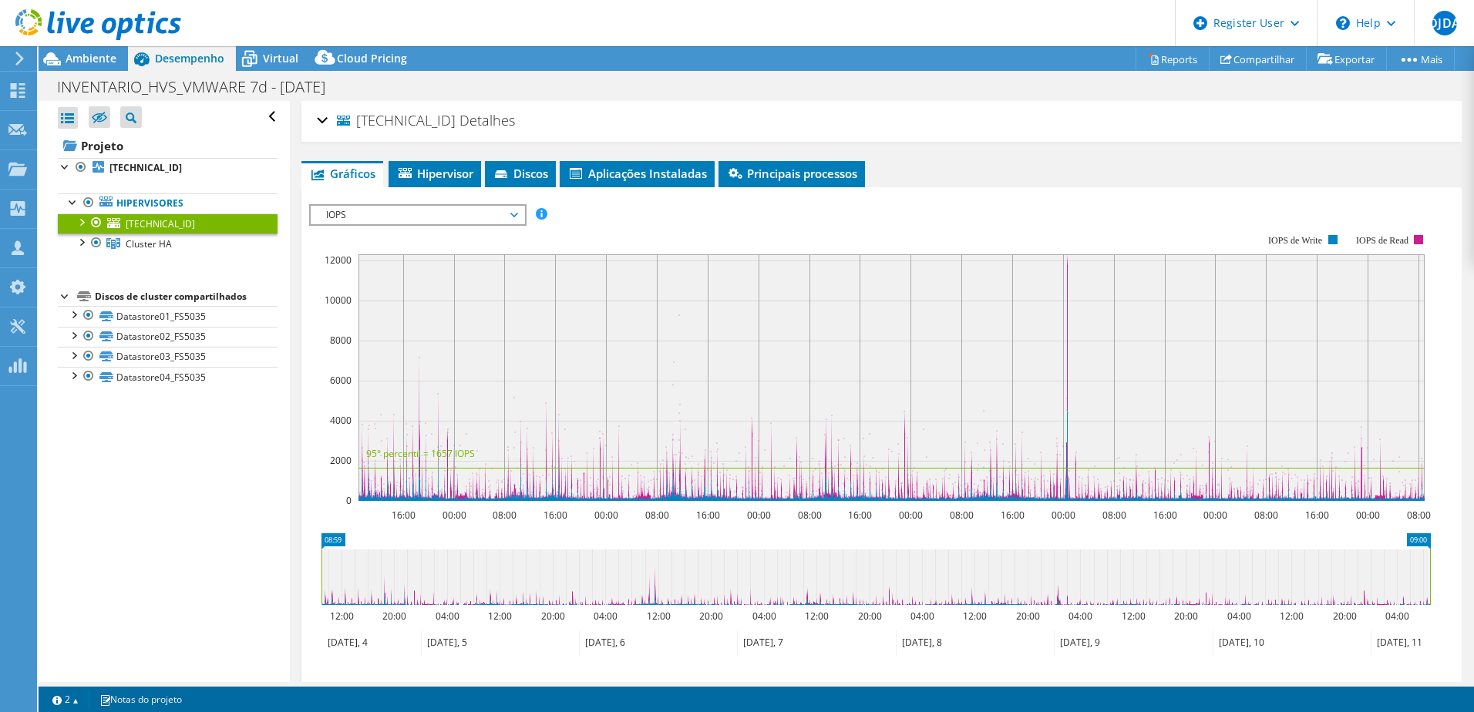
click at [325, 124] on div "10.19.1.150 Detalhes" at bounding box center [881, 121] width 1129 height 33
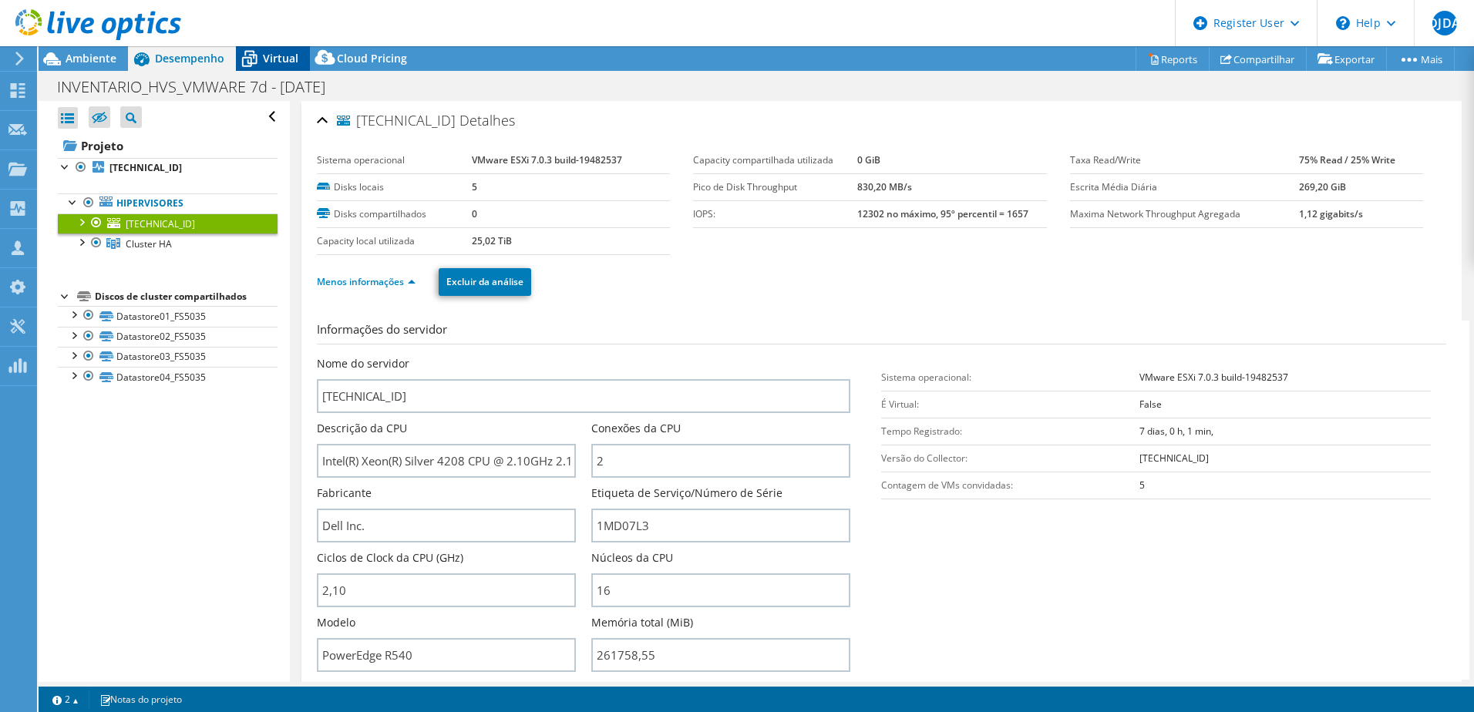
click at [281, 59] on span "Virtual" at bounding box center [280, 58] width 35 height 15
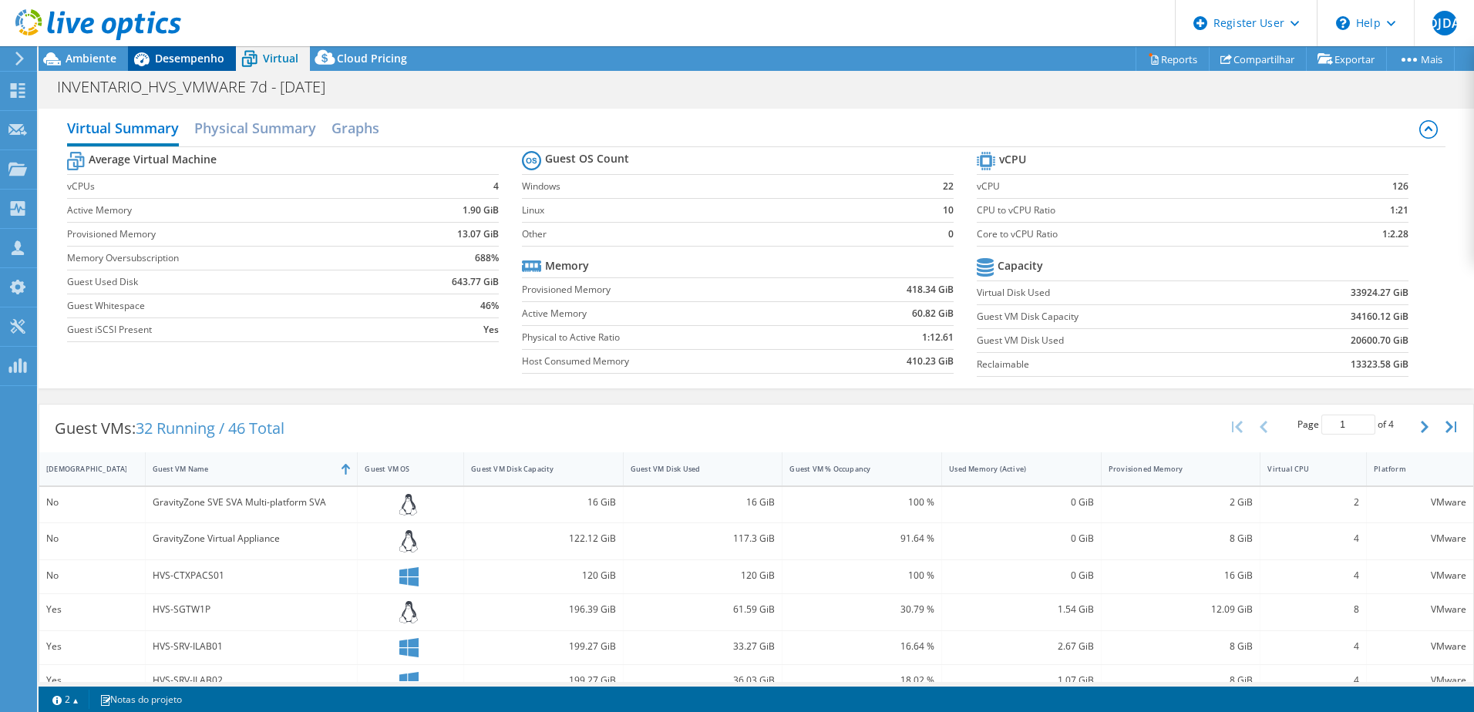
click at [208, 63] on span "Desempenho" at bounding box center [189, 58] width 69 height 15
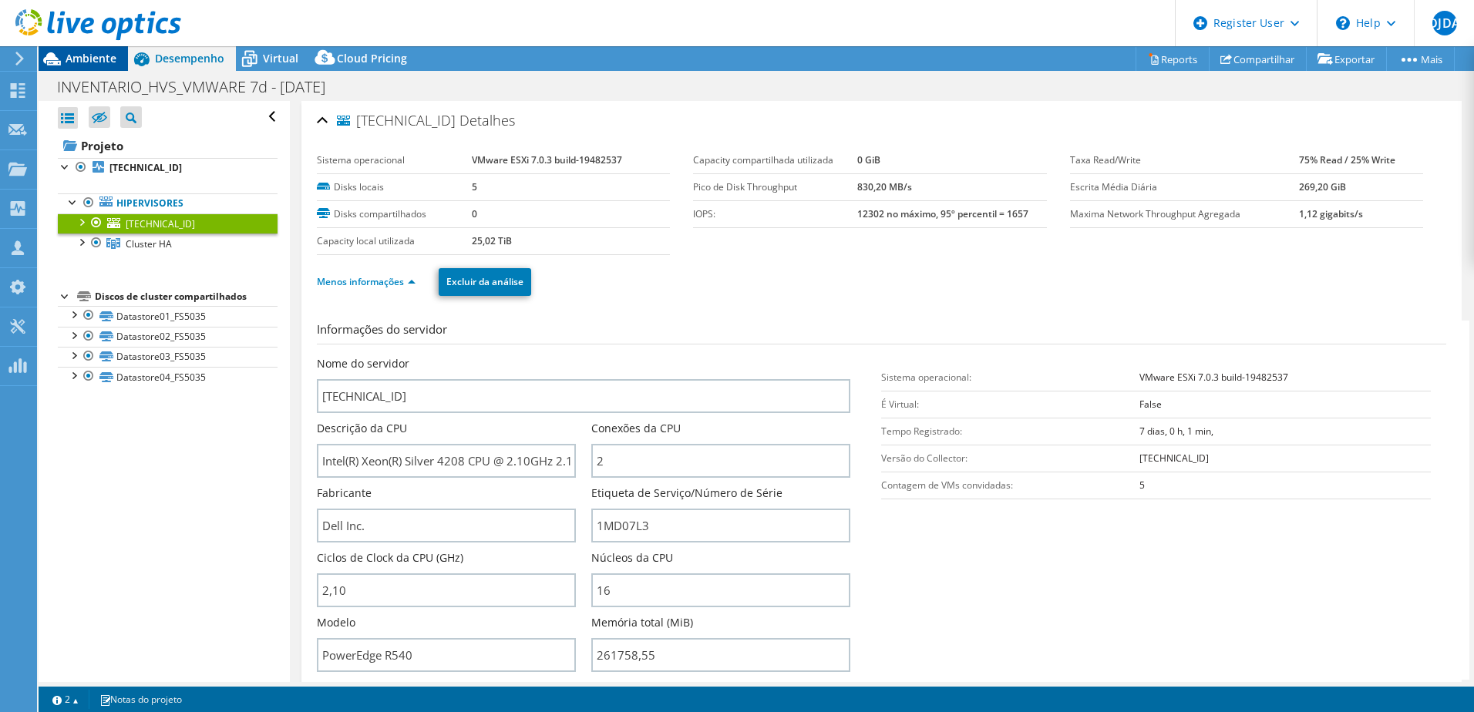
click at [95, 59] on span "Ambiente" at bounding box center [91, 58] width 51 height 15
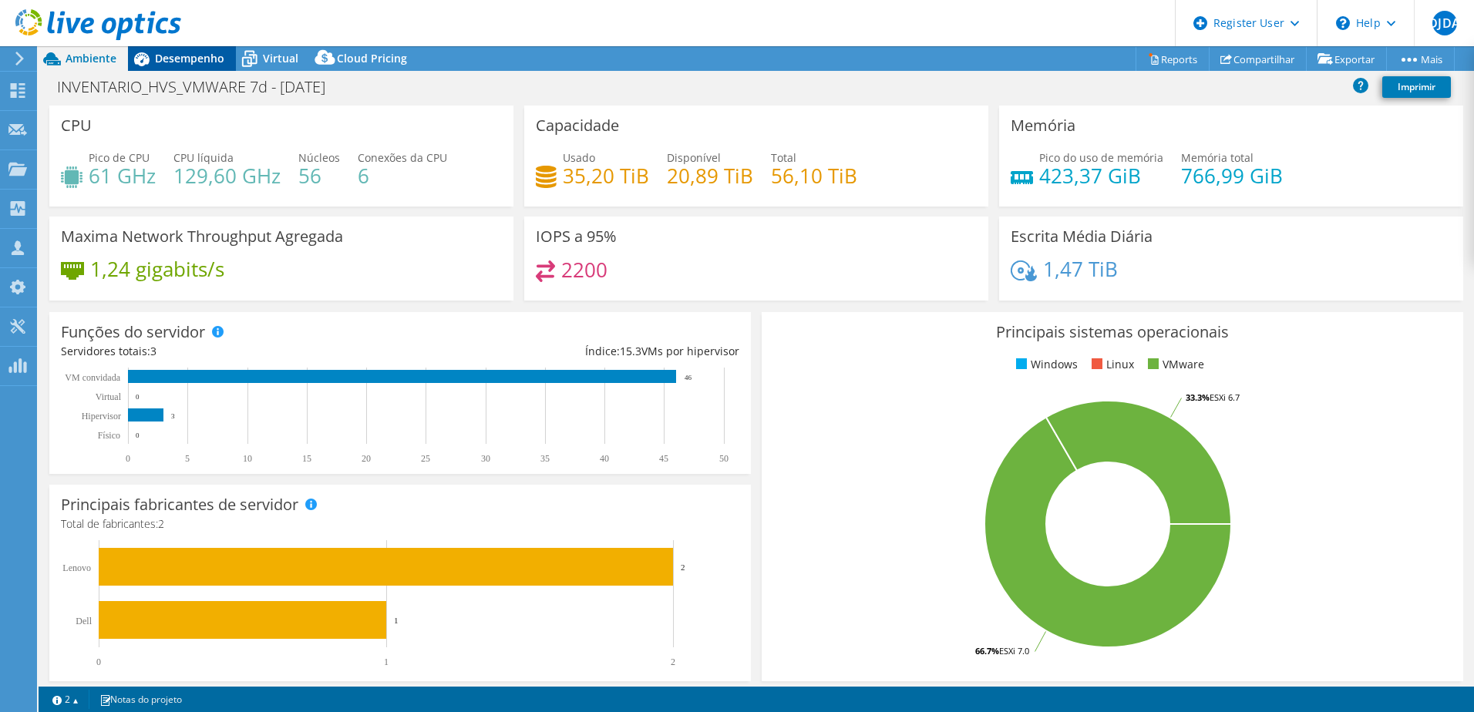
click at [143, 60] on icon at bounding box center [141, 58] width 27 height 27
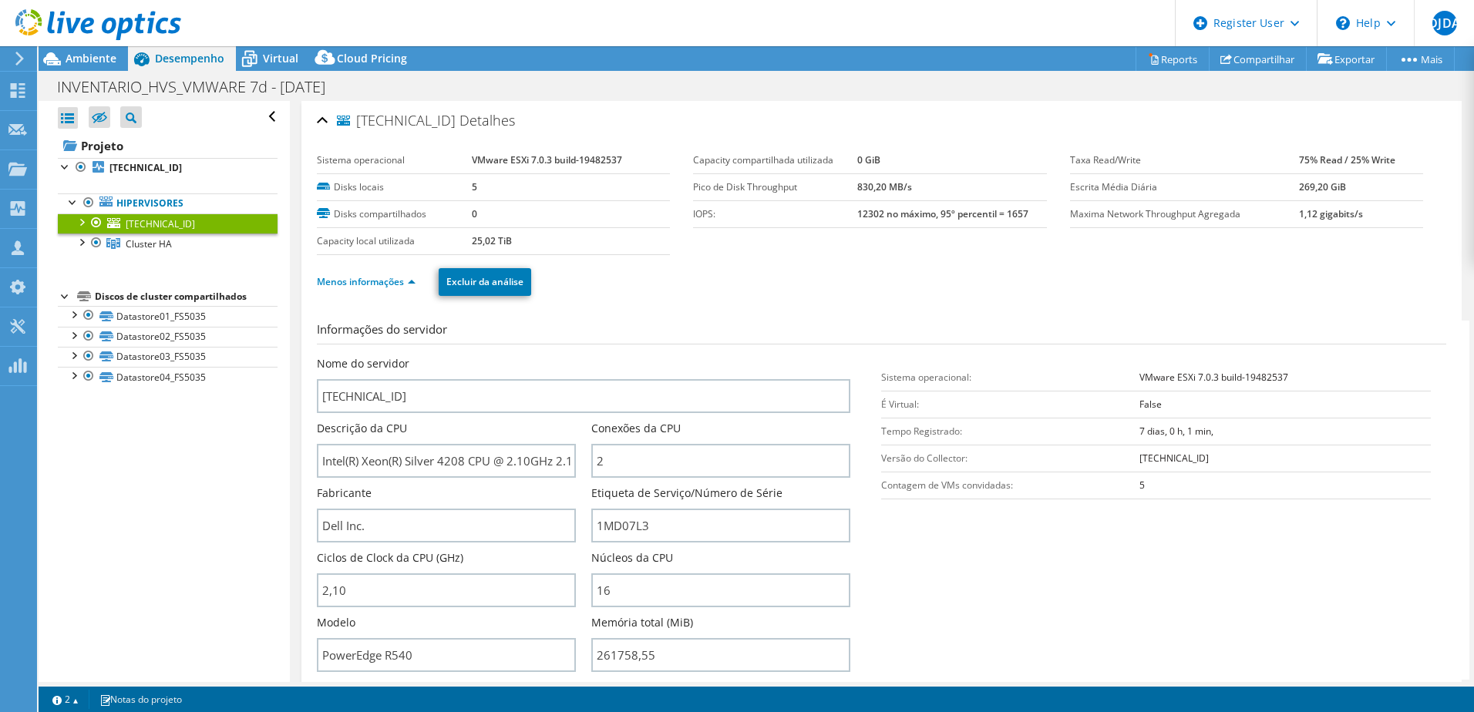
click at [156, 229] on span "10.19.1.150" at bounding box center [160, 223] width 69 height 13
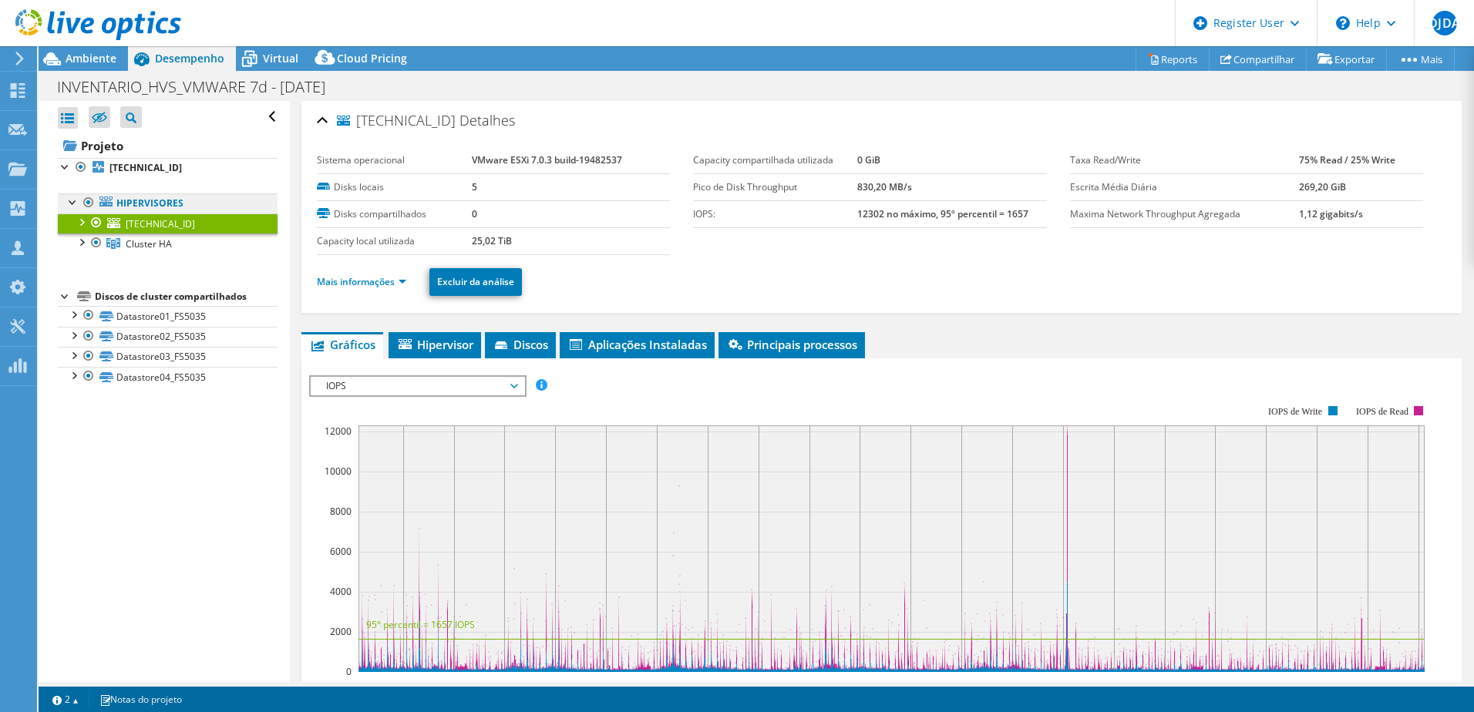
click at [153, 202] on link "Hipervisores" at bounding box center [168, 203] width 220 height 20
click at [127, 172] on b "10.19.1.82" at bounding box center [145, 167] width 72 height 13
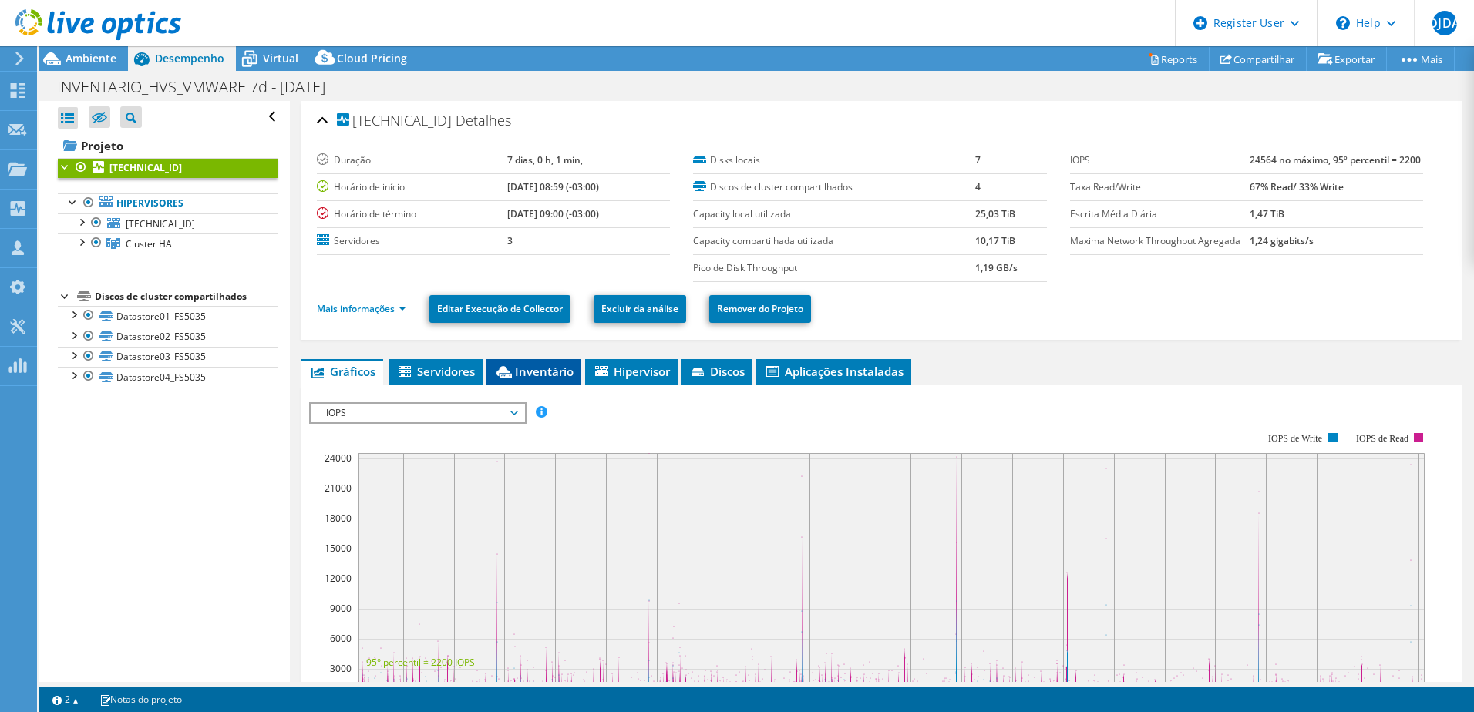
click at [533, 368] on span "Inventário" at bounding box center [533, 371] width 79 height 15
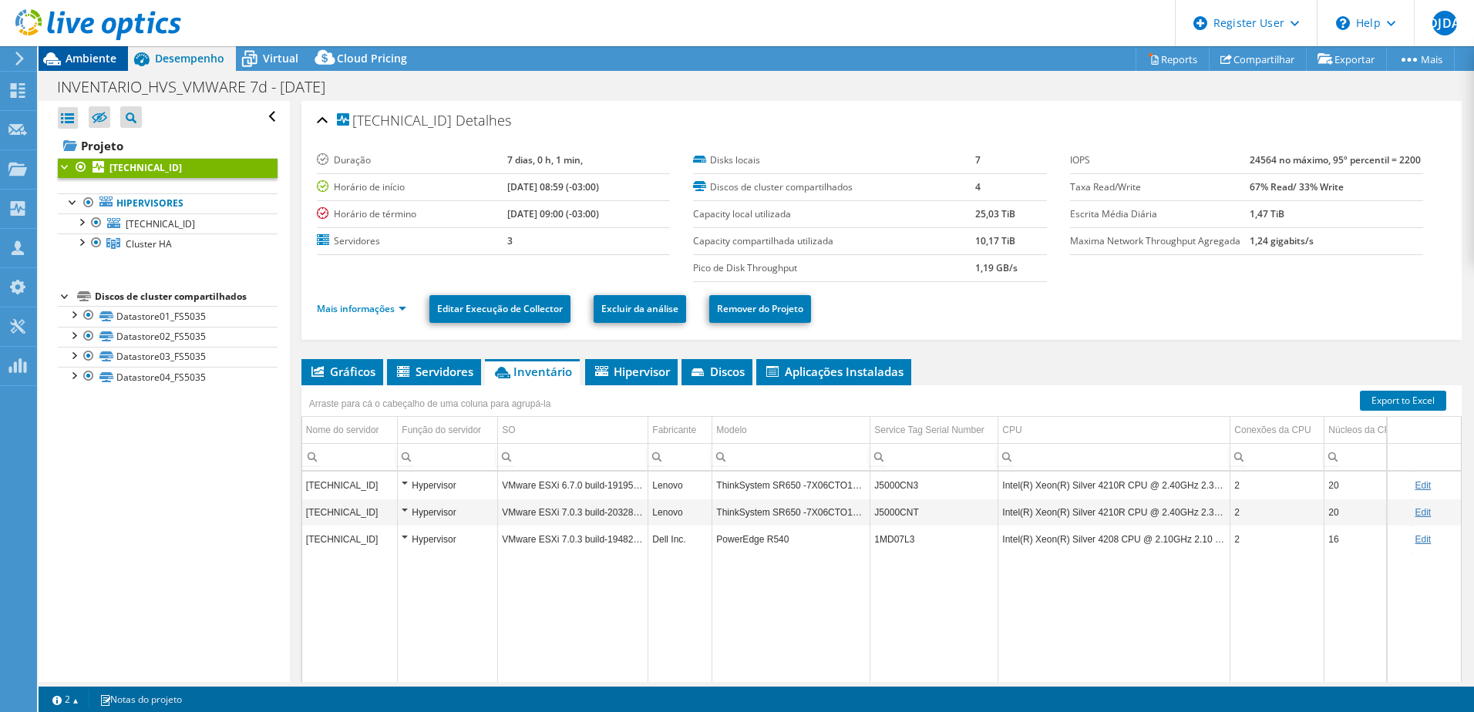
click at [96, 62] on span "Ambiente" at bounding box center [91, 58] width 51 height 15
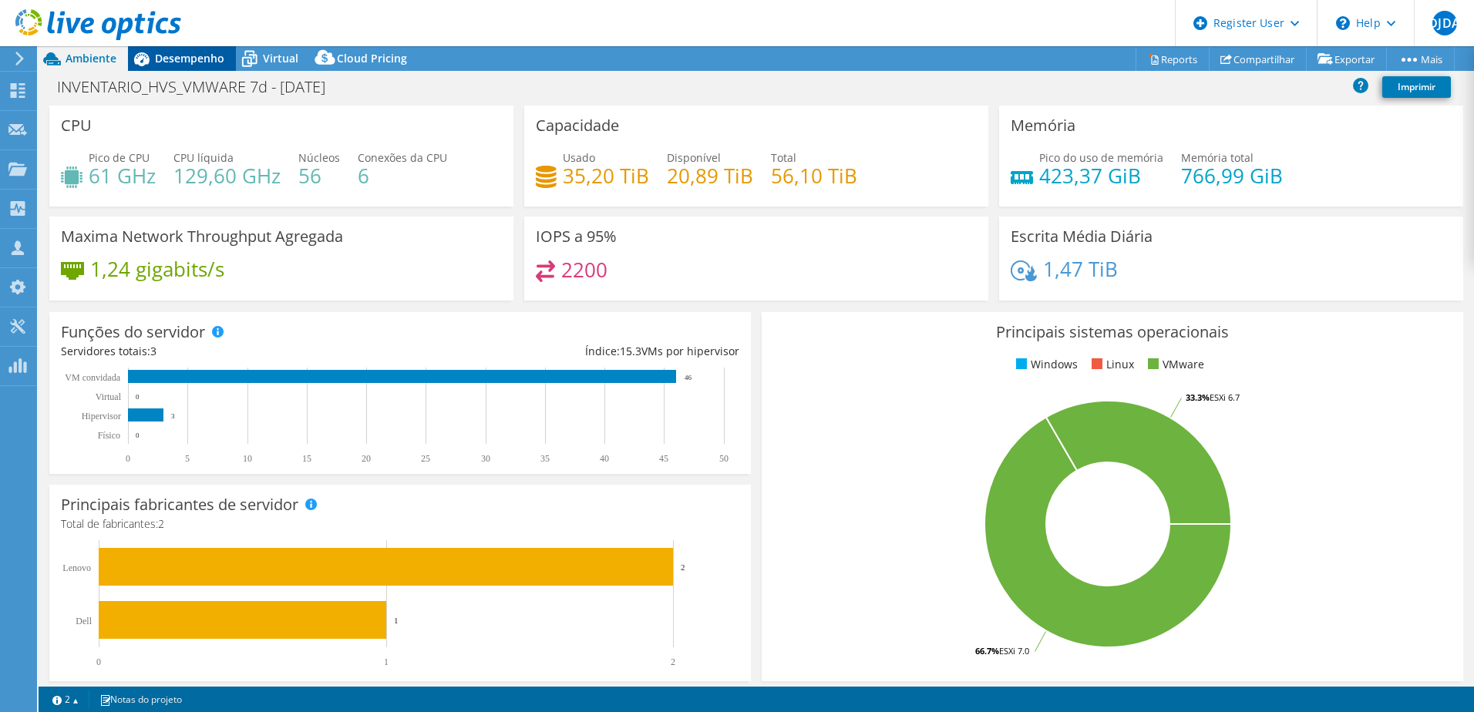
click at [165, 59] on span "Desempenho" at bounding box center [189, 58] width 69 height 15
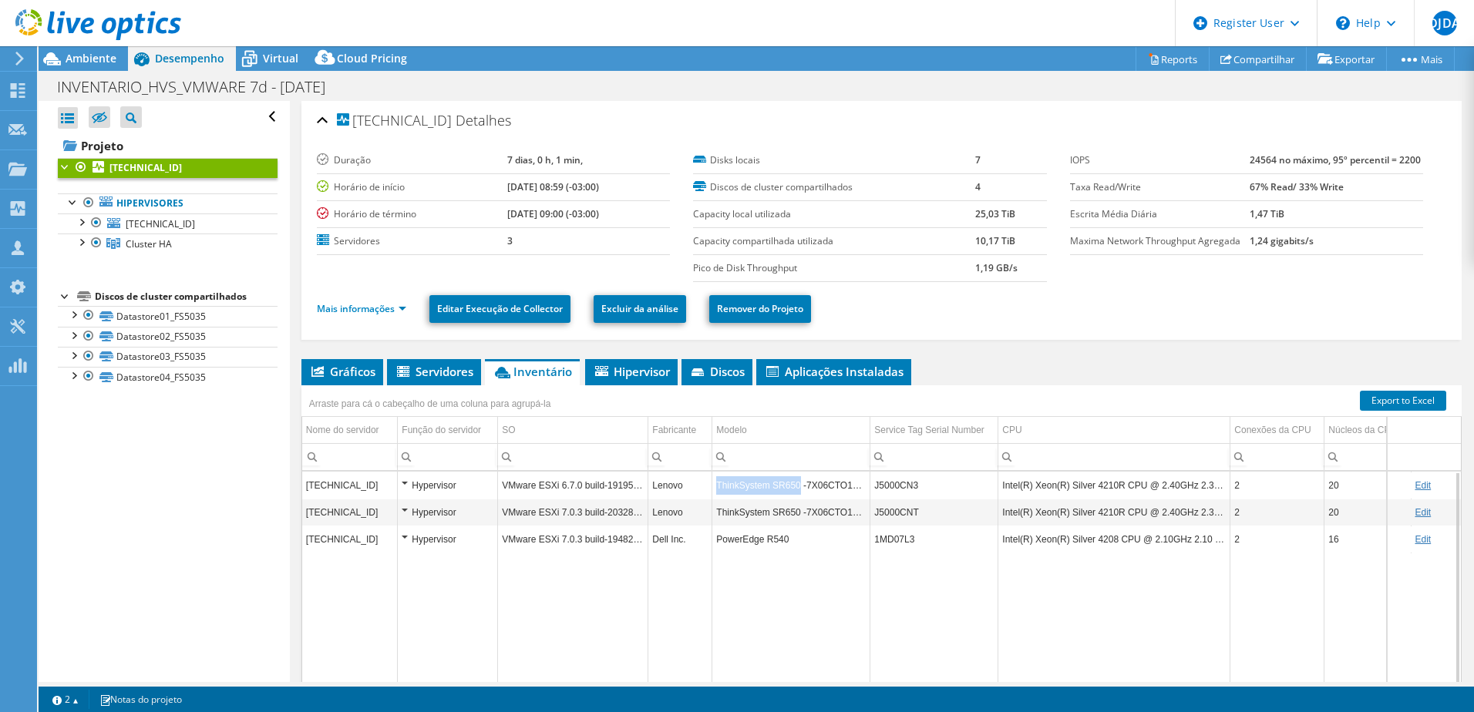
drag, startPoint x: 796, startPoint y: 492, endPoint x: 714, endPoint y: 497, distance: 81.9
click at [714, 497] on td "ThinkSystem SR650 -7X06CTO1WW-" at bounding box center [791, 485] width 158 height 27
copy td "ThinkSystem SR650"
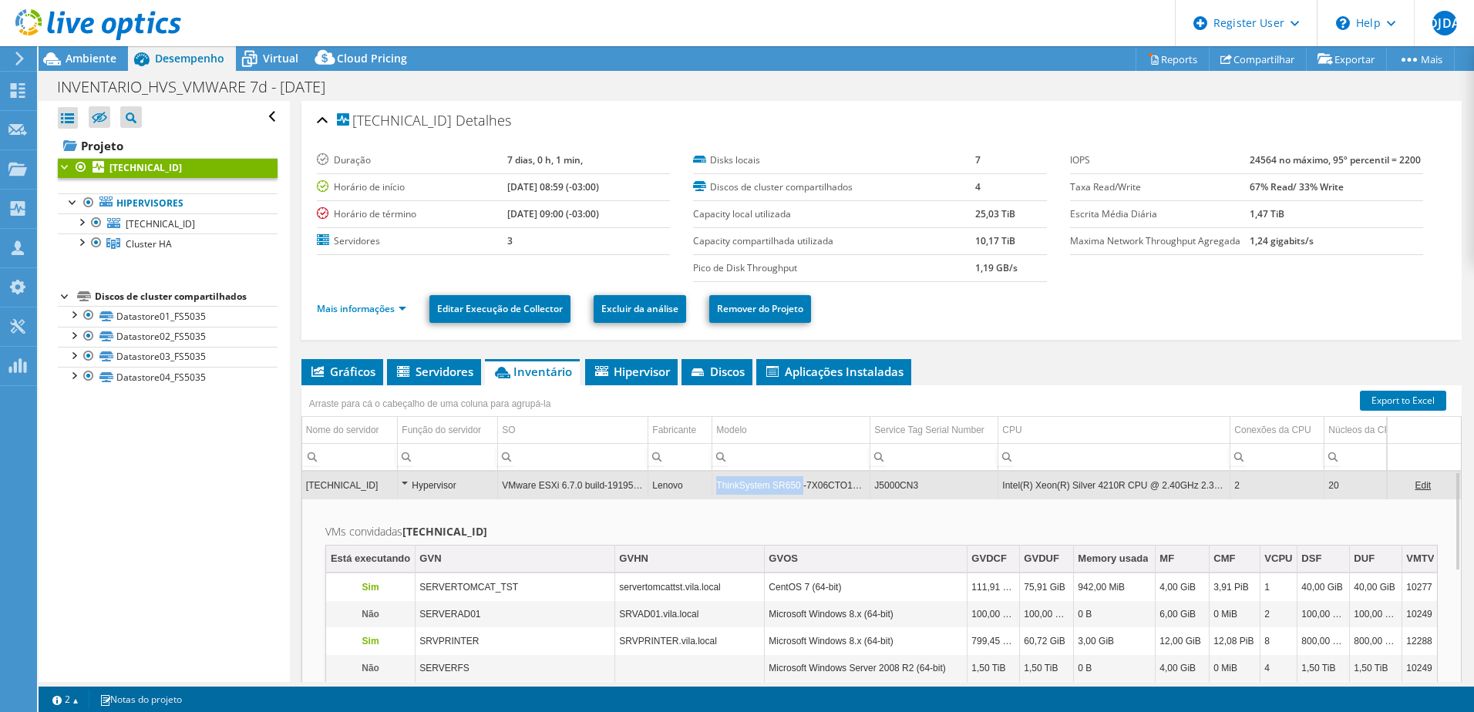
copy td "ThinkSystem SR650"
drag, startPoint x: 798, startPoint y: 491, endPoint x: 718, endPoint y: 497, distance: 80.4
click at [718, 497] on td "ThinkSystem SR650 -7X06CTO1WW-" at bounding box center [791, 485] width 158 height 27
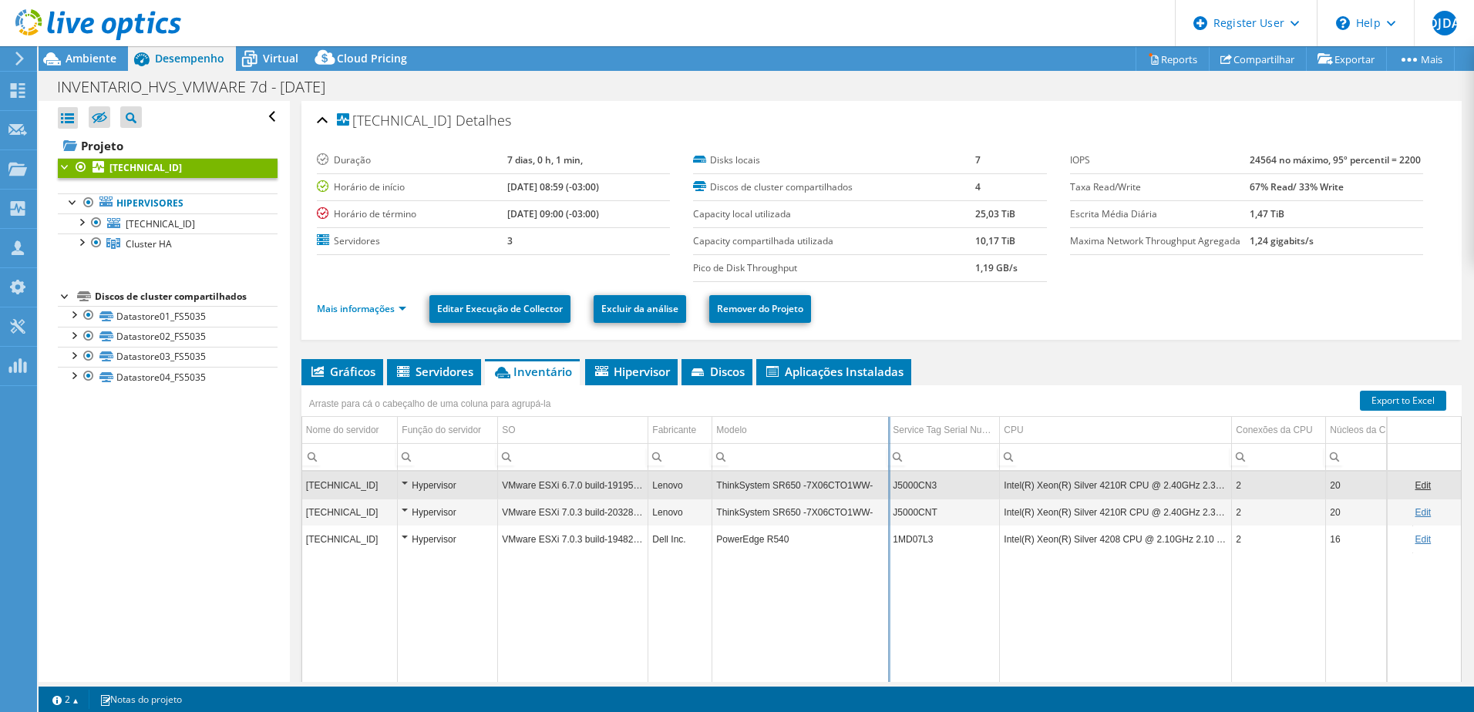
drag, startPoint x: 872, startPoint y: 428, endPoint x: 889, endPoint y: 423, distance: 18.3
click at [889, 423] on div "Arraste para cá o cabeçalho de uma coluna para agrupá-la Nome do servidor Funçã…" at bounding box center [881, 549] width 1160 height 328
click at [82, 67] on div "Ambiente" at bounding box center [83, 58] width 89 height 25
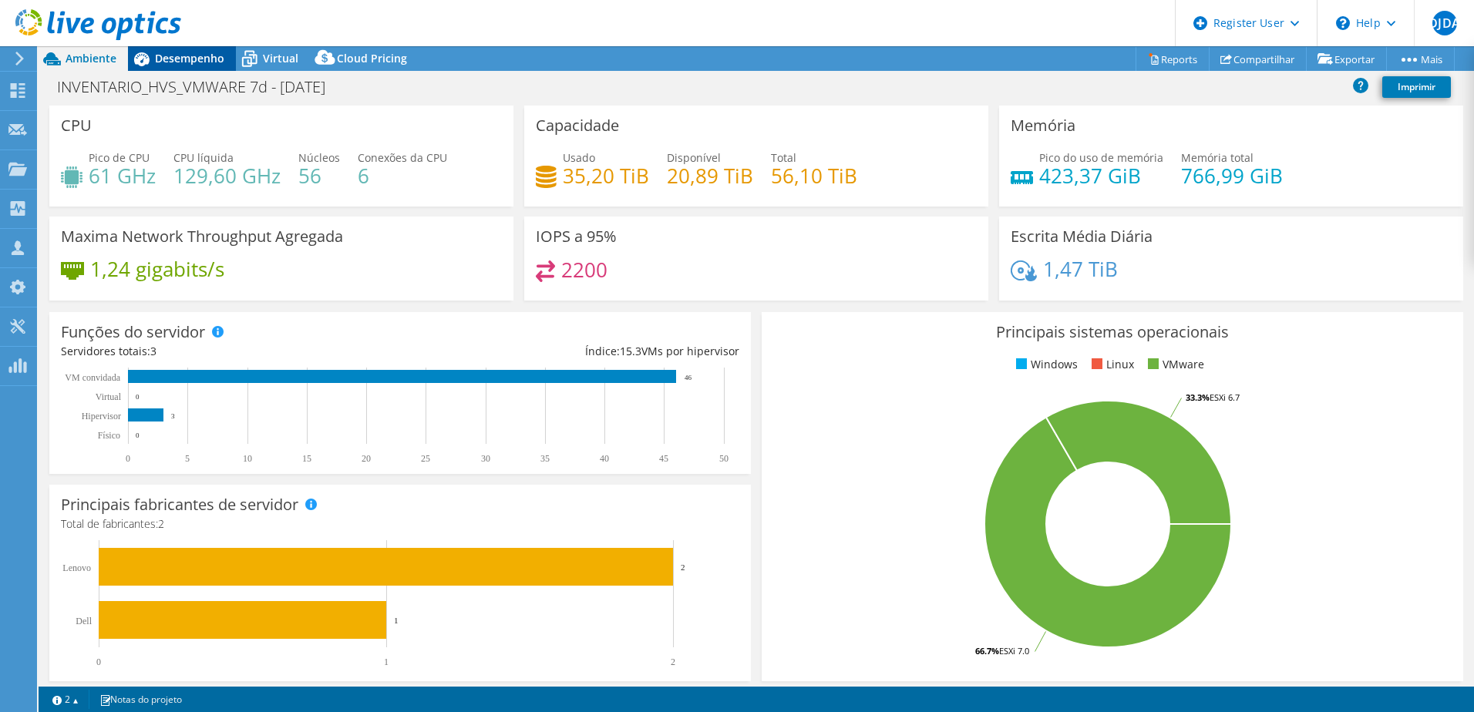
click at [203, 55] on span "Desempenho" at bounding box center [189, 58] width 69 height 15
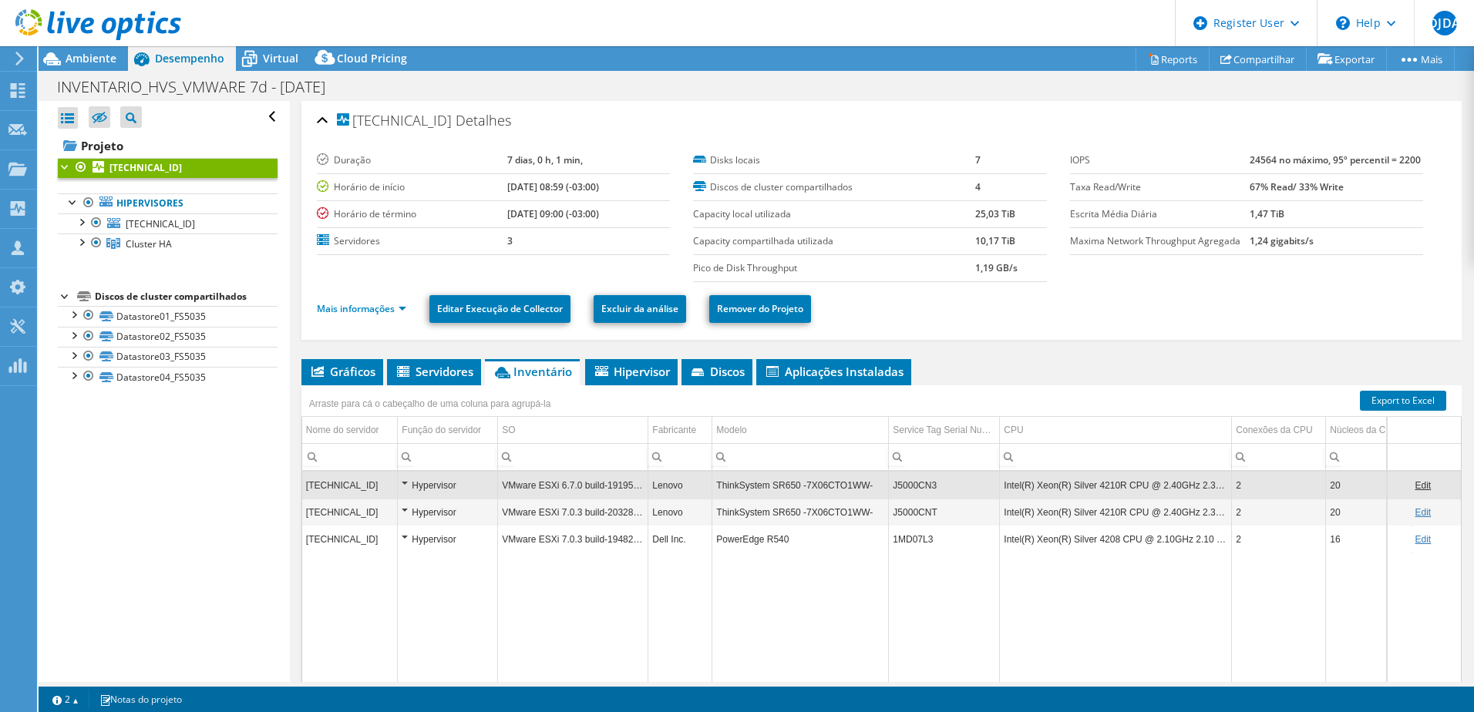
drag, startPoint x: 742, startPoint y: 683, endPoint x: 836, endPoint y: 672, distance: 94.6
click at [819, 681] on div "Ações de projeto Ações de projeto Reports Compartilhar Exportar vSAN ReadyNode …" at bounding box center [756, 379] width 1435 height 666
drag, startPoint x: 836, startPoint y: 672, endPoint x: 1062, endPoint y: 616, distance: 232.7
click at [1074, 610] on td "Data grid" at bounding box center [1116, 632] width 232 height 159
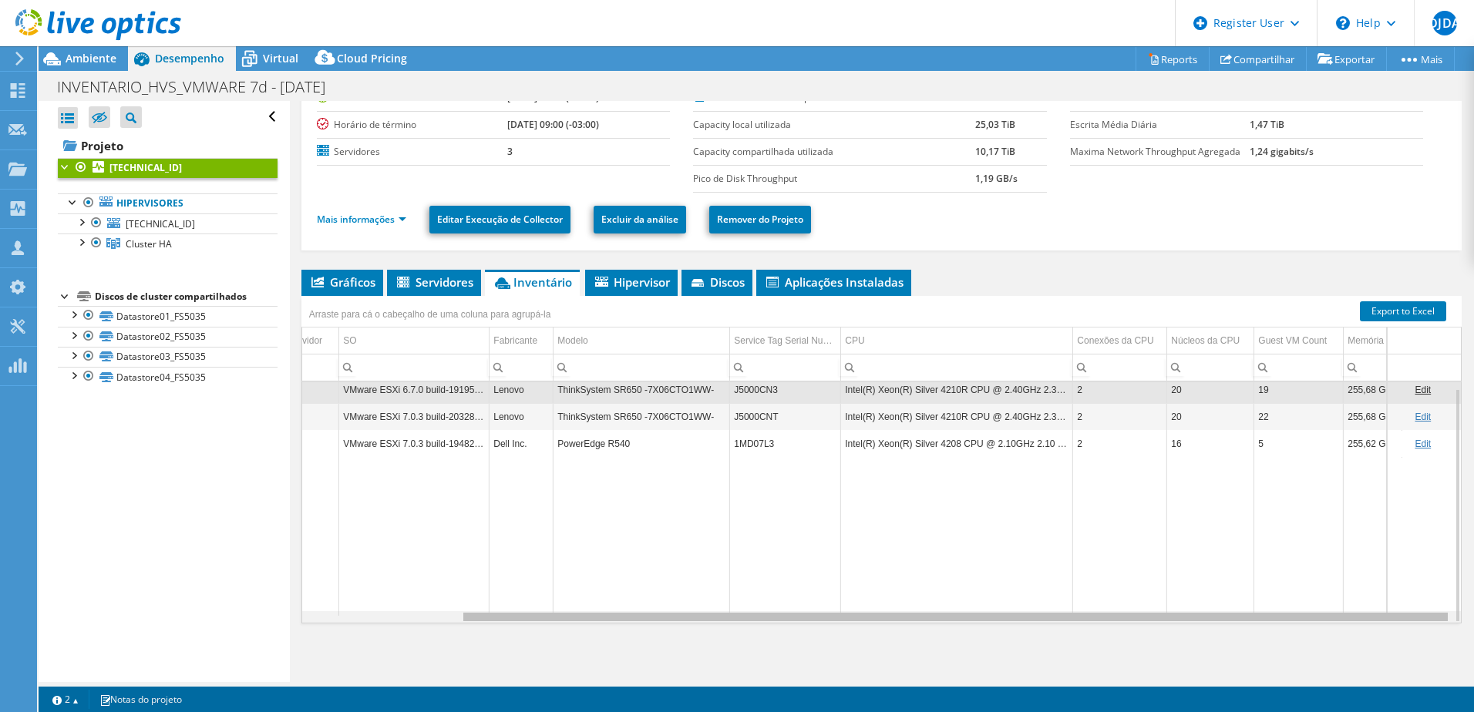
scroll to position [0, 186]
drag, startPoint x: 980, startPoint y: 618, endPoint x: 1206, endPoint y: 603, distance: 227.1
click at [1206, 603] on body "DJDA Usuário Dell Diego Junior De Almeida Diego.Almeida1@dell.com Dell My Profi…" at bounding box center [737, 356] width 1474 height 712
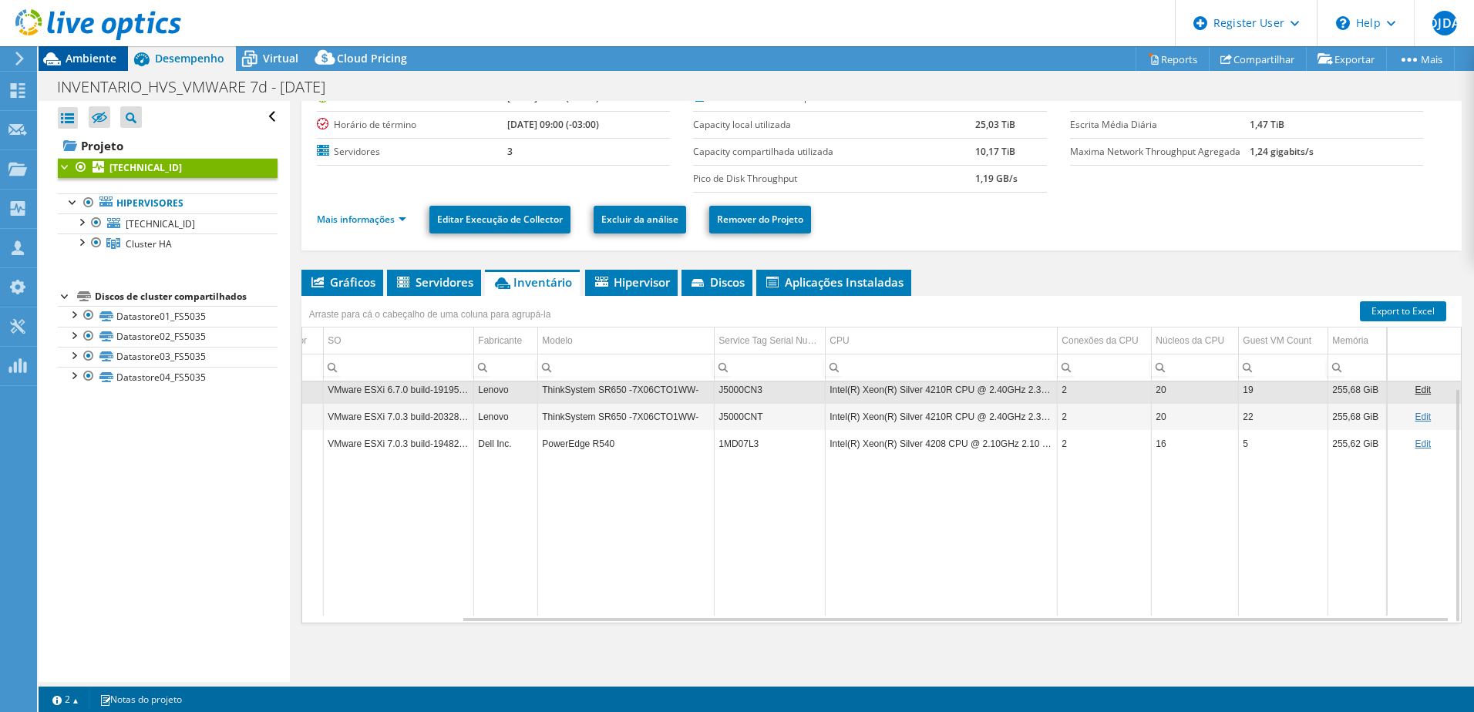
click at [92, 59] on span "Ambiente" at bounding box center [91, 58] width 51 height 15
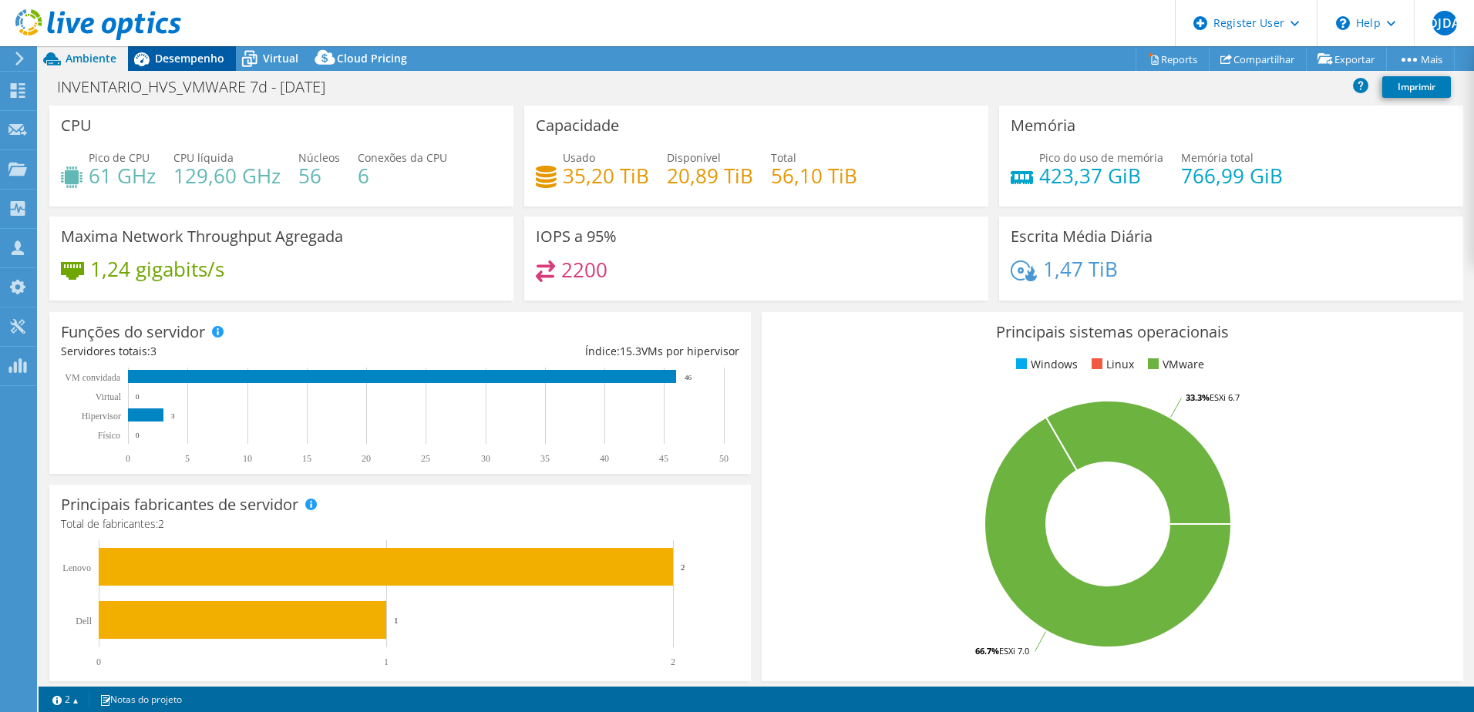
click at [192, 68] on div "Desempenho" at bounding box center [182, 58] width 108 height 25
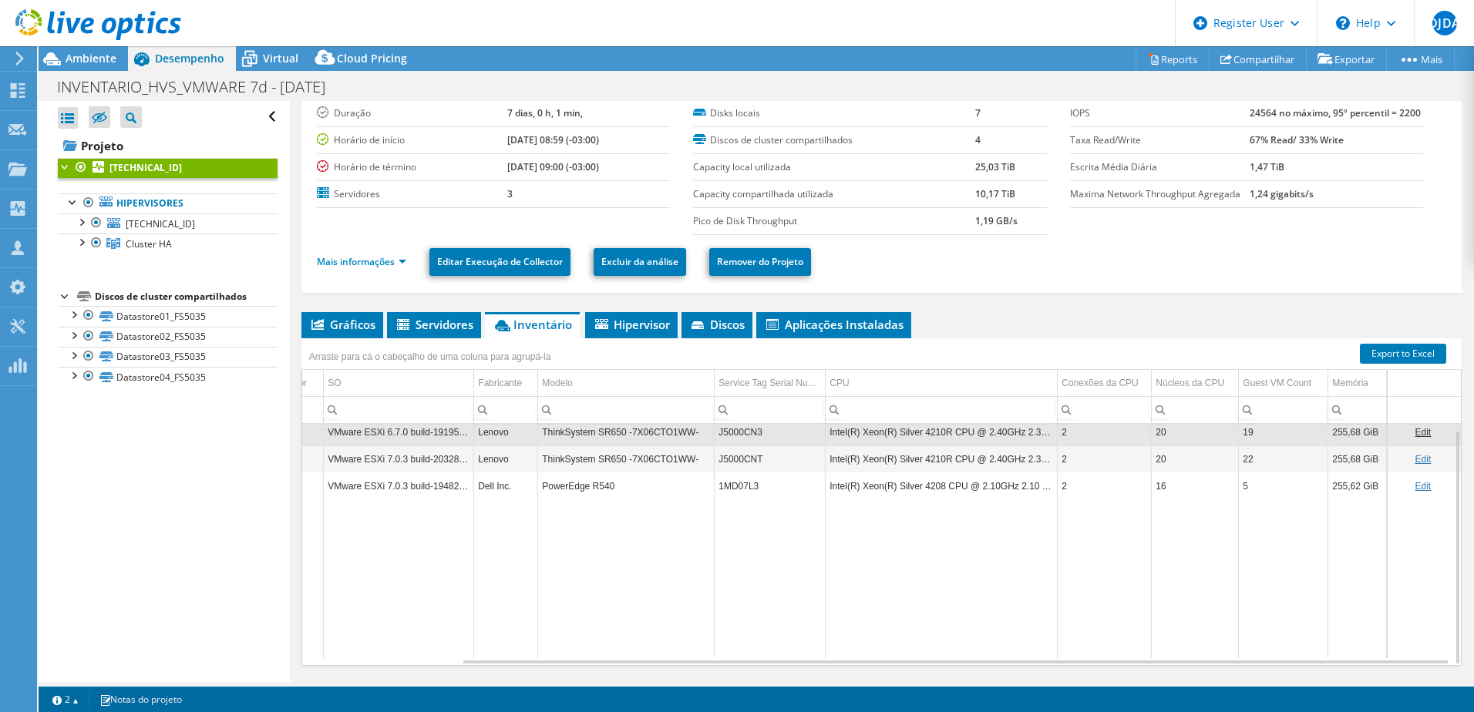
scroll to position [0, 0]
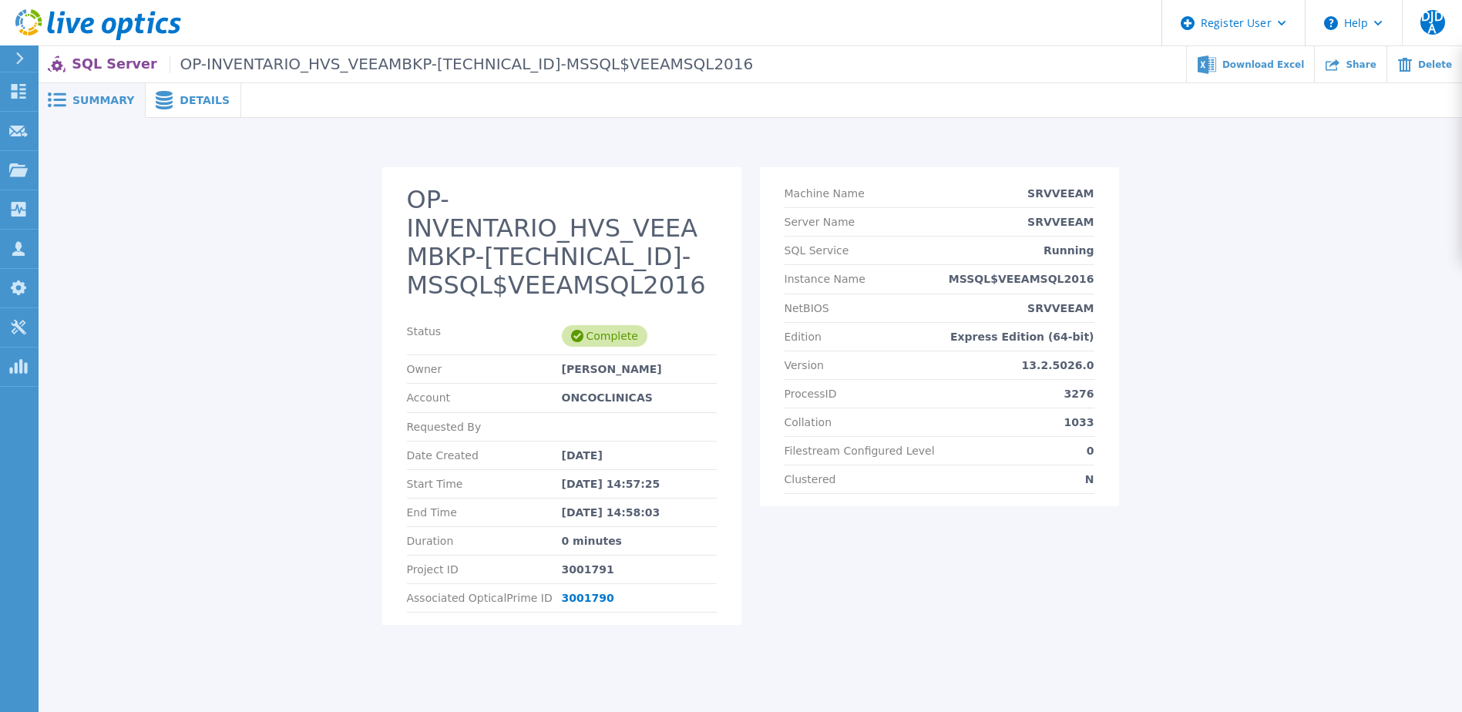
click at [202, 98] on span "Details" at bounding box center [205, 100] width 50 height 11
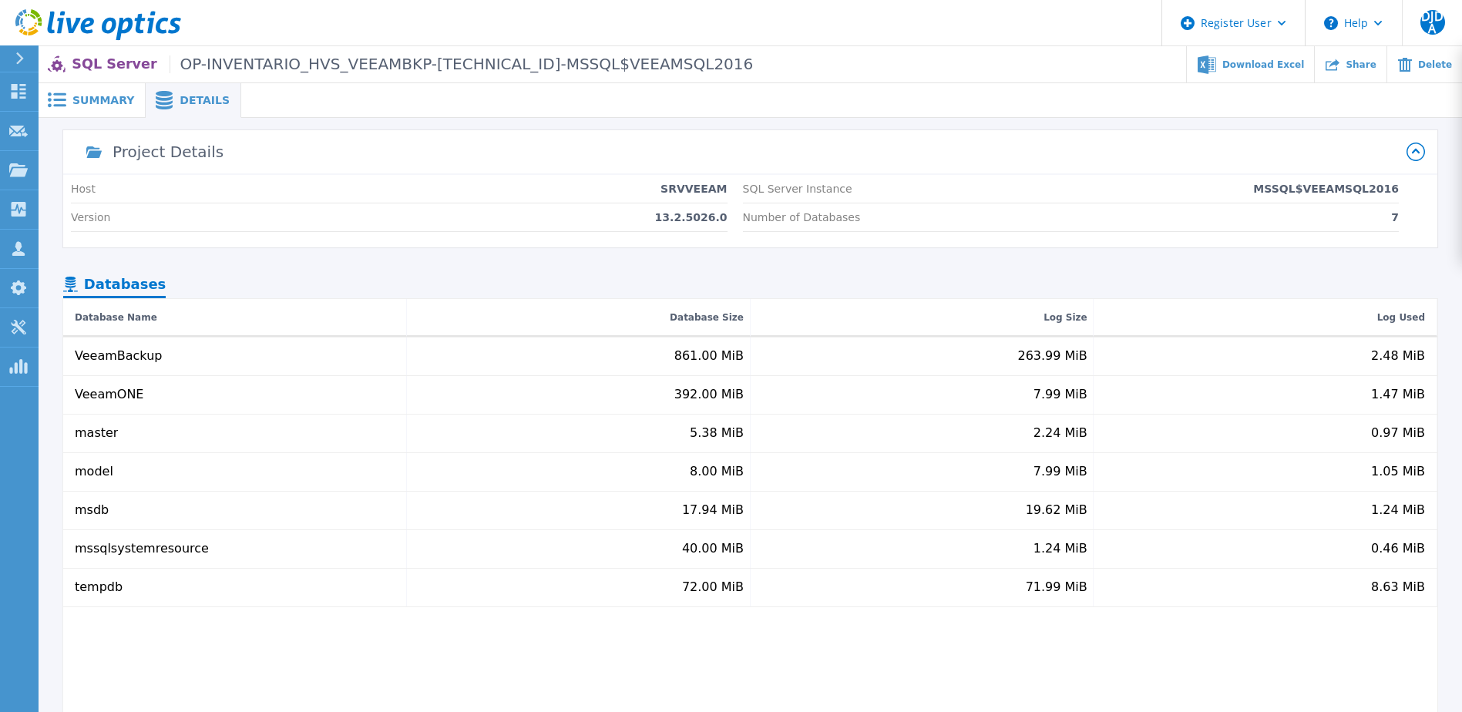
click at [103, 96] on span "Summary" at bounding box center [103, 100] width 62 height 11
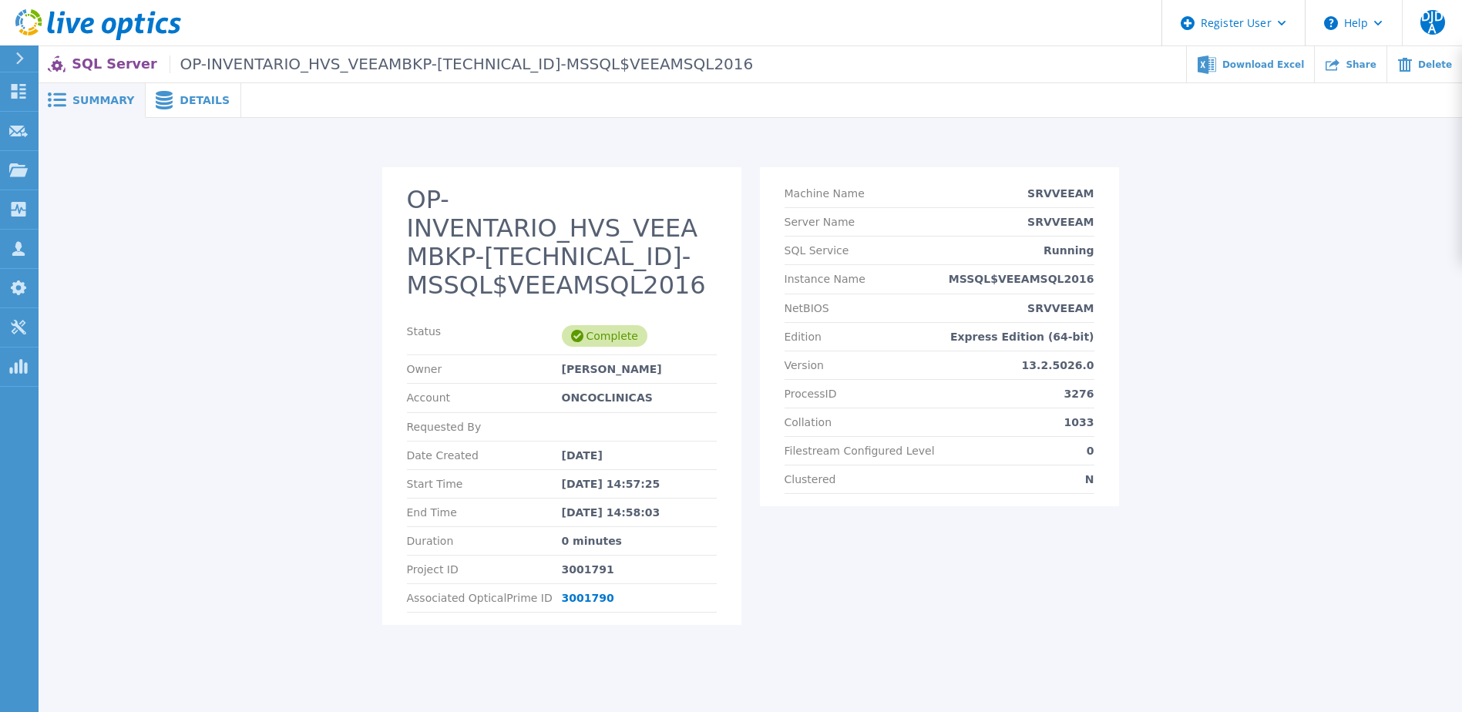
click at [180, 106] on span "Details" at bounding box center [205, 100] width 50 height 11
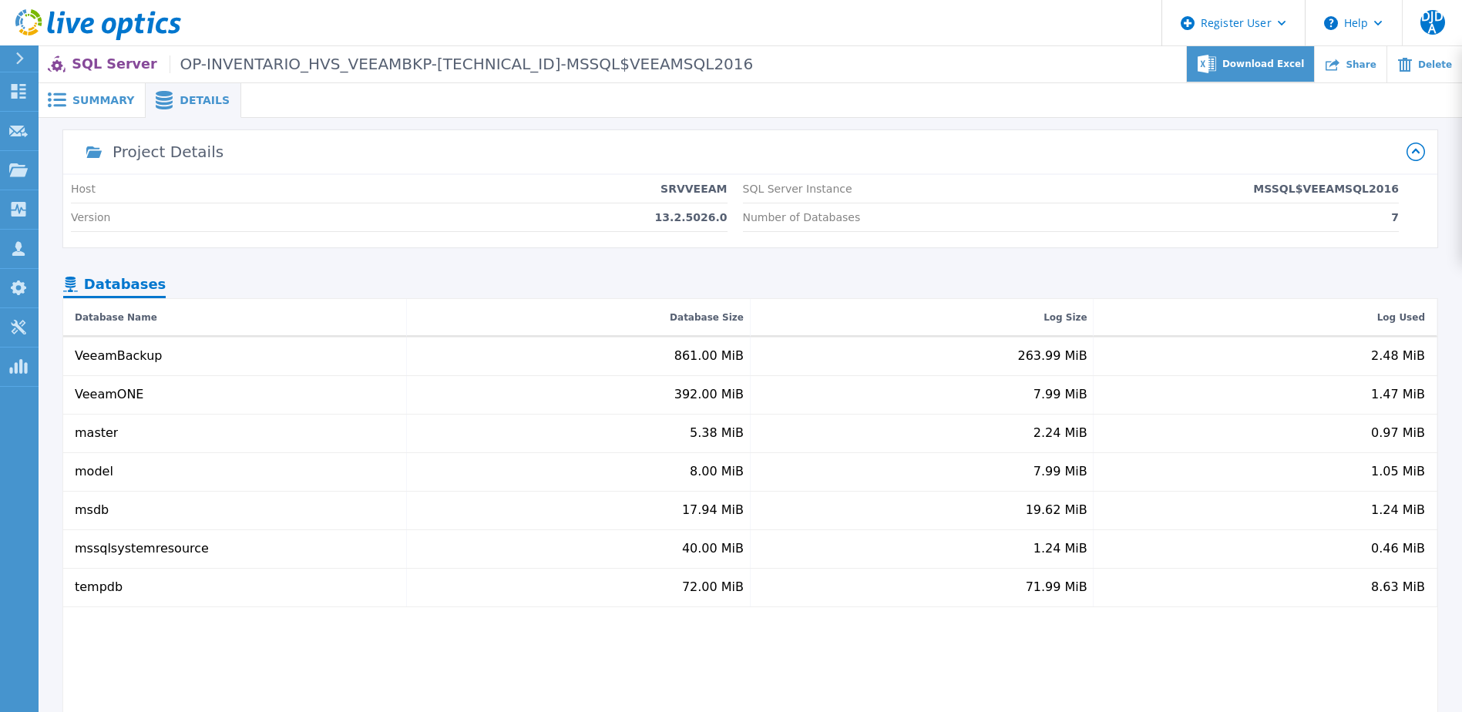
click at [1289, 57] on div "Download Excel" at bounding box center [1251, 64] width 128 height 36
click at [96, 96] on span "Summary" at bounding box center [103, 100] width 62 height 11
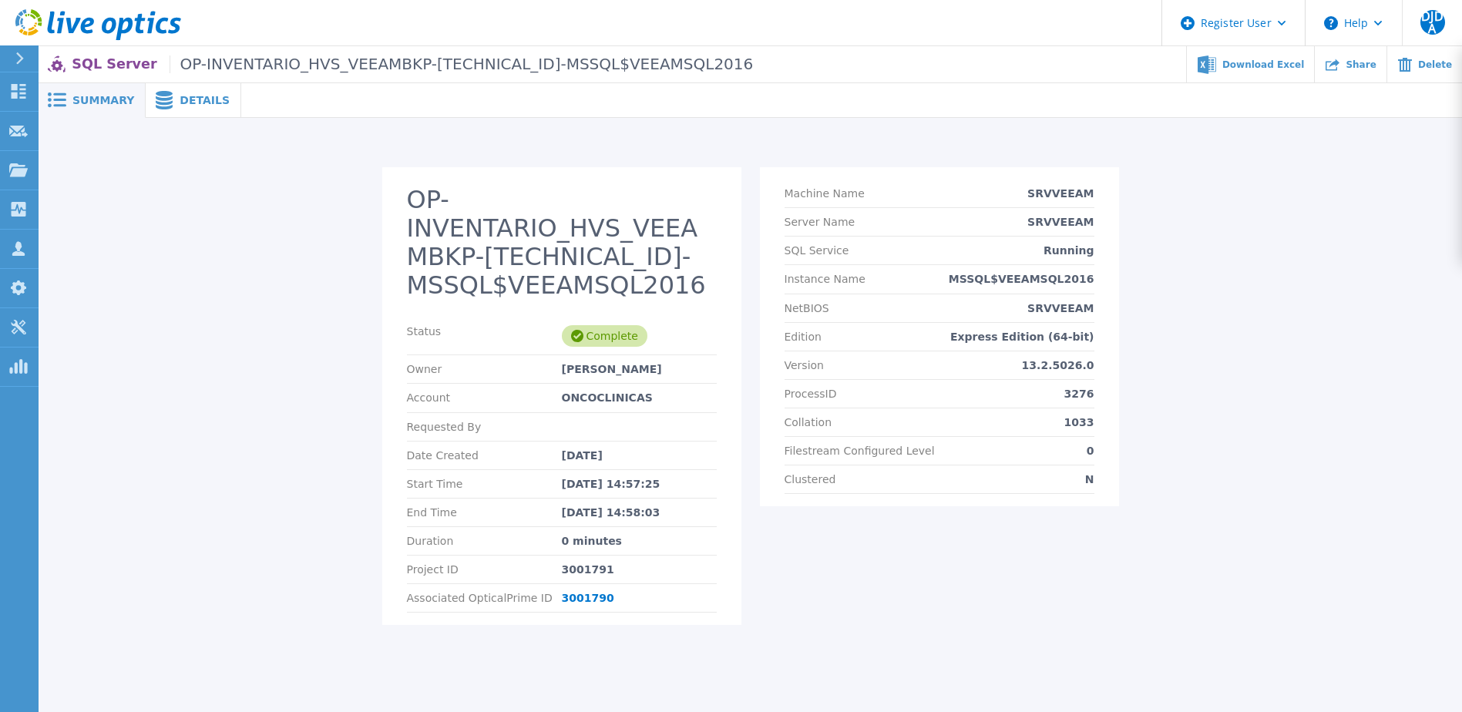
click at [103, 62] on p "SQL Server OP-INVENTARIO_HVS_VEEAMBKP-10.19.1.155-MSSQL$VEEAMSQL2016" at bounding box center [412, 64] width 681 height 18
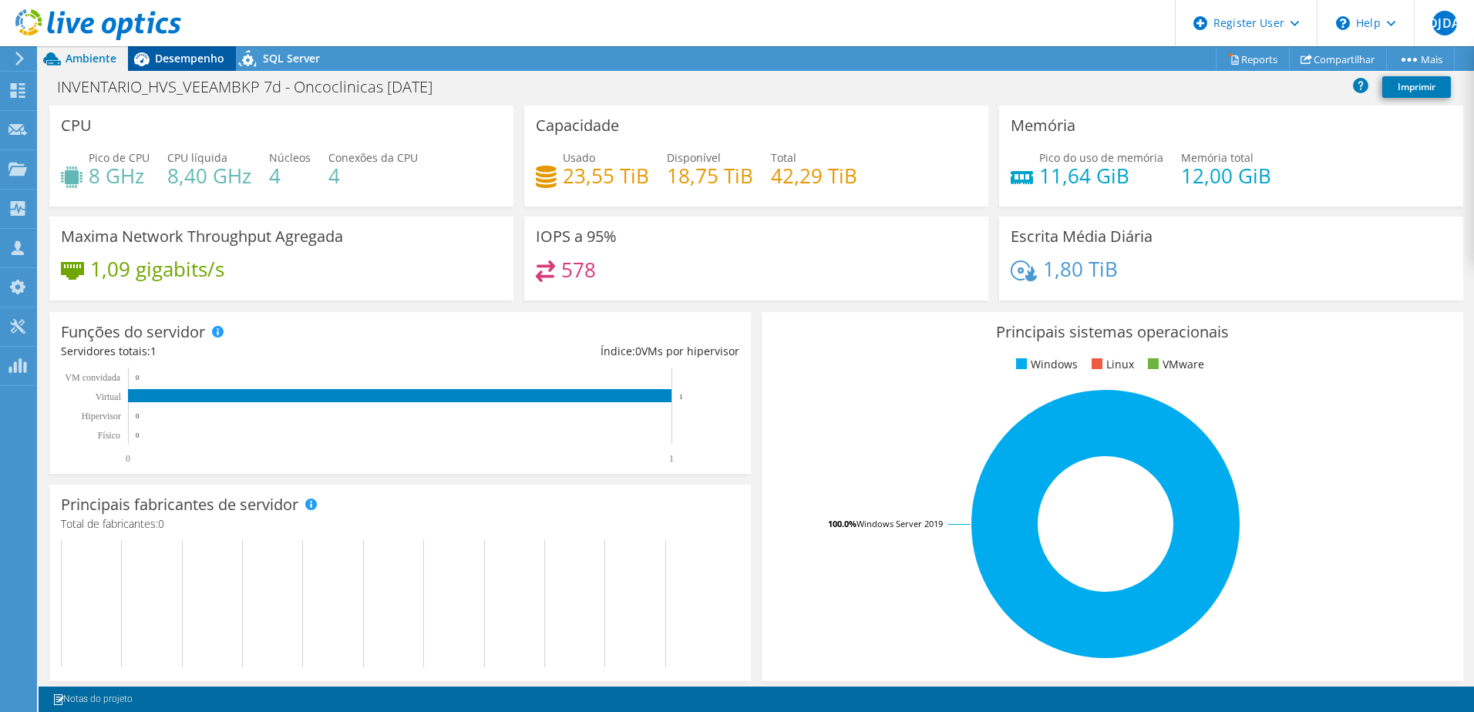
click at [199, 59] on span "Desempenho" at bounding box center [189, 58] width 69 height 15
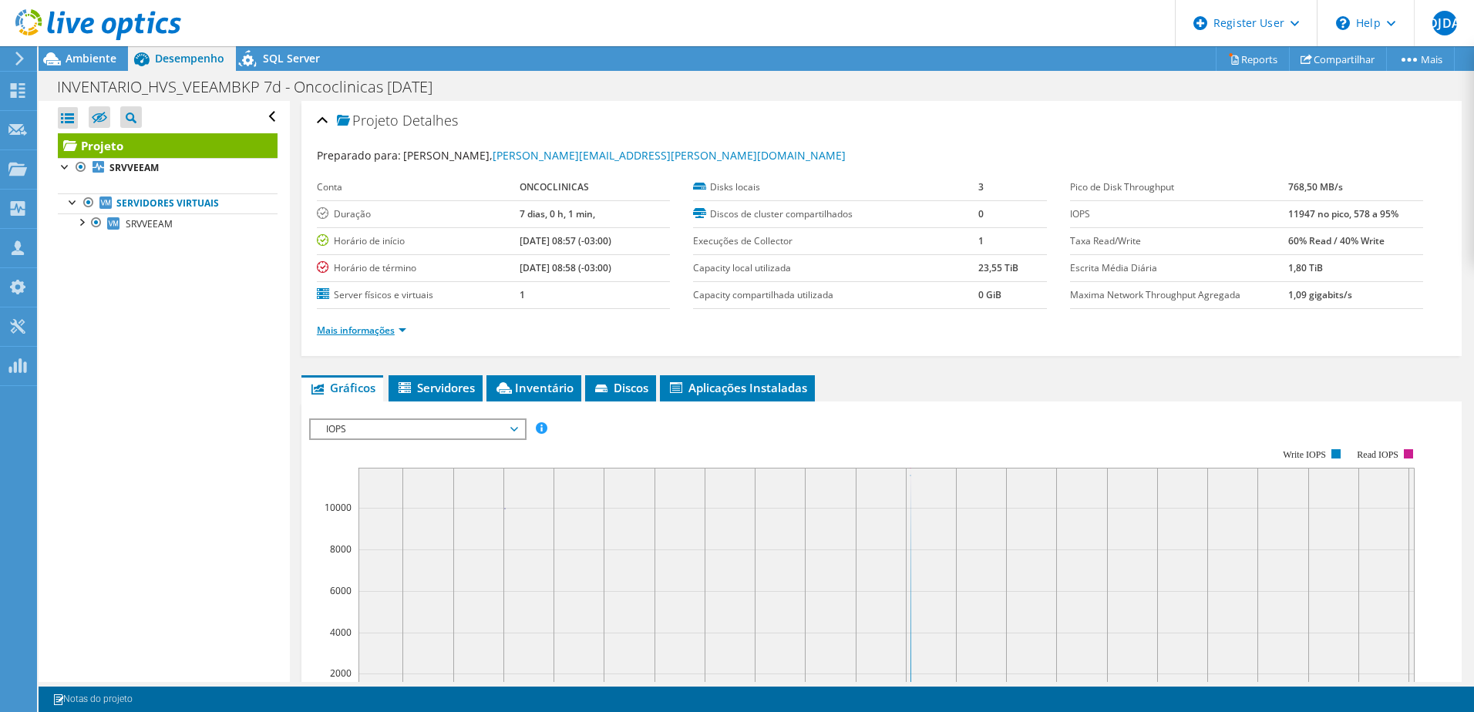
click at [403, 328] on link "Mais informações" at bounding box center [361, 330] width 89 height 13
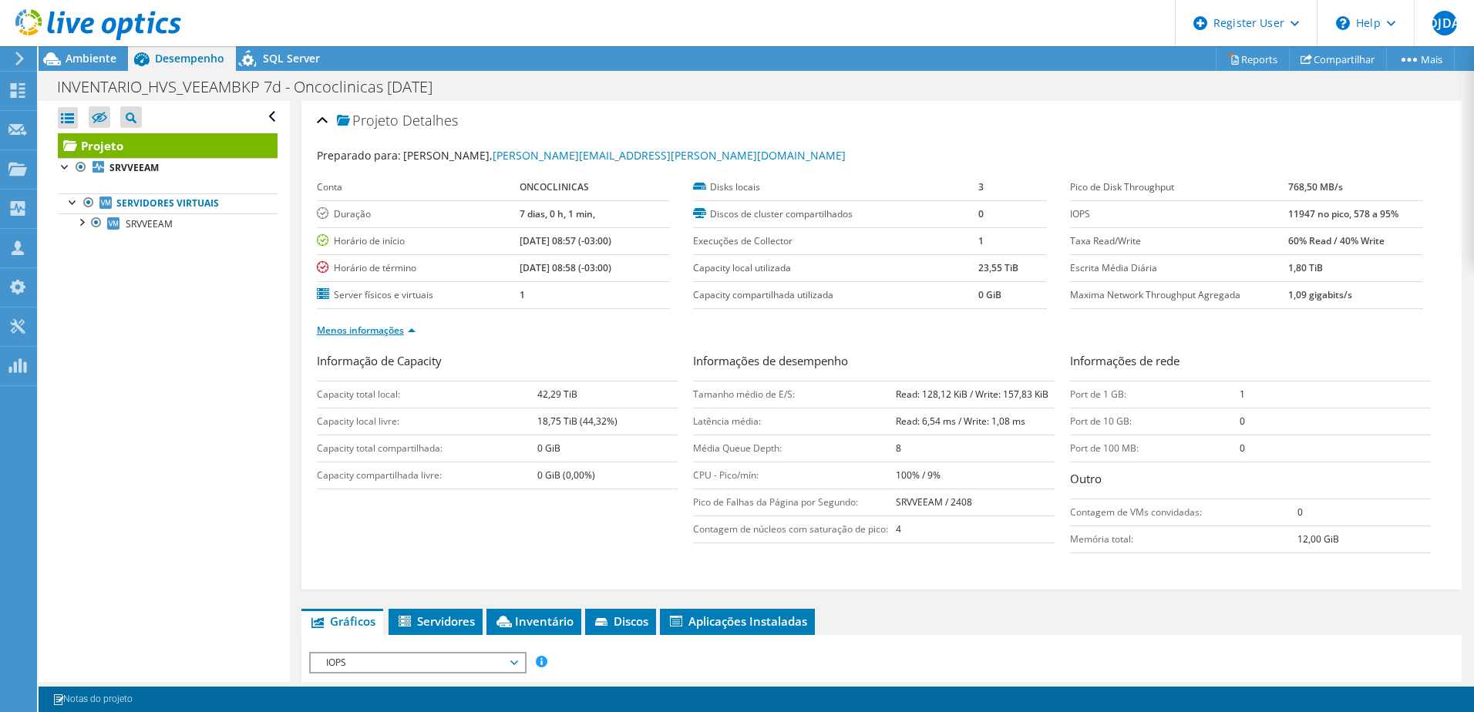
click at [403, 328] on link "Menos informações" at bounding box center [366, 330] width 99 height 13
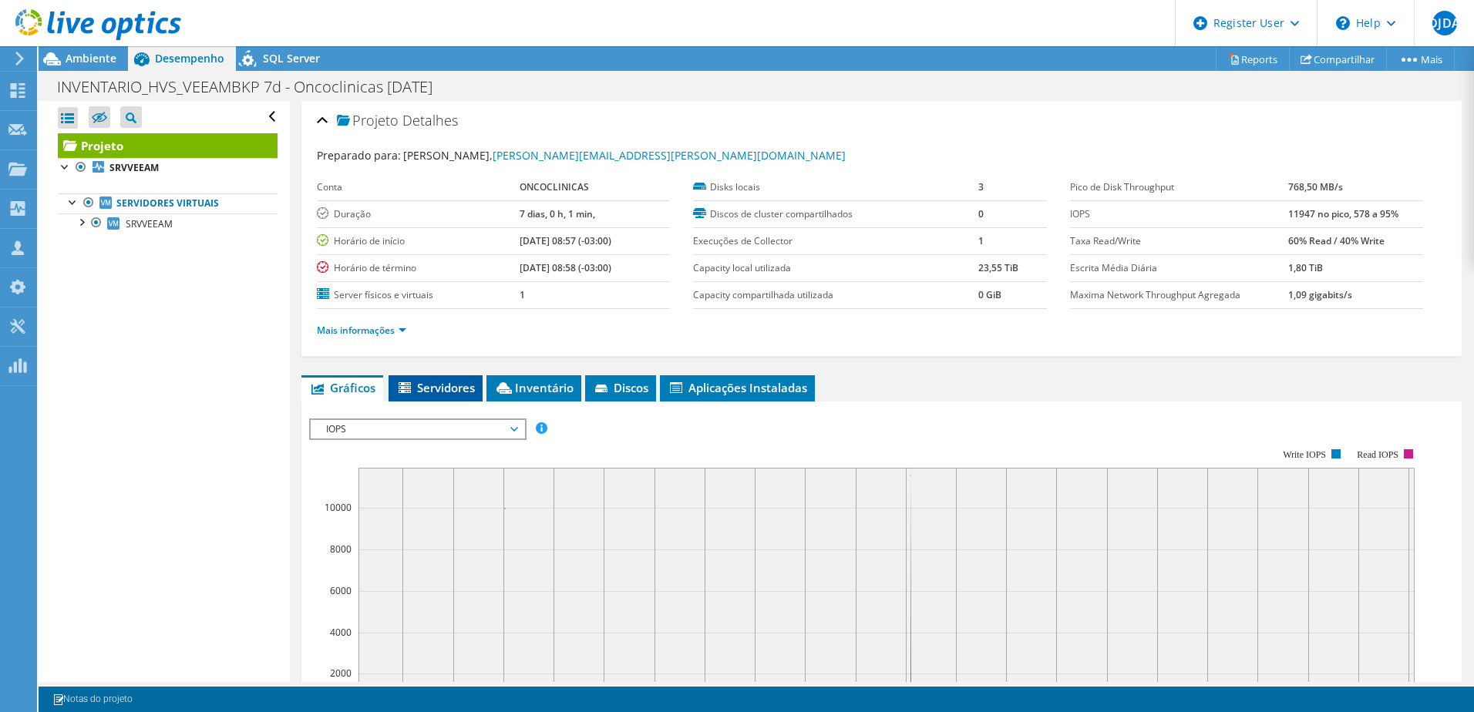
click at [457, 392] on span "Servidores" at bounding box center [435, 387] width 79 height 15
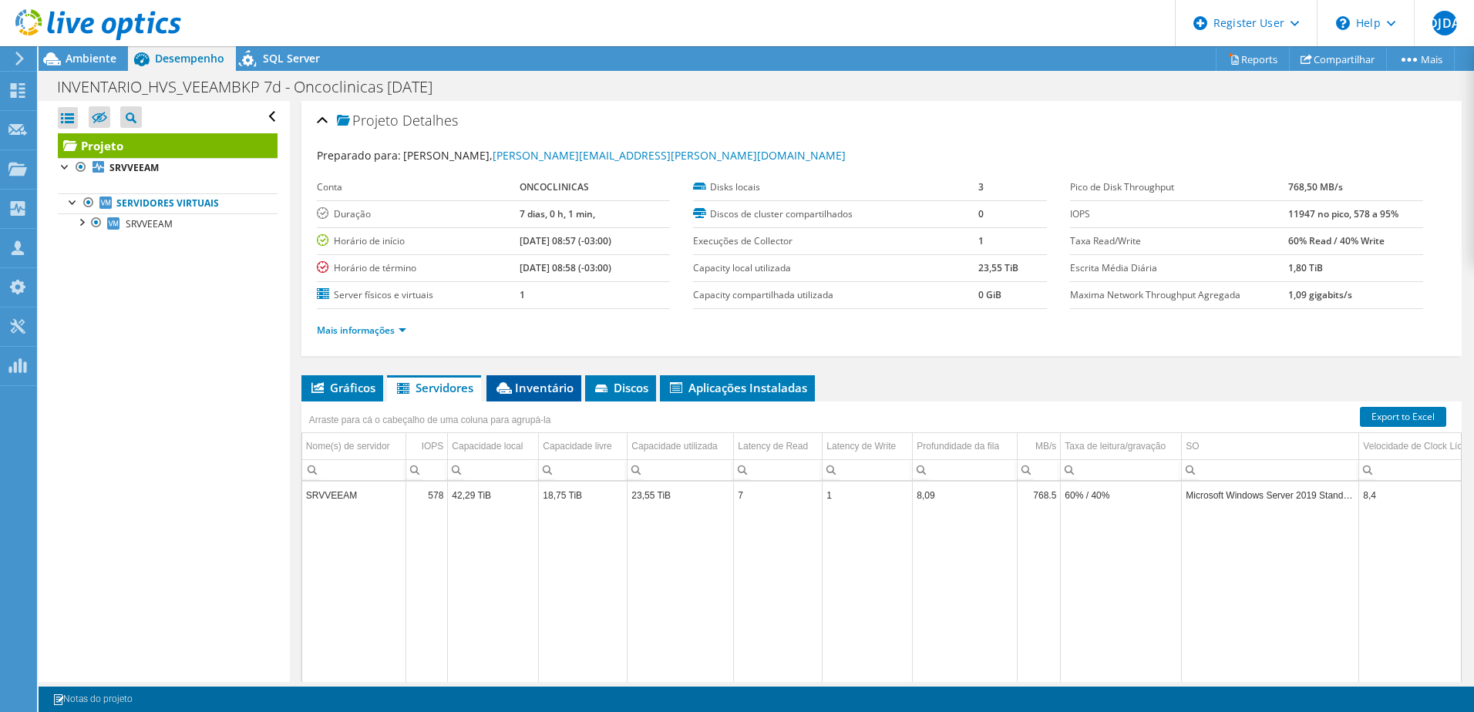
click at [540, 398] on li "Inventário" at bounding box center [533, 388] width 95 height 26
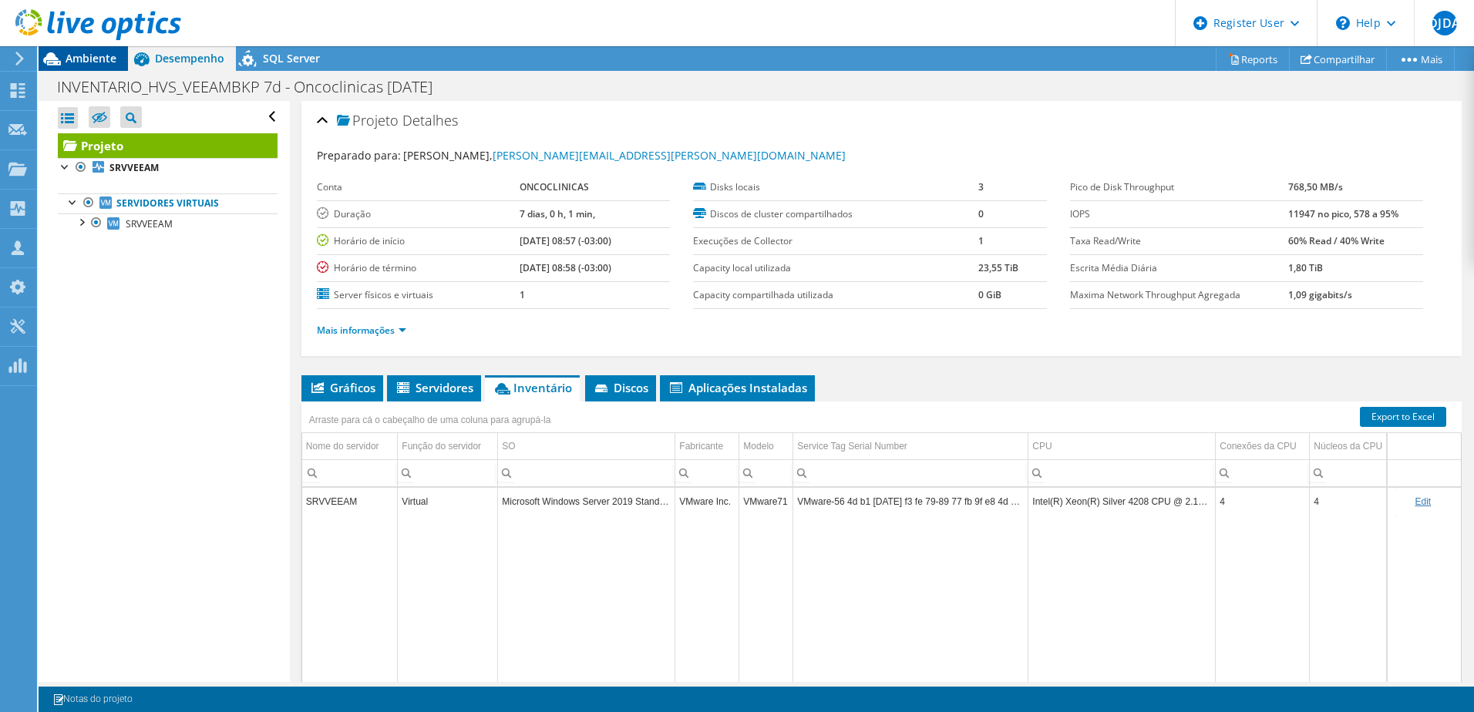
click at [97, 59] on span "Ambiente" at bounding box center [91, 58] width 51 height 15
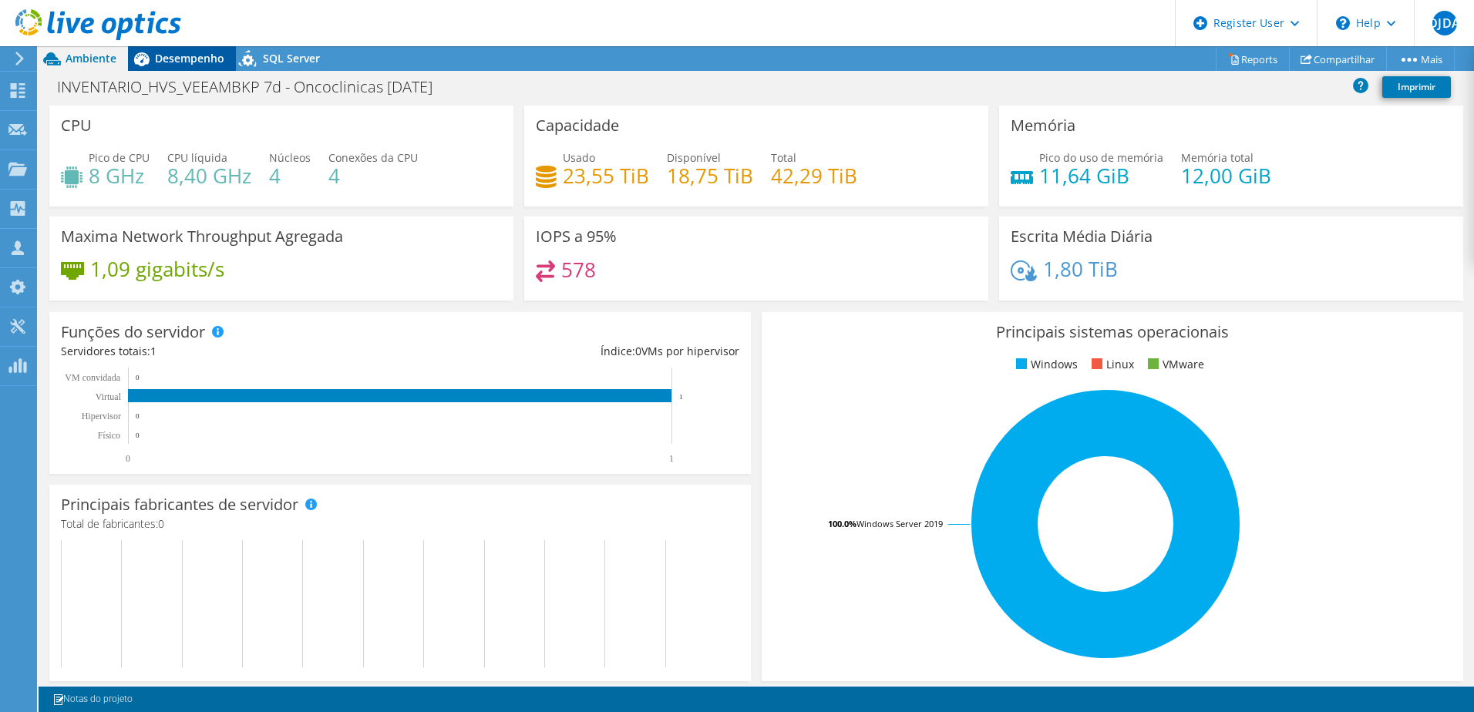
click at [162, 56] on span "Desempenho" at bounding box center [189, 58] width 69 height 15
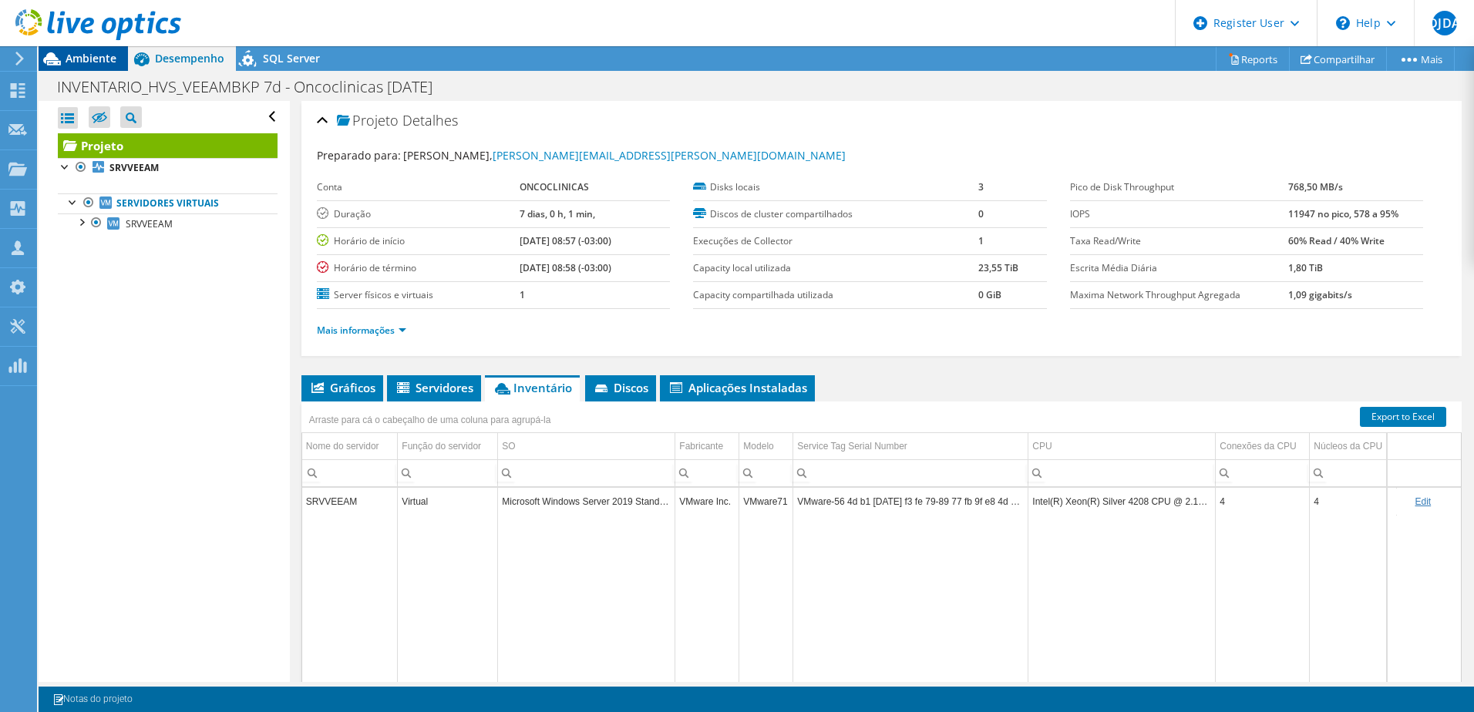
click at [104, 57] on span "Ambiente" at bounding box center [91, 58] width 51 height 15
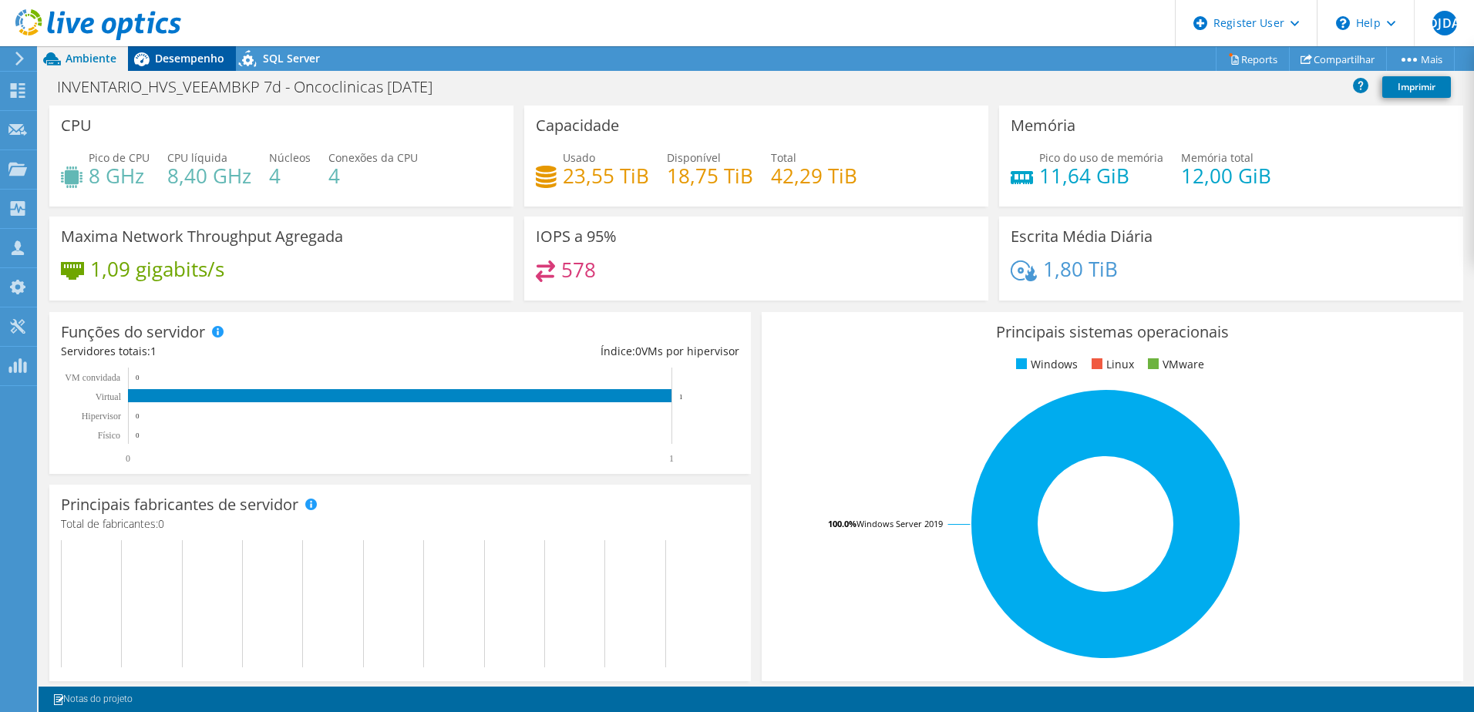
click at [207, 53] on span "Desempenho" at bounding box center [189, 58] width 69 height 15
